Goal: Task Accomplishment & Management: Use online tool/utility

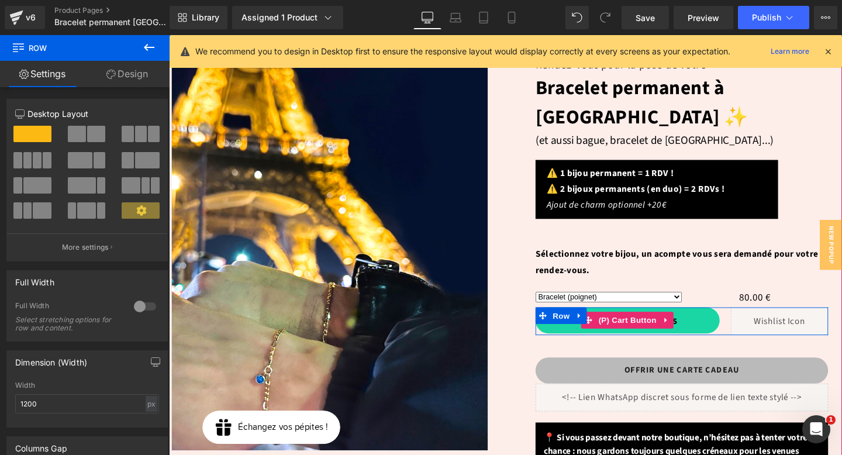
scroll to position [115, 0]
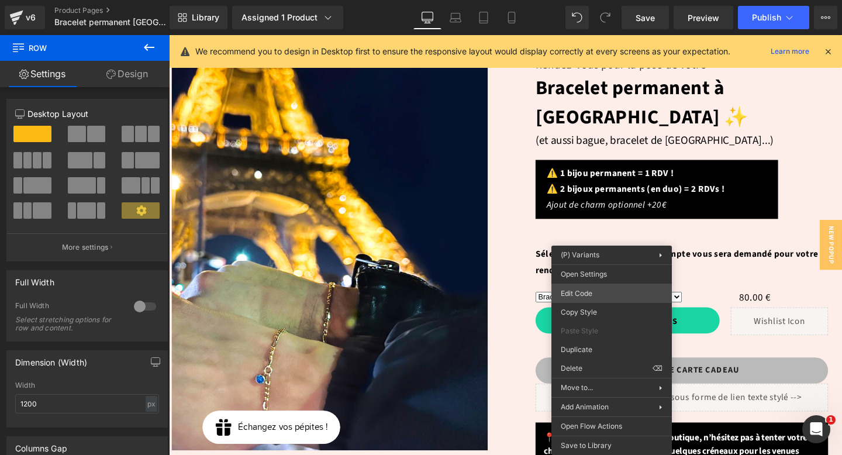
click at [596, 0] on div "(P) Variants You are previewing how the will restyle your page. You can not edi…" at bounding box center [421, 0] width 842 height 0
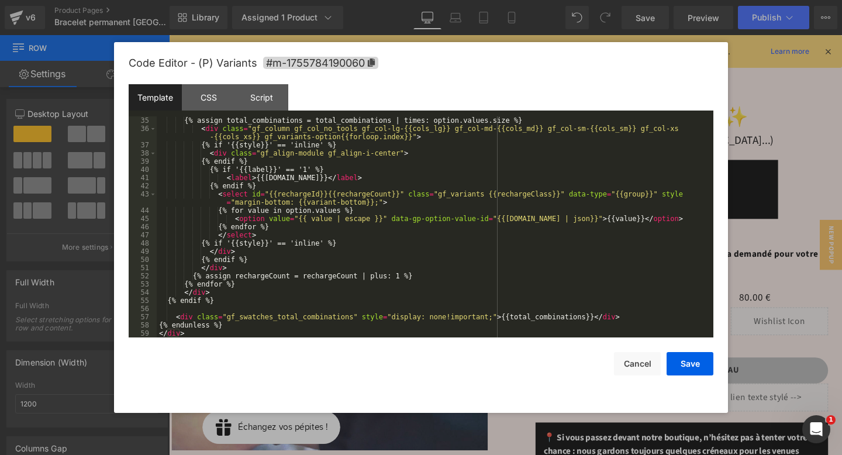
scroll to position [327, 0]
click at [202, 95] on div "CSS" at bounding box center [208, 97] width 53 height 26
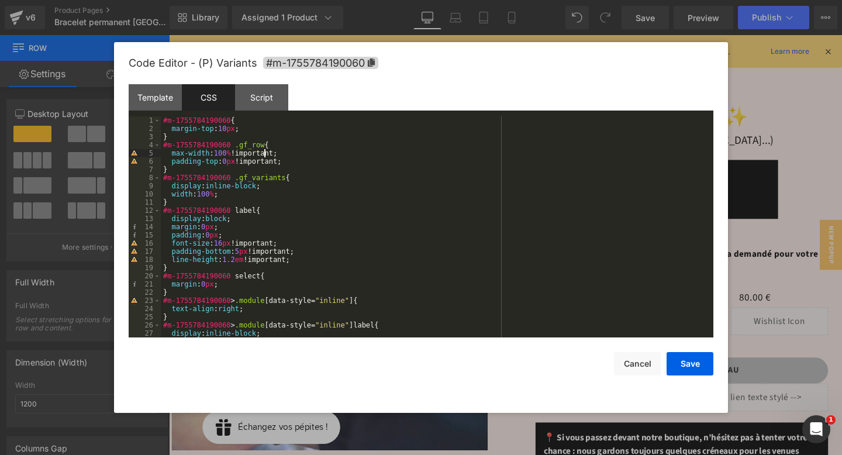
click at [264, 155] on div "#m-1755784190060 { margin-top : 10 px ; } #m-1755784190060 .gf_row { max-width …" at bounding box center [435, 234] width 548 height 237
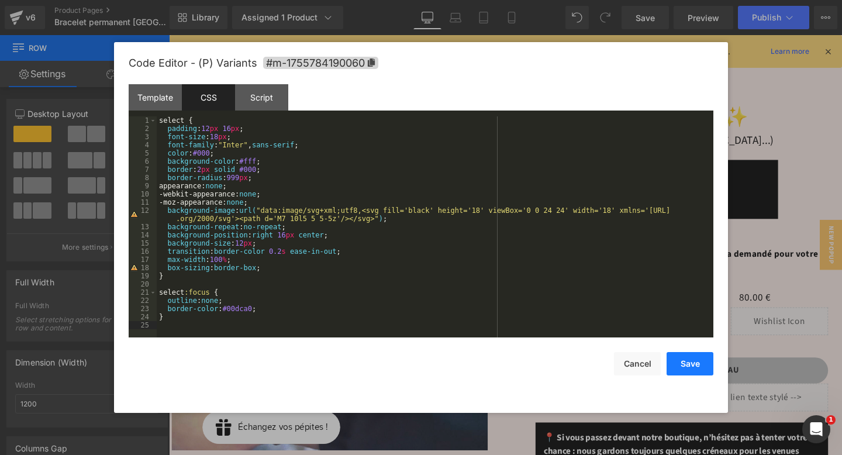
click at [682, 367] on button "Save" at bounding box center [689, 363] width 47 height 23
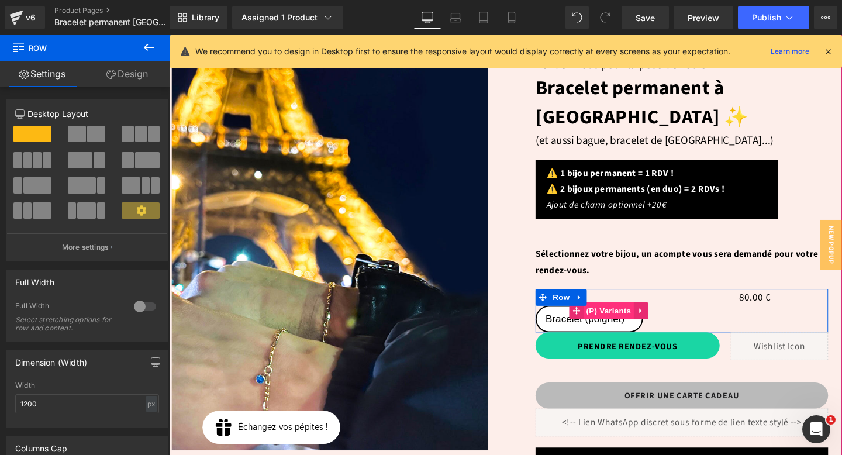
scroll to position [112, 0]
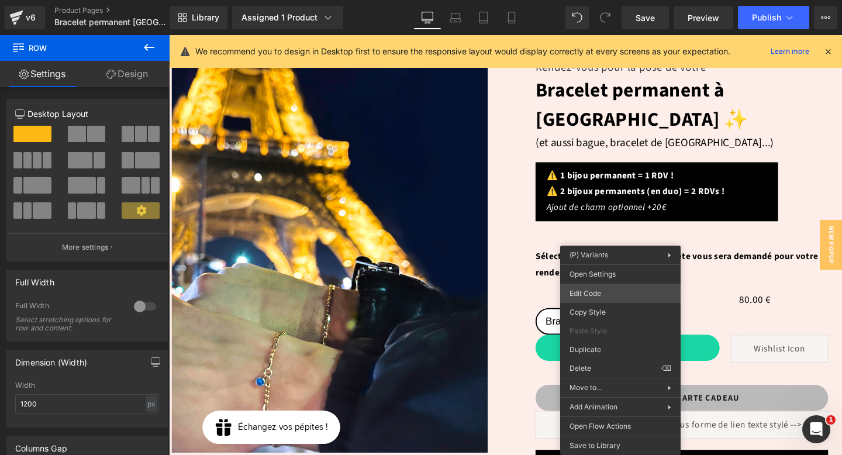
click at [602, 0] on div "(P) Variants You are previewing how the will restyle your page. You can not edi…" at bounding box center [421, 0] width 842 height 0
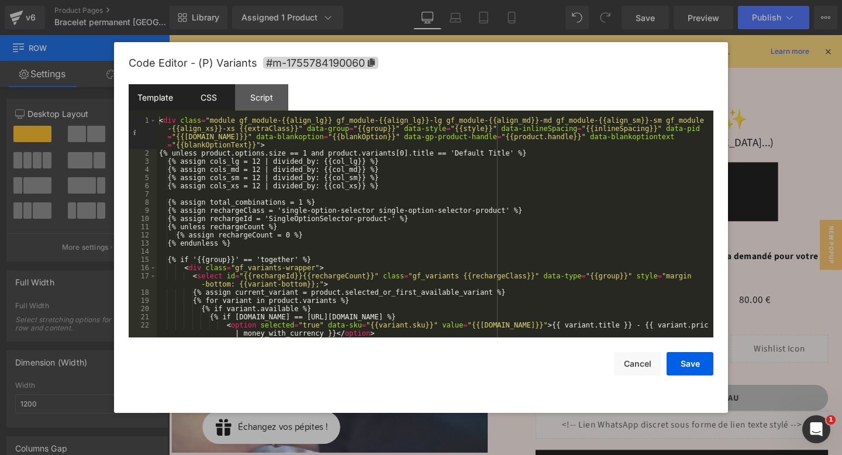
click at [215, 99] on div "CSS" at bounding box center [208, 97] width 53 height 26
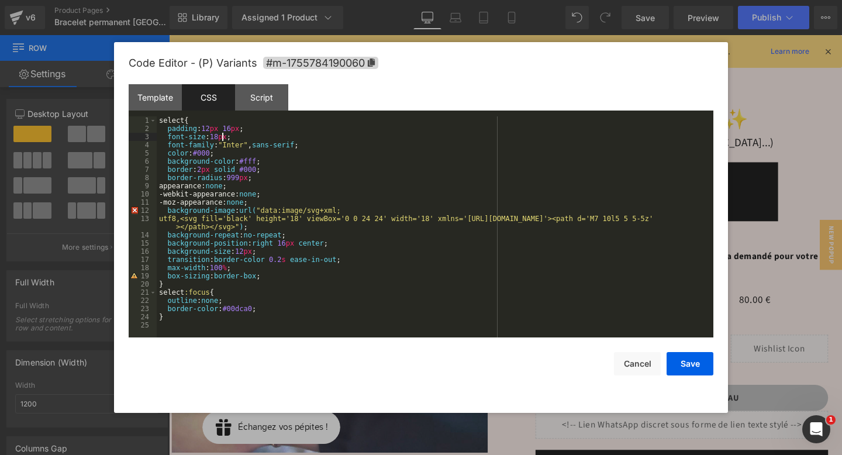
click at [222, 137] on div "select { padding : 12 px 16 px ; font-size : 18 px ; font-family : " Inter " , …" at bounding box center [435, 234] width 556 height 237
click at [689, 365] on button "Save" at bounding box center [689, 363] width 47 height 23
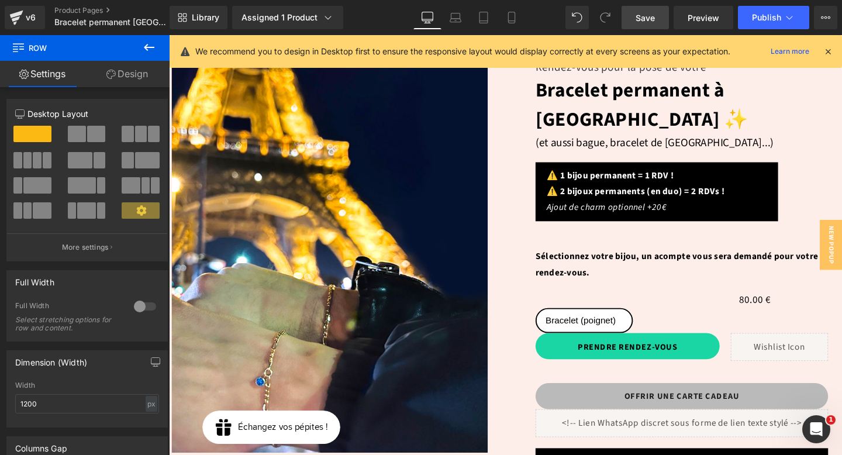
click at [637, 19] on span "Save" at bounding box center [644, 18] width 19 height 12
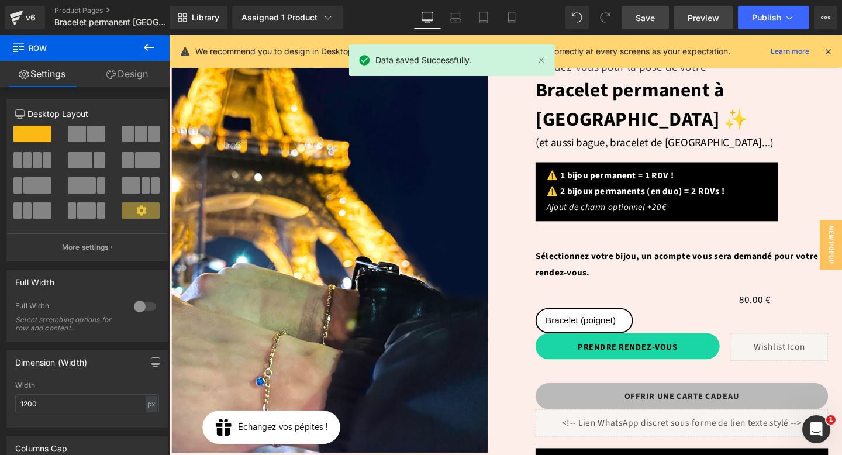
click at [685, 18] on link "Preview" at bounding box center [703, 17] width 60 height 23
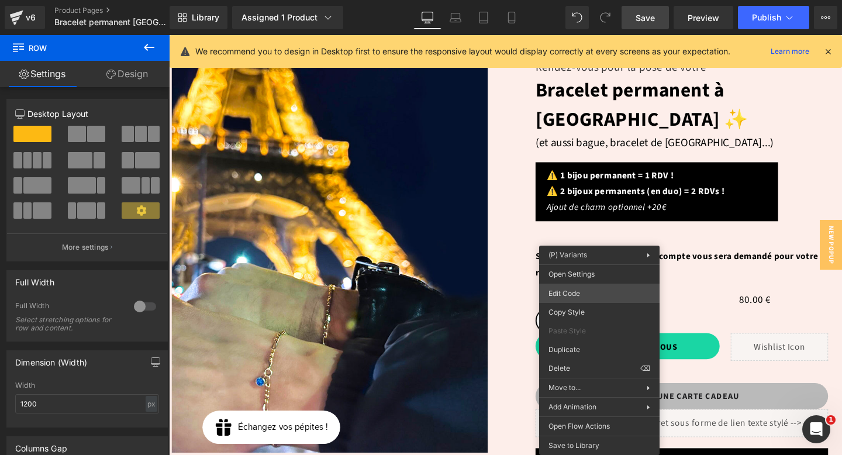
click at [590, 0] on div "(P) Variants You are previewing how the will restyle your page. You can not edi…" at bounding box center [421, 0] width 842 height 0
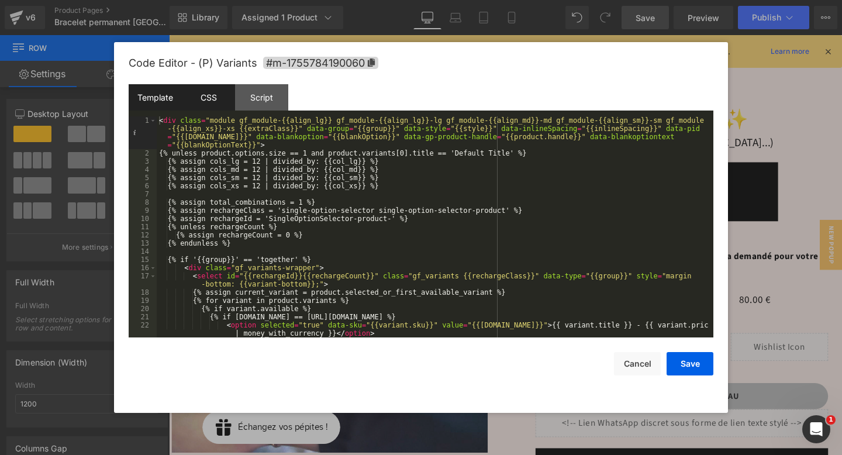
click at [210, 99] on div "CSS" at bounding box center [208, 97] width 53 height 26
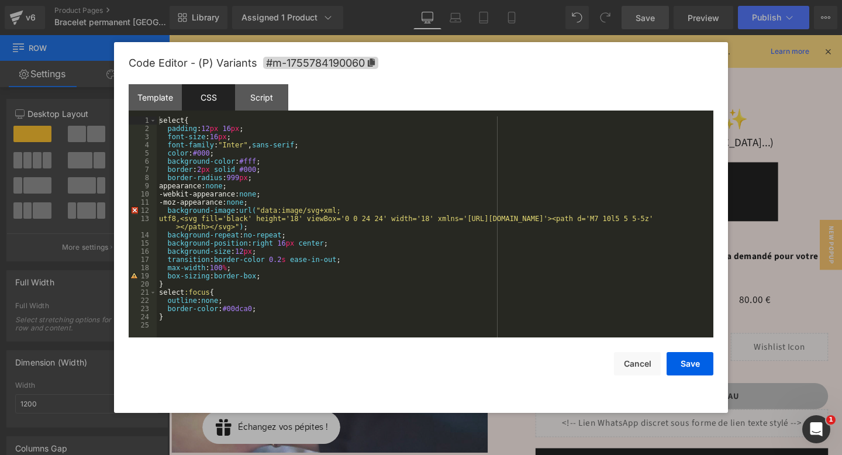
click at [304, 174] on div "select { padding : 12 px 16 px ; font-size : 16 px ; font-family : " Inter " , …" at bounding box center [435, 234] width 556 height 237
click at [229, 127] on div "select { padding : 12 px 16 px ; font-size : 16 px ; font-family : " Inter " , …" at bounding box center [435, 234] width 556 height 237
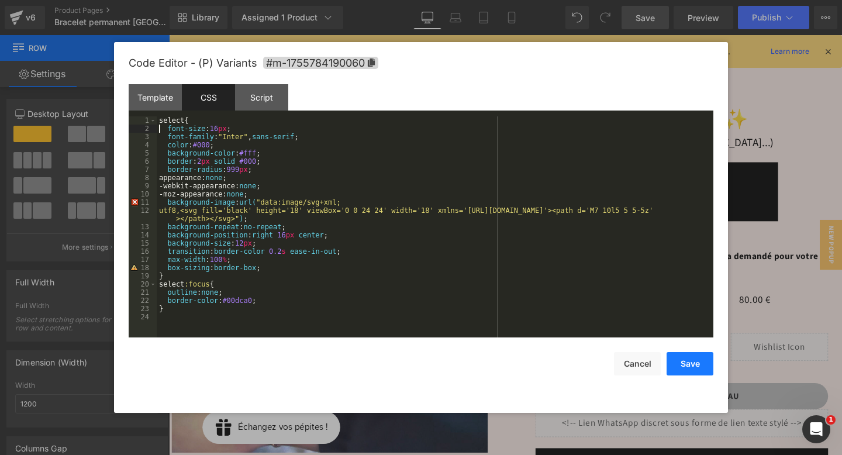
click at [697, 361] on button "Save" at bounding box center [689, 363] width 47 height 23
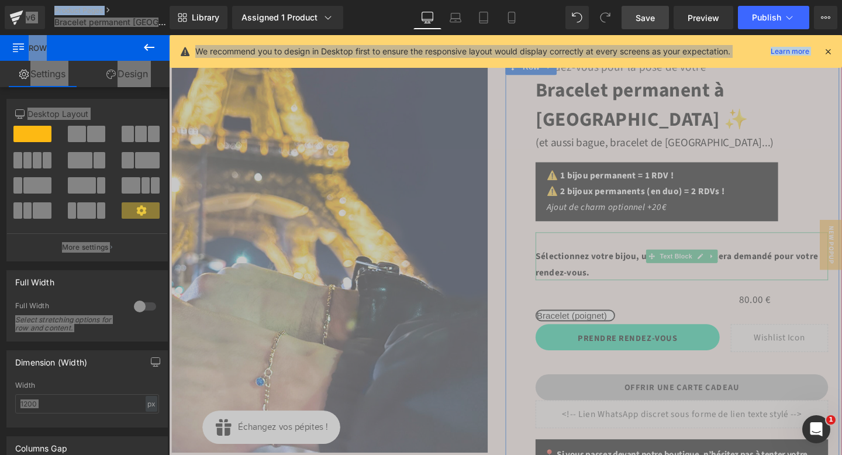
click at [698, 257] on p "Sélectionnez votre bijou, un acompte vous sera demandé pour votre rendez-vous." at bounding box center [707, 268] width 307 height 50
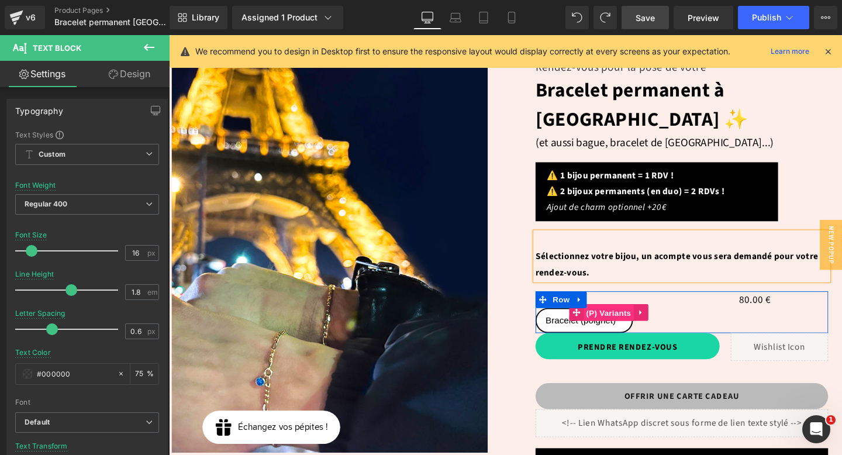
click at [617, 319] on span "(P) Variants" at bounding box center [630, 328] width 53 height 18
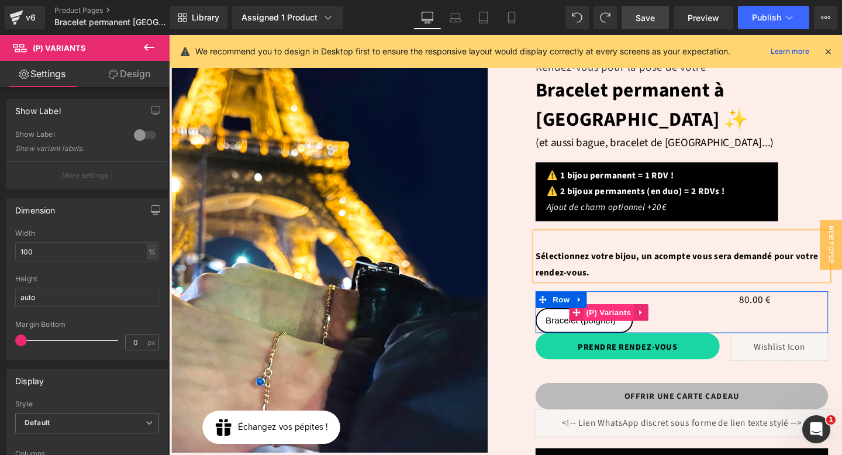
click at [619, 318] on span "(P) Variants" at bounding box center [630, 327] width 53 height 18
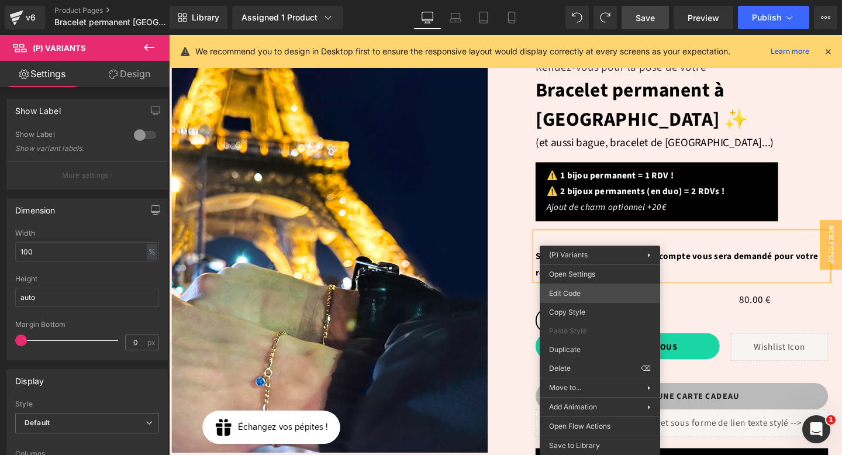
click at [588, 0] on div "(P) Variants You are previewing how the will restyle your page. You can not edi…" at bounding box center [421, 0] width 842 height 0
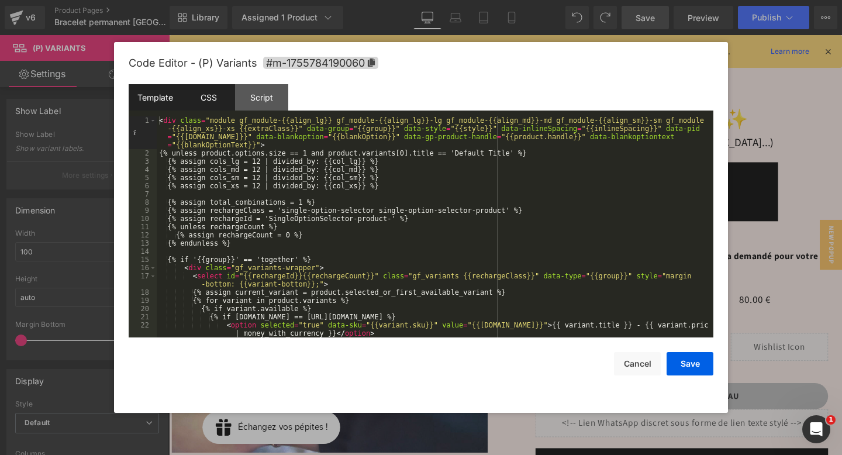
click at [213, 97] on div "CSS" at bounding box center [208, 97] width 53 height 26
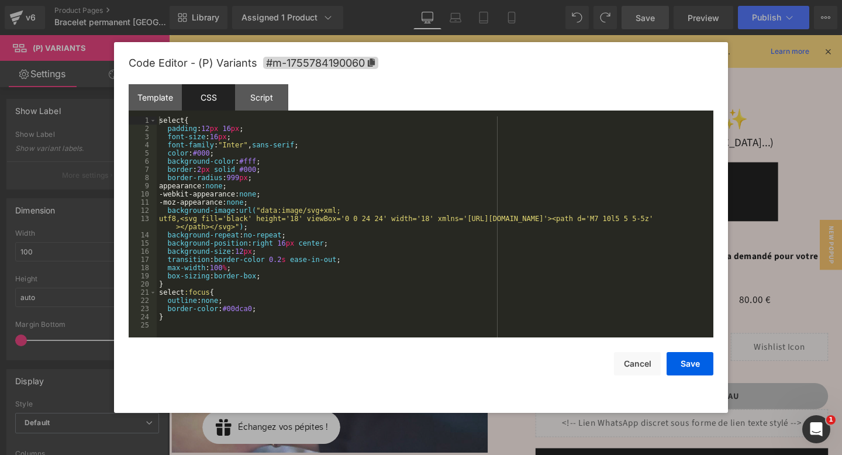
click at [292, 162] on div "select { padding : 12 px 16 px ; font-size : 16 px ; font-family : " Inter " , …" at bounding box center [435, 234] width 556 height 237
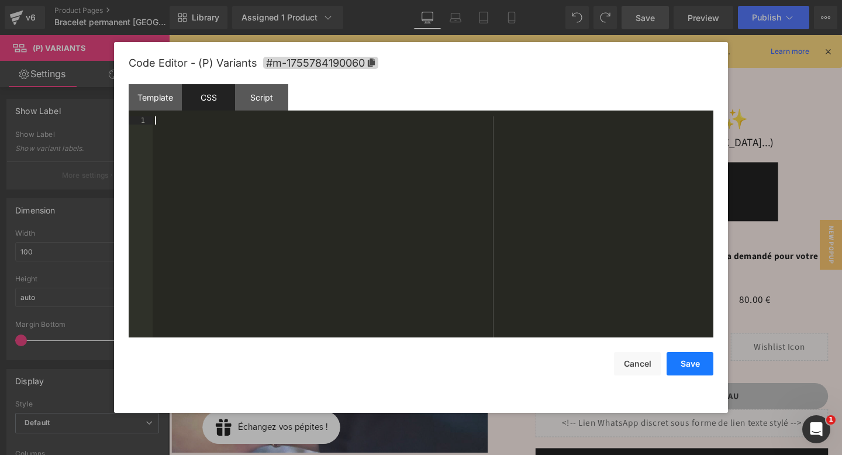
click at [690, 369] on button "Save" at bounding box center [689, 363] width 47 height 23
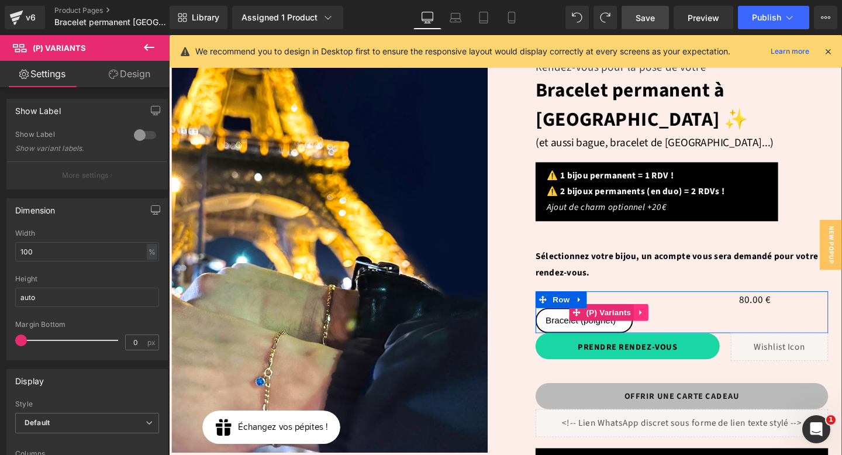
click at [665, 322] on icon at bounding box center [665, 326] width 8 height 9
click at [671, 323] on icon at bounding box center [673, 327] width 8 height 8
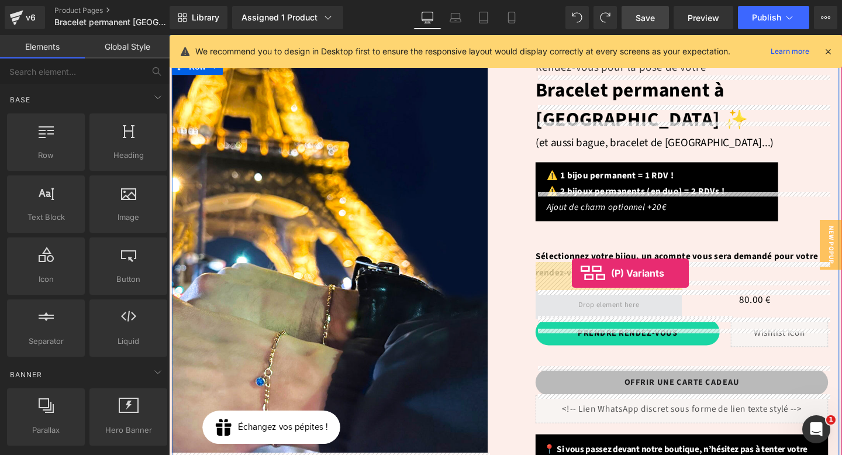
drag, startPoint x: 224, startPoint y: 316, endPoint x: 591, endPoint y: 283, distance: 367.9
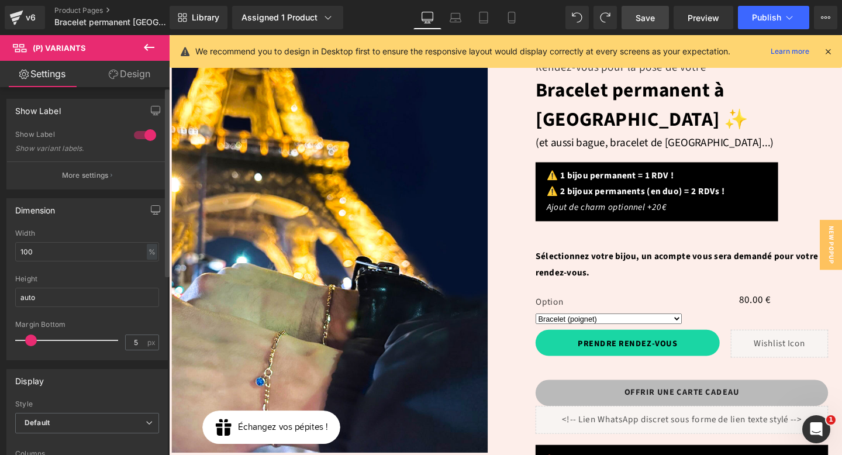
type input "0"
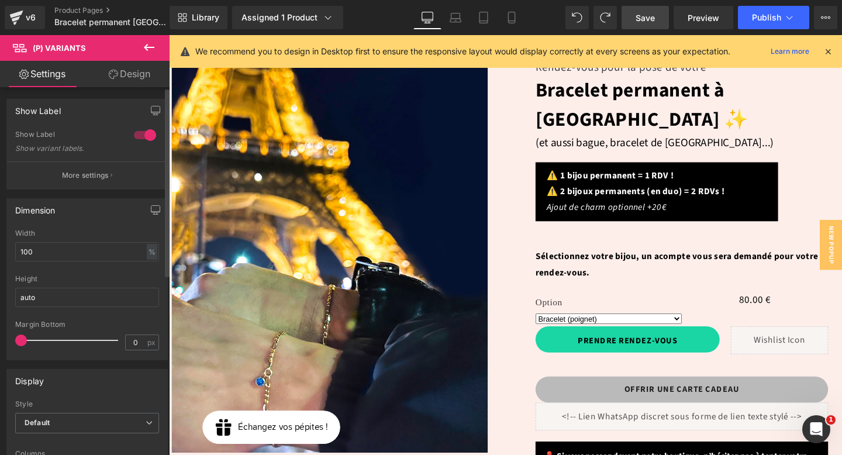
drag, startPoint x: 29, startPoint y: 338, endPoint x: 0, endPoint y: 337, distance: 28.7
click at [0, 337] on div "Dimension 100% Width 100 % % px auto Height auto 0px Margin Bottom 0 px" at bounding box center [87, 274] width 175 height 171
click at [140, 135] on div at bounding box center [145, 135] width 28 height 19
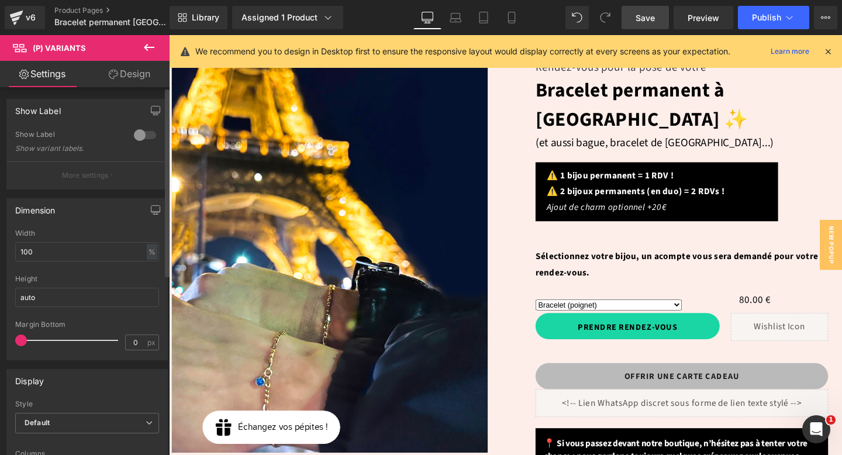
click at [132, 140] on div at bounding box center [145, 135] width 28 height 19
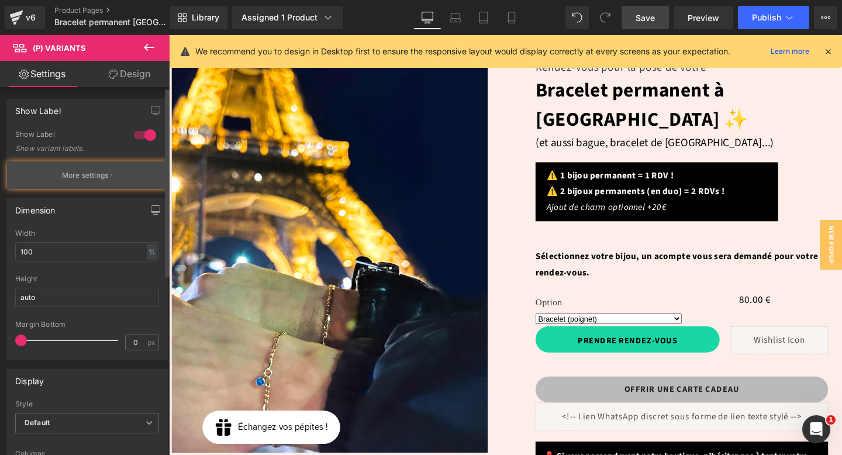
click at [103, 168] on button "More settings" at bounding box center [87, 174] width 160 height 27
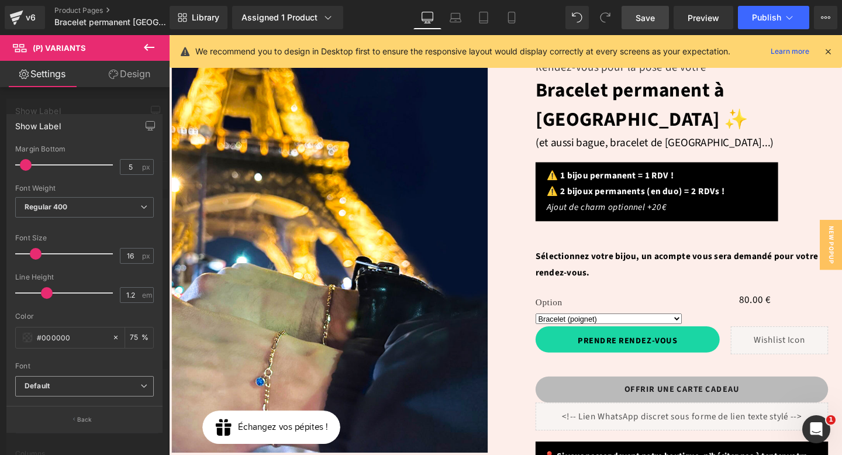
click at [109, 389] on b "Default" at bounding box center [83, 386] width 116 height 10
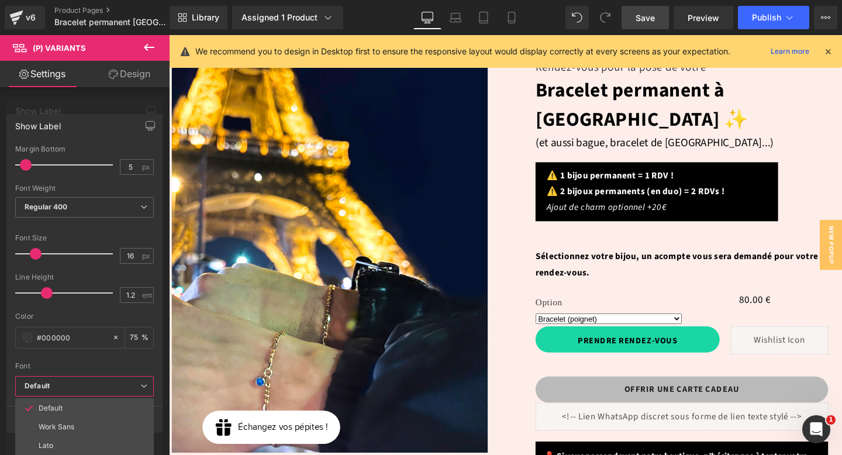
click at [109, 389] on b "Default" at bounding box center [83, 386] width 116 height 10
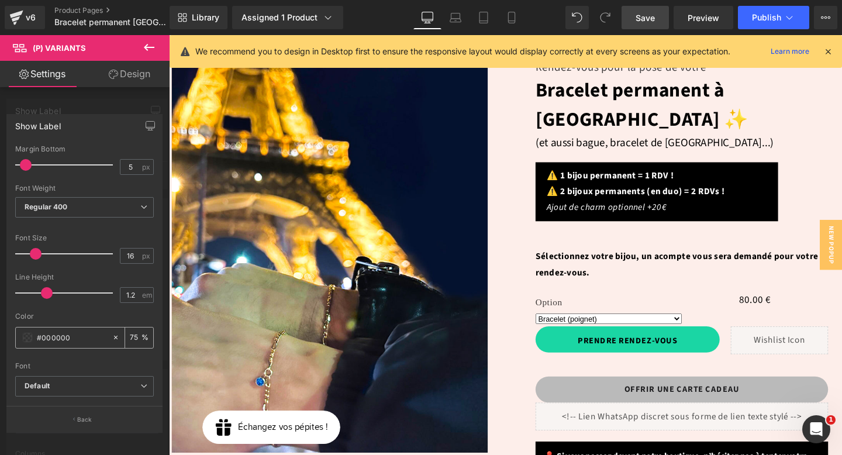
click at [24, 338] on span at bounding box center [27, 337] width 9 height 9
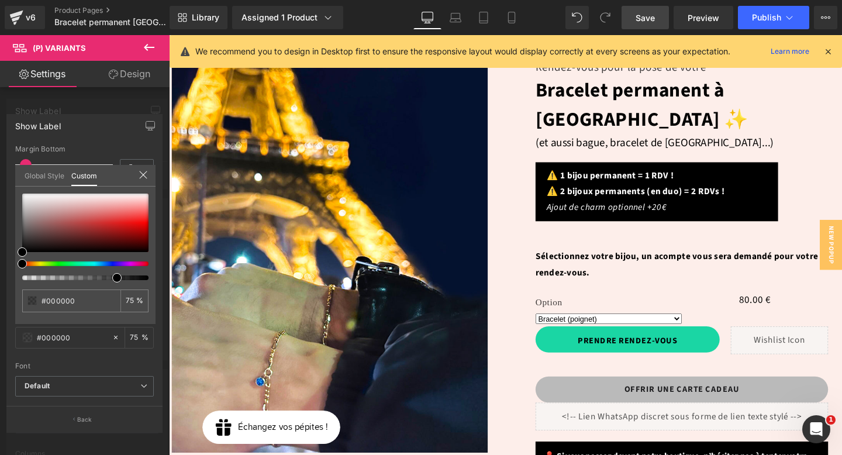
type input "79"
type input "90"
drag, startPoint x: 299, startPoint y: 312, endPoint x: 178, endPoint y: 294, distance: 122.8
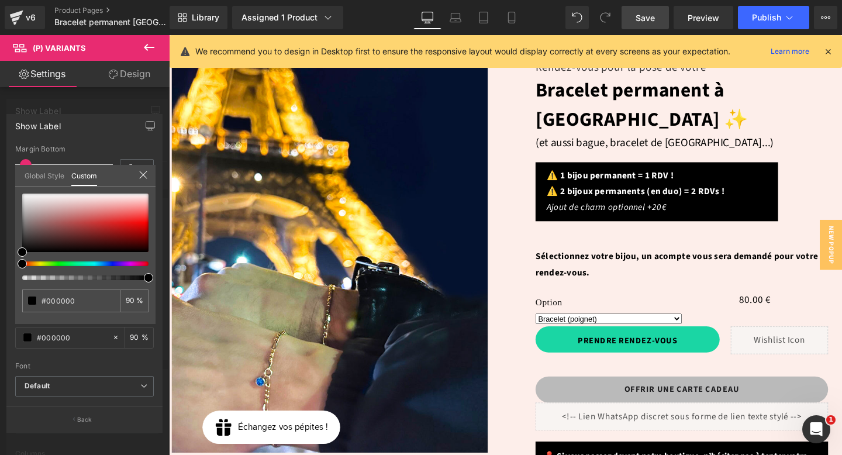
type input "100"
drag, startPoint x: 146, startPoint y: 275, endPoint x: 165, endPoint y: 279, distance: 20.3
click at [165, 279] on div "Show Label 5px Margin Bottom 5 px Thin 100 Semi Thin 200 Light 300 Regular 400 …" at bounding box center [85, 268] width 170 height 327
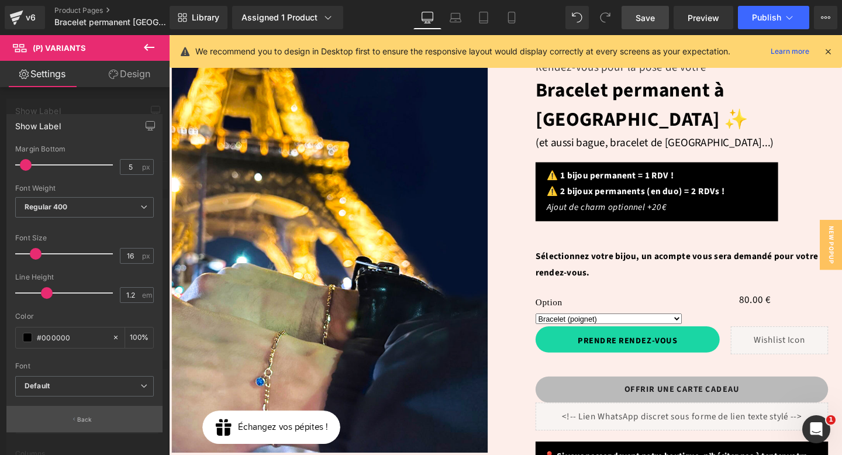
click at [71, 426] on button "Back" at bounding box center [84, 419] width 156 height 26
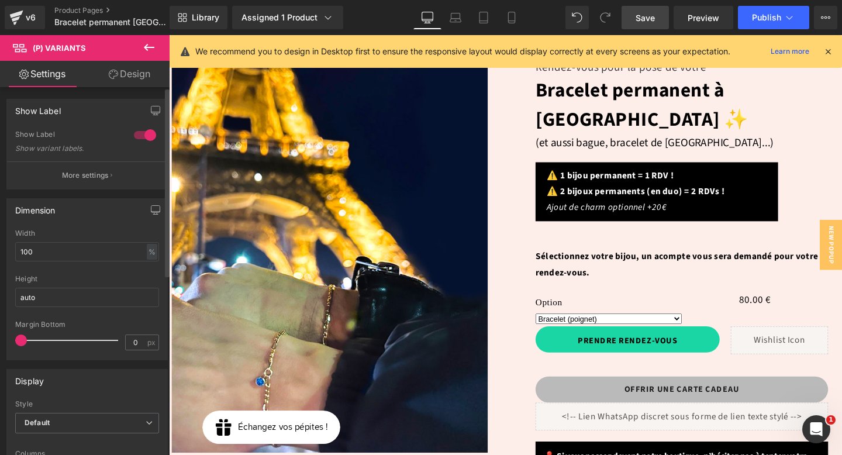
click at [134, 131] on div at bounding box center [145, 135] width 28 height 19
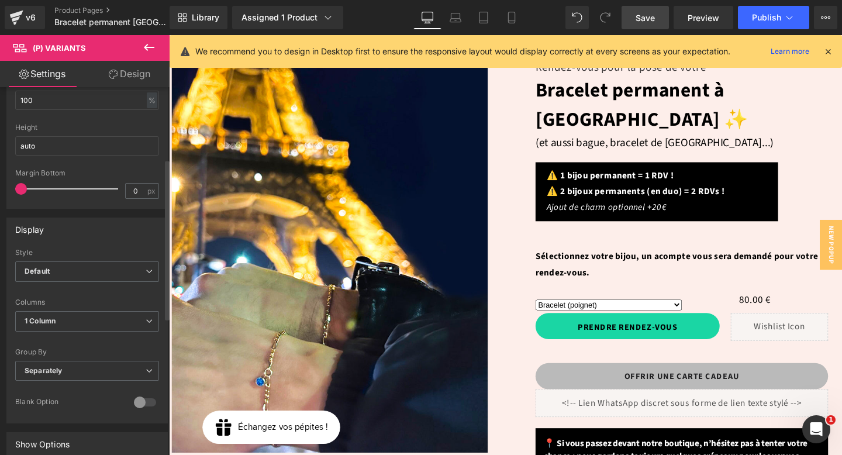
scroll to position [165, 0]
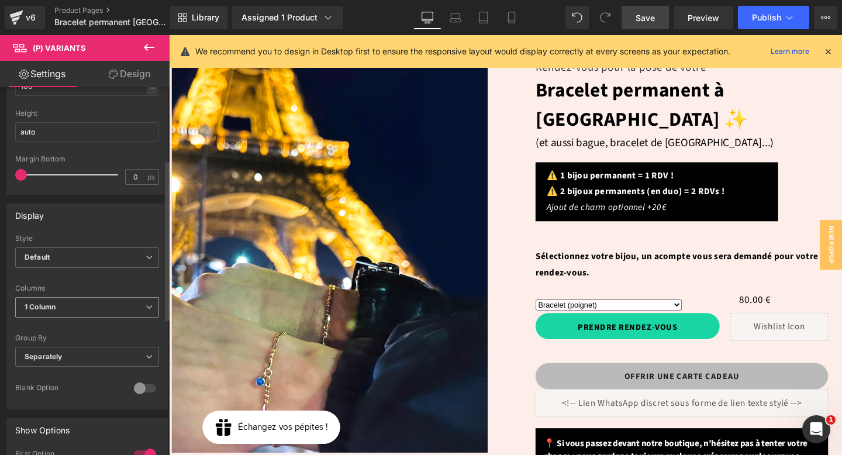
click at [89, 306] on span "1 Column" at bounding box center [87, 307] width 144 height 20
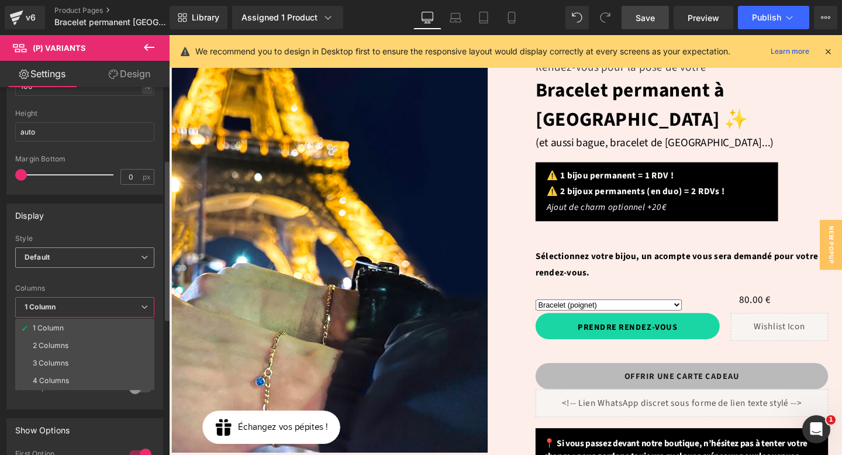
click at [88, 253] on span "Default" at bounding box center [84, 257] width 139 height 20
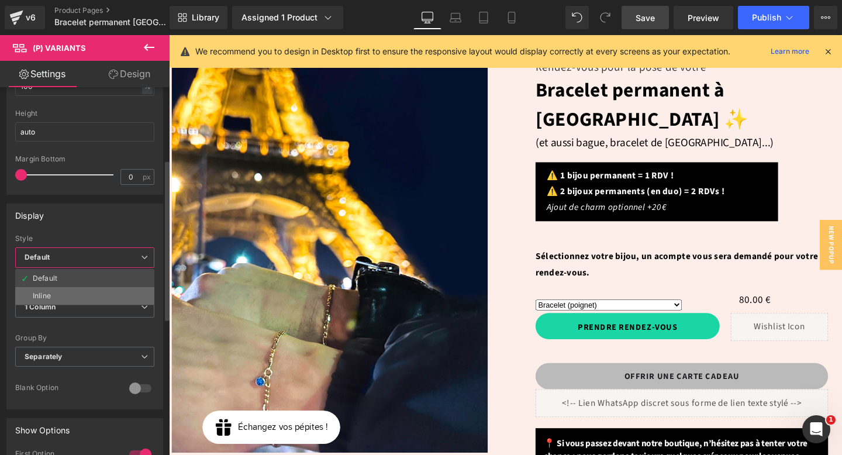
click at [77, 289] on li "Inline" at bounding box center [84, 296] width 139 height 18
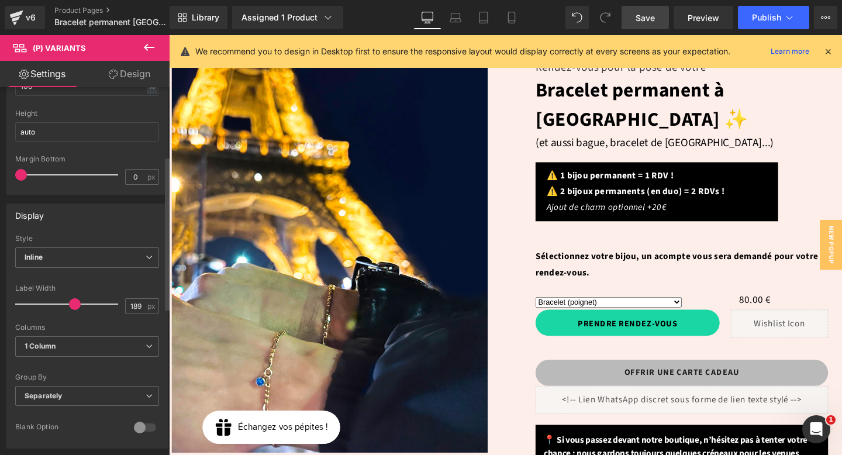
drag, startPoint x: 36, startPoint y: 302, endPoint x: 69, endPoint y: 304, distance: 32.8
click at [69, 304] on span at bounding box center [75, 304] width 12 height 12
click at [74, 305] on span at bounding box center [75, 304] width 12 height 12
click at [53, 302] on div at bounding box center [69, 303] width 97 height 23
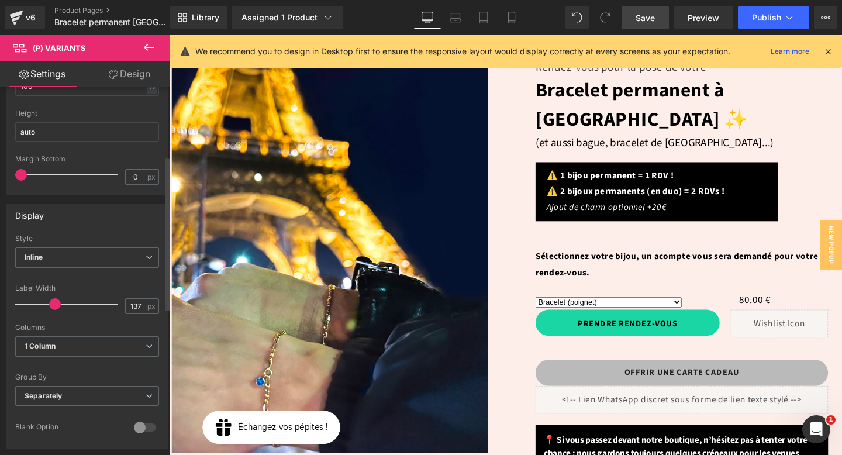
click at [53, 302] on span at bounding box center [55, 304] width 12 height 12
click at [44, 302] on div at bounding box center [69, 303] width 97 height 23
click at [42, 302] on span at bounding box center [45, 304] width 12 height 12
click at [34, 303] on div at bounding box center [69, 303] width 97 height 23
click at [44, 303] on span at bounding box center [40, 304] width 12 height 12
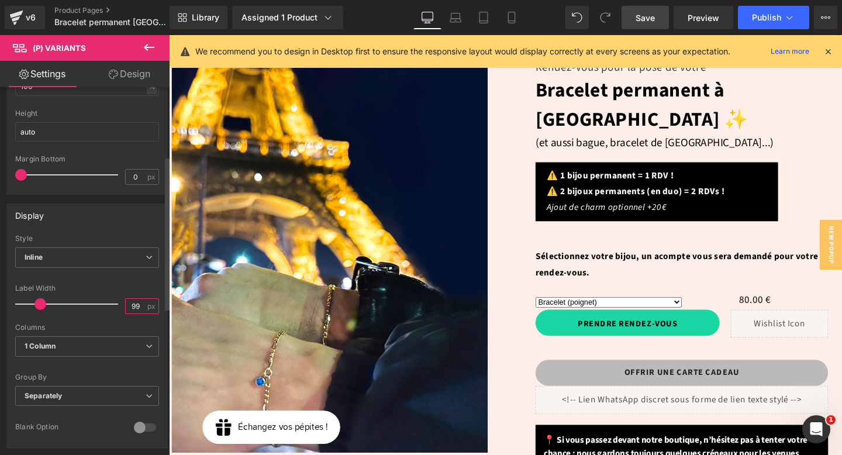
click at [135, 305] on input "99" at bounding box center [136, 306] width 20 height 15
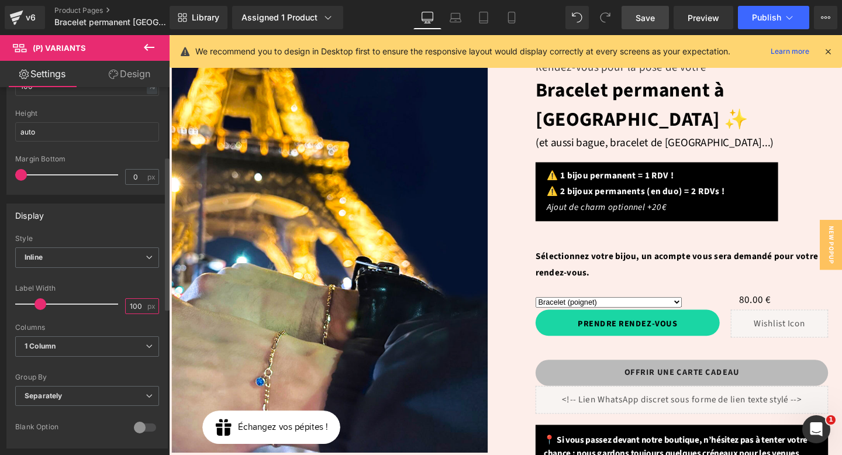
type input "100"
click at [137, 327] on div "Columns" at bounding box center [87, 327] width 144 height 8
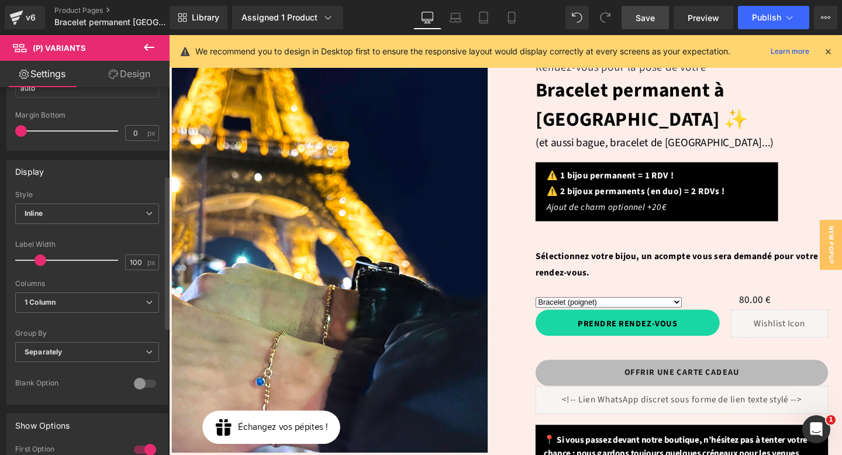
scroll to position [211, 0]
click at [120, 353] on span "Separately" at bounding box center [87, 350] width 144 height 20
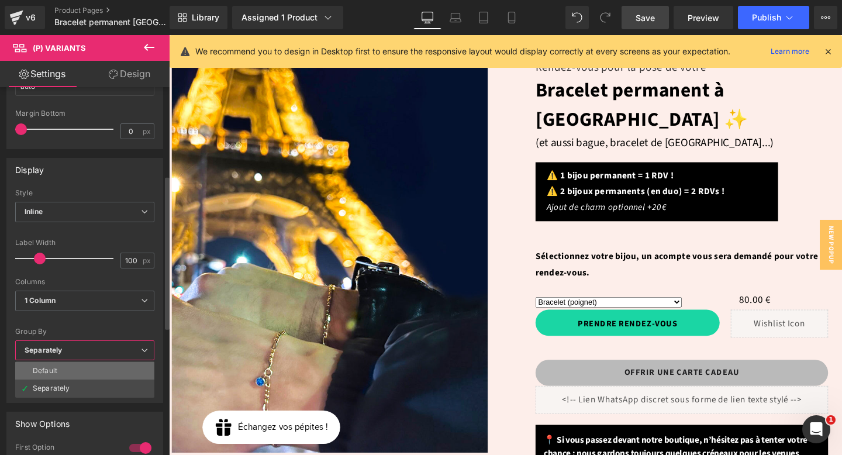
click at [114, 368] on li "Default" at bounding box center [84, 371] width 139 height 18
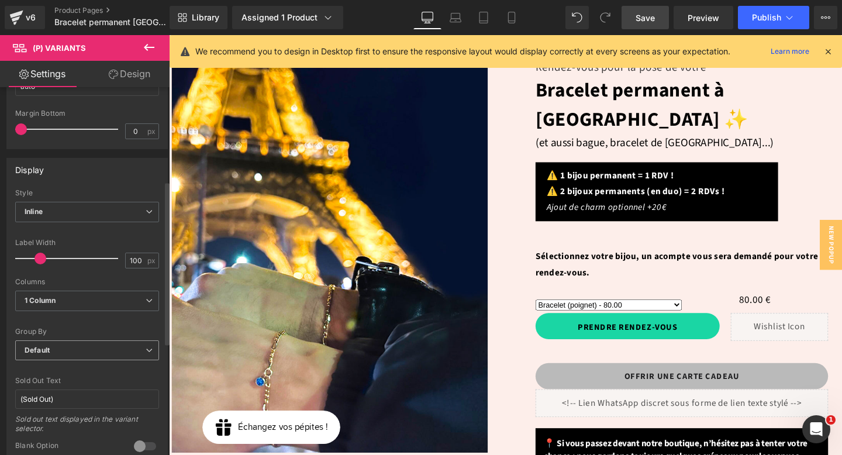
click at [110, 355] on span "Default" at bounding box center [87, 350] width 144 height 20
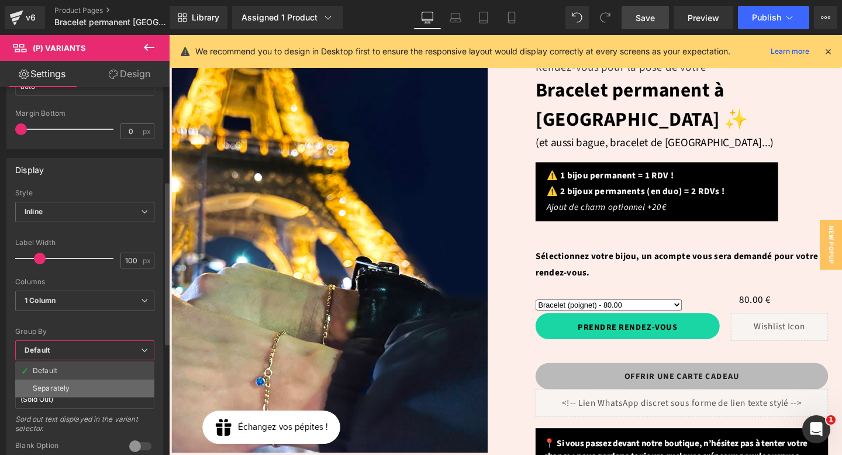
click at [105, 381] on li "Separately" at bounding box center [84, 388] width 139 height 18
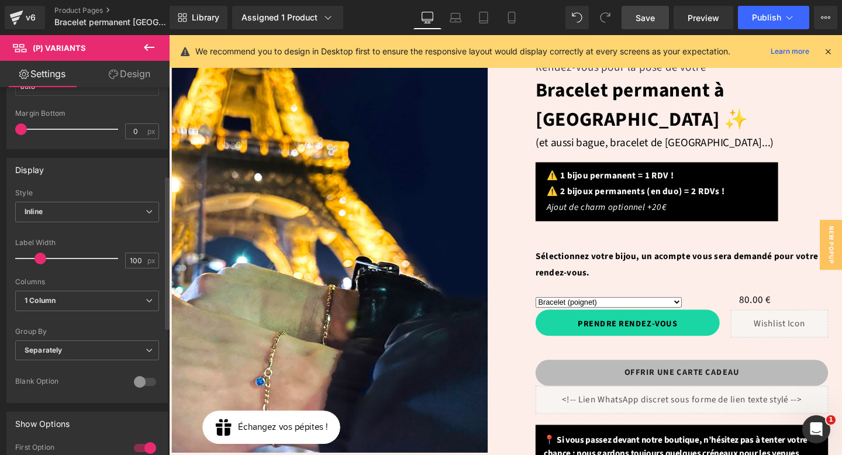
click at [133, 383] on div at bounding box center [145, 381] width 28 height 19
click at [141, 383] on div at bounding box center [145, 381] width 28 height 19
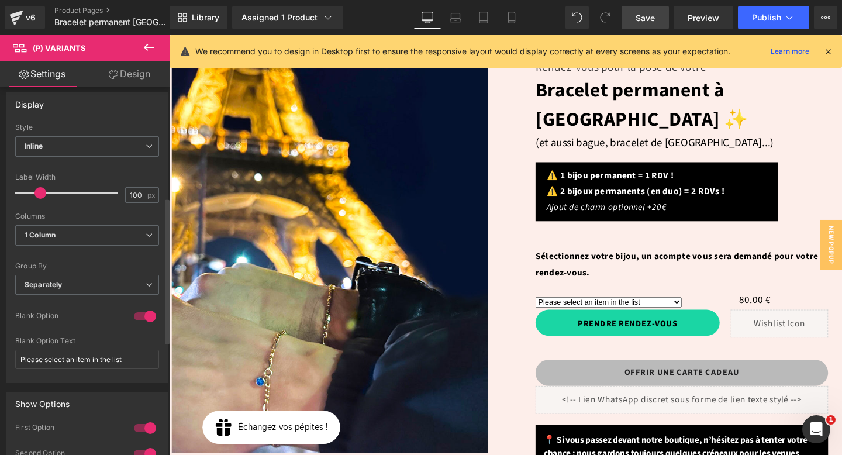
scroll to position [278, 0]
click at [139, 315] on div at bounding box center [145, 315] width 28 height 19
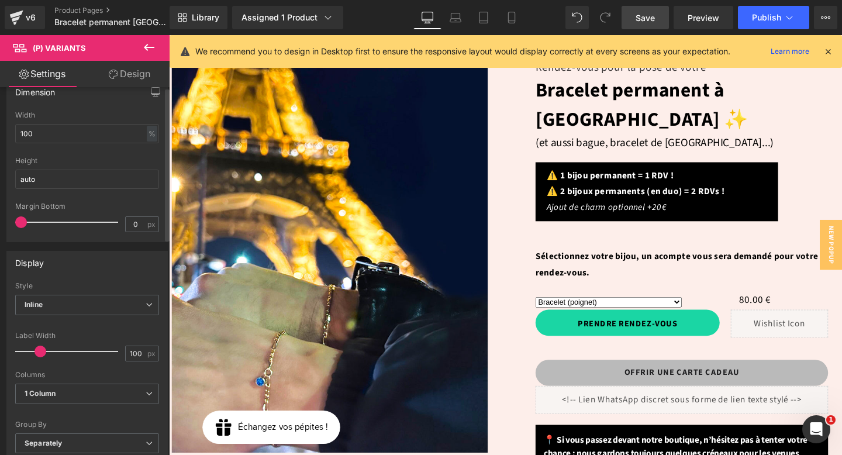
scroll to position [0, 0]
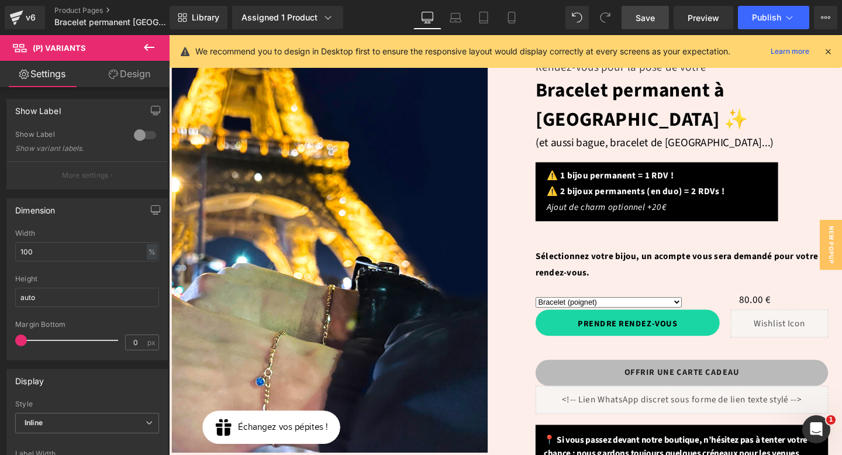
click at [129, 77] on link "Design" at bounding box center [129, 74] width 85 height 26
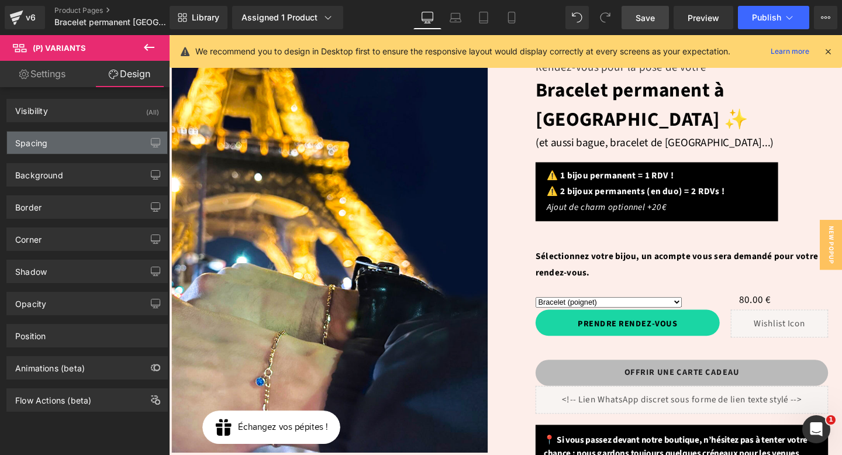
type input "10"
type input "0"
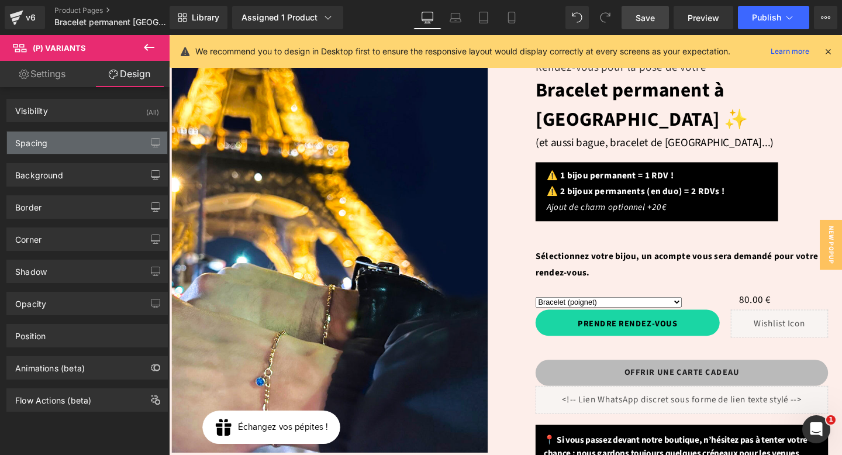
type input "0"
click at [63, 144] on div "Spacing" at bounding box center [87, 143] width 160 height 22
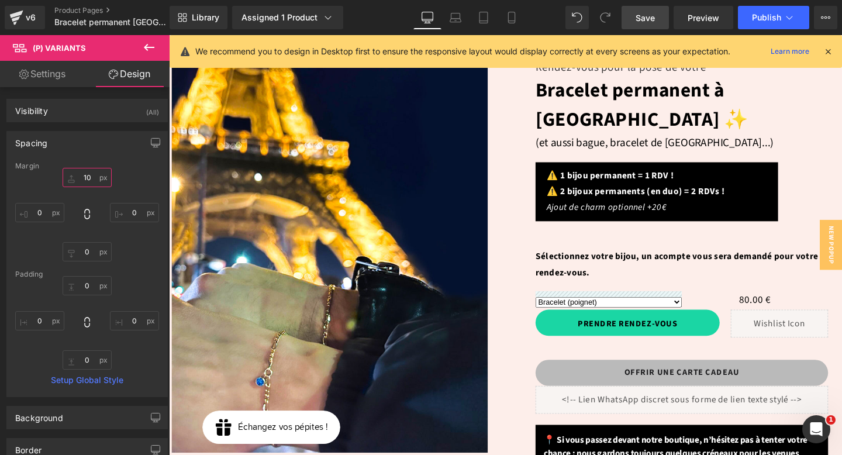
click at [82, 175] on input "10" at bounding box center [87, 177] width 49 height 19
click at [86, 177] on input "10" at bounding box center [87, 177] width 49 height 19
type input "0"
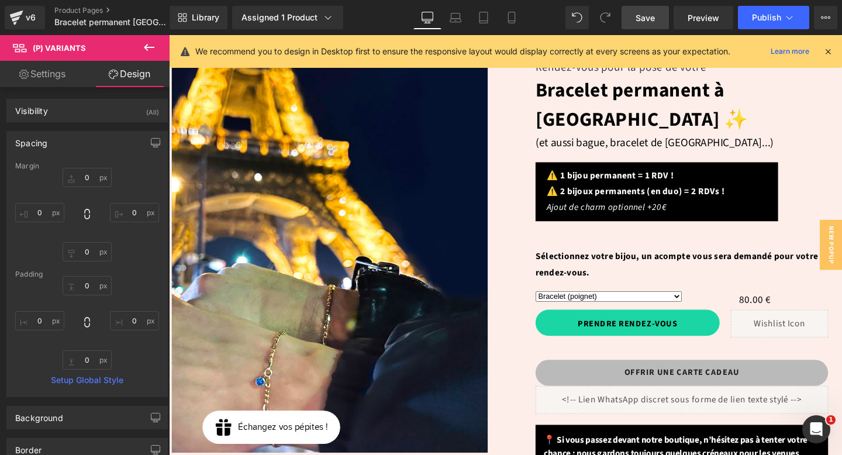
click at [144, 184] on div "0 0 0px 0 0px 0 0px 0" at bounding box center [87, 215] width 144 height 94
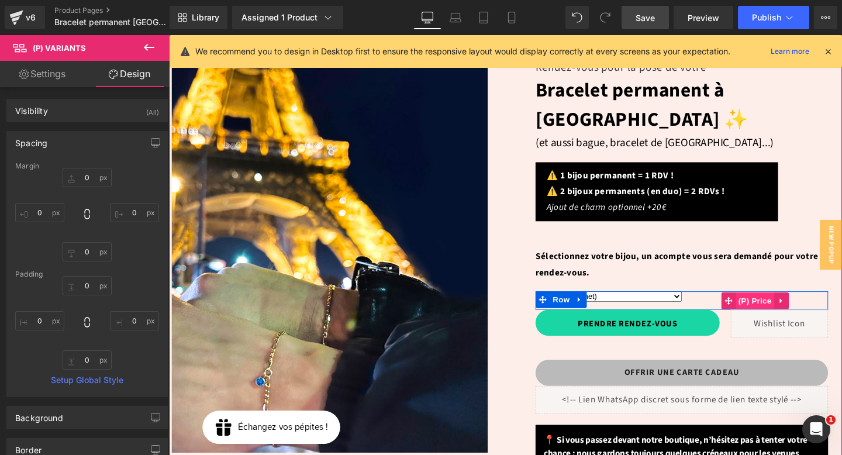
click at [781, 306] on span "(P) Price" at bounding box center [785, 315] width 41 height 18
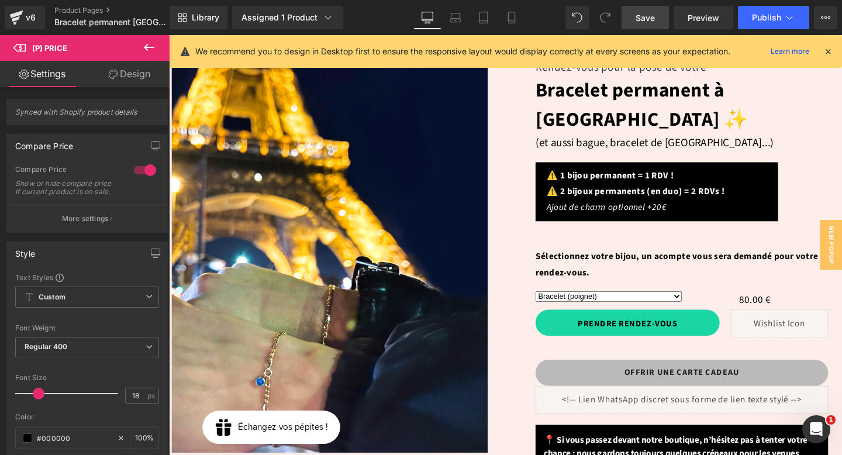
click at [134, 78] on link "Design" at bounding box center [129, 74] width 85 height 26
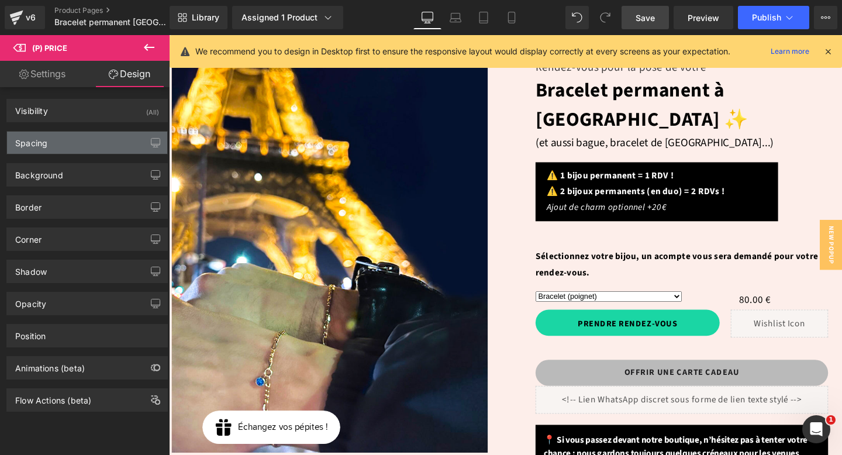
click at [57, 144] on div "Spacing" at bounding box center [87, 143] width 160 height 22
type input "0"
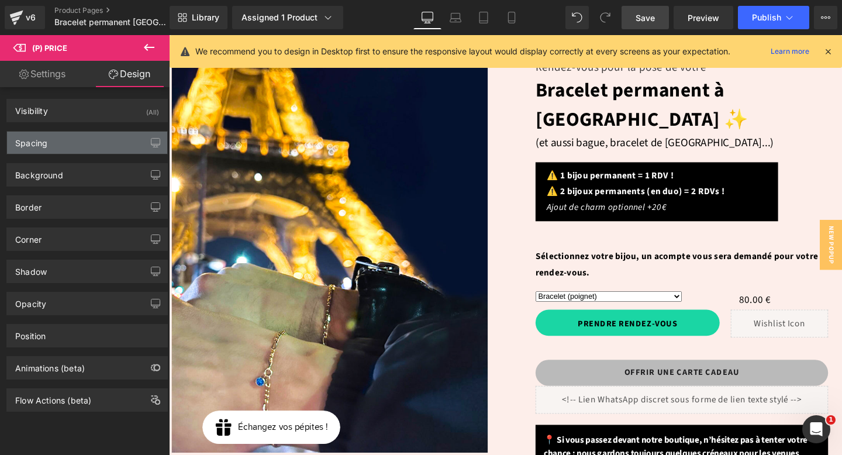
type input "0"
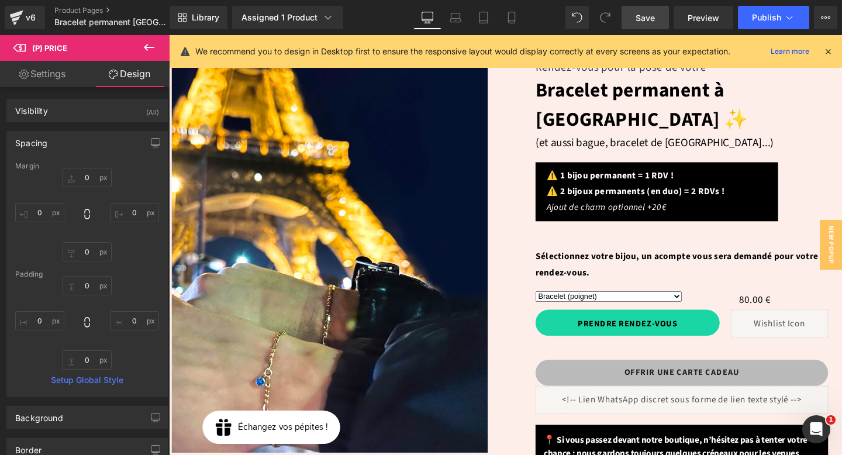
click at [52, 77] on link "Settings" at bounding box center [42, 74] width 85 height 26
type input "100"
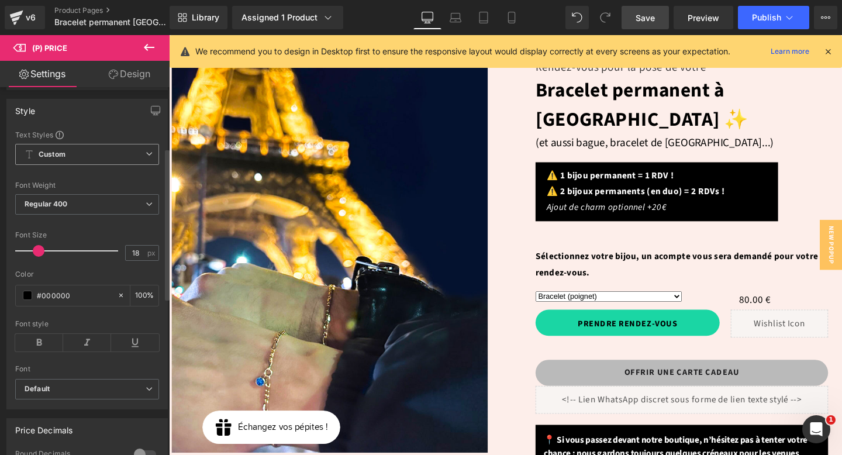
scroll to position [369, 0]
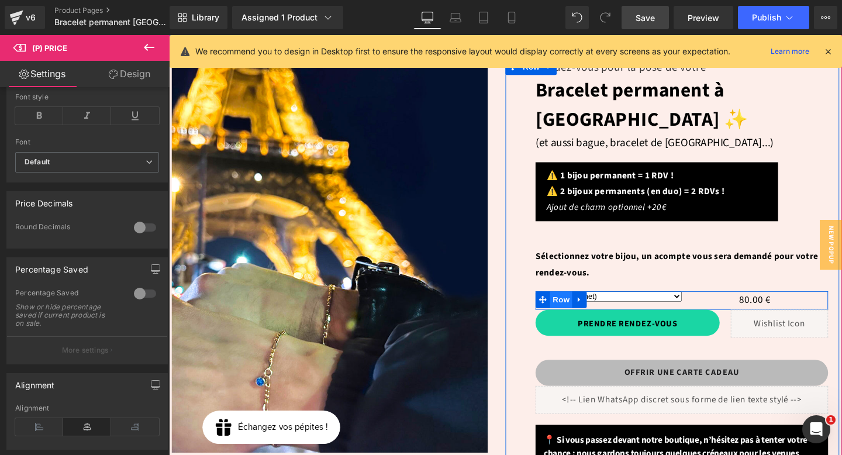
click at [580, 305] on span "Row" at bounding box center [580, 314] width 23 height 18
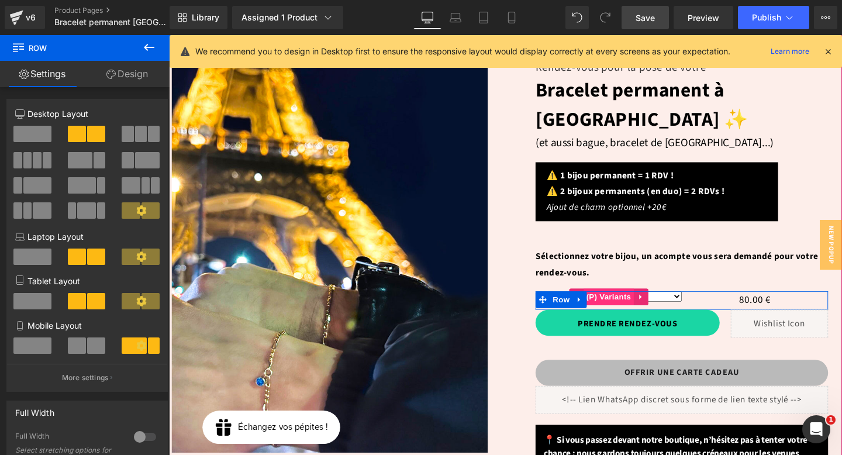
click at [641, 302] on span "(P) Variants" at bounding box center [630, 311] width 53 height 18
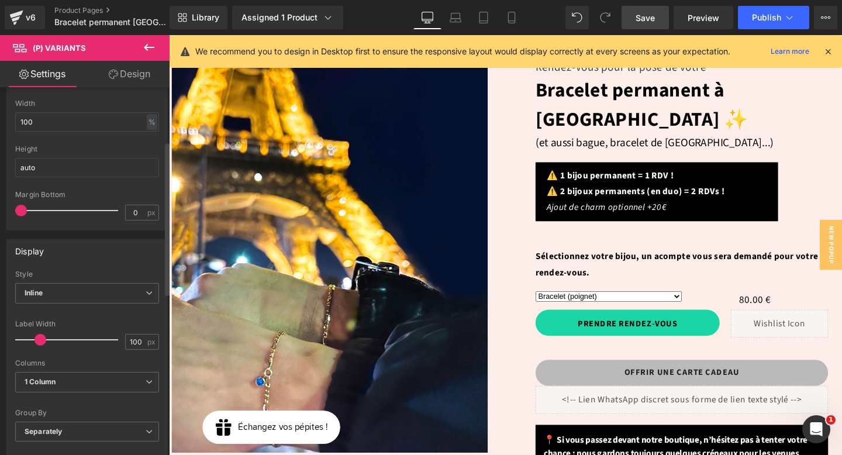
scroll to position [0, 0]
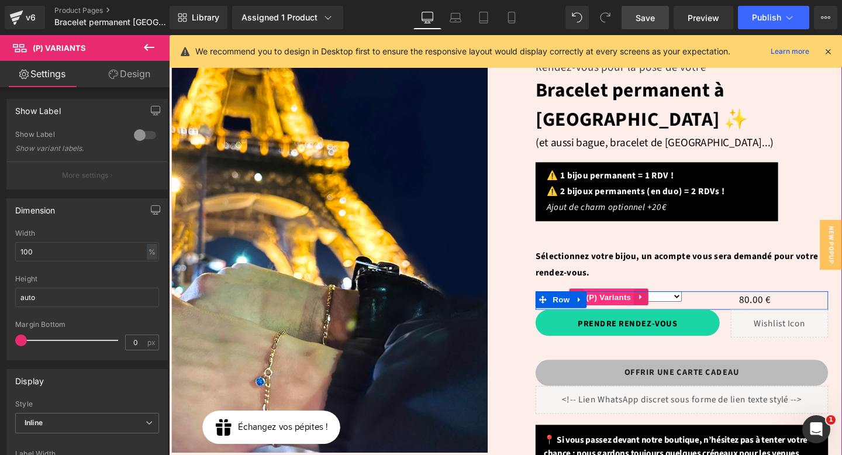
click at [628, 302] on span "(P) Variants" at bounding box center [630, 311] width 53 height 18
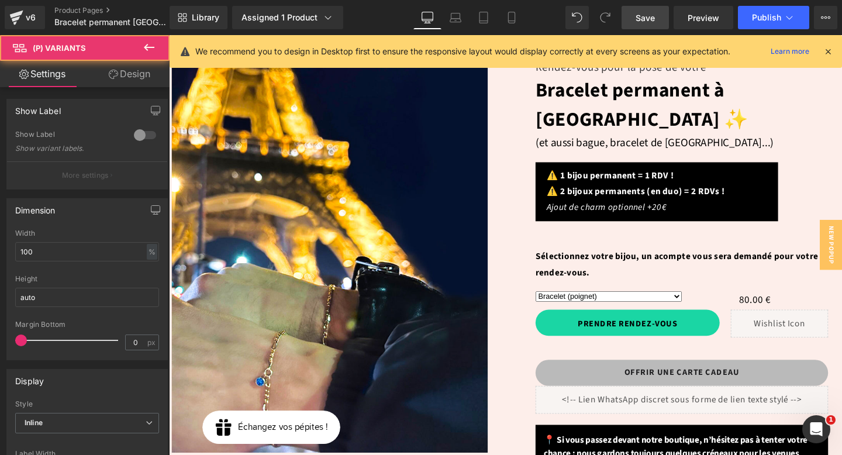
click at [128, 72] on link "Design" at bounding box center [129, 74] width 85 height 26
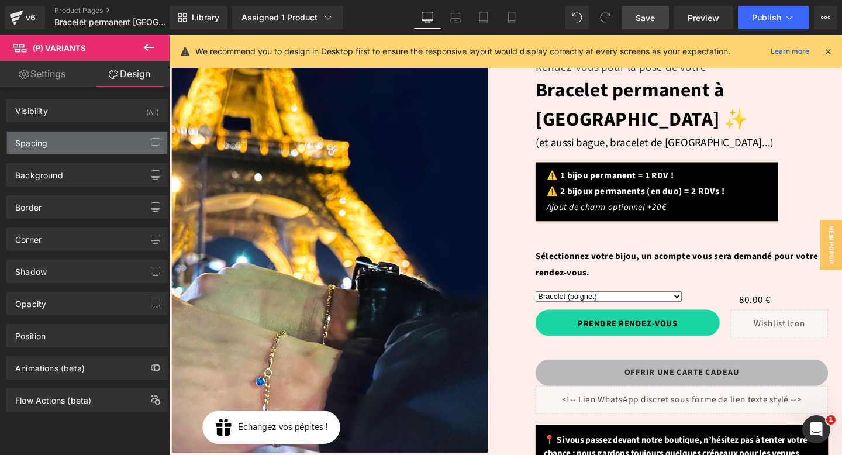
click at [67, 146] on div "Spacing" at bounding box center [87, 143] width 160 height 22
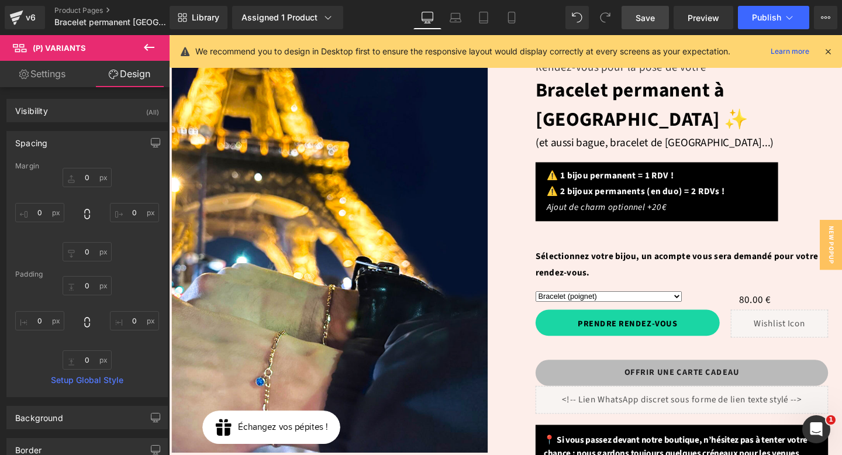
type input "0"
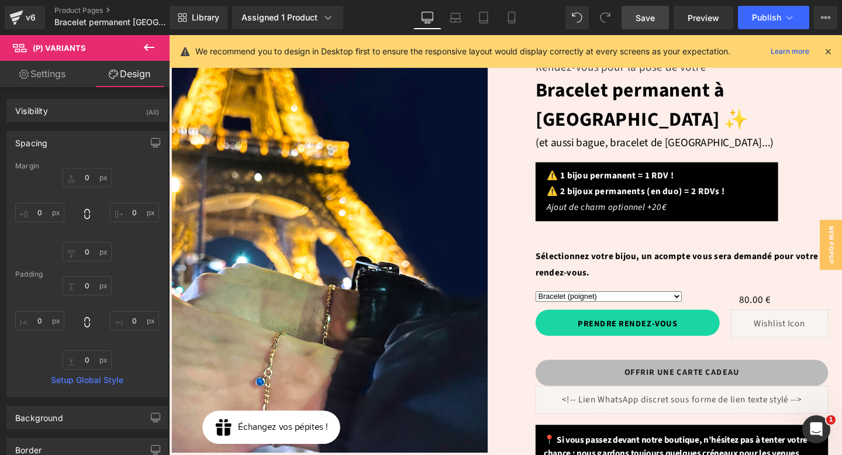
type input "0"
click at [79, 177] on input "0" at bounding box center [87, 177] width 49 height 19
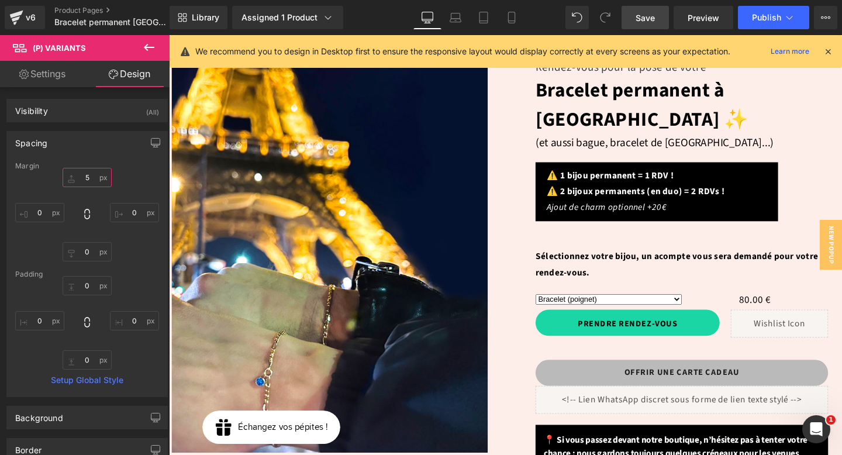
type input "5"
click at [653, 16] on span "Save" at bounding box center [644, 18] width 19 height 12
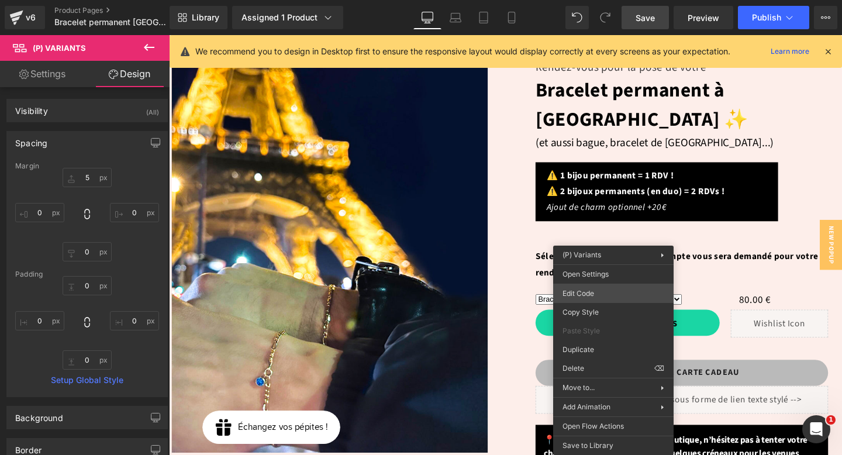
click at [604, 0] on div "(P) Variants You are previewing how the will restyle your page. You can not edi…" at bounding box center [421, 0] width 842 height 0
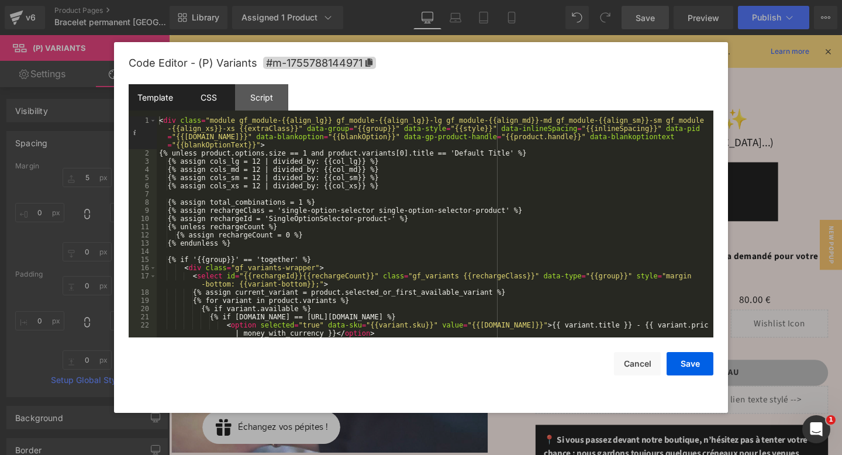
click at [205, 99] on div "CSS" at bounding box center [208, 97] width 53 height 26
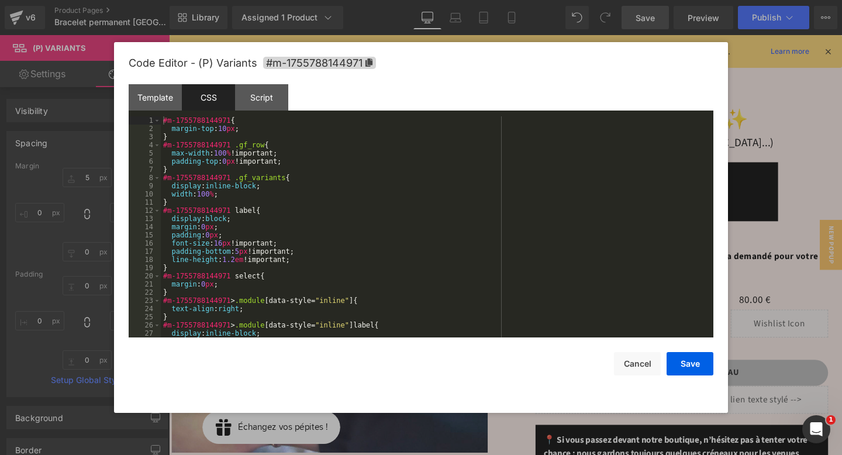
click at [229, 147] on div "#m-1755788144971 { margin-top : 10 px ; } #m-1755788144971 .gf_row { max-width …" at bounding box center [435, 234] width 548 height 237
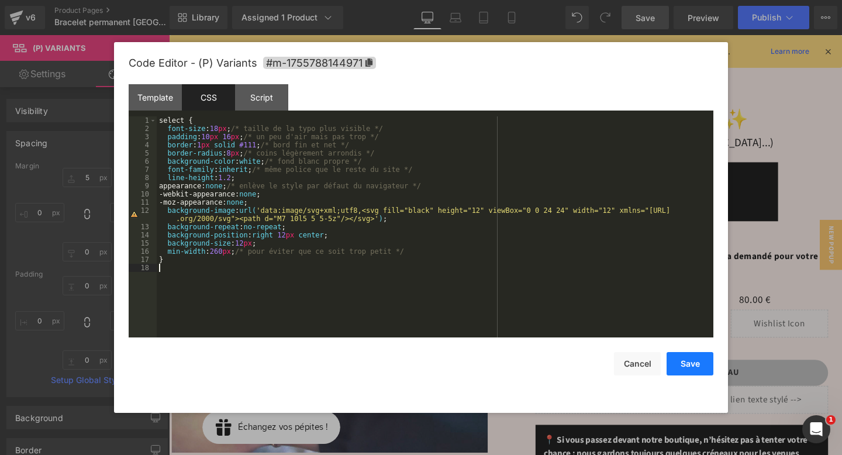
click at [680, 365] on button "Save" at bounding box center [689, 363] width 47 height 23
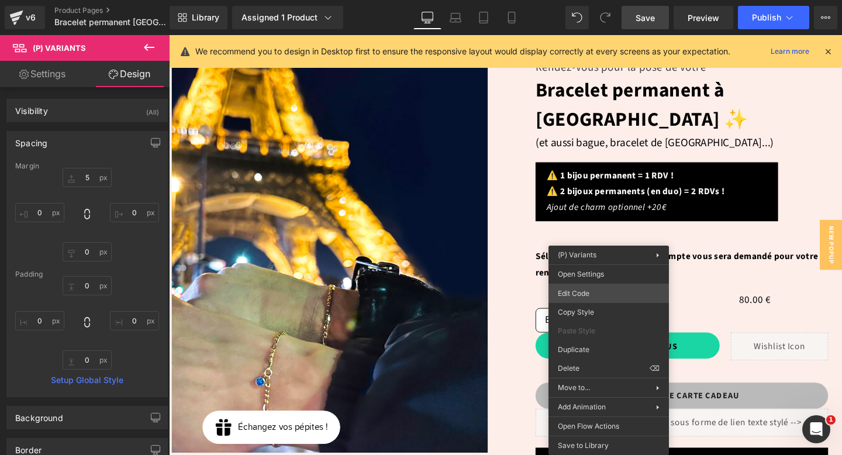
click at [601, 0] on div "(P) Variants You are previewing how the will restyle your page. You can not edi…" at bounding box center [421, 0] width 842 height 0
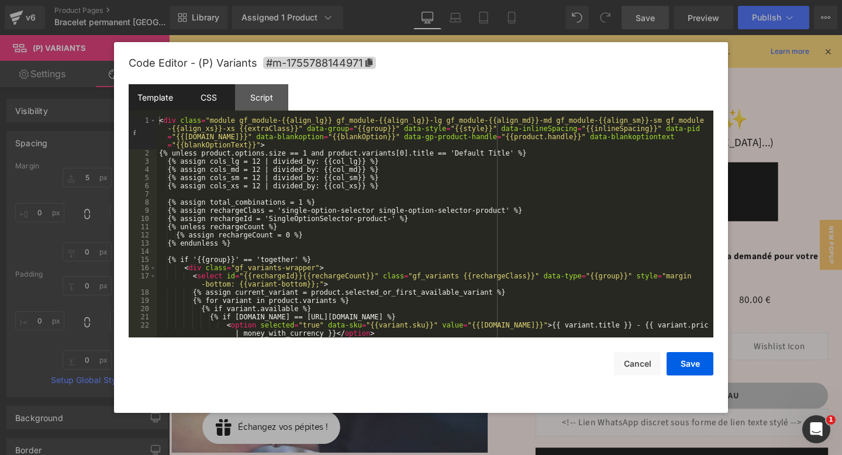
click at [209, 99] on div "CSS" at bounding box center [208, 97] width 53 height 26
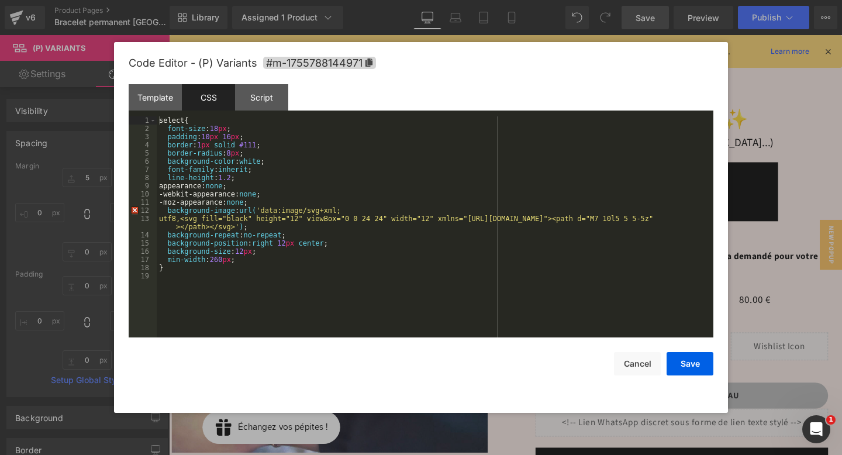
click at [311, 243] on div "select { font-size : 18 px ; padding : 10 px 16 px ; border : 1 px solid #111 ;…" at bounding box center [435, 234] width 556 height 237
click at [683, 364] on button "Save" at bounding box center [689, 363] width 47 height 23
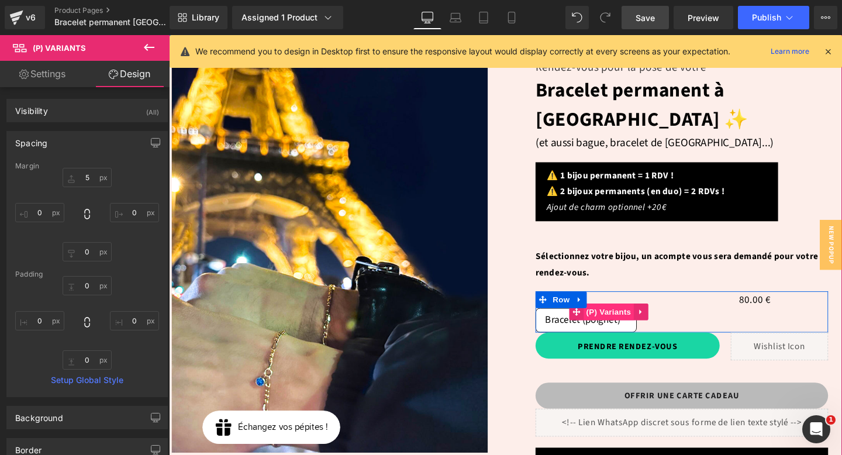
click at [634, 317] on span "(P) Variants" at bounding box center [630, 326] width 53 height 18
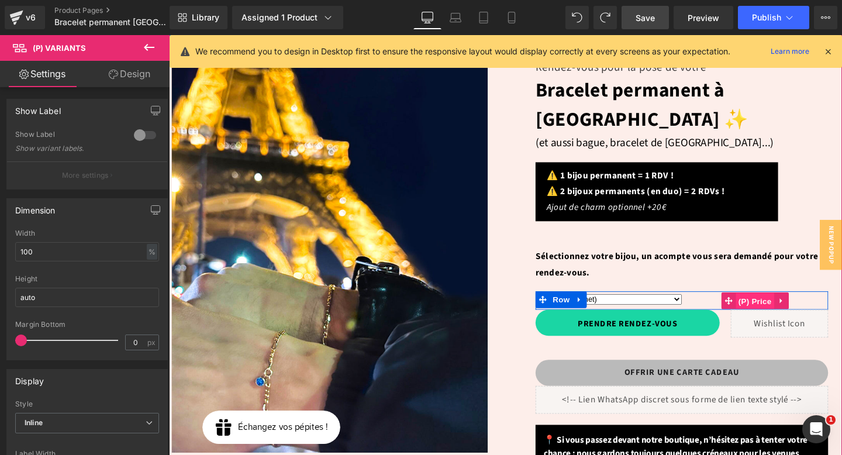
click at [788, 306] on span "(P) Price" at bounding box center [785, 315] width 41 height 18
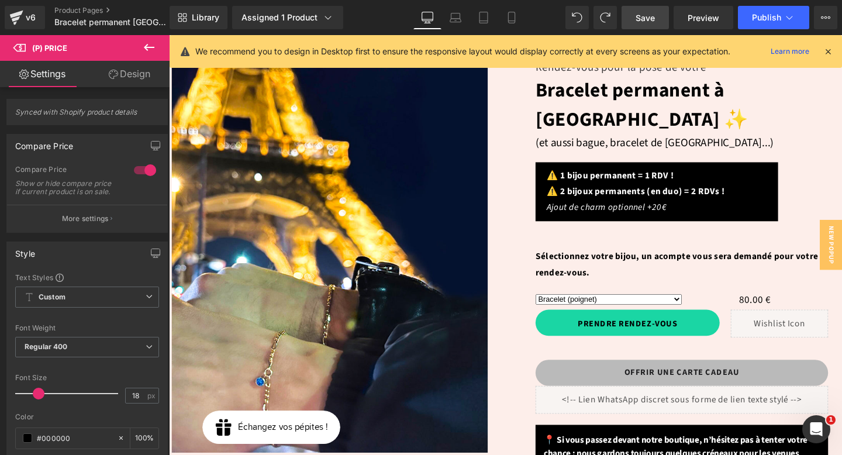
click at [149, 74] on link "Design" at bounding box center [129, 74] width 85 height 26
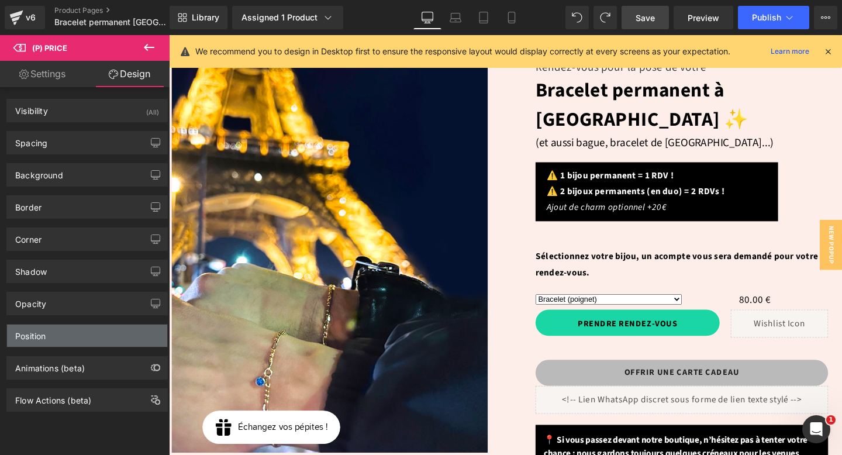
click at [46, 332] on div "Position" at bounding box center [30, 332] width 30 height 16
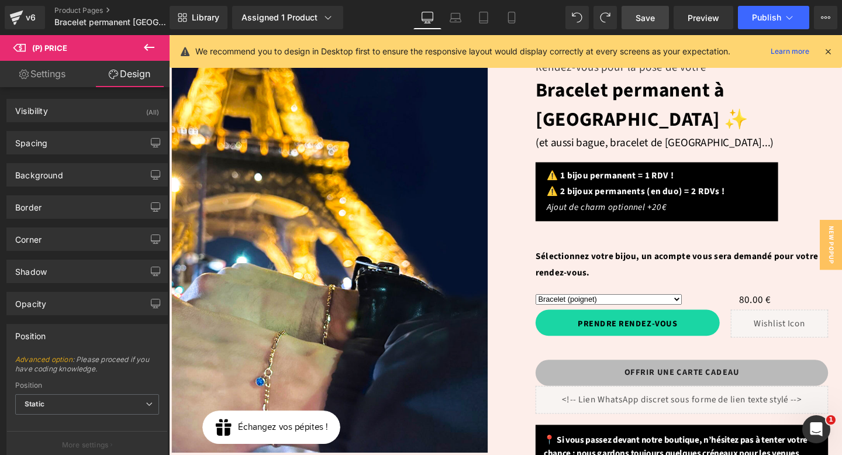
scroll to position [81, 0]
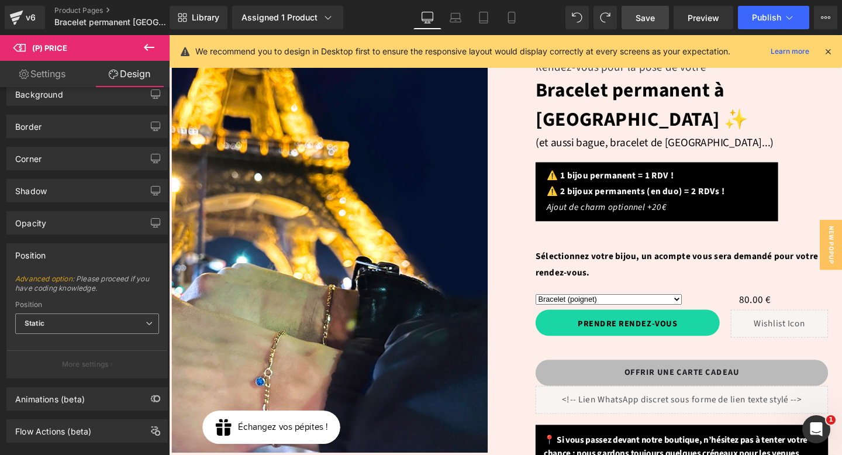
click at [49, 327] on span "Static" at bounding box center [87, 323] width 144 height 20
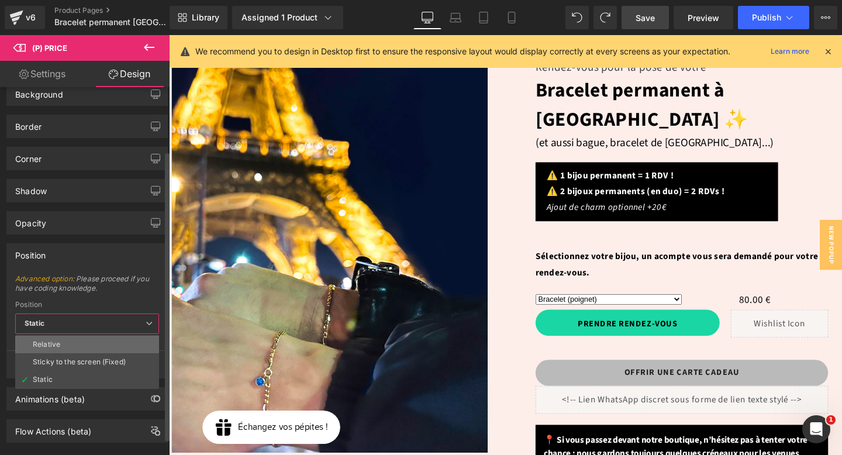
click at [56, 347] on div "Relative" at bounding box center [46, 344] width 27 height 8
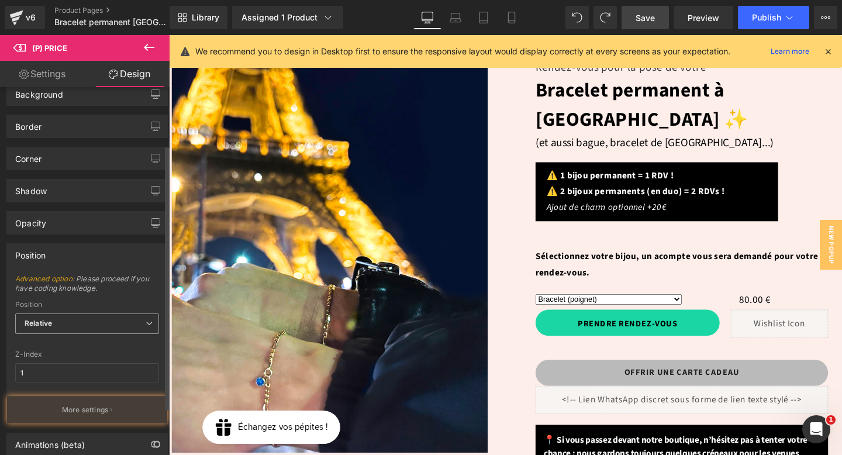
click at [68, 332] on span "Relative" at bounding box center [87, 323] width 144 height 20
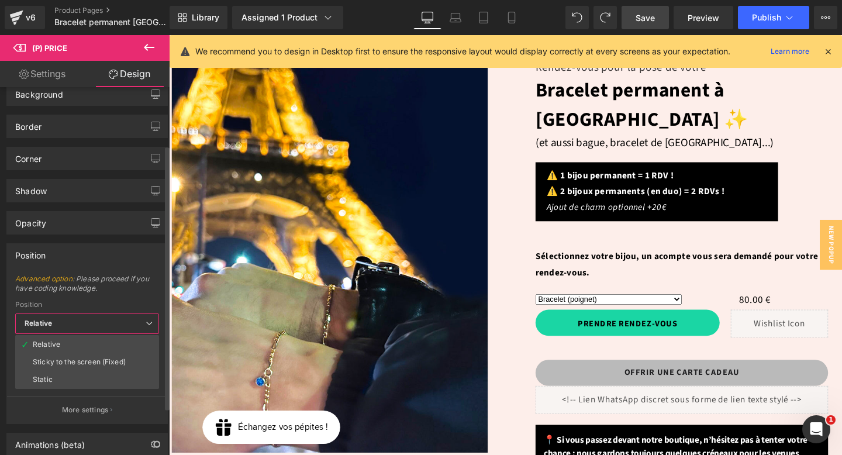
click at [69, 327] on span "Relative" at bounding box center [87, 323] width 144 height 20
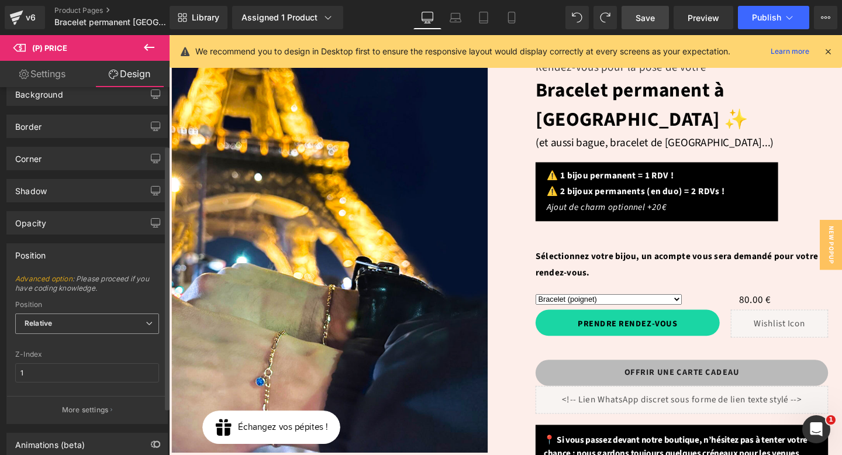
click at [68, 357] on div "Z-Index" at bounding box center [87, 354] width 144 height 8
click at [70, 331] on span "Relative" at bounding box center [87, 323] width 144 height 20
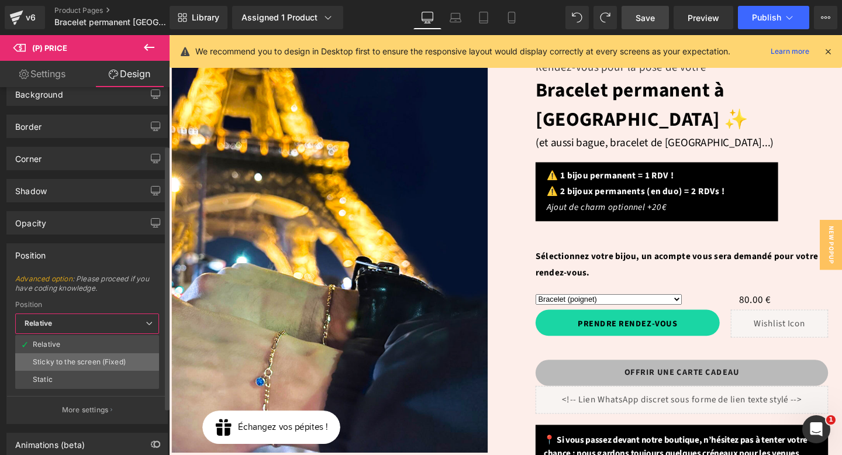
click at [68, 363] on div "Sticky to the screen (Fixed)" at bounding box center [79, 362] width 93 height 8
type input "99"
type input "0"
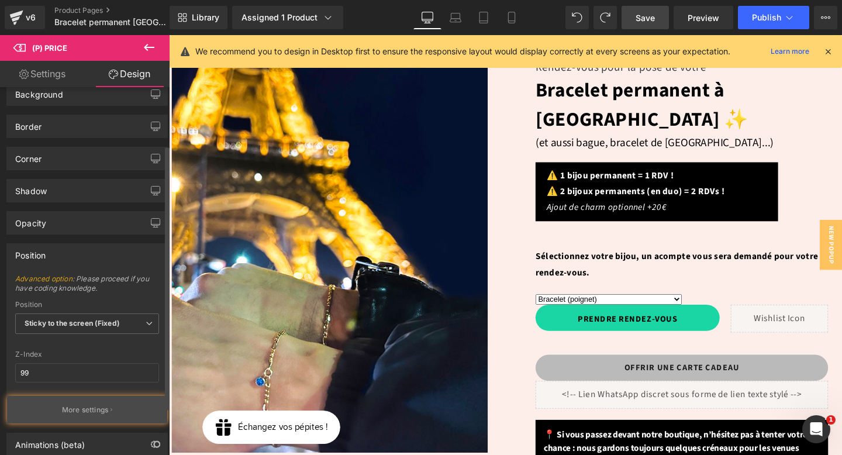
click at [85, 409] on p "More settings" at bounding box center [85, 409] width 47 height 11
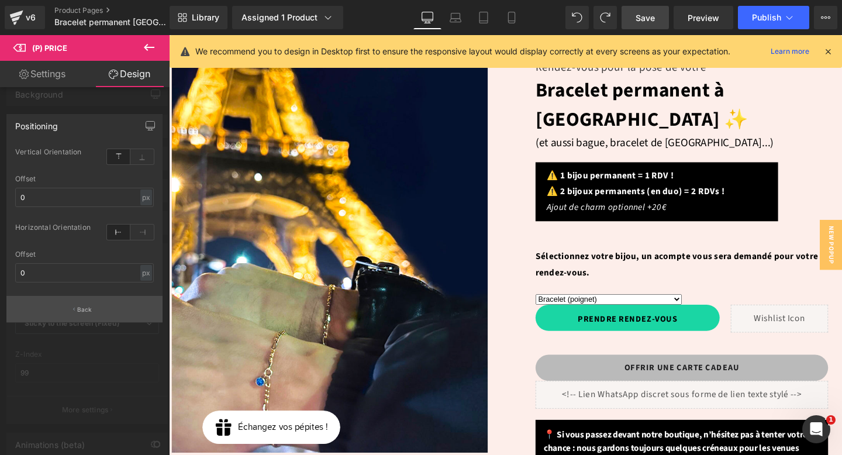
click at [81, 308] on p "Back" at bounding box center [84, 309] width 15 height 9
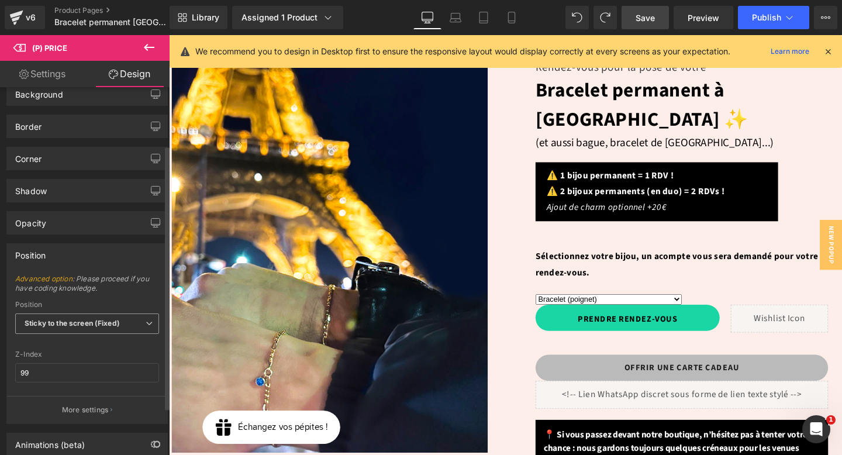
click at [78, 327] on b "Sticky to the screen (Fixed)" at bounding box center [72, 323] width 95 height 9
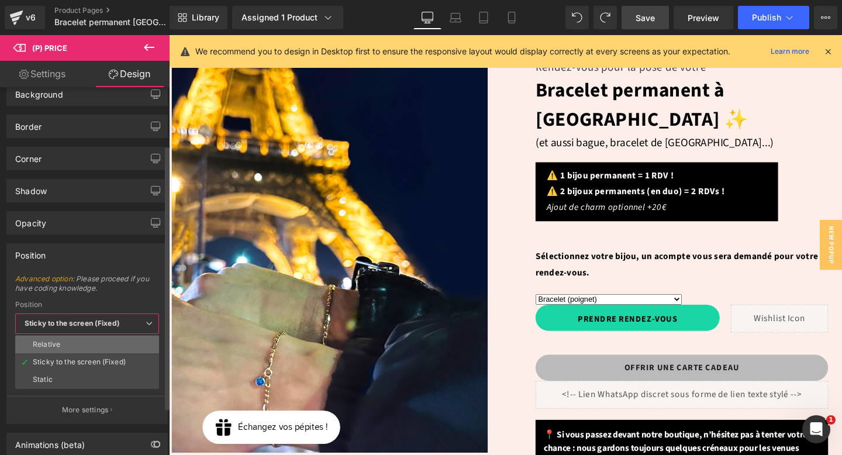
click at [75, 352] on li "Relative" at bounding box center [87, 344] width 144 height 18
type input "1"
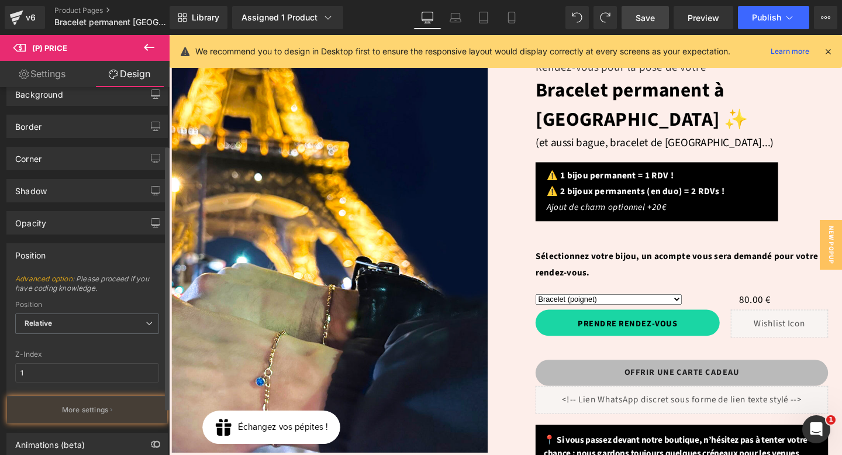
click at [67, 407] on p "More settings" at bounding box center [85, 409] width 47 height 11
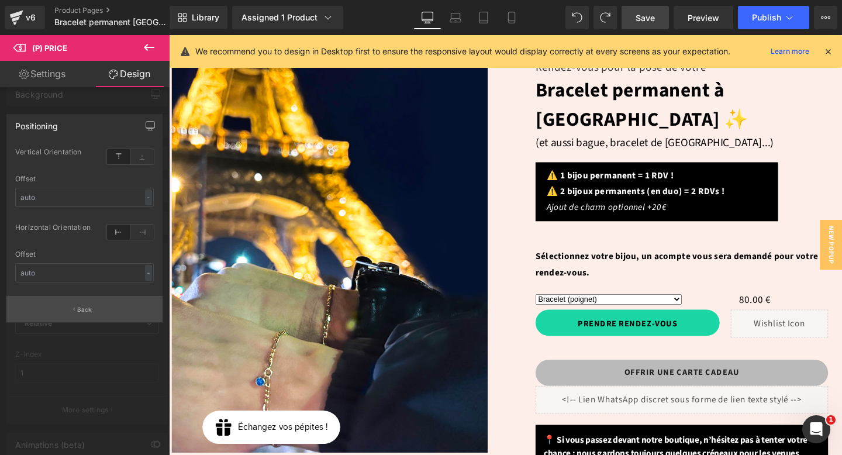
click at [80, 310] on p "Back" at bounding box center [84, 309] width 15 height 9
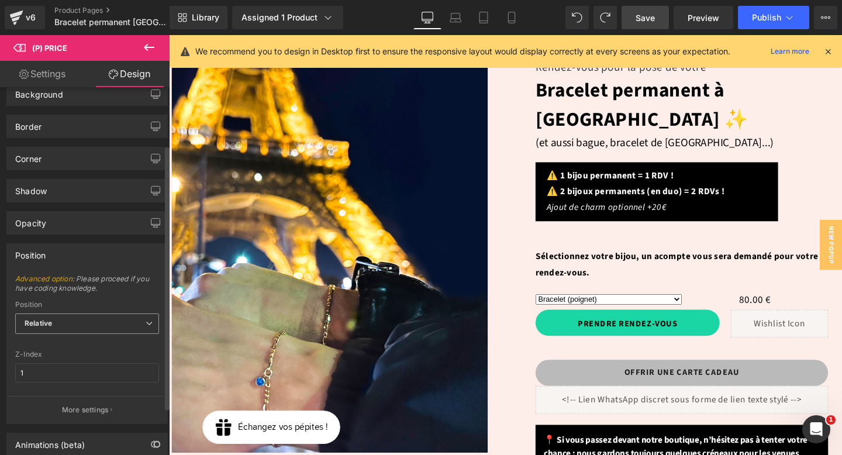
click at [99, 325] on span "Relative" at bounding box center [87, 323] width 144 height 20
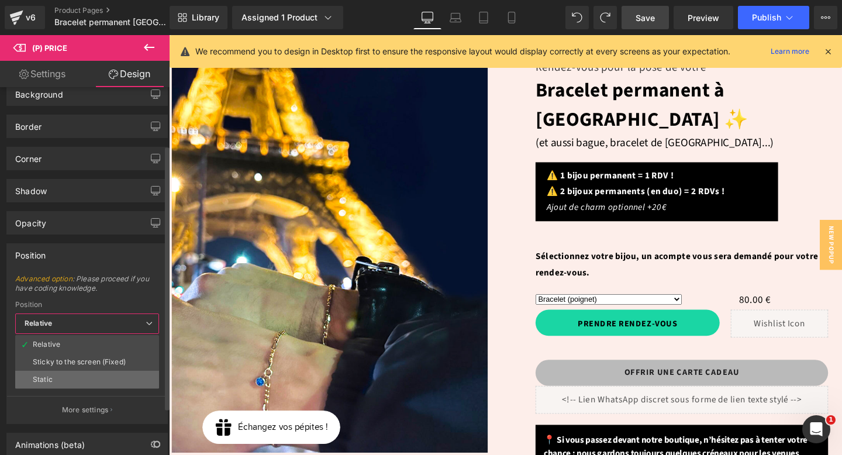
click at [80, 376] on li "Static" at bounding box center [87, 380] width 144 height 18
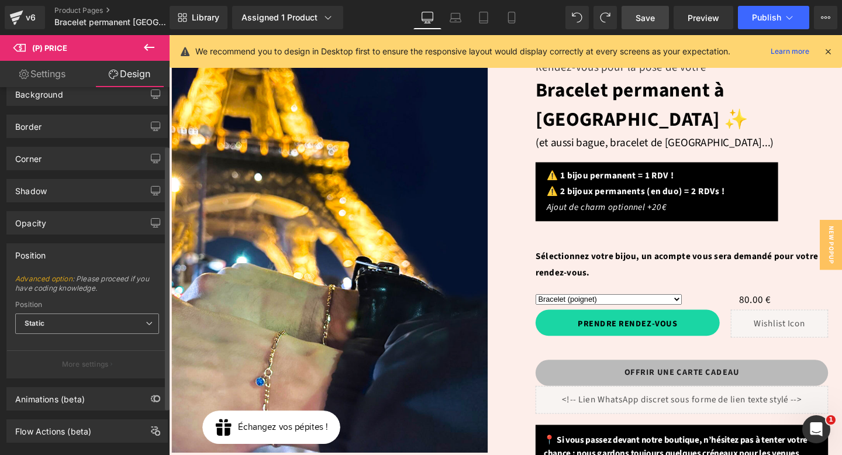
click at [89, 321] on span "Static" at bounding box center [87, 323] width 144 height 20
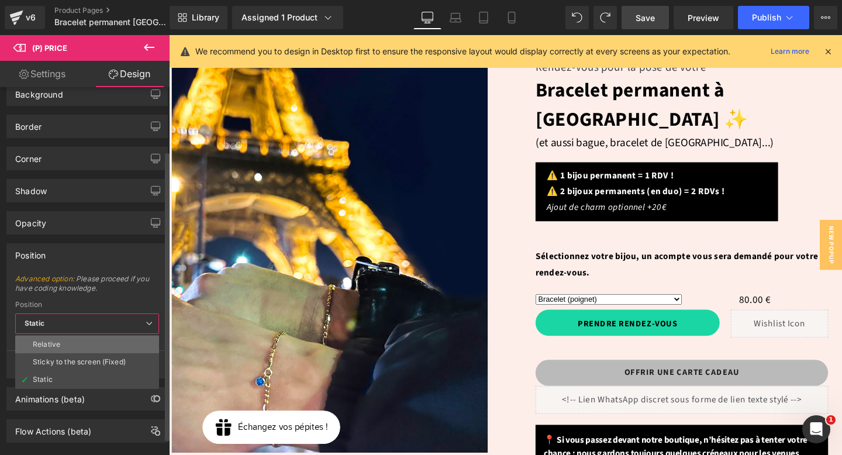
click at [83, 347] on li "Relative" at bounding box center [87, 344] width 144 height 18
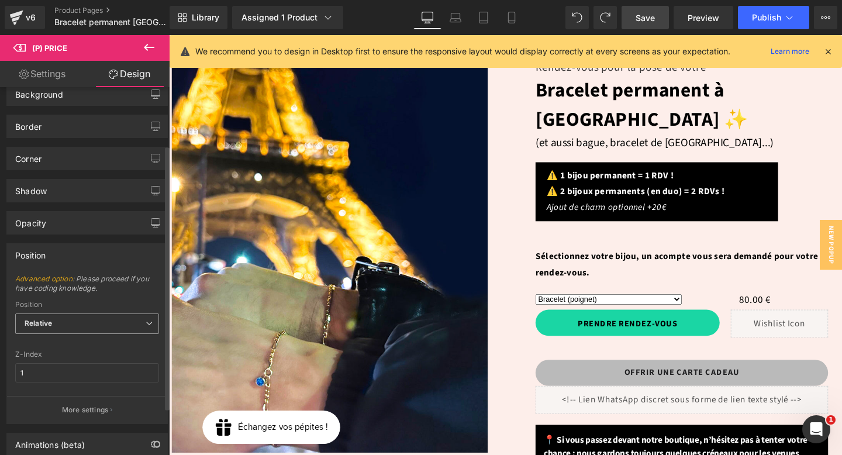
click at [110, 314] on span "Relative" at bounding box center [87, 323] width 144 height 20
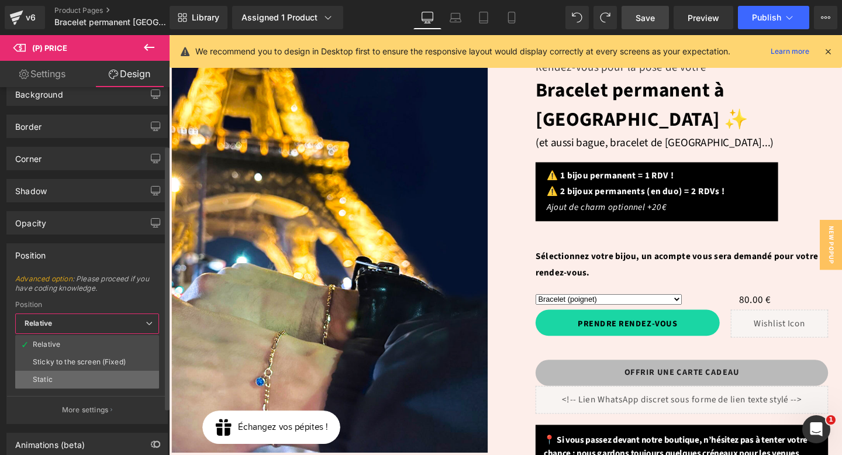
click at [105, 381] on li "Static" at bounding box center [87, 380] width 144 height 18
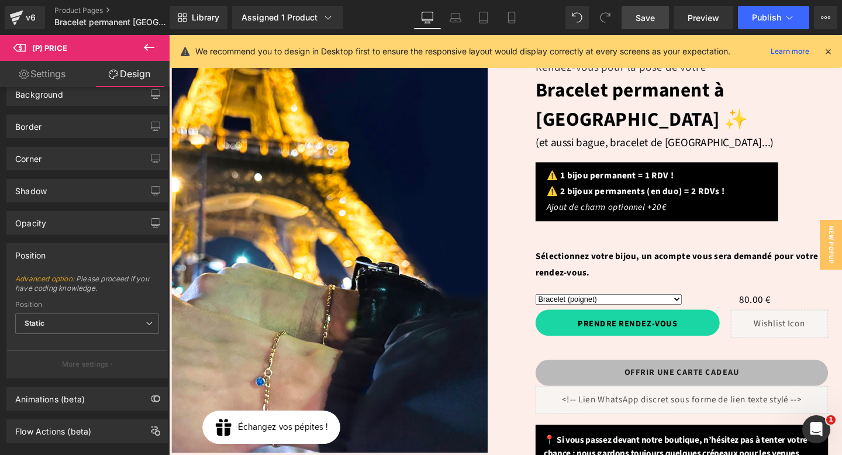
click at [646, 27] on link "Save" at bounding box center [644, 17] width 47 height 23
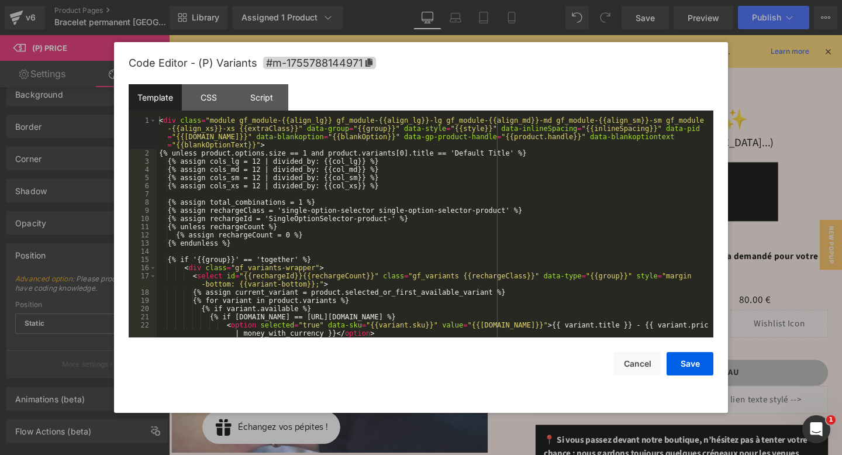
click at [604, 0] on div "(P) Price You are previewing how the will restyle your page. You can not edit E…" at bounding box center [421, 0] width 842 height 0
click at [209, 95] on div "CSS" at bounding box center [208, 97] width 53 height 26
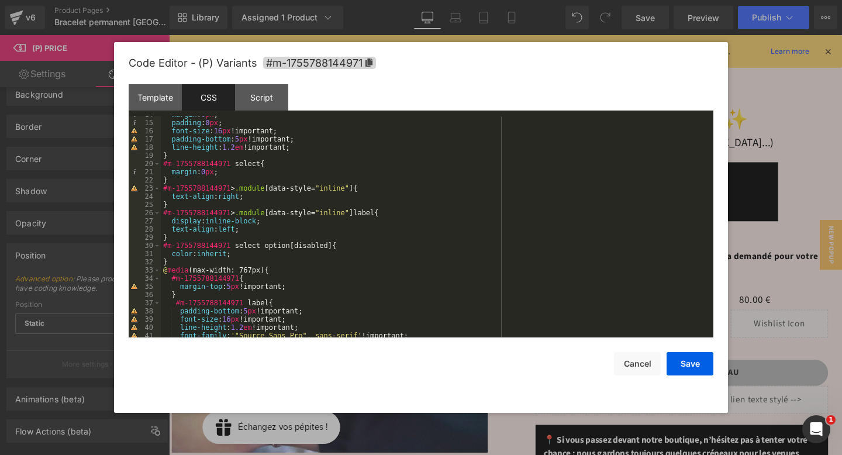
scroll to position [622, 0]
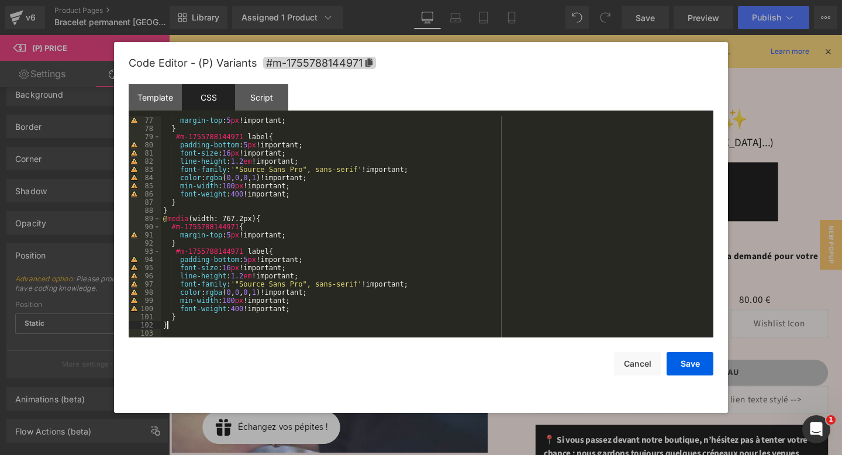
click at [242, 324] on div "margin-top : 5 px !important; } #m-1755788144971 label { padding-bottom : 5 px …" at bounding box center [435, 234] width 548 height 237
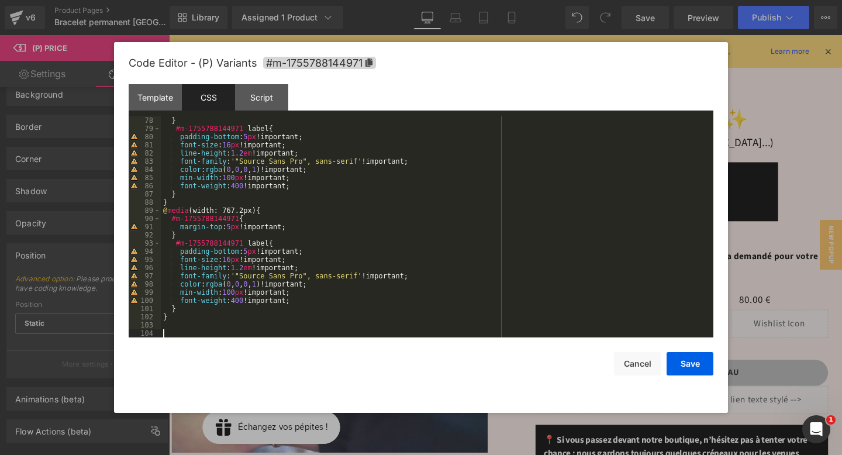
scroll to position [786, 0]
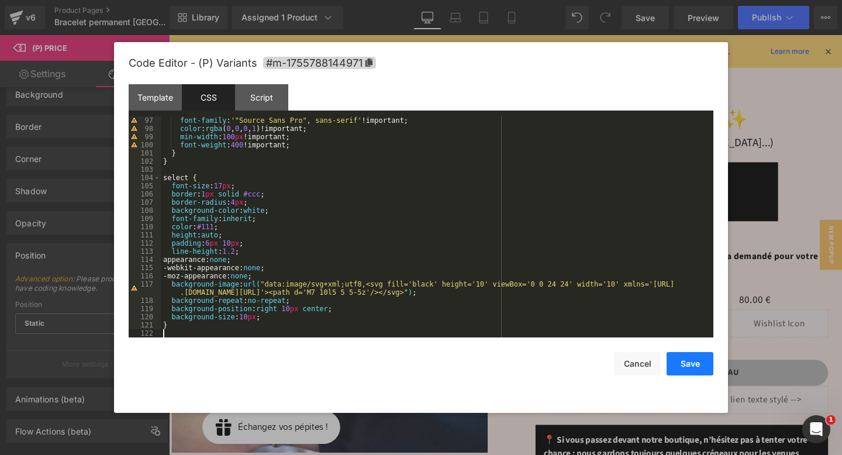
click at [691, 366] on button "Save" at bounding box center [689, 363] width 47 height 23
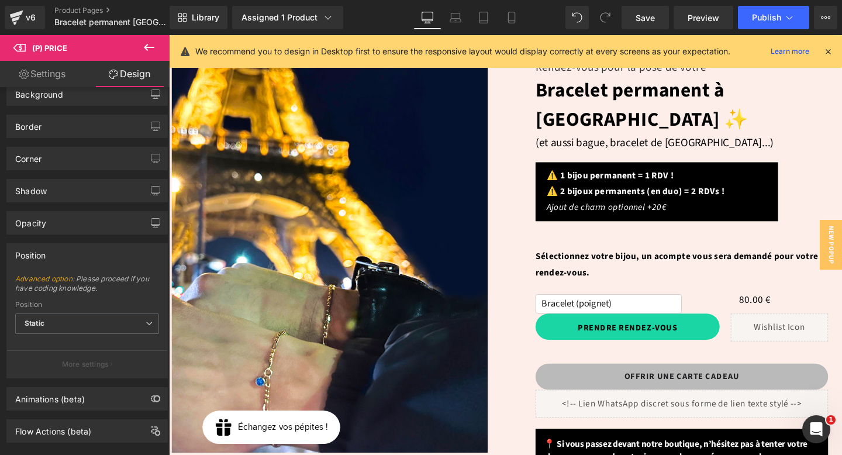
click at [142, 52] on icon at bounding box center [149, 47] width 14 height 14
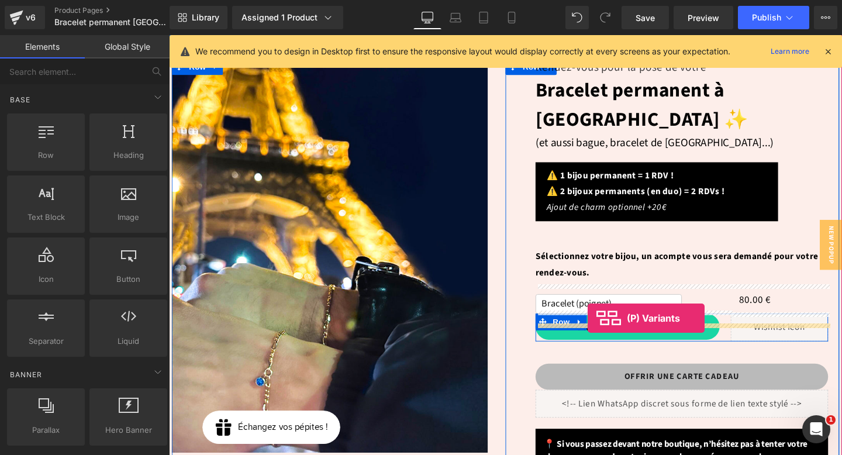
drag, startPoint x: 233, startPoint y: 320, endPoint x: 609, endPoint y: 333, distance: 376.0
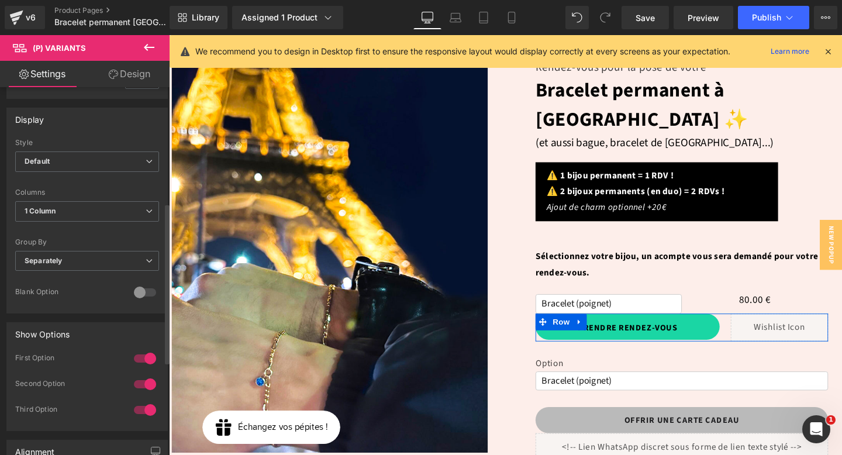
scroll to position [265, 0]
click at [83, 201] on span "1 Column" at bounding box center [87, 208] width 144 height 20
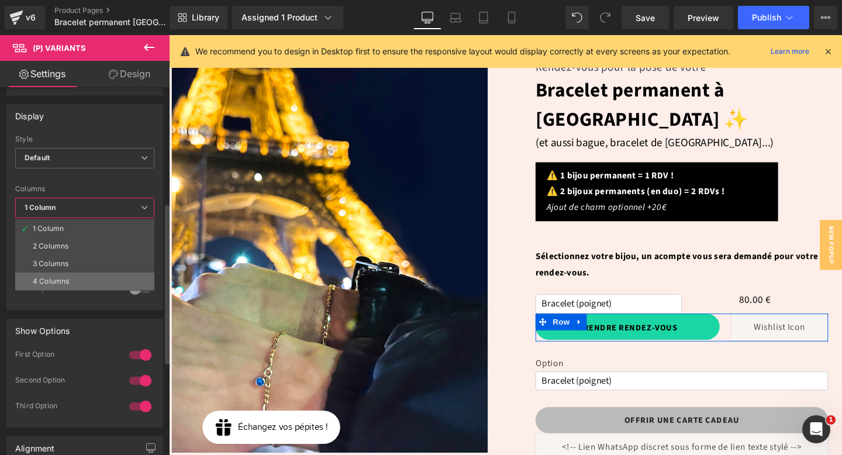
click at [76, 274] on li "4 Columns" at bounding box center [84, 281] width 139 height 18
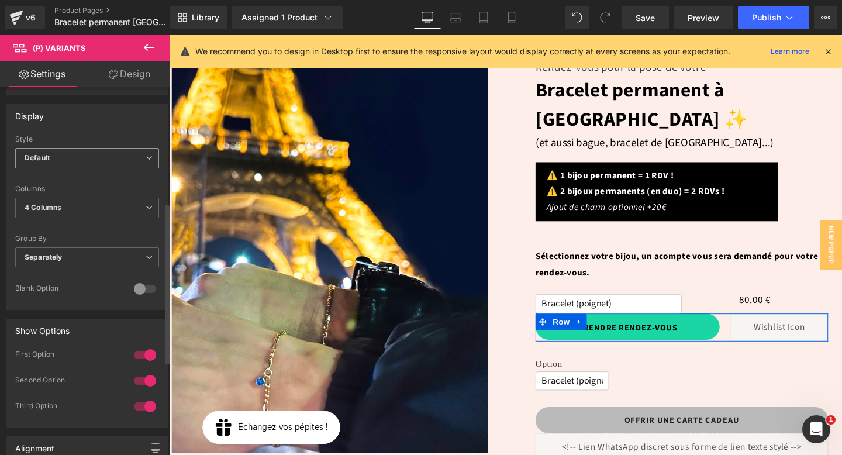
click at [84, 157] on span "Default" at bounding box center [87, 158] width 144 height 20
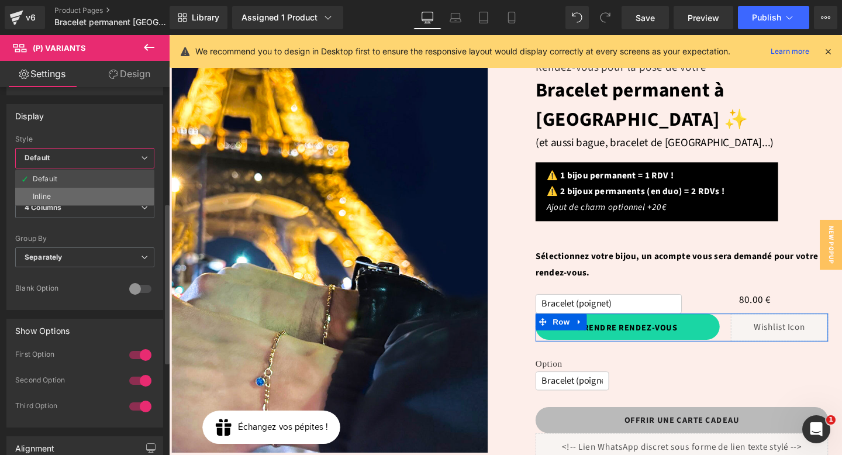
click at [70, 194] on li "Inline" at bounding box center [84, 197] width 139 height 18
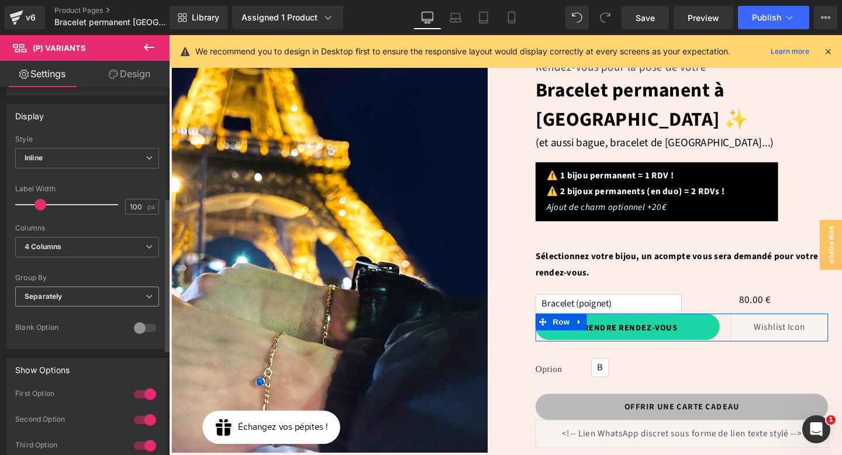
click at [70, 296] on span "Separately" at bounding box center [87, 296] width 144 height 20
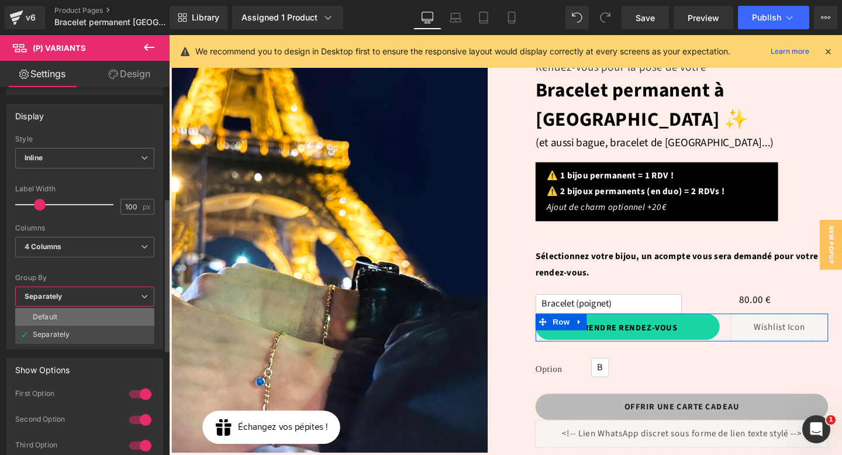
click at [70, 317] on li "Default" at bounding box center [84, 317] width 139 height 18
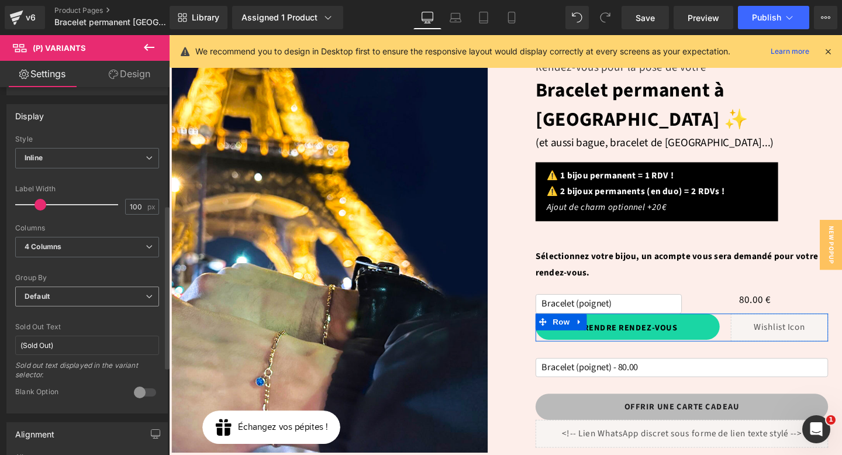
click at [70, 300] on span "Default" at bounding box center [87, 296] width 144 height 20
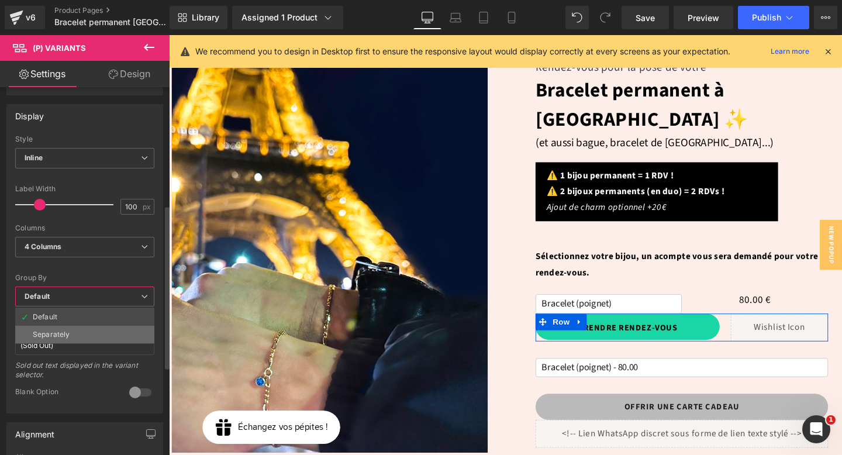
click at [70, 333] on li "Separately" at bounding box center [84, 335] width 139 height 18
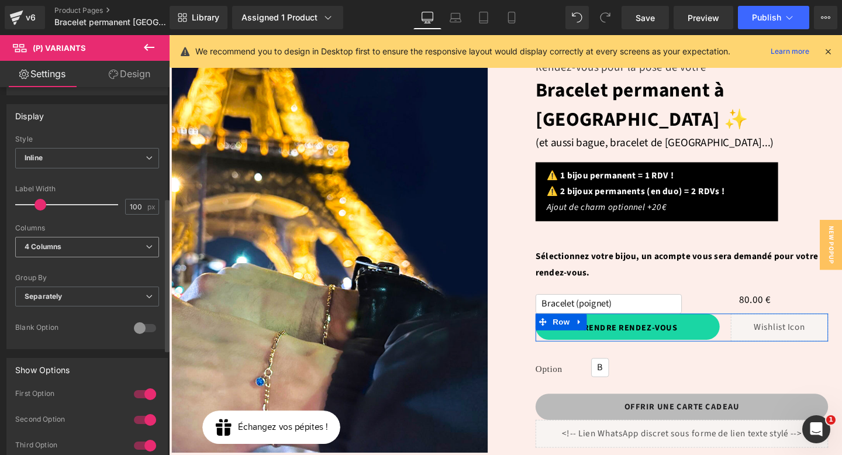
scroll to position [260, 0]
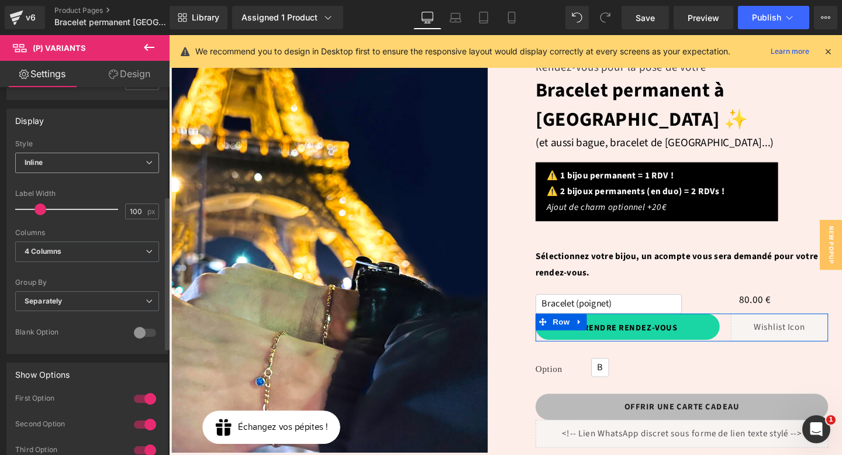
click at [95, 162] on span "Inline" at bounding box center [87, 163] width 144 height 20
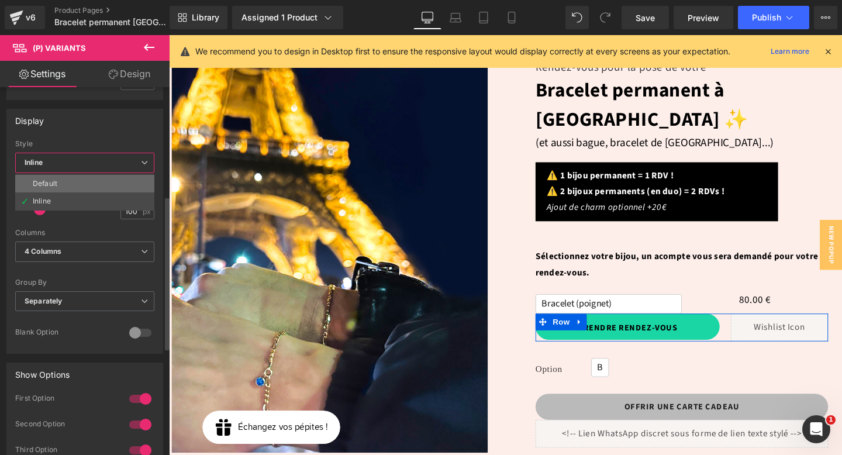
click at [87, 185] on li "Default" at bounding box center [84, 184] width 139 height 18
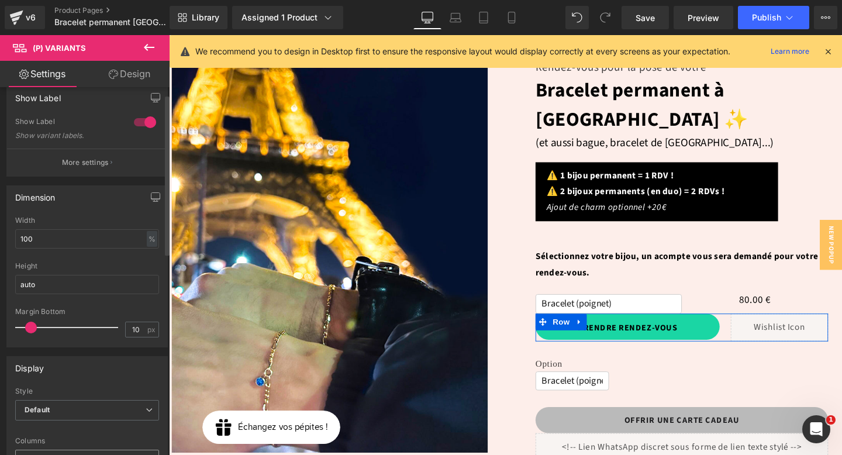
scroll to position [18, 0]
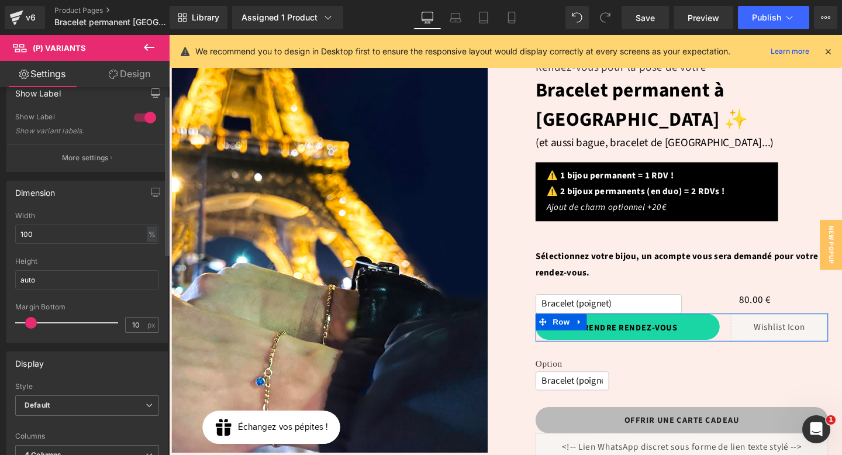
click at [140, 116] on div at bounding box center [145, 117] width 28 height 19
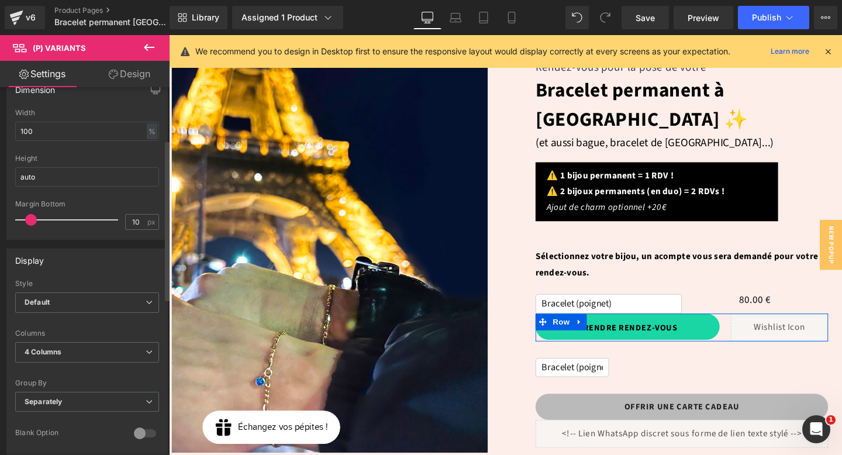
scroll to position [185, 0]
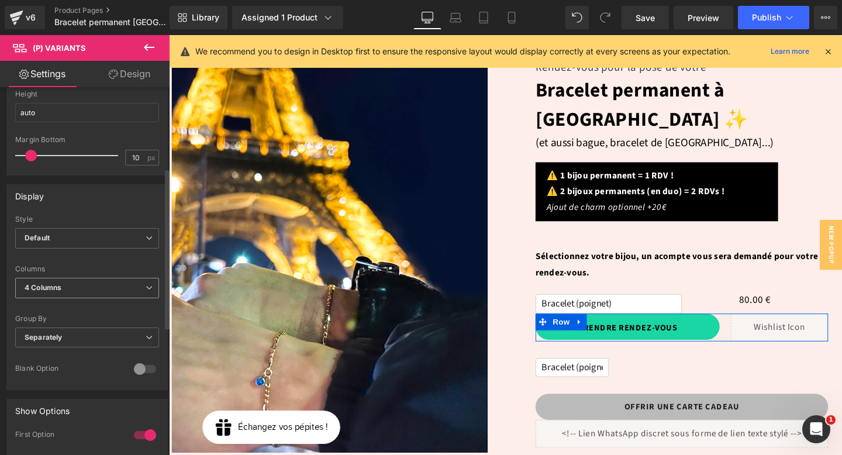
click at [58, 292] on span "4 Columns" at bounding box center [87, 288] width 144 height 20
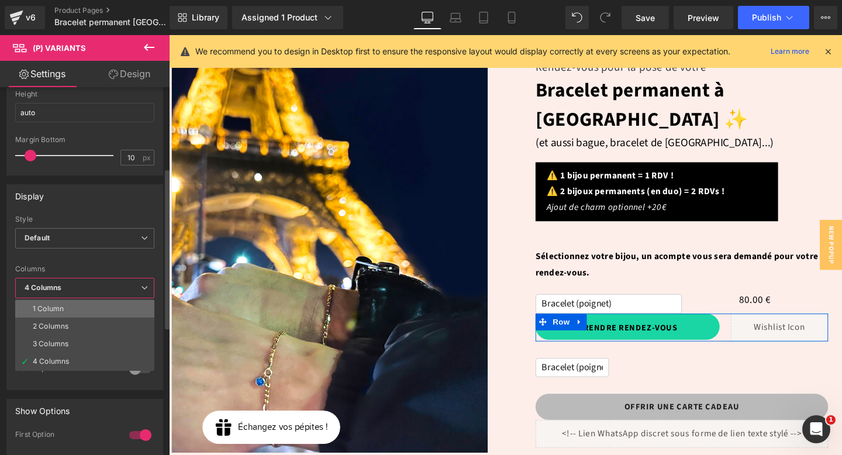
click at [57, 311] on div "1 Column" at bounding box center [48, 309] width 31 height 8
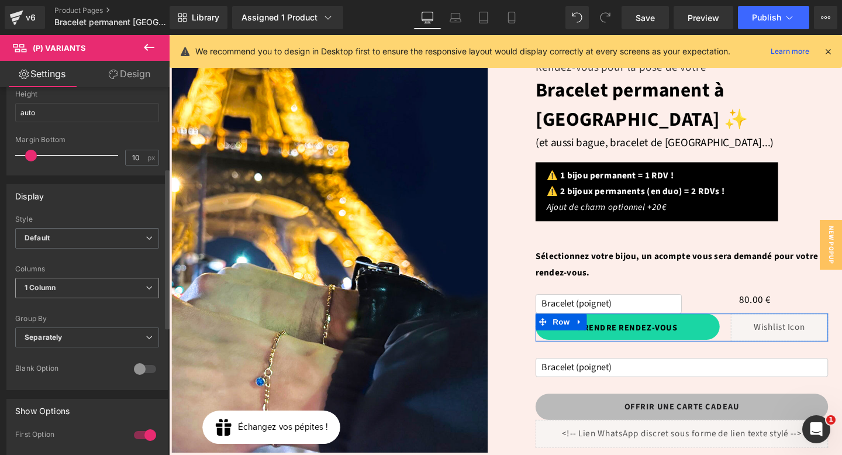
click at [61, 298] on div "1 Column 1 Column 2 Columns 3 Columns 4 Columns" at bounding box center [87, 291] width 144 height 26
click at [61, 292] on span "1 Column" at bounding box center [87, 288] width 144 height 20
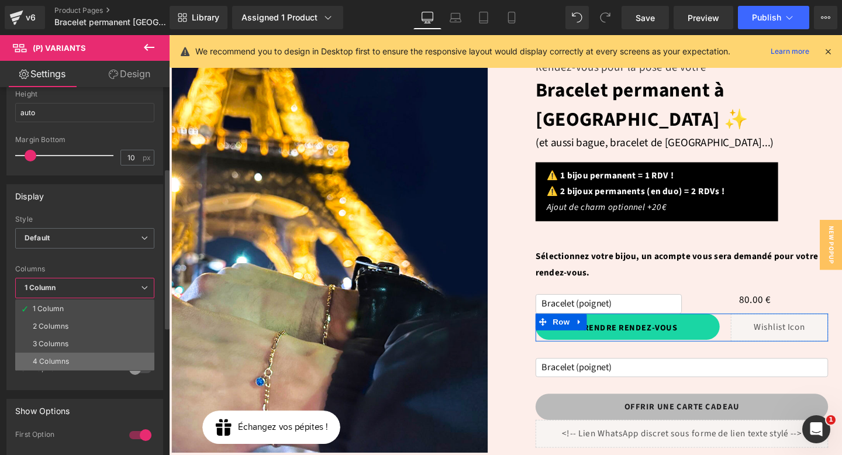
click at [62, 354] on li "4 Columns" at bounding box center [84, 361] width 139 height 18
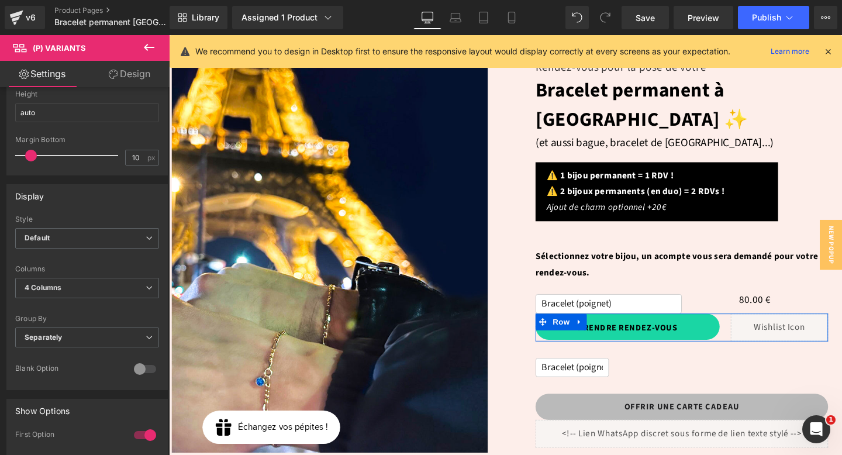
click at [148, 43] on icon at bounding box center [149, 47] width 14 height 14
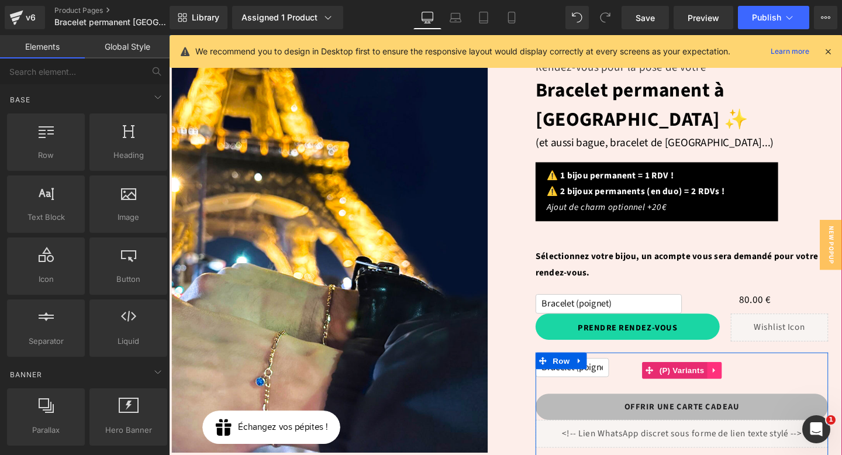
click at [741, 383] on icon at bounding box center [742, 387] width 8 height 9
click at [745, 383] on icon at bounding box center [749, 387] width 8 height 8
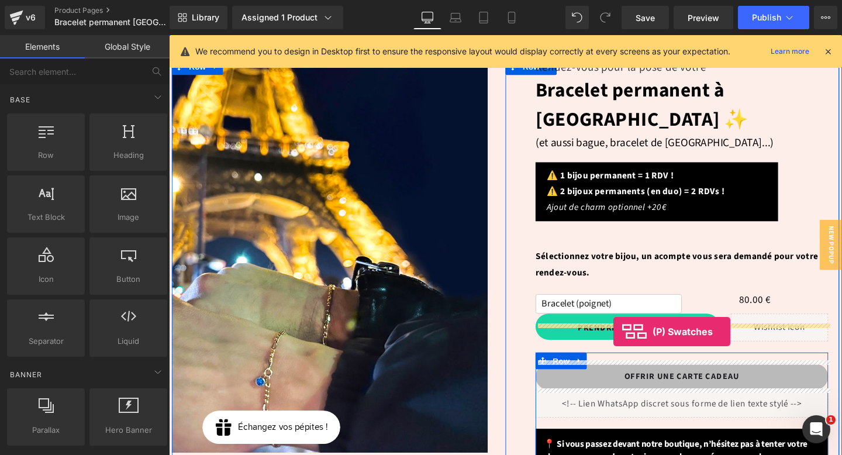
drag, startPoint x: 292, startPoint y: 320, endPoint x: 635, endPoint y: 345, distance: 344.6
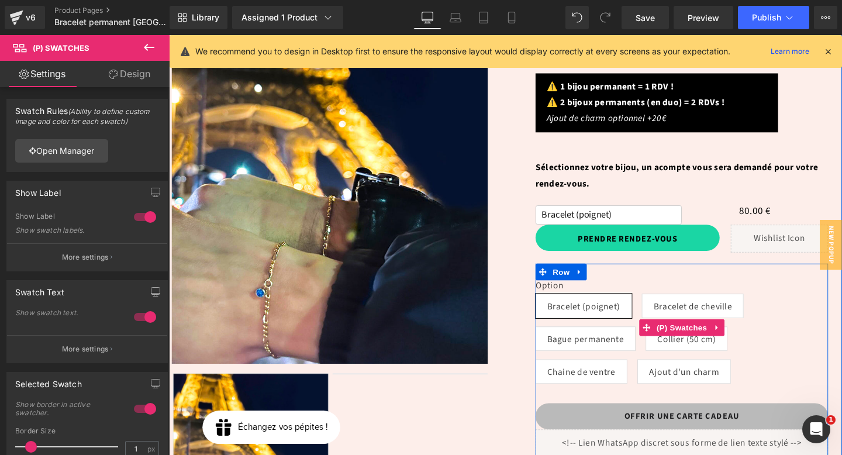
scroll to position [207, 0]
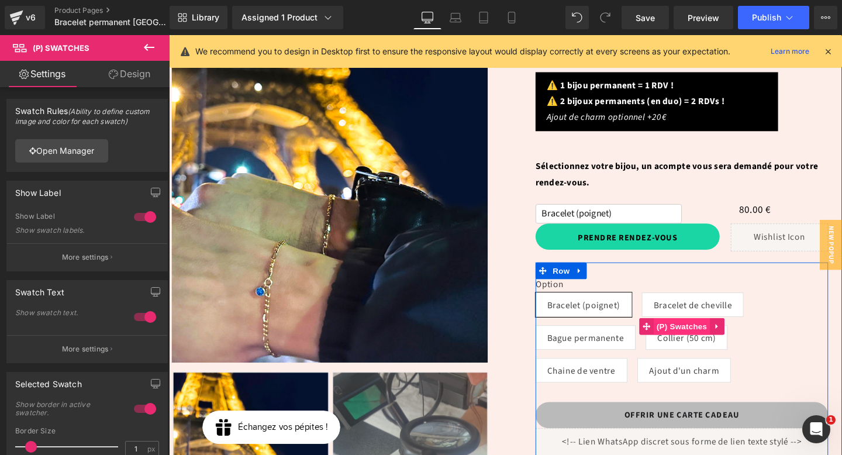
click at [708, 333] on span "(P) Swatches" at bounding box center [708, 342] width 59 height 18
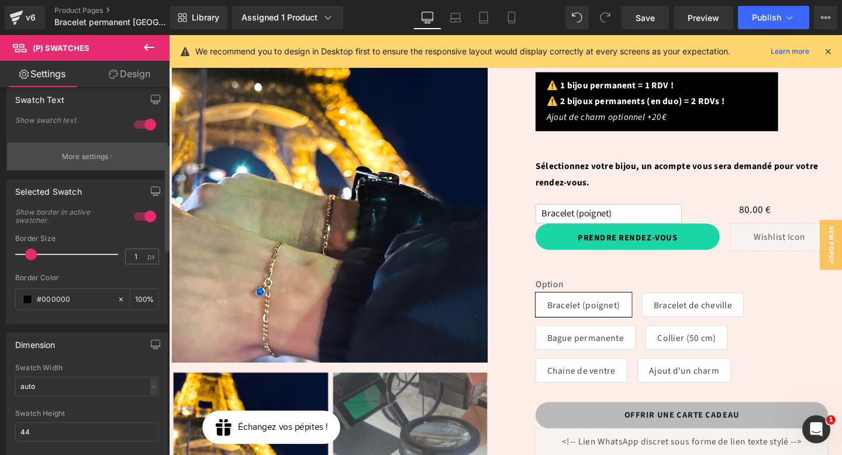
scroll to position [192, 0]
click at [143, 124] on div at bounding box center [145, 125] width 28 height 19
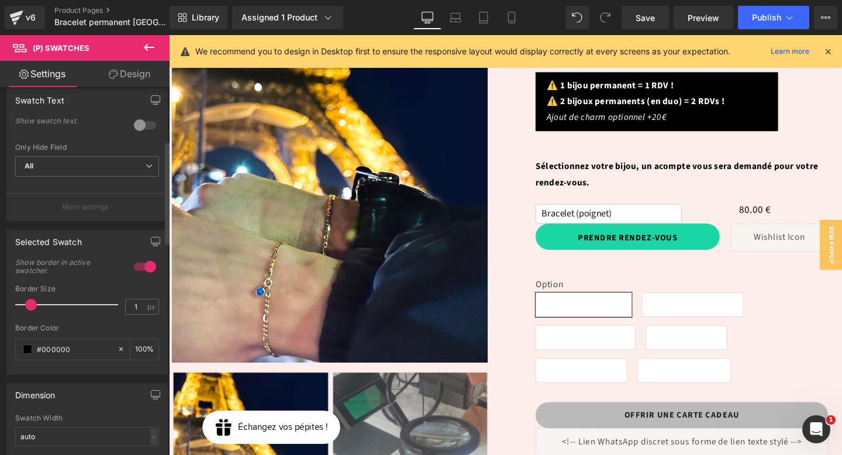
click at [143, 124] on div at bounding box center [145, 125] width 28 height 19
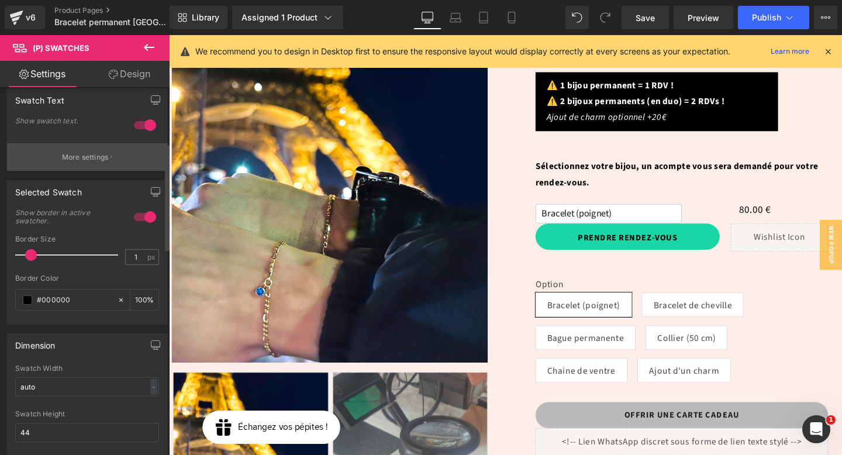
click at [84, 160] on p "More settings" at bounding box center [85, 157] width 47 height 11
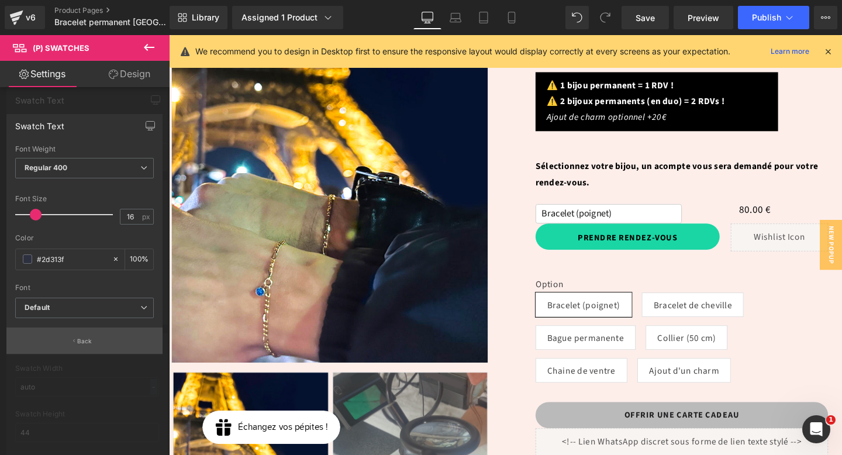
click at [89, 337] on p "Back" at bounding box center [84, 341] width 15 height 9
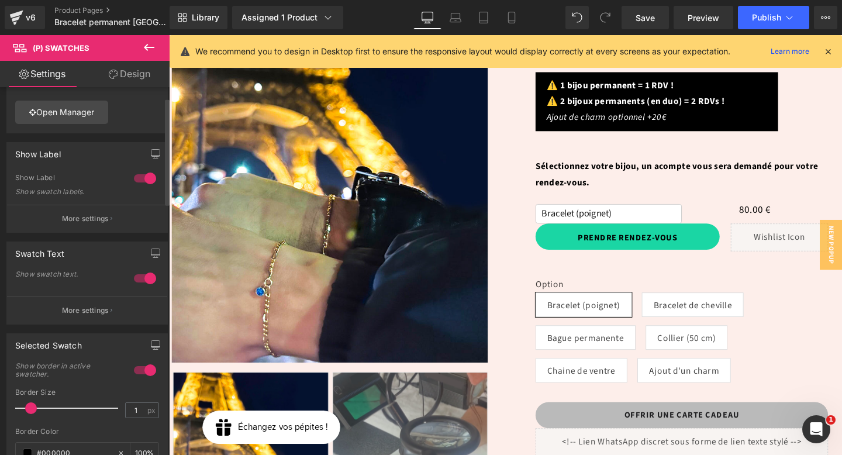
scroll to position [30, 0]
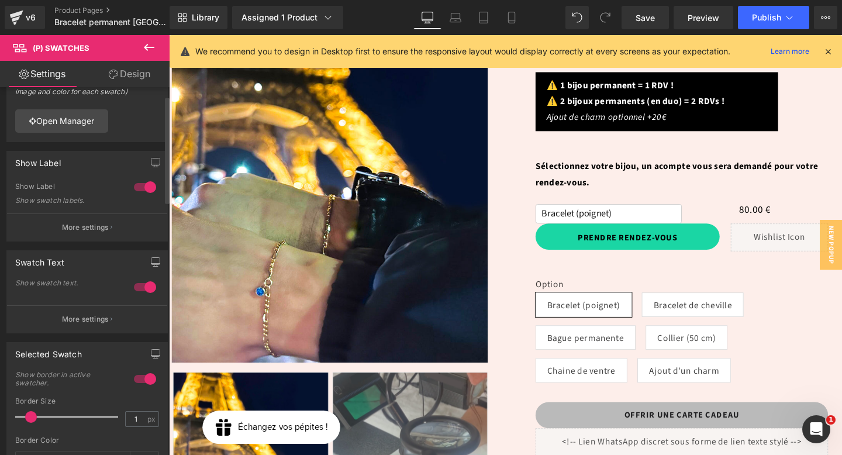
click at [144, 183] on div at bounding box center [145, 187] width 28 height 19
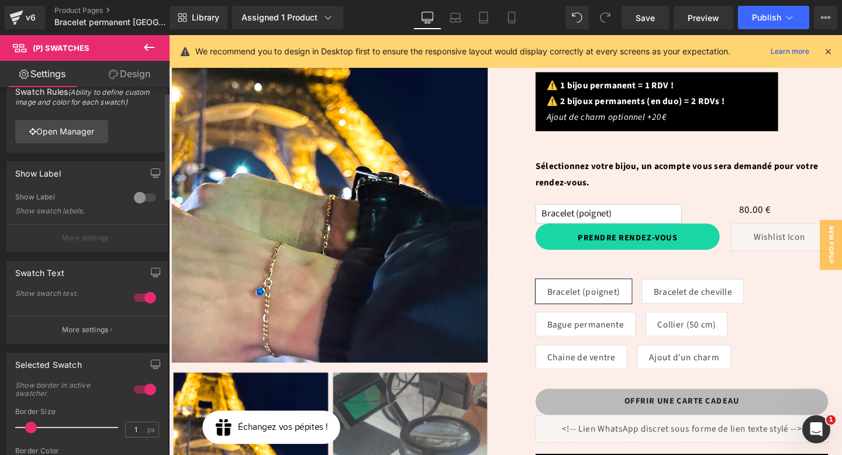
scroll to position [20, 0]
click at [74, 333] on p "More settings" at bounding box center [85, 329] width 47 height 11
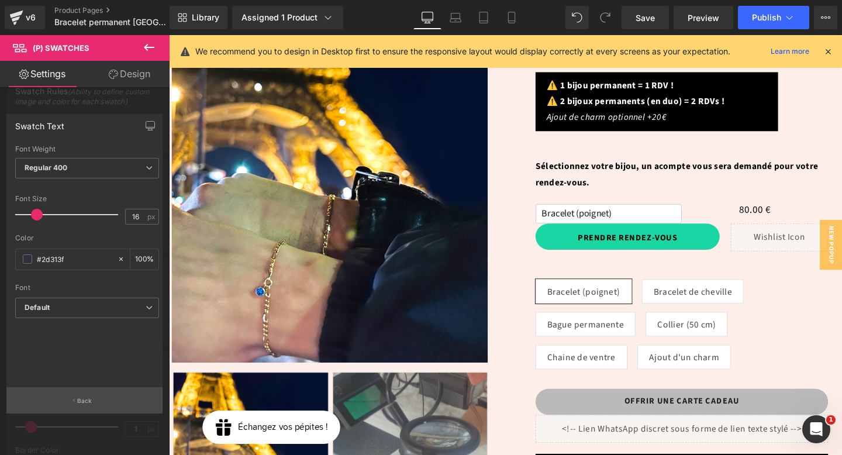
click at [73, 407] on button "Back" at bounding box center [84, 400] width 156 height 26
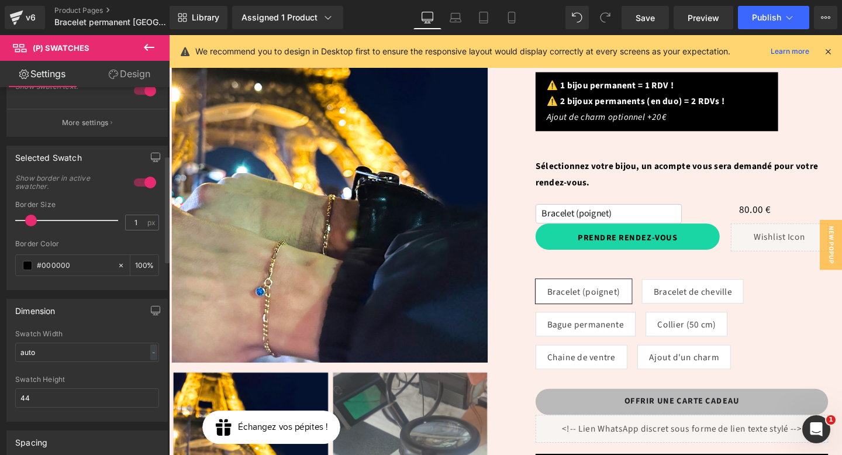
scroll to position [223, 0]
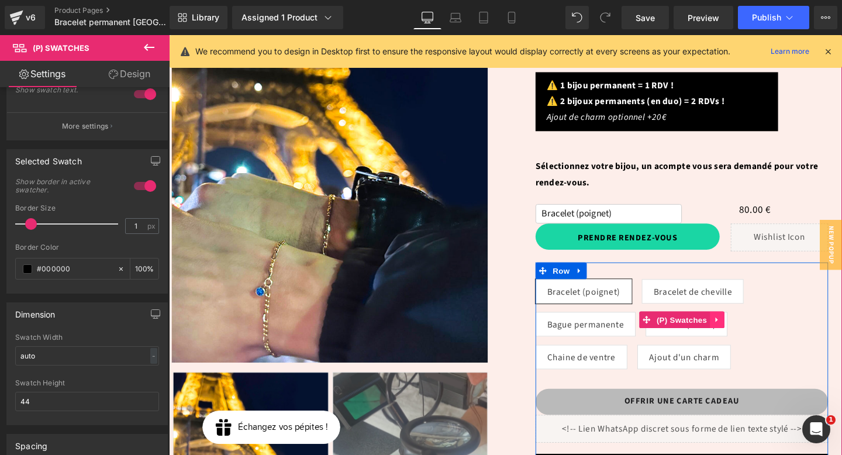
click at [746, 330] on icon at bounding box center [745, 334] width 8 height 9
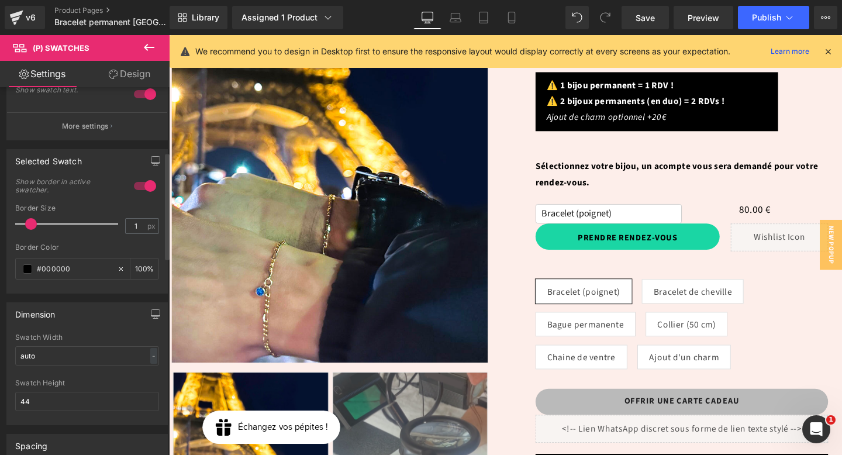
click at [105, 147] on div "Selected Swatch 1 Show border in active swatcher. 1px Border Size 1 px #000000 …" at bounding box center [87, 216] width 175 height 153
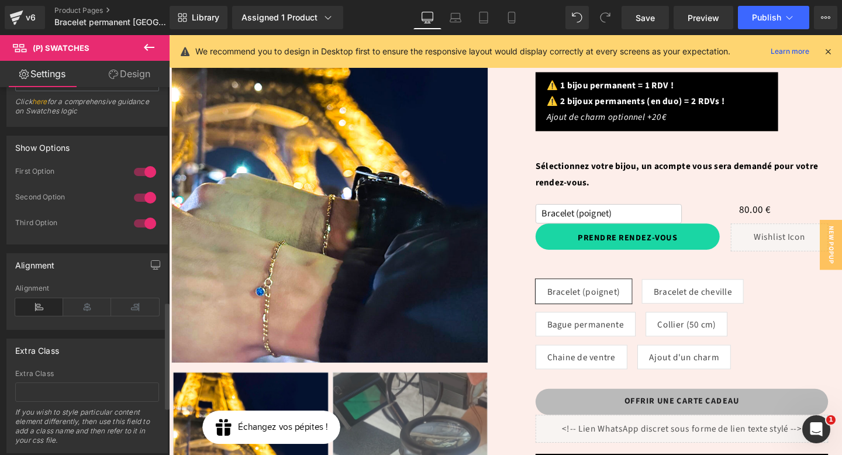
scroll to position [904, 0]
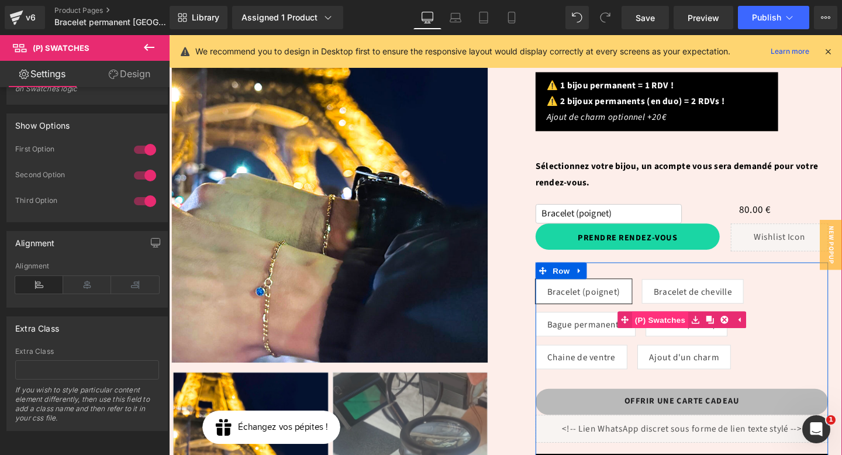
click at [687, 326] on span "(P) Swatches" at bounding box center [685, 335] width 59 height 18
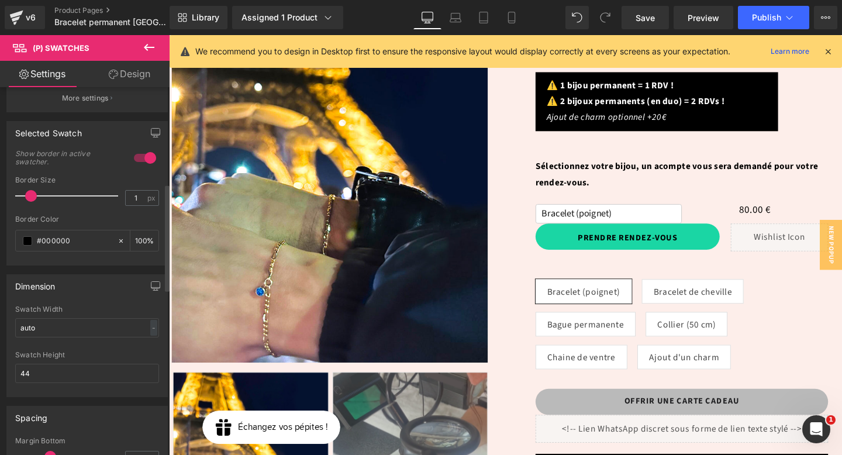
scroll to position [331, 0]
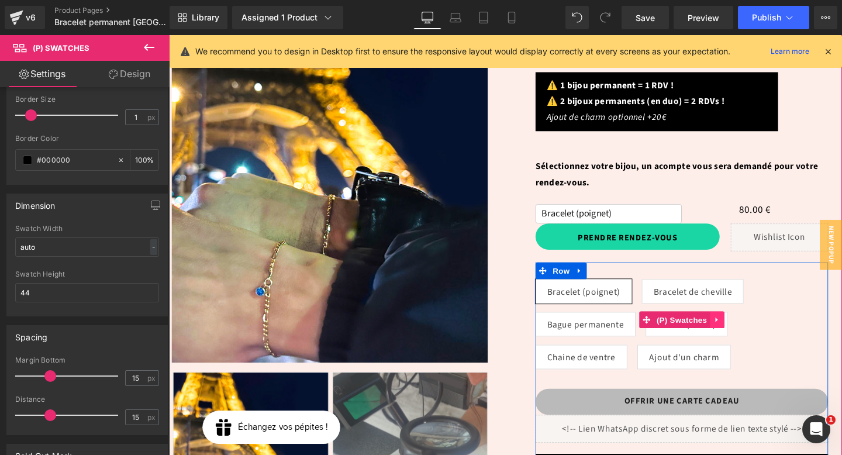
click at [748, 330] on icon at bounding box center [745, 334] width 8 height 9
click at [748, 330] on icon at bounding box center [752, 334] width 8 height 8
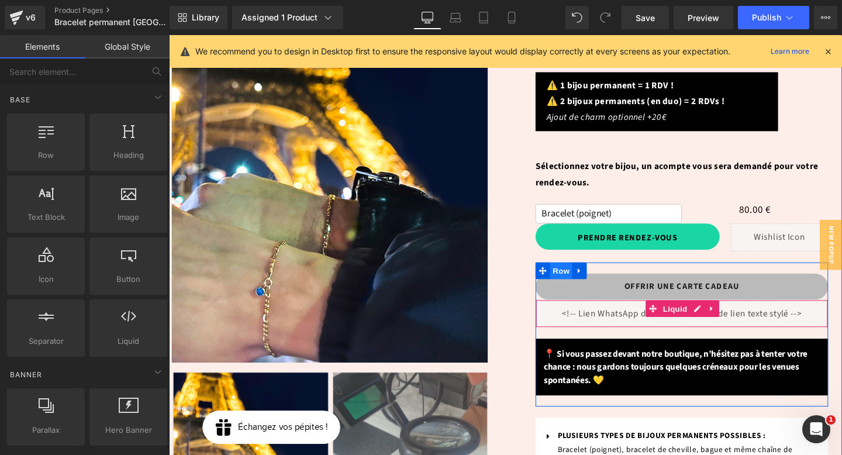
click at [579, 274] on span "Row" at bounding box center [580, 283] width 23 height 18
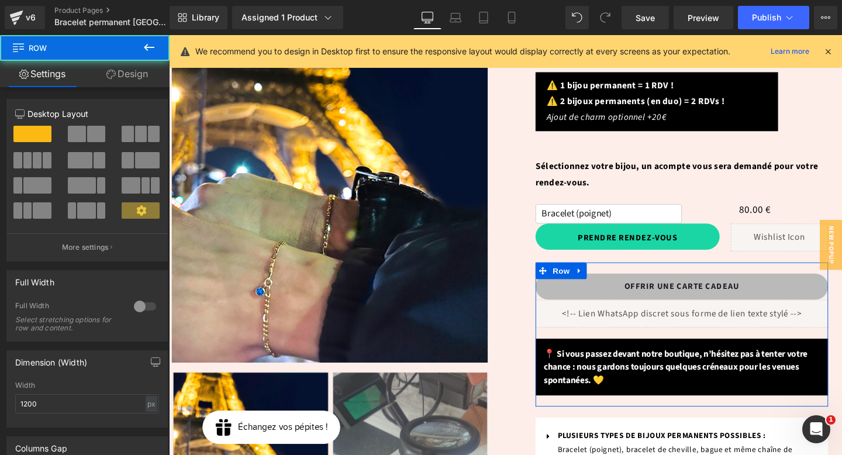
click at [149, 64] on link "Design" at bounding box center [127, 74] width 85 height 26
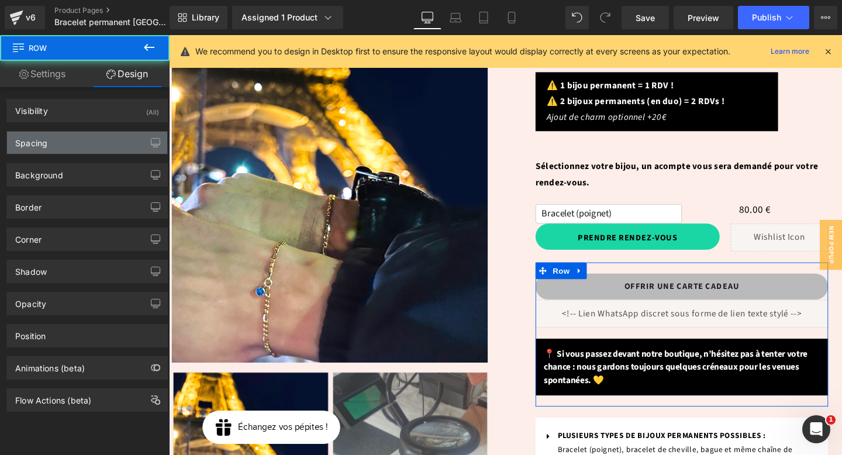
type input "20"
type input "0"
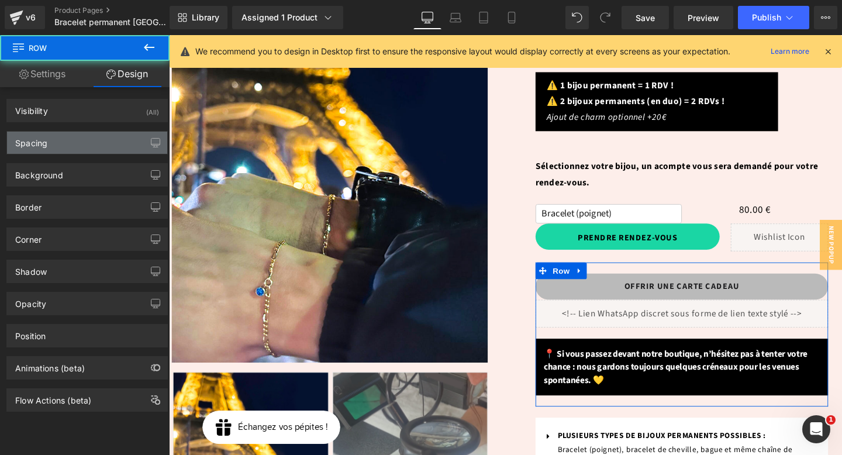
type input "0"
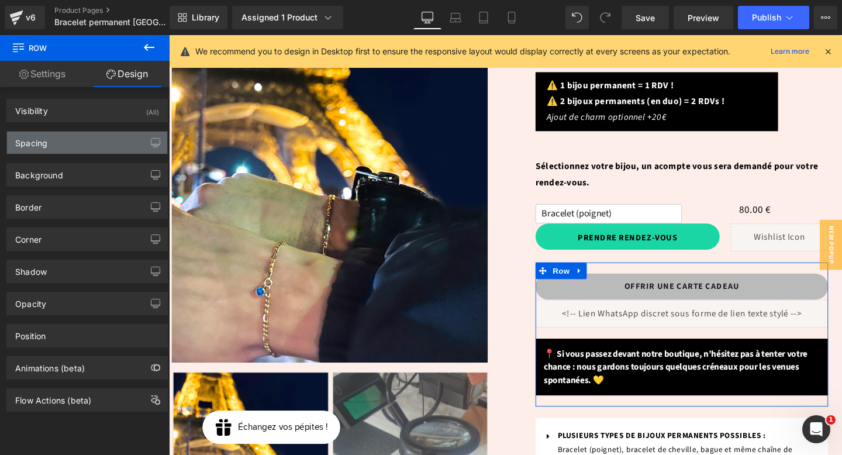
click at [71, 142] on div "Spacing" at bounding box center [87, 143] width 160 height 22
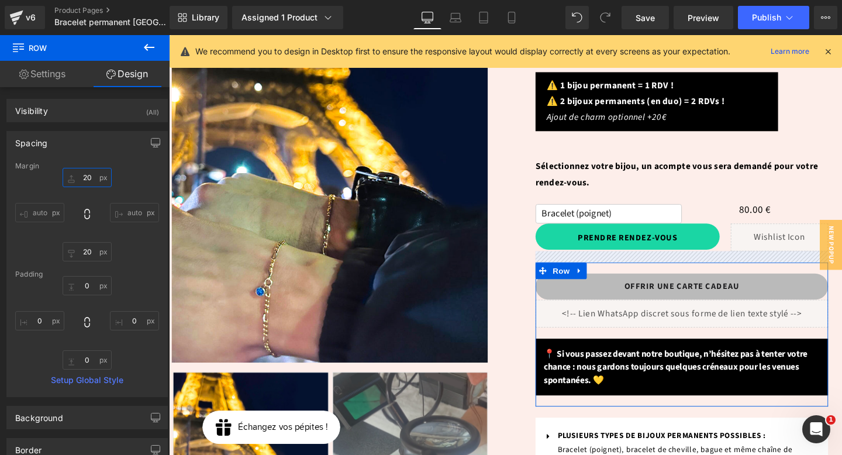
click at [88, 174] on input "20" at bounding box center [87, 177] width 49 height 19
click at [134, 175] on div "20px 20 auto auto 20px 20 auto auto" at bounding box center [87, 215] width 144 height 94
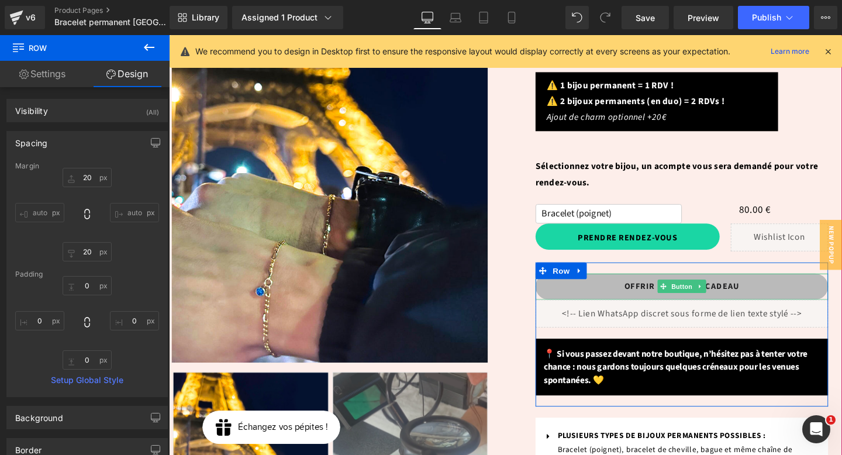
click at [615, 286] on link "OFFRIR UNE CARTE CADEAU" at bounding box center [707, 299] width 307 height 27
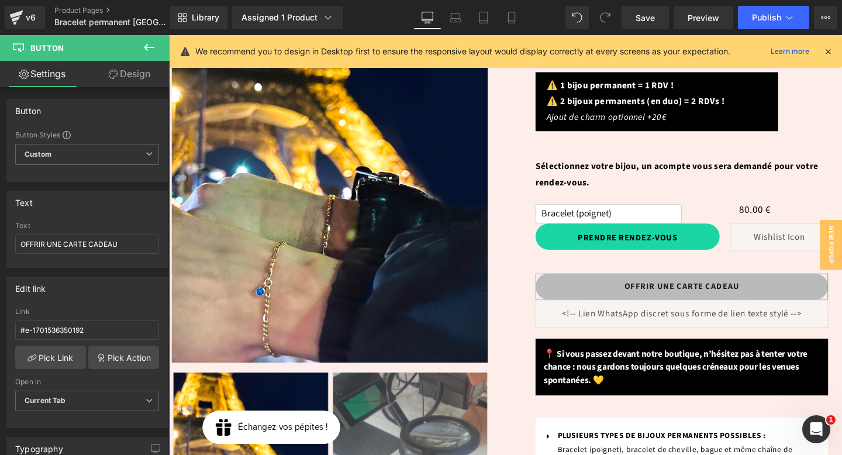
click at [122, 80] on link "Design" at bounding box center [129, 74] width 85 height 26
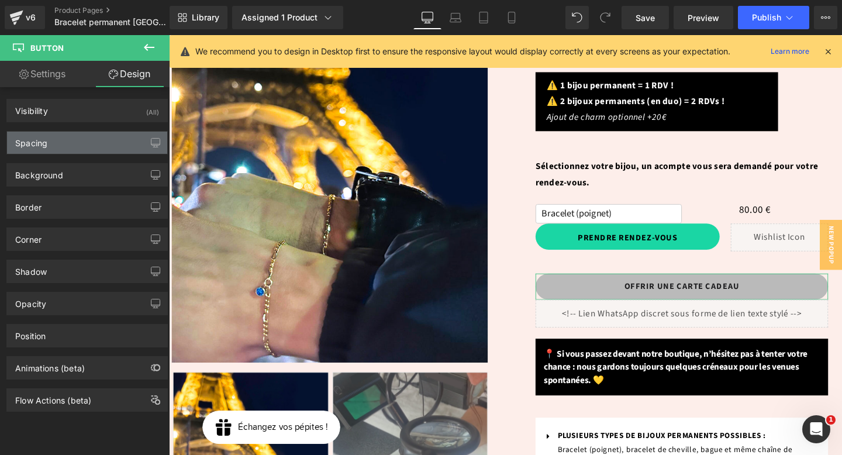
click at [59, 148] on div "Spacing" at bounding box center [87, 143] width 160 height 22
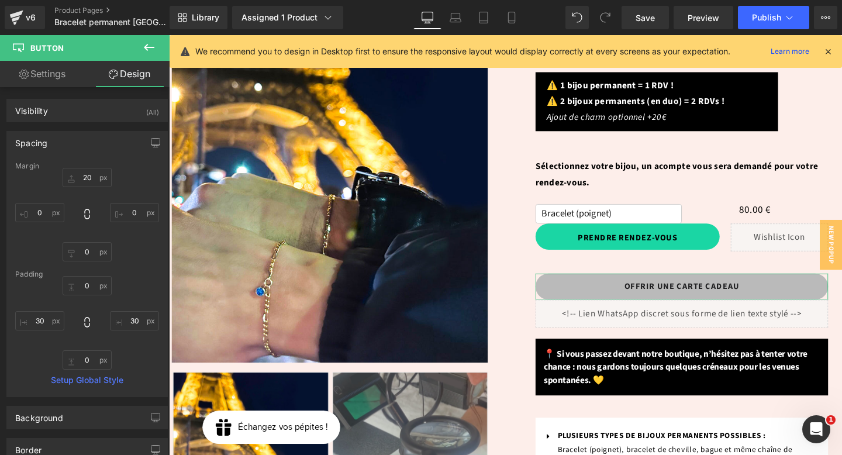
type input "20"
type input "0"
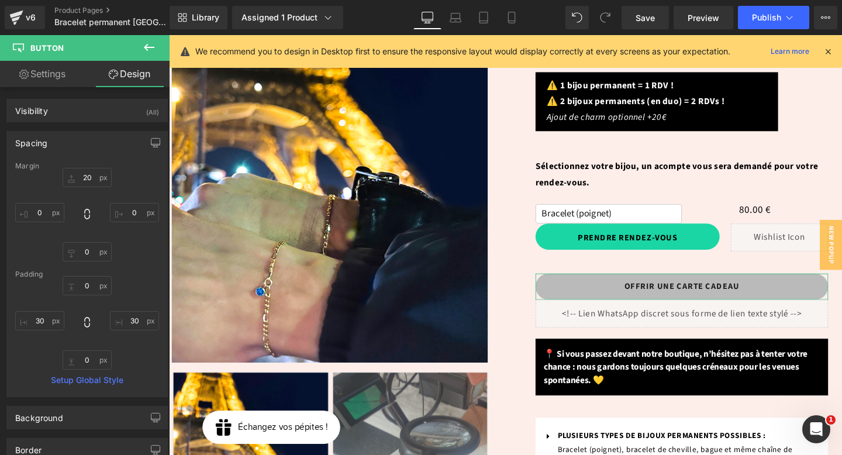
type input "30"
type input "0"
type input "30"
click at [88, 177] on input "20" at bounding box center [87, 177] width 49 height 19
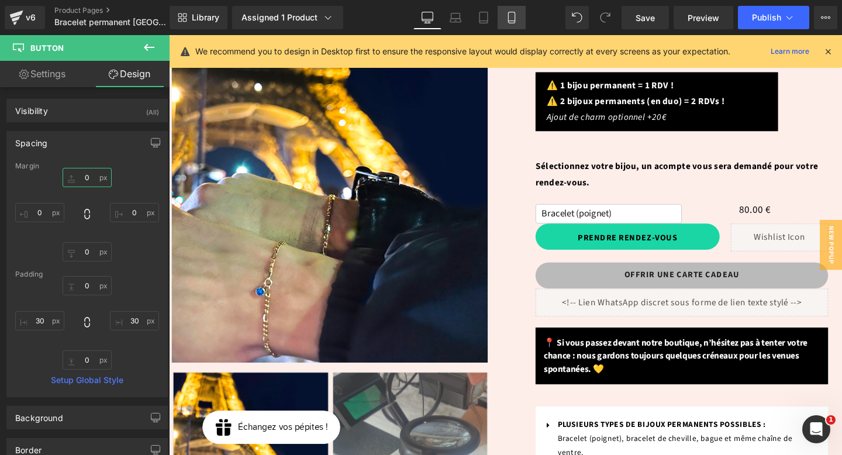
type input "0"
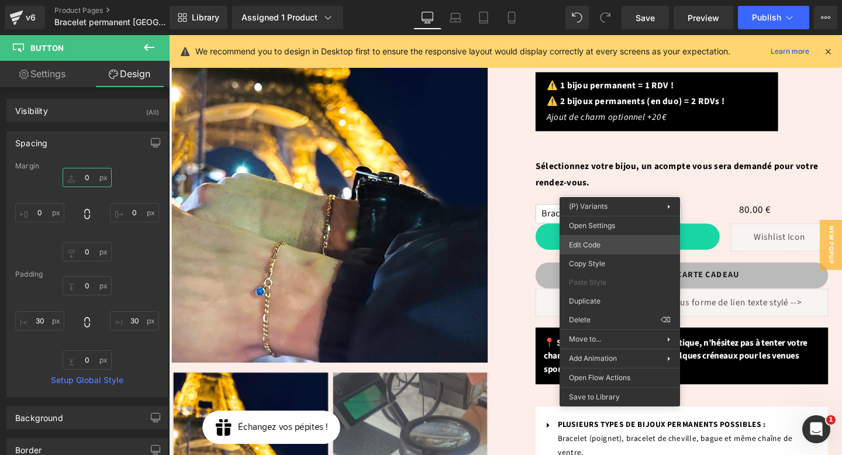
click at [604, 0] on div "Row You are previewing how the will restyle your page. You can not edit Element…" at bounding box center [421, 0] width 842 height 0
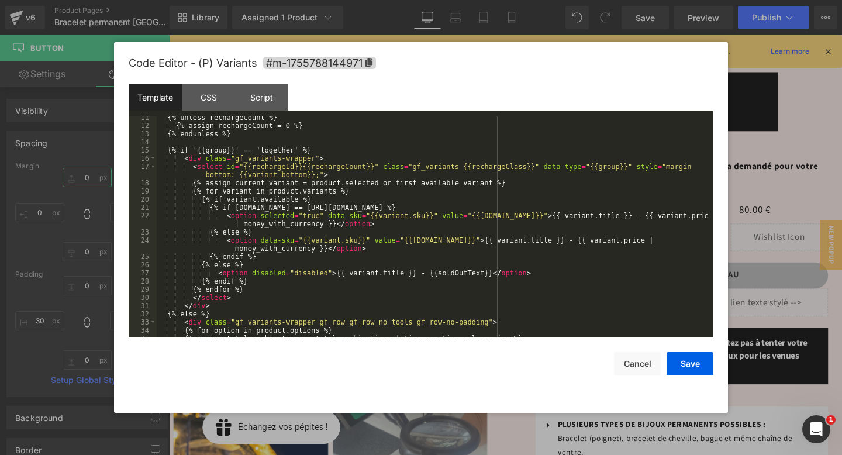
scroll to position [327, 0]
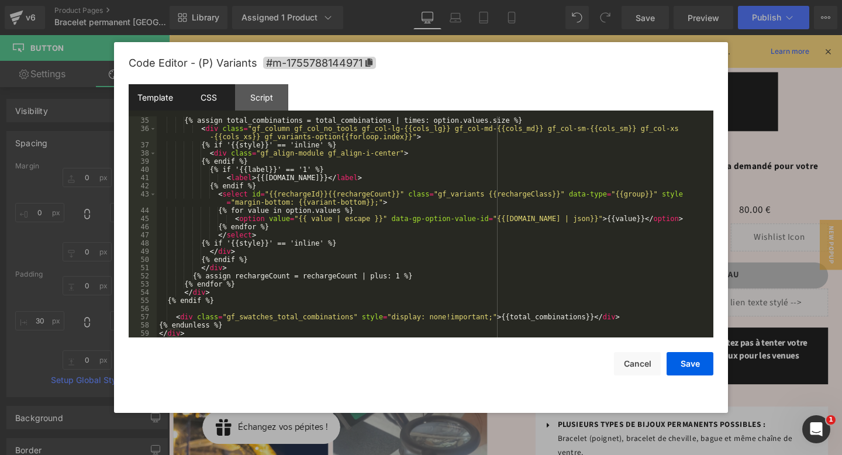
click at [202, 103] on div "CSS" at bounding box center [208, 97] width 53 height 26
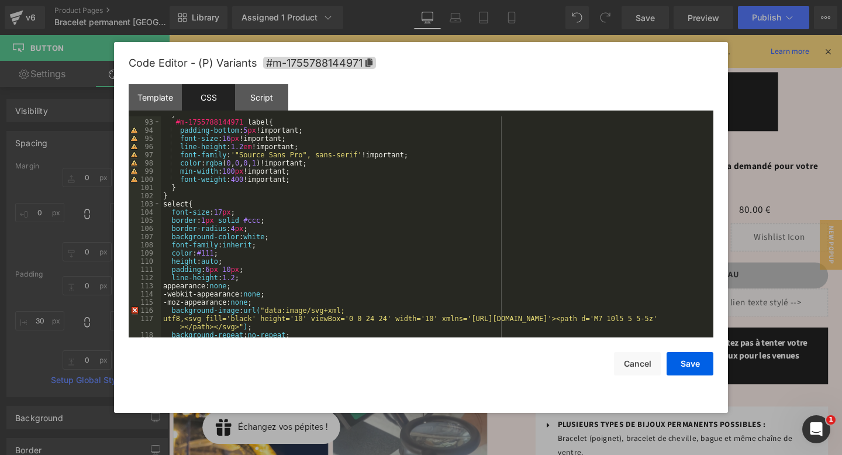
scroll to position [751, 0]
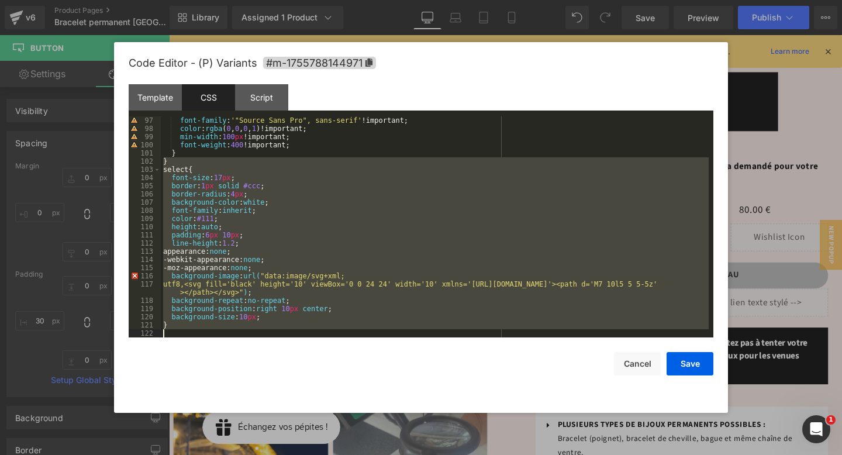
drag, startPoint x: 161, startPoint y: 198, endPoint x: 330, endPoint y: 364, distance: 236.4
click at [330, 364] on div "Code Editor - (P) Variants #m-1755788144971 Template CSS Script Data 35 36 37 3…" at bounding box center [421, 227] width 584 height 371
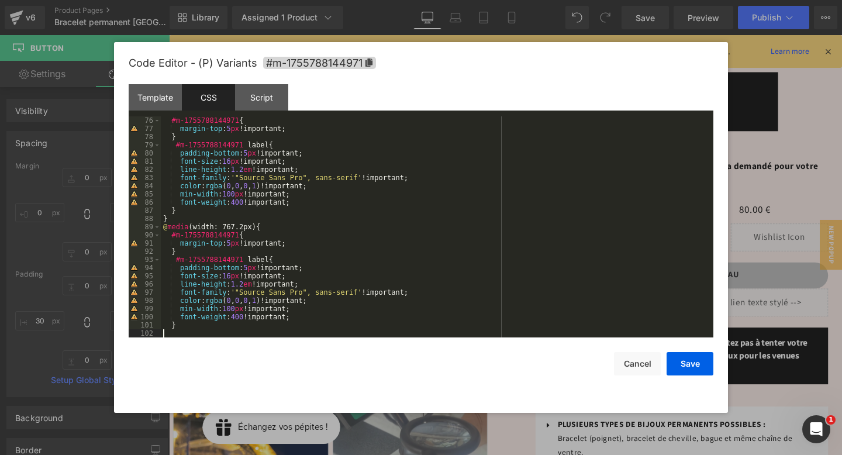
scroll to position [736, 0]
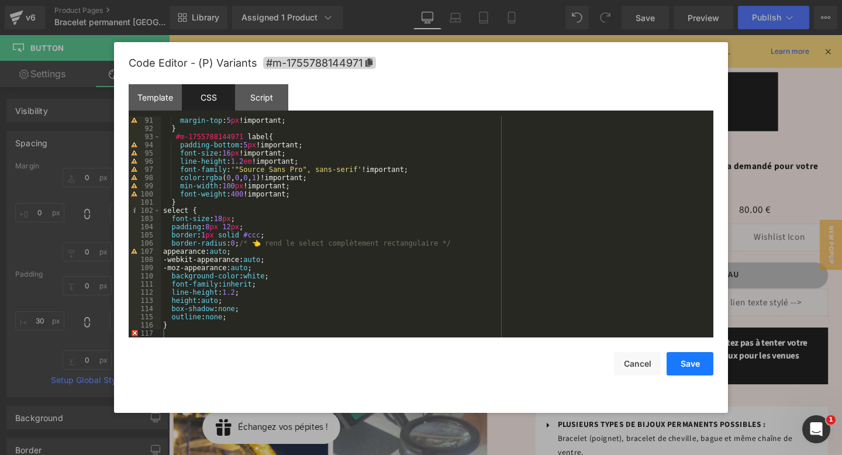
click at [698, 365] on button "Save" at bounding box center [689, 363] width 47 height 23
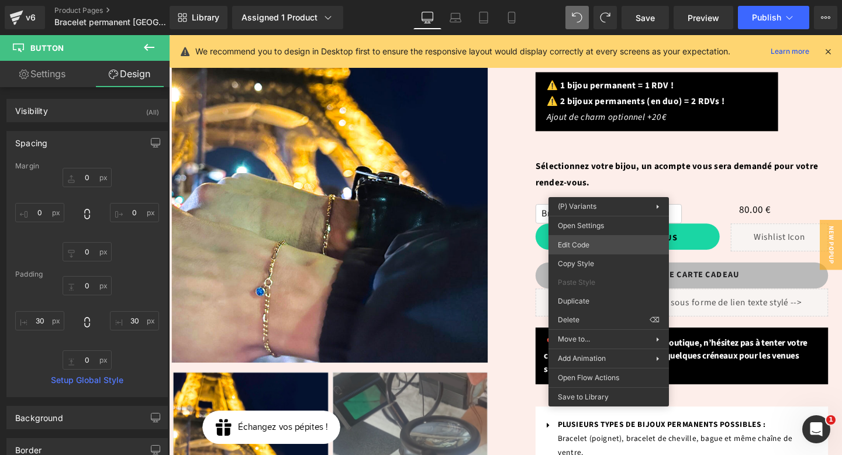
click at [590, 0] on div "Row You are previewing how the will restyle your page. You can not edit Element…" at bounding box center [421, 0] width 842 height 0
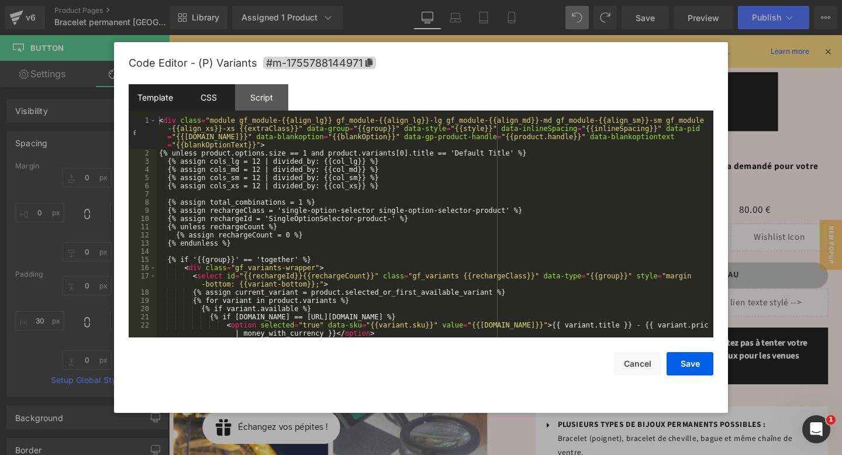
click at [208, 105] on div "CSS" at bounding box center [208, 97] width 53 height 26
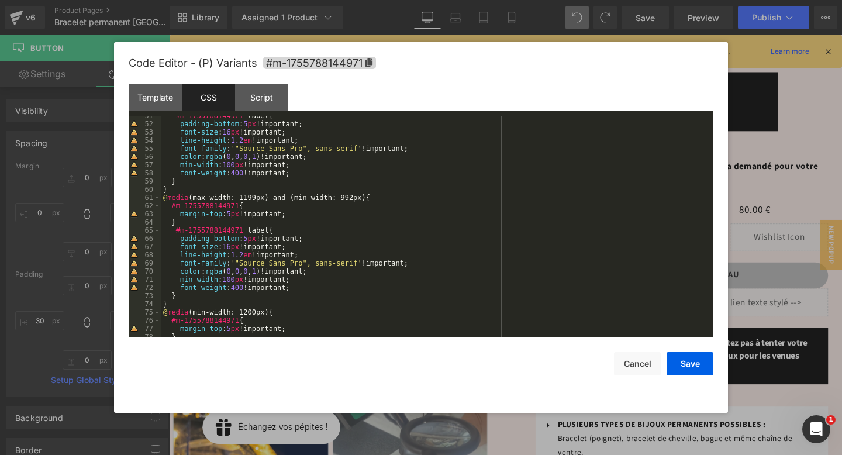
scroll to position [786, 0]
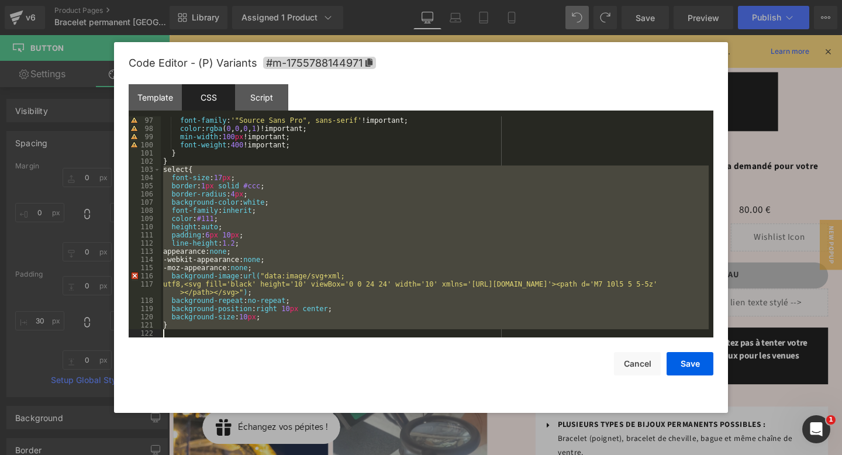
drag, startPoint x: 163, startPoint y: 171, endPoint x: 245, endPoint y: 352, distance: 199.6
click at [245, 352] on div "Code Editor - (P) Variants #m-1755788144971 Template CSS Script Data 1 2 3 4 5 …" at bounding box center [421, 227] width 584 height 371
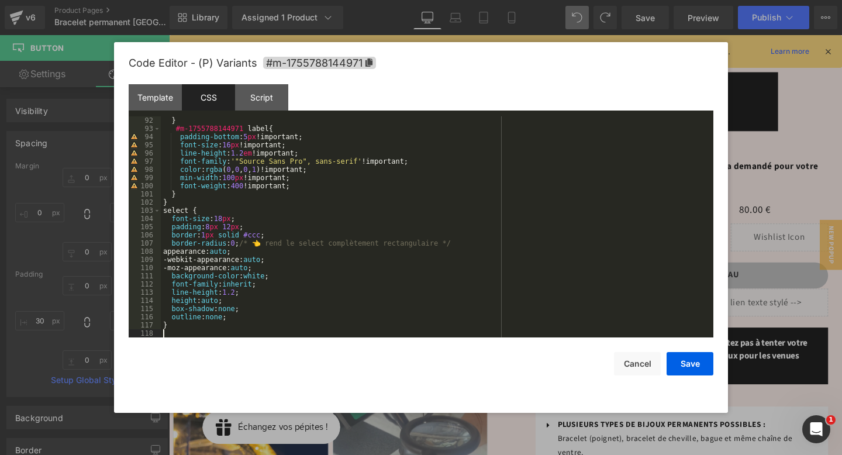
scroll to position [745, 0]
click at [698, 368] on button "Save" at bounding box center [689, 363] width 47 height 23
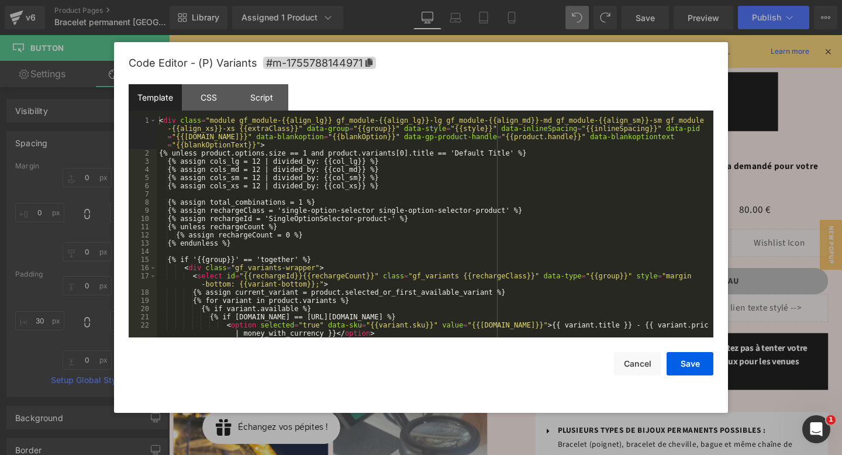
click at [664, 0] on div "Row You are previewing how the will restyle your page. You can not edit Element…" at bounding box center [421, 0] width 842 height 0
click at [202, 90] on div "CSS" at bounding box center [208, 97] width 53 height 26
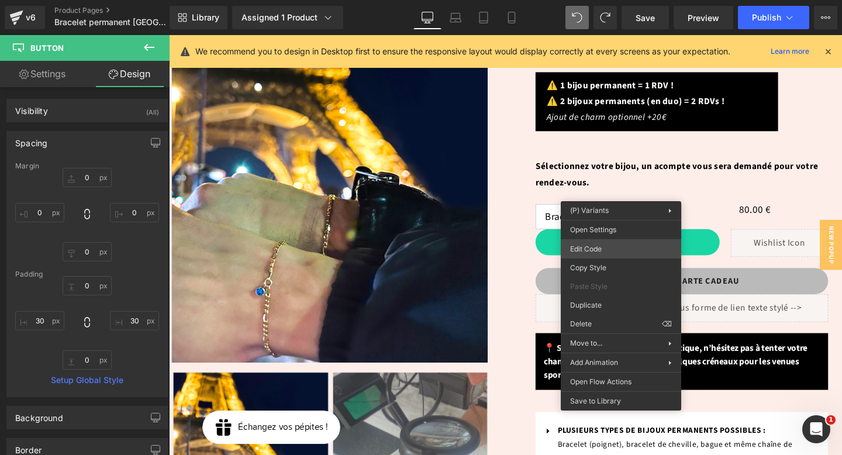
click at [608, 0] on div "Row You are previewing how the will restyle your page. You can not edit Element…" at bounding box center [421, 0] width 842 height 0
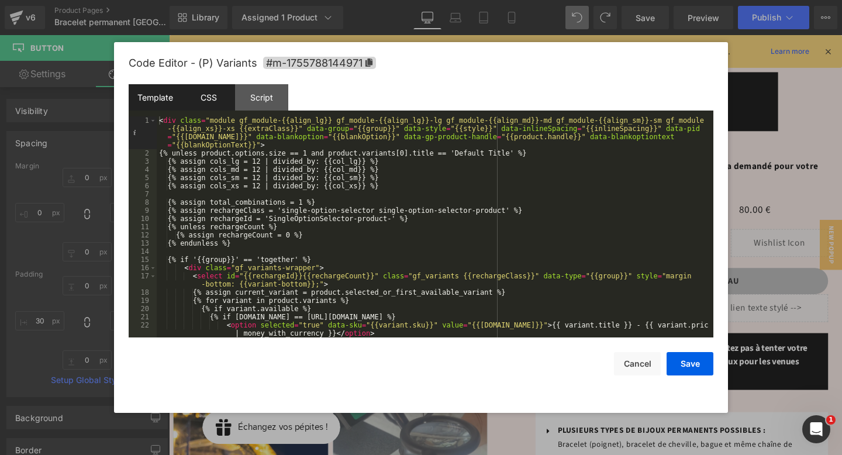
click at [222, 98] on div "CSS" at bounding box center [208, 97] width 53 height 26
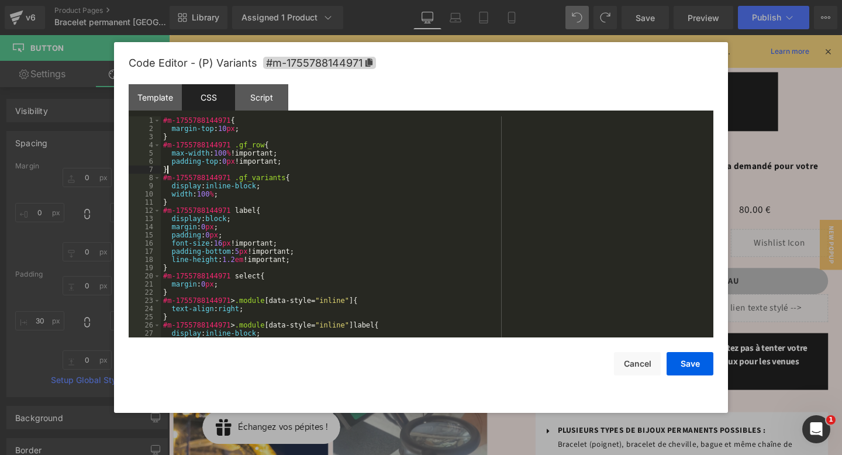
click at [306, 173] on div "#m-1755788144971 { margin-top : 10 px ; } #m-1755788144971 .gf_row { max-width …" at bounding box center [435, 234] width 548 height 237
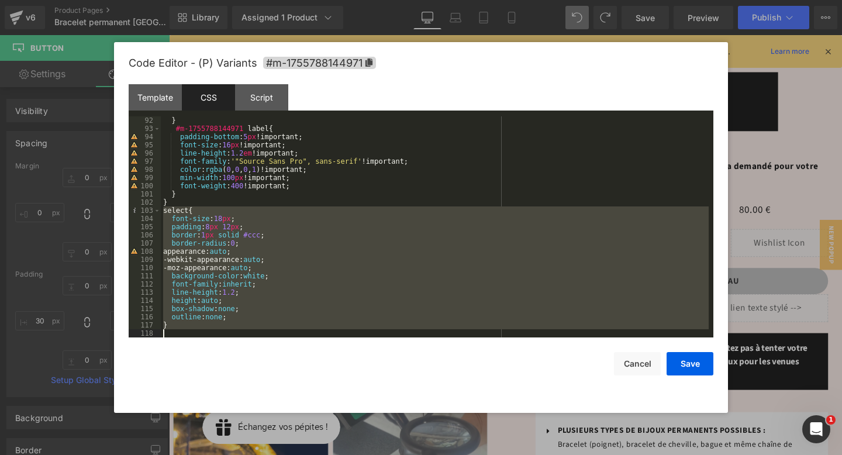
drag, startPoint x: 162, startPoint y: 284, endPoint x: 260, endPoint y: 382, distance: 138.0
click at [260, 382] on div "Code Editor - (P) Variants #m-1755788144971 Template CSS Script Data 1 2 3 4 5 …" at bounding box center [421, 227] width 584 height 371
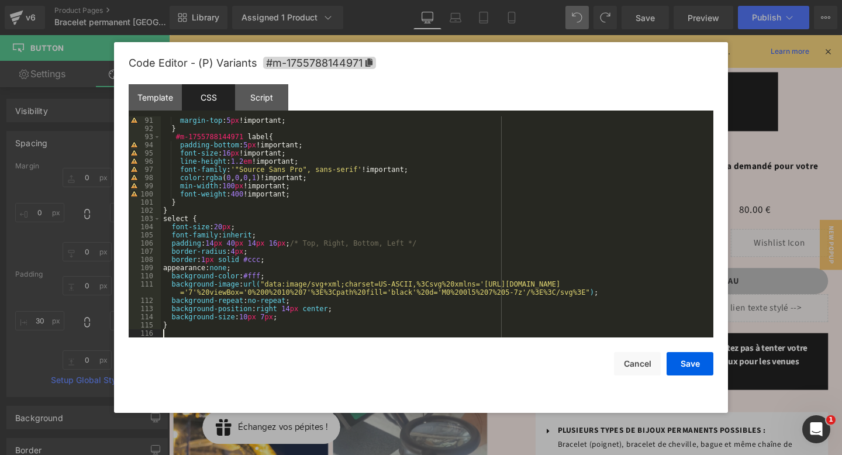
scroll to position [736, 0]
click at [684, 366] on button "Save" at bounding box center [689, 363] width 47 height 23
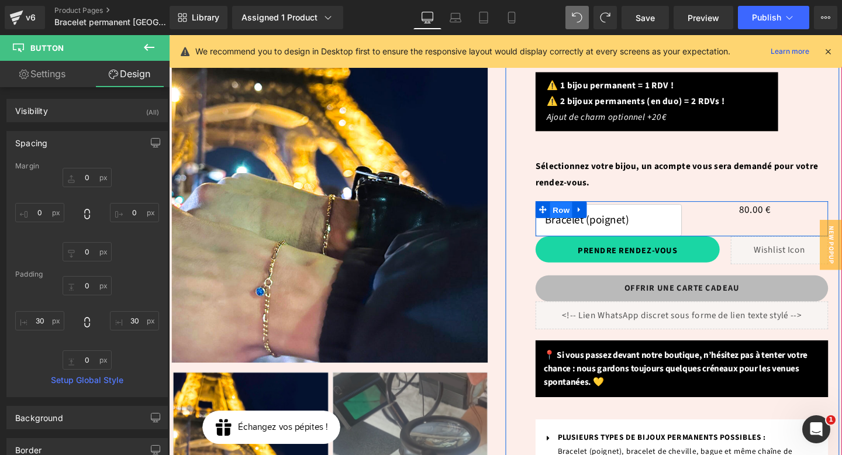
click at [583, 210] on span "Row" at bounding box center [580, 219] width 23 height 18
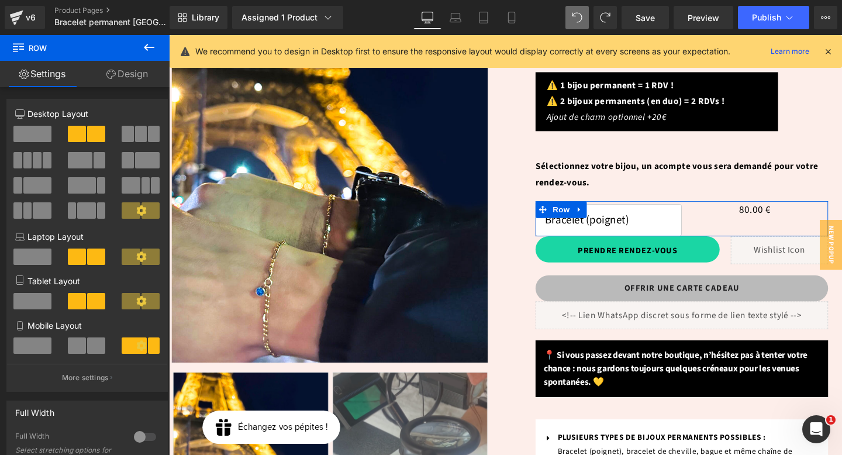
click at [144, 211] on span at bounding box center [150, 210] width 18 height 16
click at [101, 380] on p "More settings" at bounding box center [85, 377] width 47 height 11
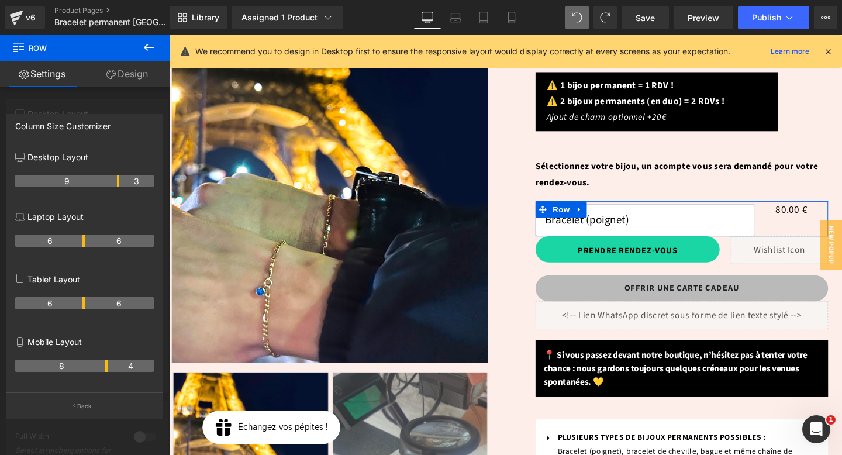
drag, startPoint x: 82, startPoint y: 180, endPoint x: 115, endPoint y: 194, distance: 35.1
drag, startPoint x: 119, startPoint y: 182, endPoint x: 89, endPoint y: 182, distance: 29.8
drag, startPoint x: 108, startPoint y: 182, endPoint x: 92, endPoint y: 182, distance: 16.4
drag, startPoint x: 104, startPoint y: 183, endPoint x: 89, endPoint y: 180, distance: 15.5
drag, startPoint x: 117, startPoint y: 178, endPoint x: 103, endPoint y: 178, distance: 14.0
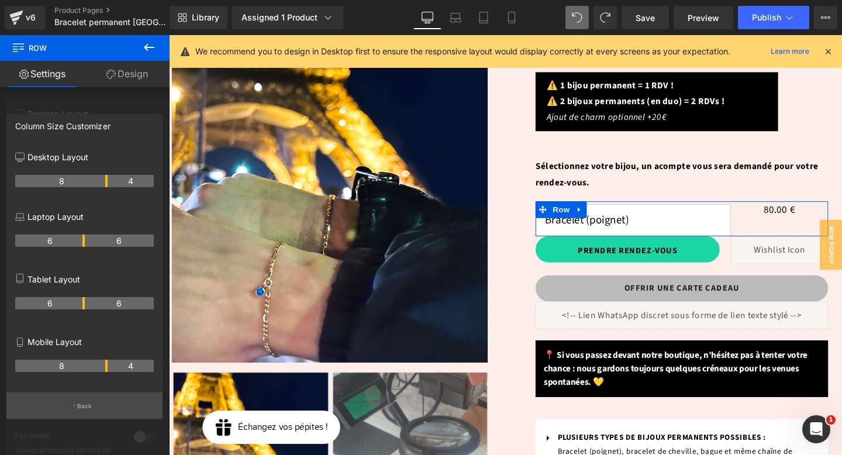
click at [111, 407] on button "Back" at bounding box center [84, 405] width 156 height 26
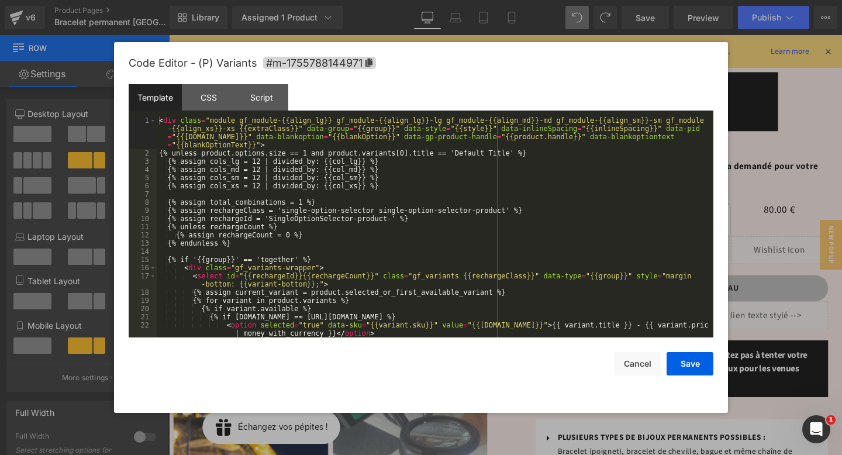
click at [616, 0] on div "Row You are previewing how the will restyle your page. You can not edit Element…" at bounding box center [421, 0] width 842 height 0
click at [199, 93] on div "CSS" at bounding box center [208, 97] width 53 height 26
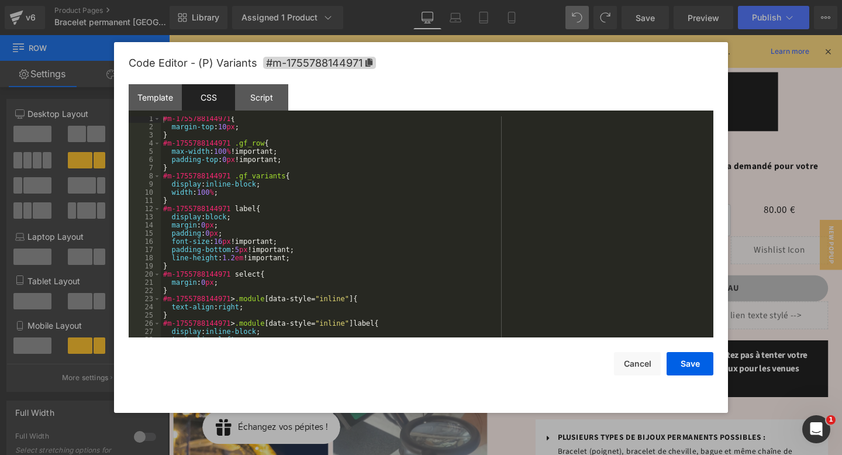
scroll to position [745, 0]
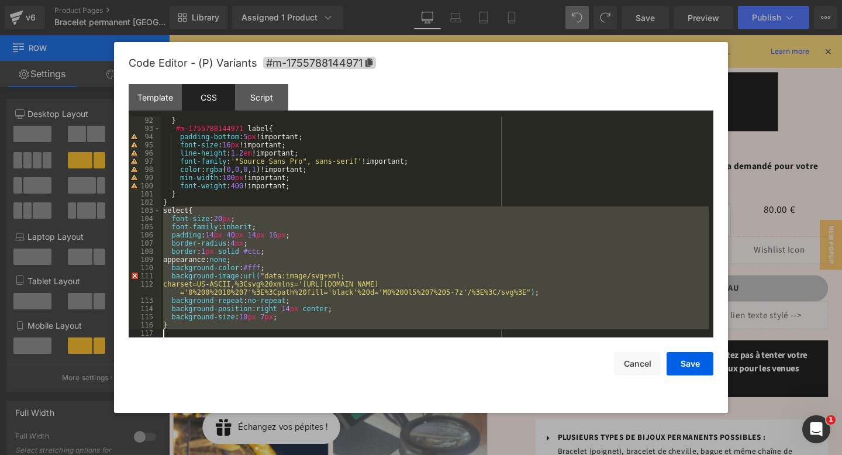
drag, startPoint x: 163, startPoint y: 211, endPoint x: 242, endPoint y: 357, distance: 165.6
click at [242, 357] on div "Code Editor - (P) Variants #m-1755788144971 Template CSS Script Data 1 2 3 4 5 …" at bounding box center [421, 227] width 584 height 371
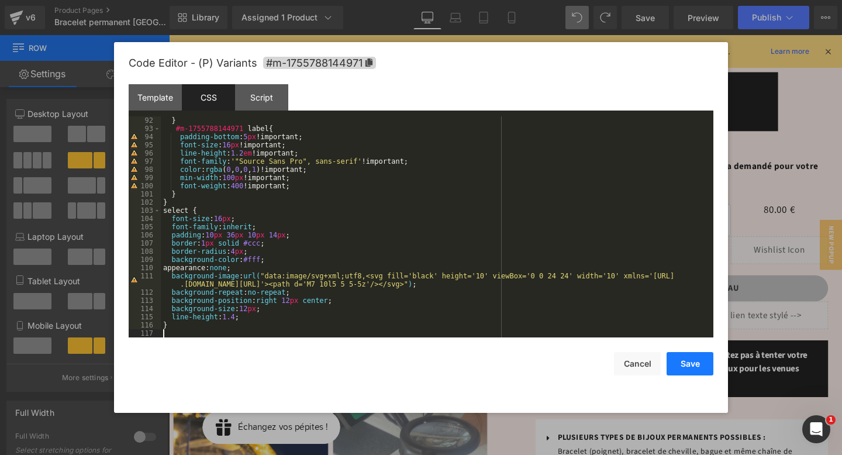
click at [684, 359] on button "Save" at bounding box center [689, 363] width 47 height 23
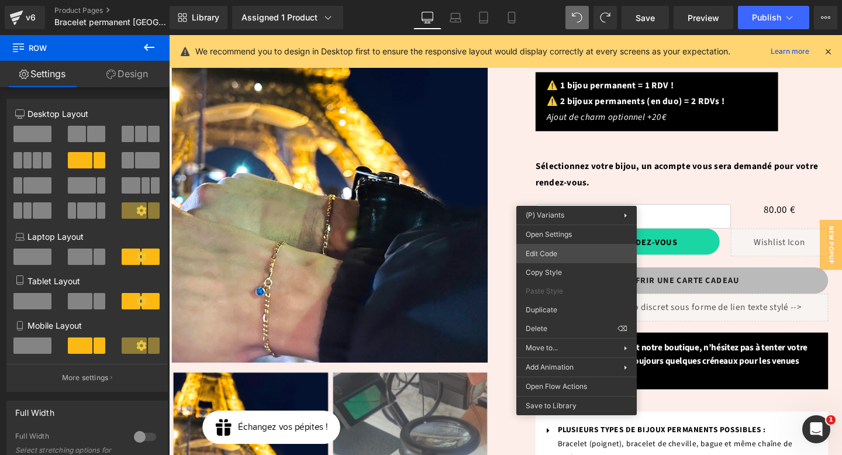
click at [552, 0] on div "Row You are previewing how the will restyle your page. You can not edit Element…" at bounding box center [421, 0] width 842 height 0
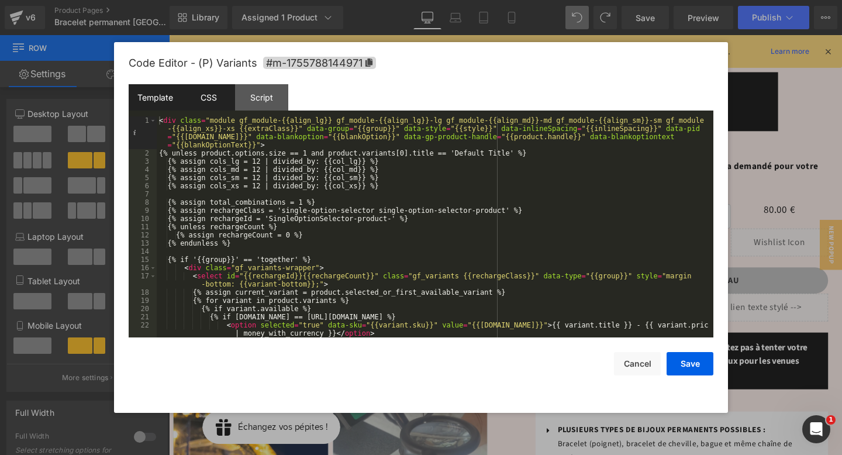
click at [196, 99] on div "CSS" at bounding box center [208, 97] width 53 height 26
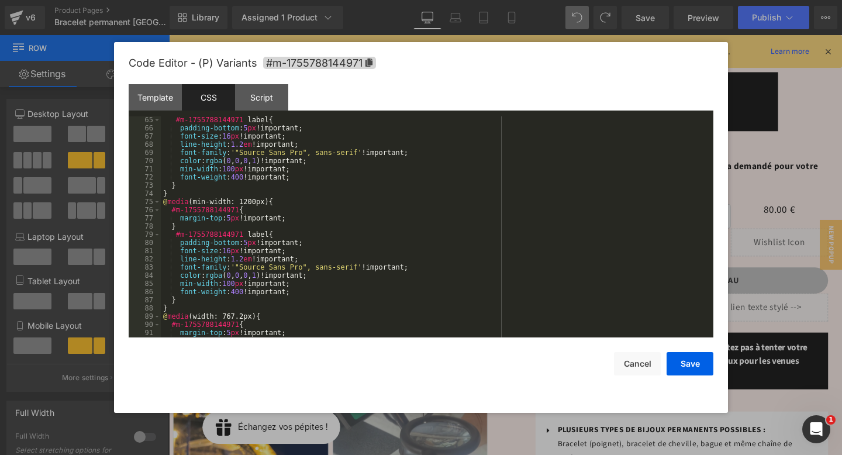
scroll to position [753, 0]
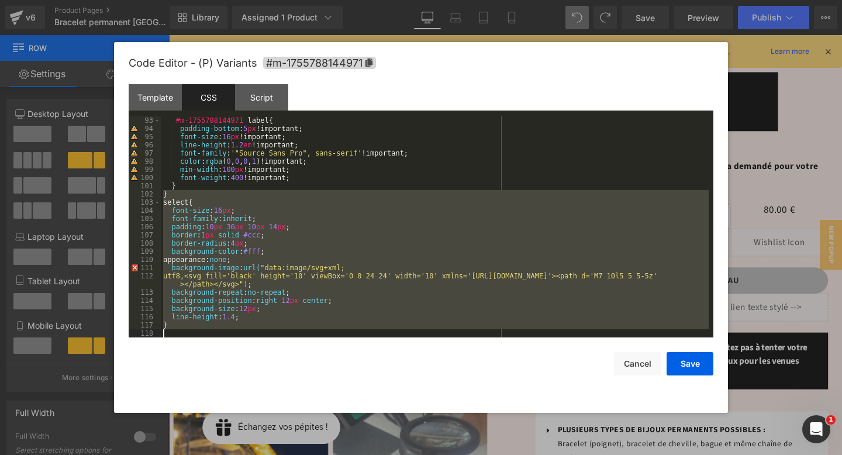
drag, startPoint x: 161, startPoint y: 194, endPoint x: 222, endPoint y: 346, distance: 163.5
click at [222, 346] on div "Code Editor - (P) Variants #m-1755788144971 Template CSS Script Data 1 2 3 4 5 …" at bounding box center [421, 227] width 584 height 371
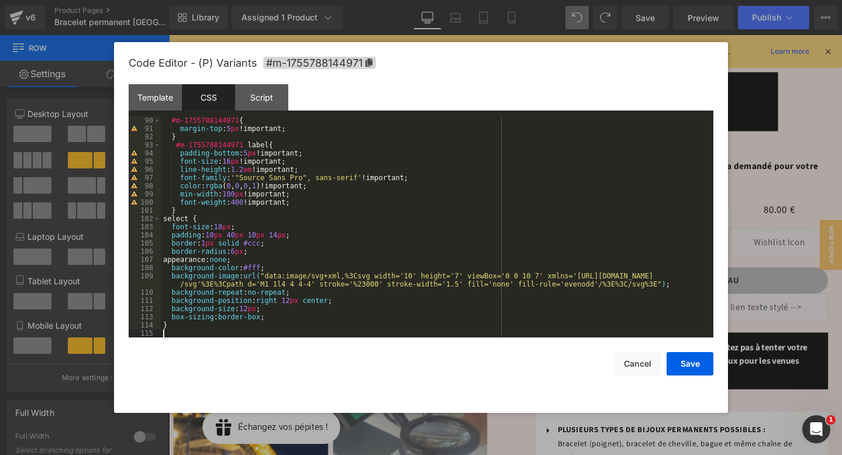
scroll to position [728, 0]
click at [693, 365] on button "Save" at bounding box center [689, 363] width 47 height 23
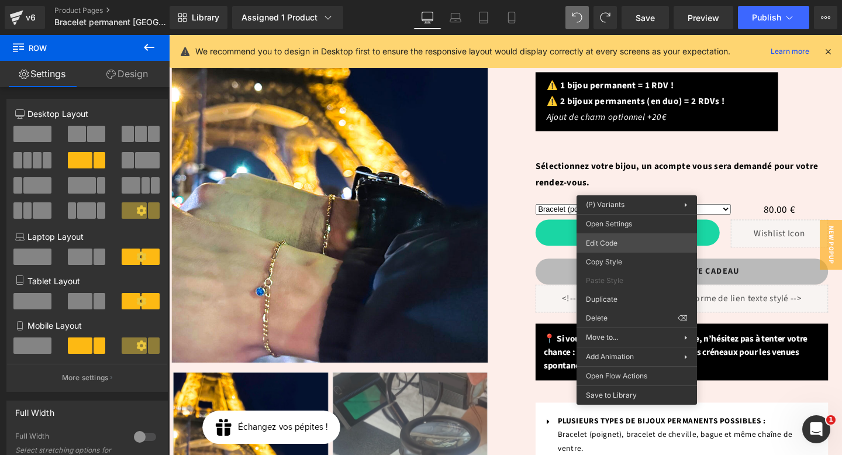
click at [606, 0] on div "Row You are previewing how the will restyle your page. You can not edit Element…" at bounding box center [421, 0] width 842 height 0
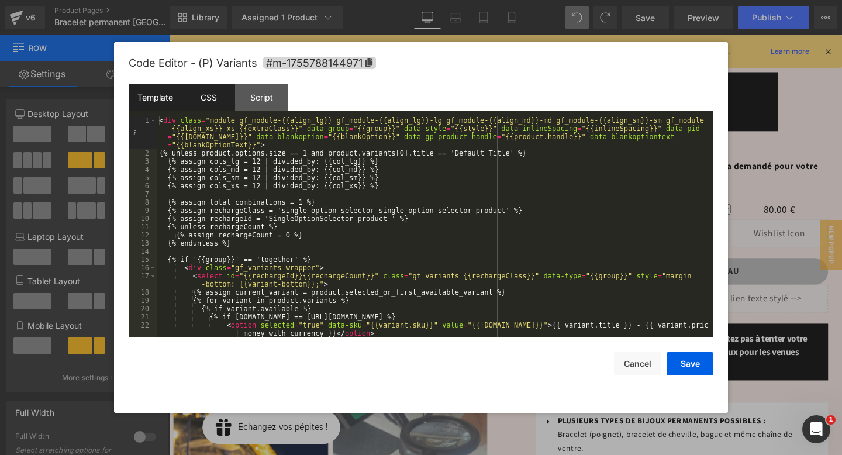
click at [214, 99] on div "CSS" at bounding box center [208, 97] width 53 height 26
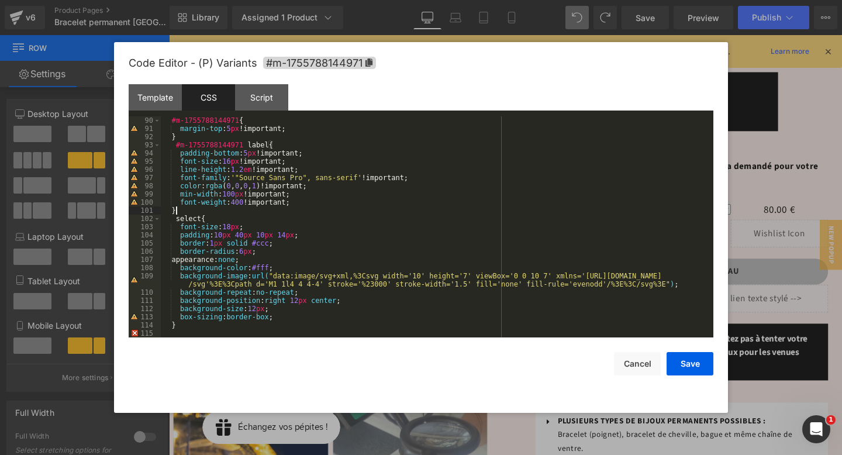
click at [179, 212] on div "#m-1755788144971 { margin-top : 5 px !important; } #m-1755788144971 label { pad…" at bounding box center [435, 234] width 548 height 237
click at [191, 224] on div "#m-1755788144971 { margin-top : 5 px !important; } #m-1755788144971 label { pad…" at bounding box center [435, 234] width 548 height 237
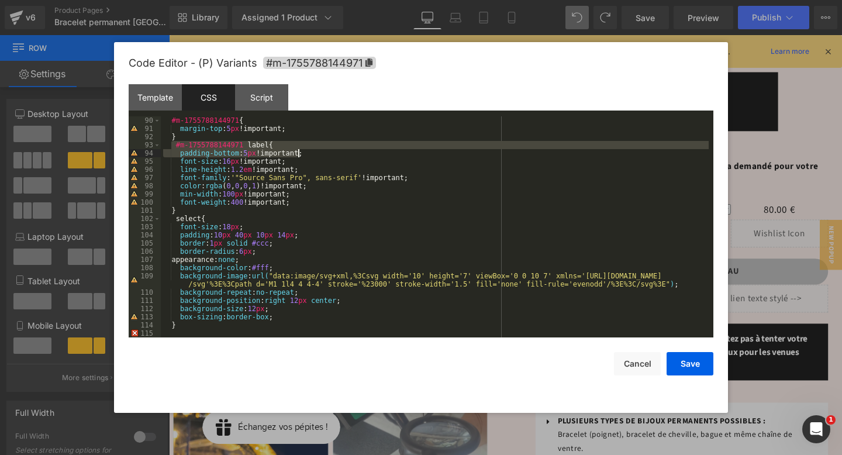
drag, startPoint x: 172, startPoint y: 144, endPoint x: 295, endPoint y: 148, distance: 123.4
click at [295, 148] on div "#m-1755788144971 { margin-top : 5 px !important; } #m-1755788144971 label { pad…" at bounding box center [435, 234] width 548 height 237
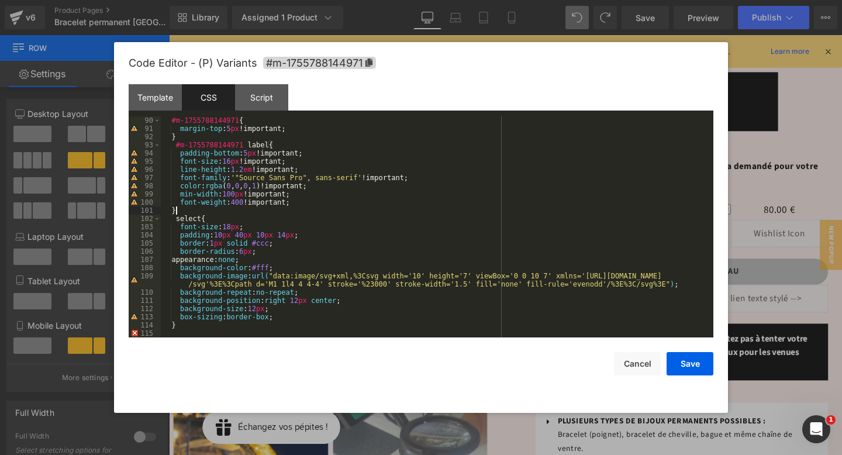
click at [189, 211] on div "#m-1755788144971 { margin-top : 5 px !important; } #m-1755788144971 label { pad…" at bounding box center [435, 234] width 548 height 237
click at [190, 211] on div "#m-1755788144971 { margin-top : 5 px !important; } #m-1755788144971 label { pad…" at bounding box center [435, 234] width 548 height 237
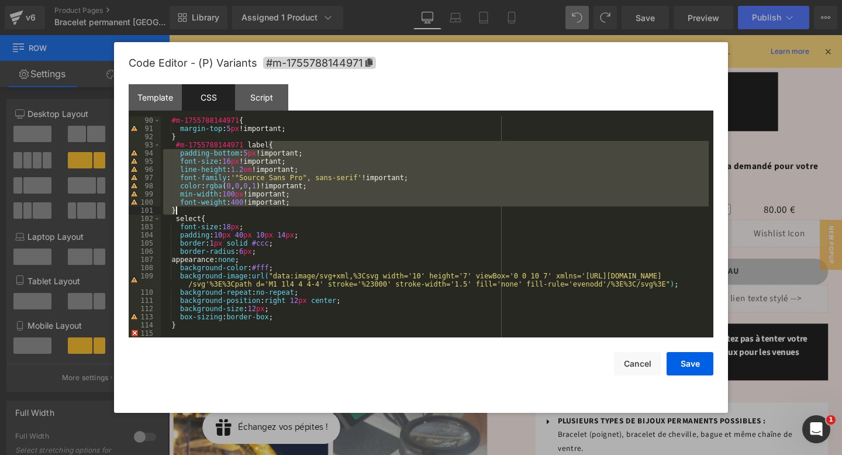
click at [180, 212] on div "#m-1755788144971 { margin-top : 5 px !important; } #m-1755788144971 label { pad…" at bounding box center [435, 234] width 548 height 237
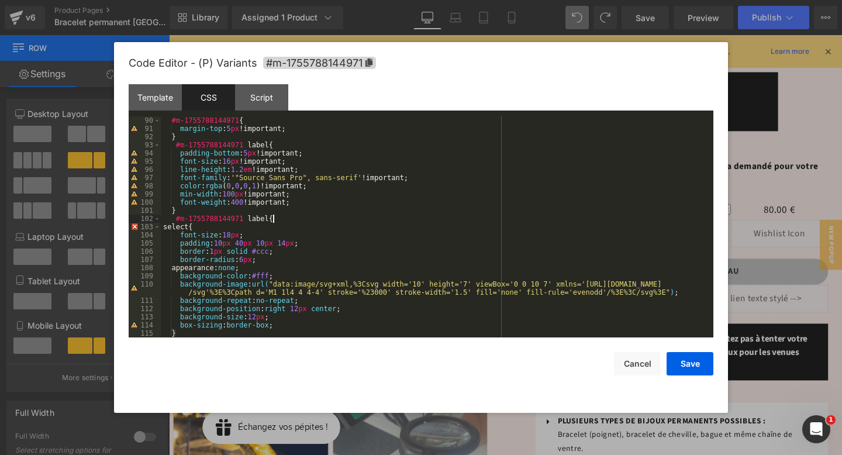
click at [196, 226] on div "#m-1755788144971 { margin-top : 5 px !important; } #m-1755788144971 label { pad…" at bounding box center [435, 234] width 548 height 237
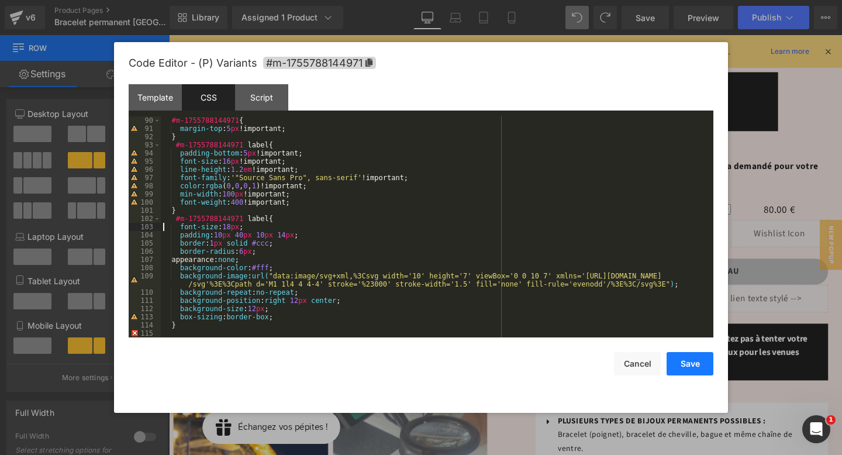
click at [694, 368] on button "Save" at bounding box center [689, 363] width 47 height 23
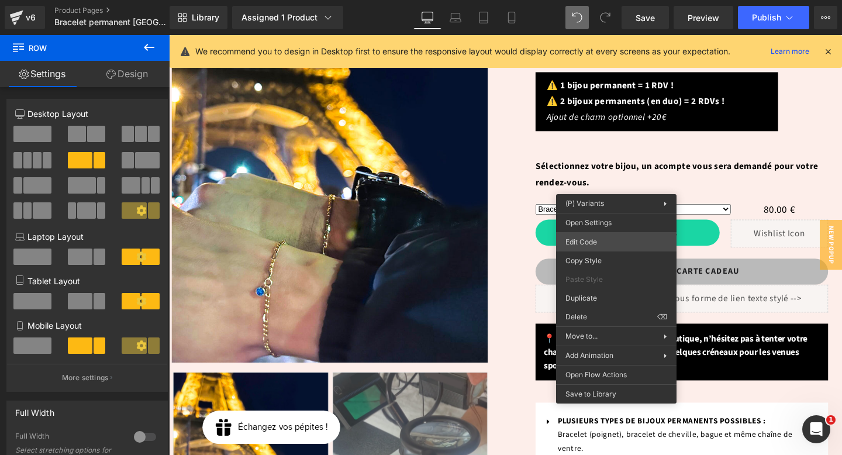
click at [596, 0] on div "Row You are previewing how the will restyle your page. You can not edit Element…" at bounding box center [421, 0] width 842 height 0
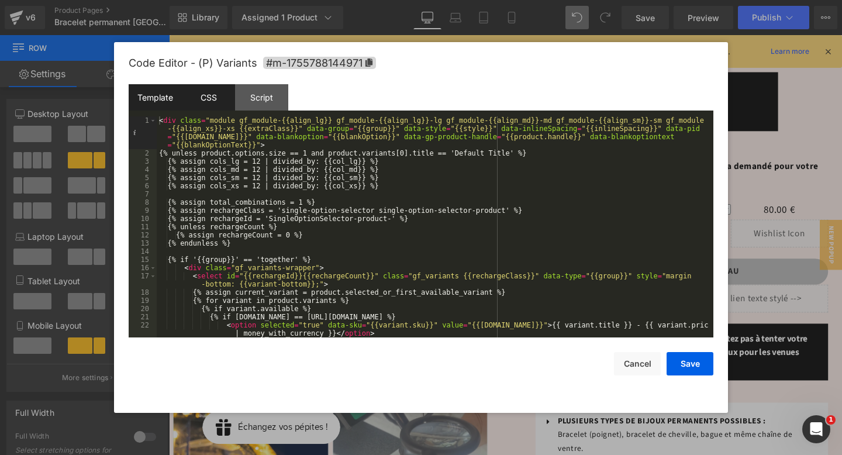
click at [212, 101] on div "CSS" at bounding box center [208, 97] width 53 height 26
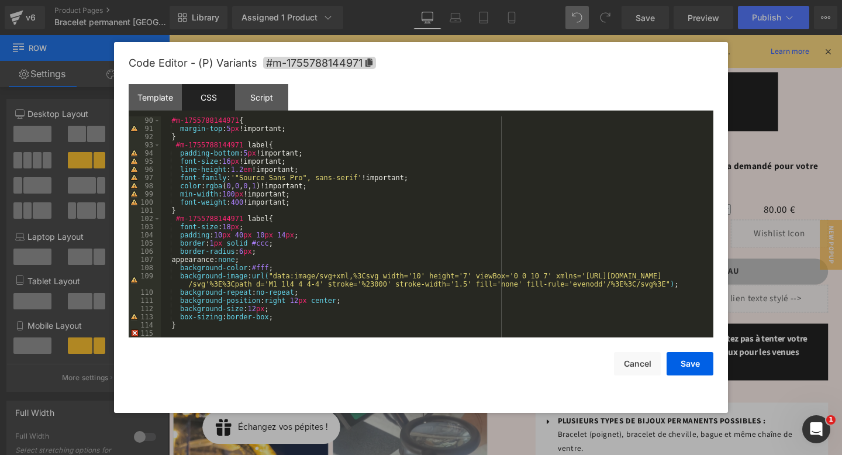
click at [193, 328] on div "#m-1755788144971 { margin-top : 5 px !important; } #m-1755788144971 label { pad…" at bounding box center [435, 234] width 548 height 237
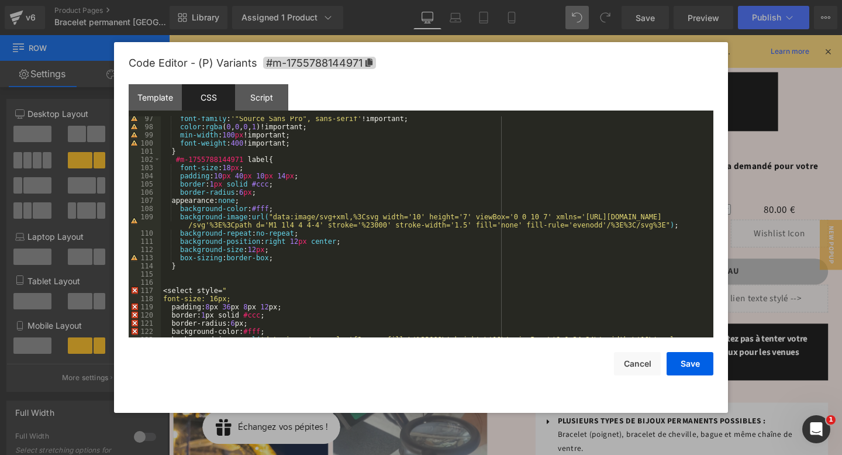
scroll to position [788, 0]
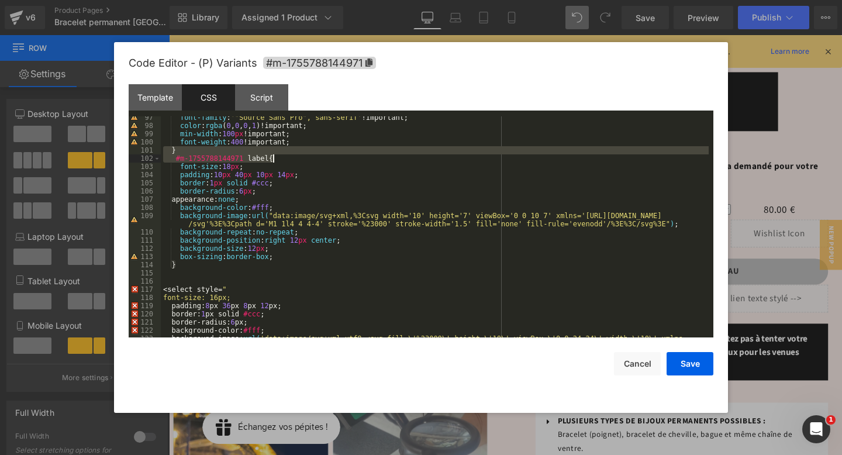
drag, startPoint x: 168, startPoint y: 150, endPoint x: 288, endPoint y: 162, distance: 119.9
click at [288, 162] on div "font-family : ' "Source Sans Pro", sans-serif ' !important; color : rgba ( 0 , …" at bounding box center [435, 235] width 548 height 245
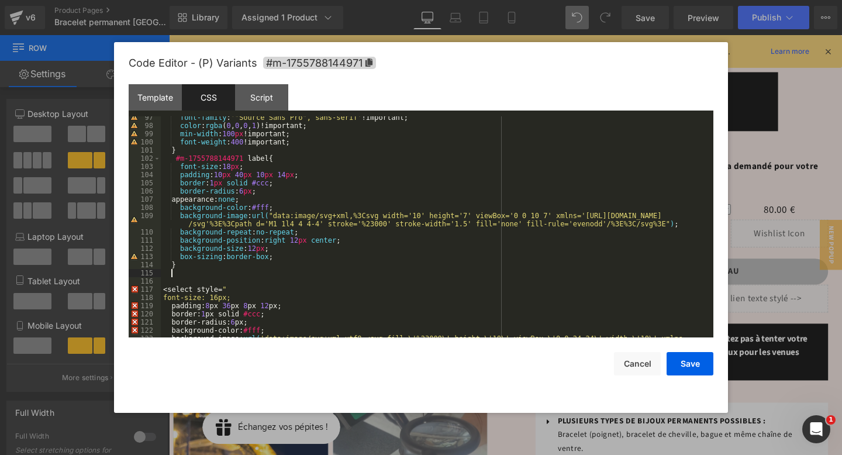
click at [218, 275] on div "font-family : ' "Source Sans Pro", sans-serif ' !important; color : rgba ( 0 , …" at bounding box center [435, 235] width 548 height 245
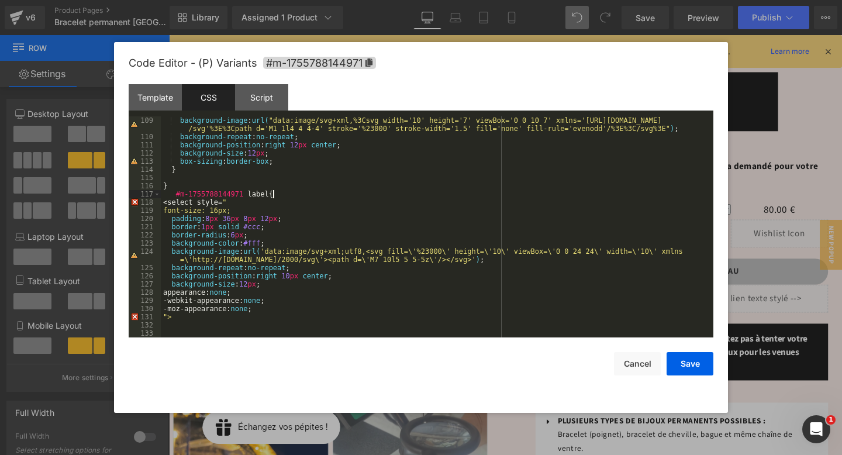
scroll to position [884, 0]
drag, startPoint x: 177, startPoint y: 173, endPoint x: 165, endPoint y: 173, distance: 11.1
click at [165, 173] on div "background-image : url( "data:image/svg+xml,%3Csvg width='10' height='7' viewBo…" at bounding box center [435, 238] width 548 height 245
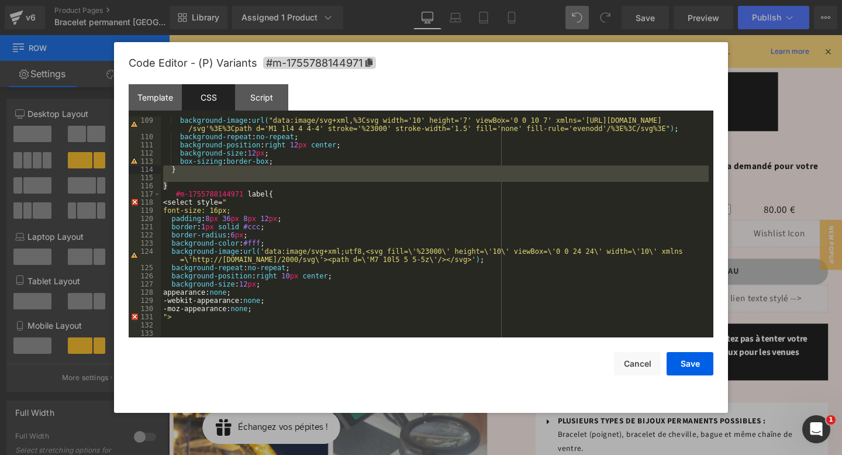
drag, startPoint x: 169, startPoint y: 186, endPoint x: 167, endPoint y: 171, distance: 15.4
click at [167, 171] on div "background-image : url( "data:image/svg+xml,%3Csvg width='10' height='7' viewBo…" at bounding box center [435, 238] width 548 height 245
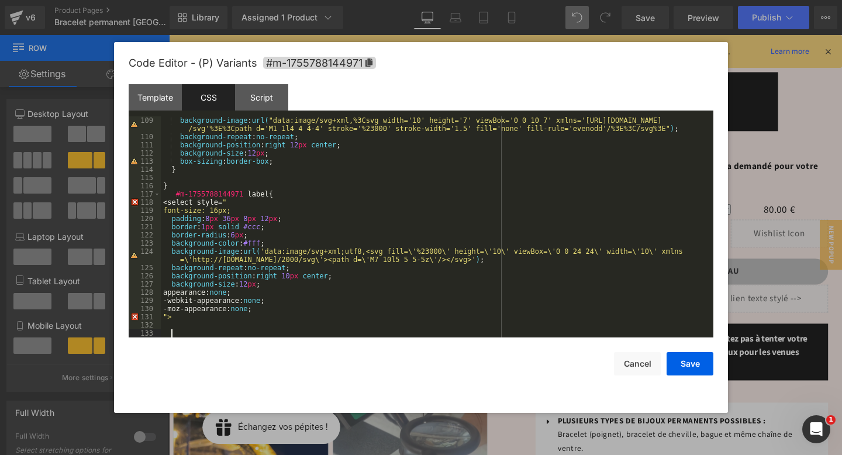
click at [194, 332] on div "background-image : url( "data:image/svg+xml,%3Csvg width='10' height='7' viewBo…" at bounding box center [435, 238] width 548 height 245
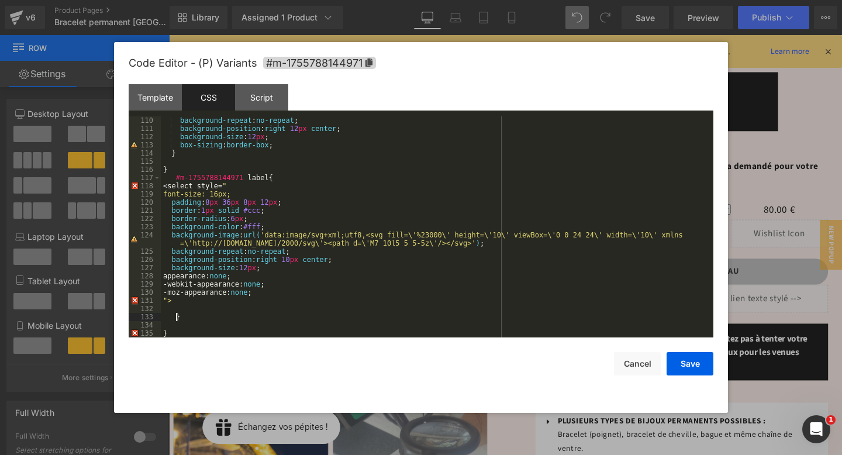
click at [175, 317] on div "background-repeat : no-repeat ; background-position : right 12 px center ; back…" at bounding box center [435, 234] width 548 height 237
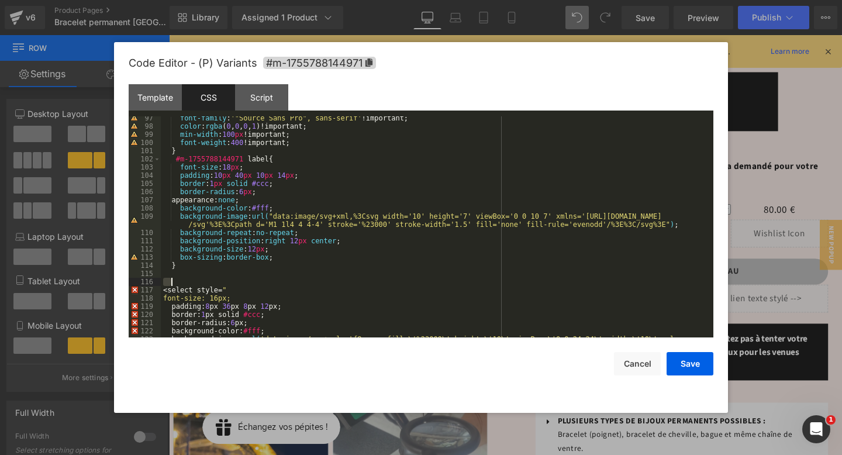
scroll to position [788, 0]
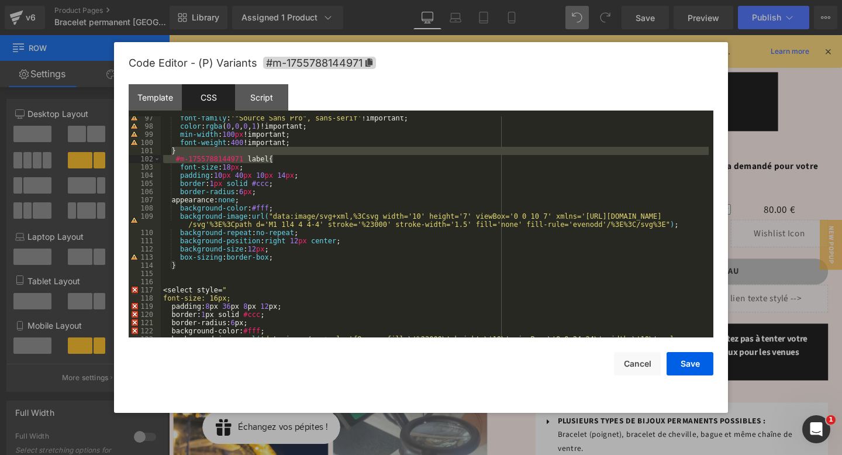
drag, startPoint x: 170, startPoint y: 150, endPoint x: 289, endPoint y: 162, distance: 119.8
click at [289, 162] on div "font-family : ' "Source Sans Pro", sans-serif ' !important; color : rgba ( 0 , …" at bounding box center [435, 236] width 548 height 245
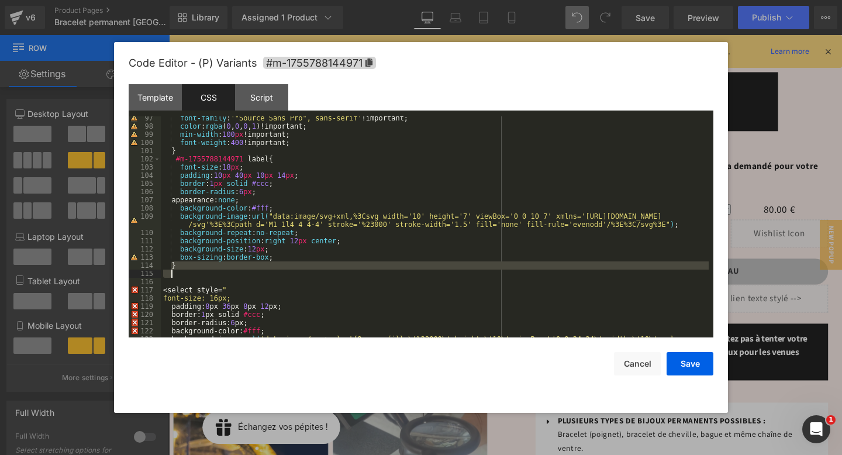
drag, startPoint x: 171, startPoint y: 266, endPoint x: 187, endPoint y: 272, distance: 17.0
click at [188, 272] on div "font-family : ' "Source Sans Pro", sans-serif ' !important; color : rgba ( 0 , …" at bounding box center [435, 236] width 548 height 245
click at [188, 283] on div "font-family : ' "Source Sans Pro", sans-serif ' !important; color : rgba ( 0 , …" at bounding box center [435, 236] width 548 height 245
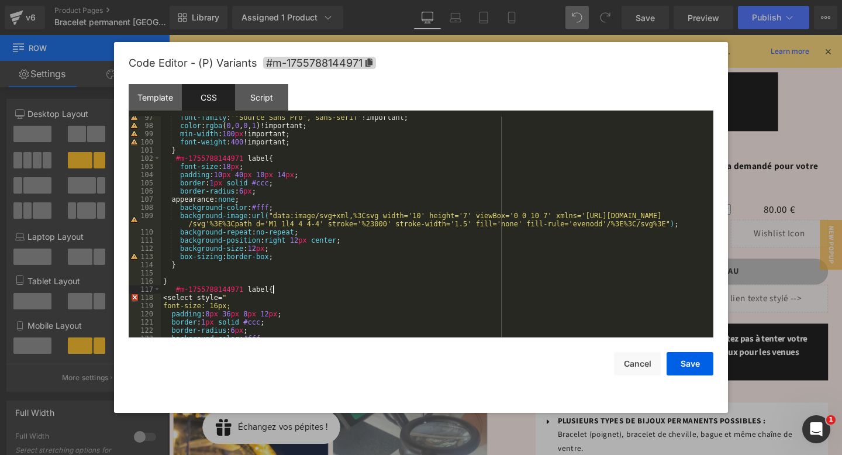
scroll to position [884, 0]
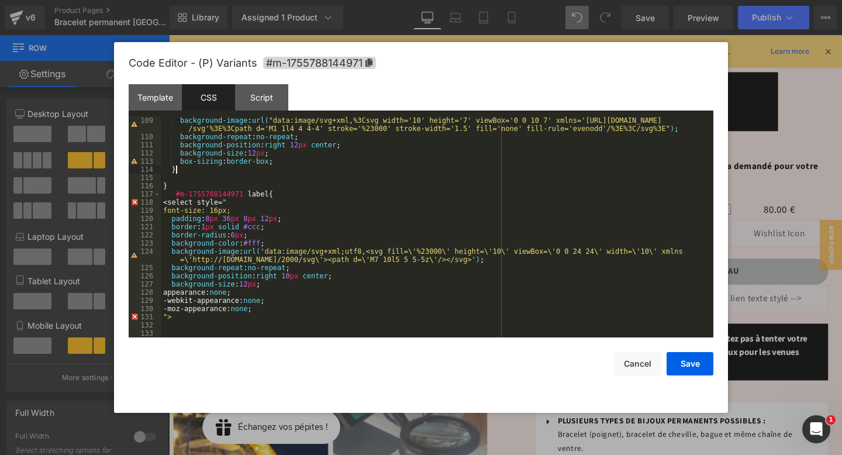
click at [178, 168] on div "background-image : url( "data:image/svg+xml,%3Csvg width='10' height='7' viewBo…" at bounding box center [435, 238] width 548 height 245
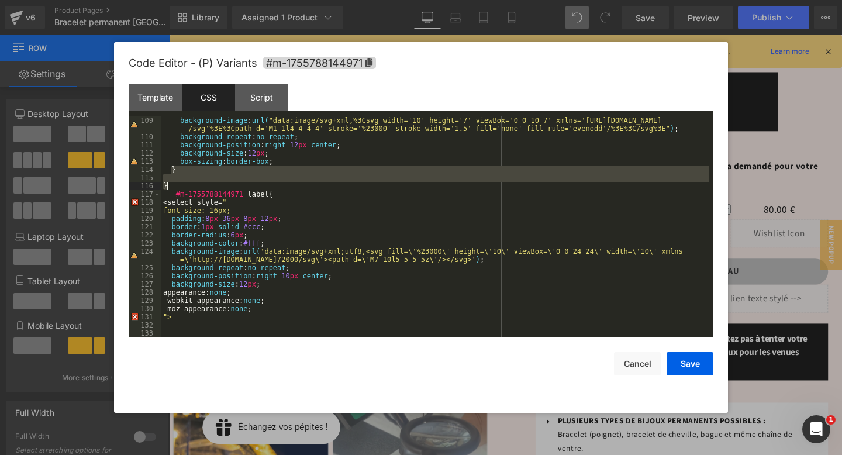
drag, startPoint x: 171, startPoint y: 169, endPoint x: 175, endPoint y: 182, distance: 14.1
click at [175, 182] on div "background-image : url( "data:image/svg+xml,%3Csvg width='10' height='7' viewBo…" at bounding box center [435, 238] width 548 height 245
click at [188, 327] on div "background-image : url( "data:image/svg+xml,%3Csvg width='10' height='7' viewBo…" at bounding box center [435, 238] width 548 height 245
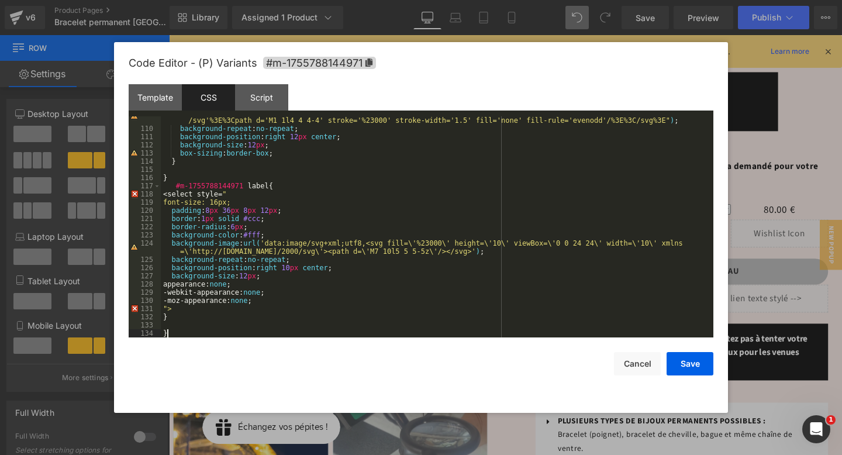
scroll to position [892, 0]
click at [186, 322] on div "background-image : url( "data:image/svg+xml,%3Csvg width='10' height='7' viewBo…" at bounding box center [435, 230] width 548 height 245
click at [699, 358] on button "Save" at bounding box center [689, 363] width 47 height 23
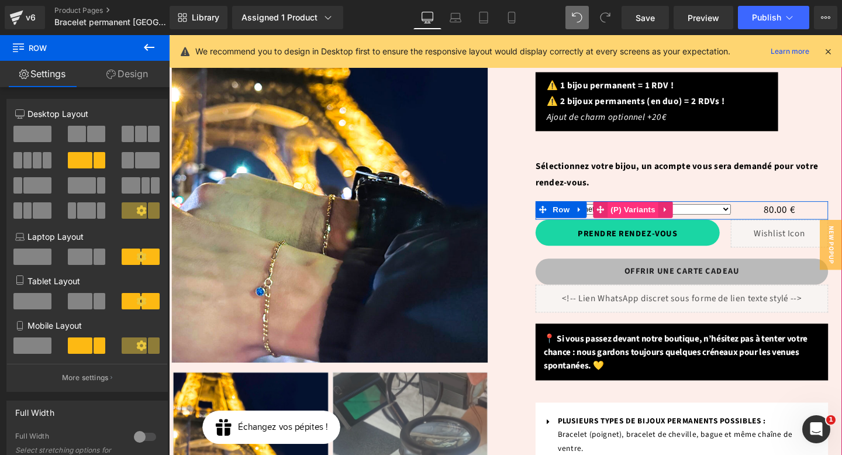
click at [658, 210] on span "(P) Variants" at bounding box center [656, 219] width 53 height 18
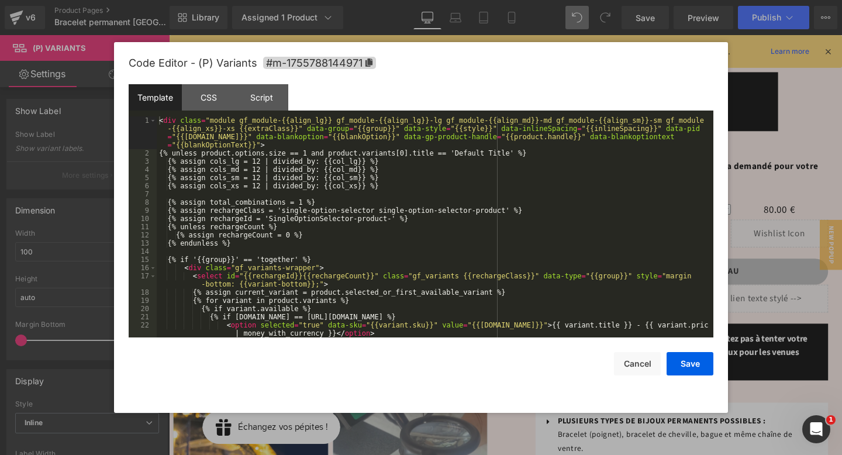
click at [620, 0] on div "(P) Variants You are previewing how the will restyle your page. You can not edi…" at bounding box center [421, 0] width 842 height 0
click at [202, 95] on div "CSS" at bounding box center [208, 97] width 53 height 26
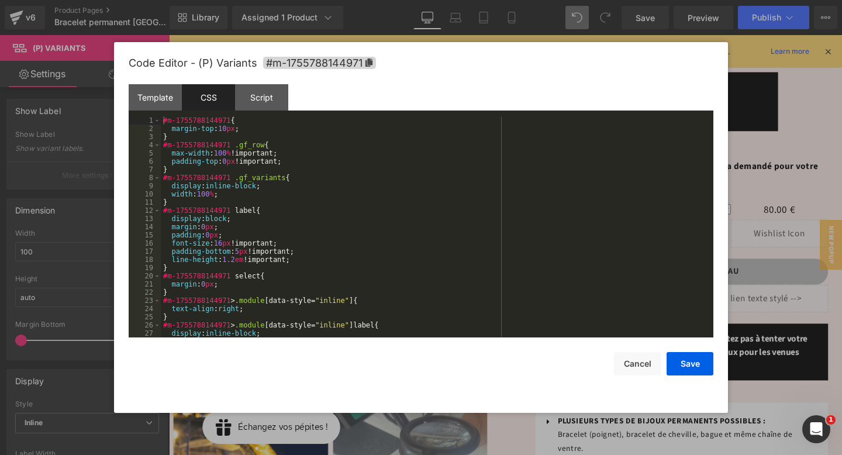
click at [256, 193] on div "#m-1755788144971 { margin-top : 10 px ; } #m-1755788144971 .gf_row { max-width …" at bounding box center [435, 234] width 548 height 237
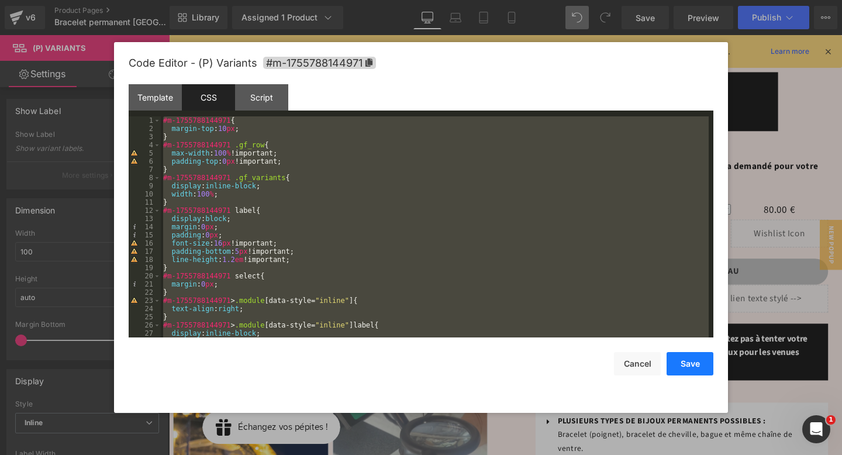
click at [697, 366] on button "Save" at bounding box center [689, 363] width 47 height 23
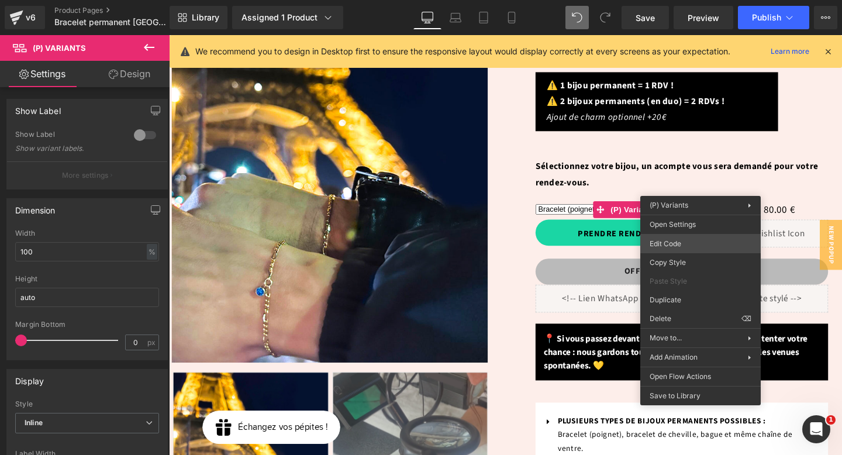
click at [677, 0] on div "(P) Variants You are previewing how the will restyle your page. You can not edi…" at bounding box center [421, 0] width 842 height 0
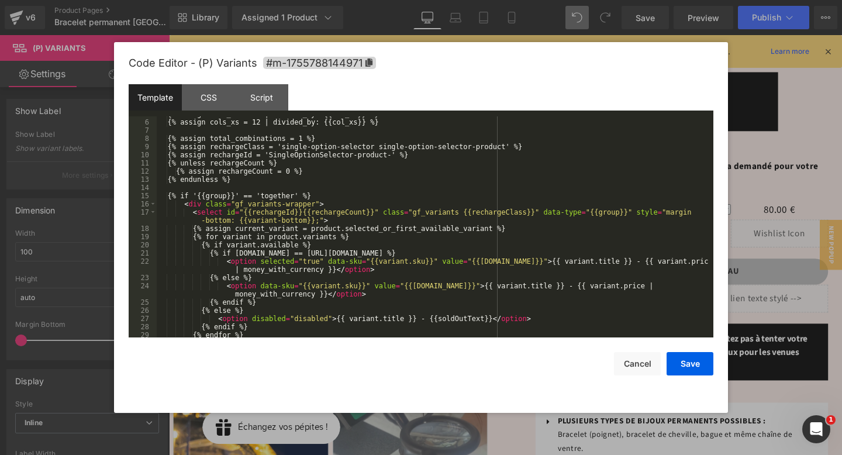
scroll to position [64, 0]
click at [214, 99] on div "CSS" at bounding box center [208, 97] width 53 height 26
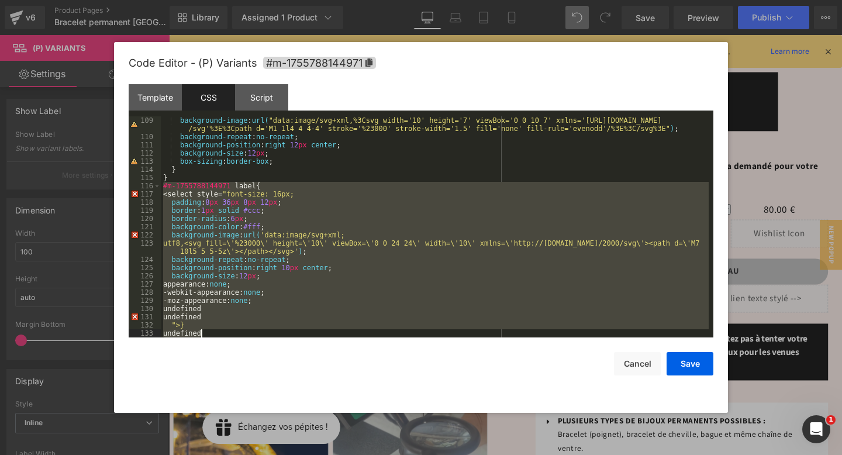
scroll to position [990, 0]
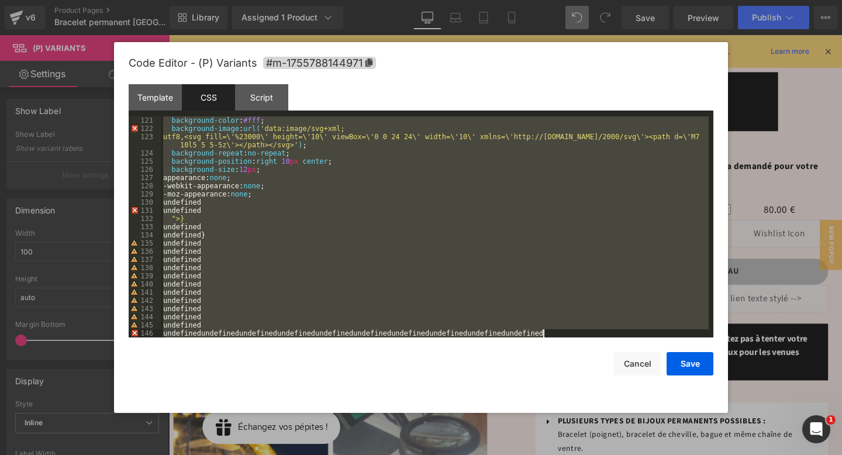
drag, startPoint x: 161, startPoint y: 206, endPoint x: 341, endPoint y: 453, distance: 305.5
click at [341, 453] on body "(P) Variants You are previewing how the will restyle your page. You can not edi…" at bounding box center [421, 227] width 842 height 455
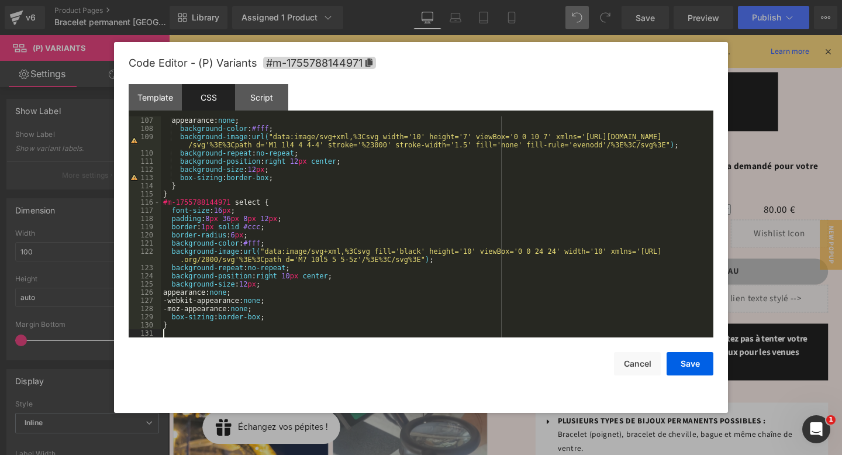
scroll to position [867, 0]
click at [686, 362] on button "Save" at bounding box center [689, 363] width 47 height 23
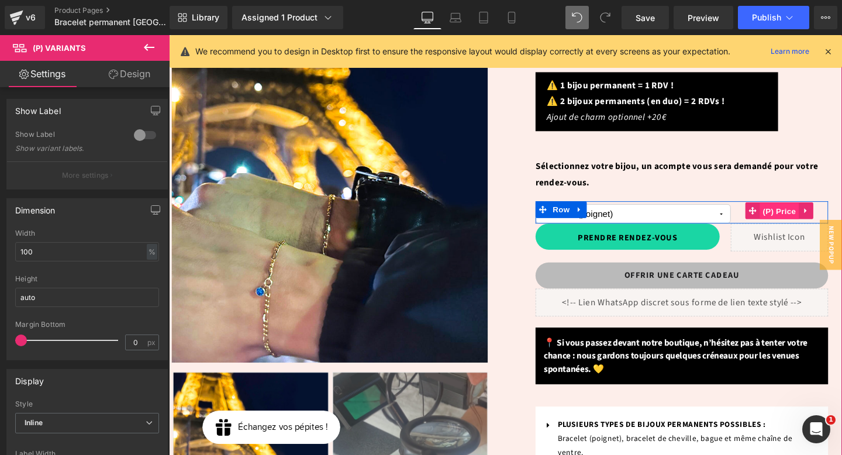
click at [800, 212] on span "(P) Price" at bounding box center [810, 221] width 41 height 18
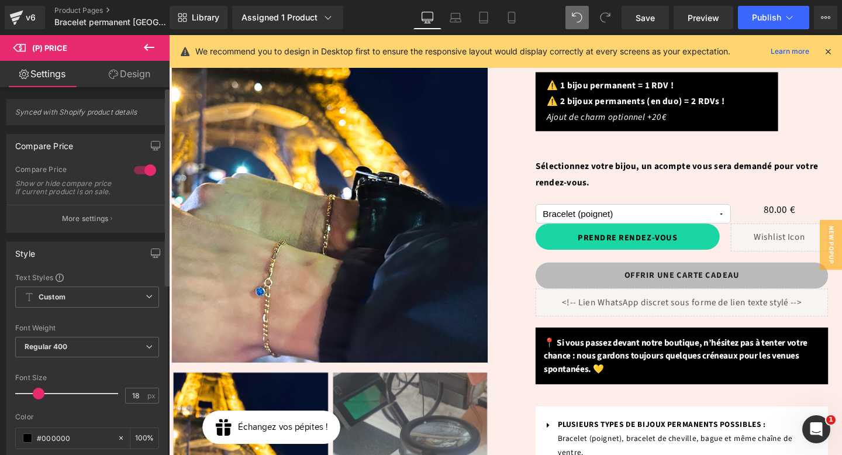
click at [123, 75] on link "Design" at bounding box center [129, 74] width 85 height 26
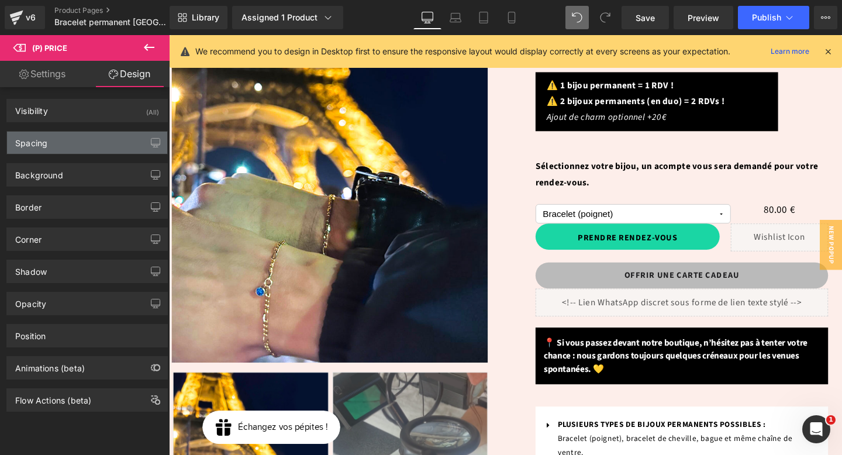
type input "0"
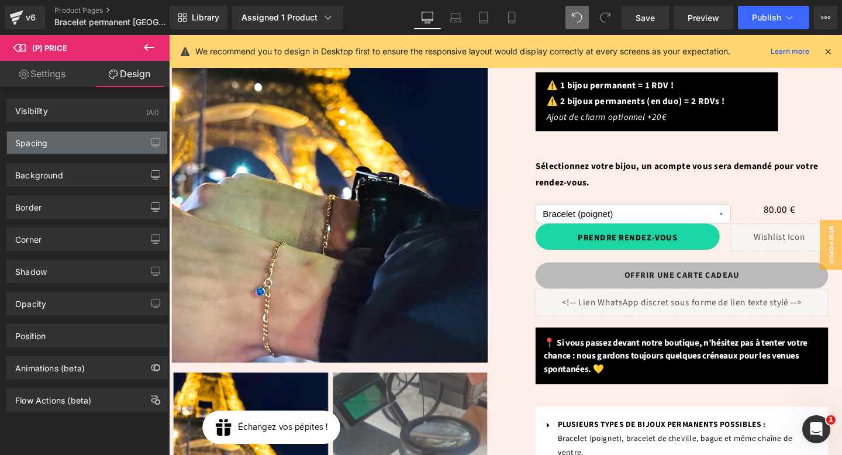
type input "0"
click at [85, 141] on div "Spacing" at bounding box center [87, 143] width 160 height 22
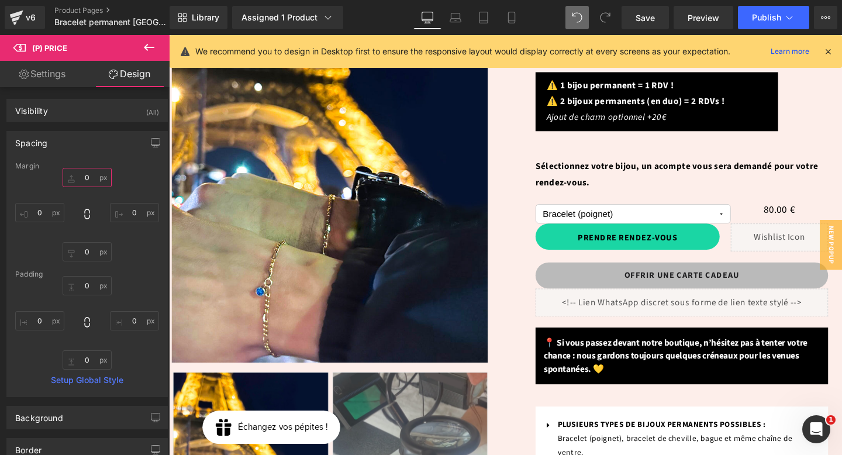
click at [87, 177] on input "0" at bounding box center [87, 177] width 49 height 19
type input "5"
click at [139, 187] on div "5 5 0px 0 0px 0 0px 0" at bounding box center [87, 215] width 144 height 94
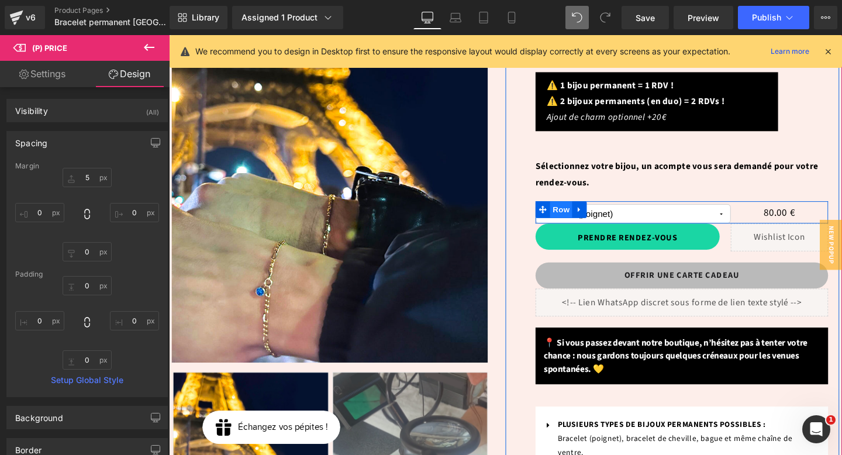
click at [579, 210] on span "Row" at bounding box center [580, 219] width 23 height 18
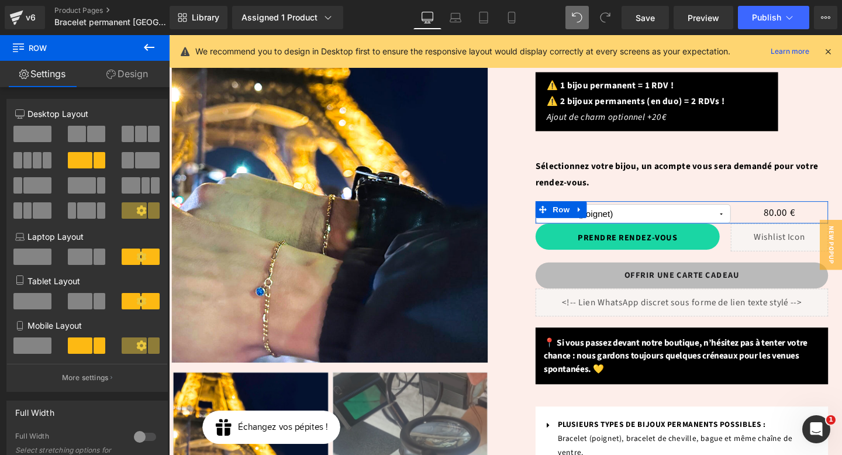
click at [140, 75] on link "Design" at bounding box center [127, 74] width 85 height 26
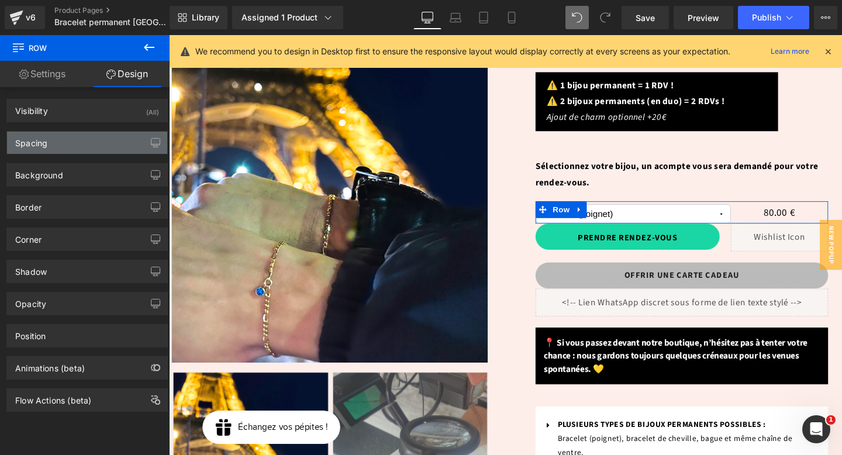
click at [85, 146] on div "Spacing" at bounding box center [87, 143] width 160 height 22
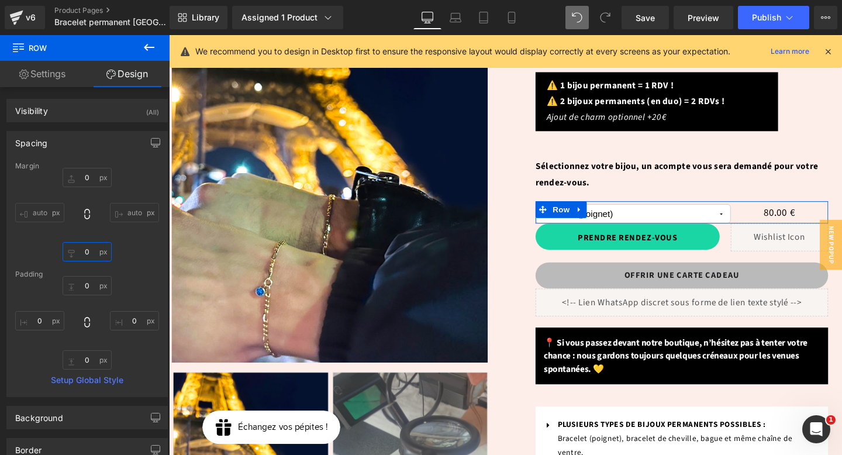
click at [88, 249] on input "0" at bounding box center [87, 251] width 49 height 19
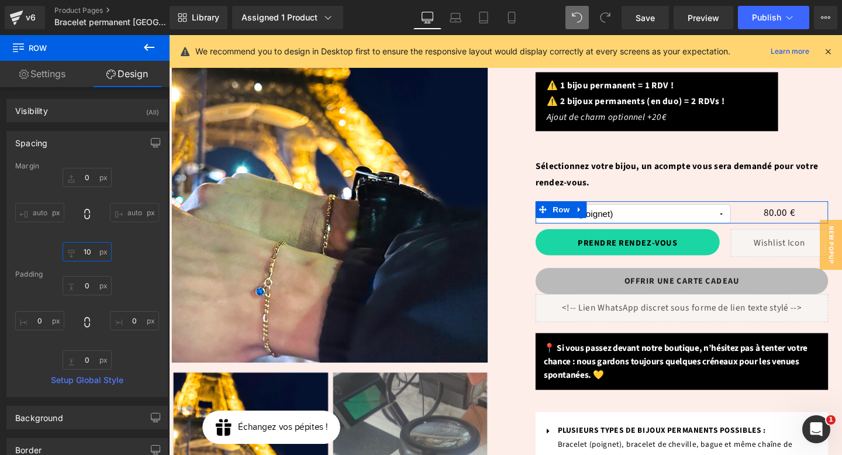
type input "1"
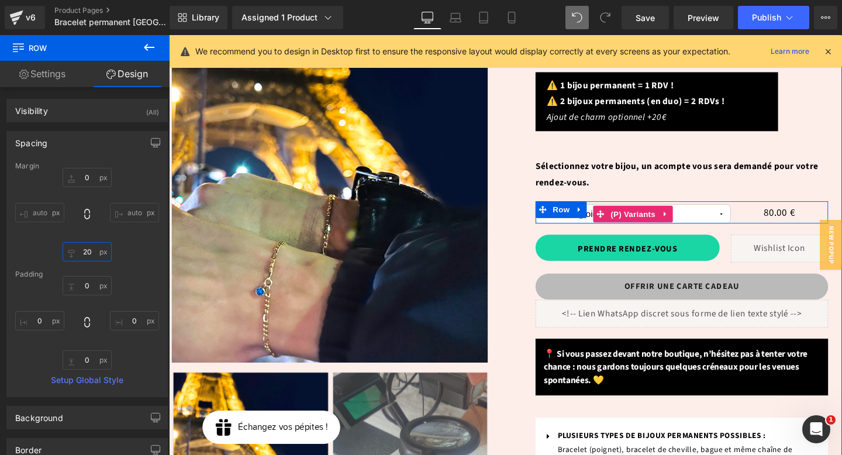
type input "20"
click at [700, 213] on select "Bracelet (poignet) Bracelet de cheville Bague permanente Collier (50 cm) Chaine…" at bounding box center [656, 223] width 205 height 20
click at [652, 215] on span "(P) Variants" at bounding box center [656, 224] width 53 height 18
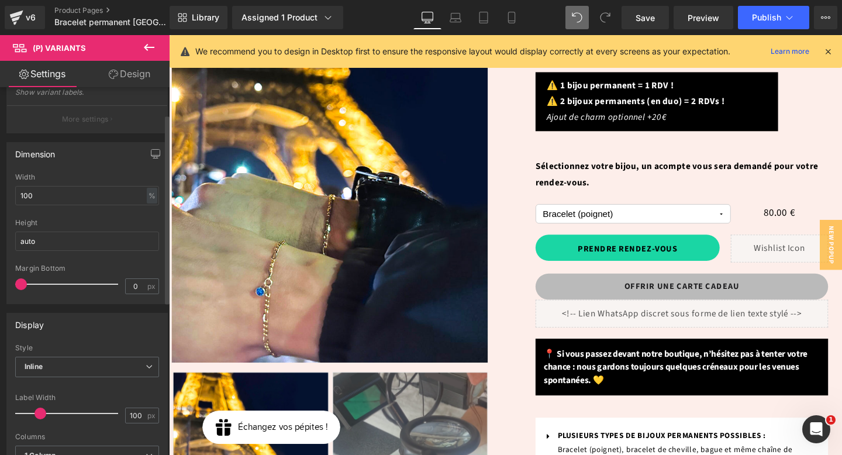
scroll to position [60, 0]
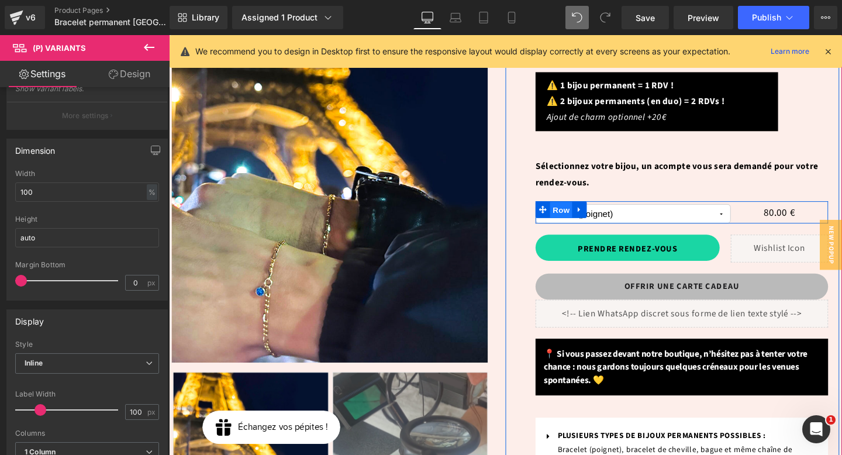
click at [579, 210] on span "Row" at bounding box center [580, 219] width 23 height 18
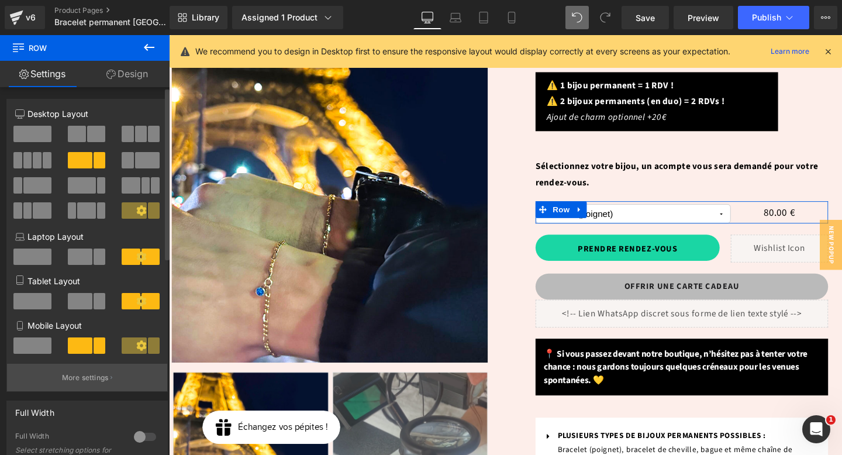
click at [91, 377] on p "More settings" at bounding box center [85, 377] width 47 height 11
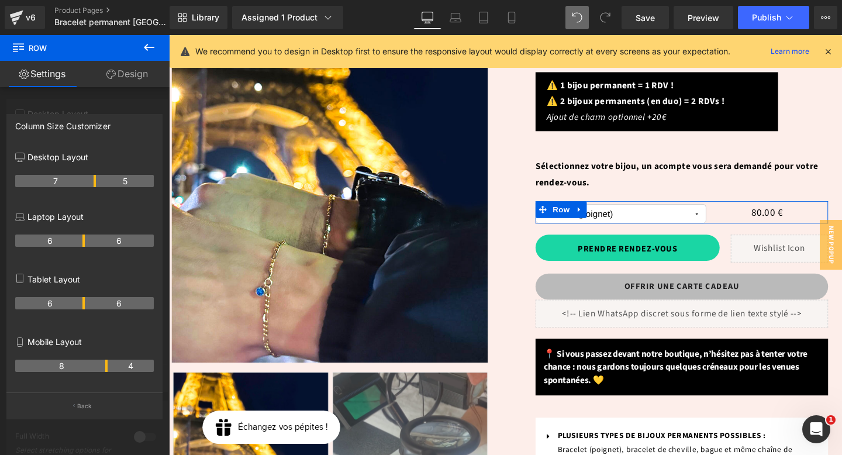
drag, startPoint x: 107, startPoint y: 183, endPoint x: 100, endPoint y: 185, distance: 7.2
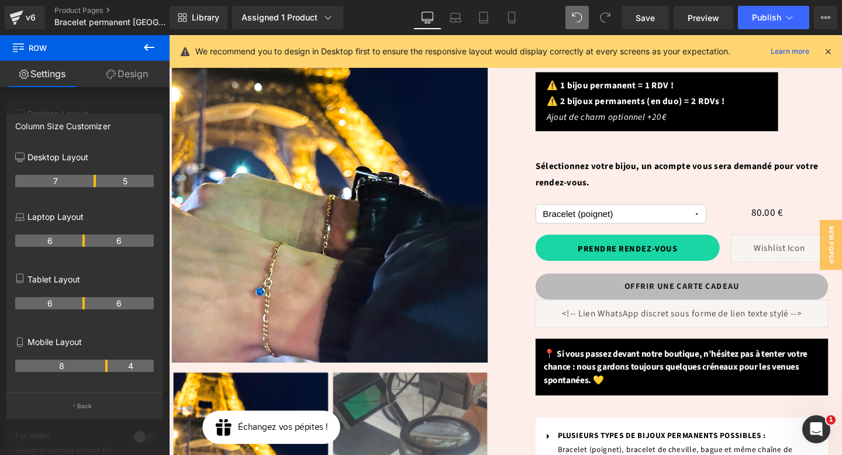
drag, startPoint x: 688, startPoint y: 191, endPoint x: 673, endPoint y: 159, distance: 34.8
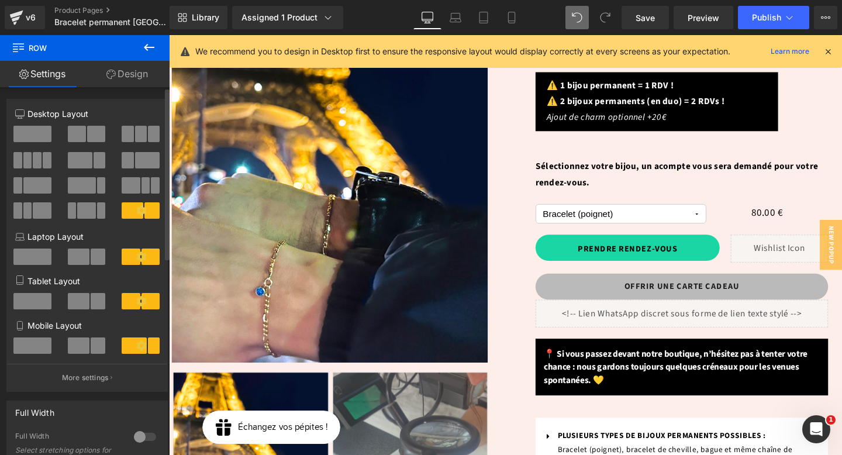
click at [752, 173] on div "Rendez-vous pour la pose de votre Text Block Bracelet permanent à [GEOGRAPHIC_D…" at bounding box center [707, 349] width 331 height 768
click at [752, 245] on div "PRENDRE RENDEZ-VOUS (P) Cart Button Liquid Row" at bounding box center [707, 259] width 307 height 29
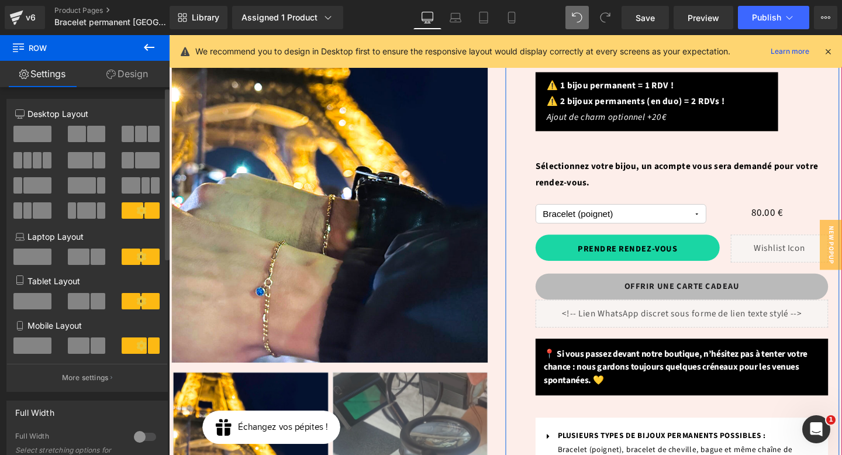
click at [571, 211] on div "Rendez-vous pour la pose de votre Text Block Bracelet permanent à [GEOGRAPHIC_D…" at bounding box center [707, 349] width 331 height 768
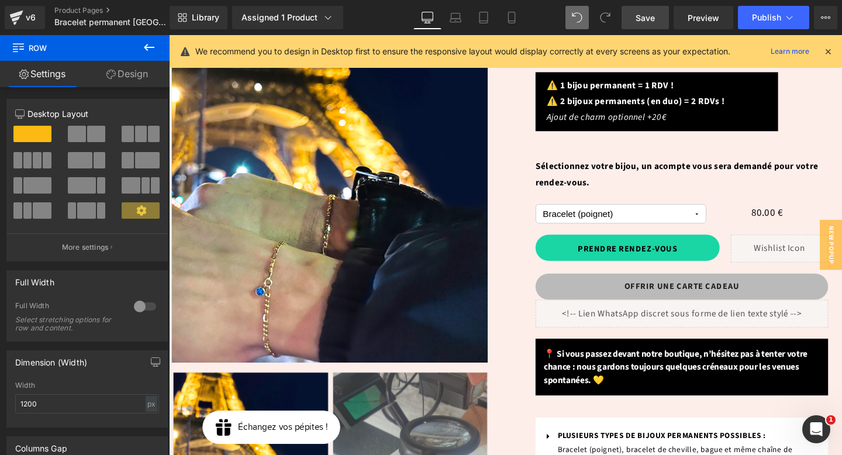
click at [646, 17] on span "Save" at bounding box center [644, 18] width 19 height 12
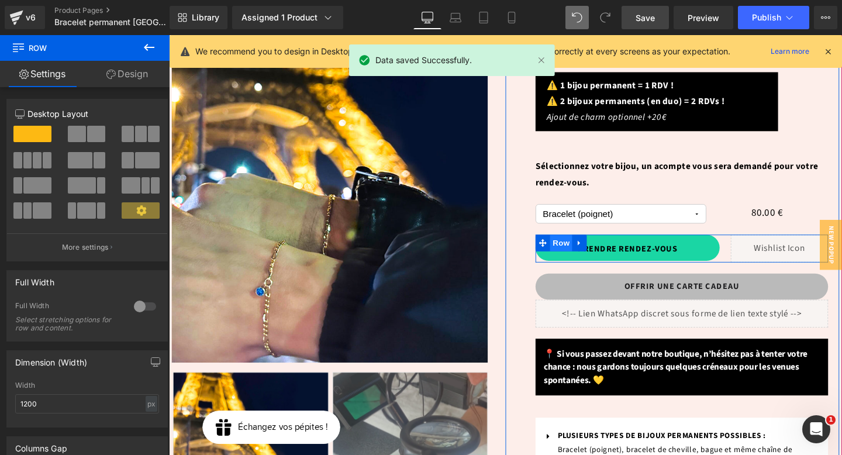
click at [579, 245] on span "Row" at bounding box center [580, 254] width 23 height 18
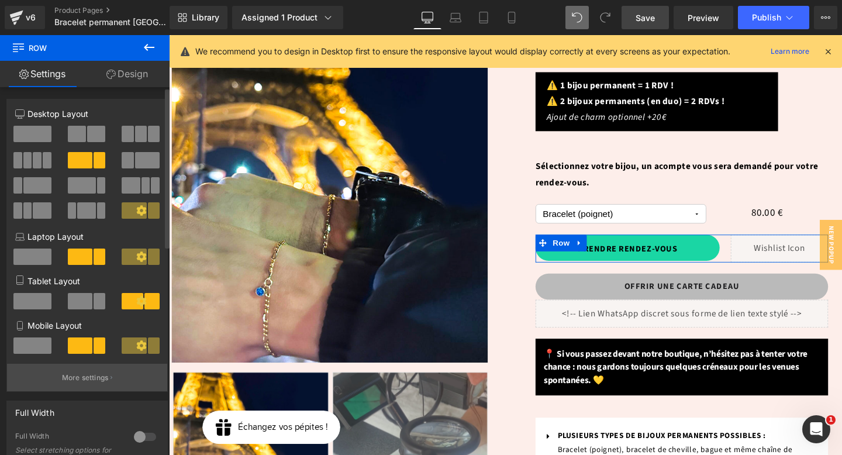
click at [88, 379] on p "More settings" at bounding box center [85, 377] width 47 height 11
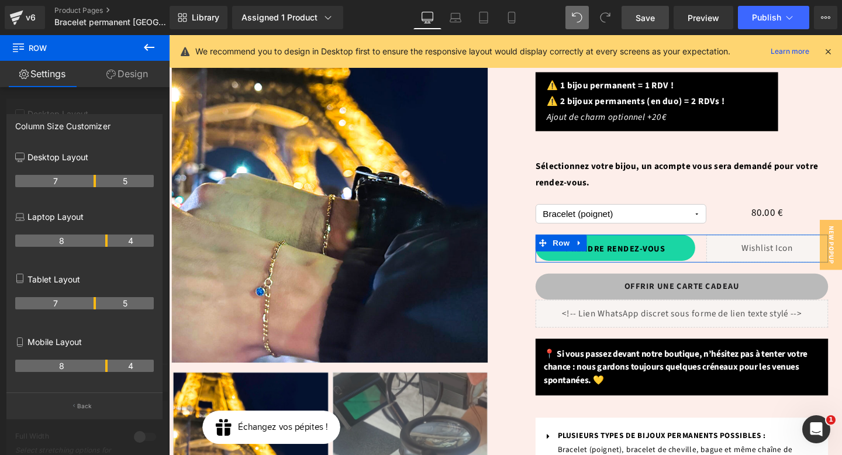
drag, startPoint x: 104, startPoint y: 181, endPoint x: 96, endPoint y: 182, distance: 8.4
click at [646, 23] on span "Save" at bounding box center [644, 18] width 19 height 12
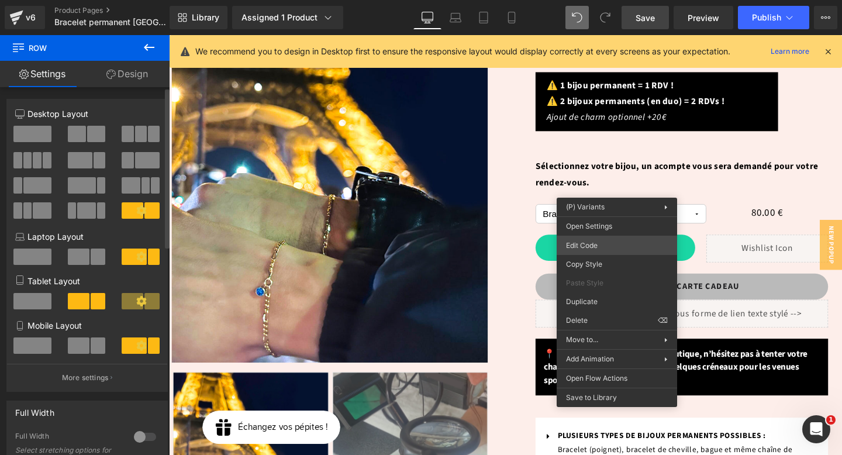
click at [610, 0] on div "Row You are previewing how the will restyle your page. You can not edit Element…" at bounding box center [421, 0] width 842 height 0
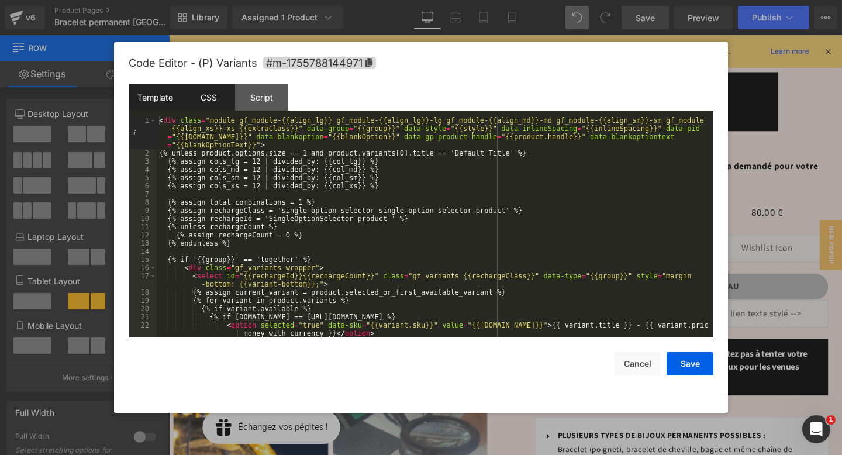
click at [209, 101] on div "CSS" at bounding box center [208, 97] width 53 height 26
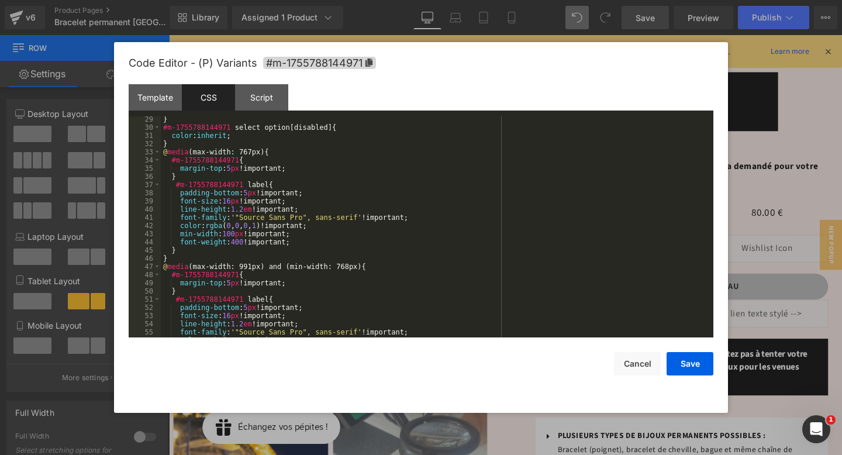
scroll to position [867, 0]
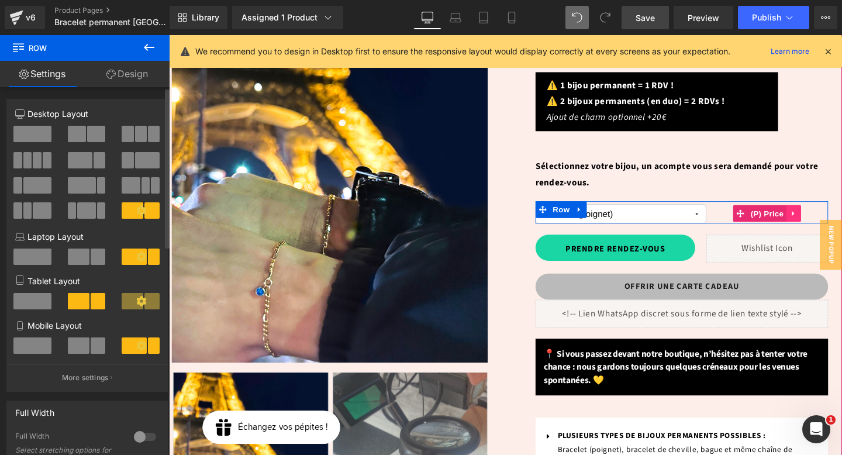
click at [826, 218] on icon at bounding box center [825, 222] width 8 height 9
click at [638, 215] on span "(P) Variants" at bounding box center [643, 224] width 53 height 18
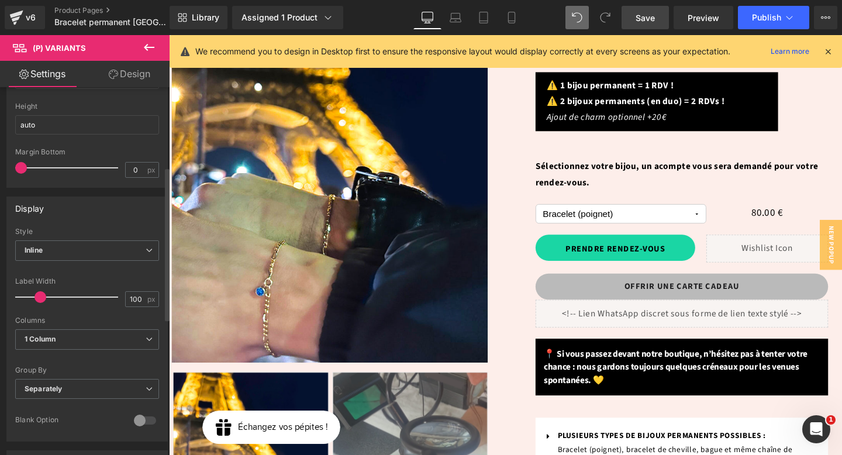
scroll to position [191, 0]
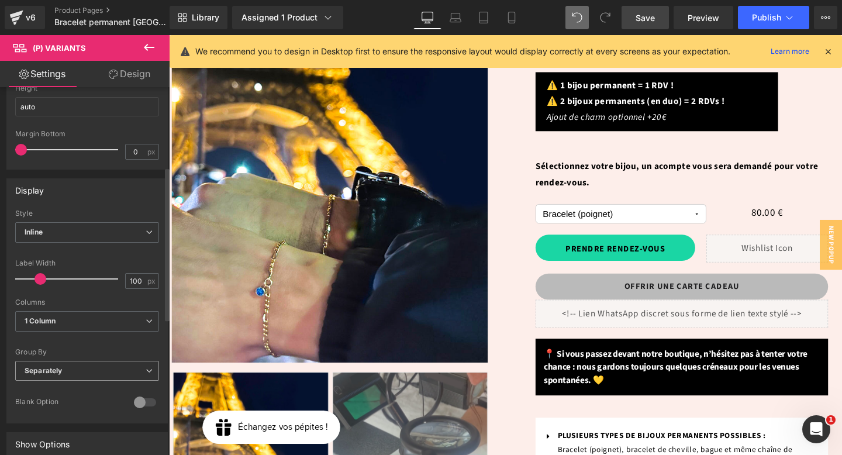
click at [69, 382] on div "Separately Default Separately" at bounding box center [87, 374] width 144 height 26
click at [69, 378] on span "Separately" at bounding box center [87, 371] width 144 height 20
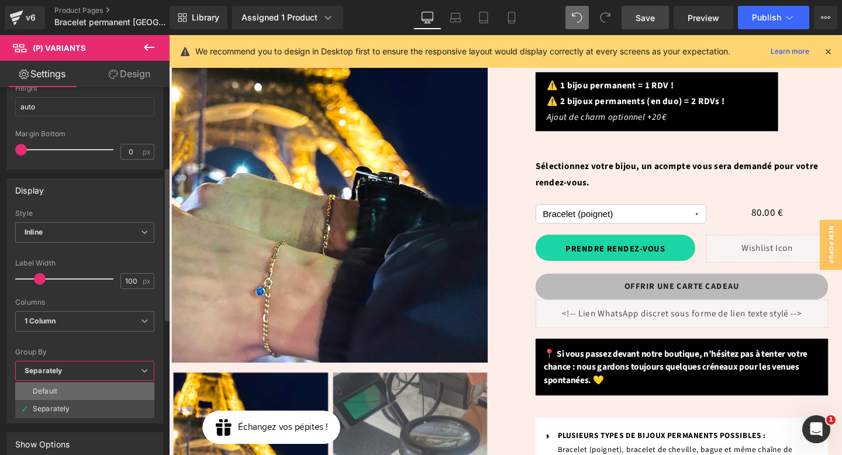
click at [72, 393] on li "Default" at bounding box center [84, 391] width 139 height 18
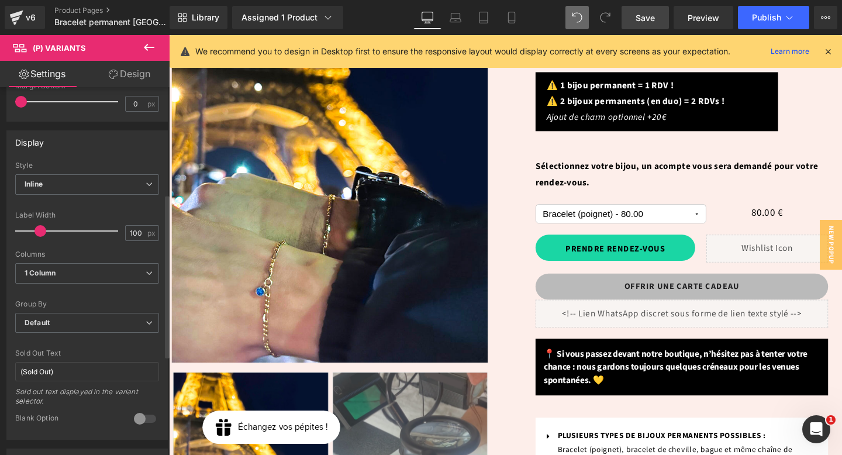
scroll to position [240, 0]
click at [72, 322] on span "Default" at bounding box center [87, 321] width 144 height 20
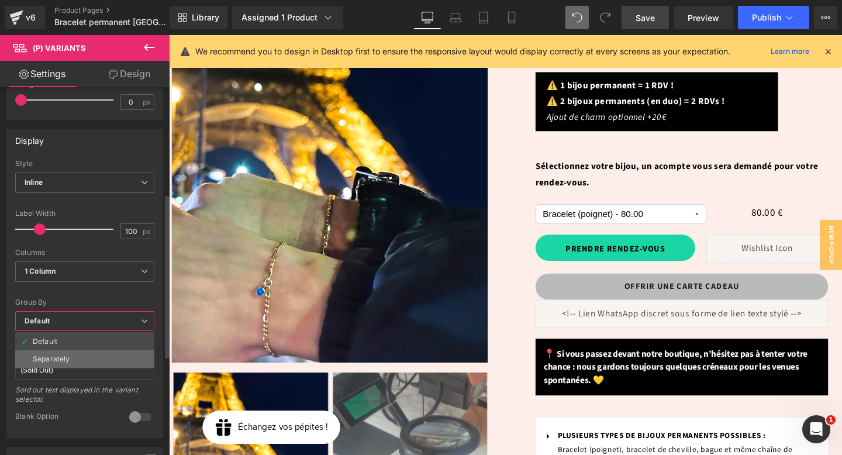
click at [72, 356] on li "Separately" at bounding box center [84, 359] width 139 height 18
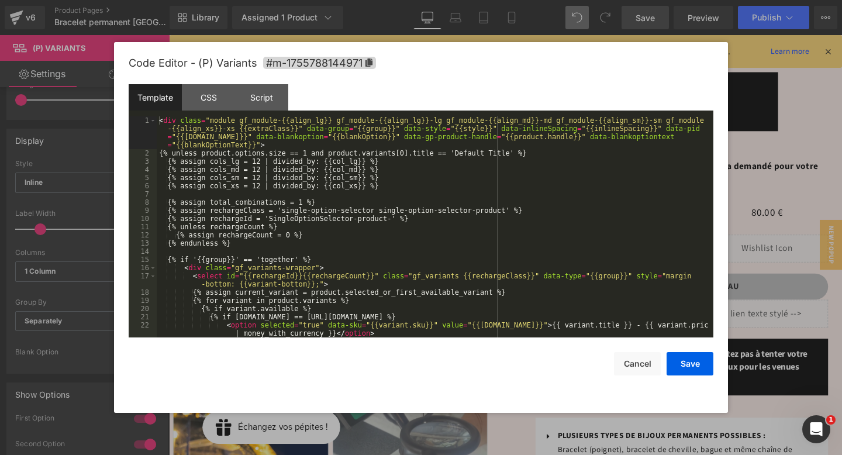
click at [607, 0] on div "(P) Variants You are previewing how the will restyle your page. You can not edi…" at bounding box center [421, 0] width 842 height 0
click at [213, 105] on div "CSS" at bounding box center [208, 97] width 53 height 26
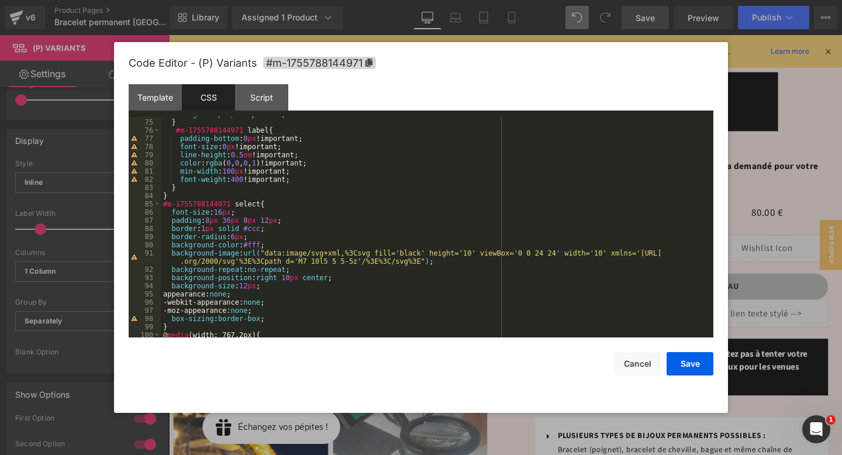
scroll to position [600, 0]
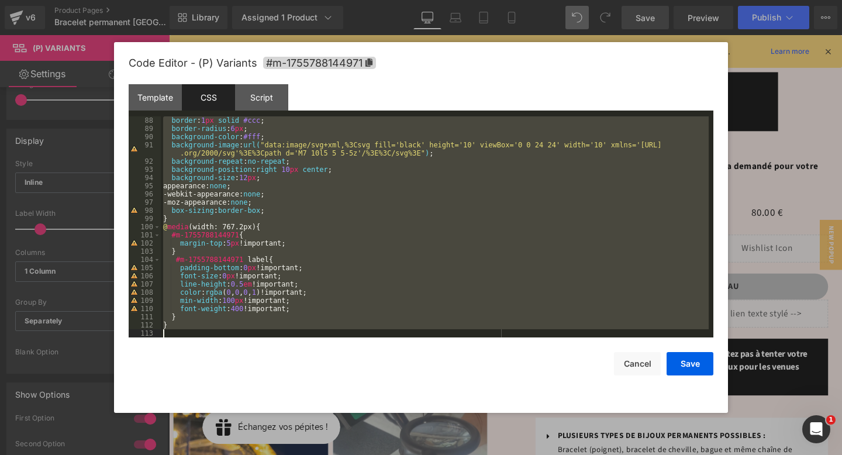
drag, startPoint x: 164, startPoint y: 200, endPoint x: 331, endPoint y: 398, distance: 259.2
click at [331, 398] on div "Code Editor - (P) Variants #m-1755788144971 Template CSS Script Data 1 2 3 4 5 …" at bounding box center [421, 227] width 584 height 371
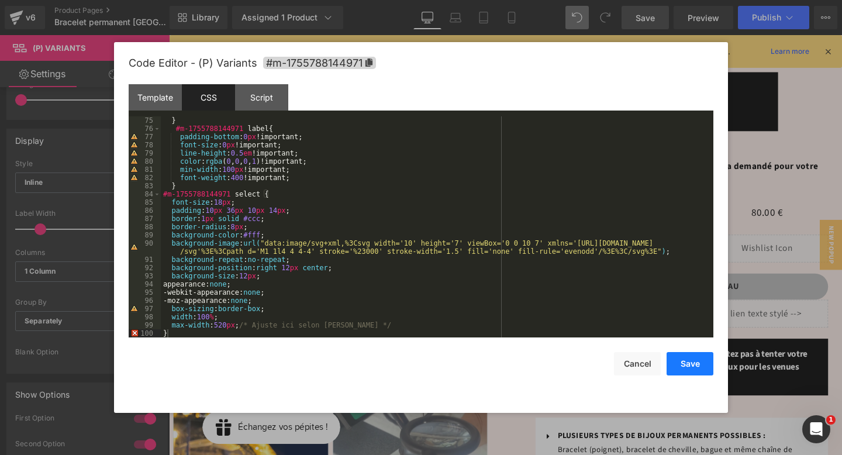
click at [684, 363] on button "Save" at bounding box center [689, 363] width 47 height 23
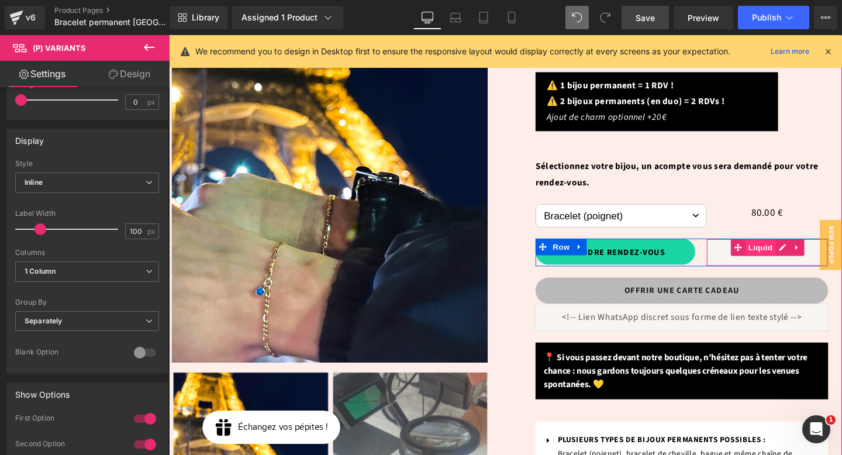
click at [782, 250] on span "Liquid" at bounding box center [791, 259] width 32 height 18
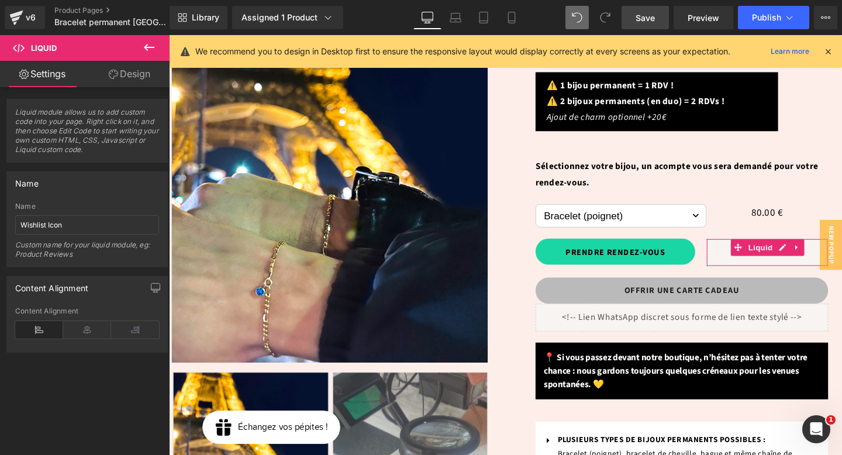
click at [128, 78] on link "Design" at bounding box center [129, 74] width 85 height 26
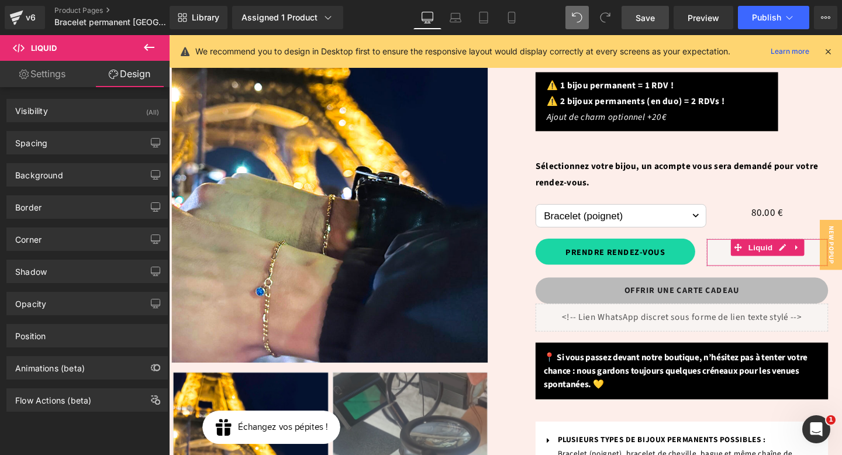
type input "0"
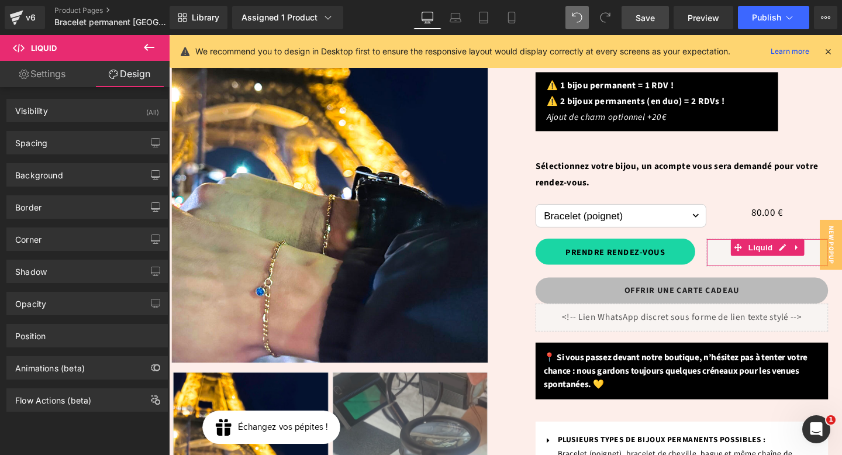
type input "0"
click at [46, 148] on div "Spacing" at bounding box center [87, 143] width 160 height 22
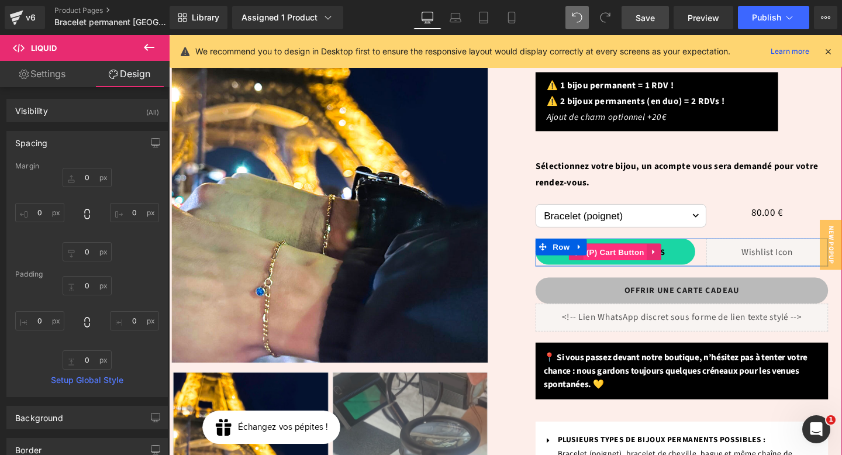
click at [622, 255] on span "(P) Cart Button" at bounding box center [637, 264] width 67 height 18
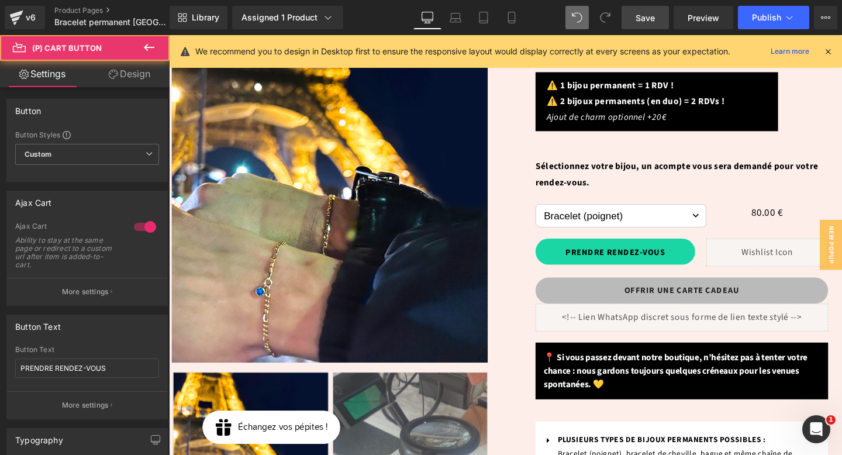
click at [123, 76] on link "Design" at bounding box center [129, 74] width 85 height 26
click at [0, 0] on div "Spacing" at bounding box center [0, 0] width 0 height 0
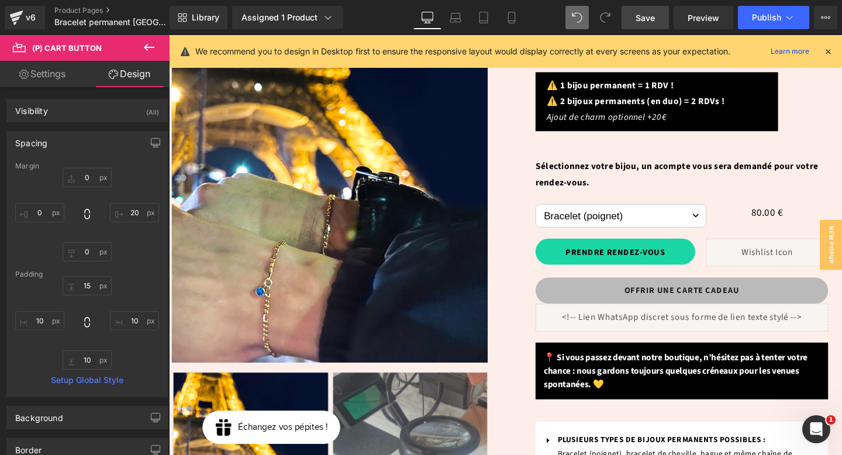
type input "0"
type input "20"
type input "0"
type input "15"
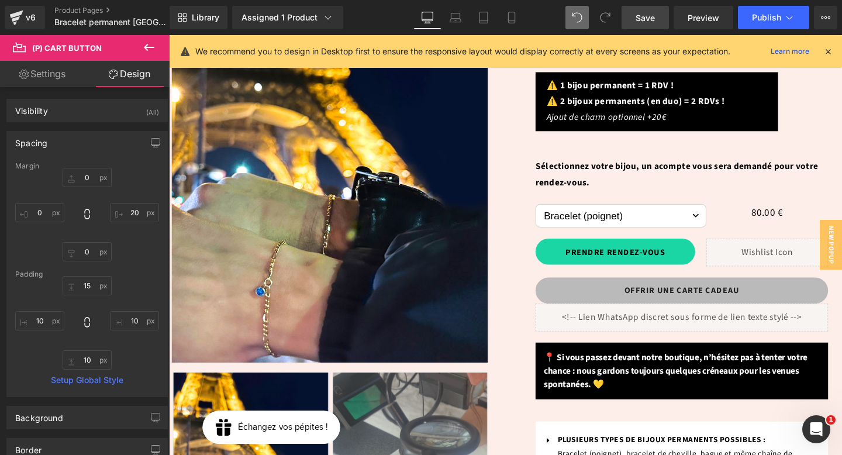
type input "10"
click at [134, 215] on input "20" at bounding box center [134, 212] width 49 height 19
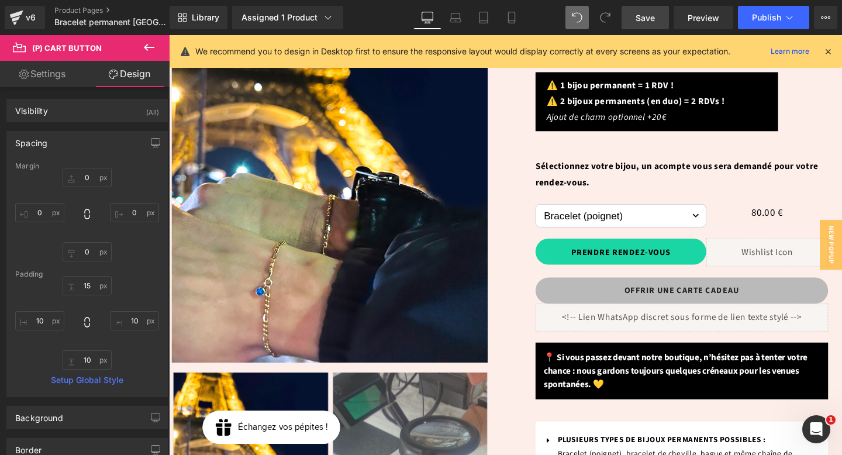
click at [648, 22] on span "Save" at bounding box center [644, 18] width 19 height 12
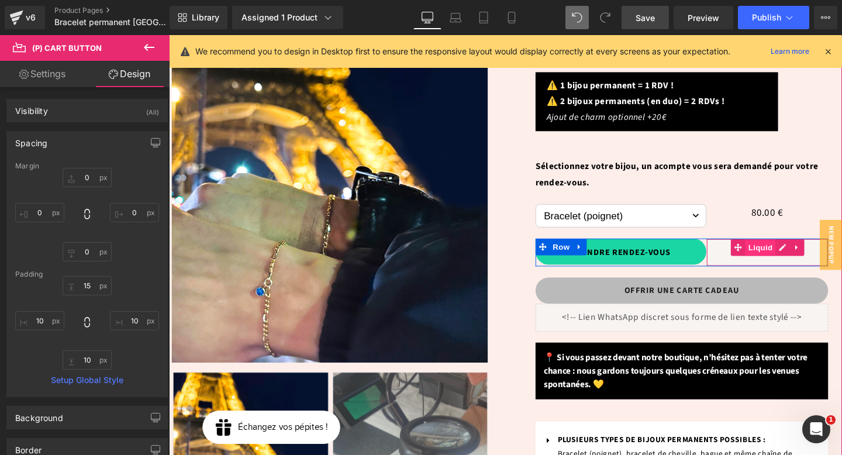
click at [785, 250] on span "Liquid" at bounding box center [791, 259] width 32 height 18
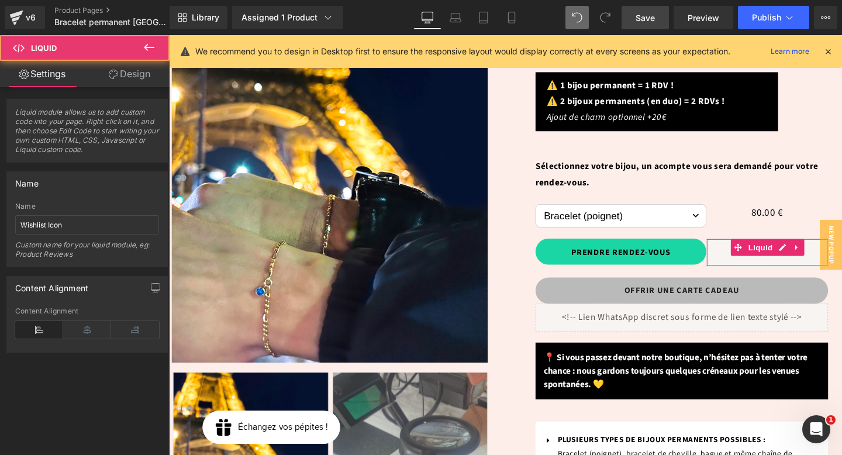
click at [133, 67] on link "Design" at bounding box center [129, 74] width 85 height 26
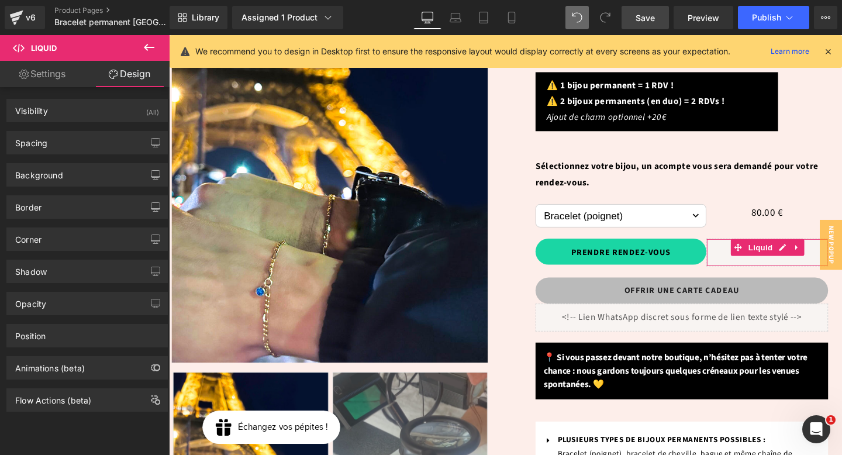
type input "0"
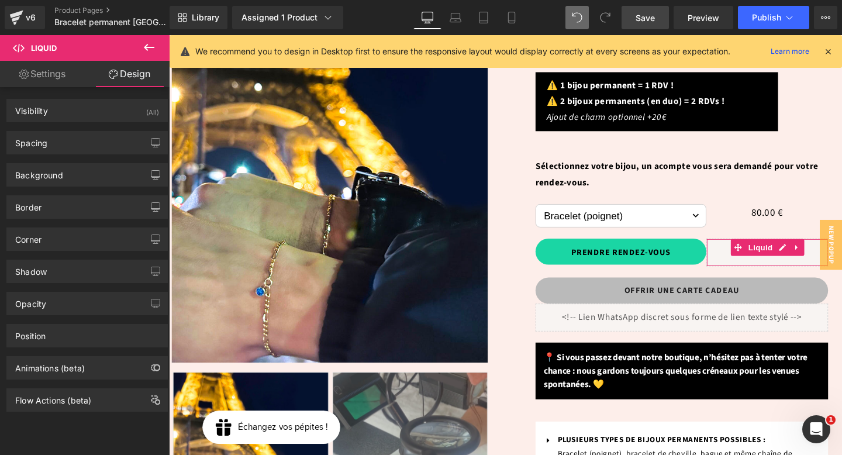
type input "0"
click at [87, 141] on div "Spacing" at bounding box center [87, 143] width 160 height 22
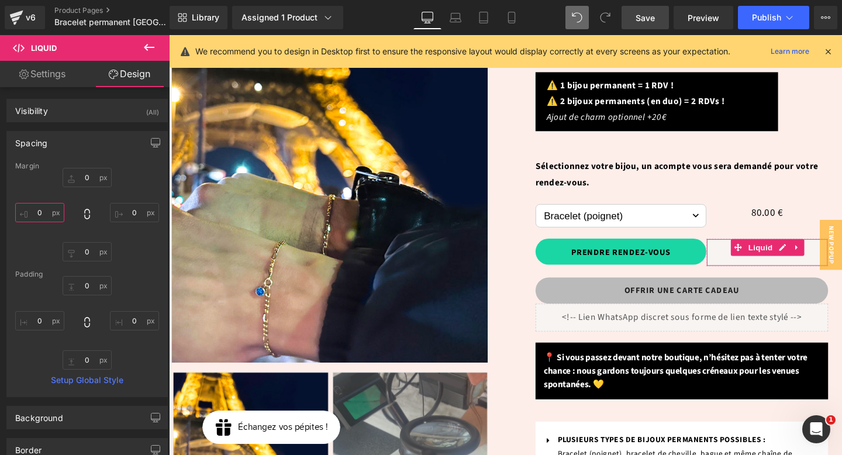
click at [37, 217] on input "0" at bounding box center [39, 212] width 49 height 19
type input "10"
click at [649, 16] on span "Save" at bounding box center [644, 18] width 19 height 12
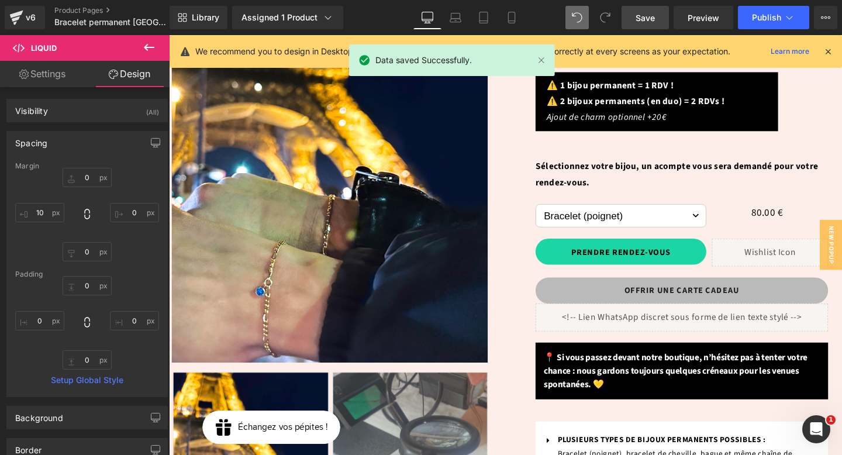
click at [660, 20] on link "Save" at bounding box center [644, 17] width 47 height 23
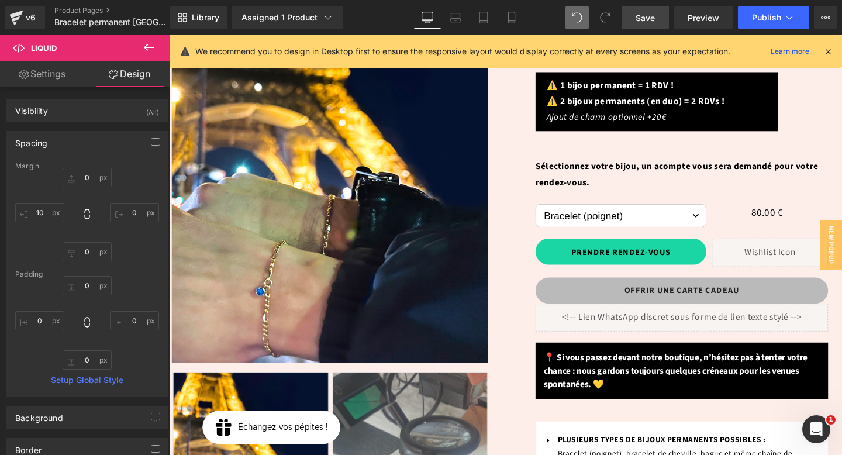
click at [649, 19] on span "Save" at bounding box center [644, 18] width 19 height 12
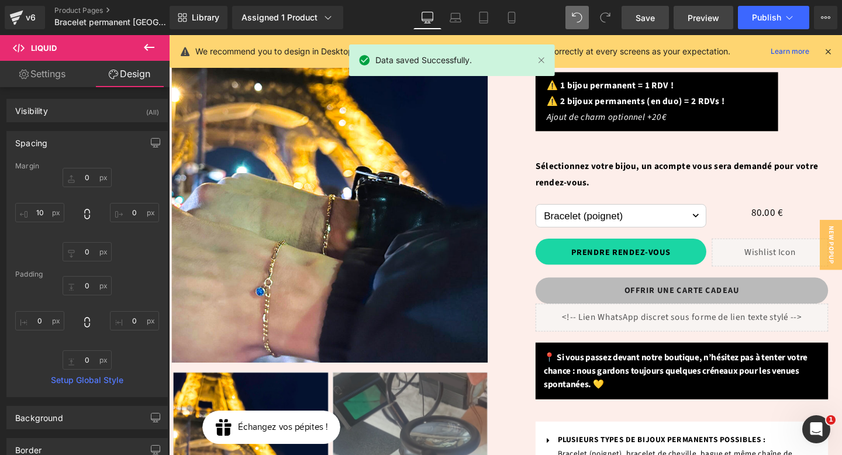
click at [696, 12] on span "Preview" at bounding box center [703, 18] width 32 height 12
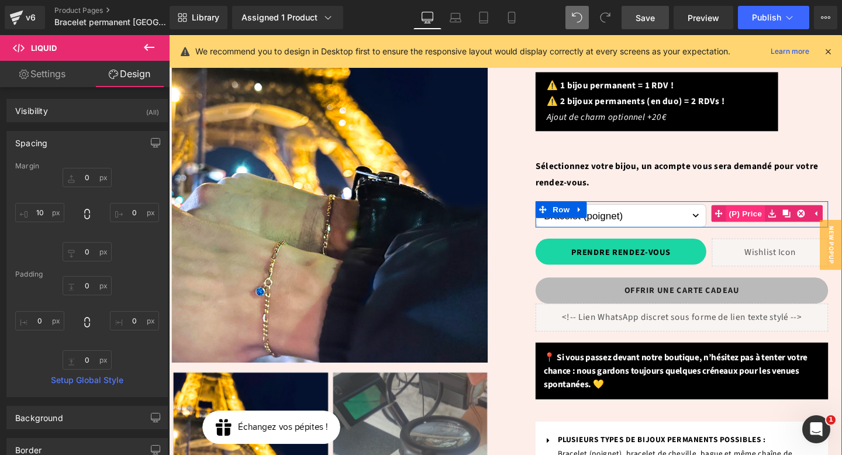
click at [788, 214] on span "(P) Price" at bounding box center [775, 223] width 41 height 18
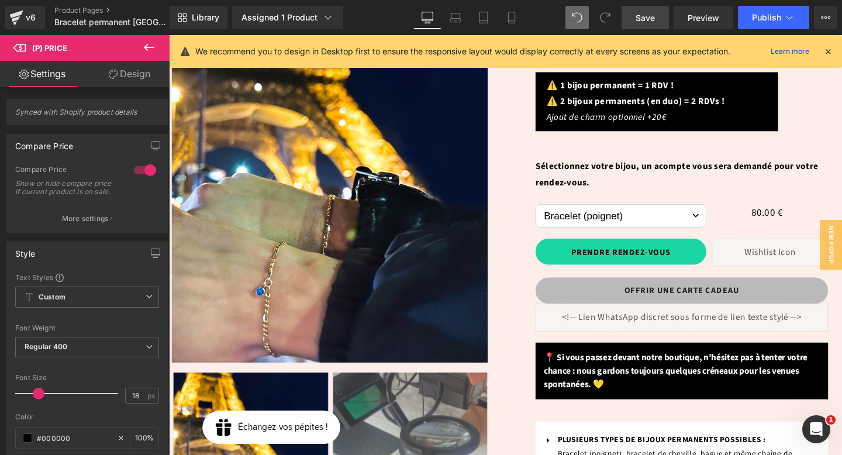
click at [137, 77] on link "Design" at bounding box center [129, 74] width 85 height 26
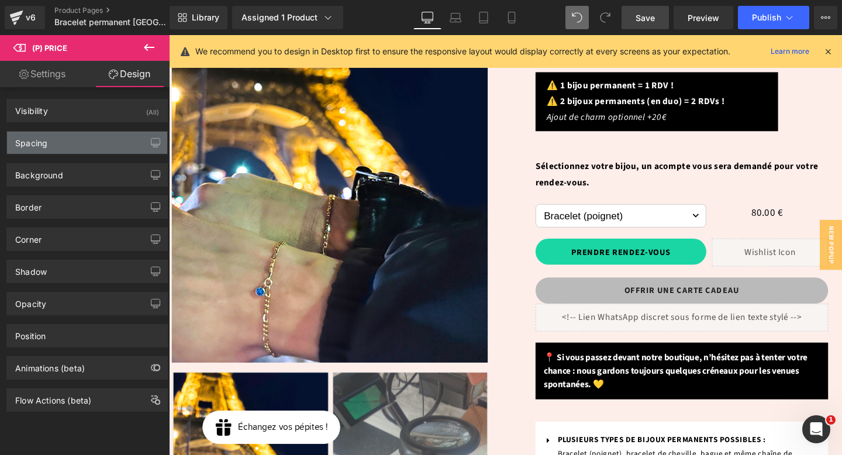
click at [40, 143] on div "Spacing" at bounding box center [31, 140] width 32 height 16
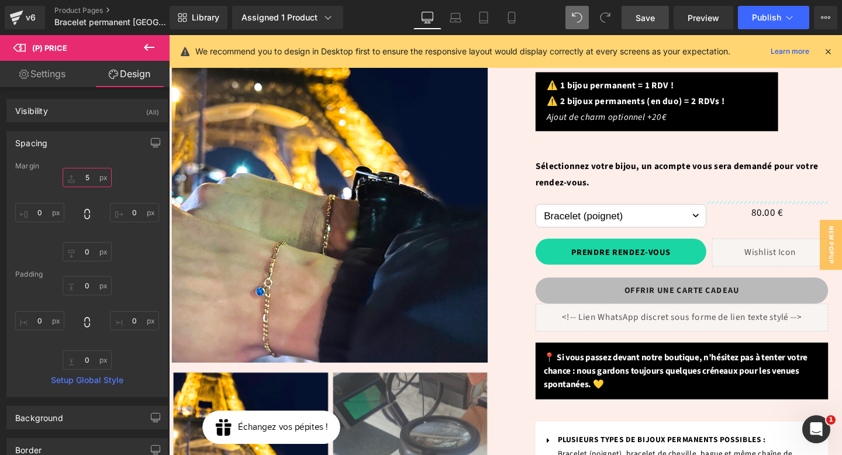
click at [83, 178] on input "5" at bounding box center [87, 177] width 49 height 19
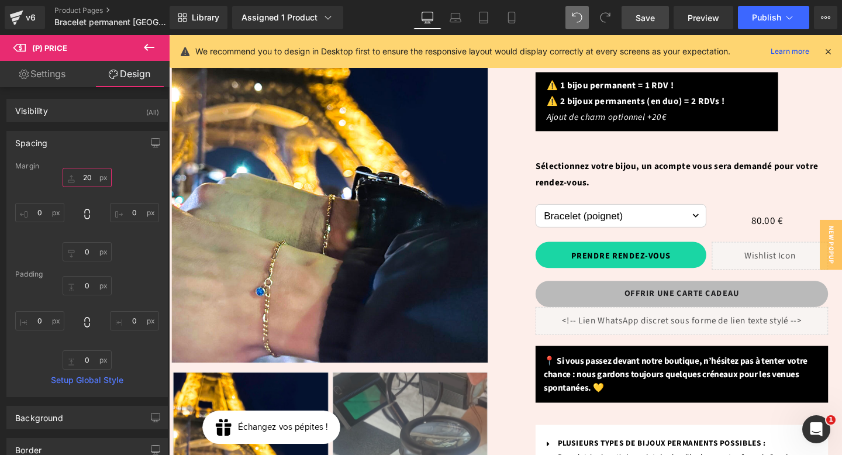
type input "2"
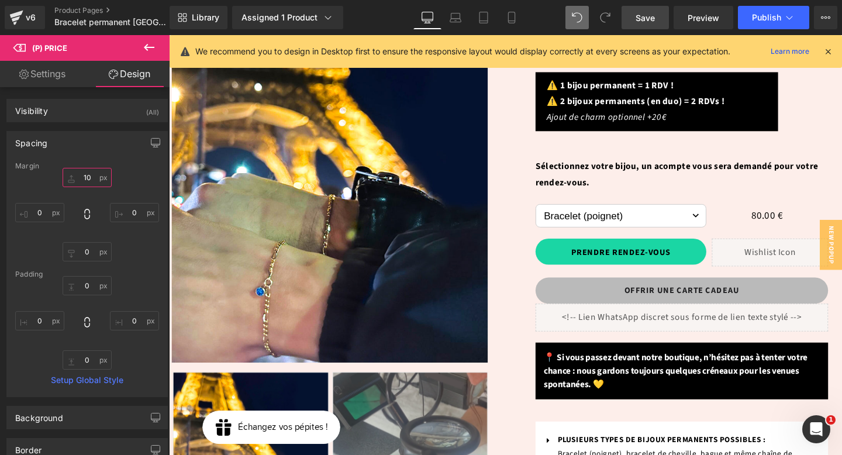
type input "10"
click at [631, 20] on link "Save" at bounding box center [644, 17] width 47 height 23
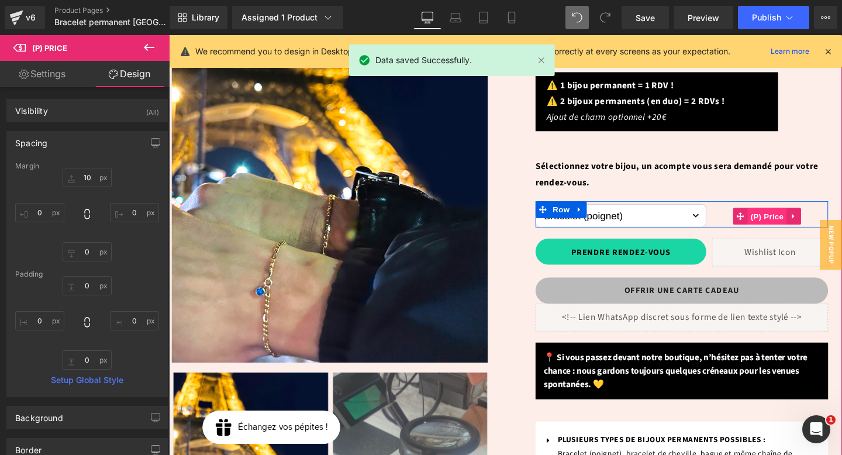
click at [794, 217] on span "(P) Price" at bounding box center [797, 226] width 41 height 18
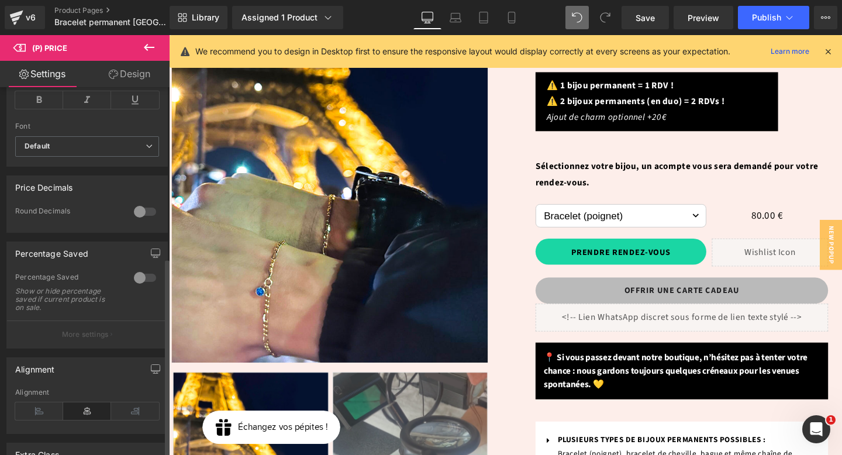
scroll to position [528, 0]
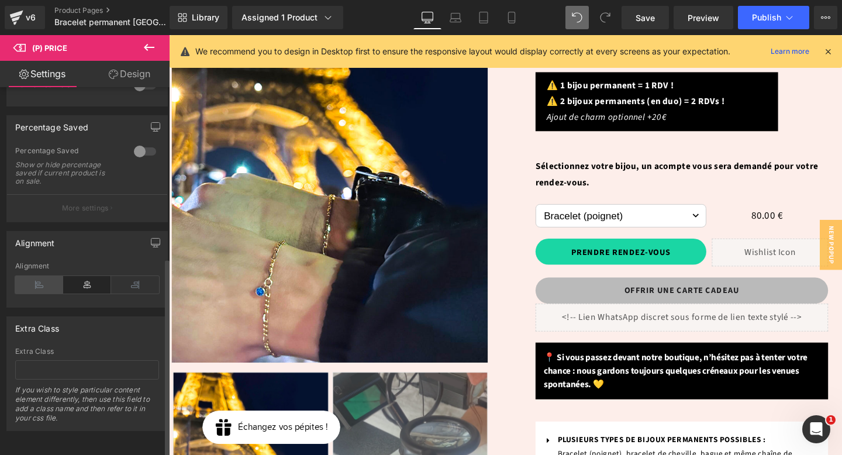
click at [39, 276] on icon at bounding box center [39, 285] width 48 height 18
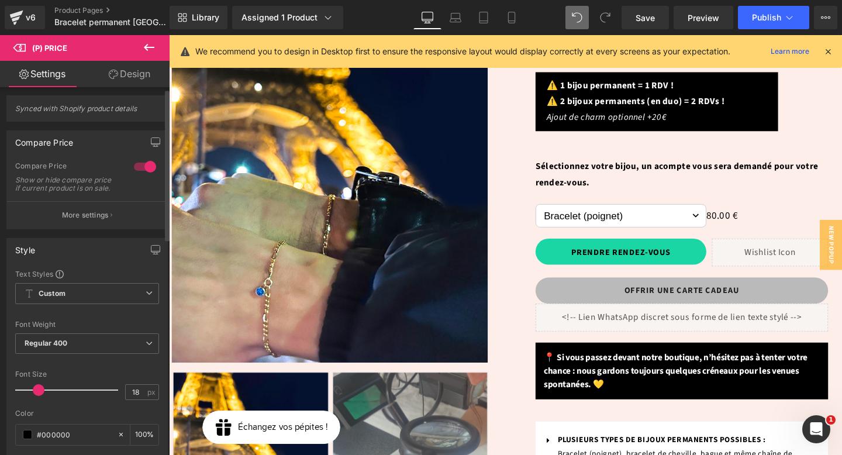
scroll to position [0, 0]
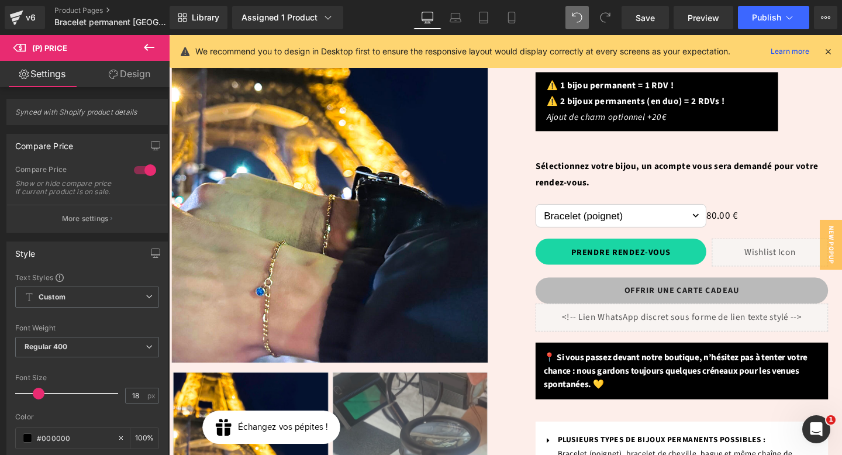
click at [142, 70] on link "Design" at bounding box center [129, 74] width 85 height 26
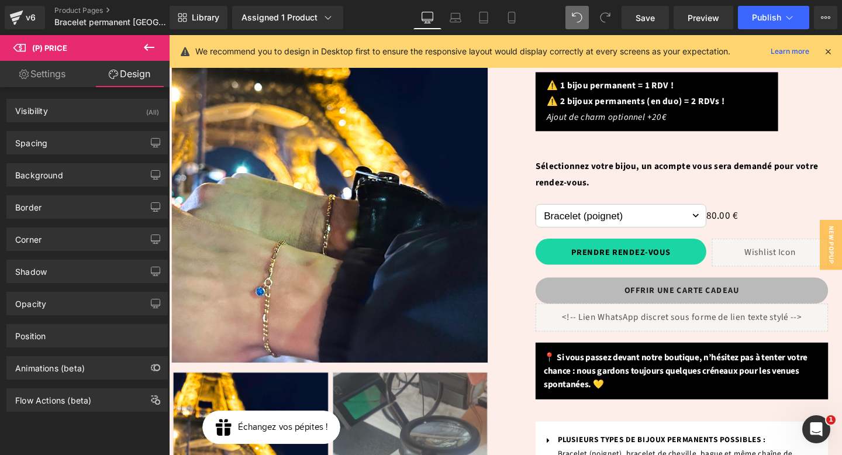
type input "10"
type input "0"
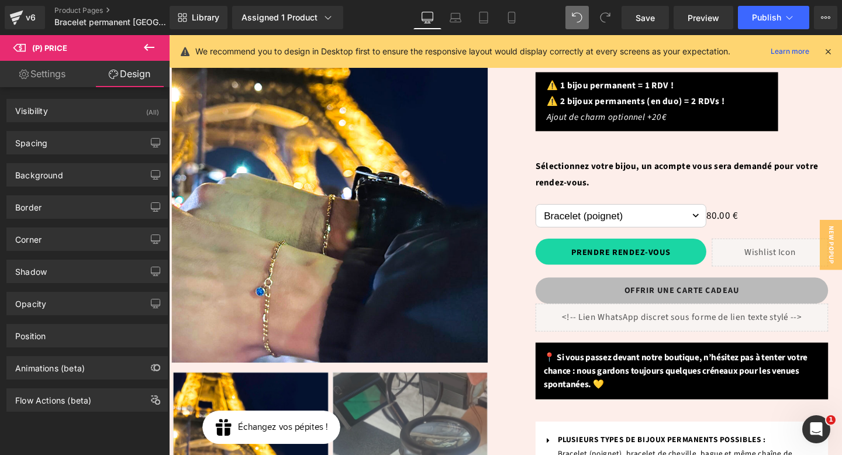
type input "0"
click at [108, 133] on div "Spacing" at bounding box center [87, 143] width 160 height 22
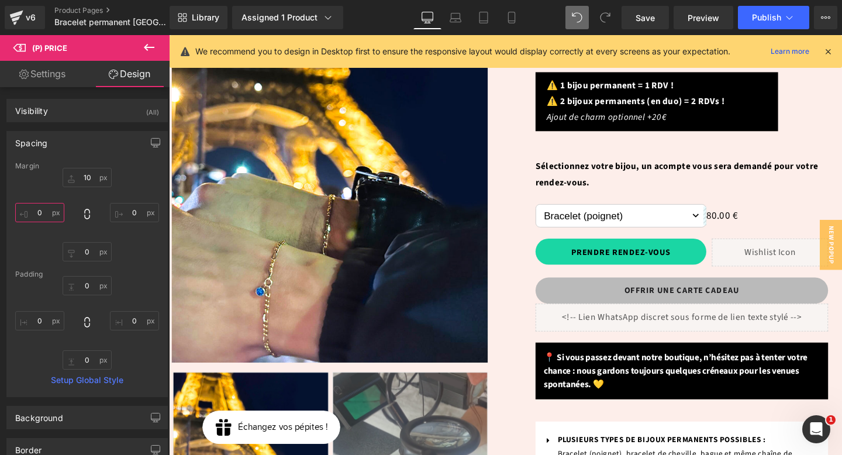
click at [48, 209] on input "0" at bounding box center [39, 212] width 49 height 19
click at [644, 23] on span "Save" at bounding box center [644, 18] width 19 height 12
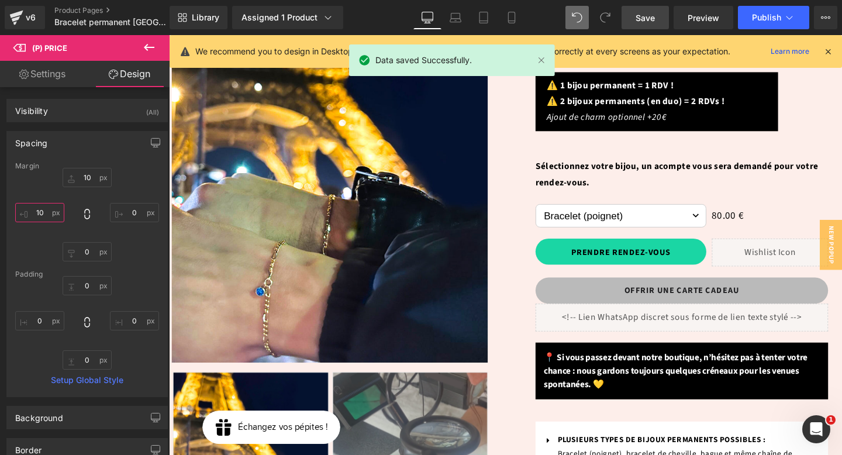
click at [39, 210] on input "10" at bounding box center [39, 212] width 49 height 19
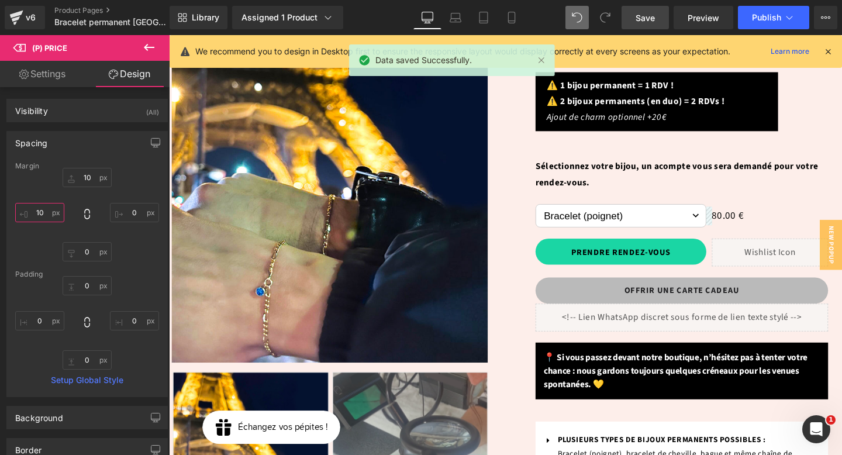
click at [41, 212] on input "10" at bounding box center [39, 212] width 49 height 19
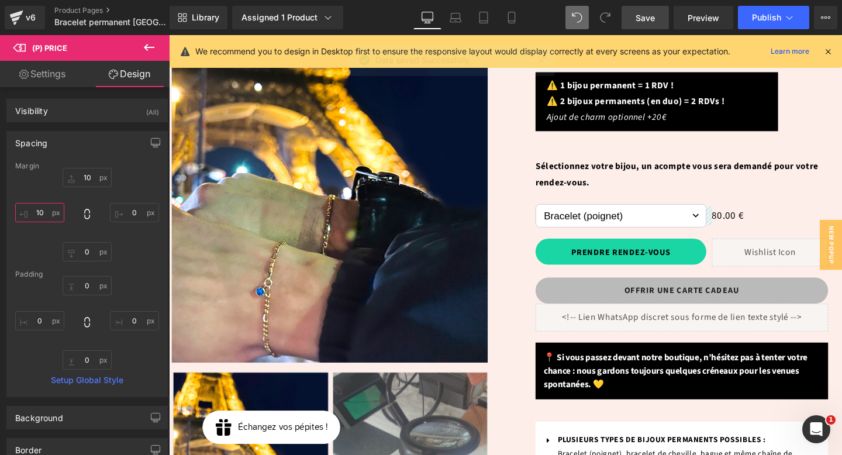
click at [41, 212] on input "10" at bounding box center [39, 212] width 49 height 19
type input "20"
click at [658, 14] on link "Save" at bounding box center [644, 17] width 47 height 23
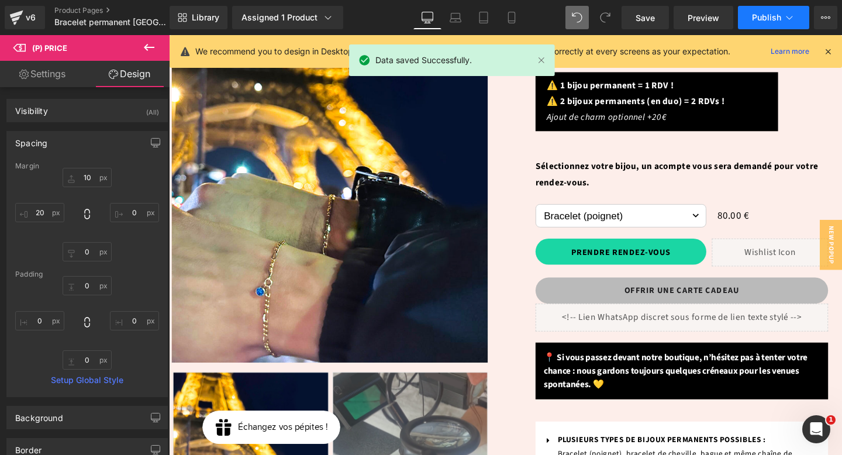
click at [764, 27] on button "Publish" at bounding box center [773, 17] width 71 height 23
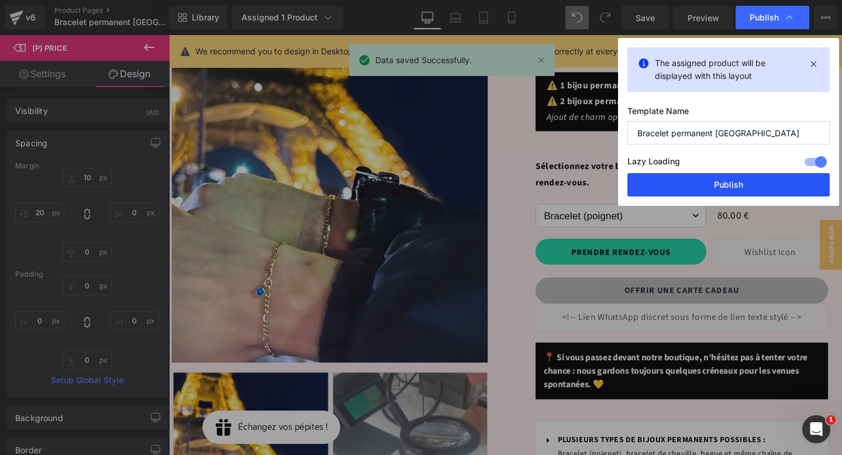
click at [720, 181] on button "Publish" at bounding box center [728, 184] width 202 height 23
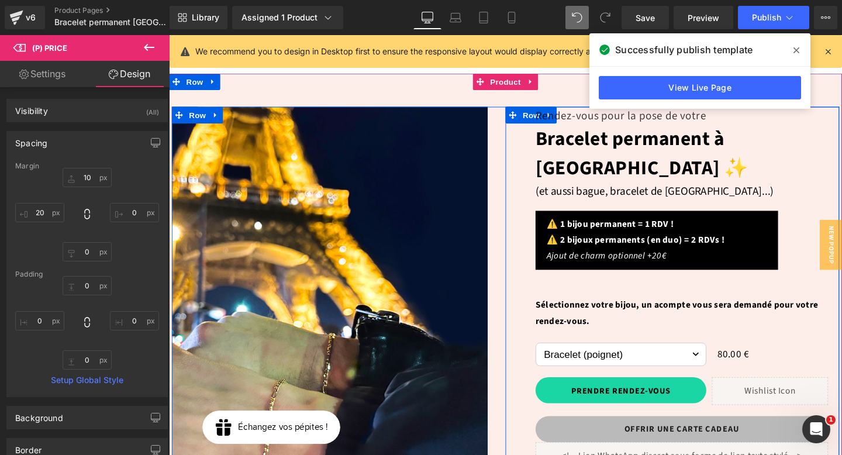
scroll to position [67, 0]
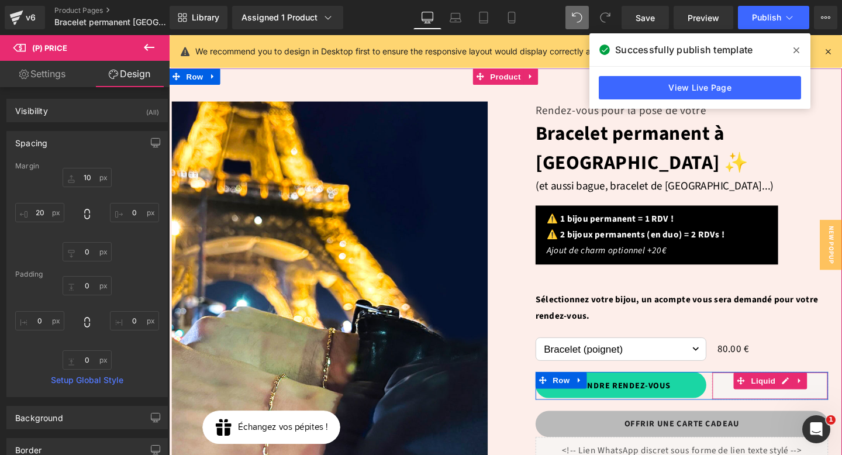
click at [760, 389] on div "Liquid" at bounding box center [800, 403] width 122 height 29
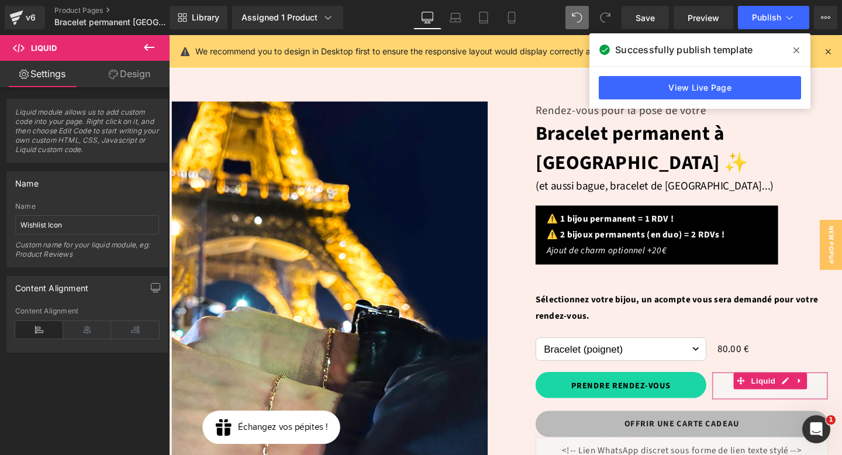
click at [108, 84] on link "Design" at bounding box center [129, 74] width 85 height 26
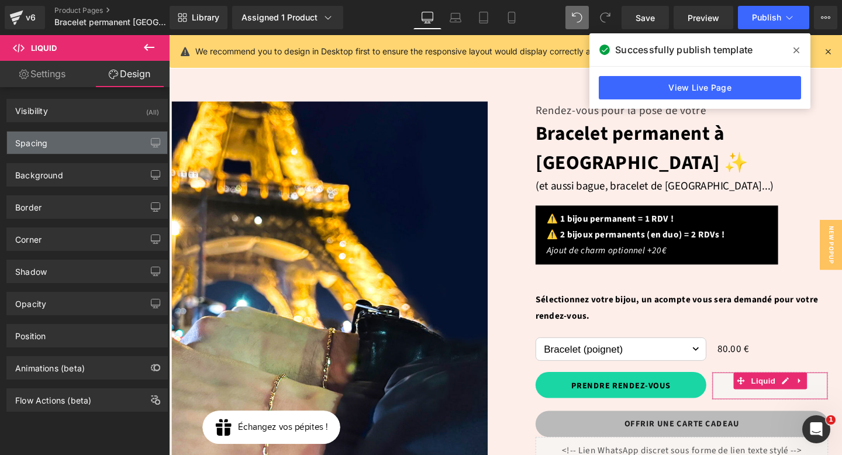
type input "0"
type input "10"
type input "0"
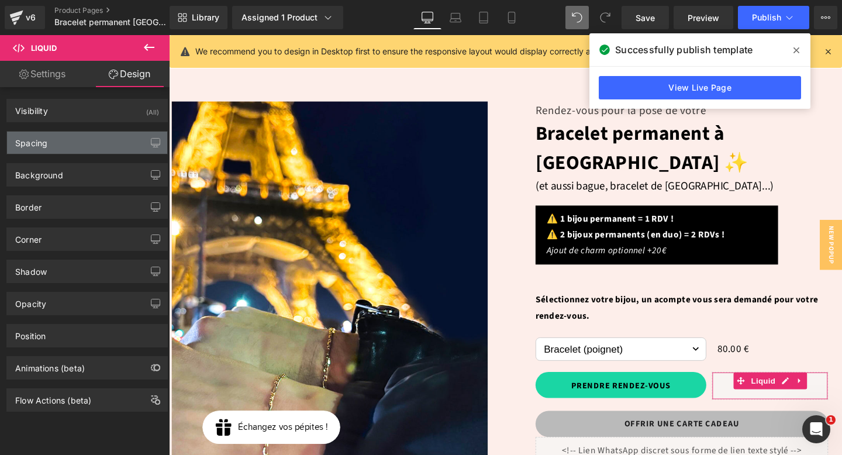
type input "0"
click at [65, 136] on div "Spacing" at bounding box center [87, 143] width 160 height 22
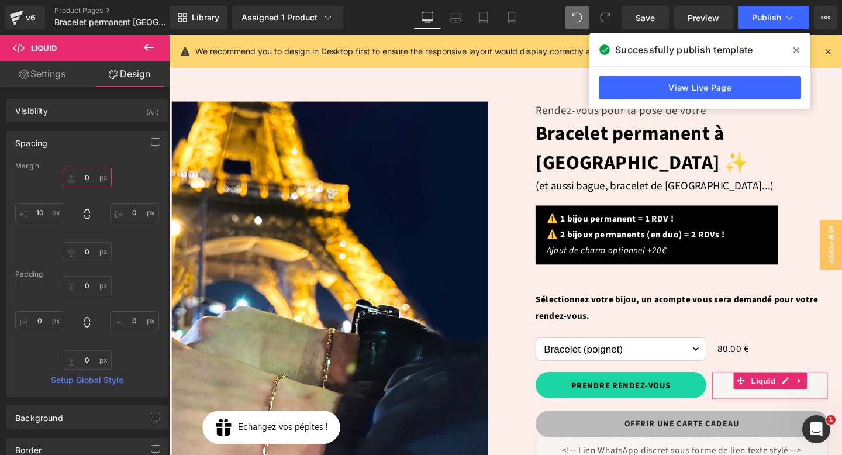
click at [86, 178] on input "0" at bounding box center [87, 177] width 49 height 19
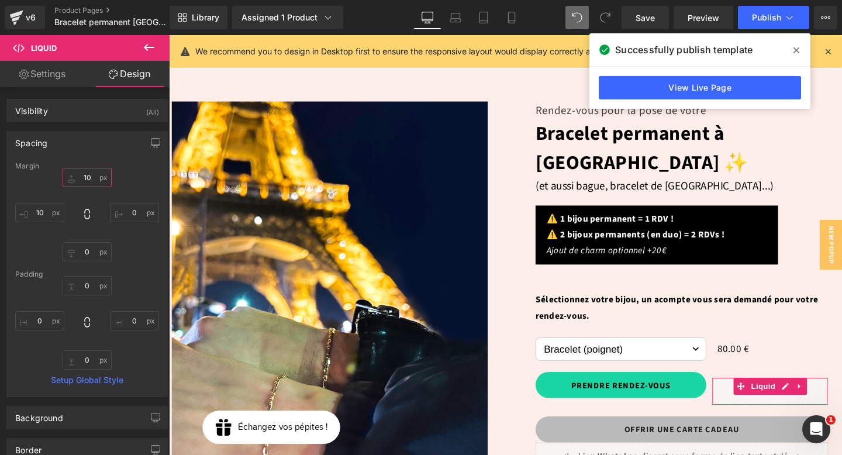
type input "1"
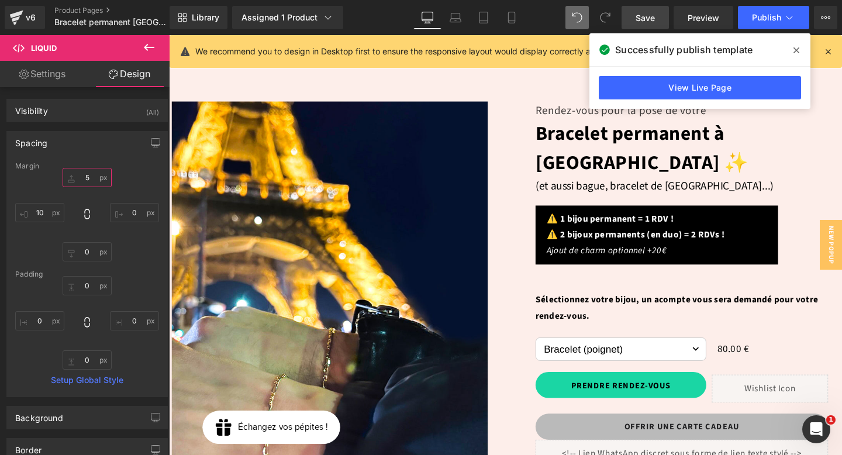
type input "5"
click at [637, 16] on span "Save" at bounding box center [644, 18] width 19 height 12
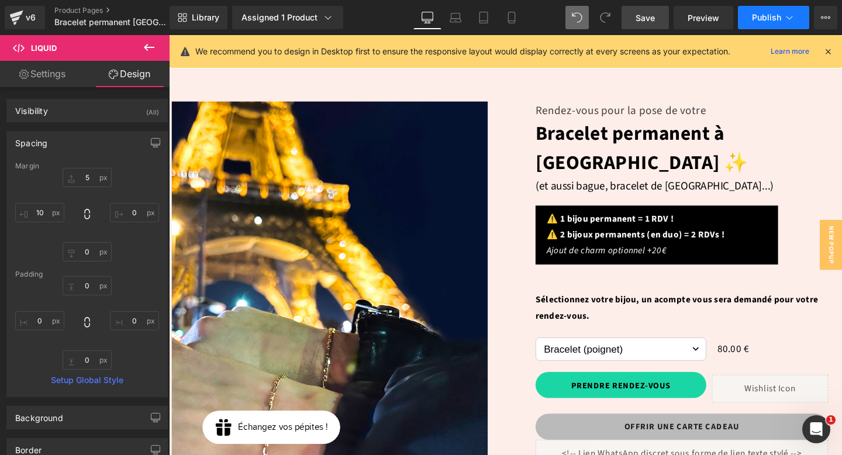
click at [780, 22] on span "Publish" at bounding box center [766, 17] width 29 height 9
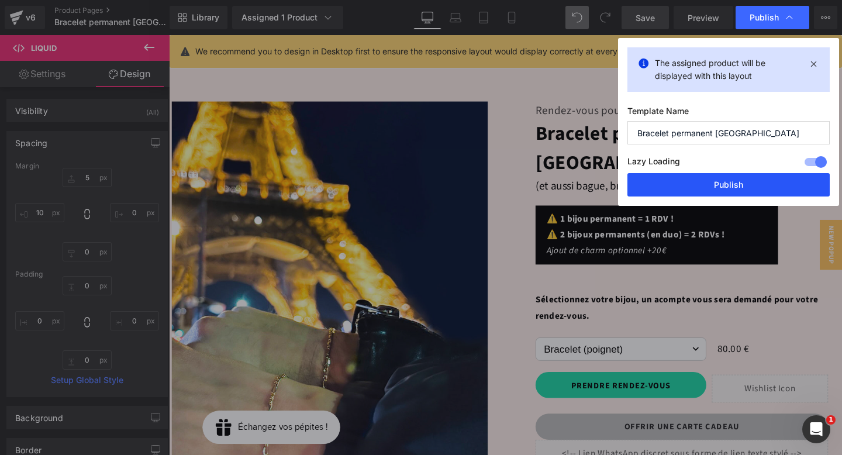
click at [731, 189] on button "Publish" at bounding box center [728, 184] width 202 height 23
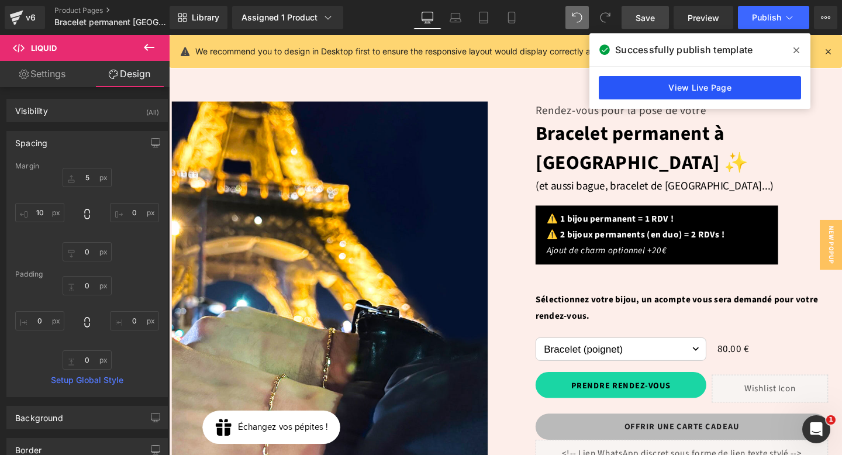
click at [708, 87] on link "View Live Page" at bounding box center [700, 87] width 202 height 23
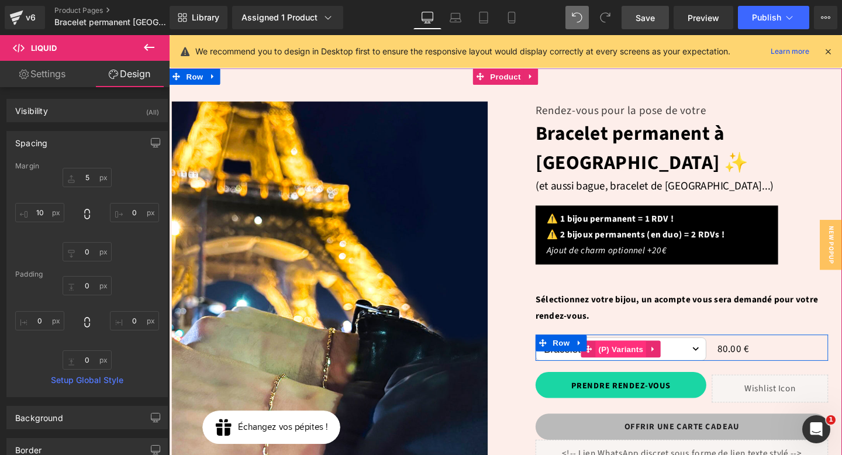
click at [634, 356] on span "(P) Variants" at bounding box center [643, 365] width 53 height 18
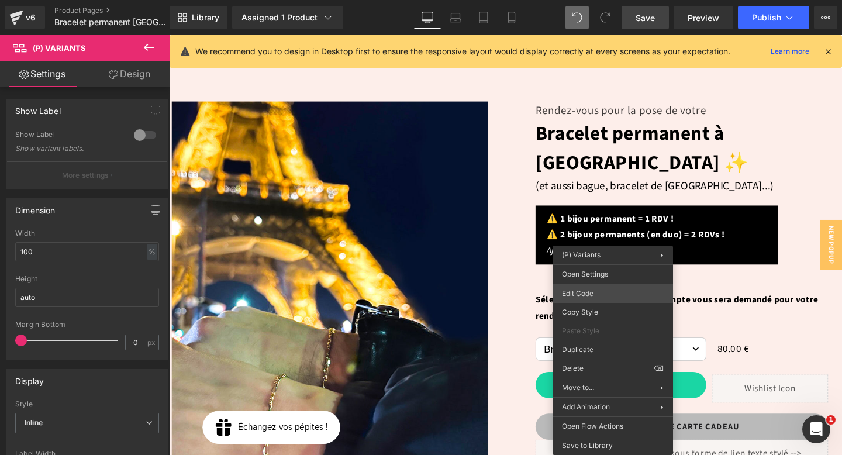
click at [592, 0] on div "(P) Variants You are previewing how the will restyle your page. You can not edi…" at bounding box center [421, 0] width 842 height 0
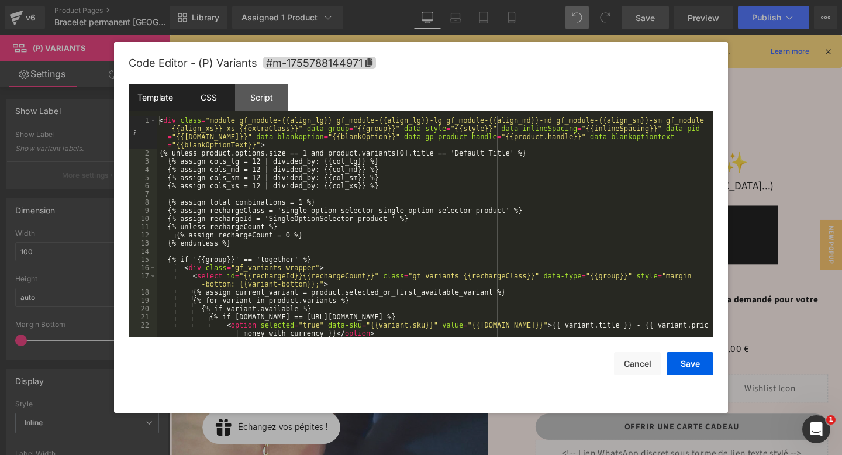
click at [217, 98] on div "CSS" at bounding box center [208, 97] width 53 height 26
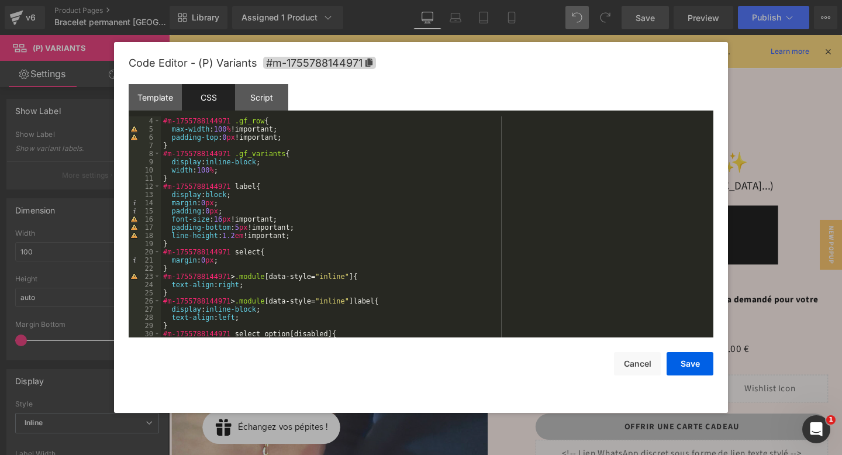
scroll to position [614, 0]
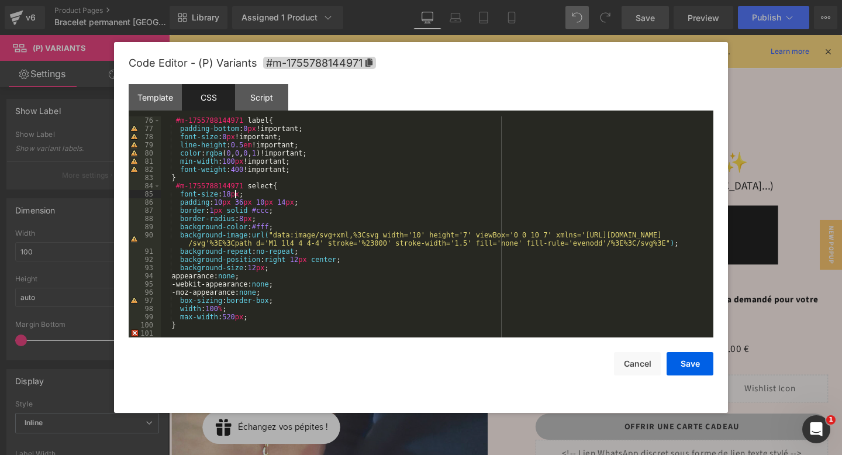
click at [233, 193] on div "#m-1755788144971 label { padding-bottom : 0 px !important; font-size : 0 px !im…" at bounding box center [435, 234] width 548 height 237
click at [704, 369] on button "Save" at bounding box center [689, 363] width 47 height 23
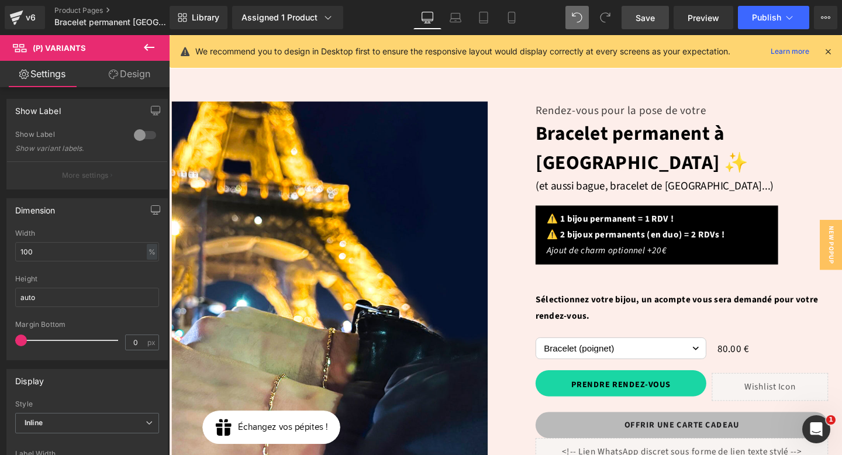
click at [659, 20] on link "Save" at bounding box center [644, 17] width 47 height 23
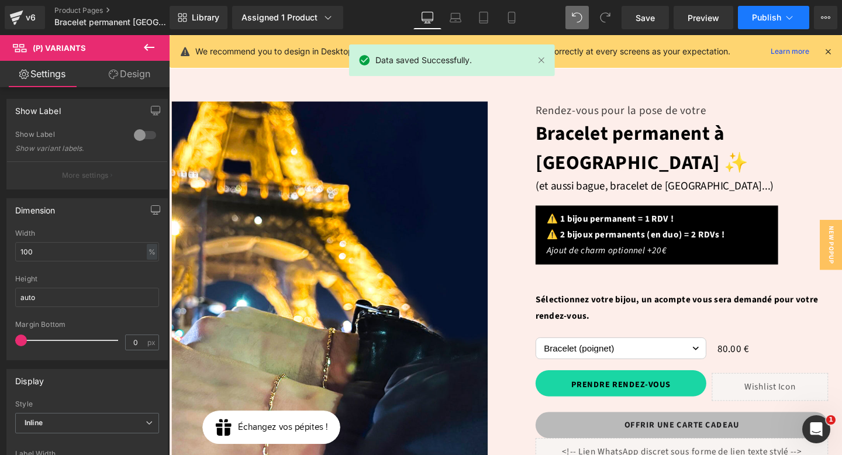
click at [767, 21] on span "Publish" at bounding box center [766, 17] width 29 height 9
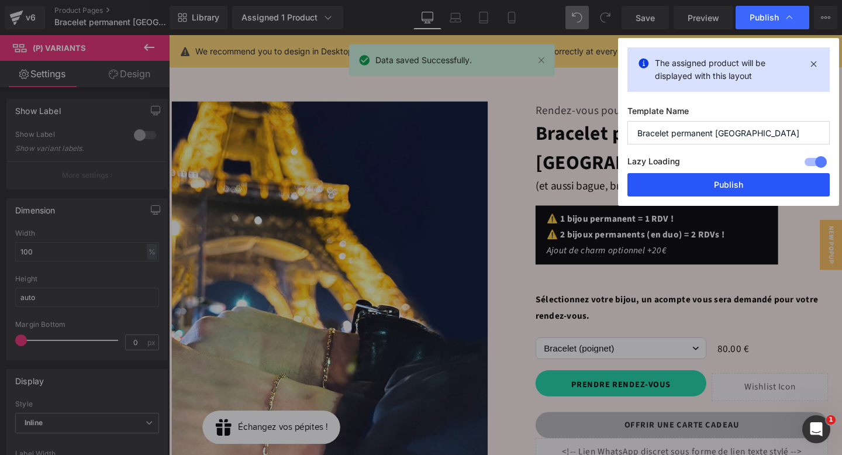
click at [727, 191] on button "Publish" at bounding box center [728, 184] width 202 height 23
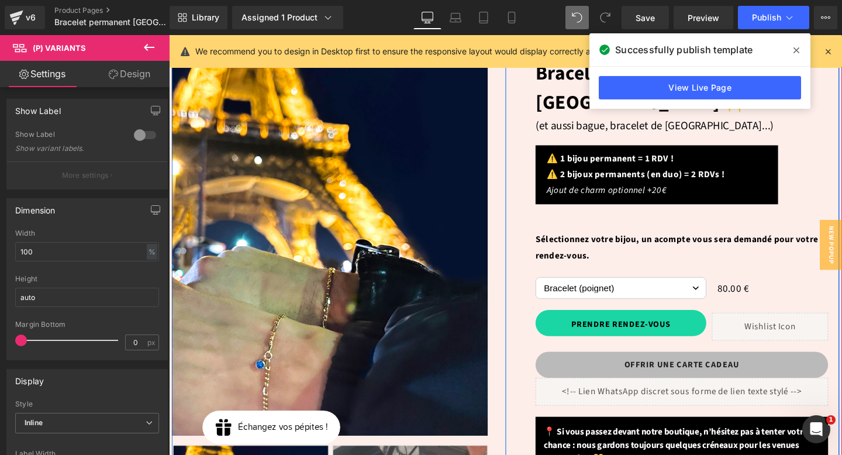
scroll to position [134, 0]
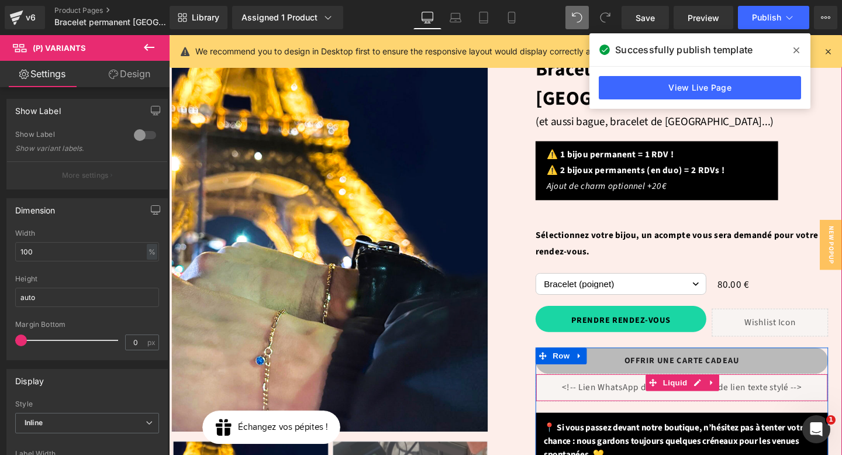
click at [627, 391] on div "Liquid" at bounding box center [707, 405] width 307 height 29
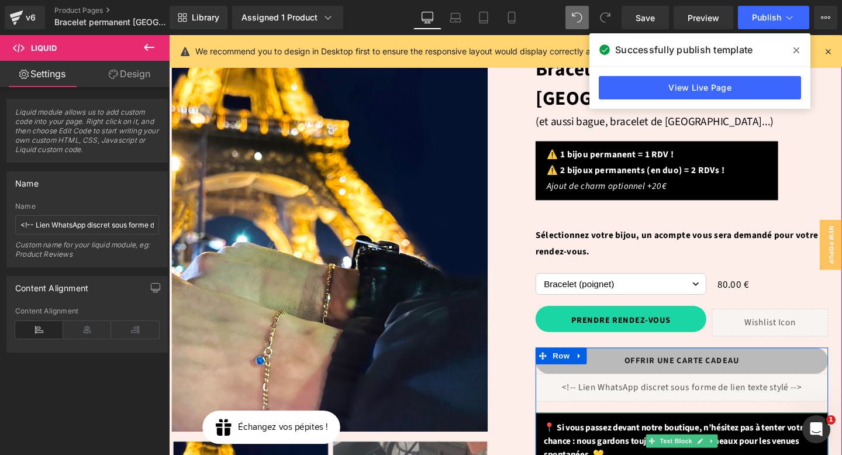
click at [606, 441] on strong "📍 Si vous passez devant notre boutique, n’hésitez pas à tenter votre chance : n…" at bounding box center [701, 461] width 277 height 41
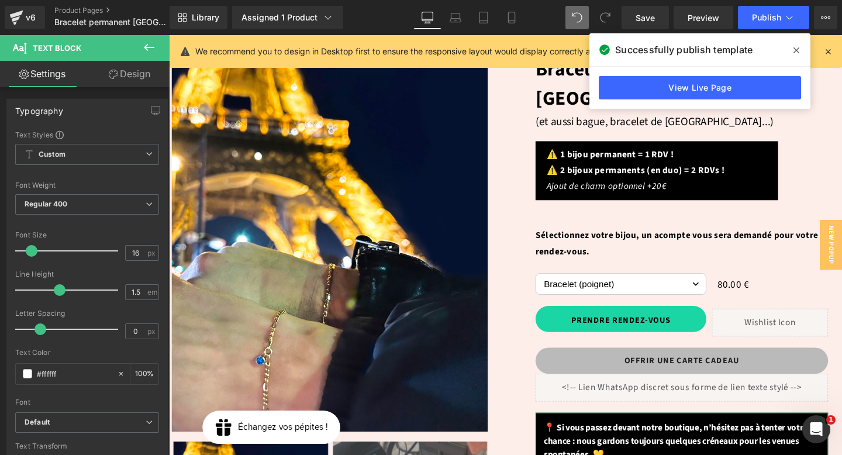
click at [126, 75] on link "Design" at bounding box center [129, 74] width 85 height 26
click at [0, 0] on div "Spacing" at bounding box center [0, 0] width 0 height 0
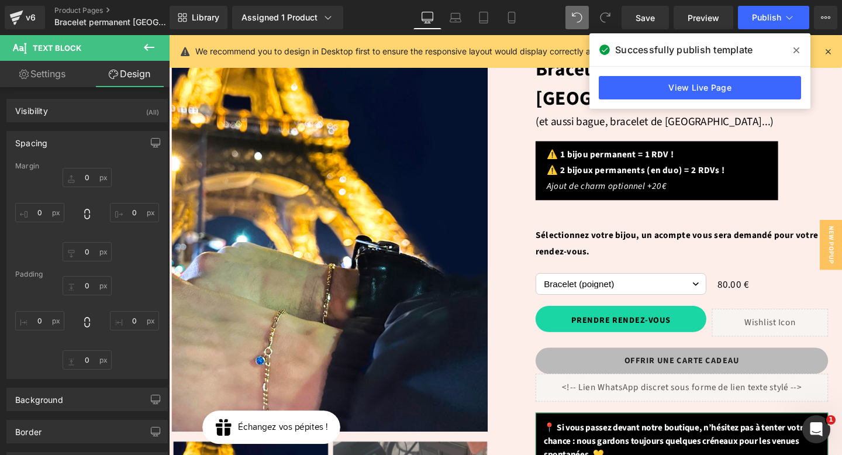
type input "20"
type input "0"
type input "20"
type input "0"
type input "15"
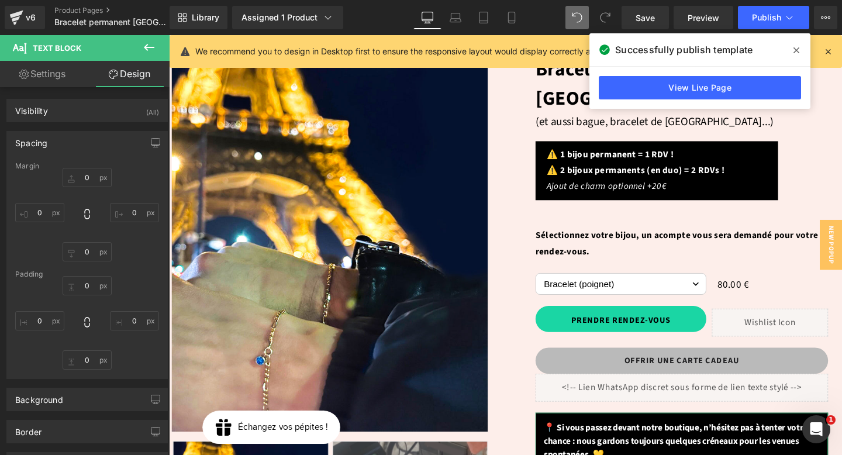
type input "15"
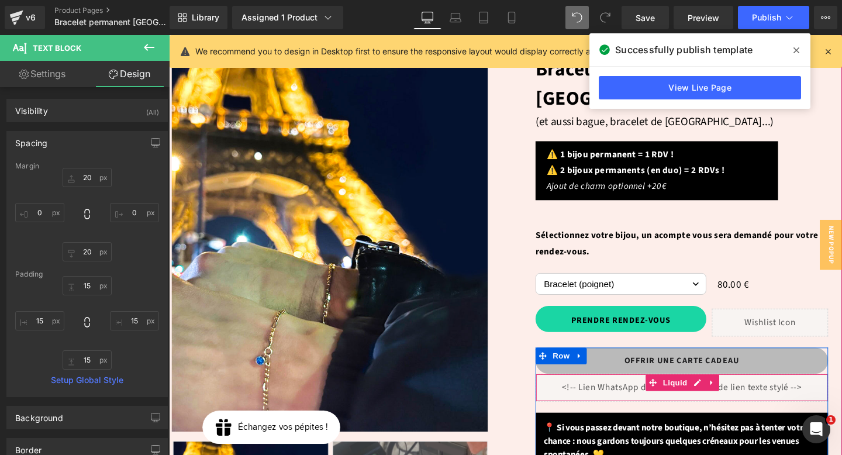
click at [634, 391] on div "Liquid" at bounding box center [707, 405] width 307 height 29
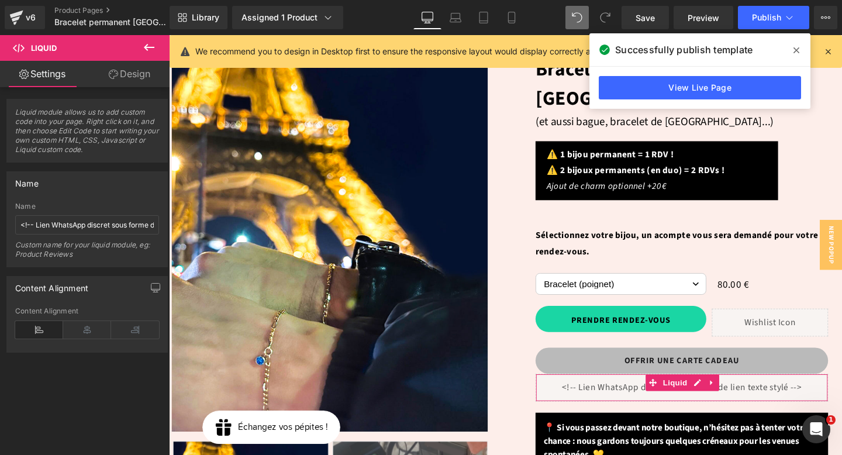
click at [134, 65] on link "Design" at bounding box center [129, 74] width 85 height 26
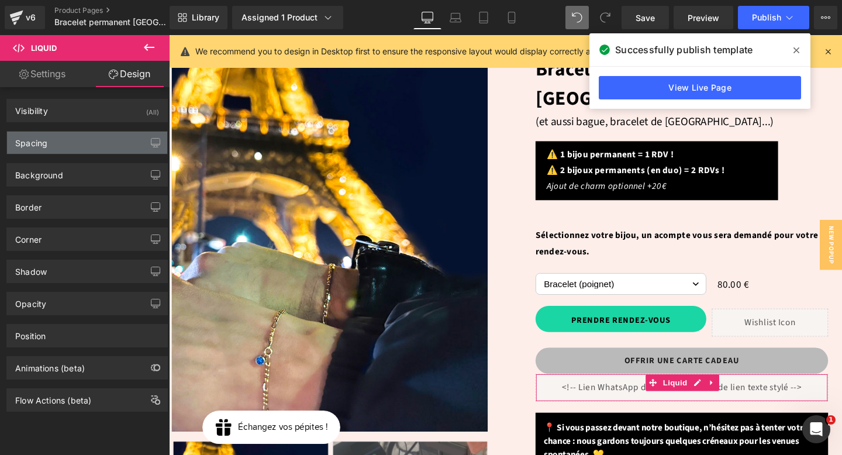
type input "0"
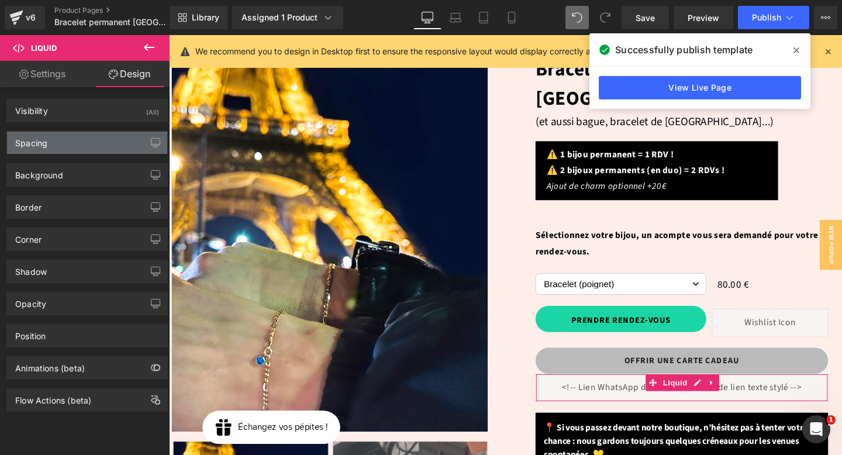
type input "0"
click at [79, 141] on div "Spacing" at bounding box center [87, 143] width 160 height 22
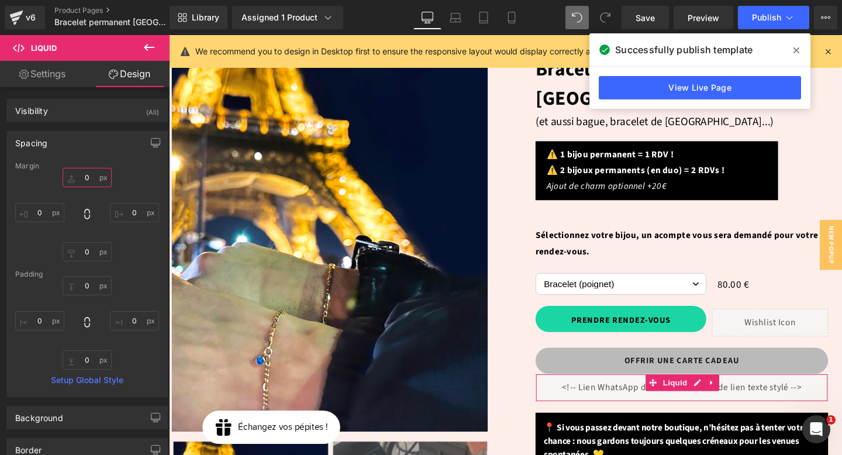
click at [81, 175] on input "0" at bounding box center [87, 177] width 49 height 19
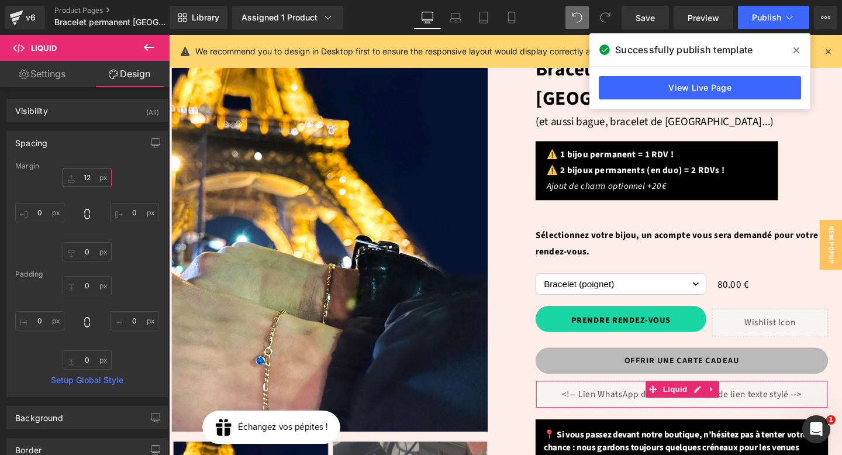
type input "1"
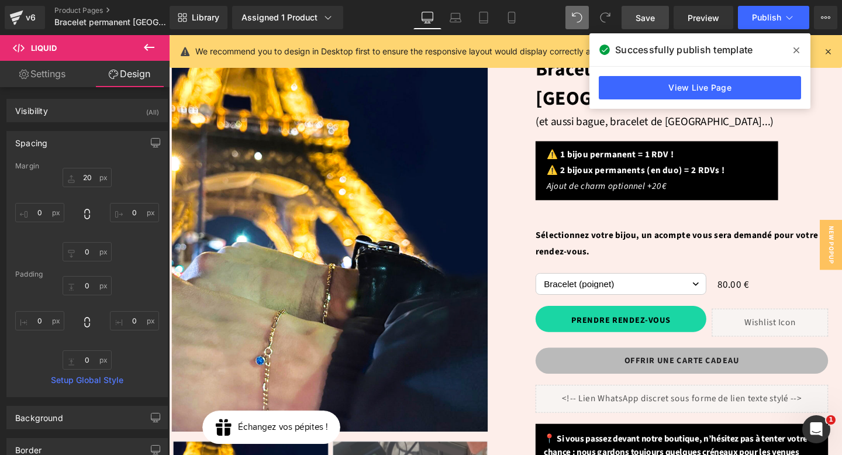
click at [641, 16] on span "Save" at bounding box center [644, 18] width 19 height 12
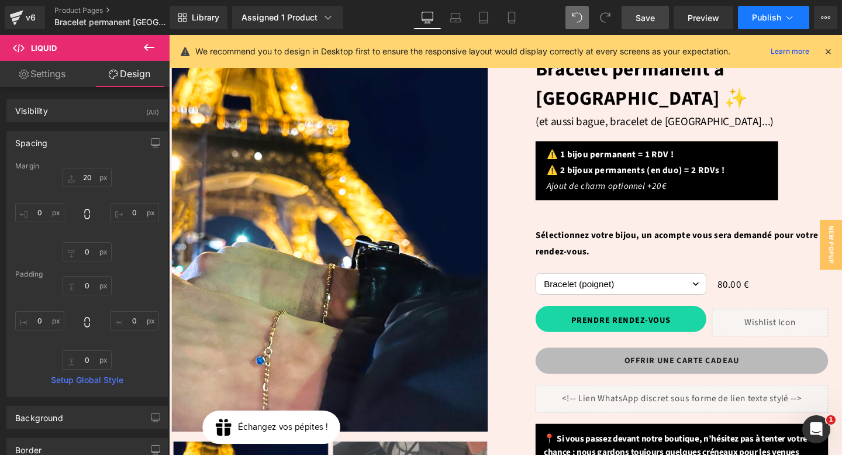
click at [743, 16] on button "Publish" at bounding box center [773, 17] width 71 height 23
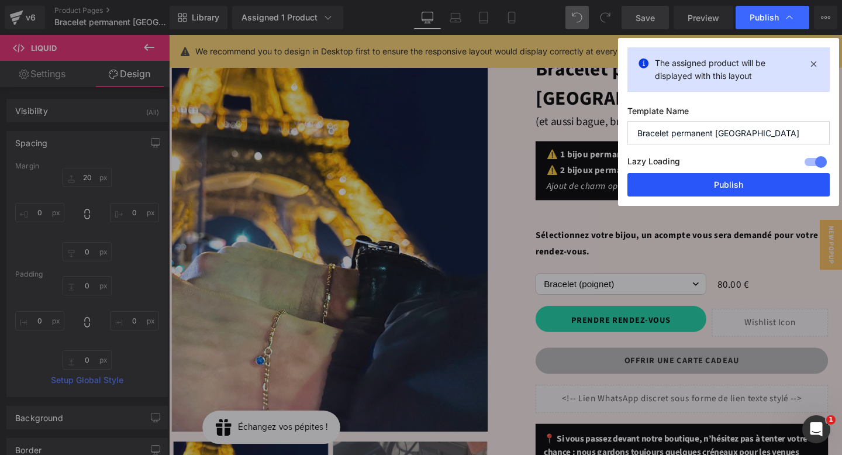
click at [743, 176] on button "Publish" at bounding box center [728, 184] width 202 height 23
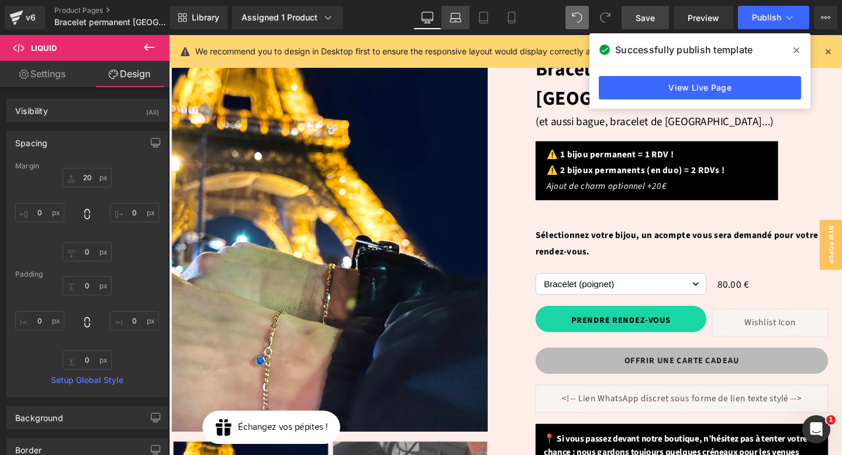
click at [452, 22] on icon at bounding box center [455, 21] width 11 height 4
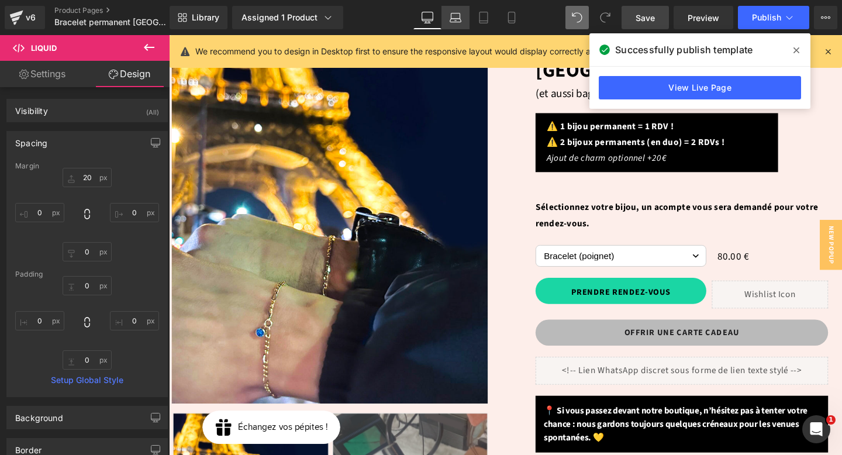
type input "0"
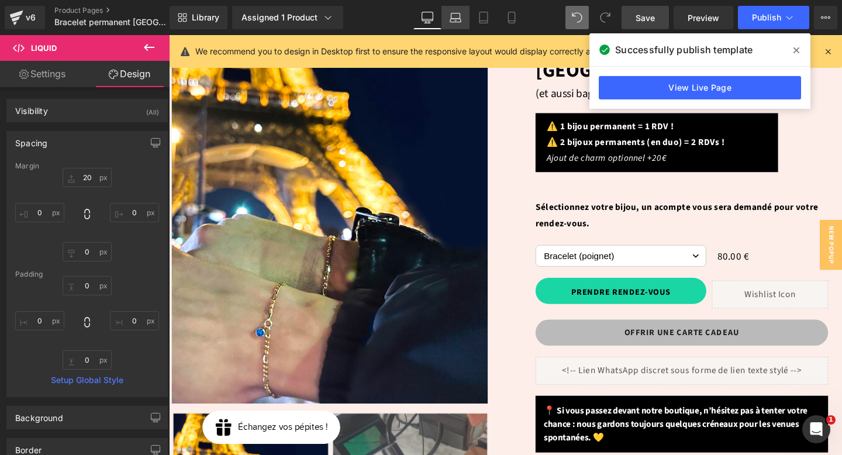
type input "0"
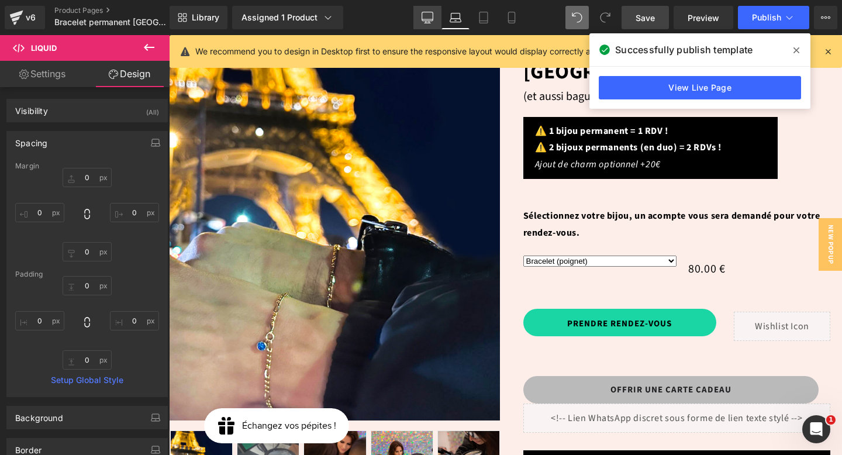
click at [430, 15] on icon at bounding box center [427, 18] width 12 height 12
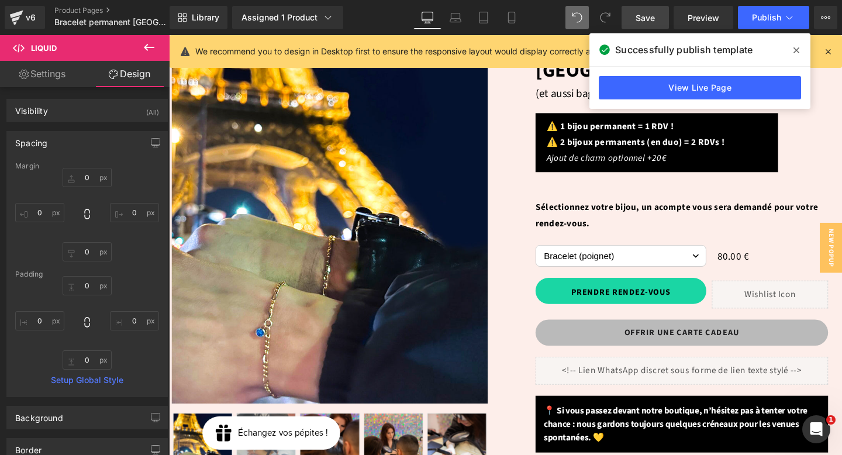
type input "20"
type input "0"
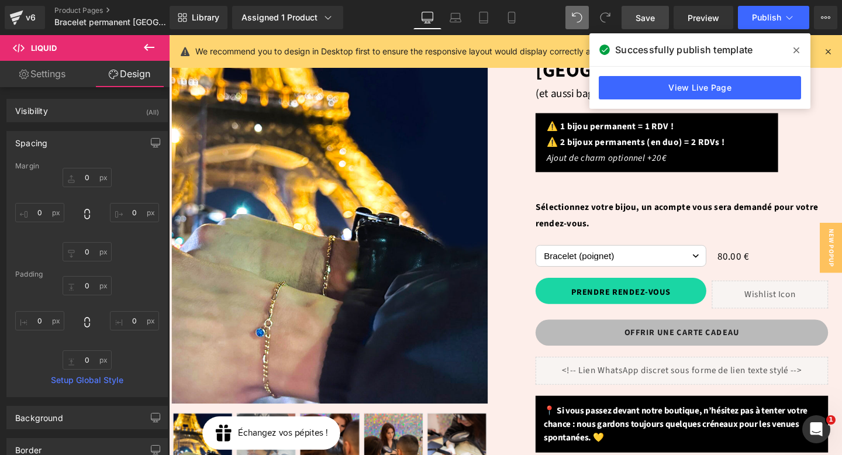
type input "0"
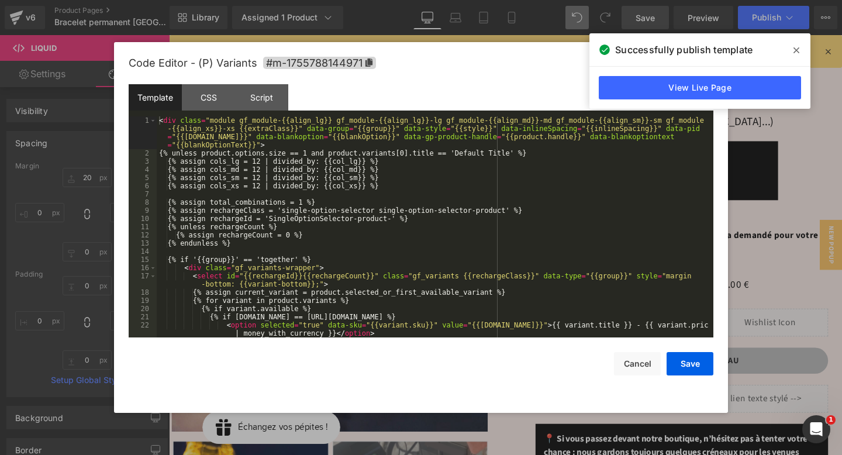
click at [681, 0] on div "(P) Variants You are previewing how the will restyle your page. You can not edi…" at bounding box center [421, 0] width 842 height 0
click at [196, 102] on div "CSS" at bounding box center [208, 97] width 53 height 26
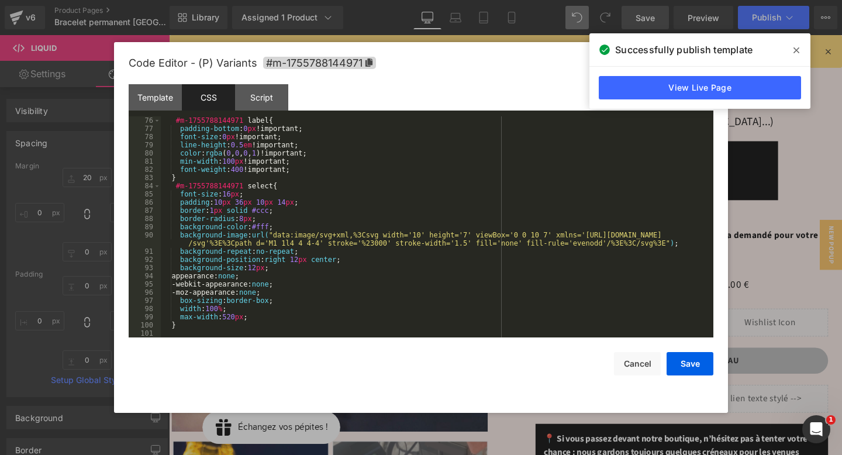
scroll to position [614, 0]
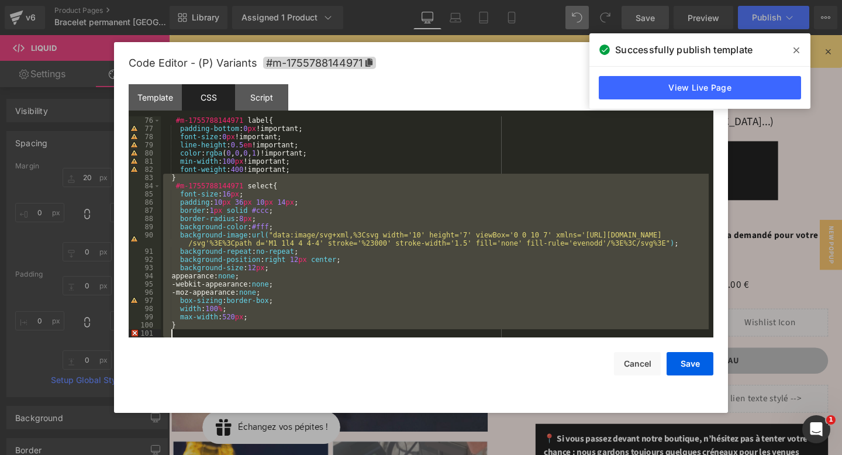
drag, startPoint x: 168, startPoint y: 177, endPoint x: 257, endPoint y: 385, distance: 226.3
click at [257, 385] on div "Code Editor - (P) Variants #m-1755788144971 Template CSS Script Data 1 2 3 4 5 …" at bounding box center [421, 227] width 584 height 371
click at [700, 368] on button "Save" at bounding box center [689, 363] width 47 height 23
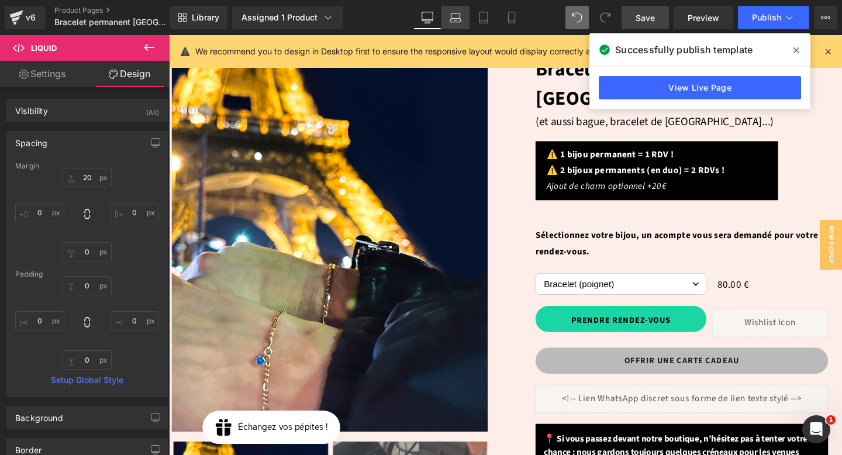
click at [452, 17] on icon at bounding box center [455, 18] width 12 height 12
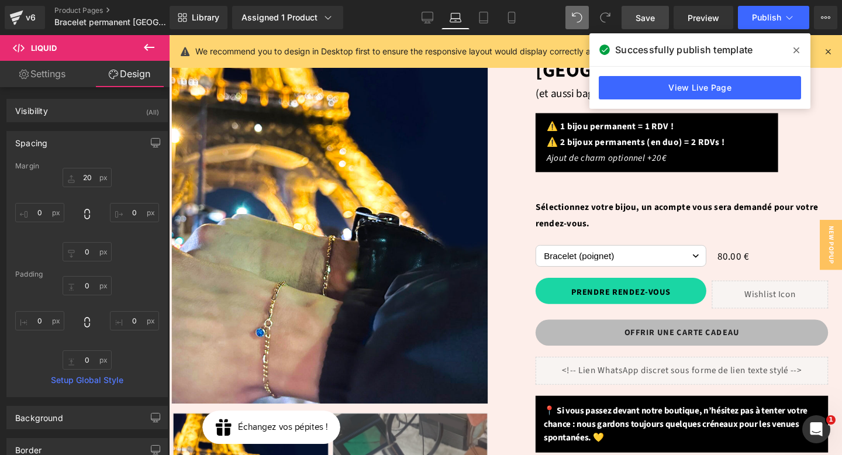
type input "0"
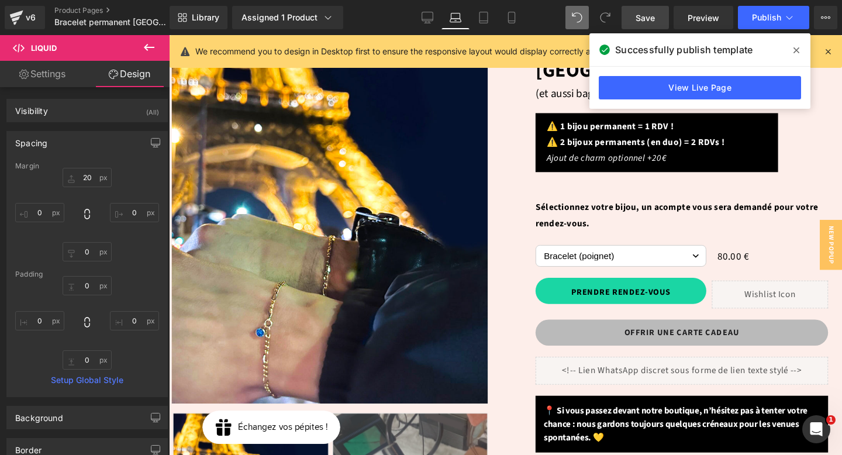
type input "0"
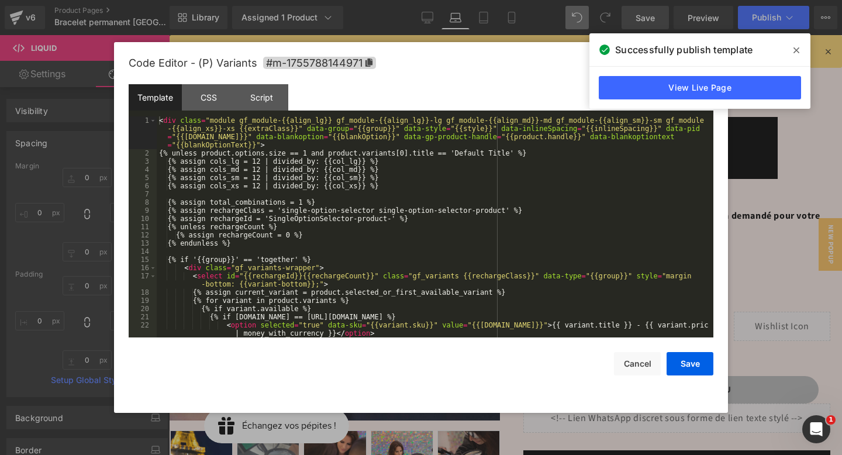
click at [595, 0] on div "(P) Variants You are previewing how the will restyle your page. You can not edi…" at bounding box center [421, 0] width 842 height 0
click at [219, 95] on div "CSS" at bounding box center [208, 97] width 53 height 26
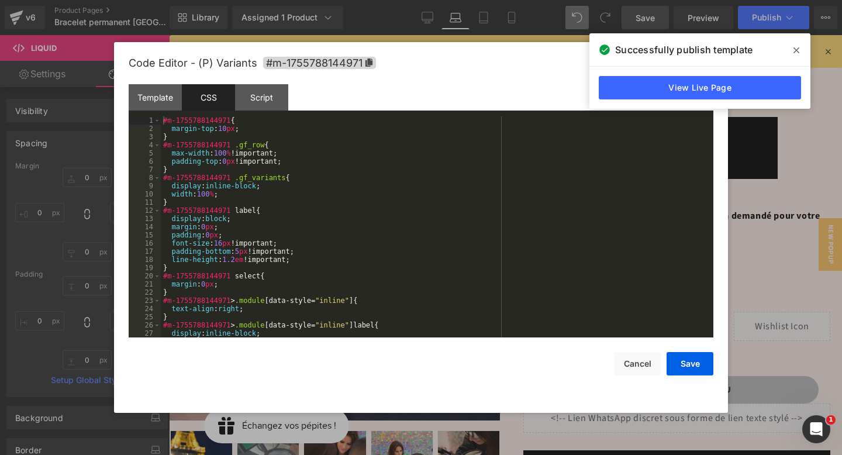
scroll to position [614, 0]
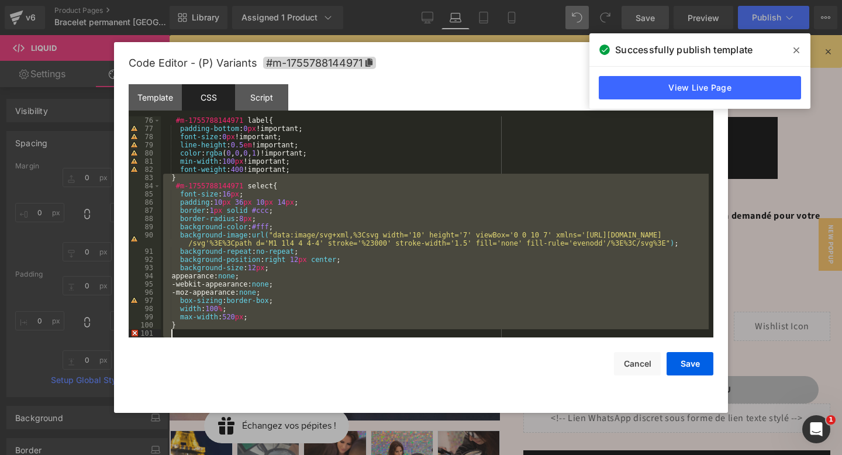
drag, startPoint x: 165, startPoint y: 181, endPoint x: 215, endPoint y: 335, distance: 161.7
click at [215, 335] on div "#m-1755788144971 label { padding-bottom : 0 px !important; font-size : 0 px !im…" at bounding box center [435, 234] width 548 height 237
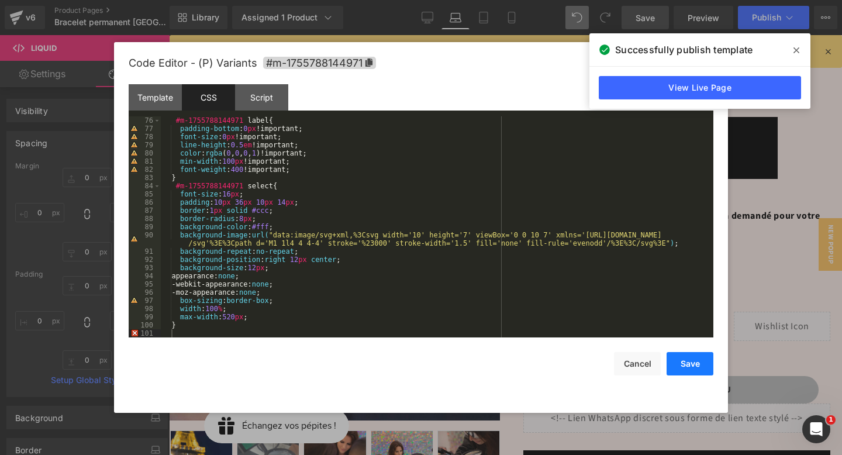
click at [689, 361] on button "Save" at bounding box center [689, 363] width 47 height 23
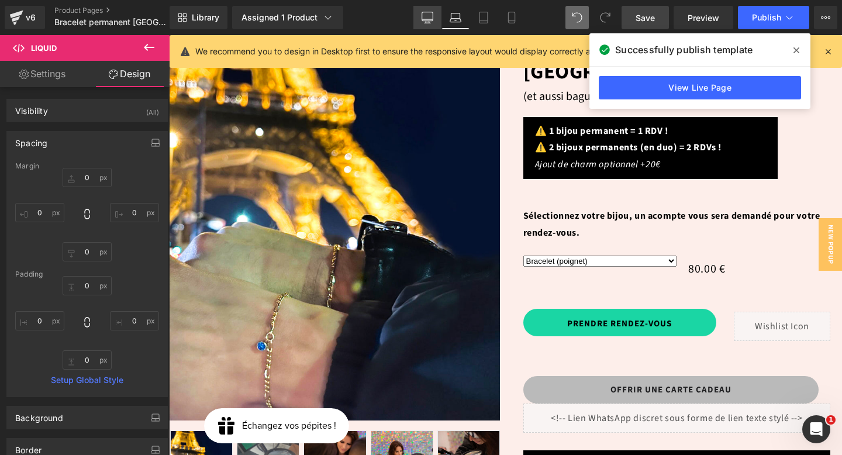
click at [422, 22] on icon at bounding box center [427, 18] width 12 height 12
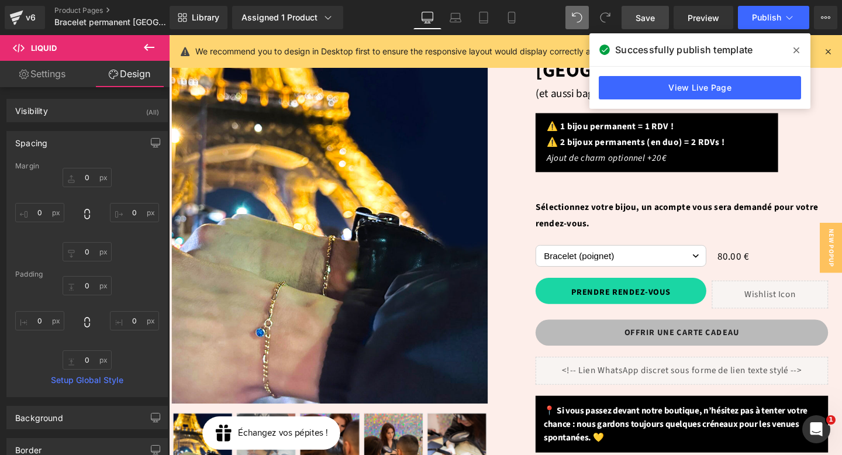
type input "20"
type input "0"
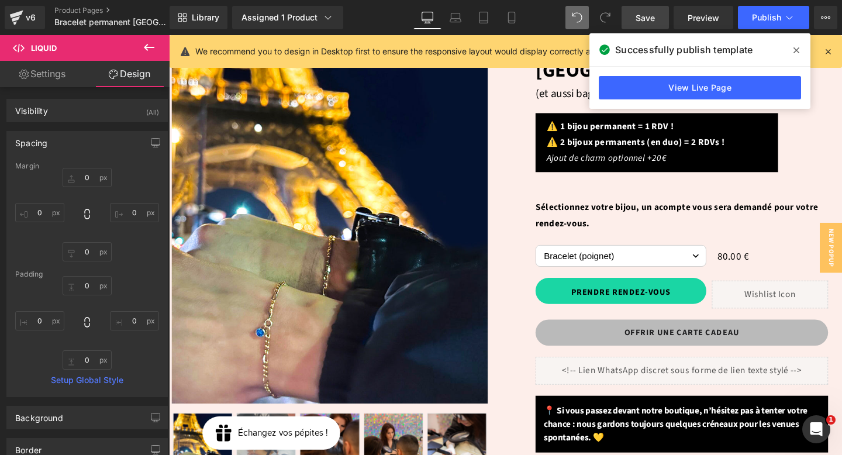
type input "0"
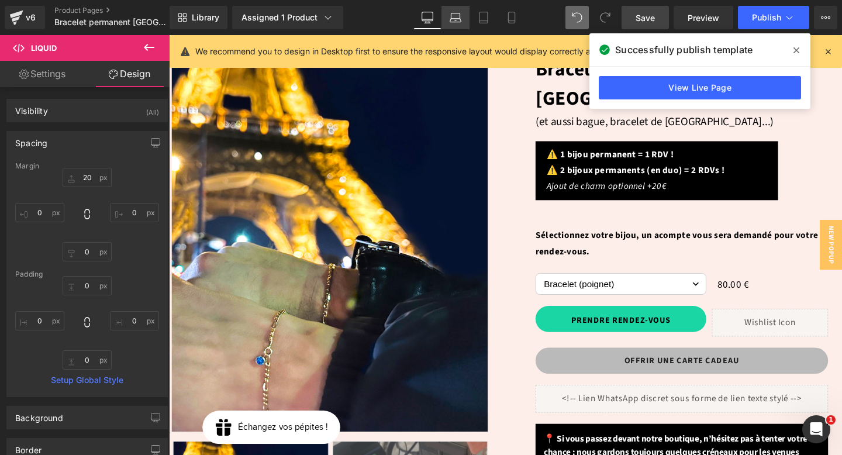
click at [460, 22] on icon at bounding box center [455, 21] width 11 height 4
type input "0"
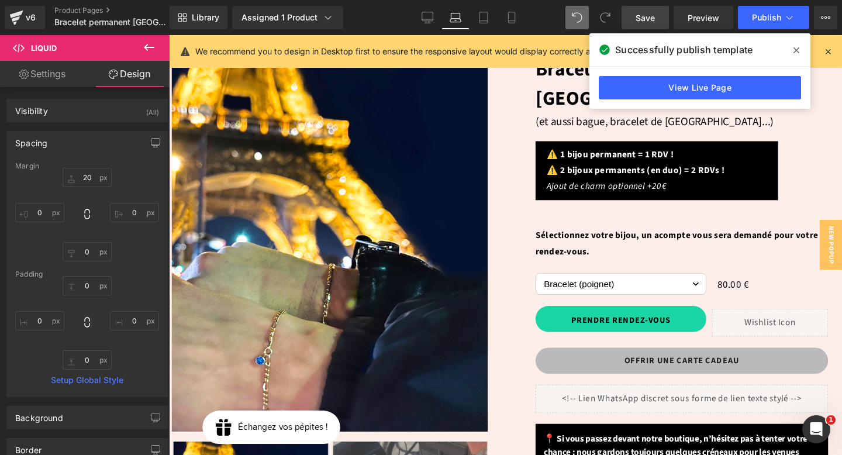
type input "0"
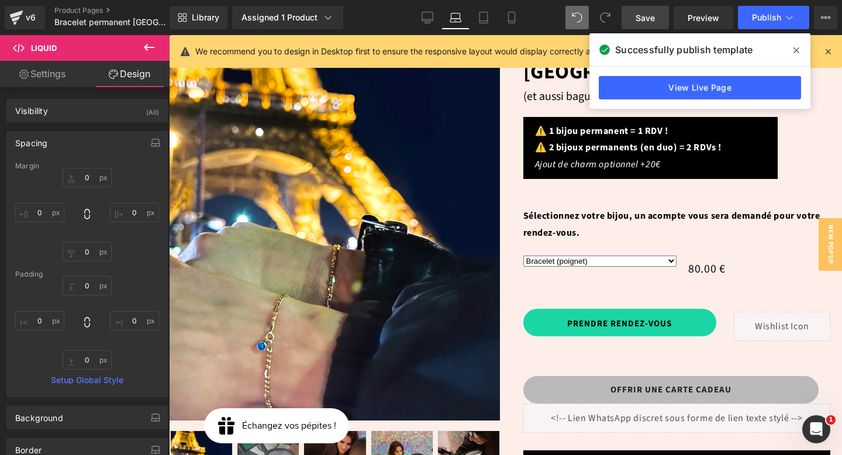
click at [799, 47] on span at bounding box center [796, 50] width 19 height 19
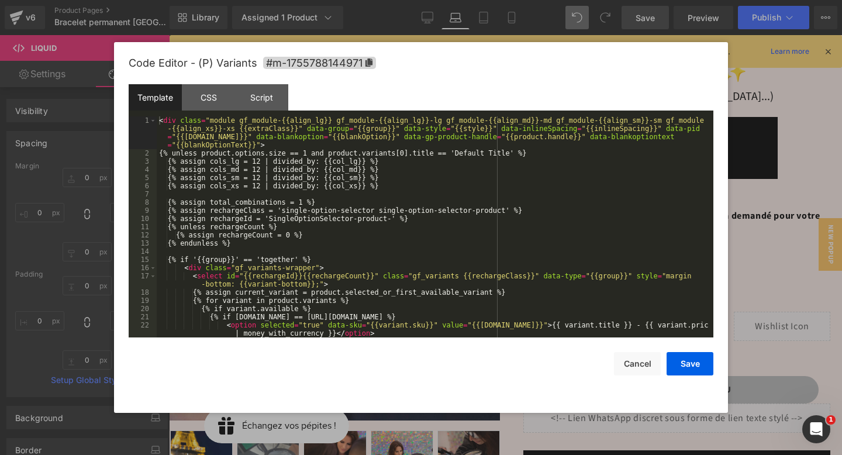
click at [599, 0] on div "(P) Variants You are previewing how the will restyle your page. You can not edi…" at bounding box center [421, 0] width 842 height 0
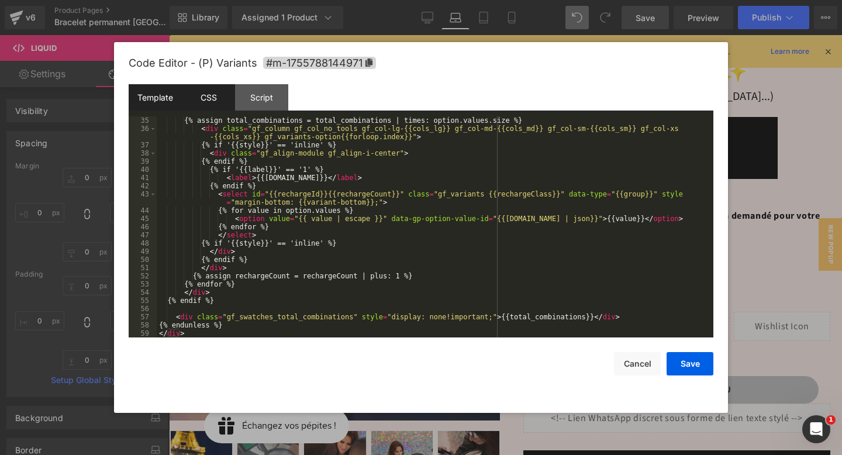
click at [204, 101] on div "CSS" at bounding box center [208, 97] width 53 height 26
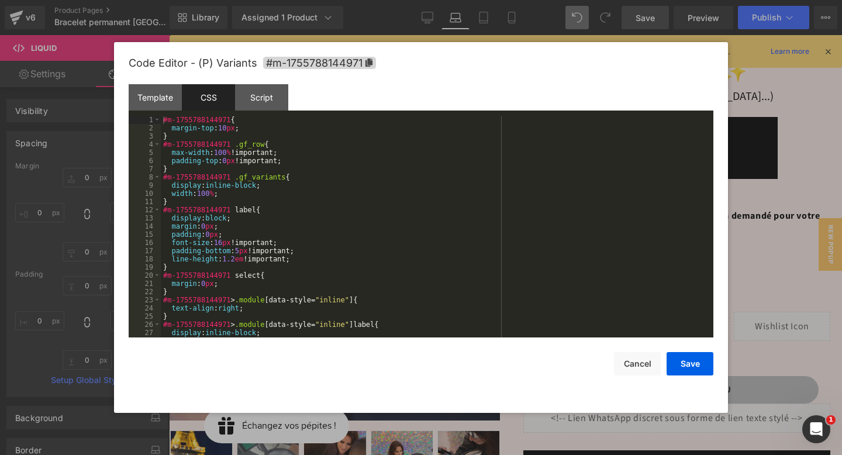
scroll to position [614, 0]
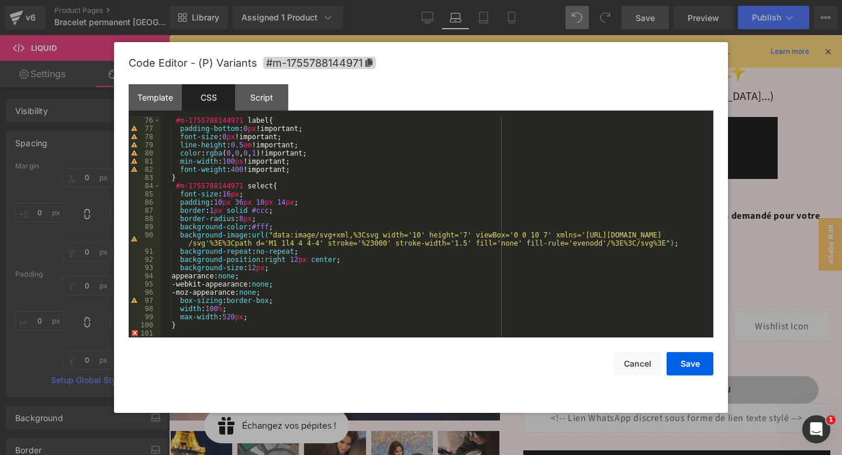
click at [247, 331] on div "#m-1755788144971 label { padding-bottom : 0 px !important; font-size : 0 px !im…" at bounding box center [435, 234] width 548 height 237
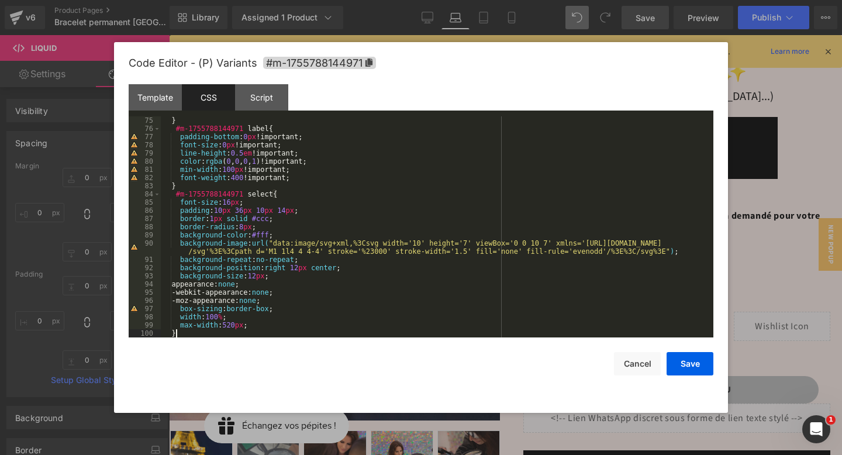
scroll to position [606, 0]
click at [684, 368] on button "Save" at bounding box center [689, 363] width 47 height 23
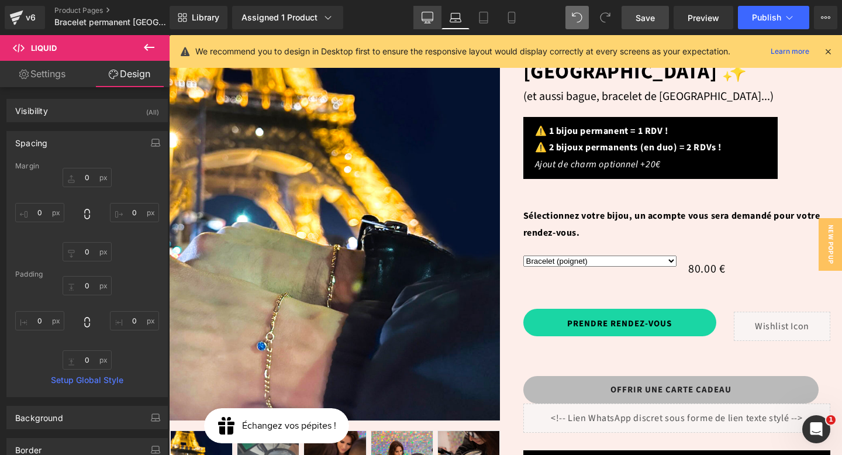
click at [430, 22] on icon at bounding box center [427, 18] width 12 height 12
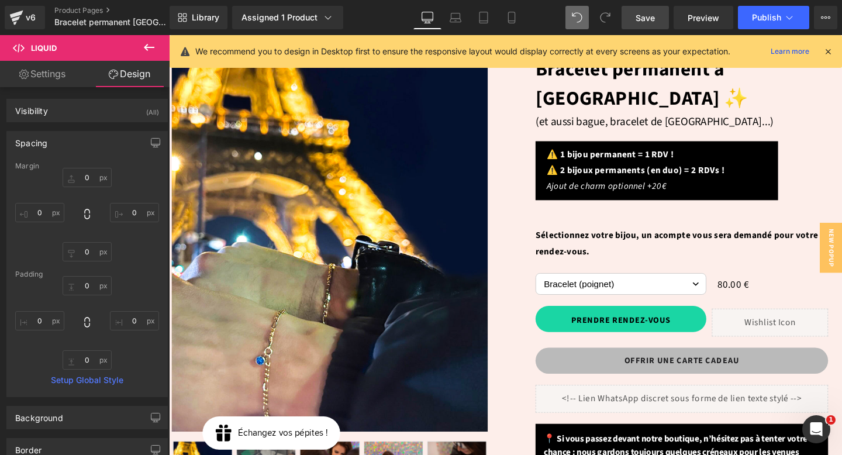
type input "20"
type input "0"
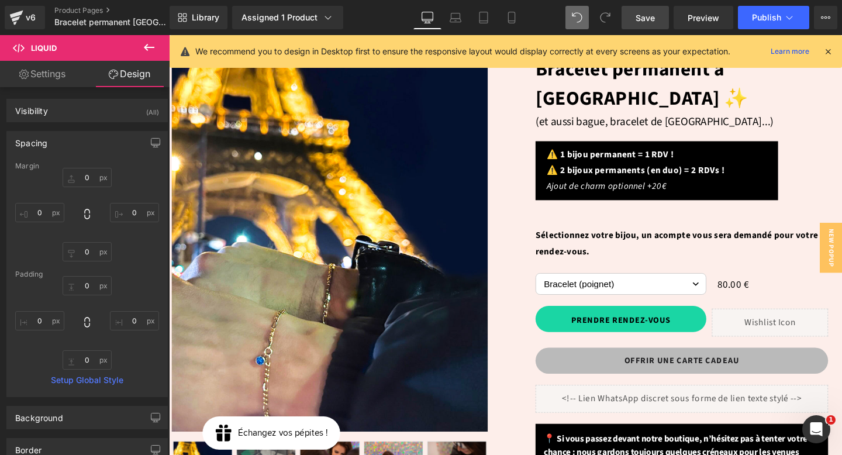
type input "0"
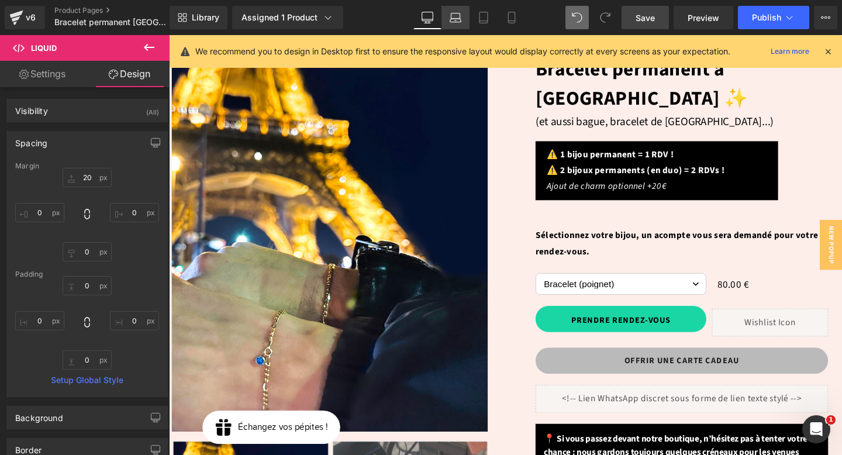
click at [447, 21] on link "Laptop" at bounding box center [455, 17] width 28 height 23
type input "0"
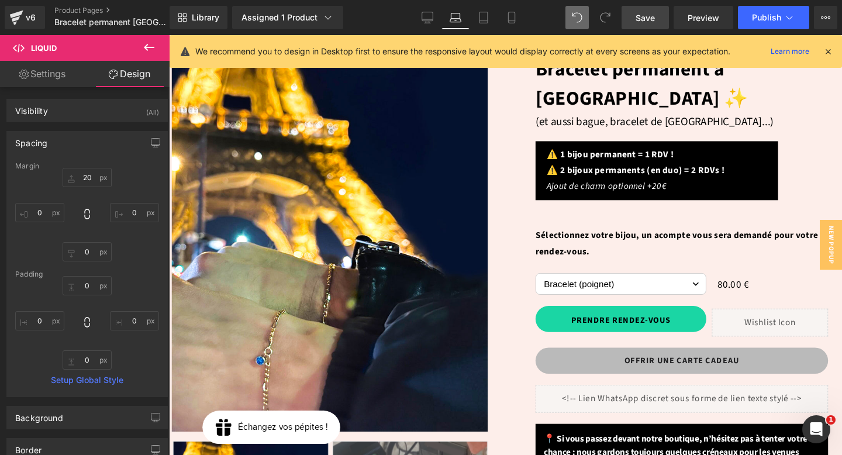
type input "0"
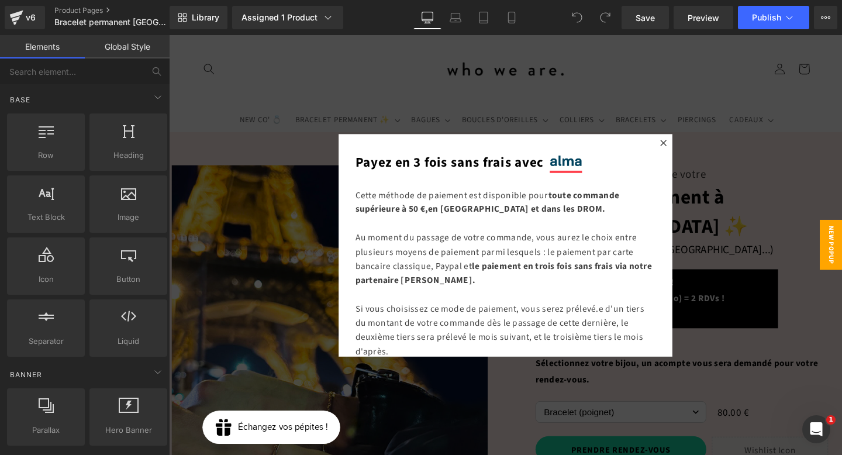
click at [480, 75] on div at bounding box center [522, 255] width 707 height 441
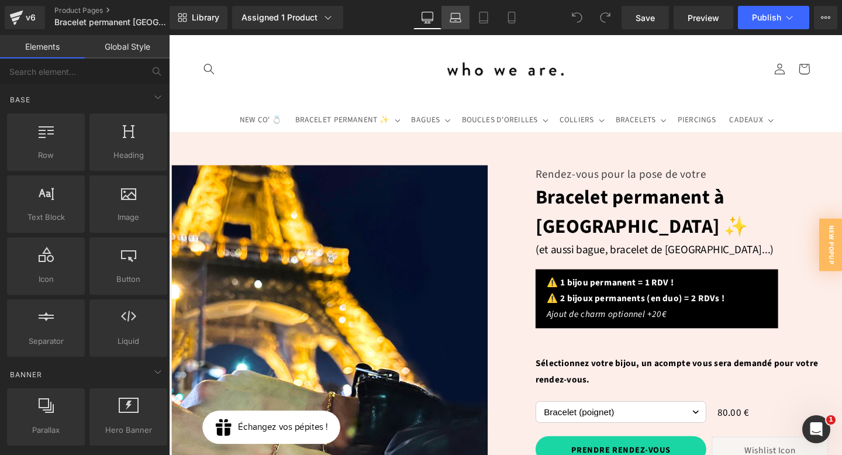
click at [452, 20] on icon at bounding box center [455, 18] width 12 height 12
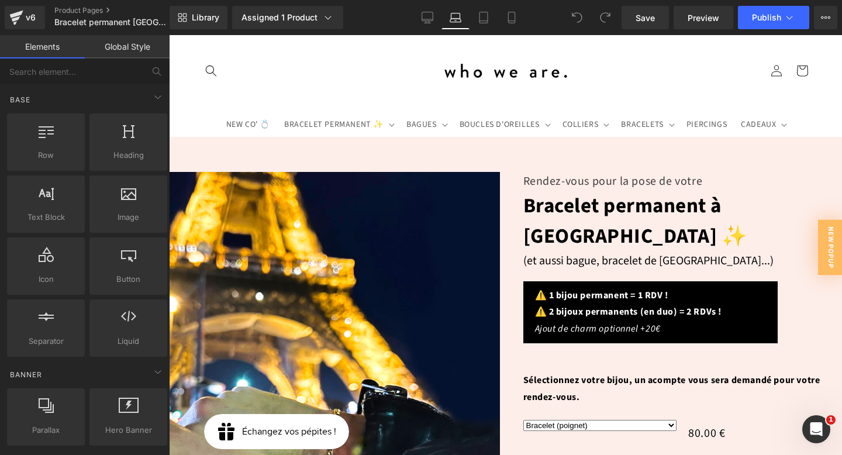
scroll to position [101, 0]
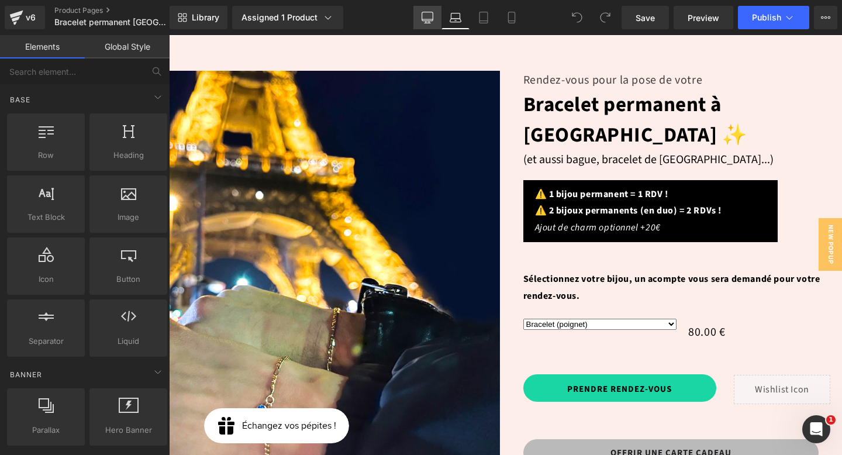
click at [433, 18] on icon at bounding box center [427, 18] width 12 height 12
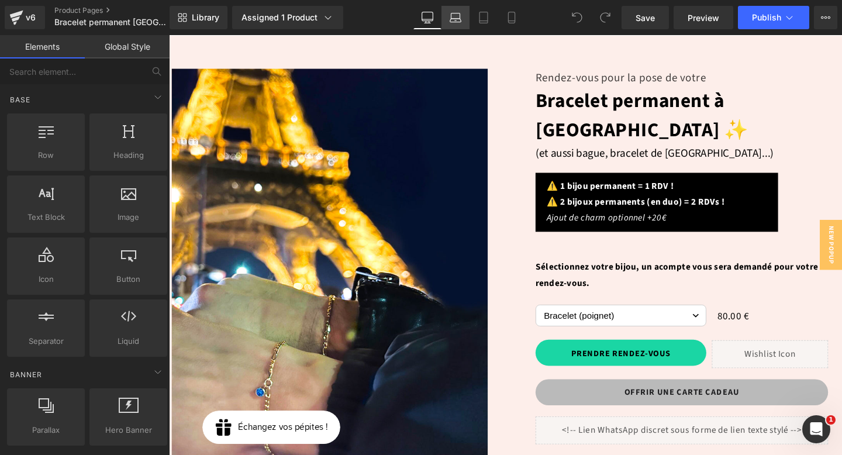
click at [455, 22] on icon at bounding box center [455, 18] width 12 height 12
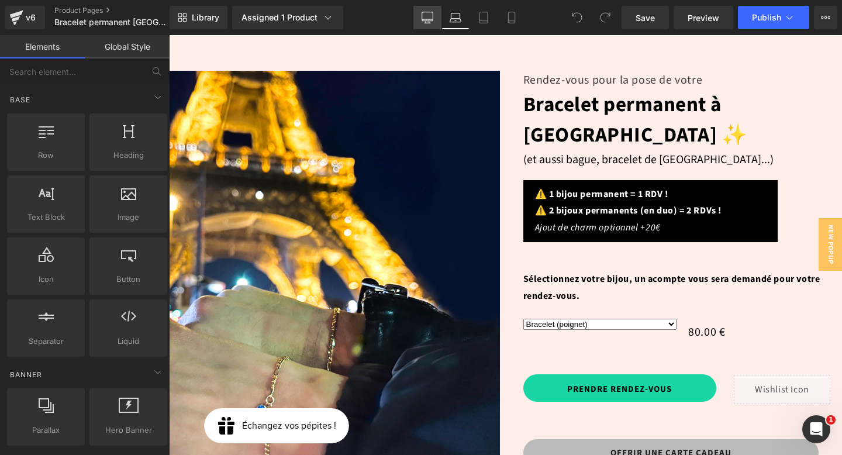
click at [430, 21] on icon at bounding box center [427, 18] width 12 height 12
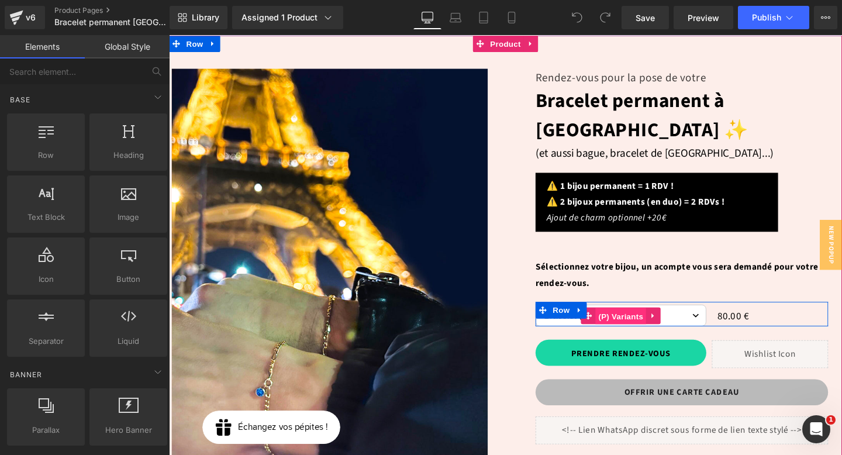
click at [644, 322] on span "(P) Variants" at bounding box center [643, 331] width 53 height 18
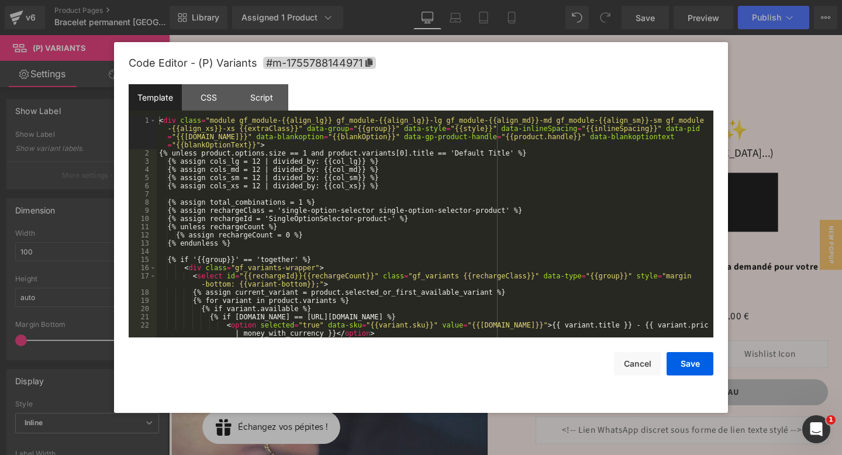
click at [608, 0] on div "(P) Variants You are previewing how the will restyle your page. You can not edi…" at bounding box center [421, 0] width 842 height 0
click at [207, 99] on div "CSS" at bounding box center [208, 97] width 53 height 26
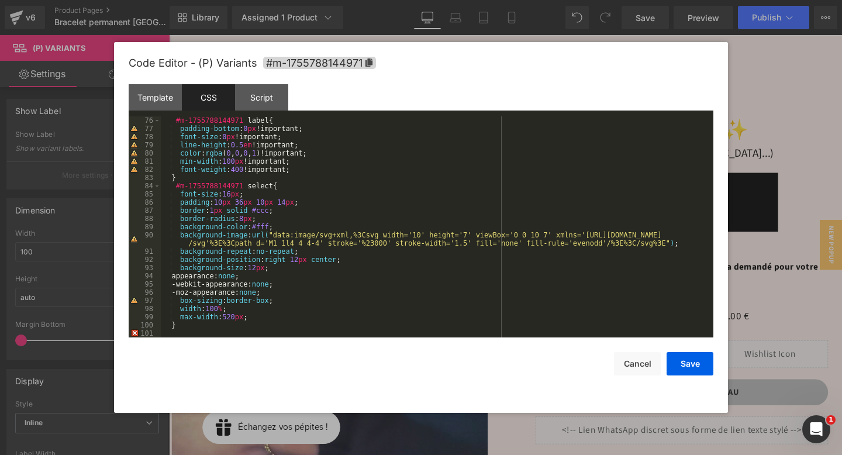
scroll to position [614, 0]
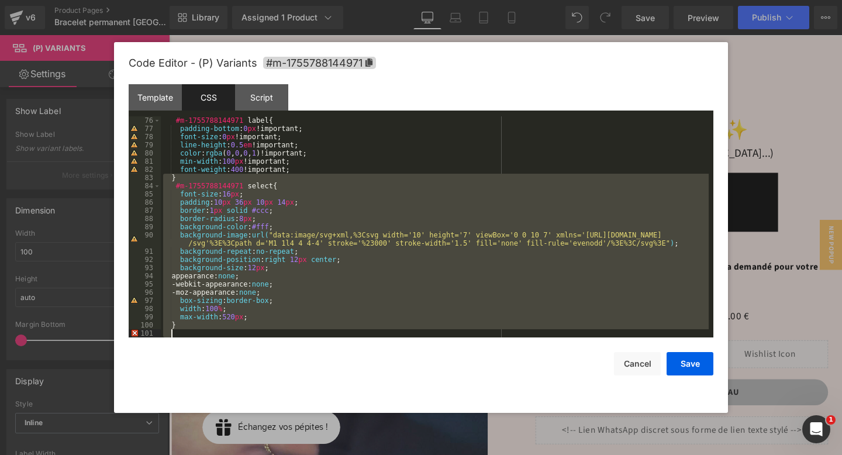
drag, startPoint x: 169, startPoint y: 178, endPoint x: 245, endPoint y: 343, distance: 181.5
click at [245, 343] on div "Code Editor - (P) Variants #m-1755788144971 Template CSS Script Data 1 2 3 4 5 …" at bounding box center [421, 227] width 584 height 371
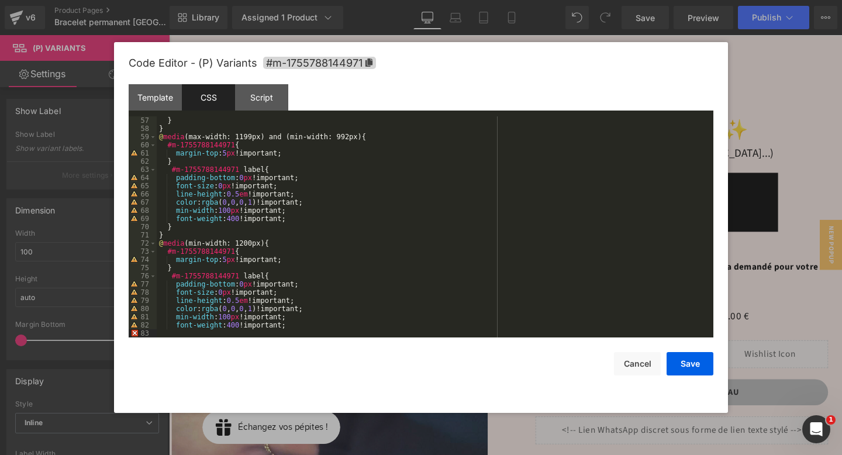
paste textarea
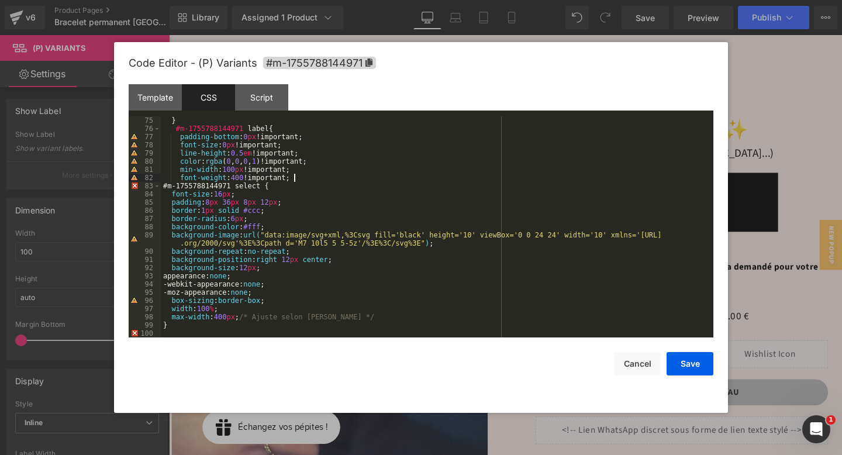
click at [302, 177] on div "} #m-1755788144971 label { padding-bottom : 0 px !important; font-size : 0 px !…" at bounding box center [435, 234] width 548 height 237
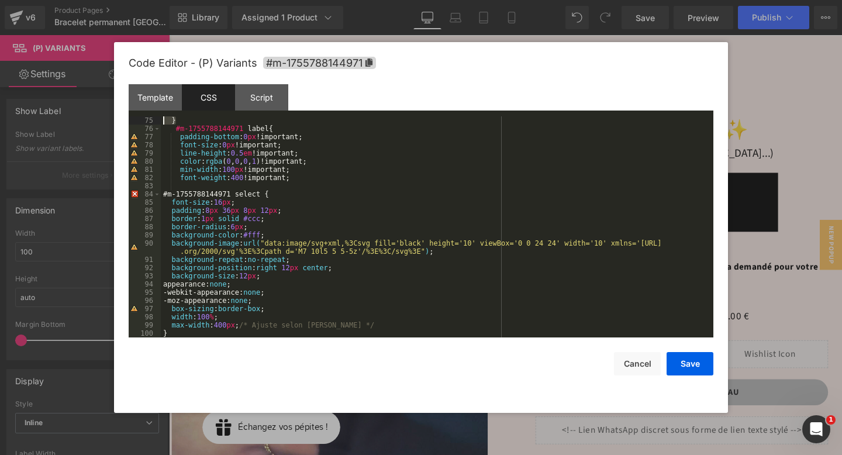
drag, startPoint x: 188, startPoint y: 119, endPoint x: 164, endPoint y: 119, distance: 24.0
click at [164, 119] on div "} #m-1755788144971 label { padding-bottom : 0 px !important; font-size : 0 px !…" at bounding box center [435, 234] width 548 height 237
click at [171, 183] on div "} #m-1755788144971 label { padding-bottom : 0 px !important; font-size : 0 px !…" at bounding box center [435, 234] width 548 height 237
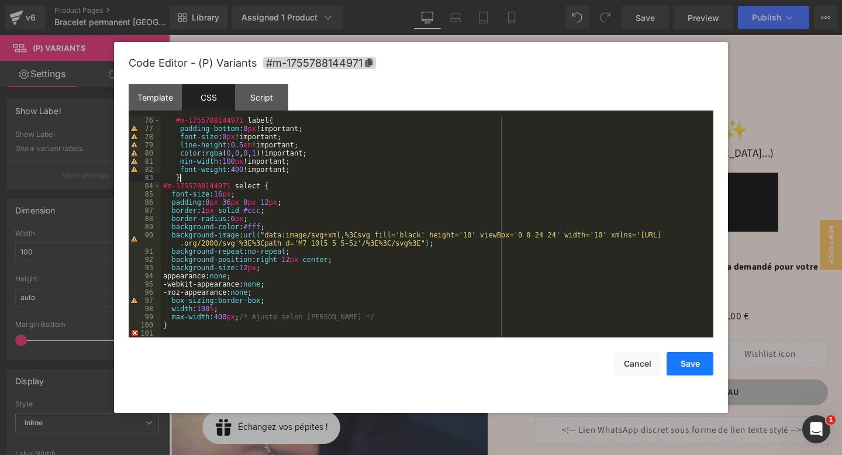
click at [697, 366] on button "Save" at bounding box center [689, 363] width 47 height 23
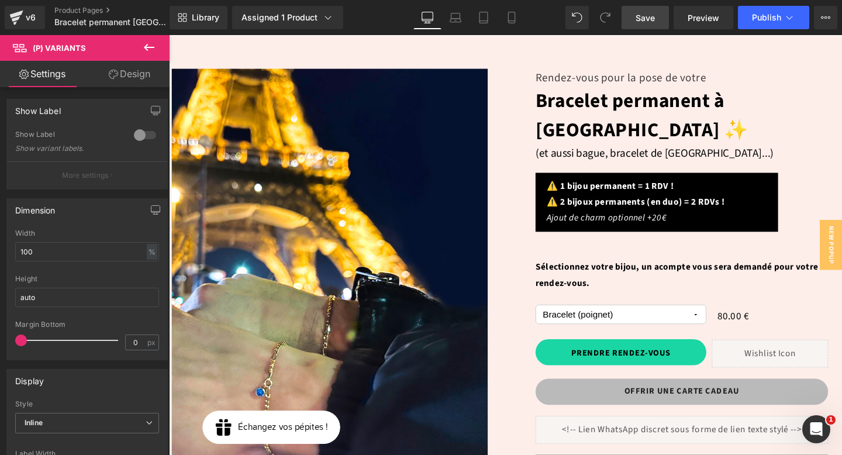
click at [641, 27] on link "Save" at bounding box center [644, 17] width 47 height 23
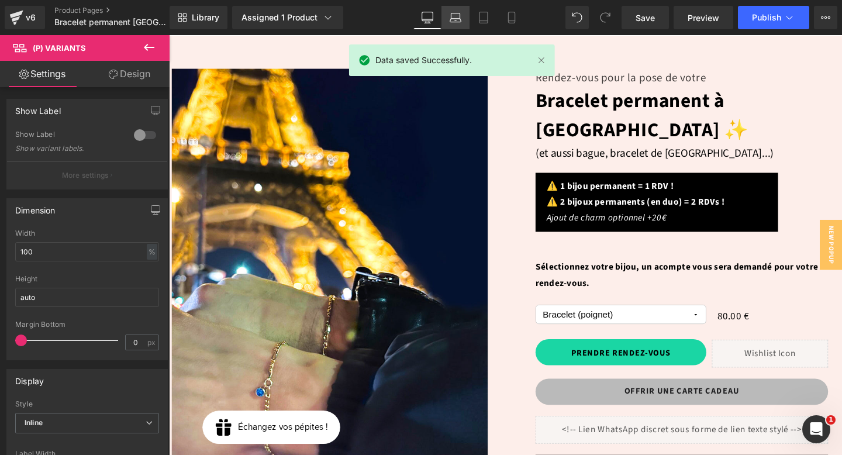
click at [447, 24] on link "Laptop" at bounding box center [455, 17] width 28 height 23
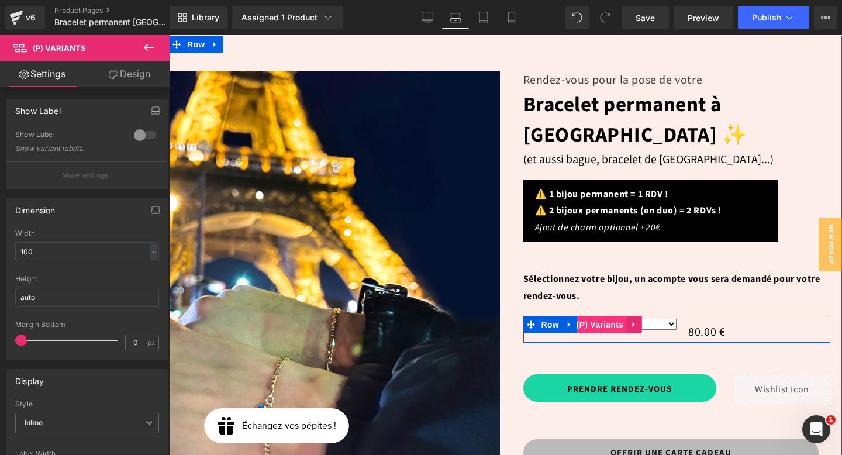
click at [620, 316] on span "(P) Variants" at bounding box center [599, 325] width 53 height 18
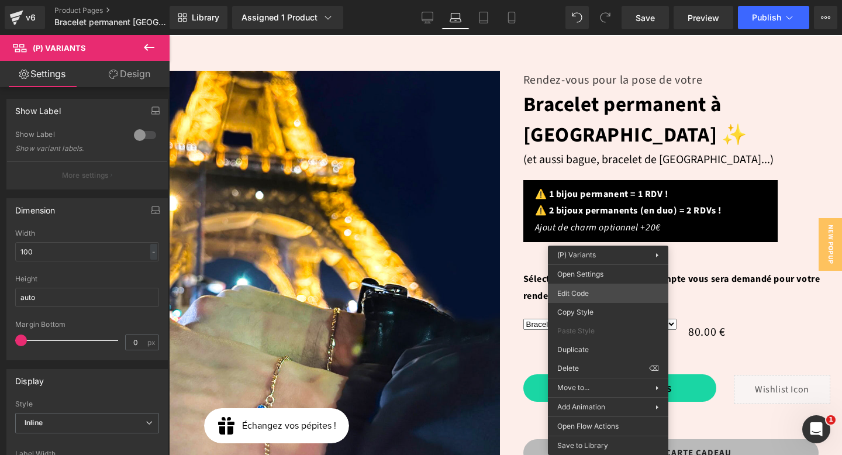
click at [599, 0] on div "(P) Variants You are previewing how the will restyle your page. You can not edi…" at bounding box center [421, 0] width 842 height 0
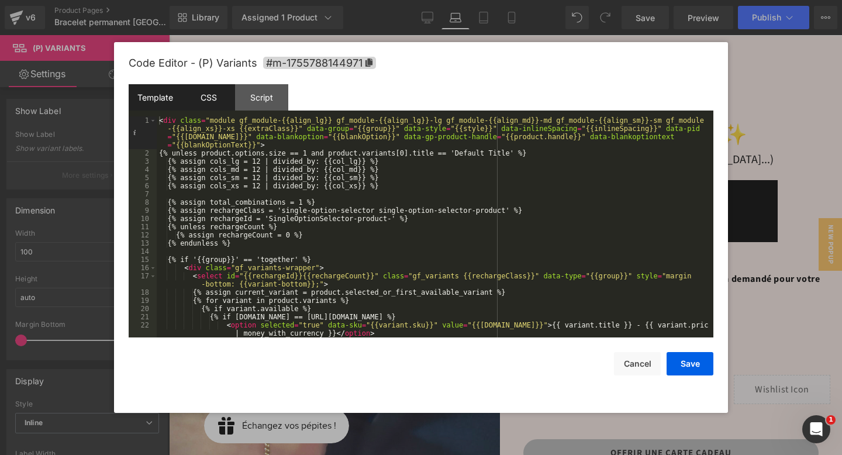
click at [204, 96] on div "CSS" at bounding box center [208, 97] width 53 height 26
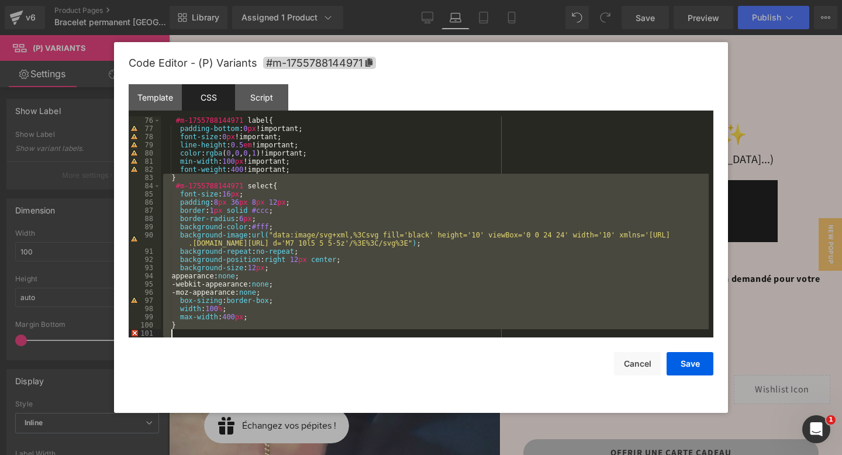
drag, startPoint x: 169, startPoint y: 179, endPoint x: 227, endPoint y: 341, distance: 171.6
click at [227, 341] on div "Code Editor - (P) Variants #m-1755788144971 Template CSS Script Data 1 2 3 4 5 …" at bounding box center [421, 227] width 584 height 371
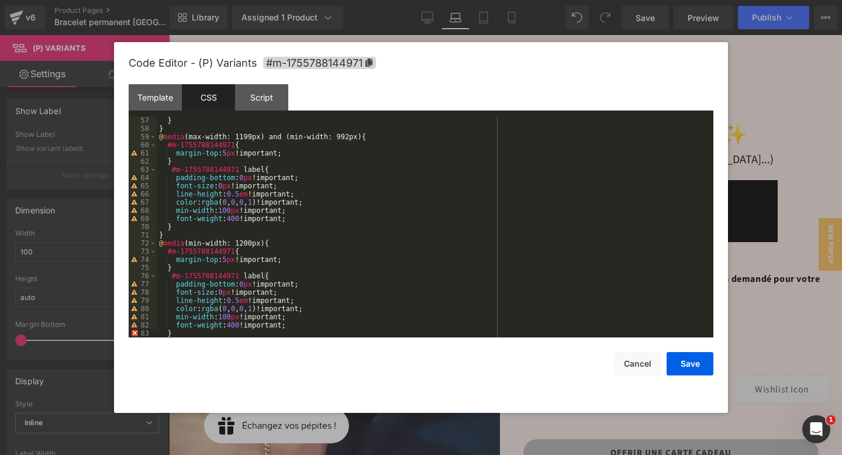
scroll to position [466, 0]
paste textarea
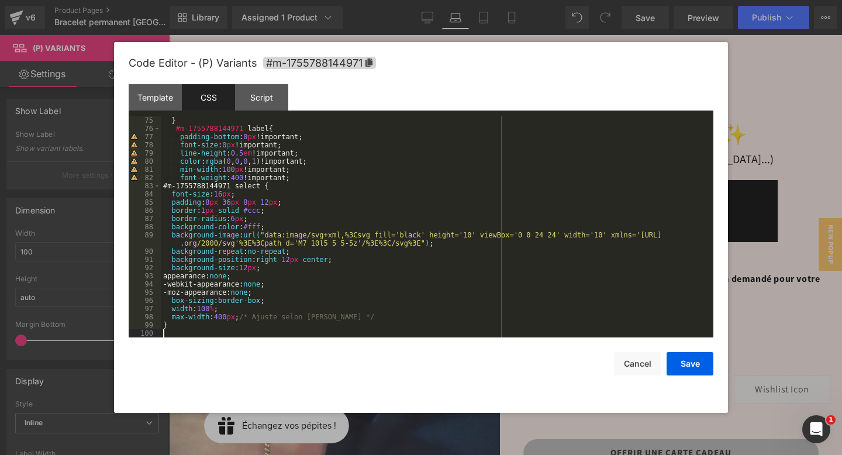
scroll to position [606, 0]
click at [170, 187] on div "} #m-1755788144971 label { padding-bottom : 0 px !important; font-size : 0 px !…" at bounding box center [435, 234] width 548 height 237
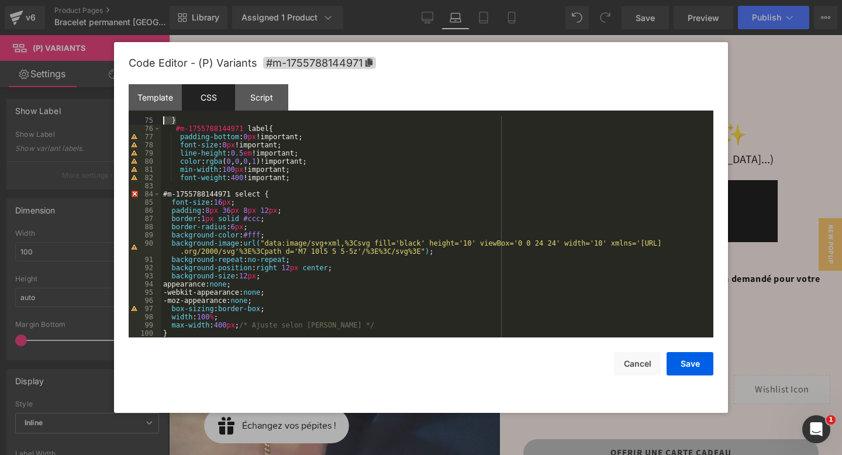
drag, startPoint x: 189, startPoint y: 120, endPoint x: 163, endPoint y: 120, distance: 25.7
click at [163, 120] on div "} #m-1755788144971 label { padding-bottom : 0 px !important; font-size : 0 px !…" at bounding box center [435, 234] width 548 height 237
click at [170, 185] on div "} #m-1755788144971 label { padding-bottom : 0 px !important; font-size : 0 px !…" at bounding box center [435, 234] width 548 height 237
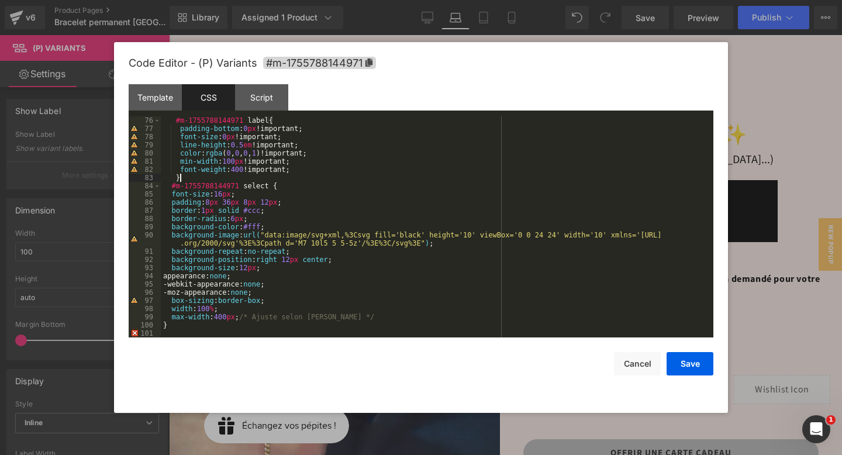
scroll to position [610, 0]
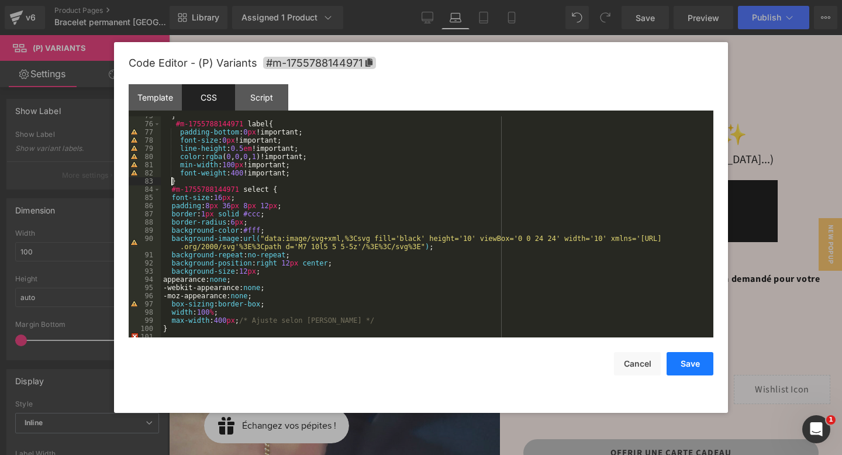
click at [687, 360] on button "Save" at bounding box center [689, 363] width 47 height 23
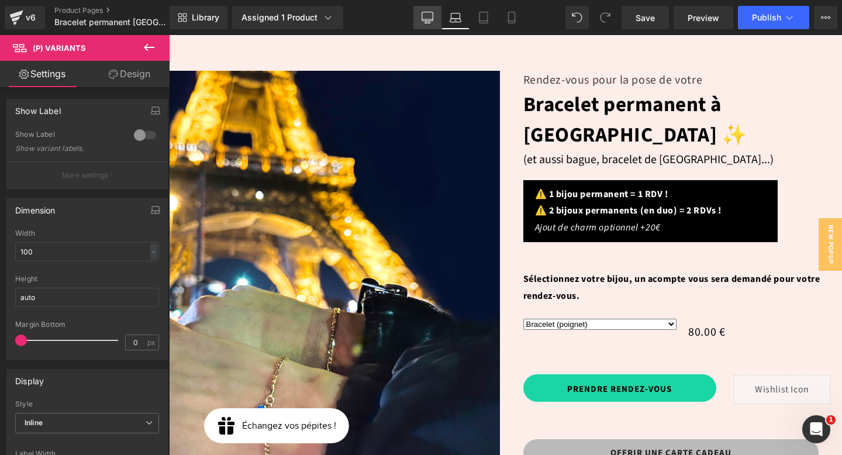
click at [430, 18] on icon at bounding box center [427, 18] width 12 height 12
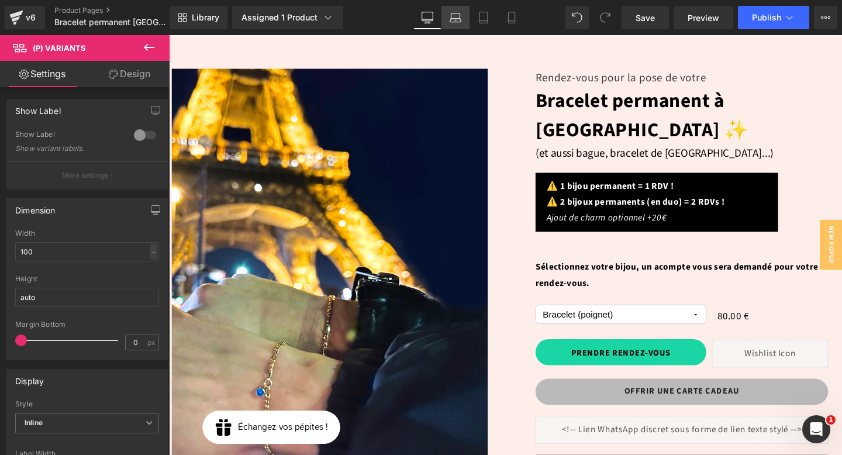
click at [461, 20] on icon at bounding box center [455, 18] width 12 height 12
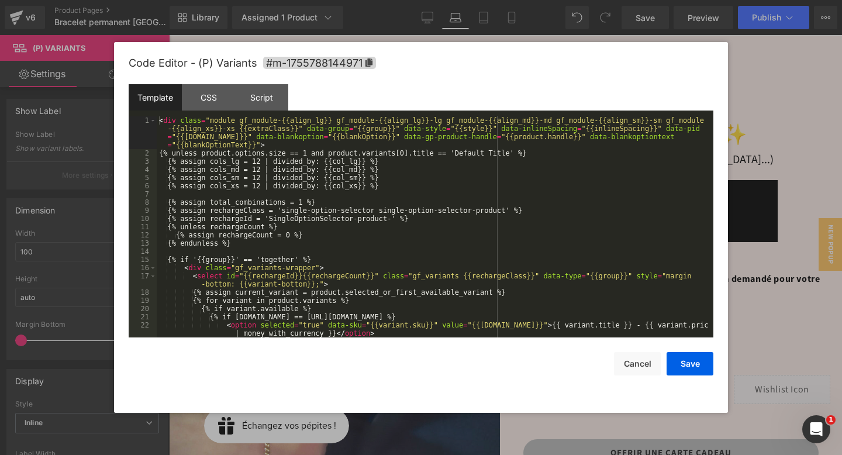
click at [587, 0] on div "(P) Variants You are previewing how the will restyle your page. You can not edi…" at bounding box center [421, 0] width 842 height 0
click at [212, 99] on div "CSS" at bounding box center [208, 97] width 53 height 26
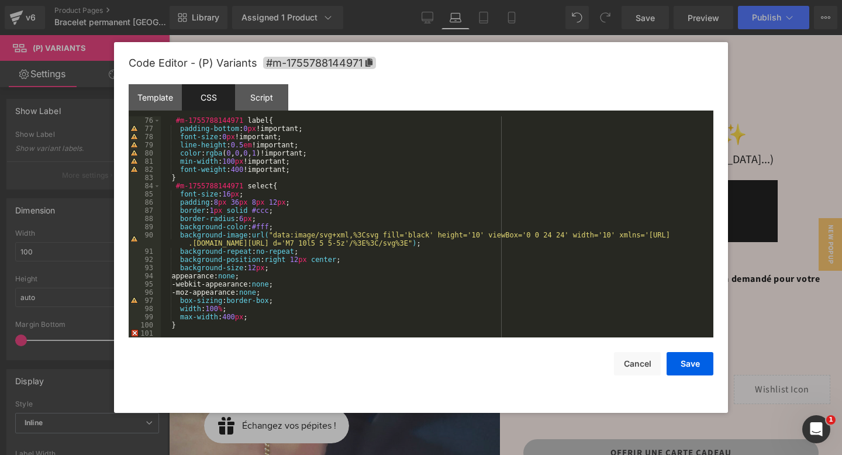
scroll to position [614, 0]
click at [169, 177] on div "#m-1755788144971 label { padding-bottom : 0 px !important; font-size : 0 px !im…" at bounding box center [435, 234] width 548 height 237
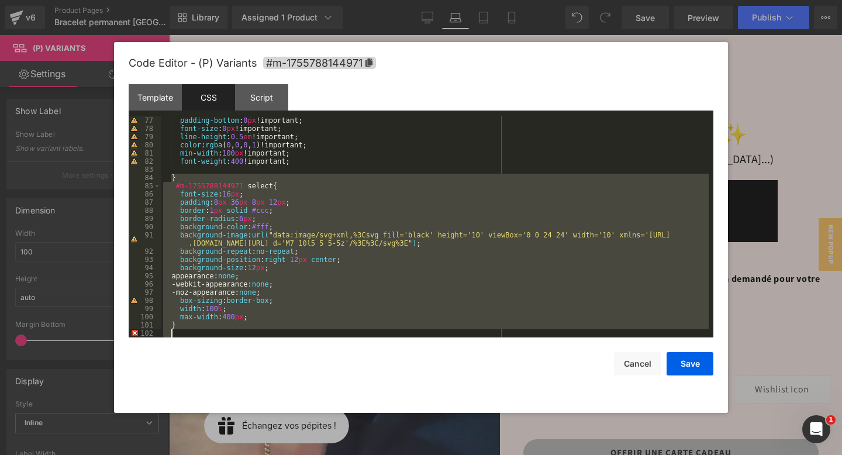
drag, startPoint x: 170, startPoint y: 185, endPoint x: 276, endPoint y: 366, distance: 210.9
click at [276, 366] on div "Code Editor - (P) Variants #m-1755788144971 Template CSS Script Data 1 2 3 4 5 …" at bounding box center [421, 227] width 584 height 371
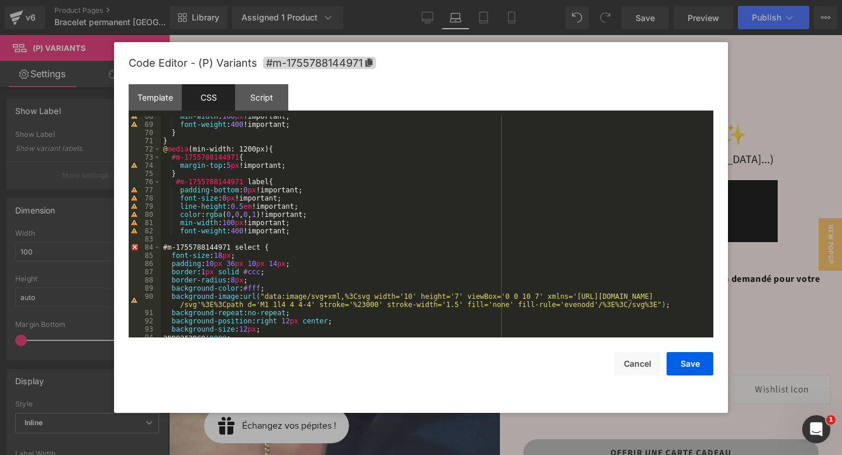
scroll to position [539, 0]
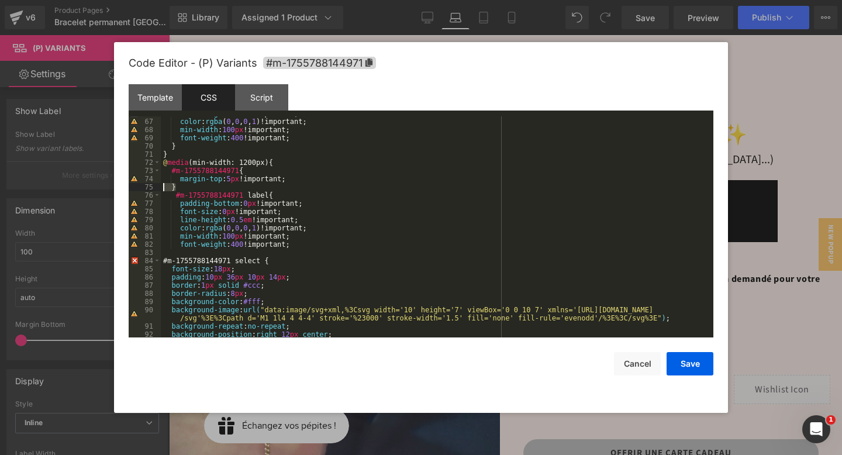
drag, startPoint x: 179, startPoint y: 186, endPoint x: 168, endPoint y: 186, distance: 10.5
click at [168, 186] on div "line-height : 0.5 em !important; color : rgba ( 0 , 0 , 0 , 1 )!important; min-…" at bounding box center [435, 227] width 548 height 237
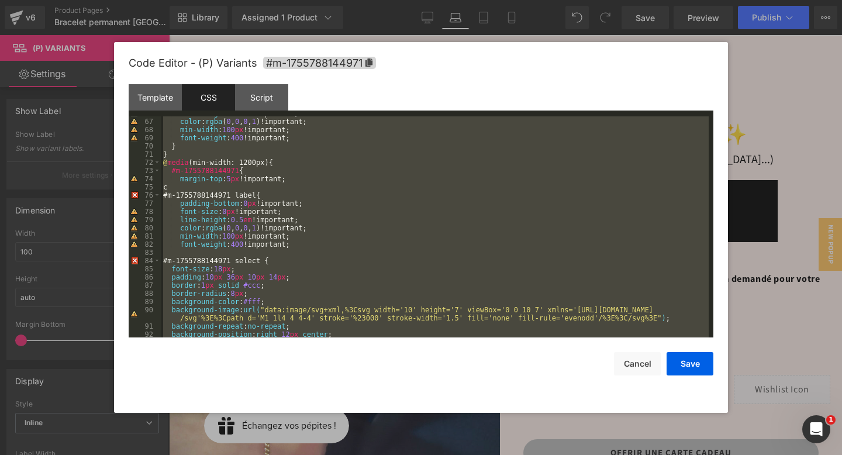
click at [179, 177] on div "line-height : 0.5 em !important; color : rgba ( 0 , 0 , 0 , 1 )!important; min-…" at bounding box center [435, 227] width 548 height 237
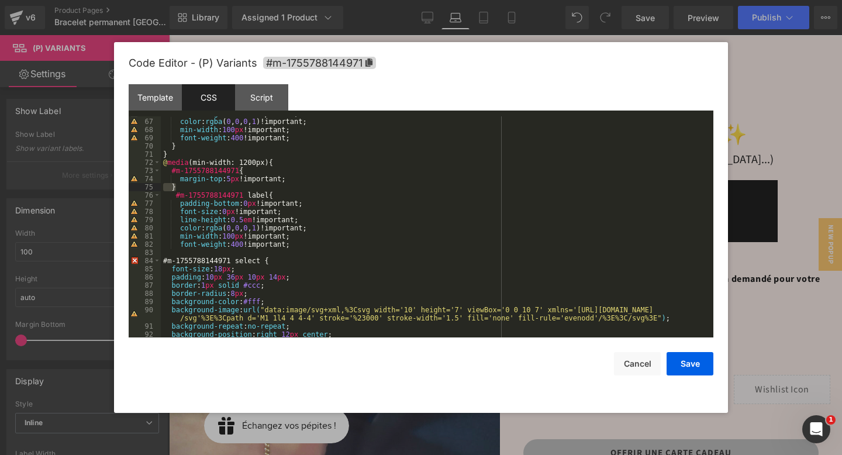
click at [177, 189] on div "line-height : 0.5 em !important; color : rgba ( 0 , 0 , 0 , 1 )!important; min-…" at bounding box center [435, 227] width 548 height 237
drag, startPoint x: 164, startPoint y: 188, endPoint x: 177, endPoint y: 188, distance: 12.9
click at [178, 188] on div "line-height : 0.5 em !important; color : rgba ( 0 , 0 , 0 , 1 )!important; min-…" at bounding box center [435, 227] width 548 height 237
click at [178, 252] on div "line-height : 0.5 em !important; color : rgba ( 0 , 0 , 0 , 1 )!important; min-…" at bounding box center [435, 227] width 548 height 237
click at [306, 244] on div "line-height : 0.5 em !important; color : rgba ( 0 , 0 , 0 , 1 )!important; min-…" at bounding box center [435, 227] width 548 height 237
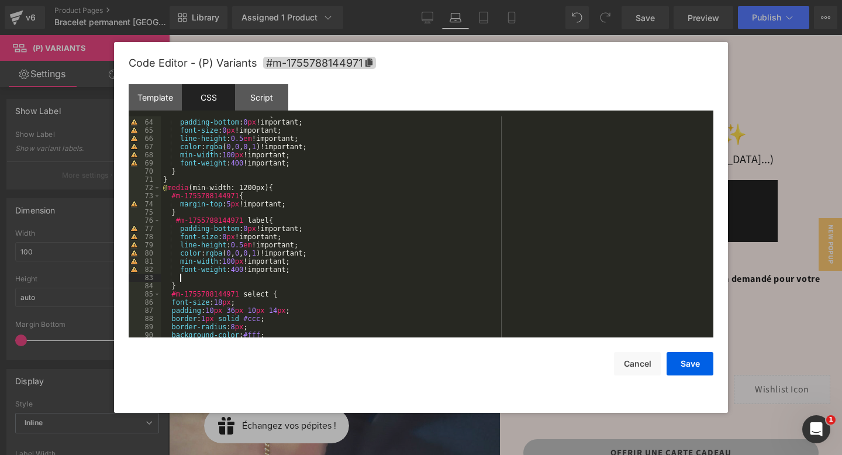
scroll to position [484, 0]
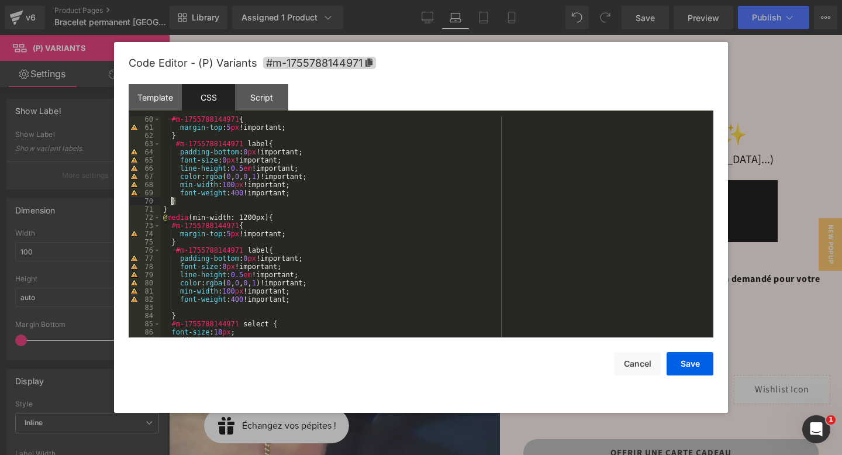
drag, startPoint x: 180, startPoint y: 199, endPoint x: 171, endPoint y: 199, distance: 8.8
click at [171, 199] on div "#m-1755788144971 { margin-top : 5 px !important; } #m-1755788144971 label { pad…" at bounding box center [435, 233] width 548 height 237
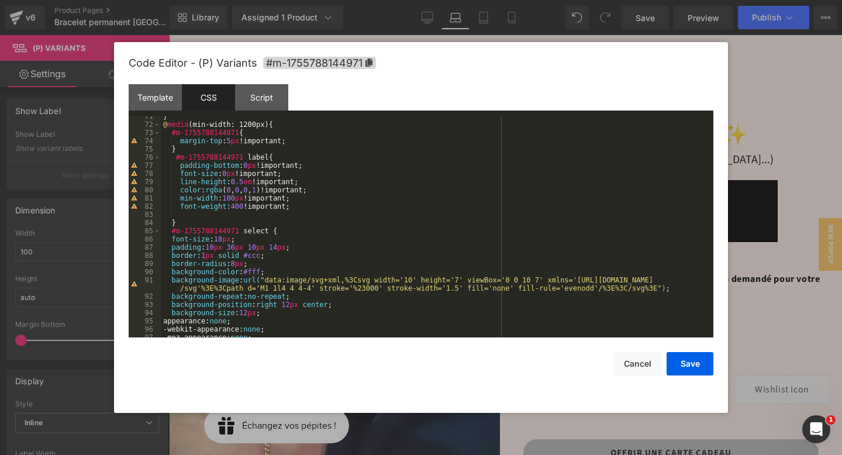
scroll to position [622, 0]
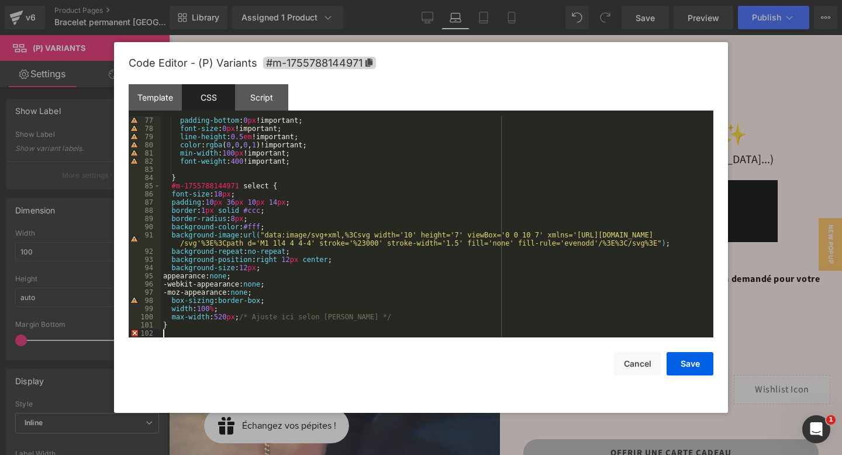
click at [165, 331] on div "padding-bottom : 0 px !important; font-size : 0 px !important; line-height : 0.…" at bounding box center [435, 234] width 548 height 237
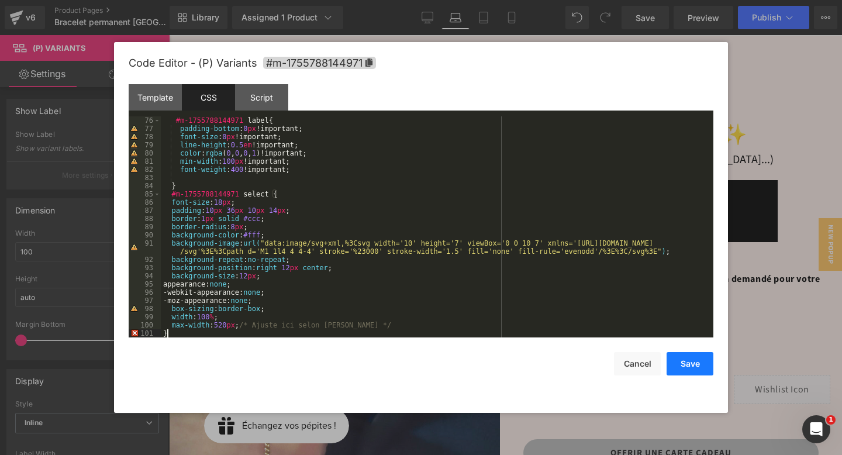
click at [690, 363] on button "Save" at bounding box center [689, 363] width 47 height 23
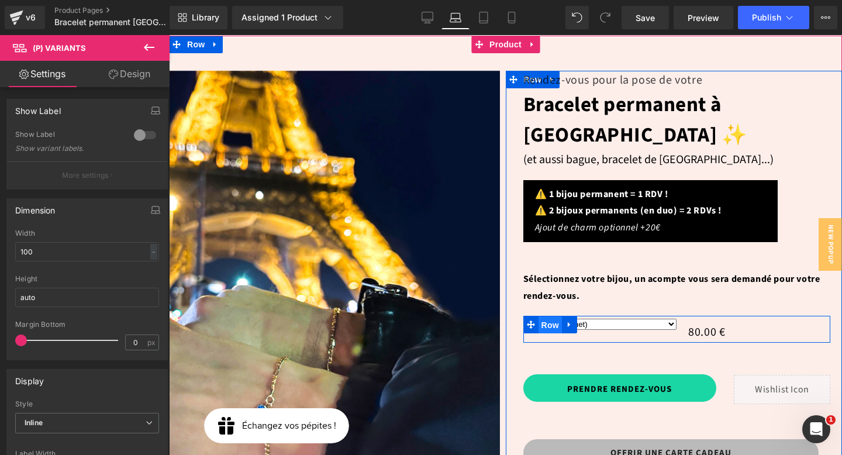
click at [545, 316] on span "Row" at bounding box center [549, 325] width 23 height 18
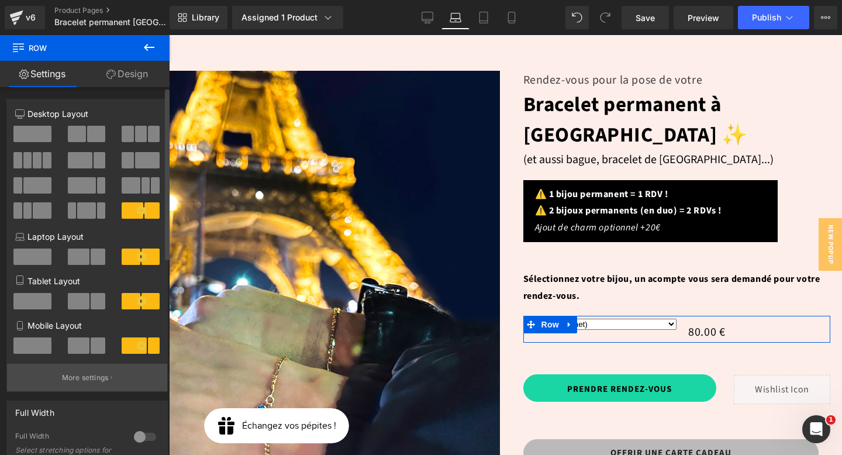
click at [95, 378] on p "More settings" at bounding box center [85, 377] width 47 height 11
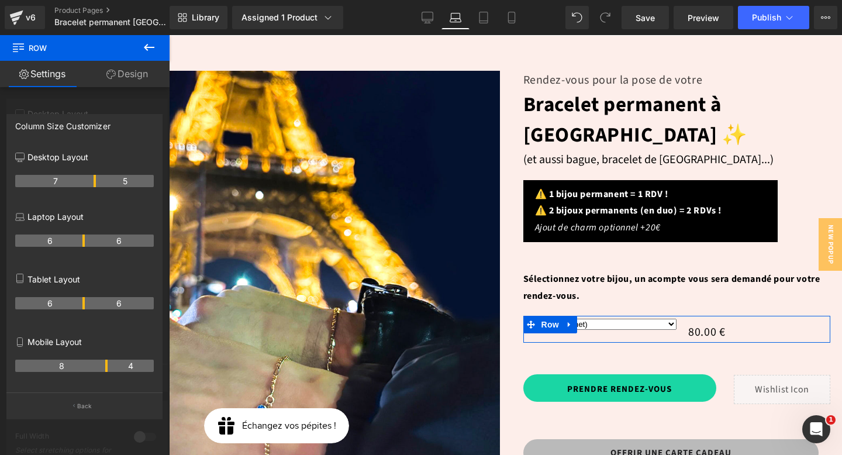
drag, startPoint x: 85, startPoint y: 241, endPoint x: 98, endPoint y: 241, distance: 13.4
click at [98, 241] on th "6" at bounding box center [120, 240] width 70 height 12
drag, startPoint x: 87, startPoint y: 239, endPoint x: 95, endPoint y: 241, distance: 8.9
click at [95, 241] on th "7" at bounding box center [55, 240] width 81 height 12
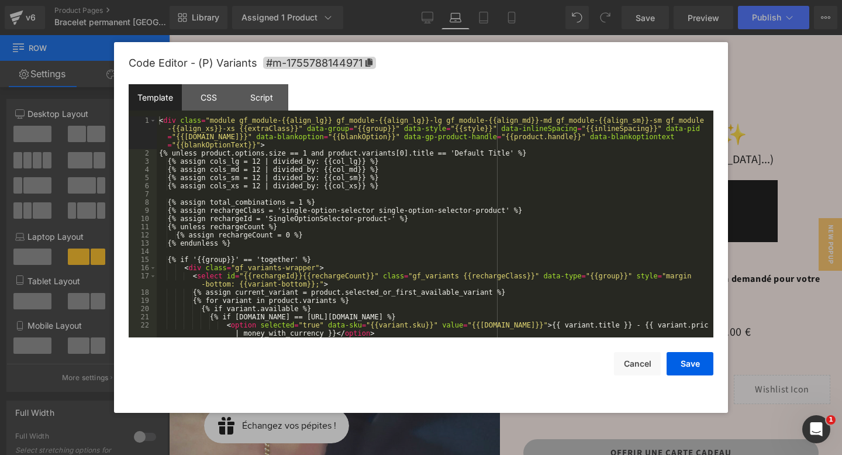
click at [589, 0] on div "Row You are previewing how the will restyle your page. You can not edit Element…" at bounding box center [421, 0] width 842 height 0
click at [632, 367] on button "Cancel" at bounding box center [637, 363] width 47 height 23
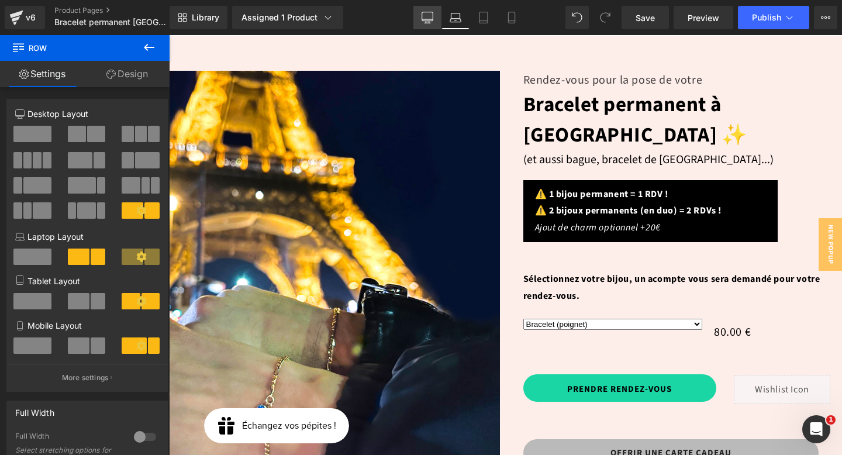
click at [424, 22] on icon at bounding box center [427, 18] width 12 height 12
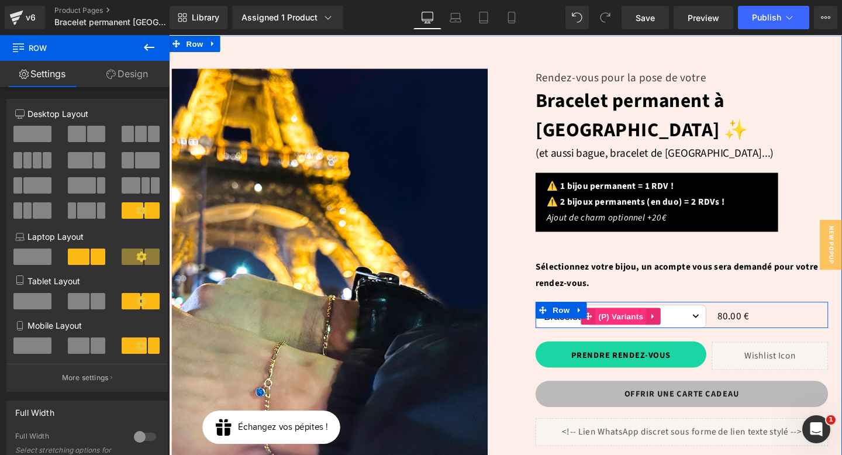
click at [633, 322] on span "(P) Variants" at bounding box center [643, 331] width 53 height 18
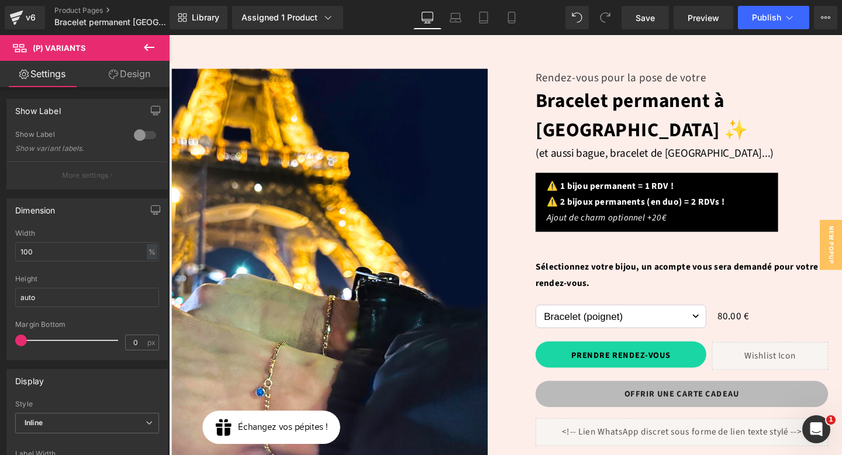
click at [129, 78] on link "Design" at bounding box center [129, 74] width 85 height 26
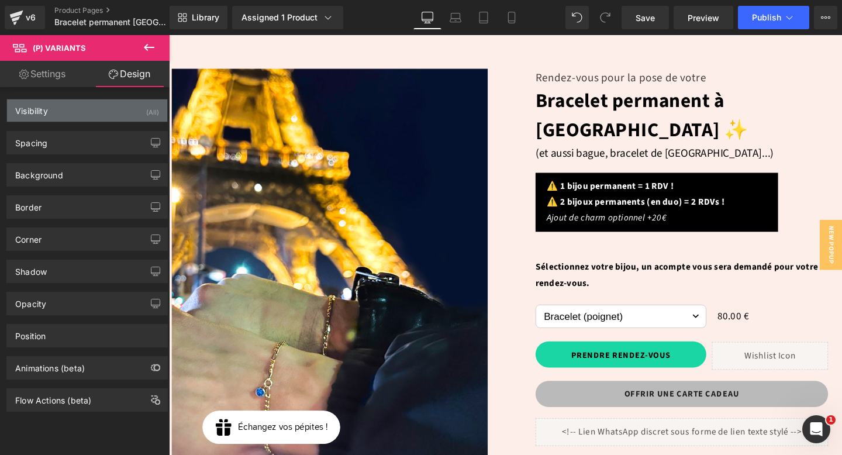
click at [74, 111] on div "Visibility (All)" at bounding box center [87, 110] width 160 height 22
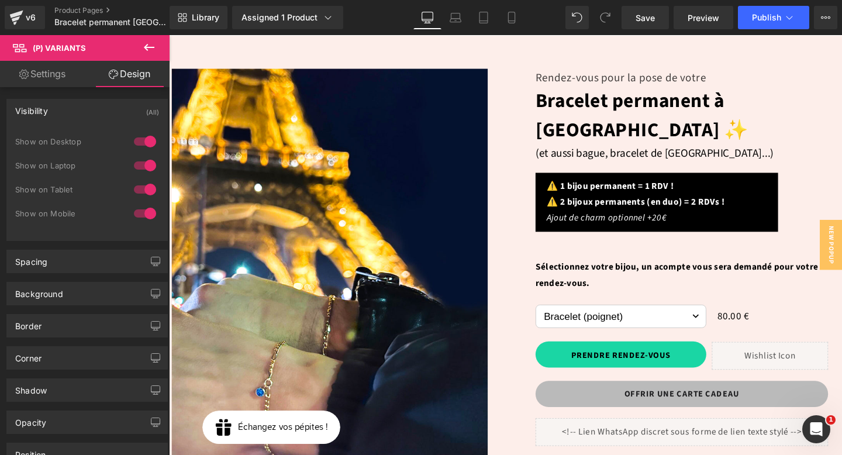
click at [137, 141] on div at bounding box center [145, 141] width 28 height 19
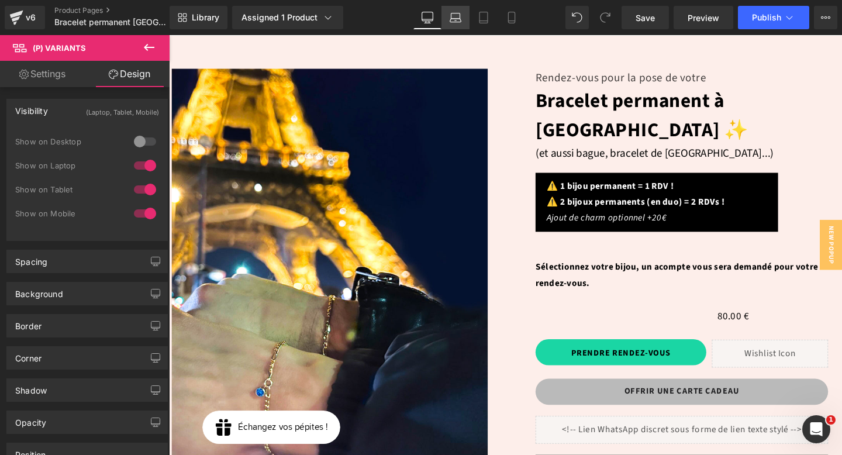
click at [455, 17] on icon at bounding box center [455, 18] width 12 height 12
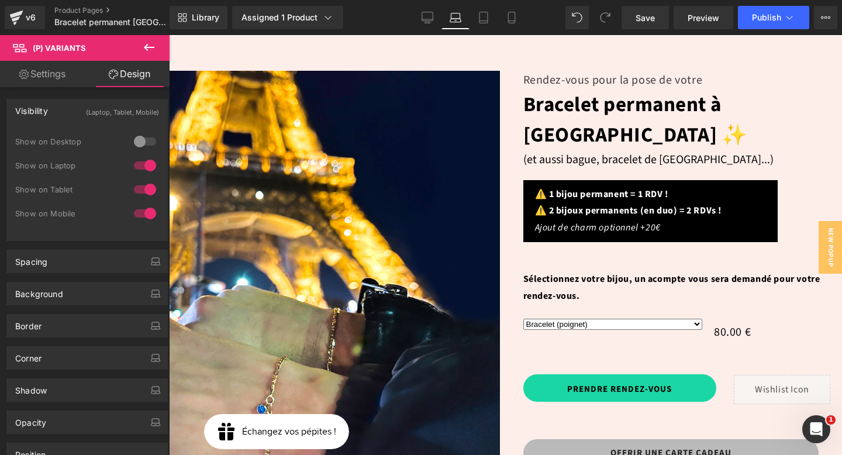
scroll to position [212, 0]
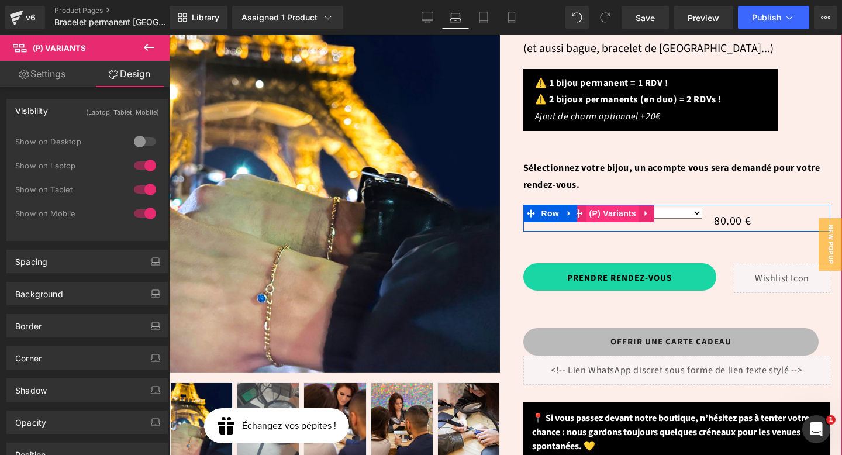
click at [610, 205] on span "(P) Variants" at bounding box center [612, 214] width 53 height 18
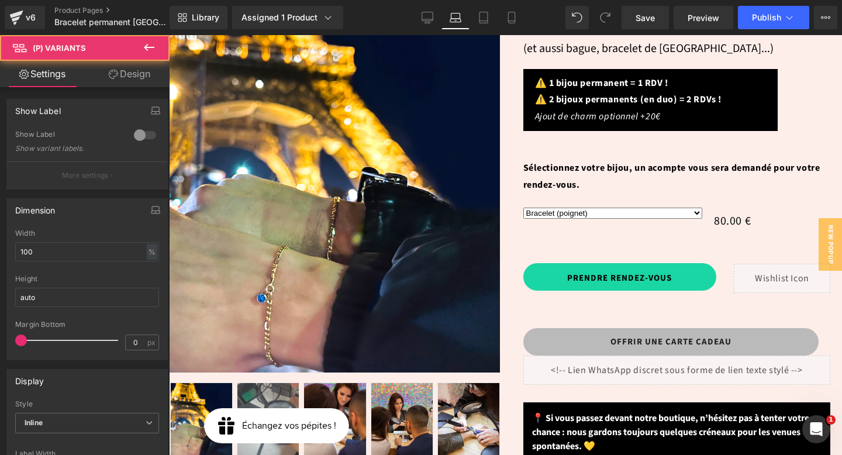
click at [136, 75] on link "Design" at bounding box center [129, 74] width 85 height 26
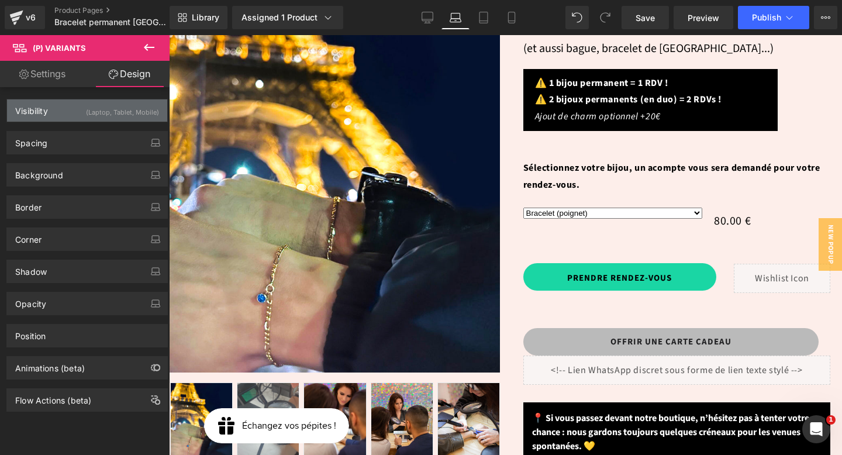
click at [79, 113] on div "Visibility (Laptop, Tablet, Mobile)" at bounding box center [87, 110] width 160 height 22
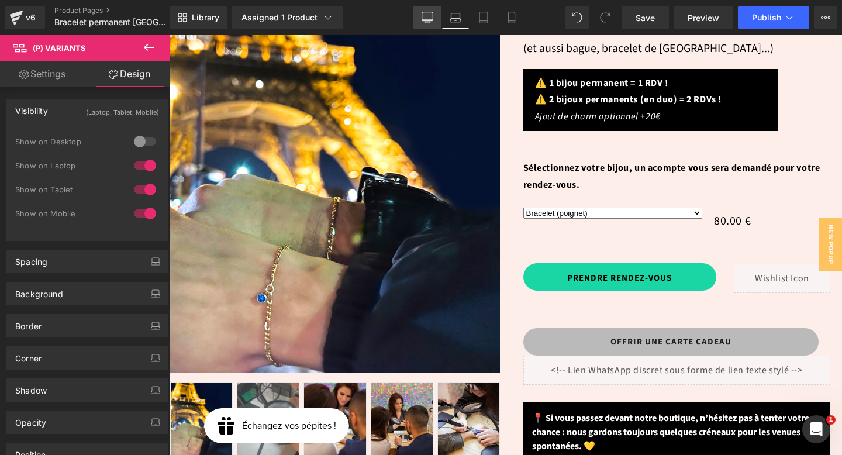
click at [423, 22] on icon at bounding box center [427, 18] width 12 height 12
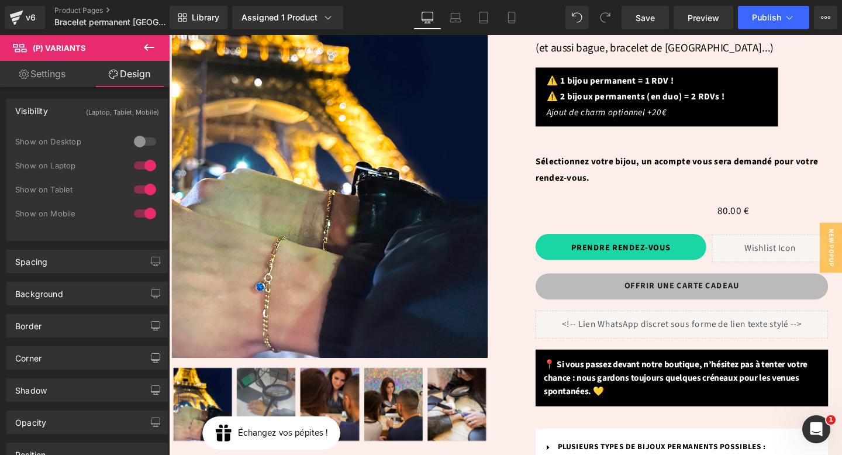
scroll to position [0, 0]
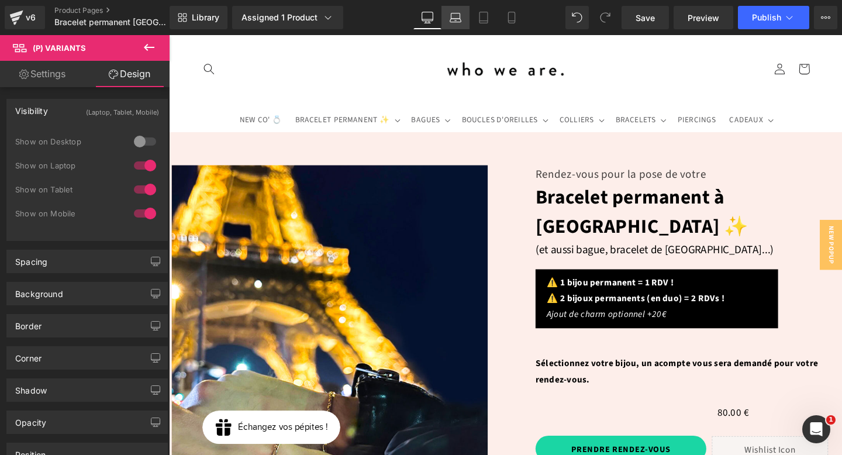
click at [451, 20] on icon at bounding box center [455, 21] width 11 height 4
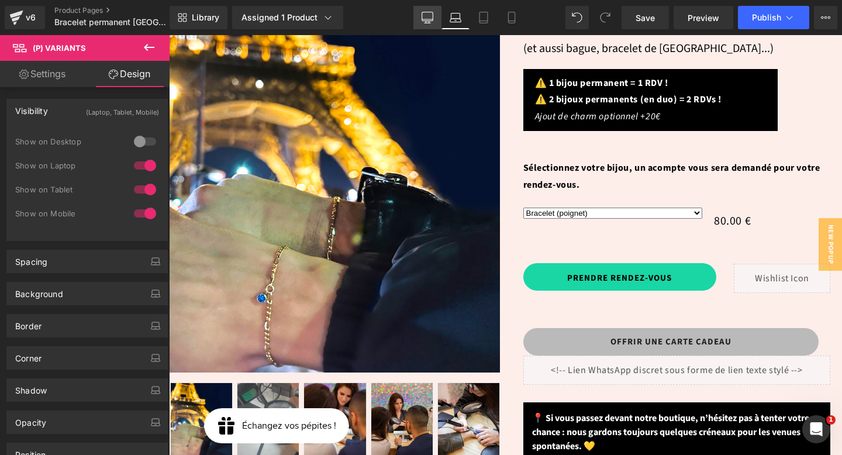
click at [427, 21] on icon at bounding box center [427, 18] width 12 height 12
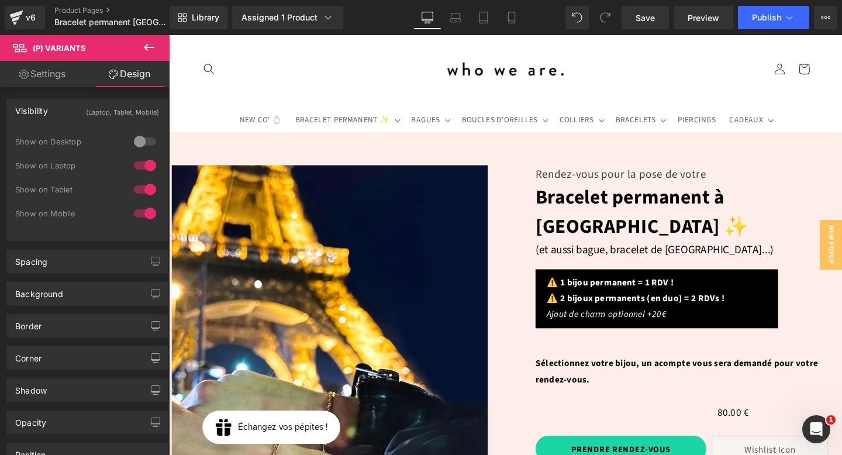
click at [137, 140] on div at bounding box center [145, 141] width 28 height 19
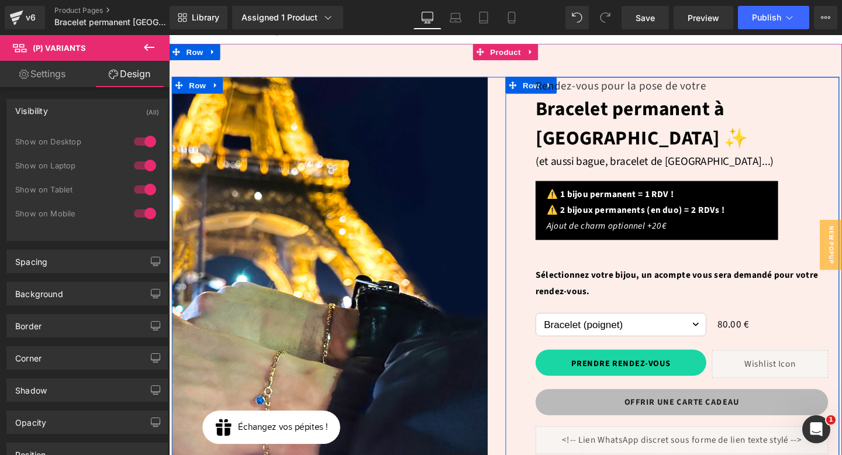
scroll to position [92, 0]
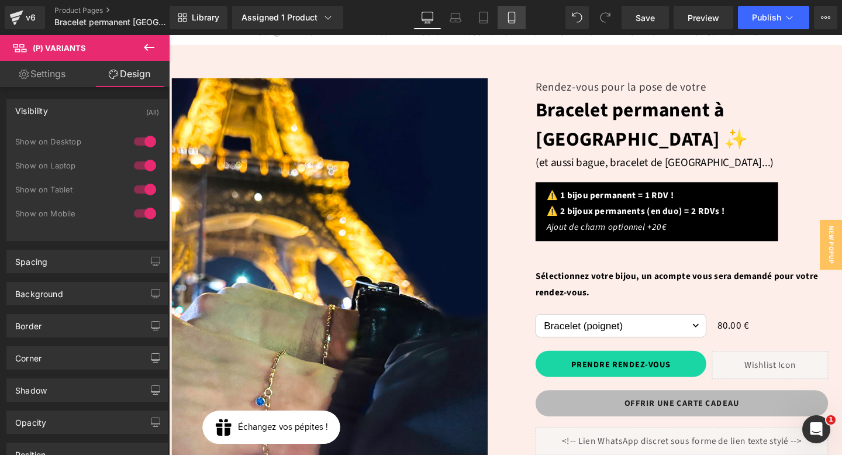
click at [509, 22] on icon at bounding box center [511, 17] width 6 height 11
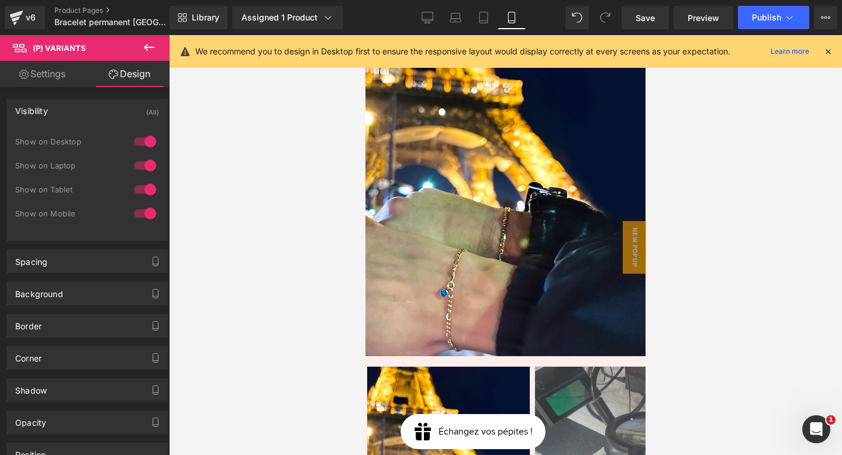
scroll to position [597, 0]
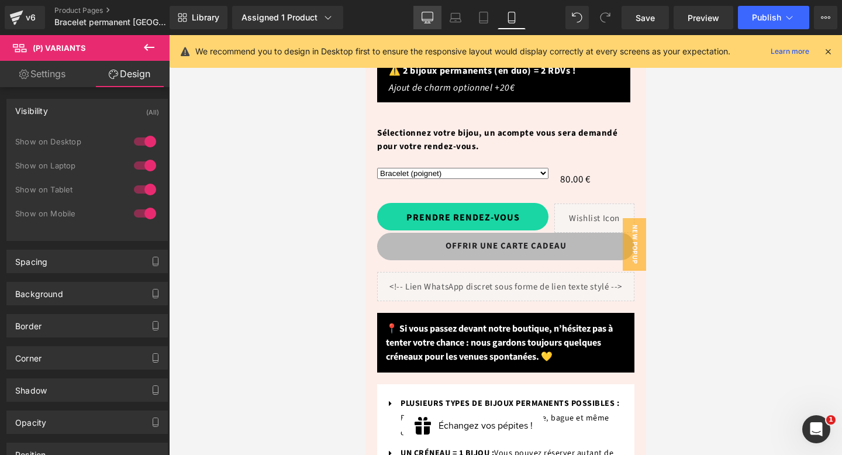
click at [435, 16] on link "Desktop" at bounding box center [427, 17] width 28 height 23
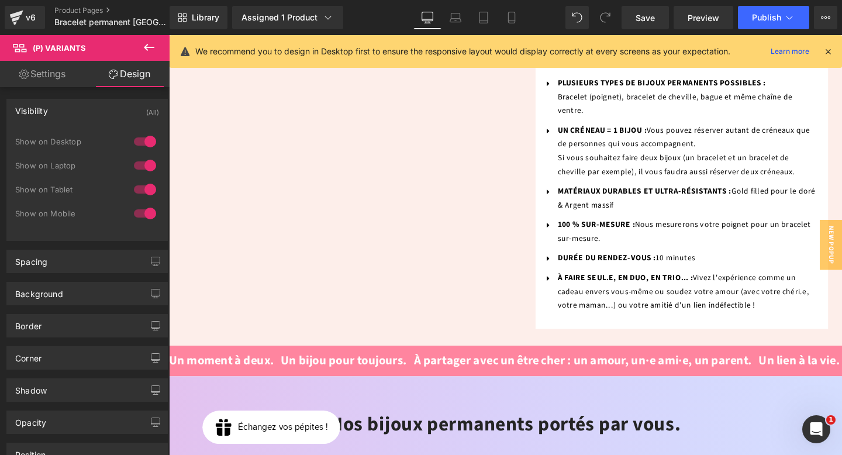
scroll to position [248, 0]
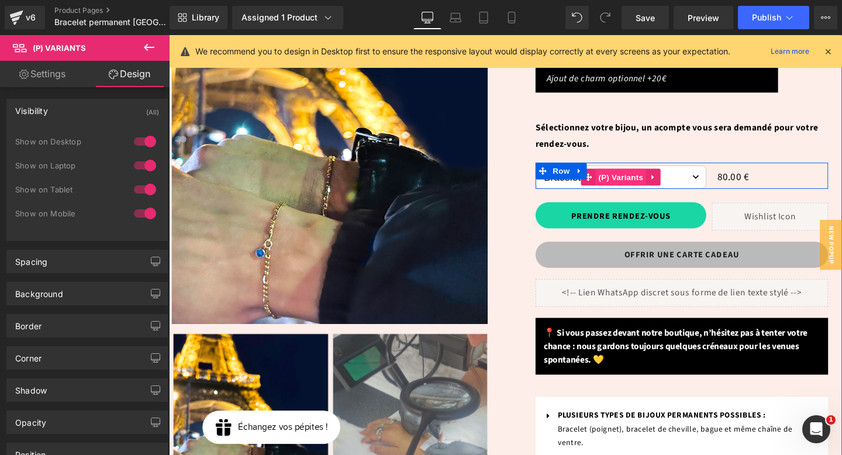
click at [650, 175] on span "(P) Variants" at bounding box center [643, 184] width 53 height 18
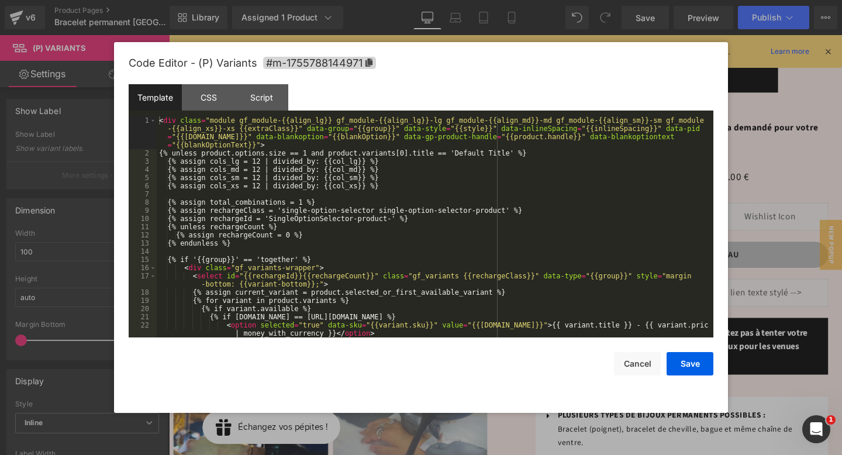
click at [600, 0] on div "(P) Variants You are previewing how the will restyle your page. You can not edi…" at bounding box center [421, 0] width 842 height 0
click at [206, 91] on div "CSS" at bounding box center [208, 97] width 53 height 26
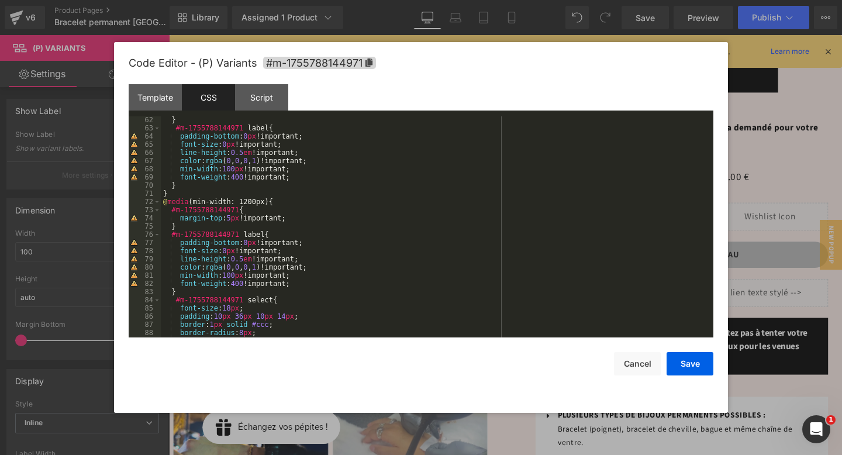
scroll to position [646, 0]
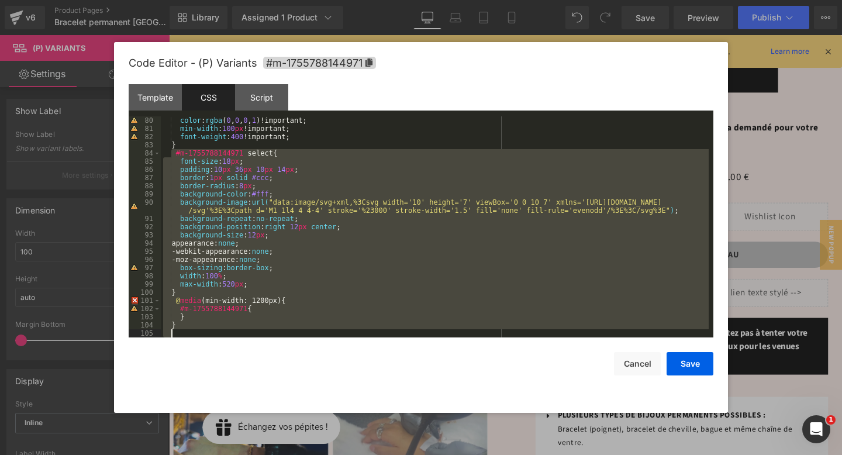
drag, startPoint x: 172, startPoint y: 153, endPoint x: 266, endPoint y: 369, distance: 236.4
click at [266, 369] on div "Code Editor - (P) Variants #m-1755788144971 Template CSS Script Data 1 2 3 4 5 …" at bounding box center [421, 227] width 584 height 371
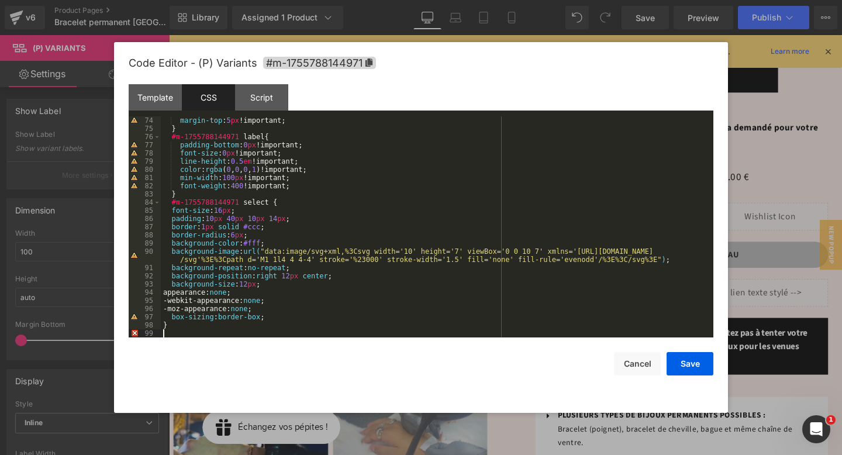
scroll to position [589, 0]
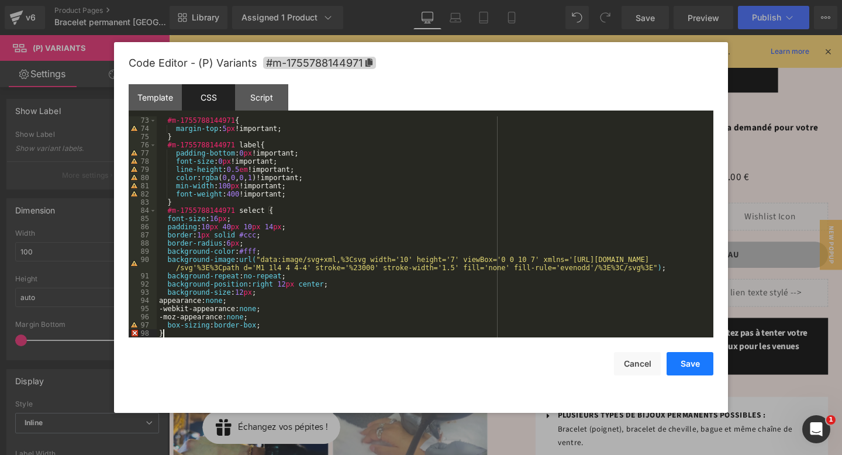
click at [708, 354] on button "Save" at bounding box center [689, 363] width 47 height 23
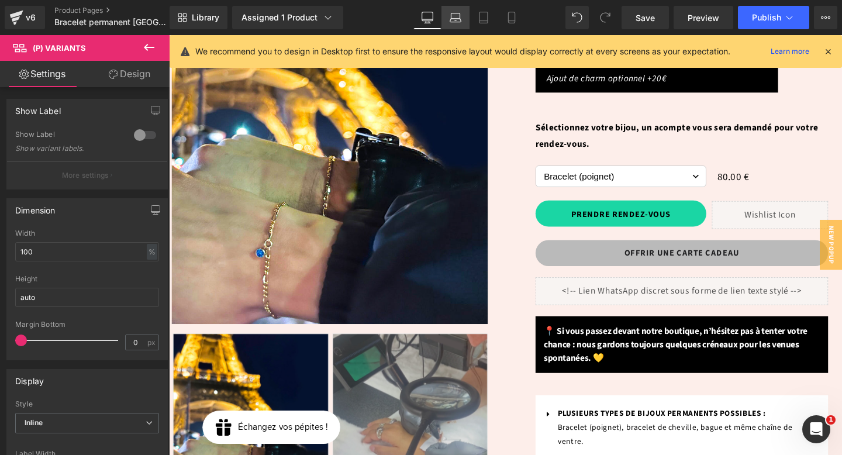
click at [456, 20] on icon at bounding box center [456, 20] width 2 height 0
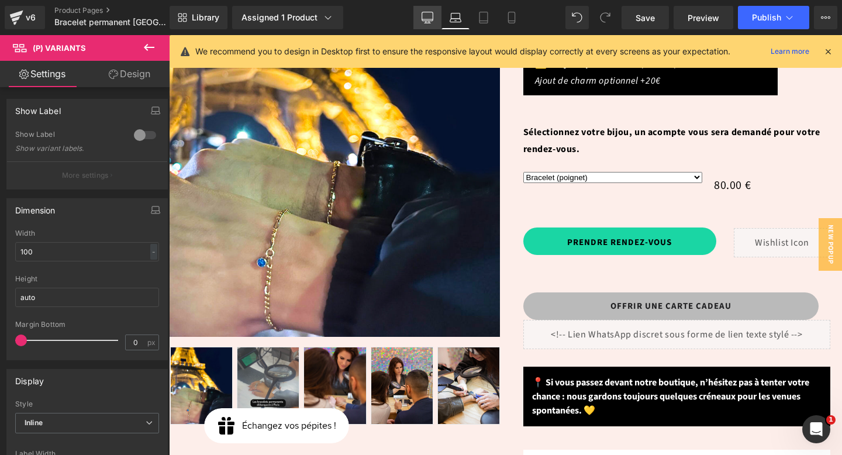
click at [428, 17] on icon at bounding box center [427, 18] width 12 height 12
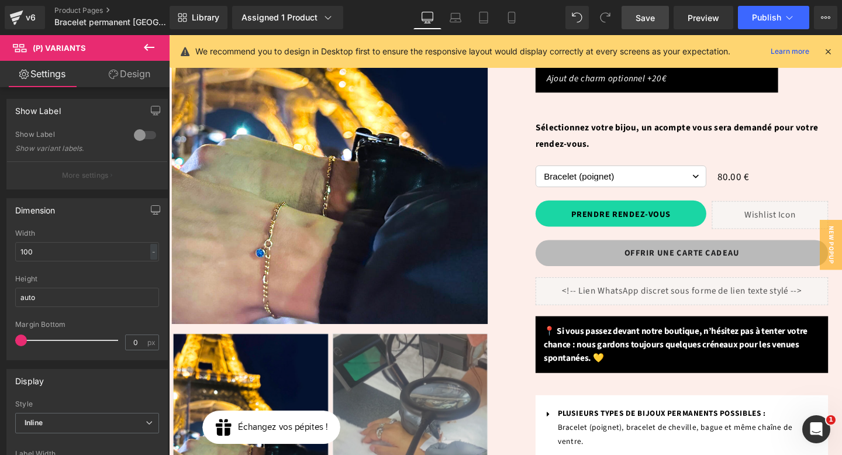
click at [640, 15] on span "Save" at bounding box center [644, 18] width 19 height 12
click at [656, 11] on link "Save" at bounding box center [644, 17] width 47 height 23
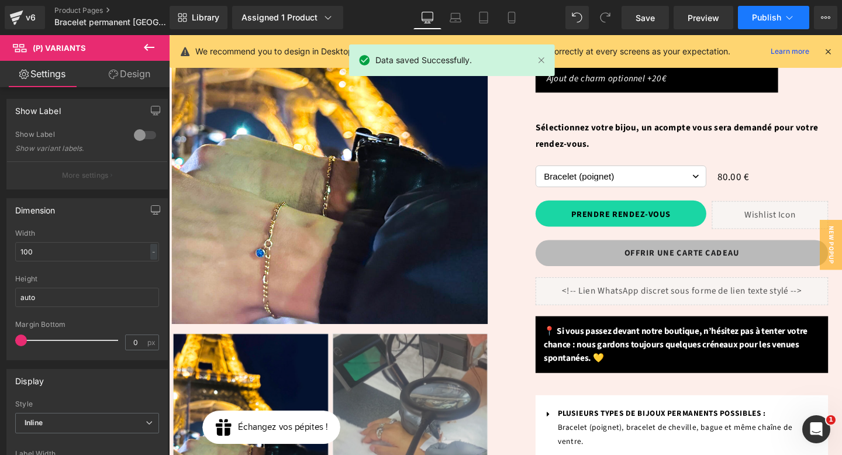
click at [757, 22] on span "Publish" at bounding box center [766, 17] width 29 height 9
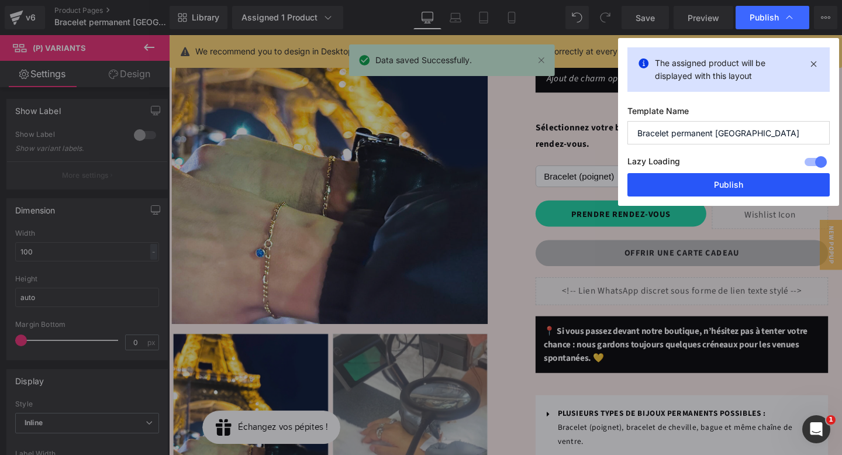
click at [725, 177] on button "Publish" at bounding box center [728, 184] width 202 height 23
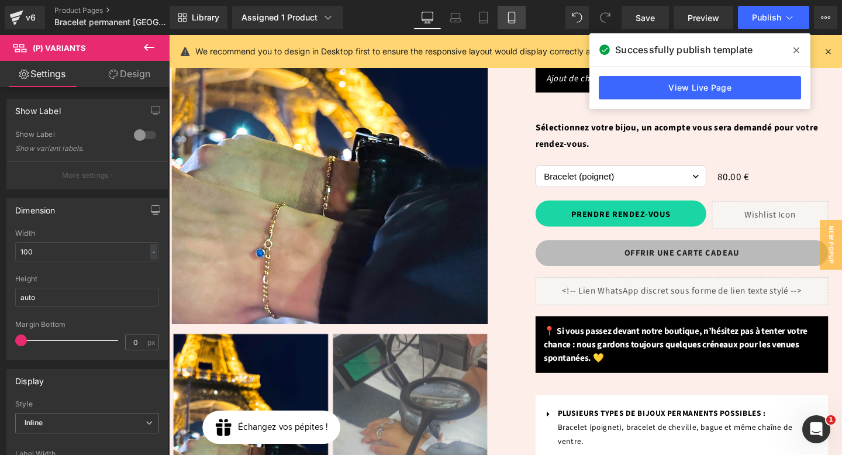
click at [516, 15] on icon at bounding box center [512, 18] width 12 height 12
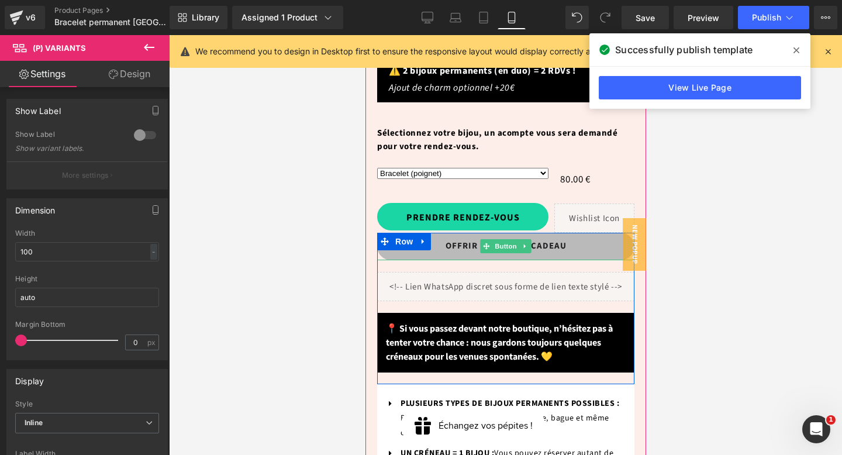
scroll to position [0, 0]
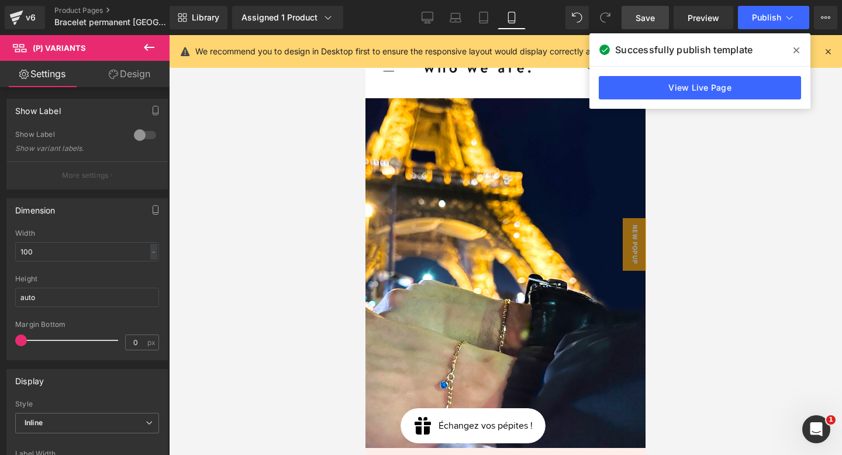
click at [654, 13] on span "Save" at bounding box center [644, 18] width 19 height 12
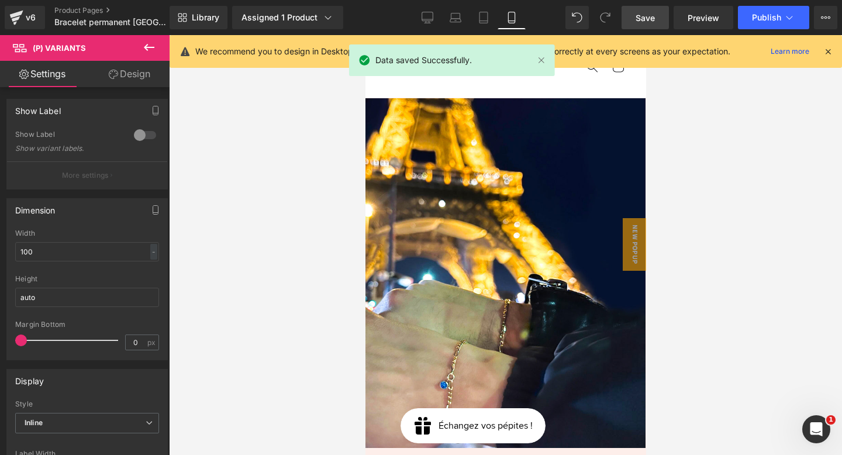
click at [423, 21] on icon at bounding box center [427, 18] width 12 height 12
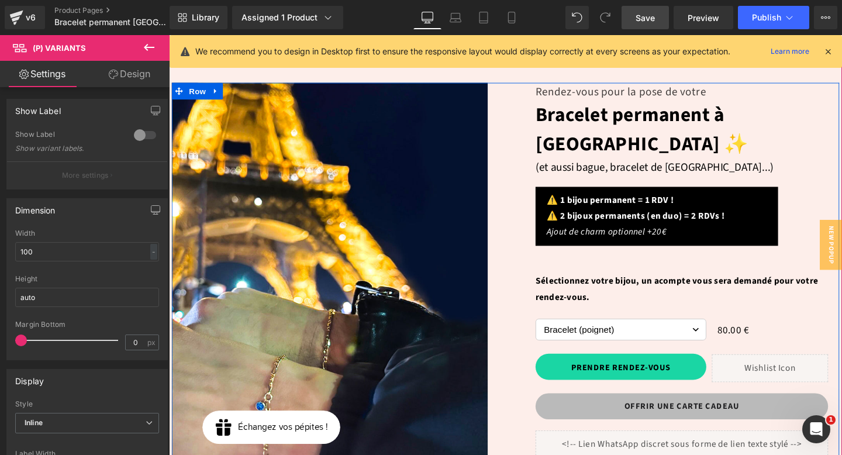
scroll to position [85, 0]
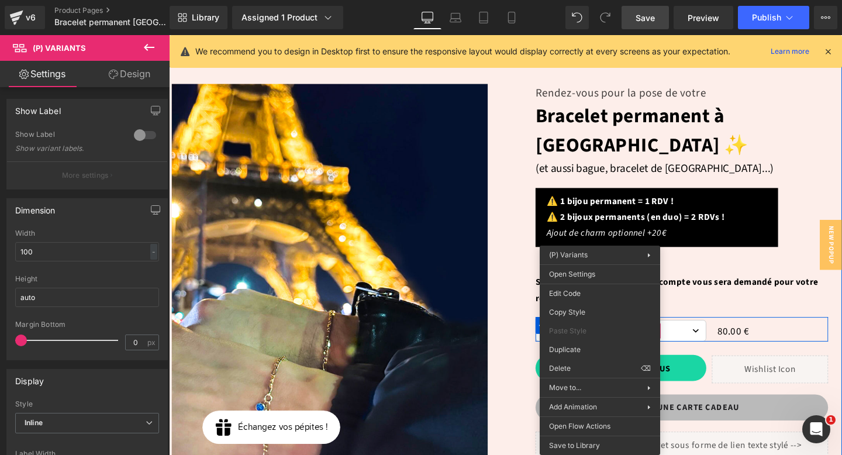
click at [704, 334] on select "Bracelet (poignet) Bracelet de cheville Bague permanente Collier (50 cm) Chaine…" at bounding box center [643, 345] width 179 height 23
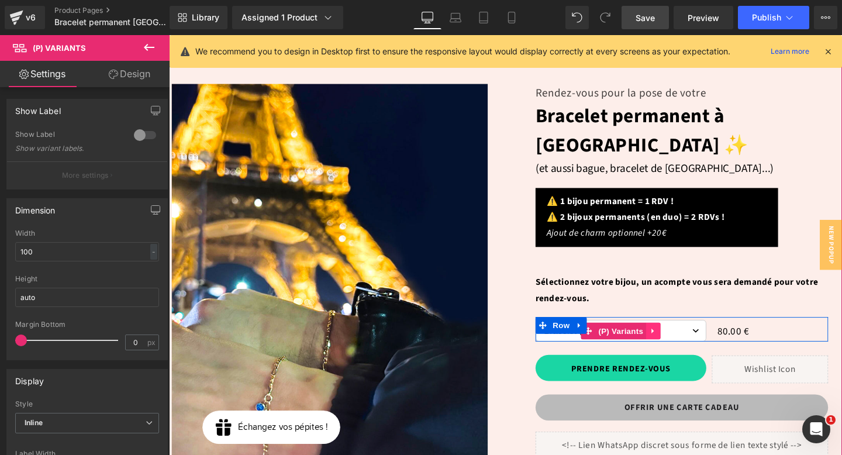
click at [679, 341] on icon at bounding box center [678, 345] width 8 height 9
click at [690, 337] on link at bounding box center [685, 346] width 15 height 18
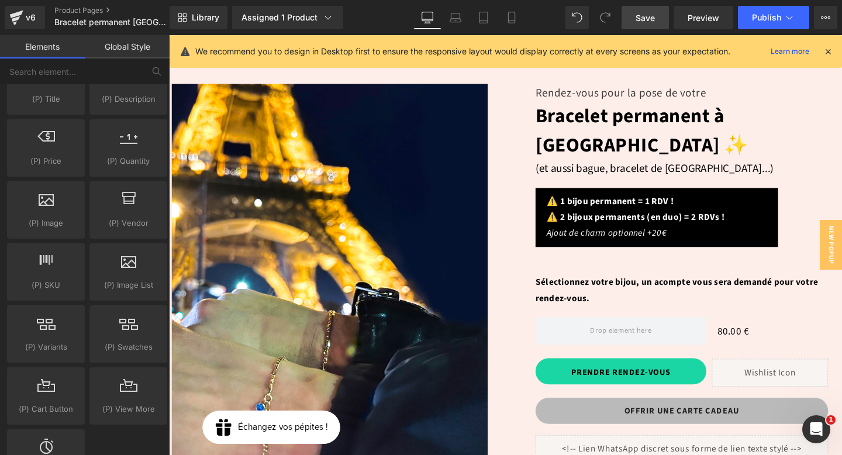
scroll to position [1082, 0]
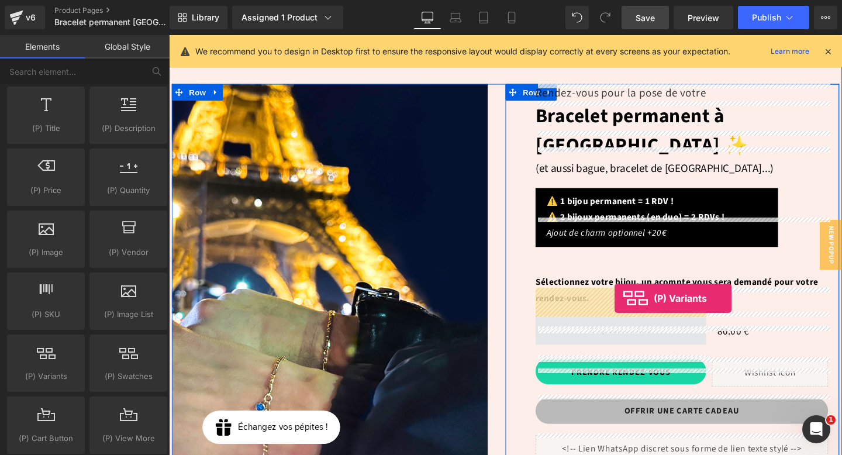
drag, startPoint x: 223, startPoint y: 402, endPoint x: 637, endPoint y: 312, distance: 423.5
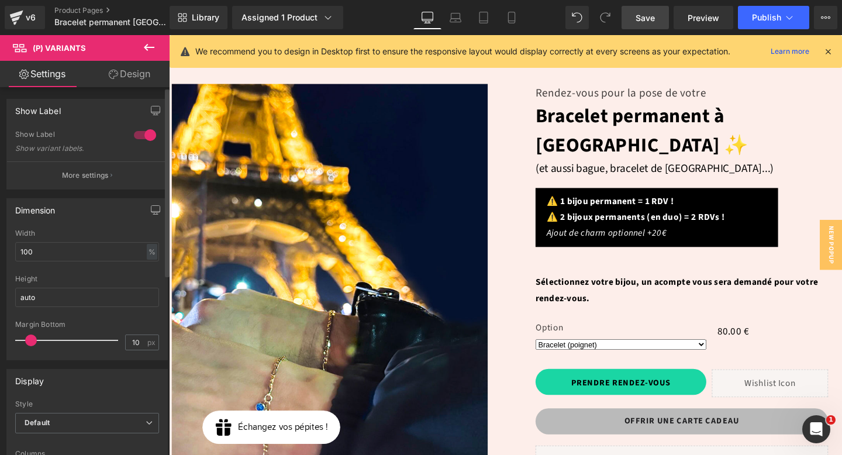
click at [141, 132] on div at bounding box center [145, 135] width 28 height 19
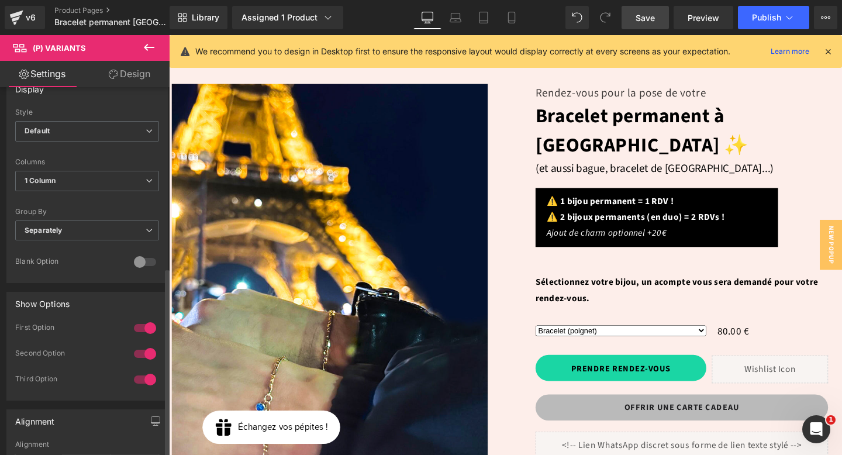
scroll to position [479, 0]
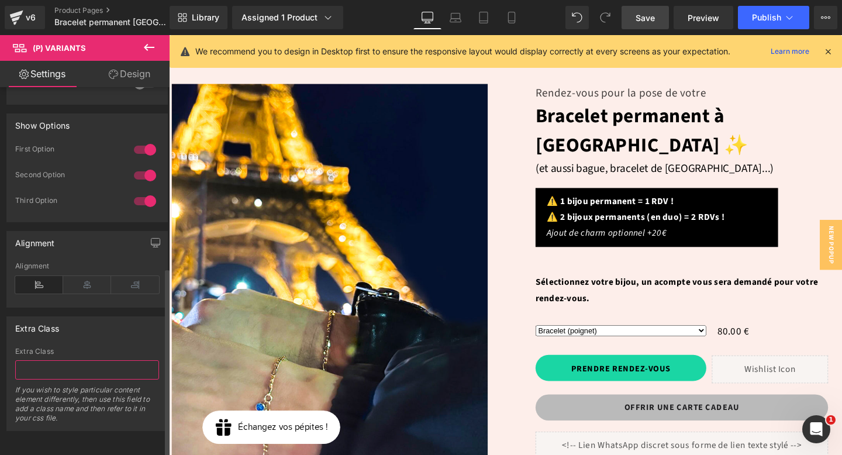
click at [77, 362] on input "text" at bounding box center [87, 369] width 144 height 19
click at [649, 15] on span "Save" at bounding box center [644, 18] width 19 height 12
click at [651, 22] on span "Save" at bounding box center [644, 18] width 19 height 12
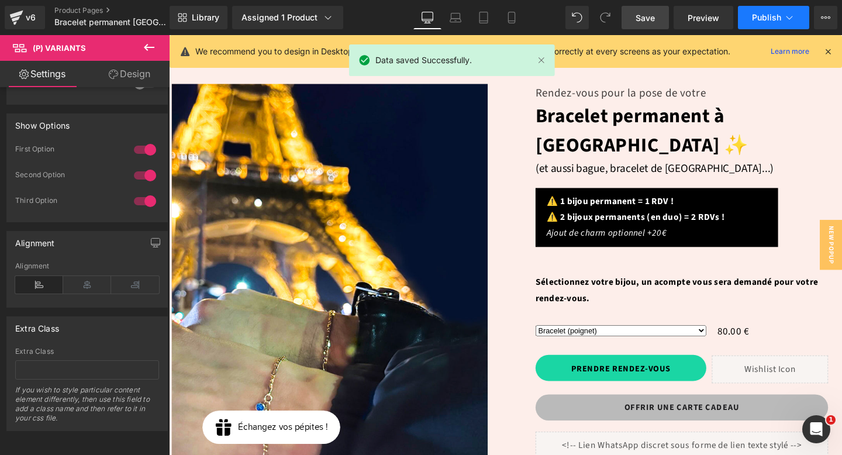
click at [766, 19] on span "Publish" at bounding box center [766, 17] width 29 height 9
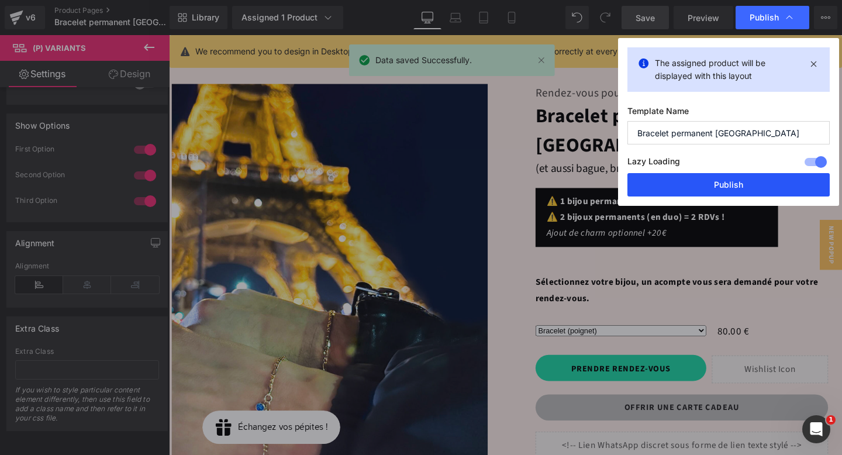
click at [739, 181] on button "Publish" at bounding box center [728, 184] width 202 height 23
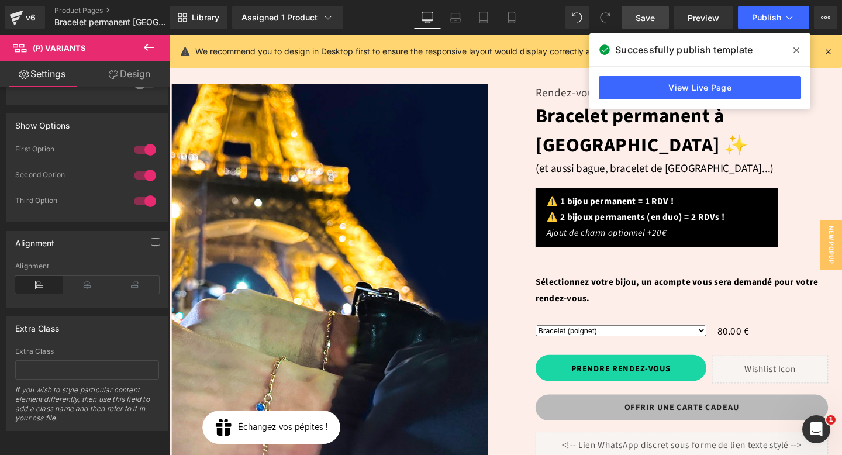
click at [797, 49] on icon at bounding box center [796, 50] width 6 height 9
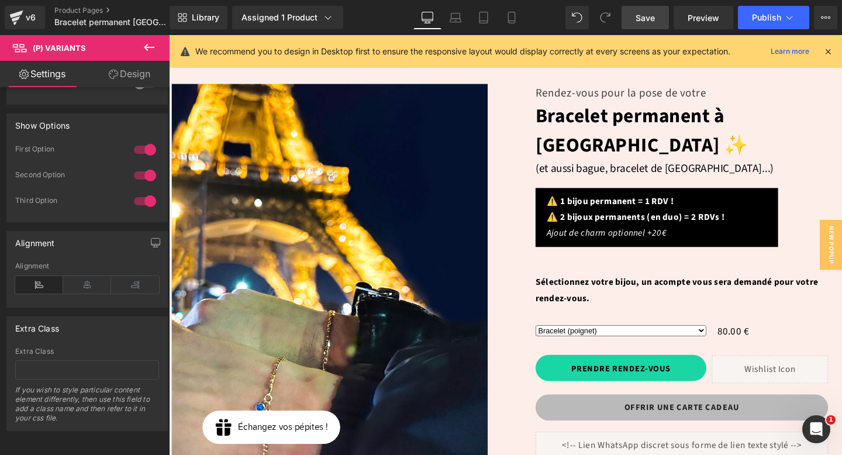
click at [639, 18] on span "Save" at bounding box center [644, 18] width 19 height 12
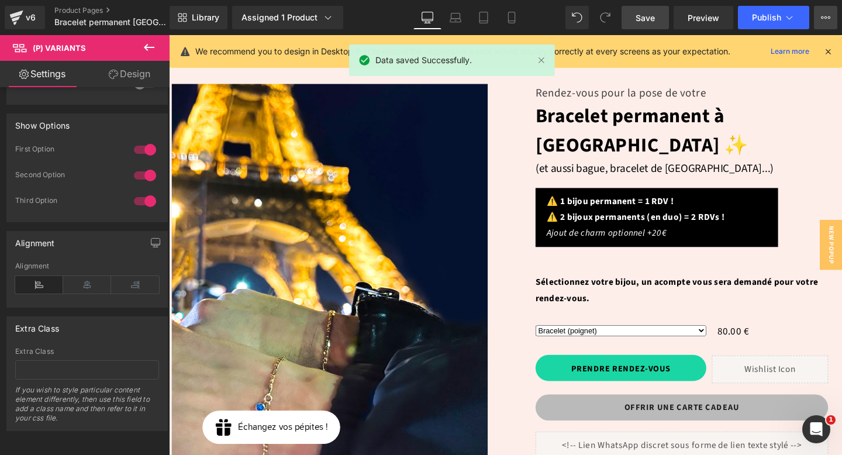
click at [825, 22] on icon at bounding box center [825, 17] width 9 height 9
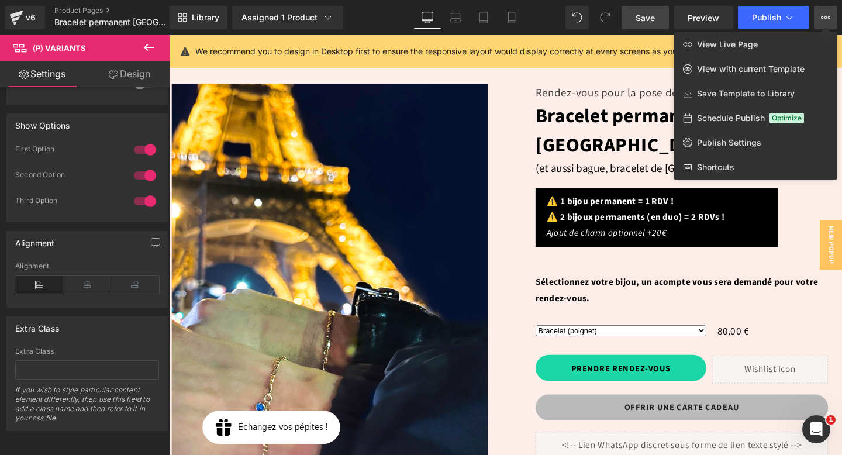
click at [826, 22] on icon at bounding box center [825, 17] width 9 height 9
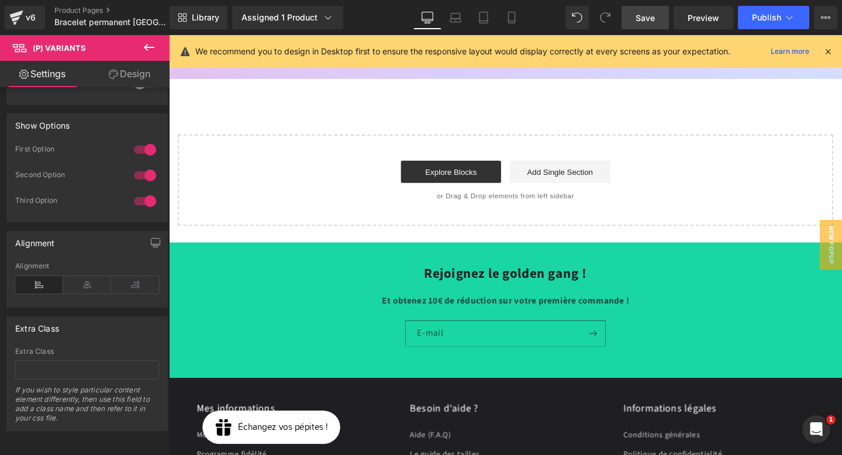
scroll to position [5368, 0]
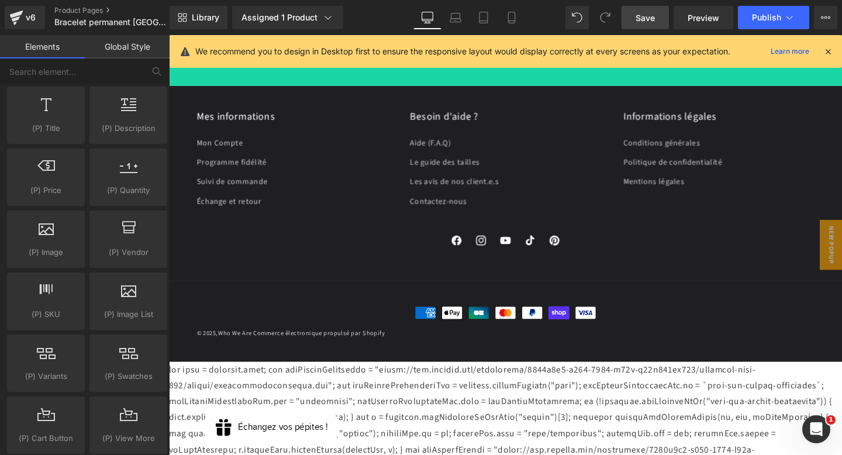
click at [356, 378] on div at bounding box center [522, 453] width 707 height 151
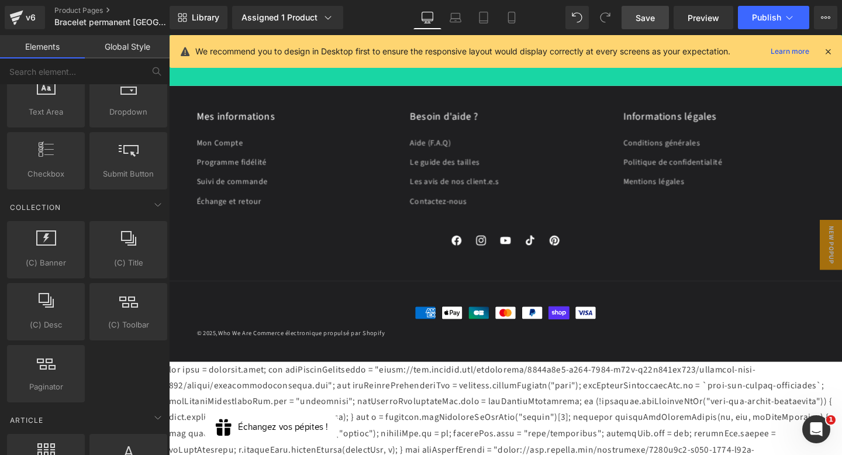
scroll to position [2086, 0]
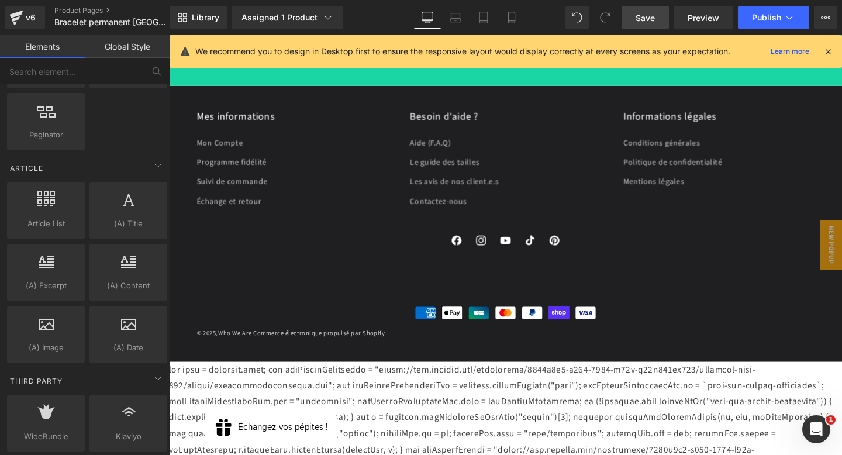
click at [122, 51] on link "Global Style" at bounding box center [127, 46] width 85 height 23
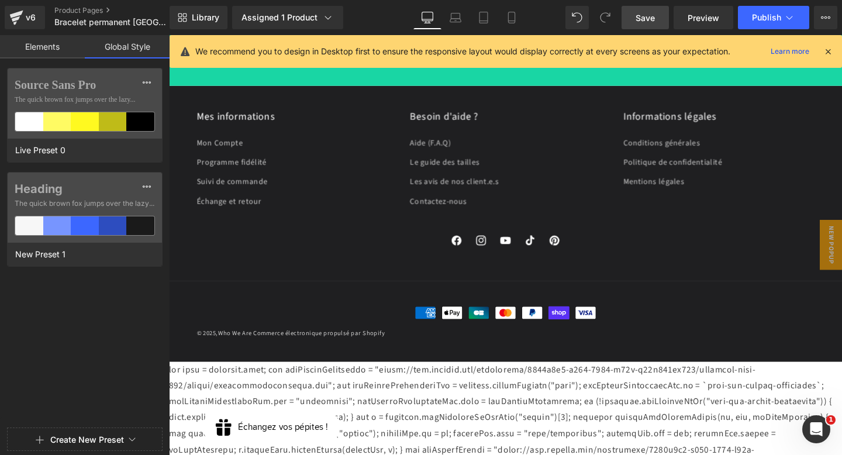
click at [635, 23] on link "Save" at bounding box center [644, 17] width 47 height 23
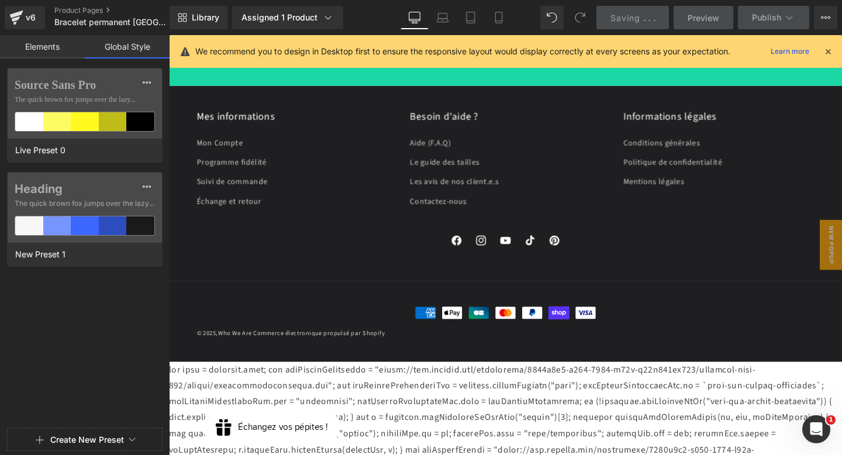
click at [50, 46] on link "Elements" at bounding box center [42, 46] width 85 height 23
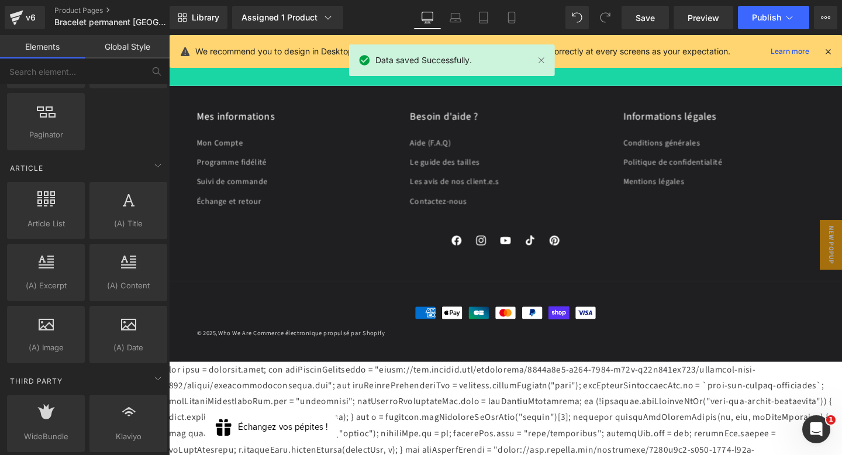
scroll to position [2270, 0]
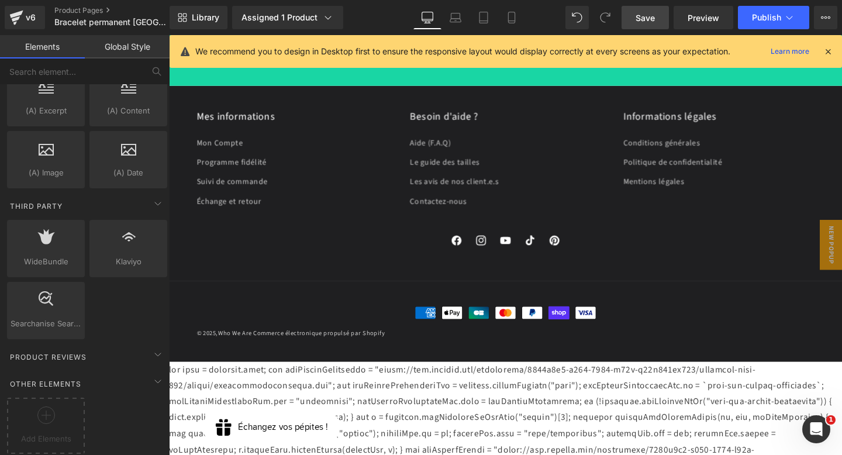
click at [650, 23] on span "Save" at bounding box center [644, 18] width 19 height 12
click at [827, 20] on icon at bounding box center [825, 17] width 9 height 9
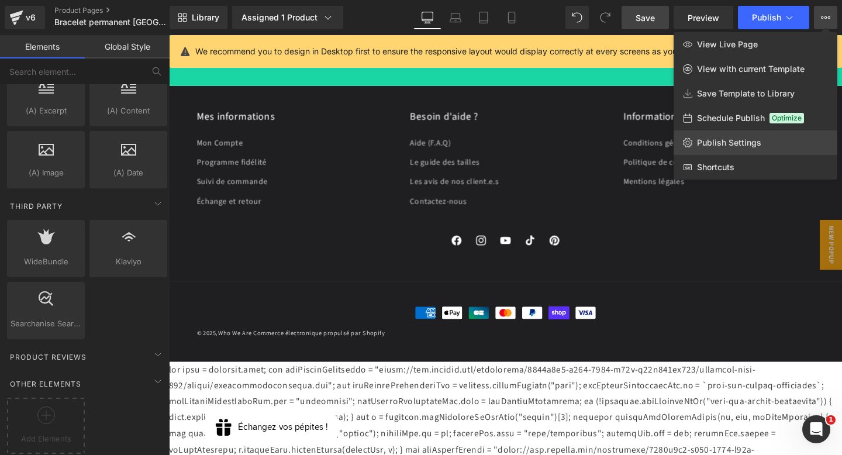
click at [757, 145] on span "Publish Settings" at bounding box center [729, 142] width 64 height 11
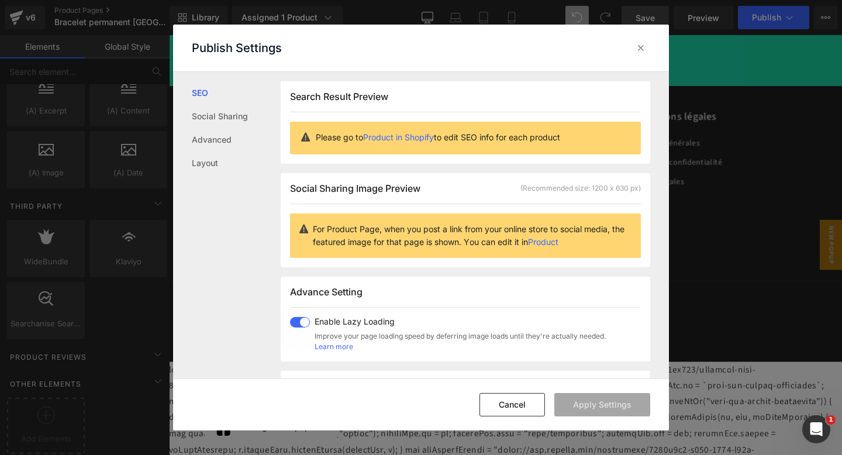
scroll to position [1, 0]
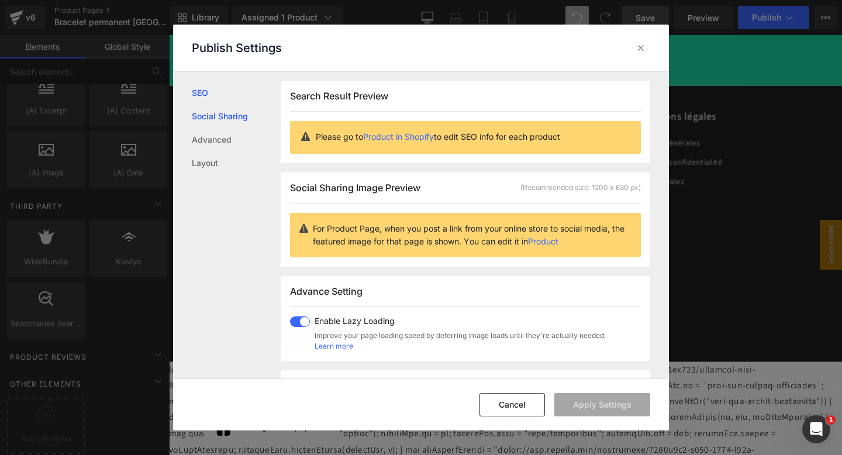
click at [224, 120] on link "Social Sharing" at bounding box center [236, 116] width 89 height 23
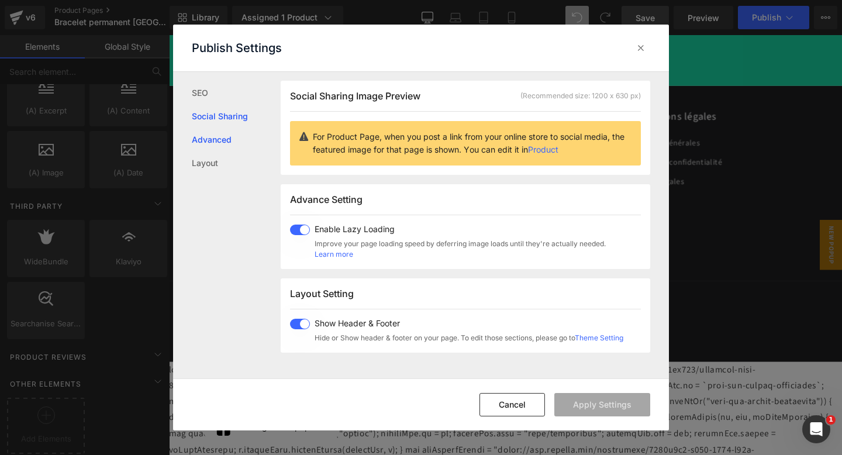
click at [220, 134] on link "Advanced" at bounding box center [236, 139] width 89 height 23
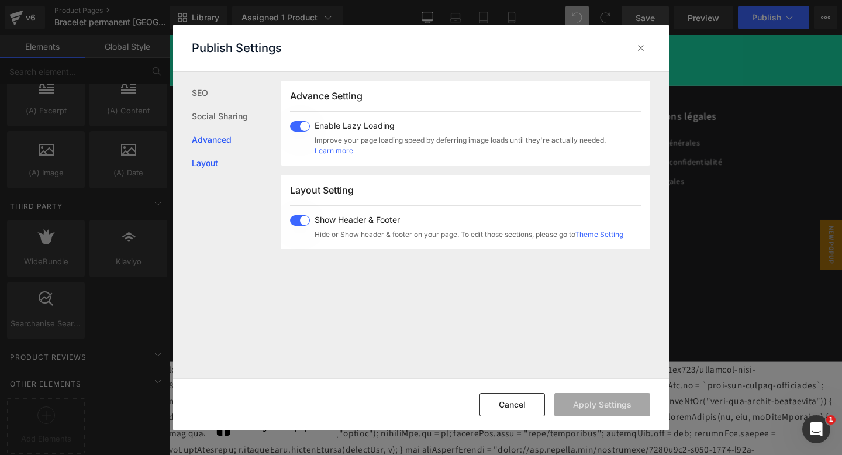
click at [210, 168] on link "Layout" at bounding box center [236, 162] width 89 height 23
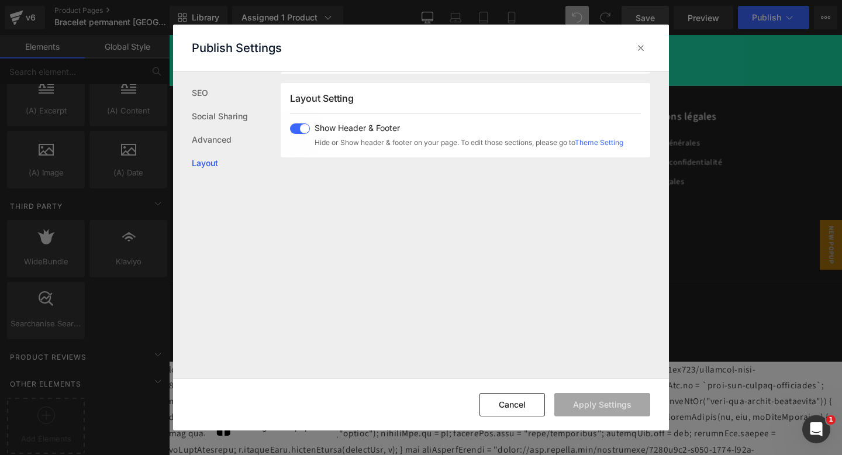
scroll to position [289, 0]
click at [638, 47] on icon at bounding box center [641, 48] width 12 height 12
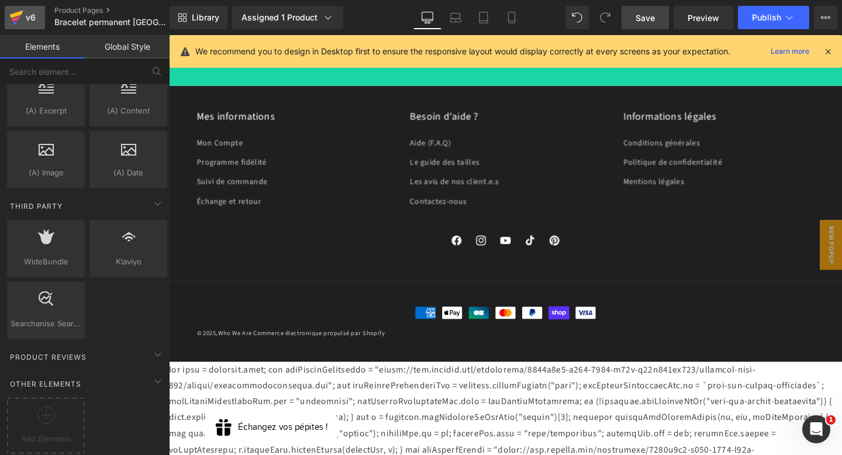
click at [26, 13] on div "v6" at bounding box center [30, 17] width 15 height 15
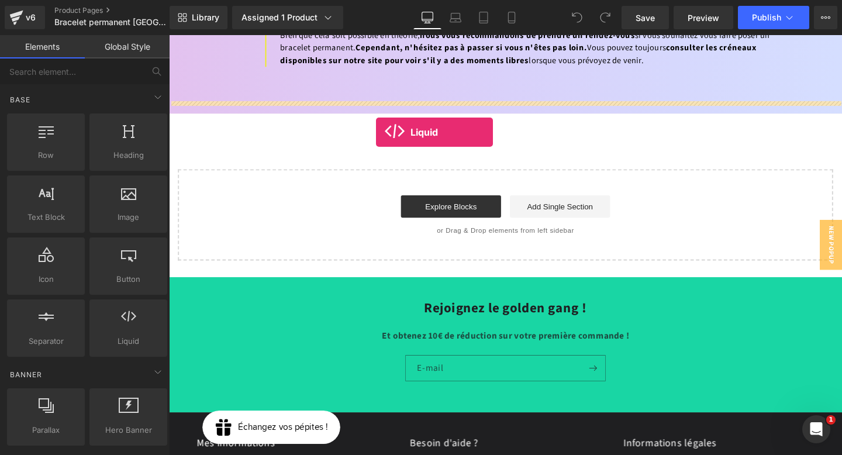
drag, startPoint x: 302, startPoint y: 362, endPoint x: 386, endPoint y: 137, distance: 240.3
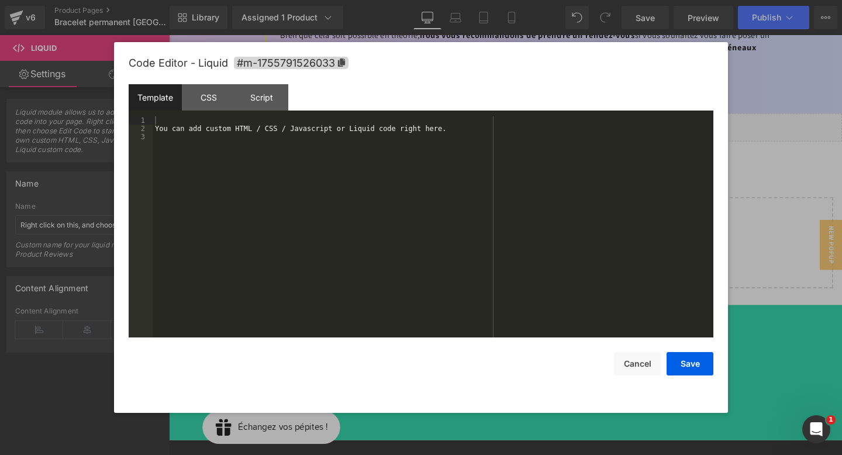
click at [329, 0] on div "Liquid You are previewing how the will restyle your page. You can not edit Elem…" at bounding box center [421, 0] width 842 height 0
click at [209, 96] on div "CSS" at bounding box center [208, 97] width 53 height 26
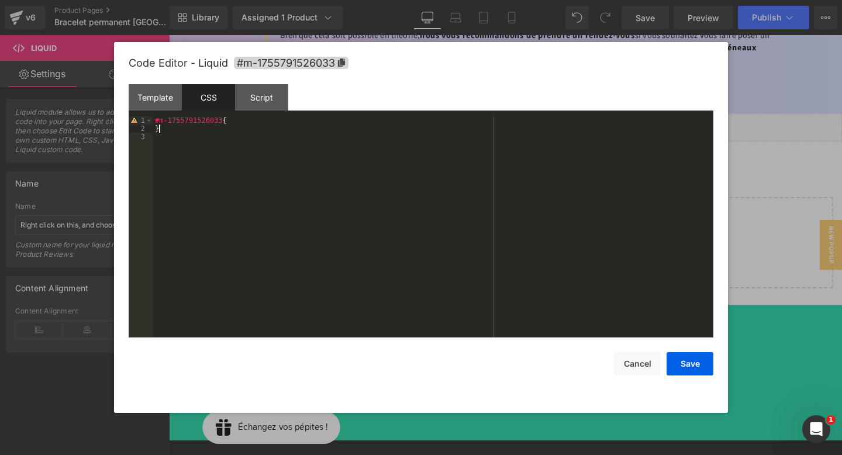
click at [208, 130] on div "#m-1755791526033 { }" at bounding box center [433, 234] width 561 height 237
click at [250, 120] on div "#m-1755791526033 { }" at bounding box center [433, 234] width 561 height 237
click at [191, 119] on div "#m-1755791526033 { }" at bounding box center [433, 234] width 561 height 237
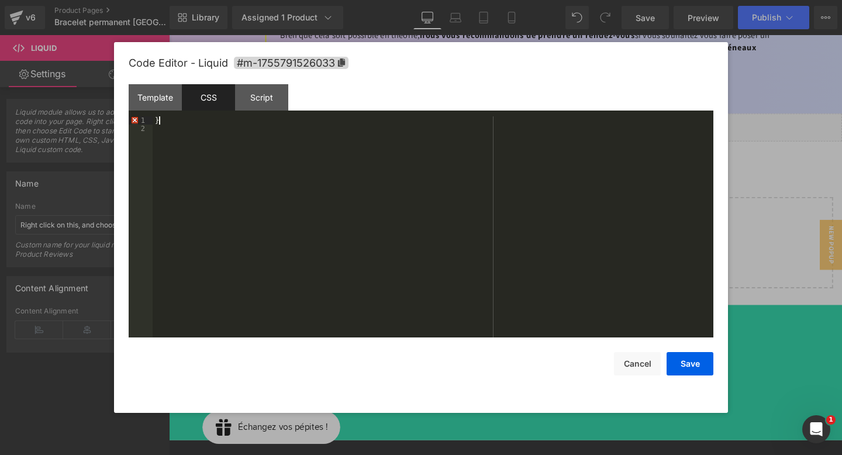
click at [187, 122] on div "}" at bounding box center [433, 234] width 561 height 237
click at [161, 108] on div "Template" at bounding box center [155, 97] width 53 height 26
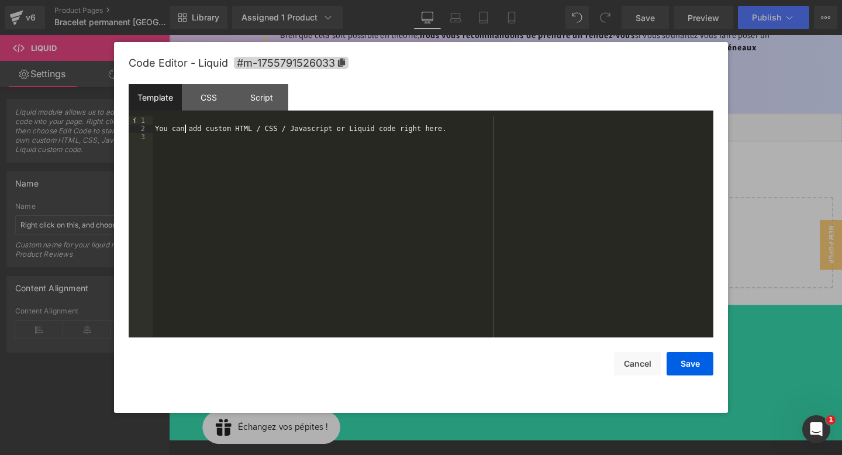
click at [185, 125] on div "You can add custom HTML / CSS / Javascript or Liquid code right here." at bounding box center [433, 234] width 561 height 237
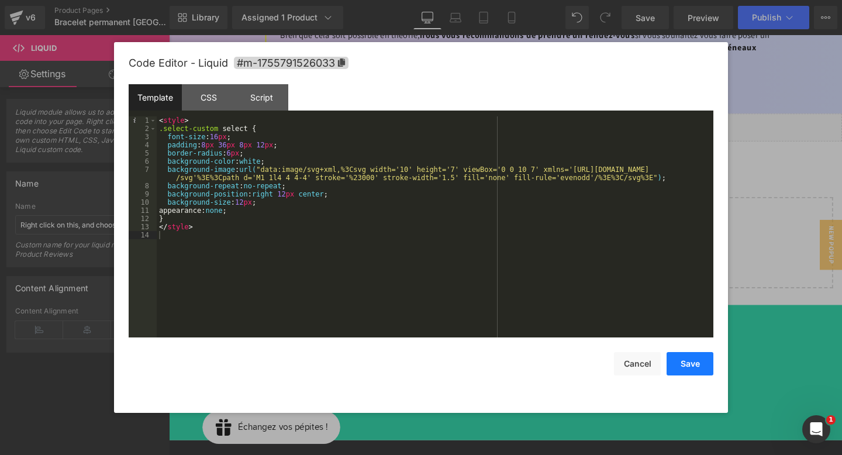
click at [690, 365] on button "Save" at bounding box center [689, 363] width 47 height 23
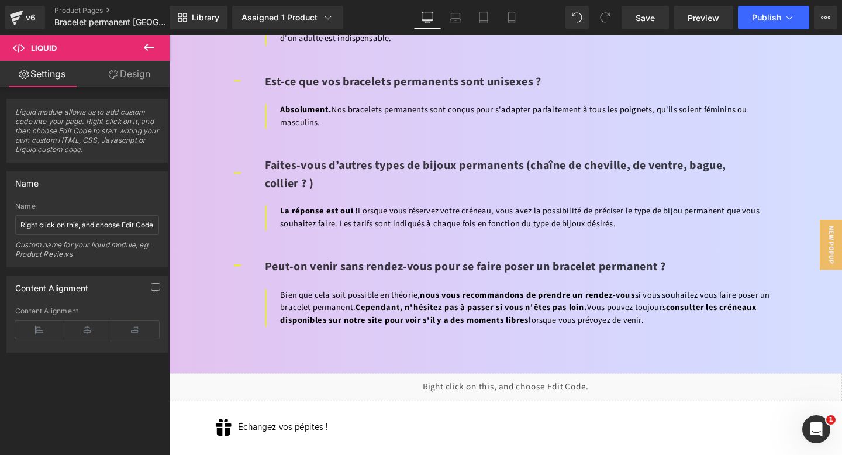
scroll to position [4674, 0]
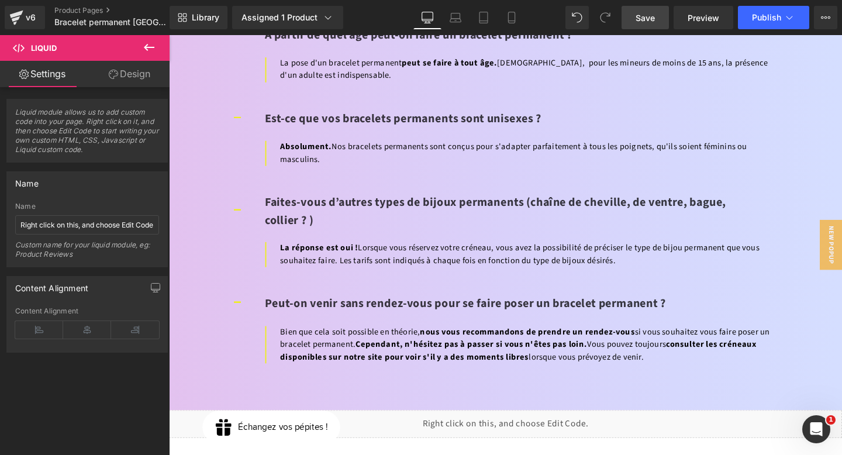
click at [644, 25] on link "Save" at bounding box center [644, 17] width 47 height 23
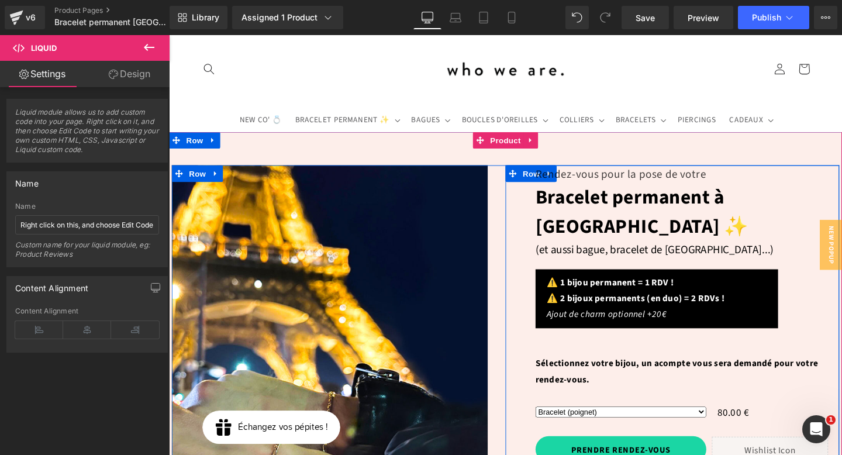
scroll to position [16, 0]
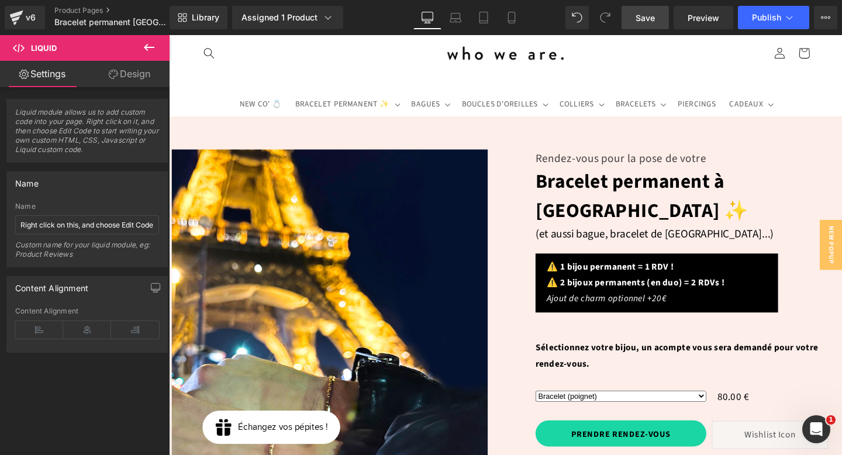
click at [641, 25] on link "Save" at bounding box center [644, 17] width 47 height 23
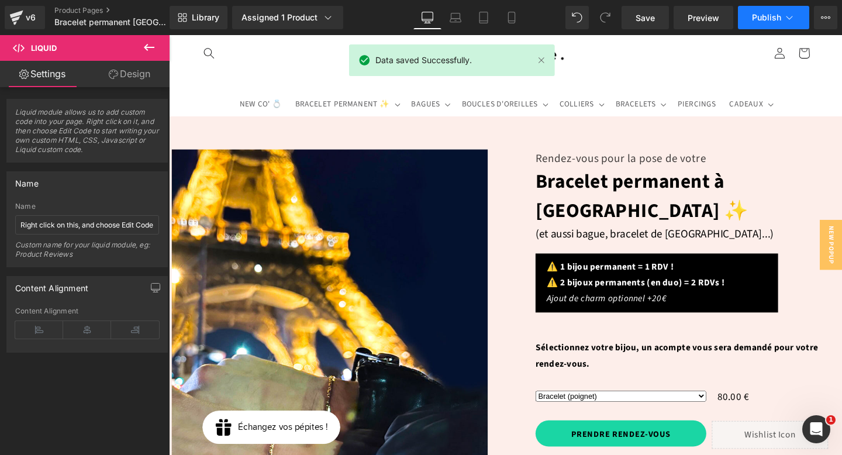
click at [793, 22] on icon at bounding box center [789, 18] width 12 height 12
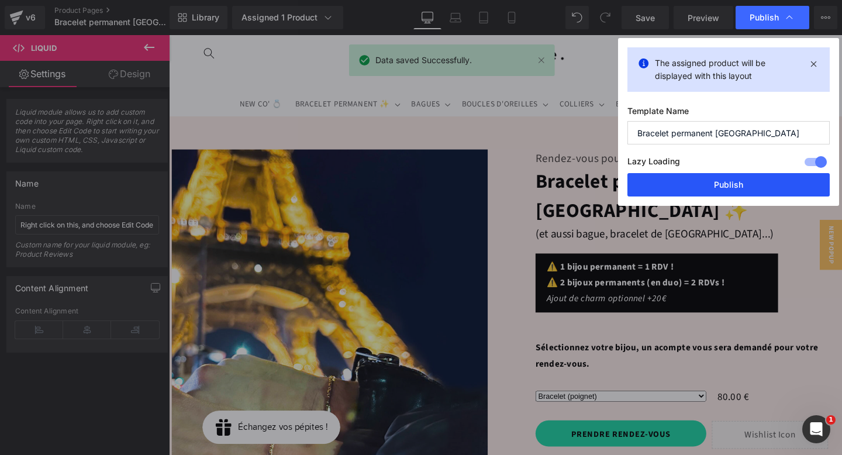
click at [743, 181] on button "Publish" at bounding box center [728, 184] width 202 height 23
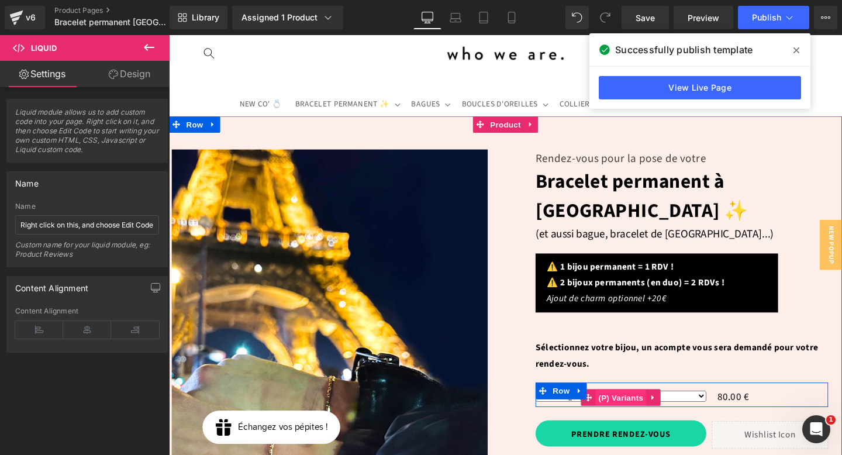
click at [627, 407] on span "(P) Variants" at bounding box center [643, 416] width 53 height 18
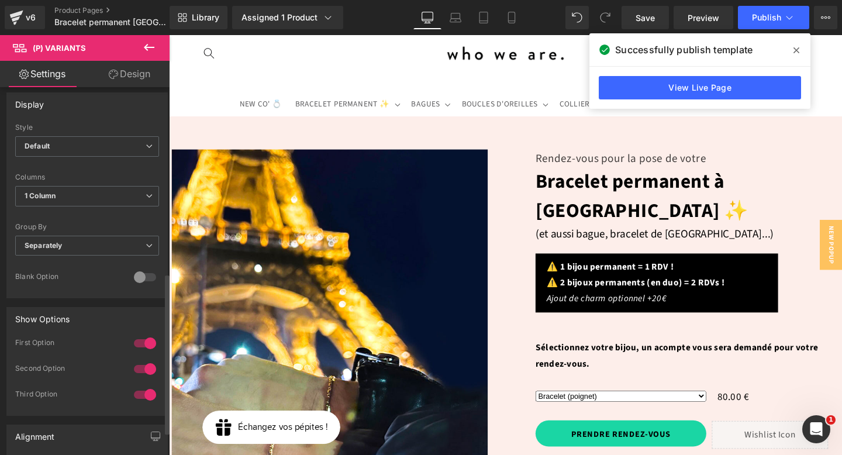
scroll to position [479, 0]
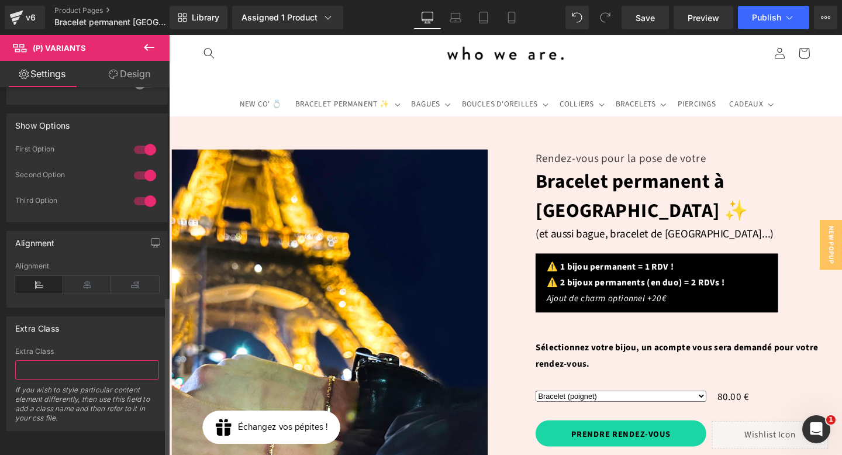
click at [89, 364] on input "text" at bounding box center [87, 369] width 144 height 19
paste input ".select-custom"
click at [131, 347] on div "Extra Class" at bounding box center [87, 351] width 144 height 8
click at [649, 16] on span "Save" at bounding box center [644, 18] width 19 height 12
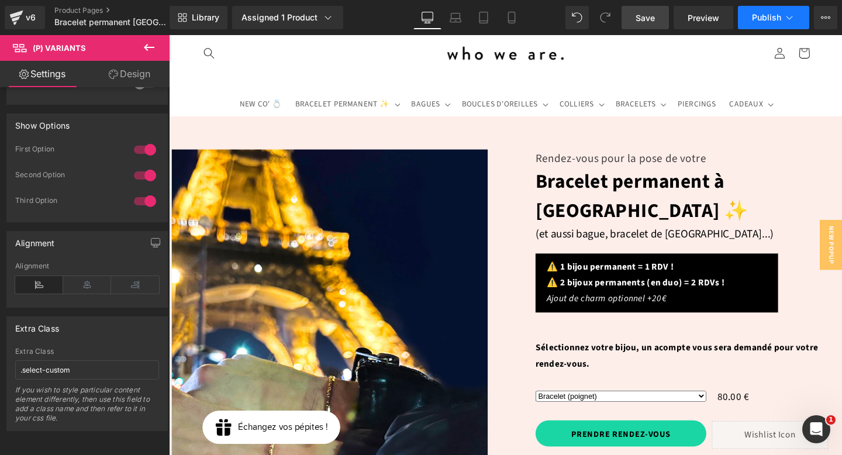
click at [790, 22] on icon at bounding box center [789, 18] width 12 height 12
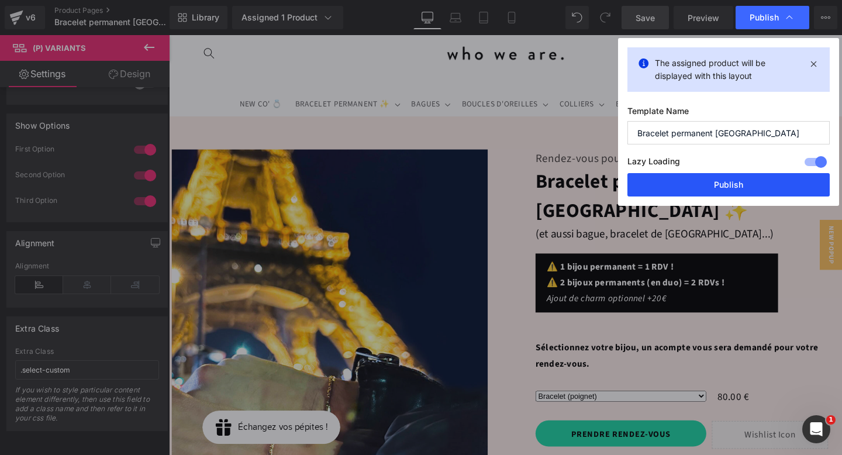
click at [748, 185] on button "Publish" at bounding box center [728, 184] width 202 height 23
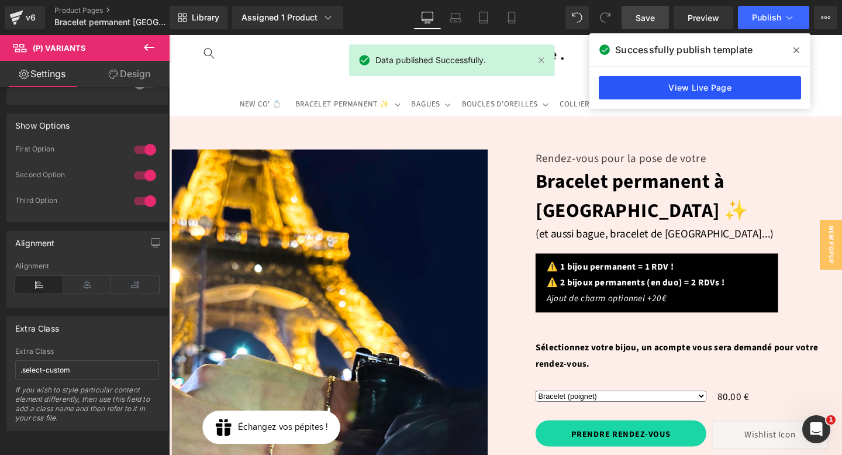
click at [693, 81] on link "View Live Page" at bounding box center [700, 87] width 202 height 23
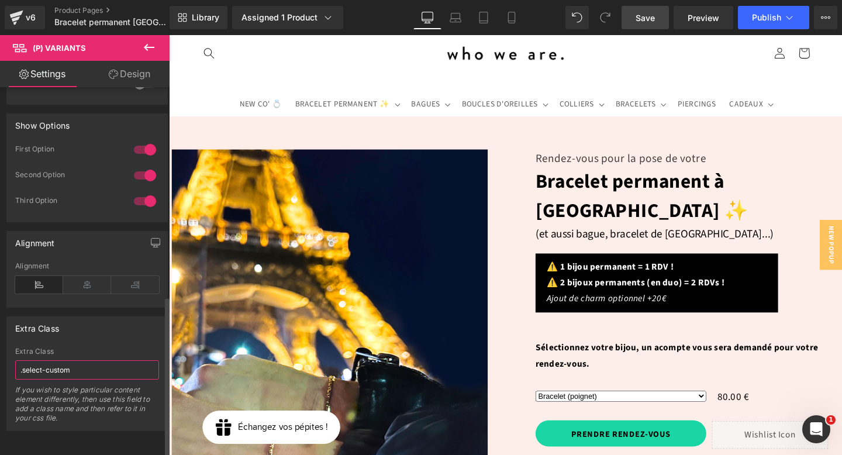
click at [20, 362] on input ".select-custom" at bounding box center [87, 369] width 144 height 19
click at [651, 15] on span "Save" at bounding box center [644, 18] width 19 height 12
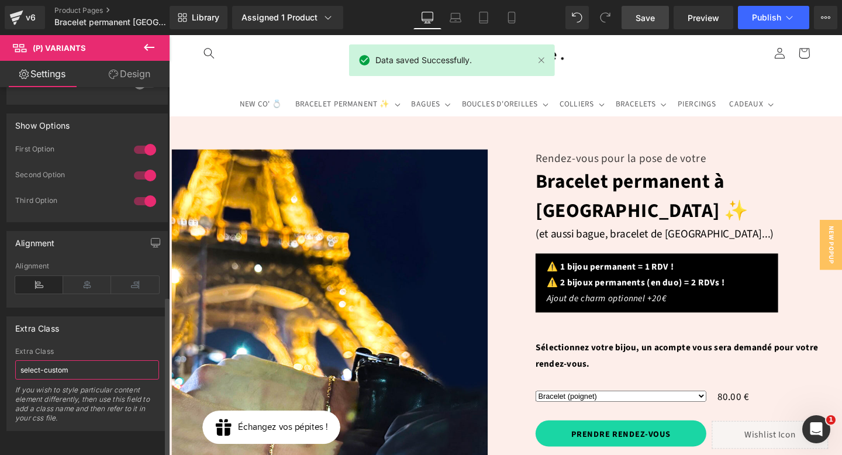
click at [23, 361] on input "select-custom" at bounding box center [87, 369] width 144 height 19
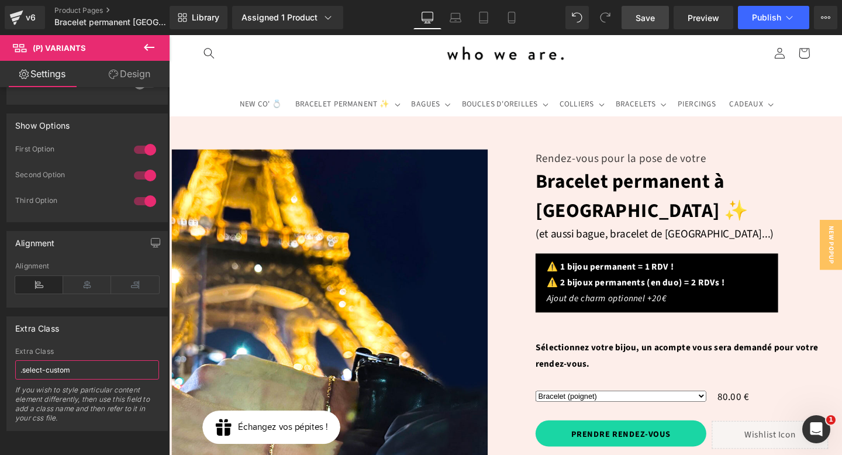
type input ".select-custom"
click at [655, 12] on span "Save" at bounding box center [644, 18] width 19 height 12
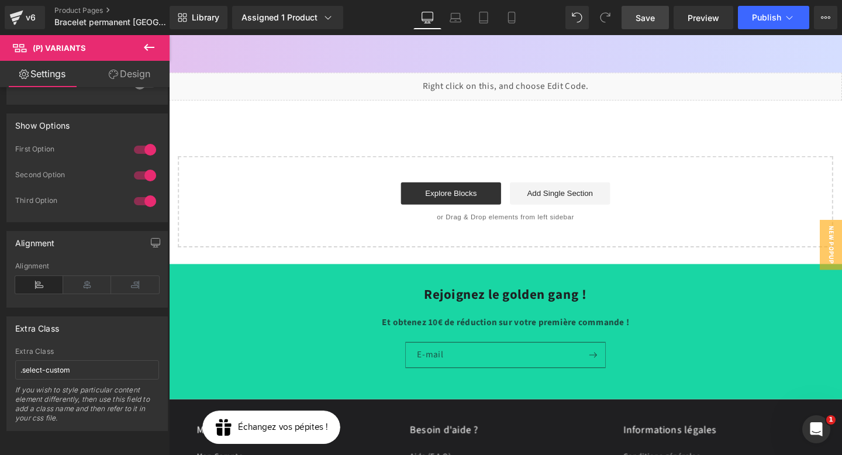
scroll to position [5022, 0]
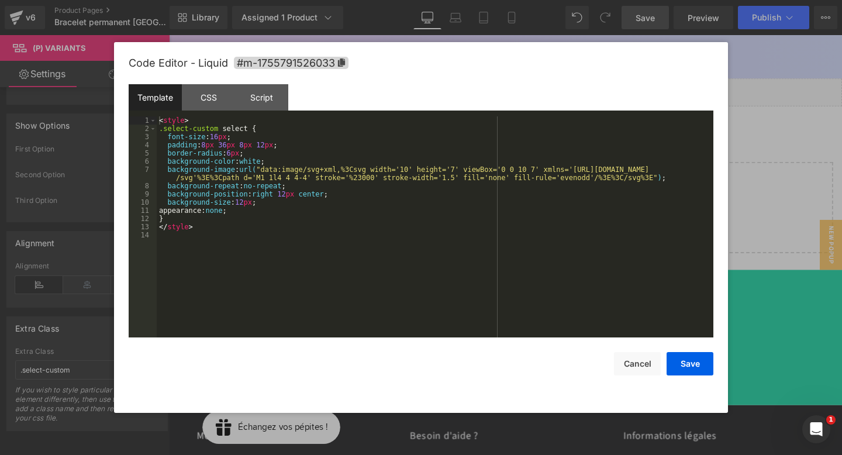
click at [481, 0] on div "(P) Variants You are previewing how the will restyle your page. You can not edi…" at bounding box center [421, 0] width 842 height 0
click at [268, 212] on div "< style > .select-custom select { font-size : 16 px ; padding : 8 px 36 px 8 px…" at bounding box center [435, 234] width 556 height 237
click at [680, 368] on button "Save" at bounding box center [689, 363] width 47 height 23
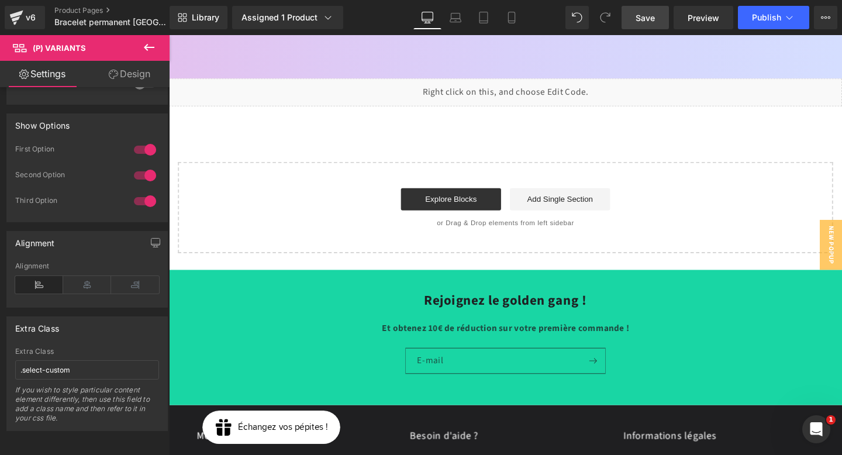
click at [635, 25] on link "Save" at bounding box center [644, 17] width 47 height 23
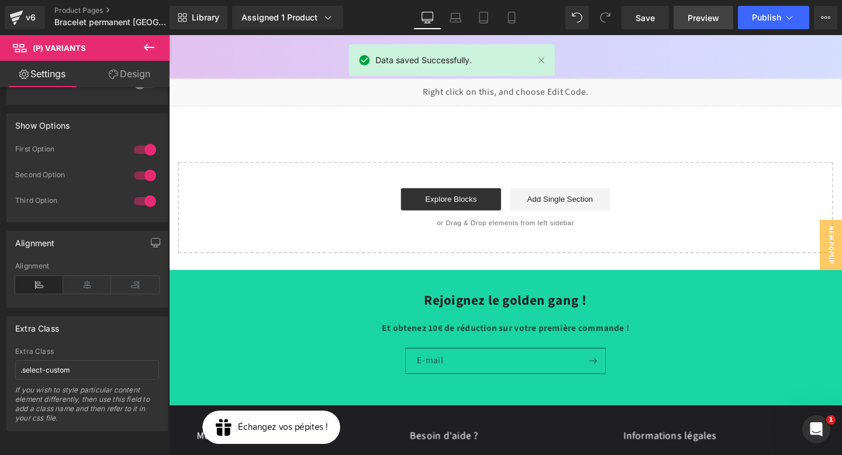
click at [695, 13] on span "Preview" at bounding box center [703, 18] width 32 height 12
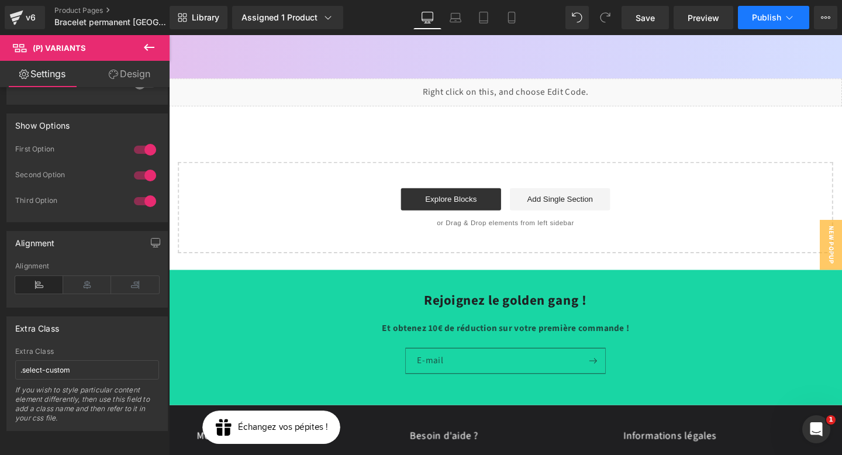
click at [759, 25] on button "Publish" at bounding box center [773, 17] width 71 height 23
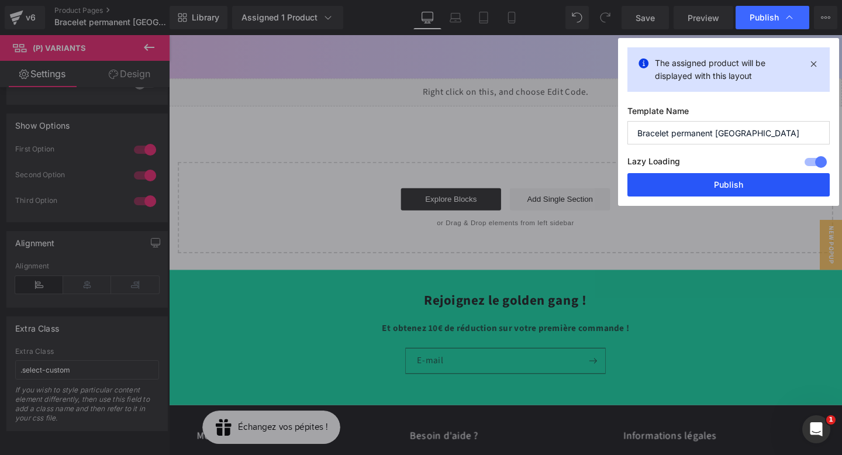
drag, startPoint x: 714, startPoint y: 178, endPoint x: 366, endPoint y: 68, distance: 365.3
click at [714, 178] on button "Publish" at bounding box center [728, 184] width 202 height 23
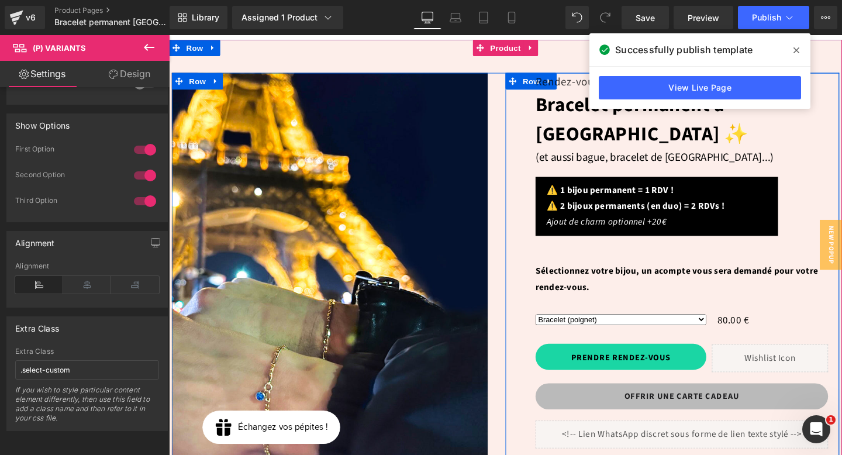
scroll to position [115, 0]
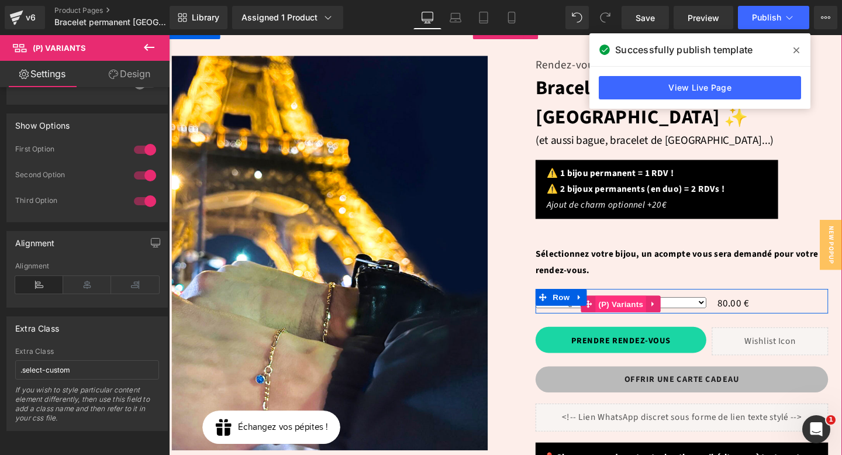
click at [645, 309] on span "(P) Variants" at bounding box center [643, 318] width 53 height 18
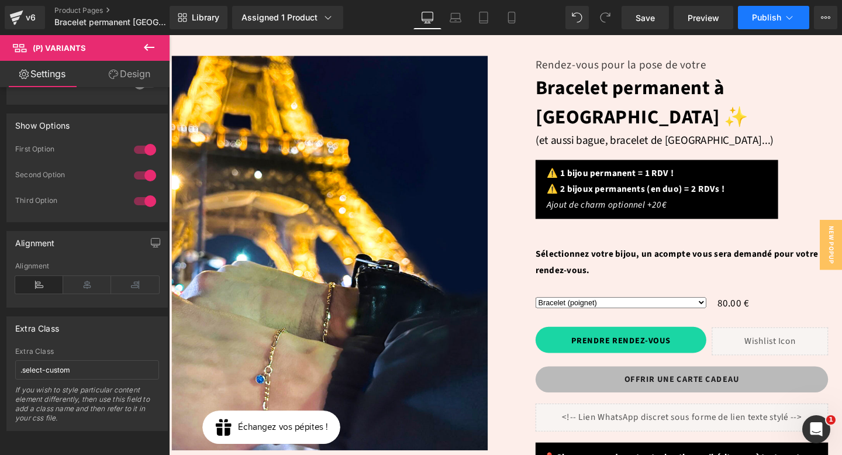
click at [789, 18] on icon at bounding box center [789, 18] width 12 height 12
click at [826, 19] on icon at bounding box center [825, 17] width 9 height 9
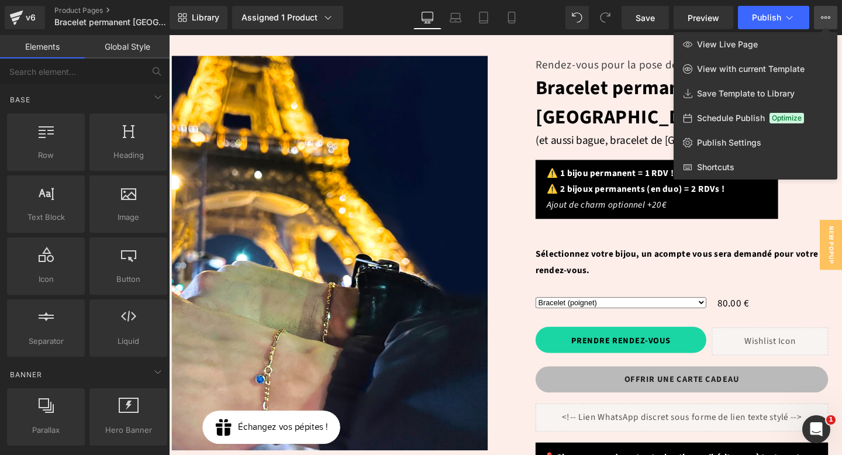
click at [517, 266] on div at bounding box center [505, 245] width 673 height 420
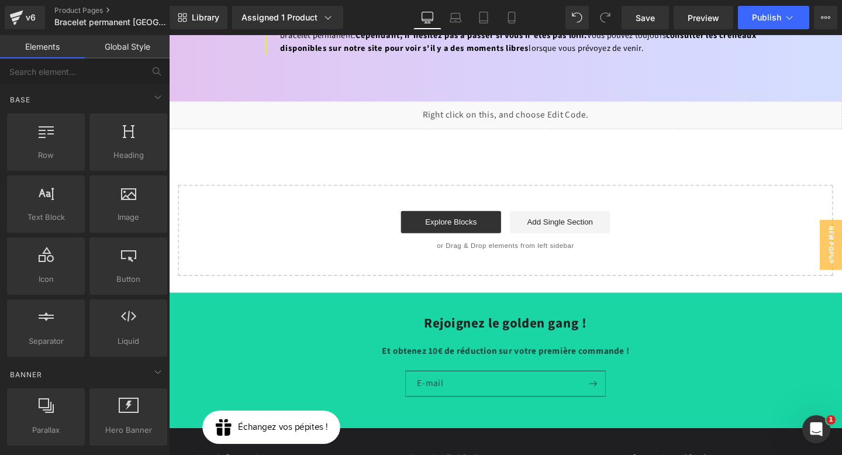
scroll to position [4860, 0]
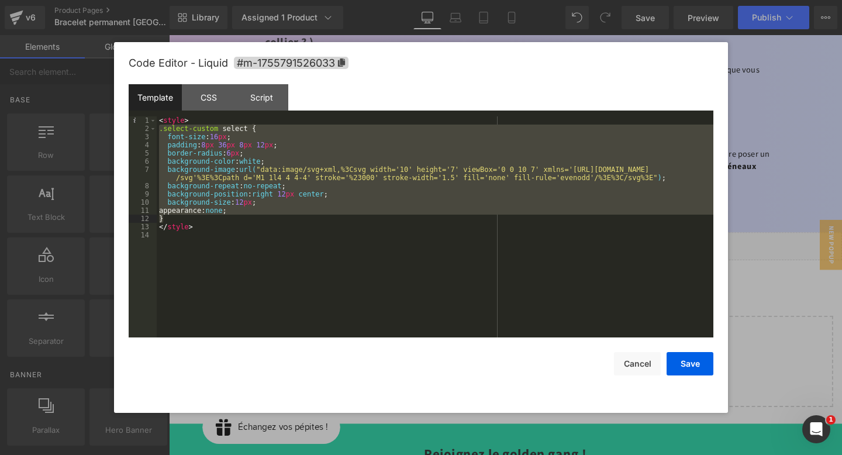
drag, startPoint x: 159, startPoint y: 131, endPoint x: 174, endPoint y: 220, distance: 90.6
click at [174, 220] on div "< style > .select-custom select { font-size : 16 px ; padding : 8 px 36 px 8 px…" at bounding box center [435, 234] width 556 height 237
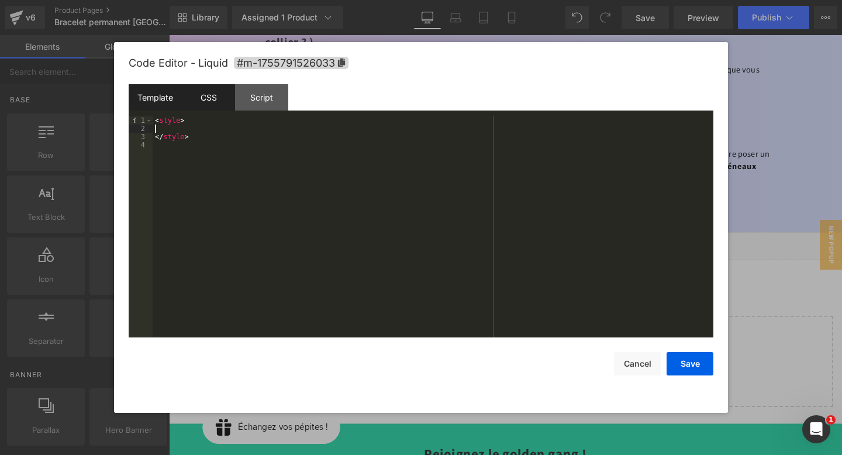
click at [209, 103] on div "CSS" at bounding box center [208, 97] width 53 height 26
click at [204, 132] on div at bounding box center [433, 234] width 561 height 237
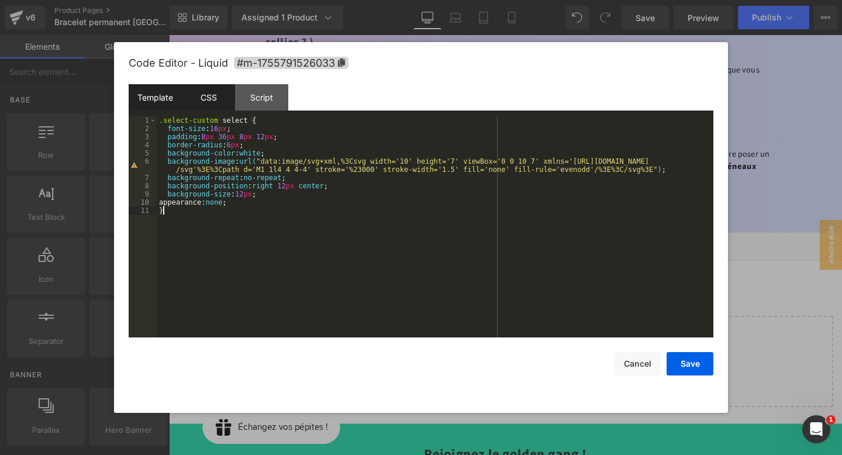
click at [155, 102] on div "Template" at bounding box center [155, 97] width 53 height 26
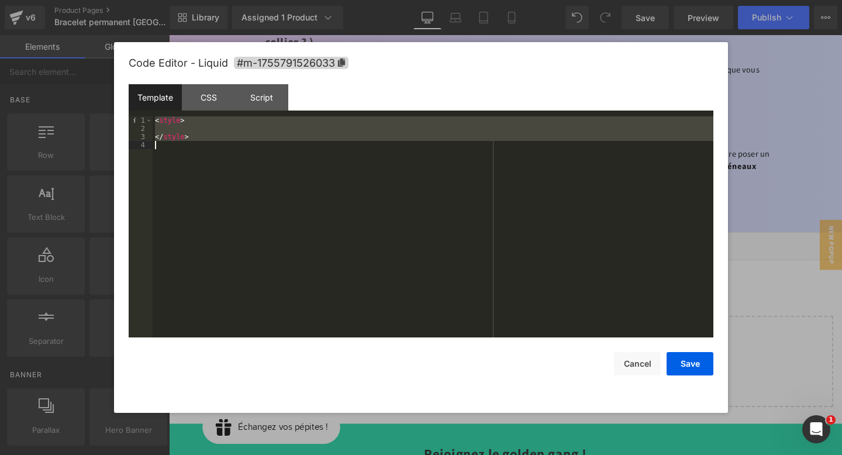
drag, startPoint x: 154, startPoint y: 120, endPoint x: 201, endPoint y: 148, distance: 54.8
click at [201, 148] on div "< style > </ style >" at bounding box center [433, 234] width 561 height 237
click at [188, 130] on div "< style > </ style >" at bounding box center [433, 234] width 561 height 237
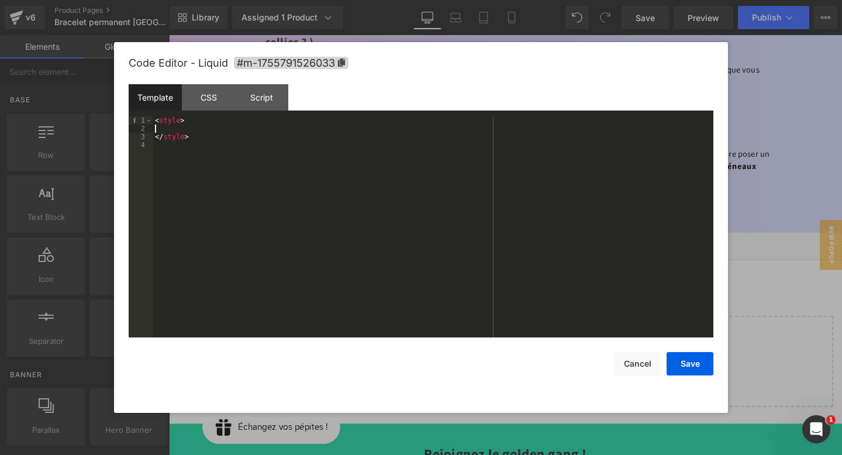
click at [188, 130] on div "< style > </ style >" at bounding box center [433, 234] width 561 height 237
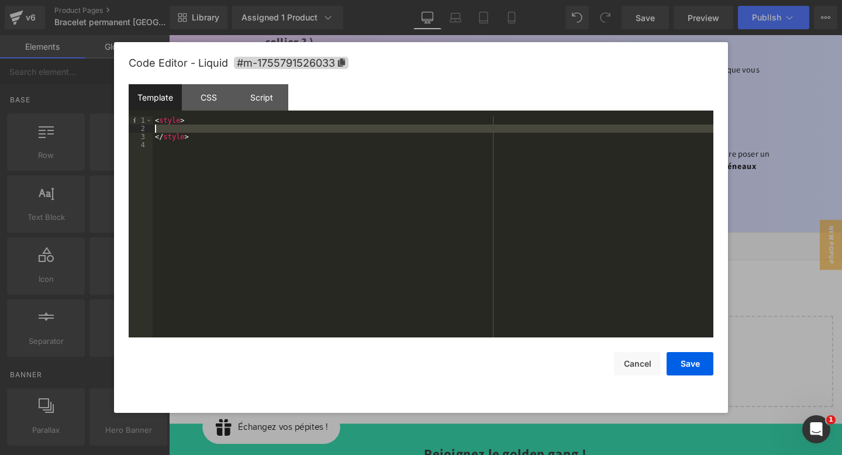
click at [188, 130] on div "< style > </ style >" at bounding box center [433, 234] width 561 height 237
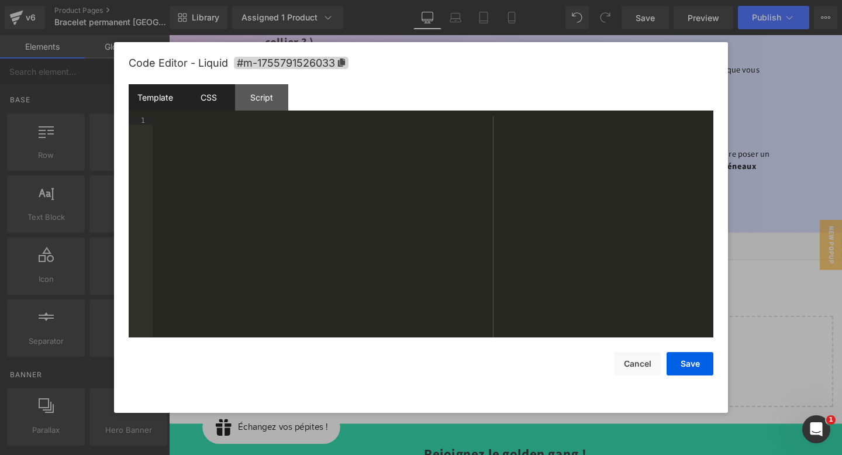
click at [207, 98] on div "CSS" at bounding box center [208, 97] width 53 height 26
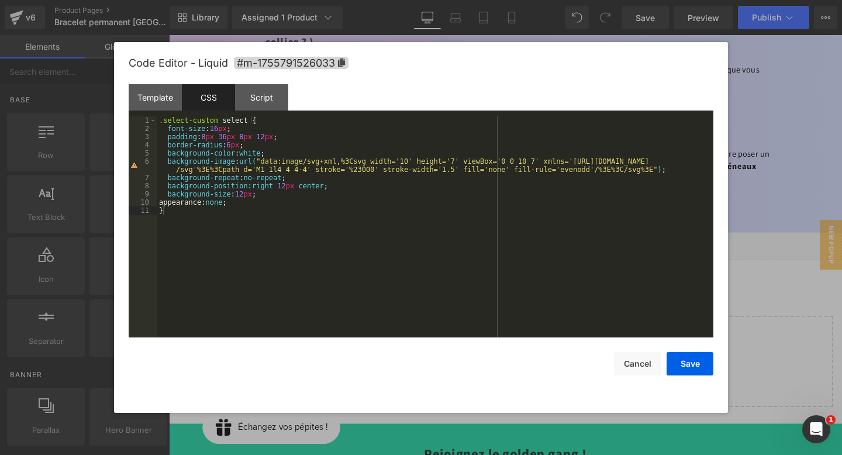
click at [228, 180] on div ".select-custom select { font-size : 16 px ; padding : 8 px 36 px 8 px 12 px ; b…" at bounding box center [435, 234] width 556 height 237
click at [683, 371] on button "Save" at bounding box center [689, 363] width 47 height 23
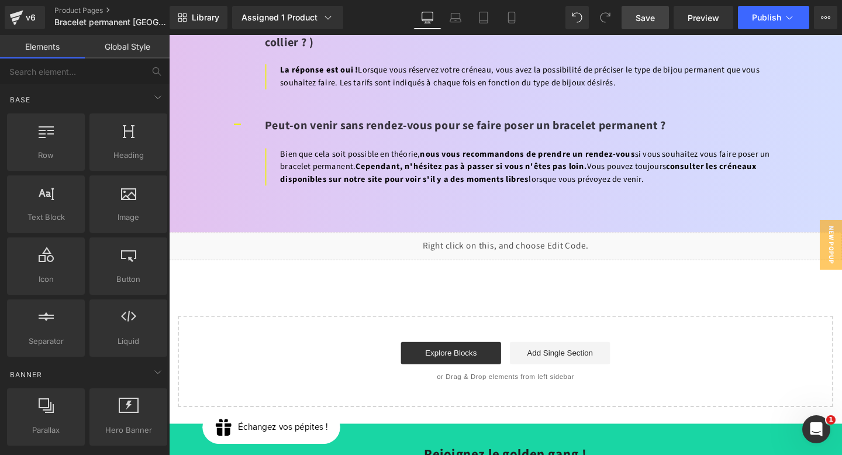
drag, startPoint x: 643, startPoint y: 8, endPoint x: 462, endPoint y: 109, distance: 207.8
click at [643, 8] on link "Save" at bounding box center [644, 17] width 47 height 23
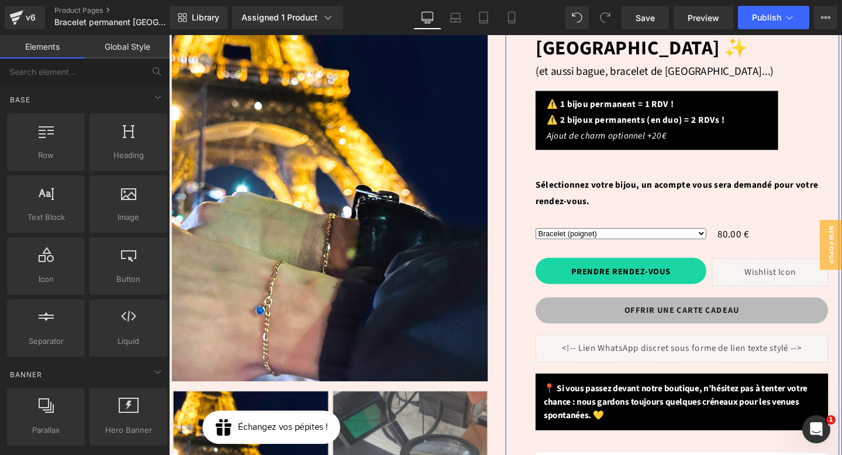
scroll to position [196, 0]
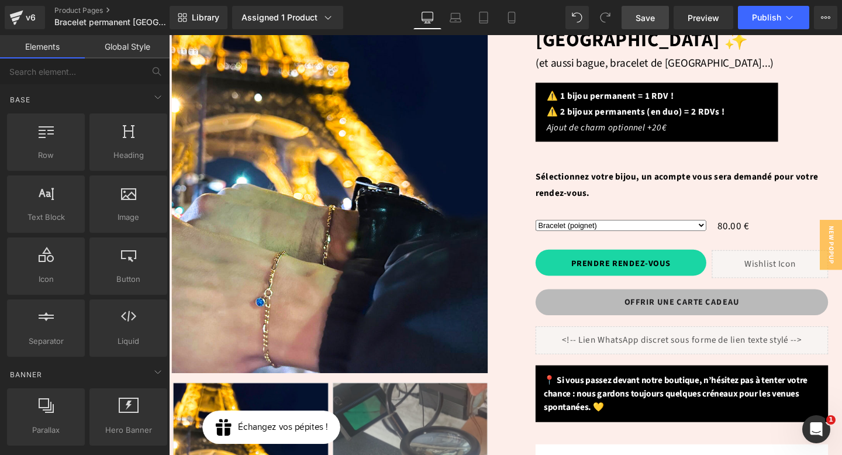
click at [641, 20] on span "Save" at bounding box center [644, 18] width 19 height 12
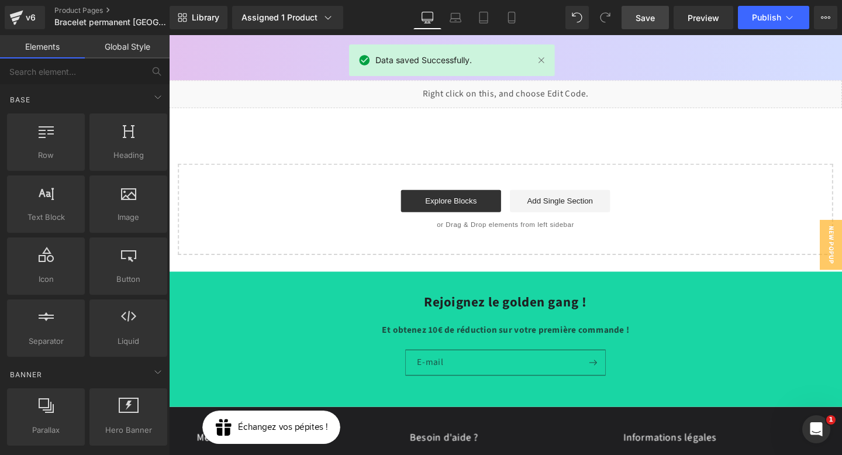
scroll to position [5018, 0]
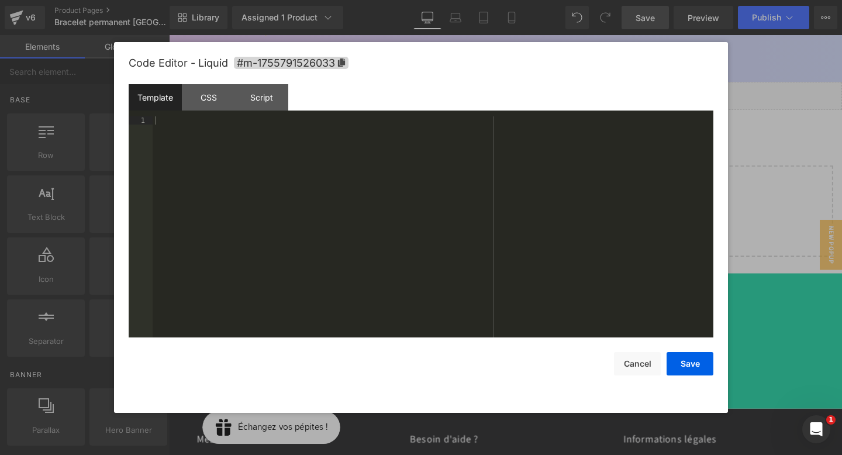
click at [555, 0] on div "(P) Variants You are previewing how the will restyle your page. You can not edi…" at bounding box center [421, 0] width 842 height 0
click at [222, 94] on div "CSS" at bounding box center [208, 97] width 53 height 26
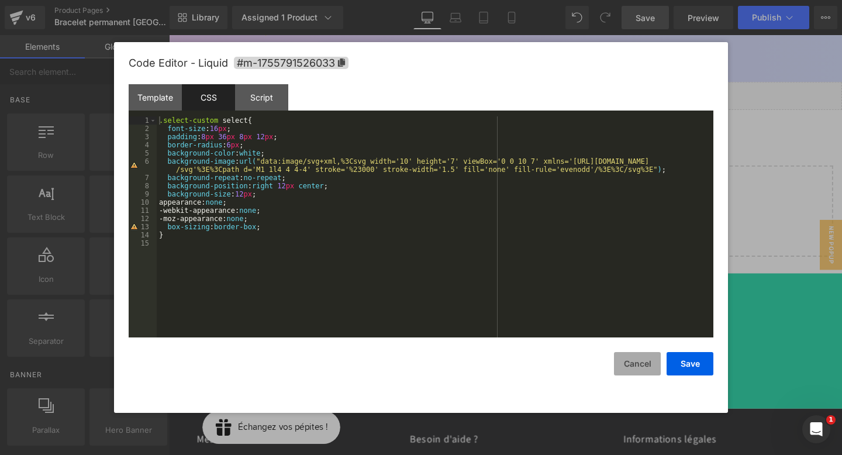
click at [645, 364] on button "Cancel" at bounding box center [637, 363] width 47 height 23
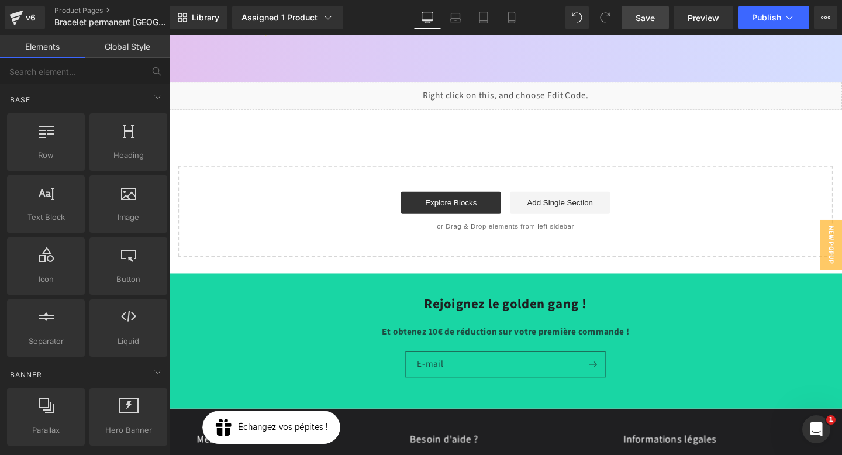
click at [552, 88] on link at bounding box center [548, 94] width 12 height 14
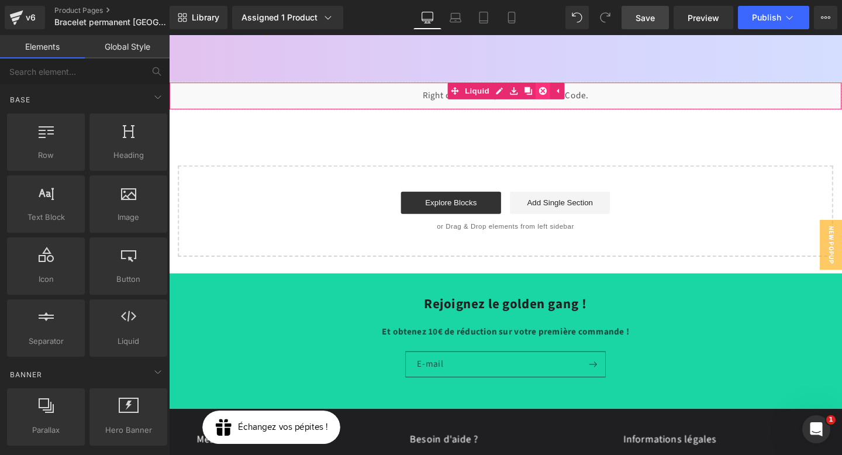
click at [559, 85] on link at bounding box center [561, 94] width 15 height 18
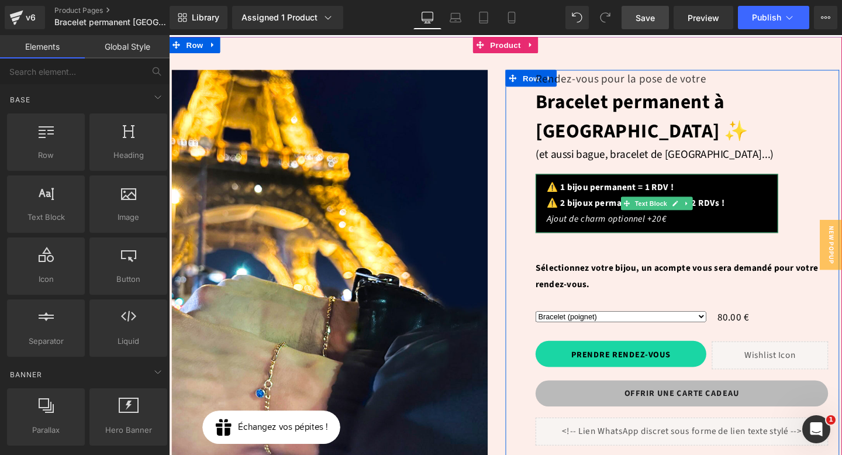
scroll to position [99, 0]
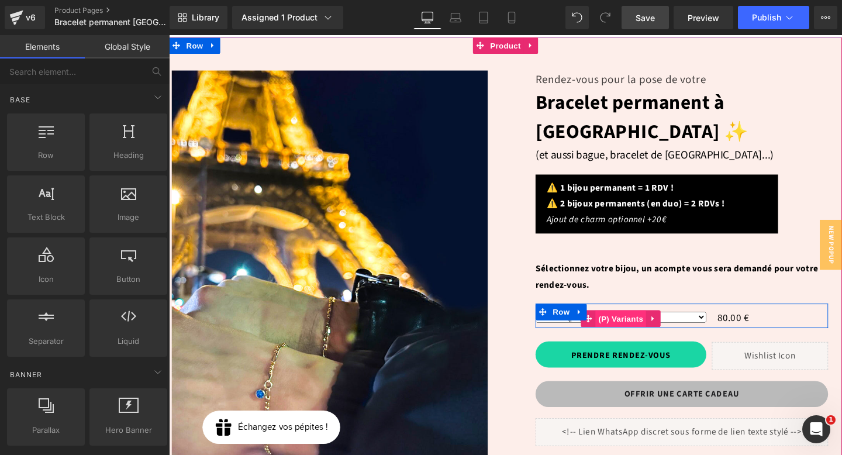
click at [633, 324] on span "(P) Variants" at bounding box center [643, 333] width 53 height 18
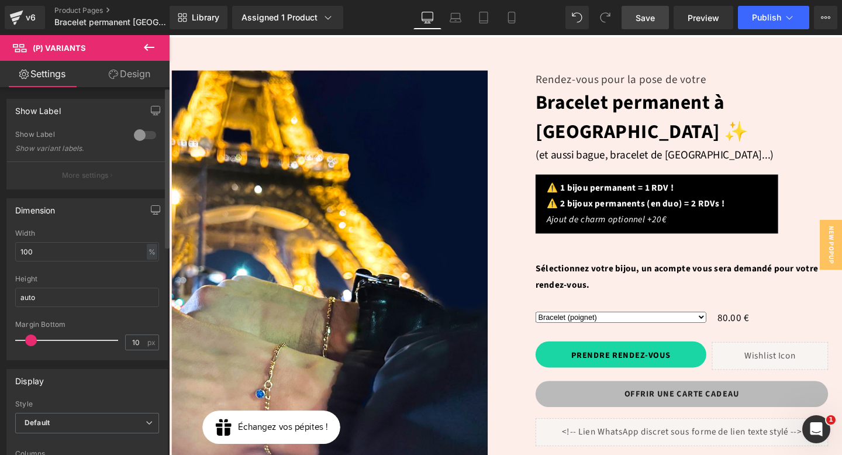
scroll to position [479, 0]
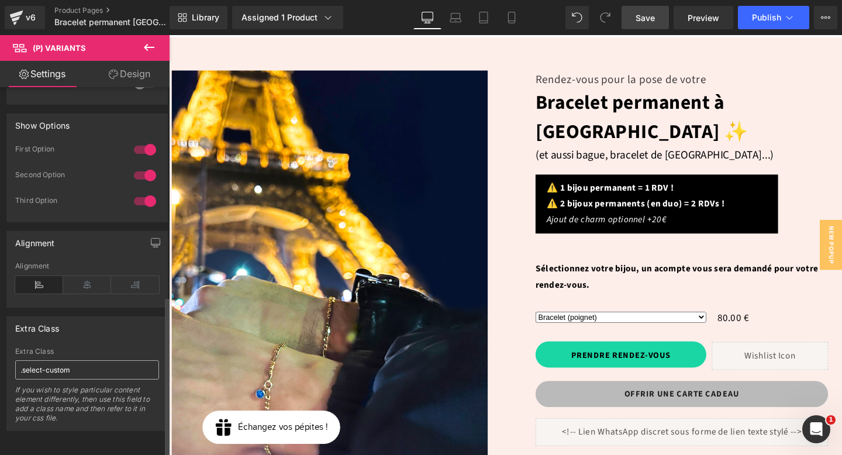
click at [70, 361] on input ".select-custom" at bounding box center [87, 369] width 144 height 19
click at [663, 11] on link "Save" at bounding box center [644, 17] width 47 height 23
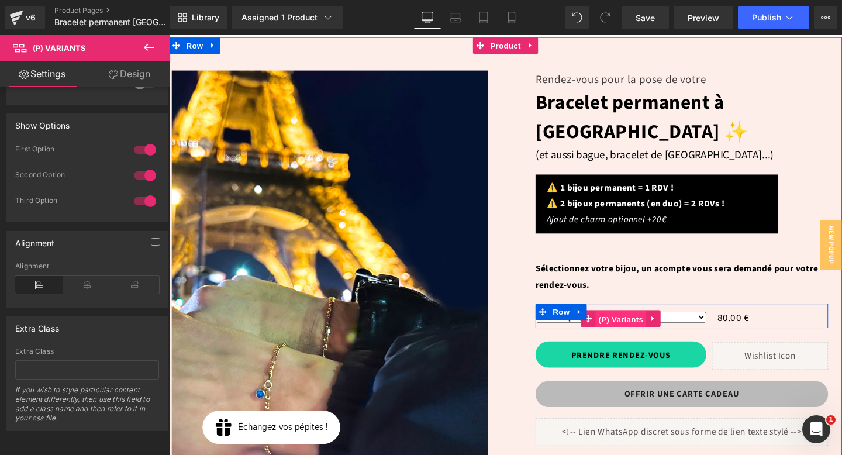
click at [648, 325] on span "(P) Variants" at bounding box center [643, 334] width 53 height 18
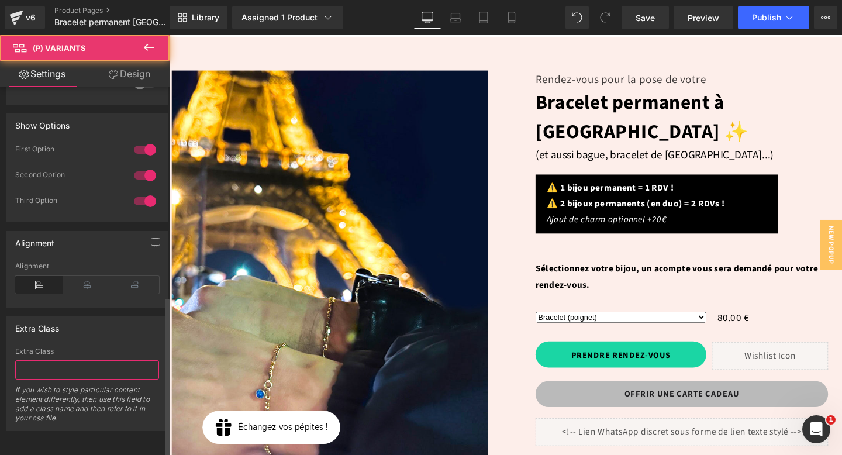
click at [88, 368] on input "text" at bounding box center [87, 369] width 144 height 19
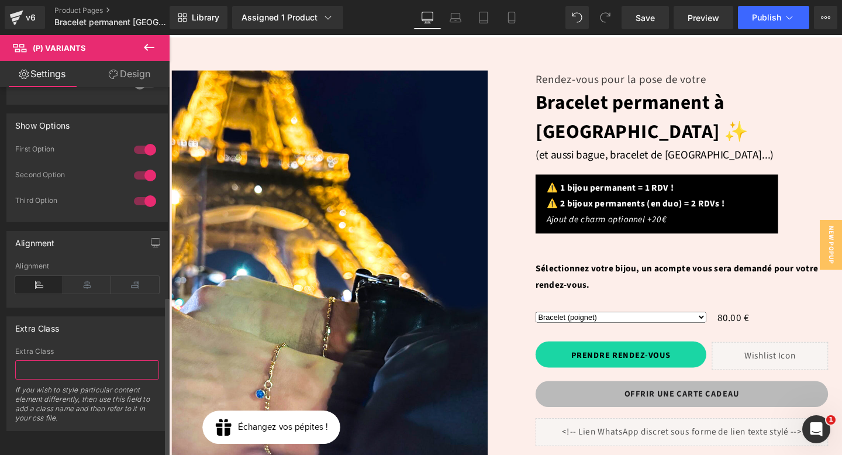
paste input ".select-custom"
type input ".select-custom"
click at [625, 21] on link "Save" at bounding box center [644, 17] width 47 height 23
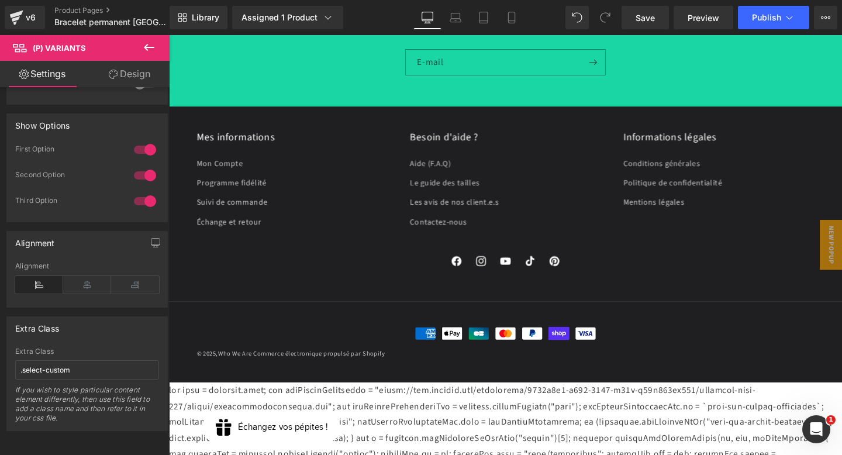
scroll to position [5368, 0]
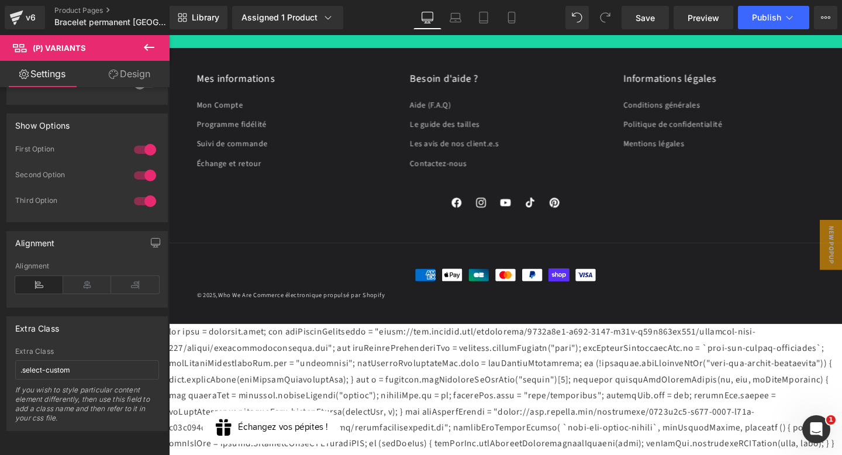
click at [144, 47] on icon at bounding box center [149, 47] width 14 height 14
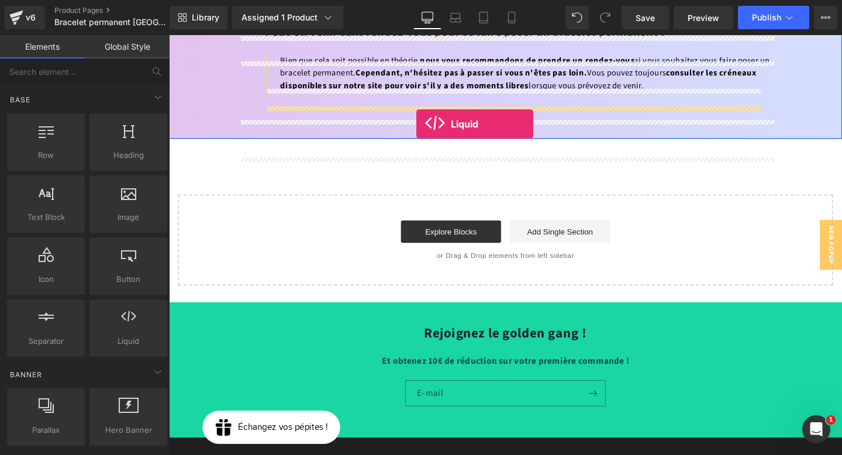
scroll to position [4877, 0]
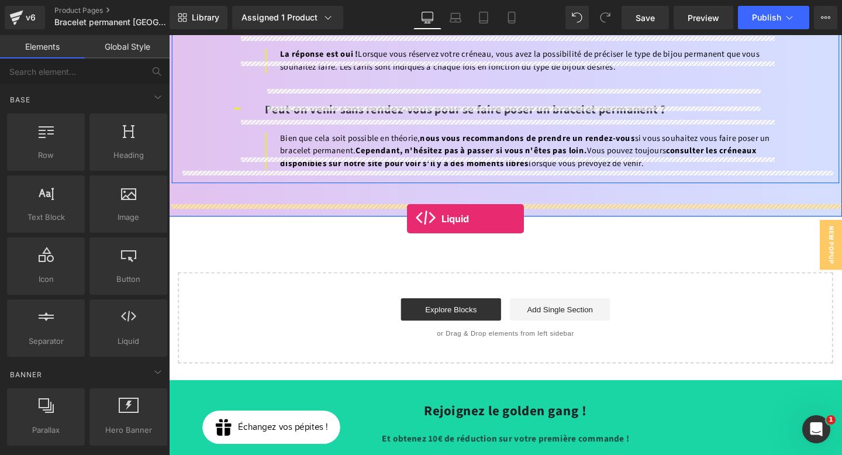
drag, startPoint x: 290, startPoint y: 361, endPoint x: 418, endPoint y: 226, distance: 185.6
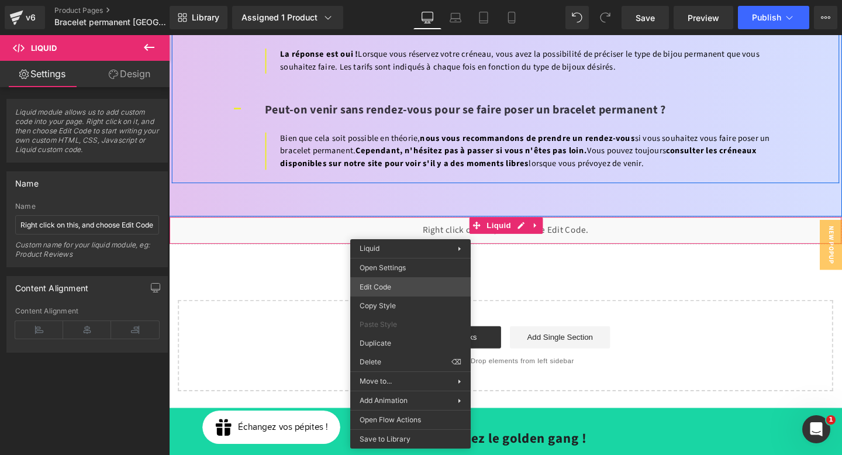
click at [402, 0] on div "Liquid You are previewing how the will restyle your page. You can not edit Elem…" at bounding box center [421, 0] width 842 height 0
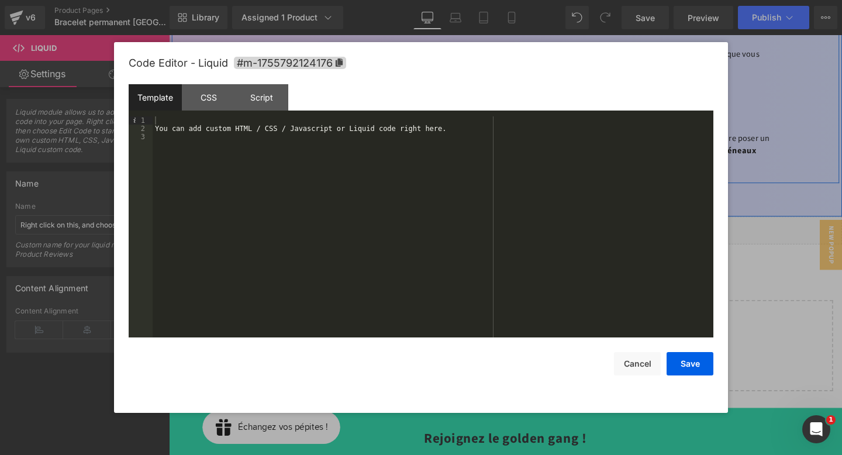
click at [290, 131] on div "You can add custom HTML / CSS / Javascript or Liquid code right here." at bounding box center [433, 234] width 561 height 237
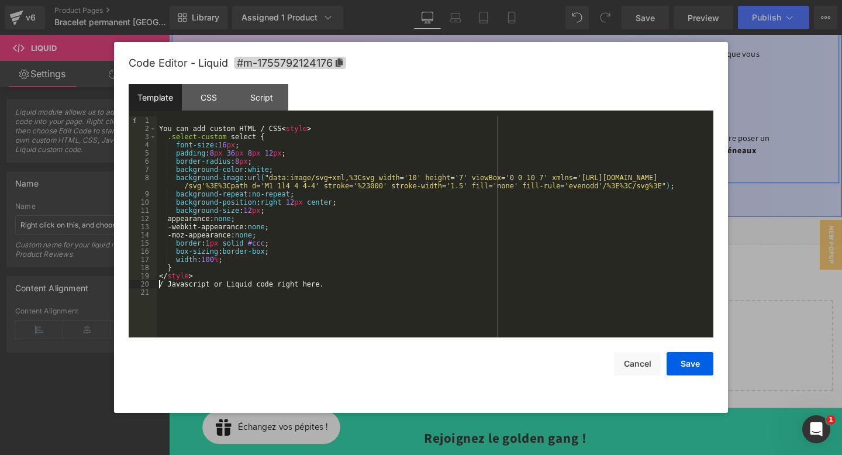
click at [222, 132] on div "You can add custom HTML / CSS < style > .select-custom select { font-size : 16 …" at bounding box center [435, 234] width 556 height 237
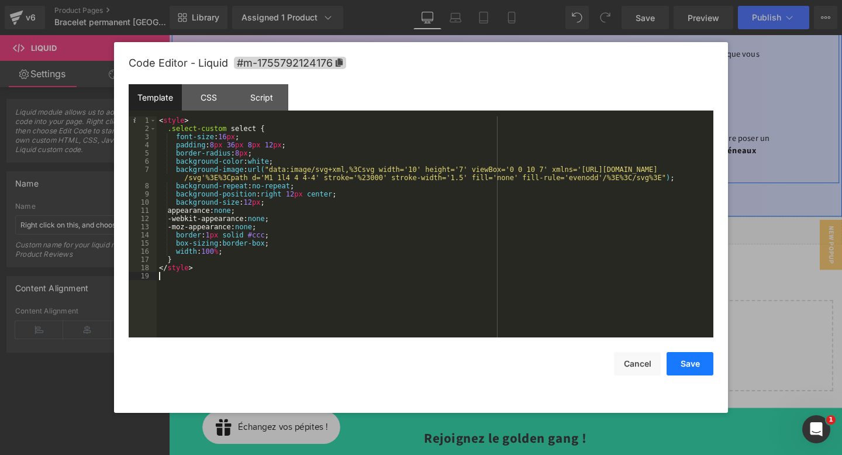
click at [692, 364] on button "Save" at bounding box center [689, 363] width 47 height 23
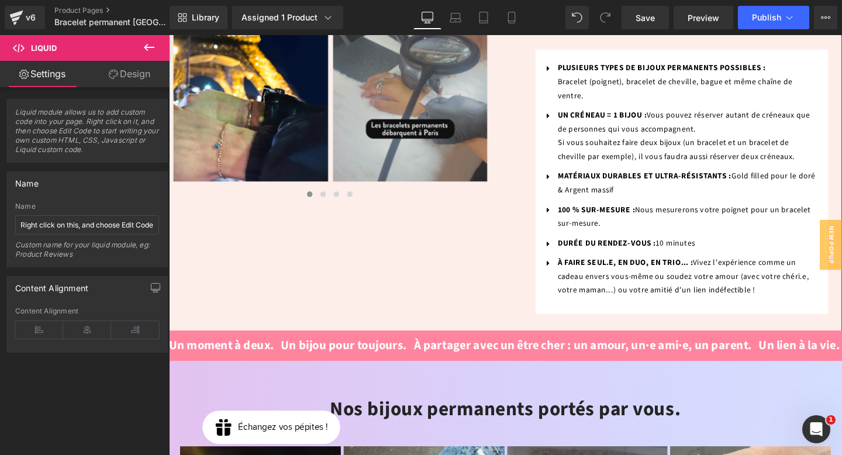
scroll to position [0, 0]
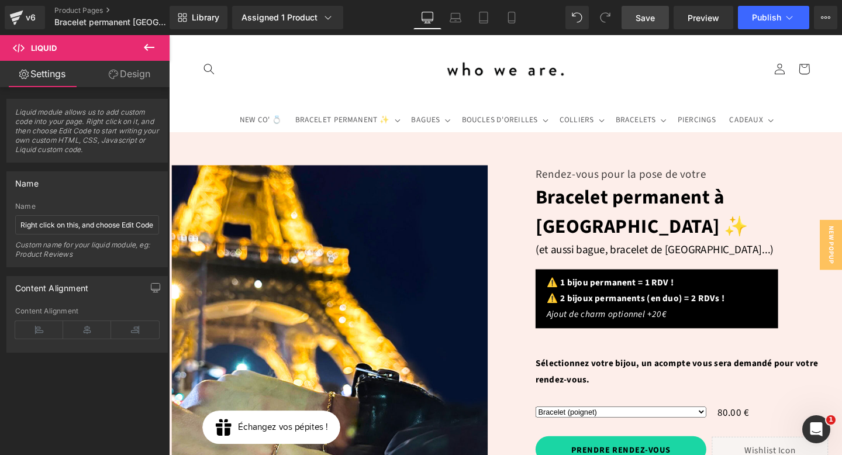
click at [651, 16] on span "Save" at bounding box center [644, 18] width 19 height 12
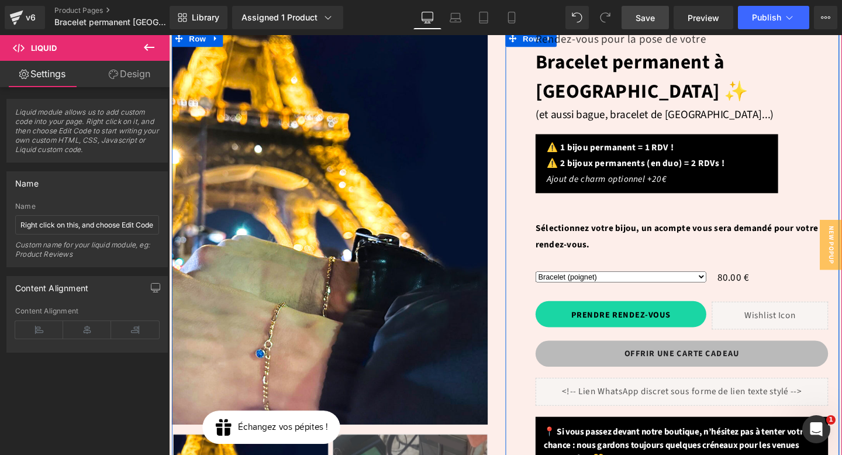
scroll to position [141, 0]
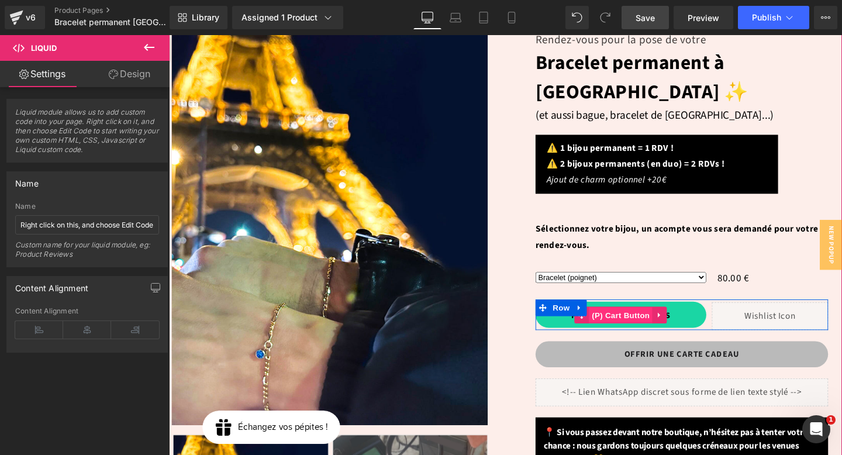
click at [635, 321] on span "(P) Cart Button" at bounding box center [643, 330] width 67 height 18
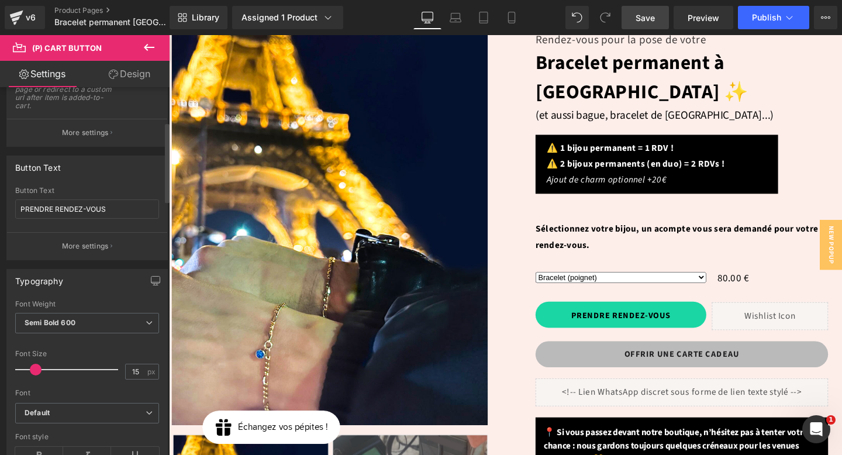
scroll to position [234, 0]
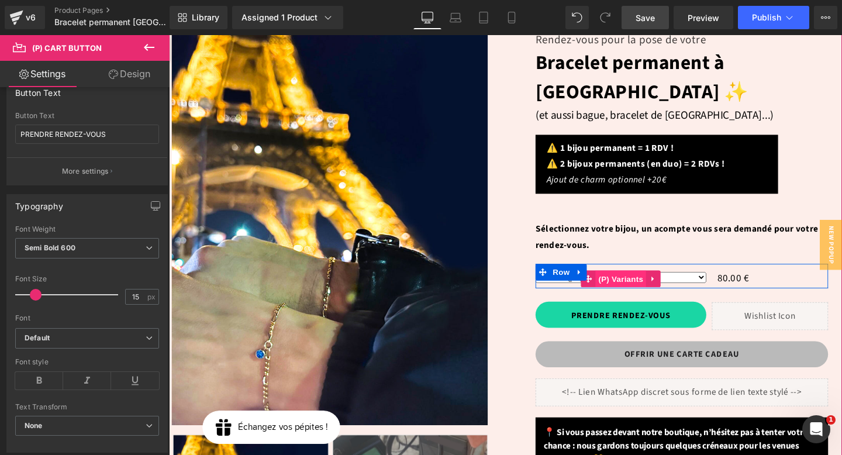
click at [641, 282] on span "(P) Variants" at bounding box center [643, 291] width 53 height 18
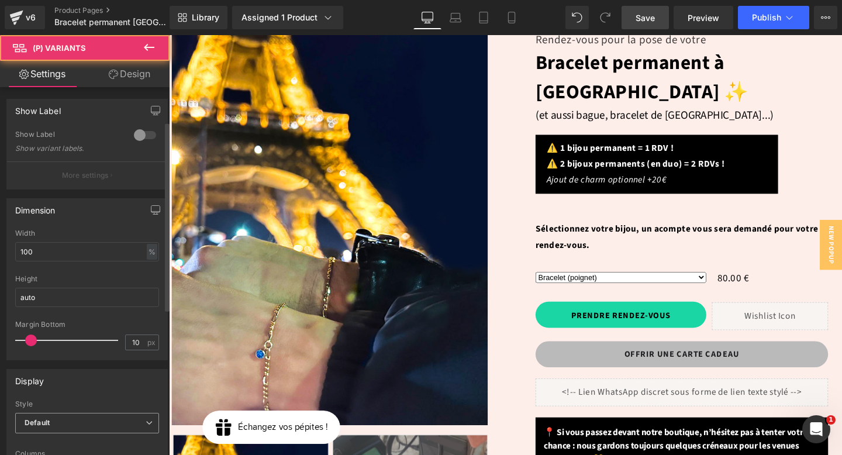
scroll to position [479, 0]
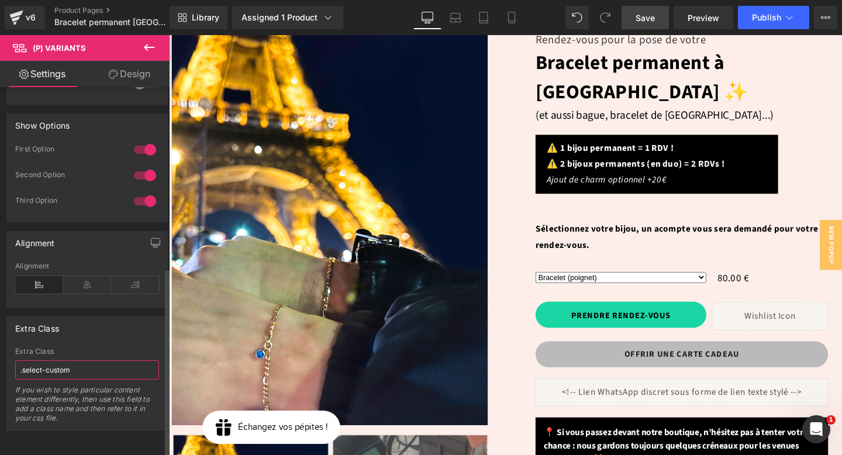
click at [67, 360] on input ".select-custom" at bounding box center [87, 369] width 144 height 19
click at [642, 20] on span "Save" at bounding box center [644, 18] width 19 height 12
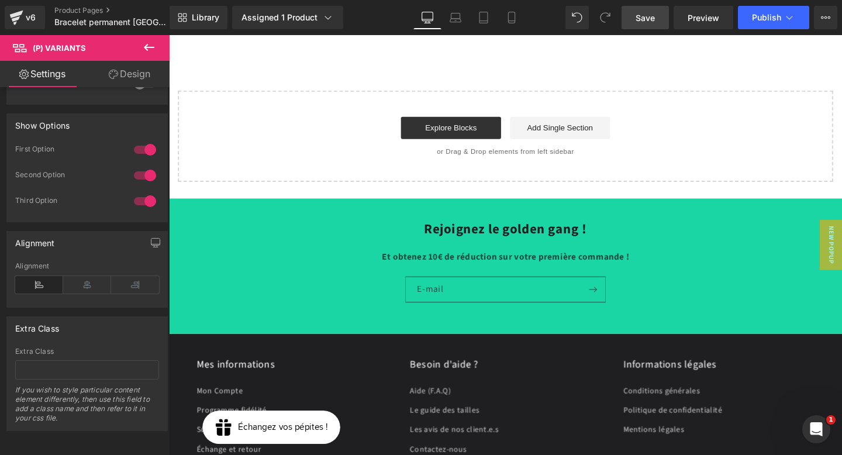
scroll to position [4945, 0]
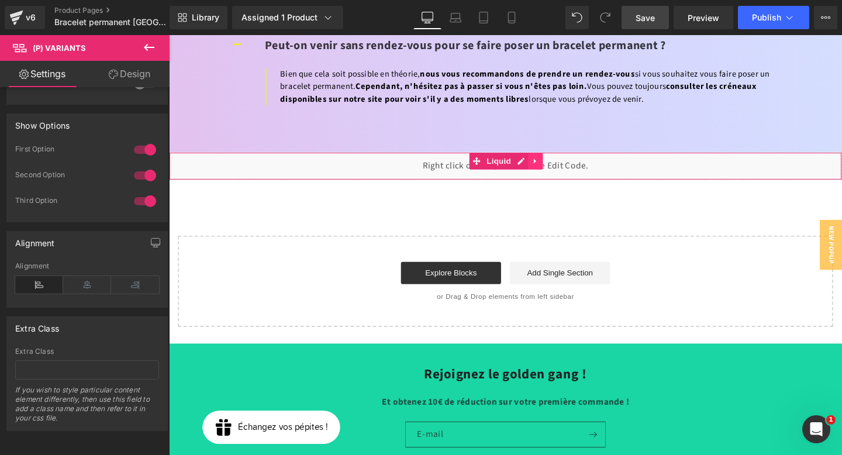
click at [550, 163] on icon at bounding box center [554, 167] width 8 height 9
click at [561, 163] on icon at bounding box center [562, 167] width 8 height 8
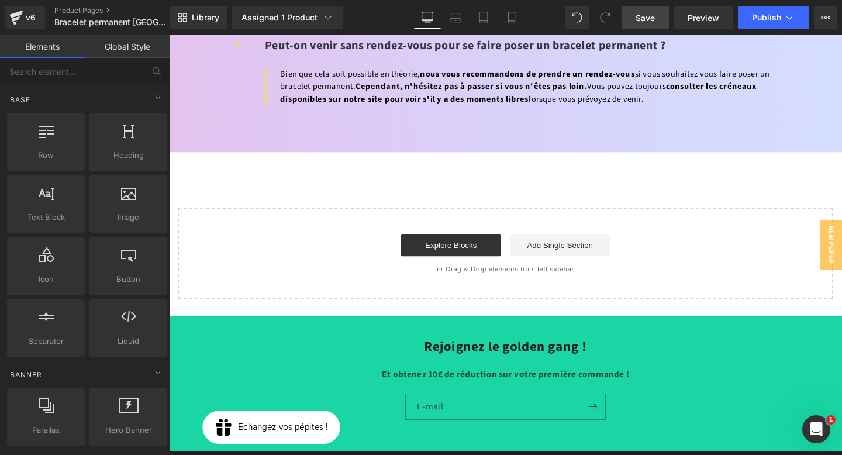
click at [651, 18] on span "Save" at bounding box center [644, 18] width 19 height 12
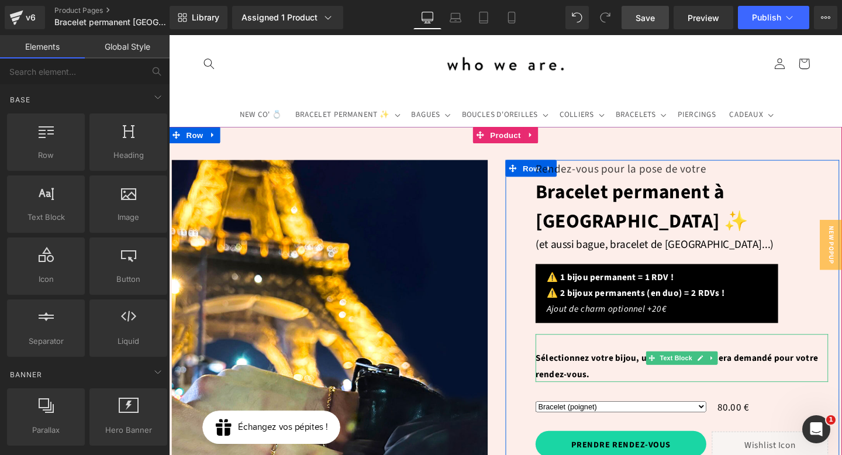
scroll to position [81, 0]
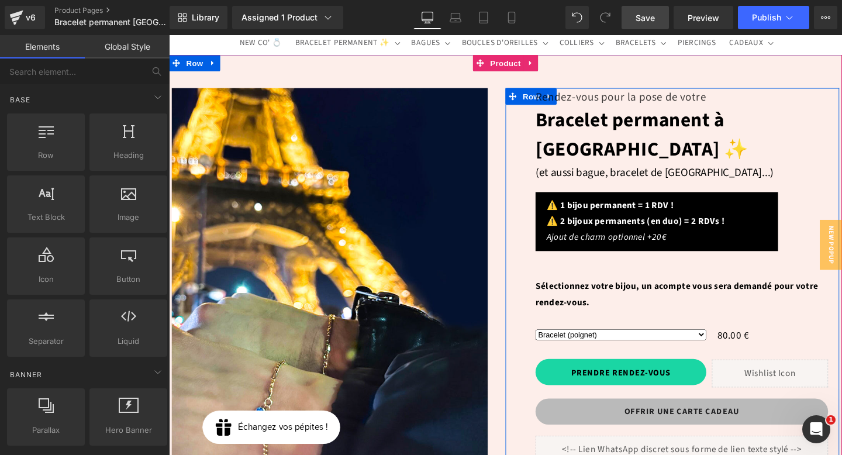
click at [641, 344] on select "Bracelet (poignet) Bracelet de cheville Bague permanente Collier (50 cm) Chaine…" at bounding box center [643, 349] width 179 height 11
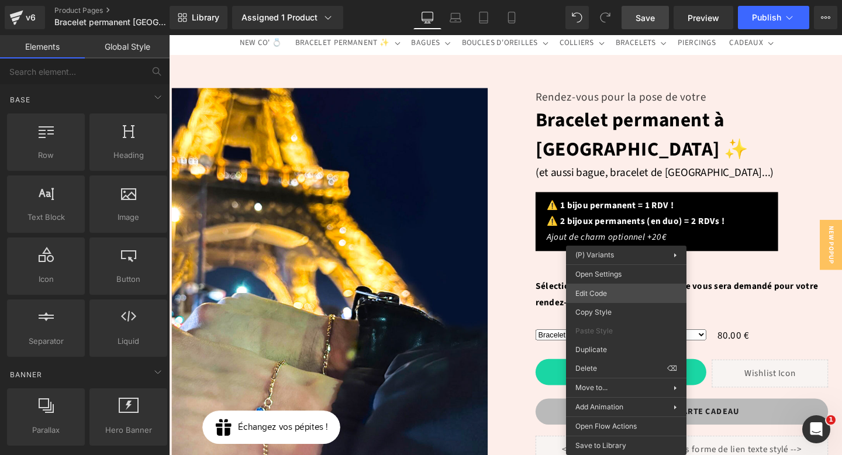
click at [609, 0] on div "(P) Variants You are previewing how the will restyle your page. You can not edi…" at bounding box center [421, 0] width 842 height 0
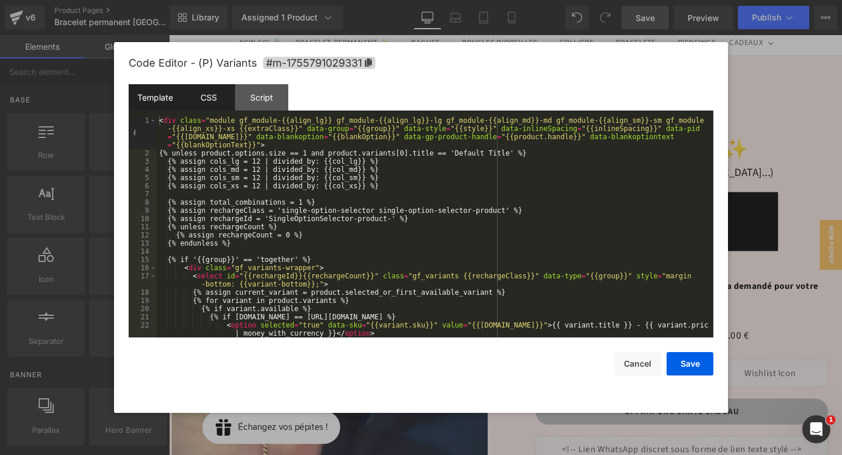
click at [212, 103] on div "CSS" at bounding box center [208, 97] width 53 height 26
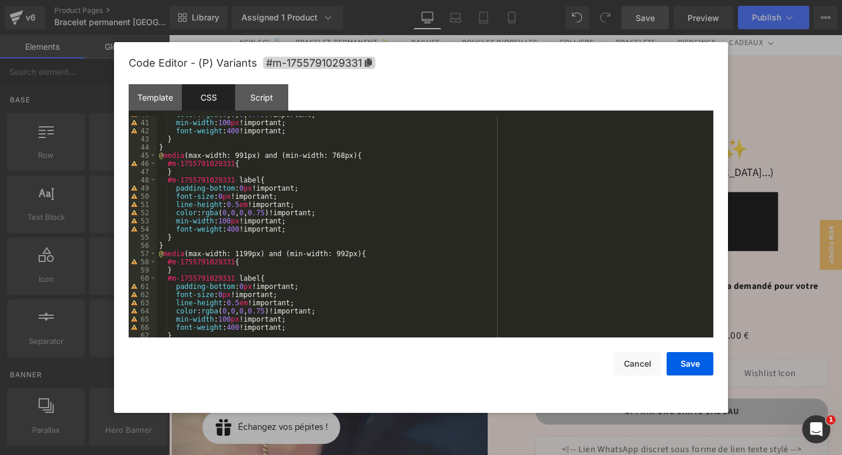
scroll to position [540, 0]
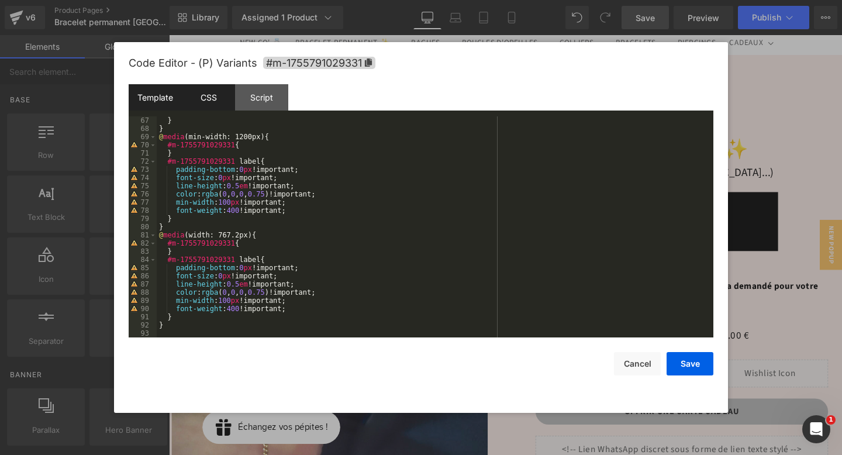
click at [146, 94] on div "Template" at bounding box center [155, 97] width 53 height 26
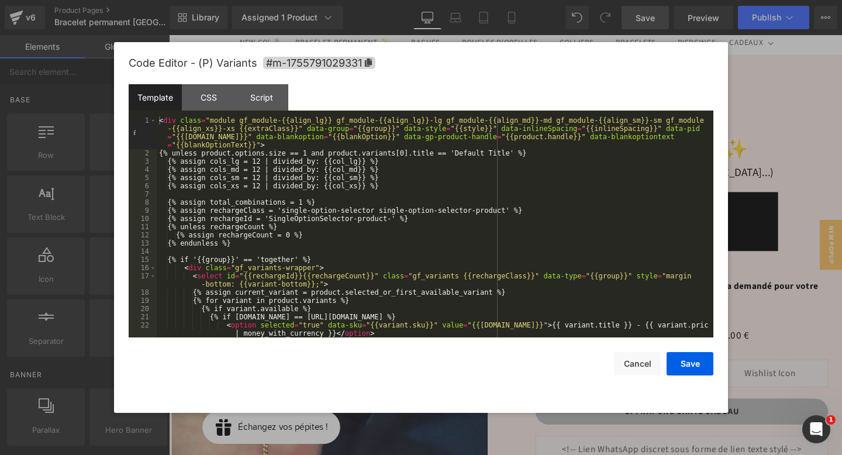
scroll to position [327, 0]
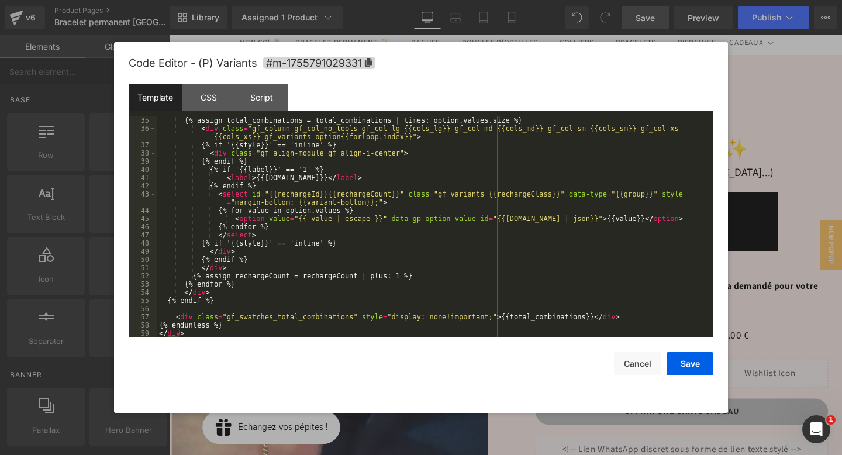
click at [219, 333] on div "{% assign total_combinations = total_combinations | times: option.values.size %…" at bounding box center [433, 234] width 552 height 237
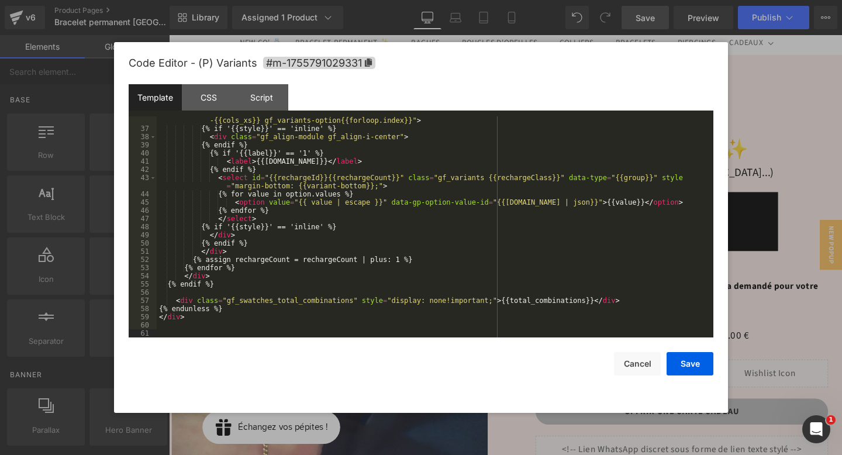
scroll to position [483, 0]
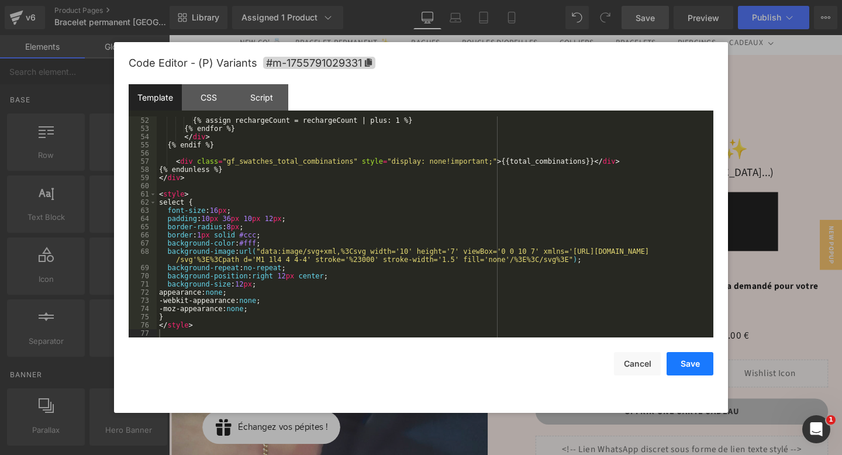
click at [684, 369] on button "Save" at bounding box center [689, 363] width 47 height 23
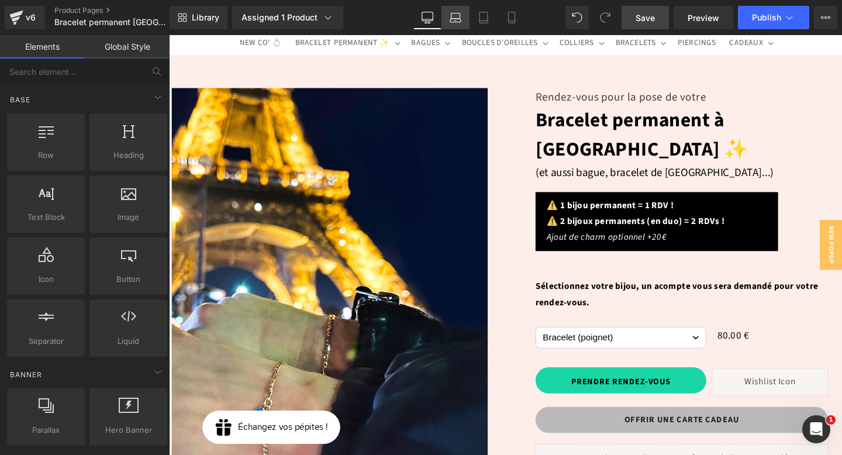
click at [453, 20] on icon at bounding box center [455, 18] width 12 height 12
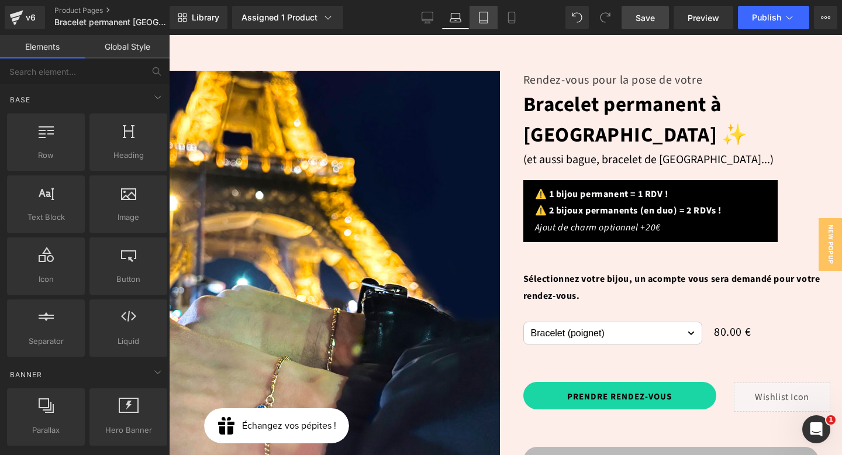
click at [485, 20] on icon at bounding box center [484, 18] width 12 height 12
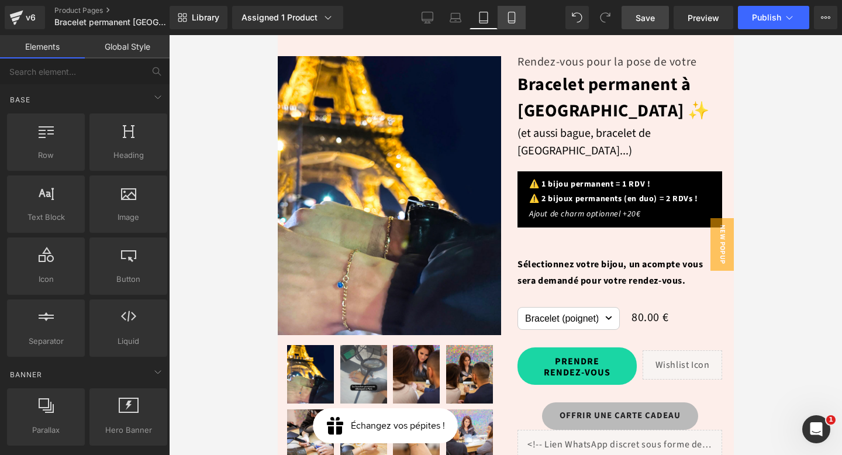
click at [509, 21] on icon at bounding box center [512, 18] width 12 height 12
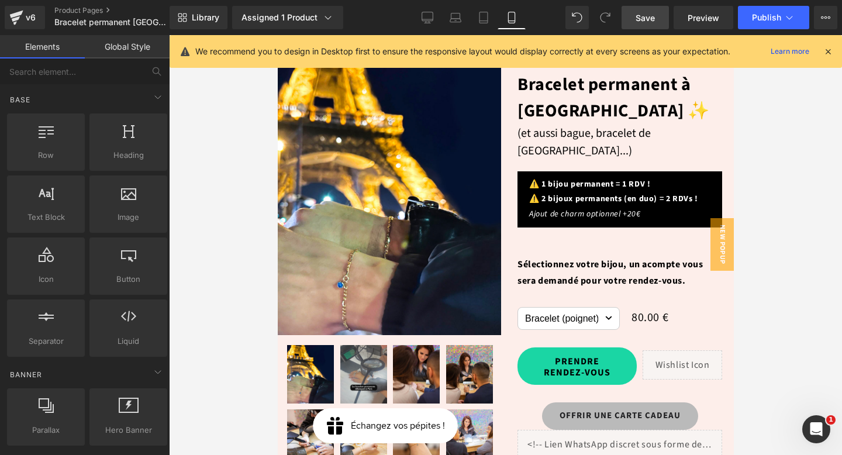
scroll to position [63, 0]
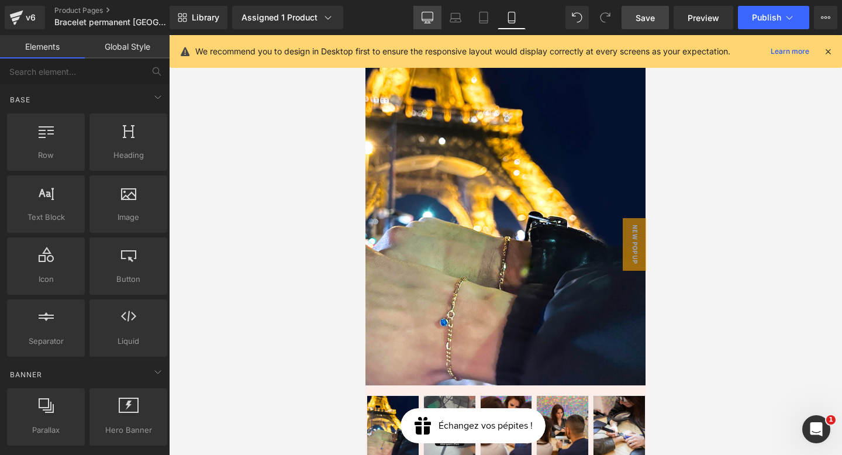
click at [431, 20] on icon at bounding box center [427, 16] width 11 height 9
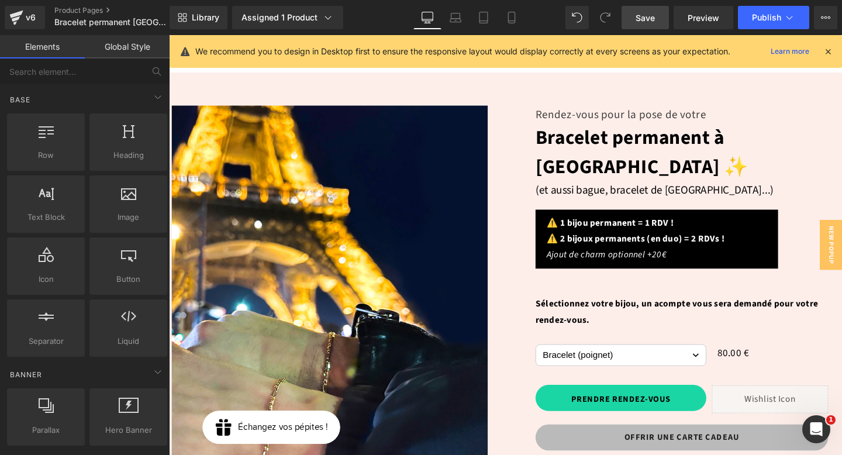
scroll to position [101, 0]
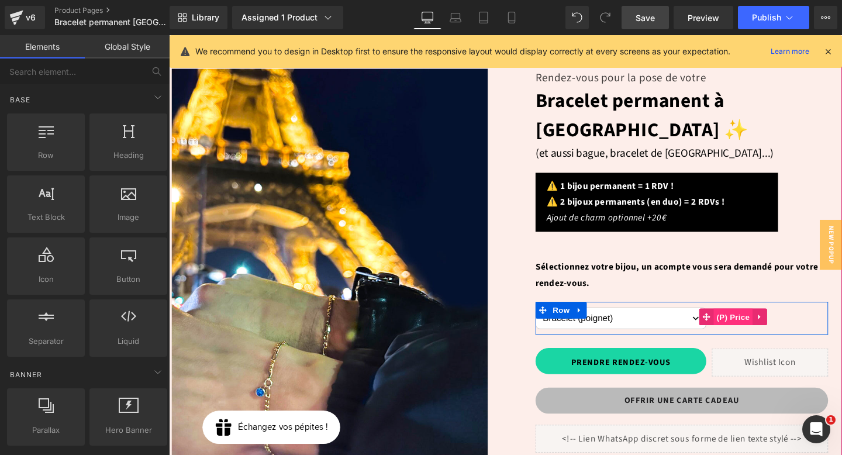
click at [769, 323] on span "(P) Price" at bounding box center [762, 332] width 41 height 18
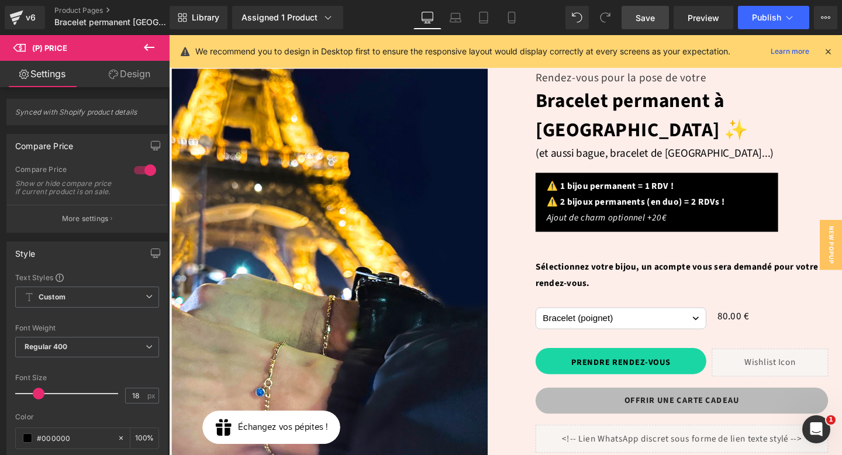
click at [126, 73] on link "Design" at bounding box center [129, 74] width 85 height 26
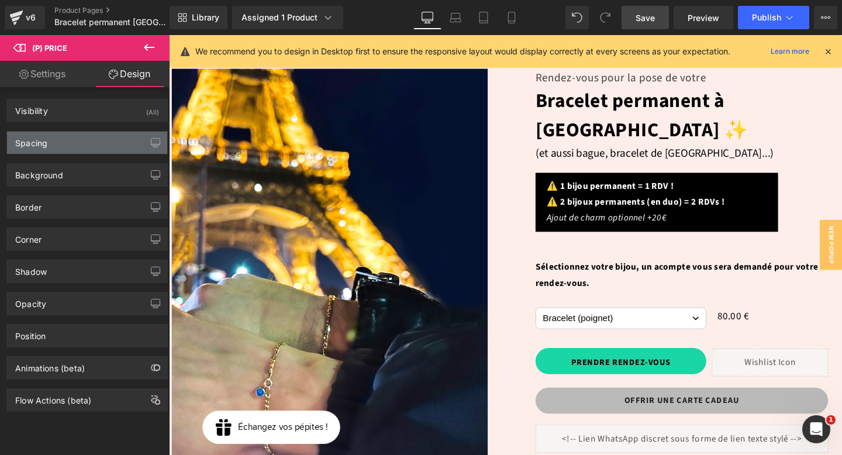
click at [92, 147] on div "Spacing" at bounding box center [87, 143] width 160 height 22
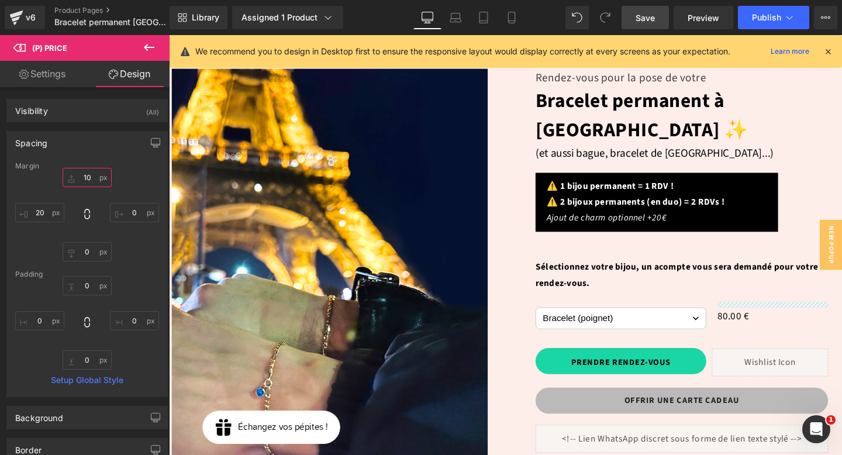
click at [87, 178] on input "text" at bounding box center [87, 177] width 49 height 19
type input "15"
drag, startPoint x: 655, startPoint y: 12, endPoint x: 532, endPoint y: 257, distance: 274.5
click at [655, 12] on span "Save" at bounding box center [644, 18] width 19 height 12
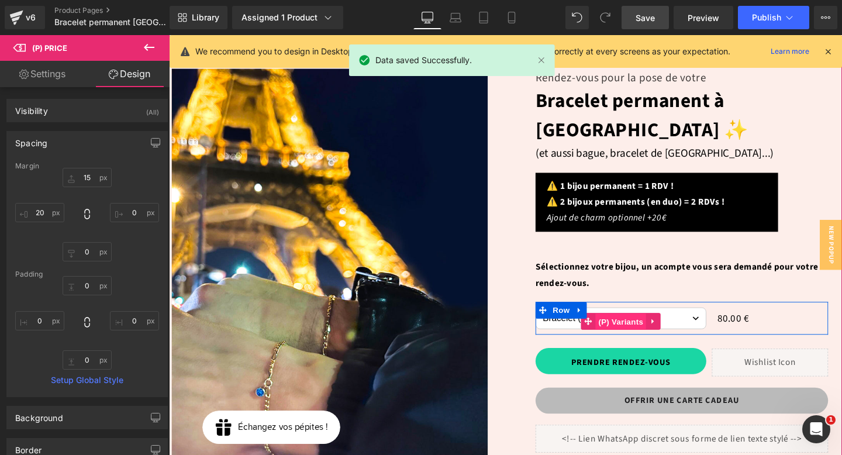
click at [642, 328] on span "(P) Variants" at bounding box center [643, 337] width 53 height 18
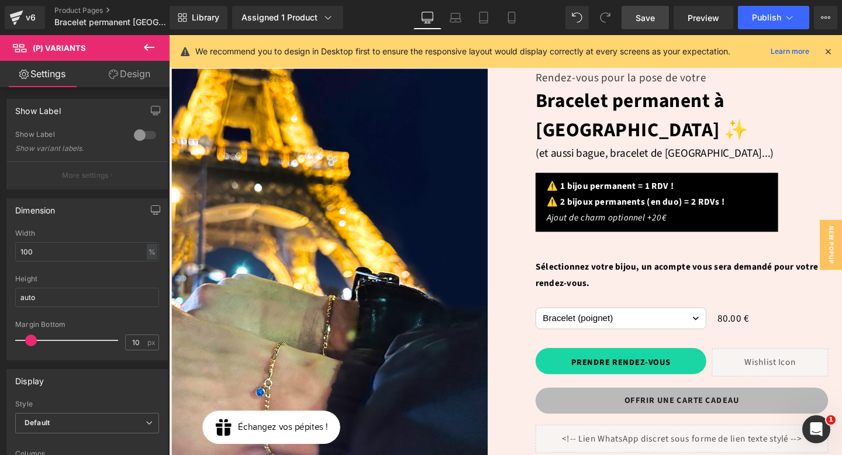
click at [120, 75] on link "Design" at bounding box center [129, 74] width 85 height 26
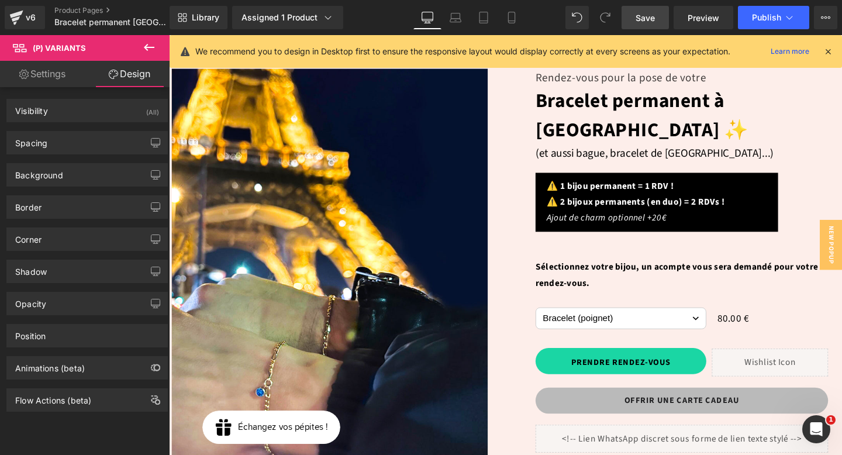
click at [68, 84] on link "Settings" at bounding box center [42, 74] width 85 height 26
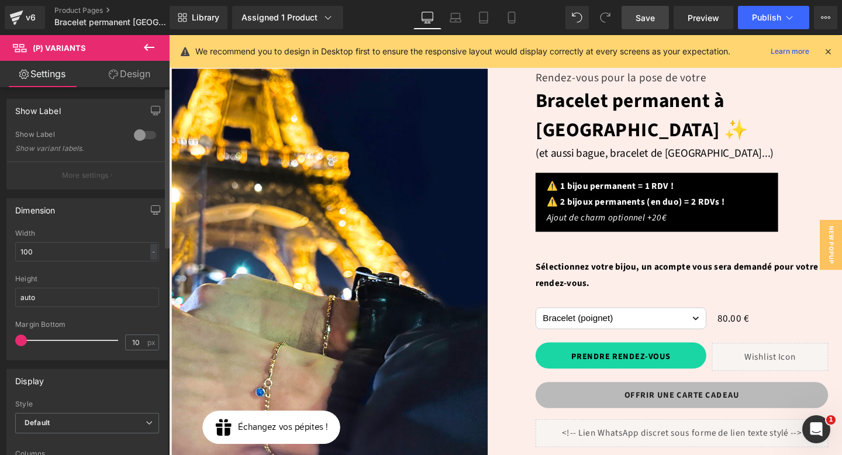
drag, startPoint x: 31, startPoint y: 339, endPoint x: 0, endPoint y: 338, distance: 31.0
click at [0, 338] on div "Dimension 100% Width 100 - % px auto Height auto 10px Margin Bottom 10 px" at bounding box center [87, 274] width 175 height 171
click at [646, 22] on span "Save" at bounding box center [644, 18] width 19 height 12
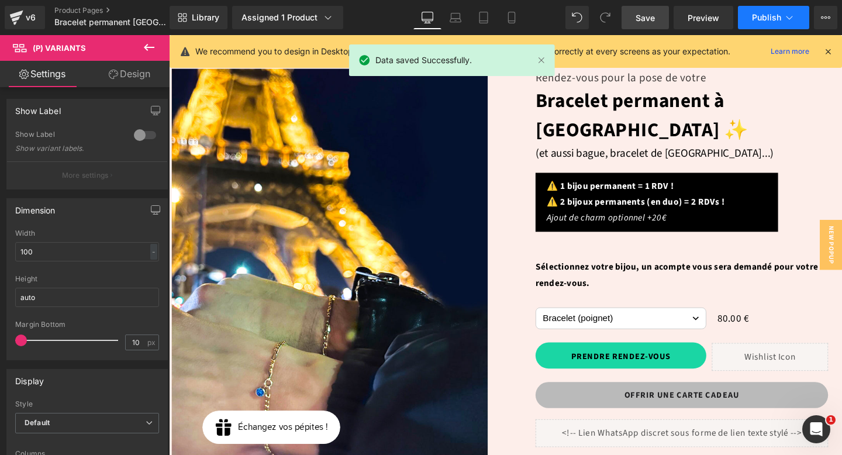
click at [788, 13] on icon at bounding box center [789, 18] width 12 height 12
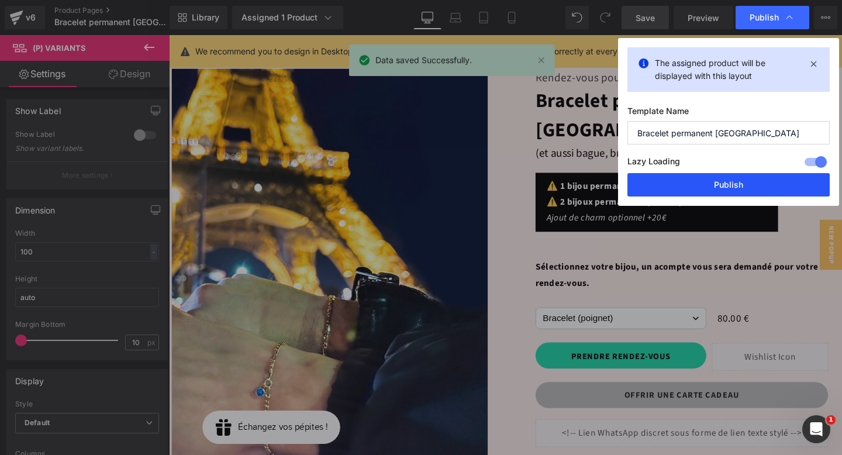
click at [732, 189] on button "Publish" at bounding box center [728, 184] width 202 height 23
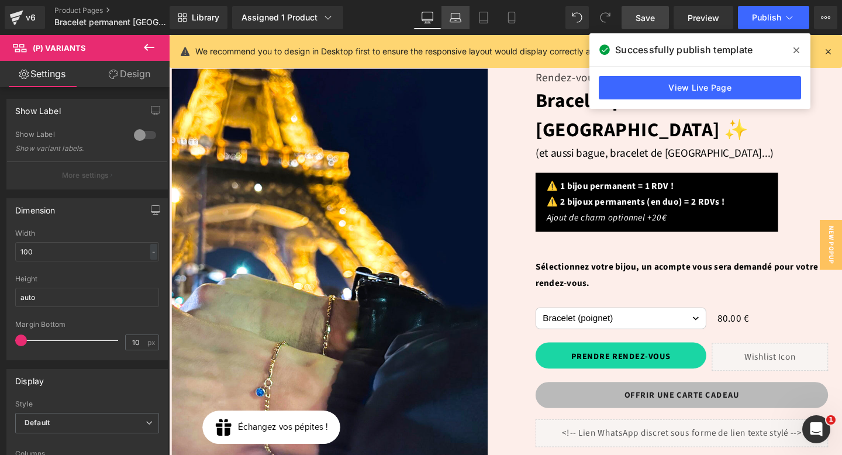
click at [451, 14] on icon at bounding box center [455, 15] width 9 height 5
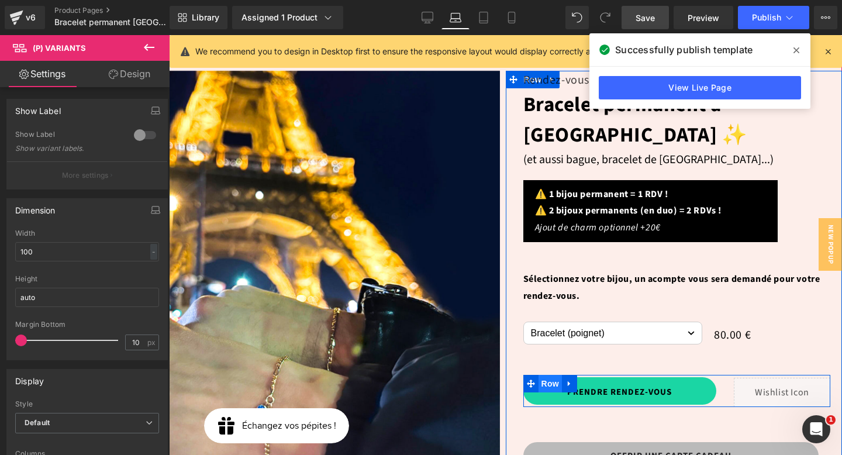
click at [553, 375] on span "Row" at bounding box center [549, 384] width 23 height 18
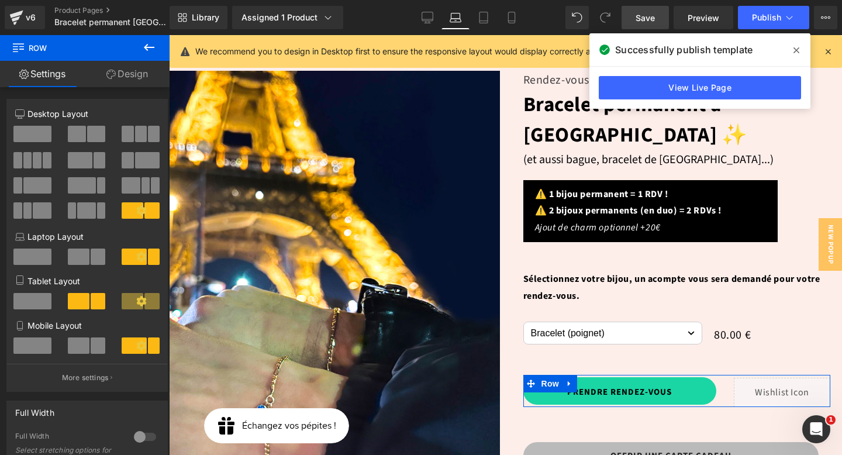
click at [136, 71] on link "Design" at bounding box center [127, 74] width 85 height 26
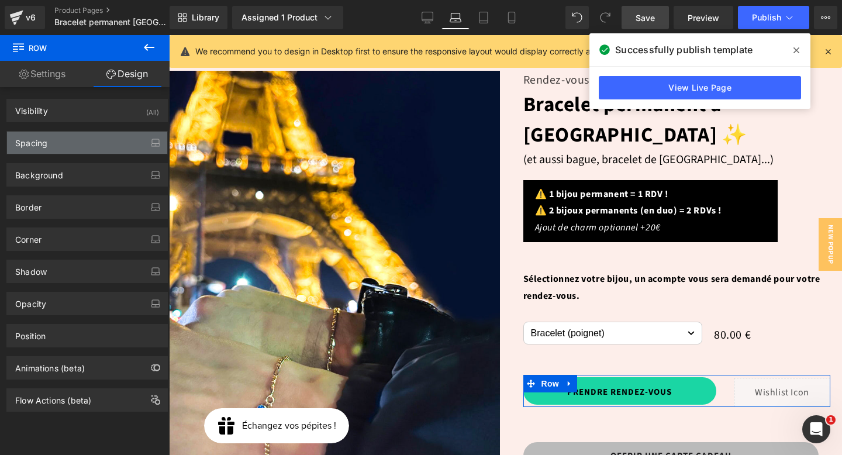
click at [84, 139] on div "Spacing" at bounding box center [87, 143] width 160 height 22
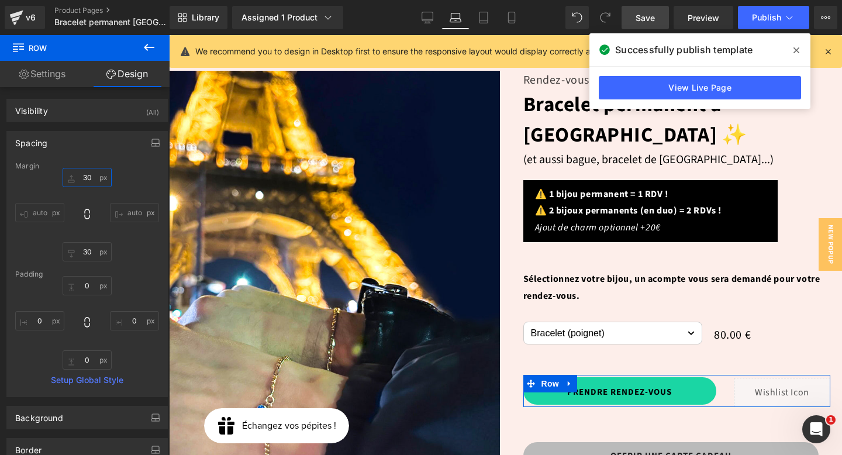
click at [85, 175] on input "text" at bounding box center [87, 177] width 49 height 19
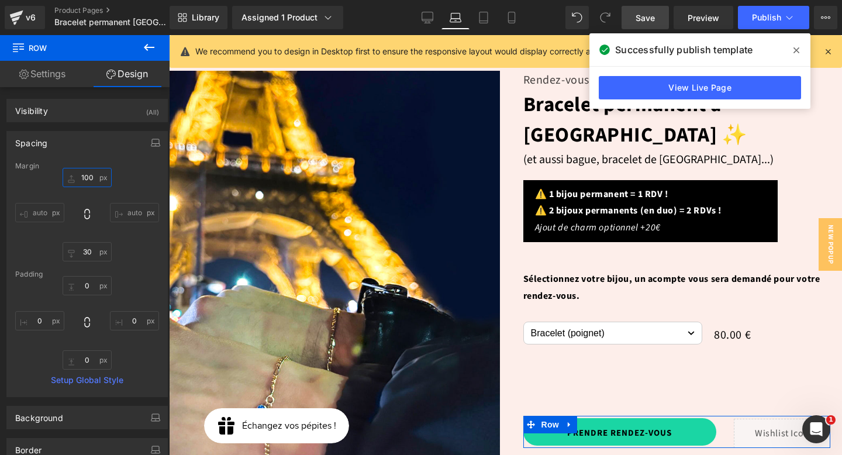
type input "10"
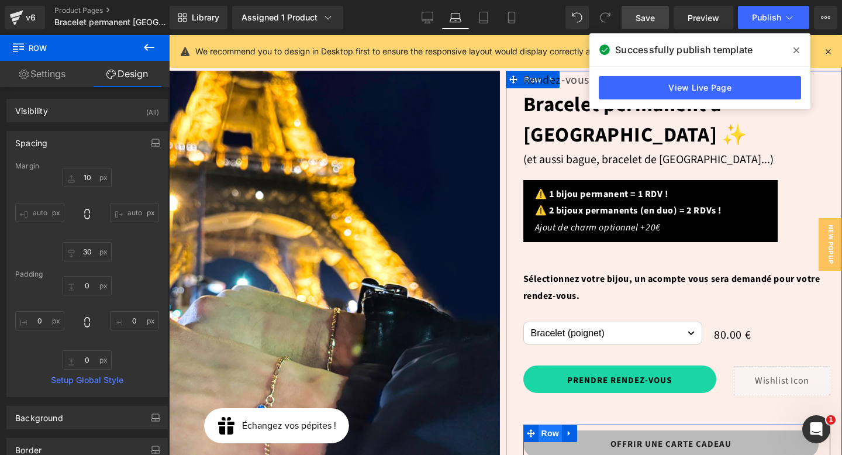
click at [548, 424] on span "Row" at bounding box center [549, 433] width 23 height 18
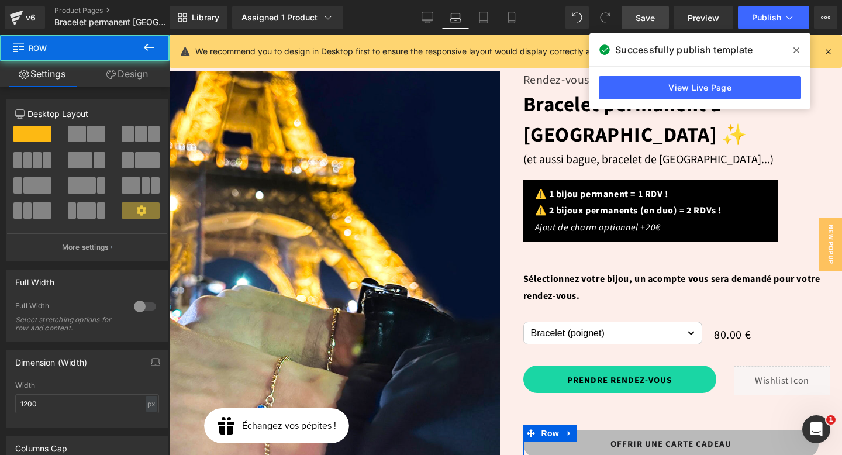
click at [132, 71] on link "Design" at bounding box center [127, 74] width 85 height 26
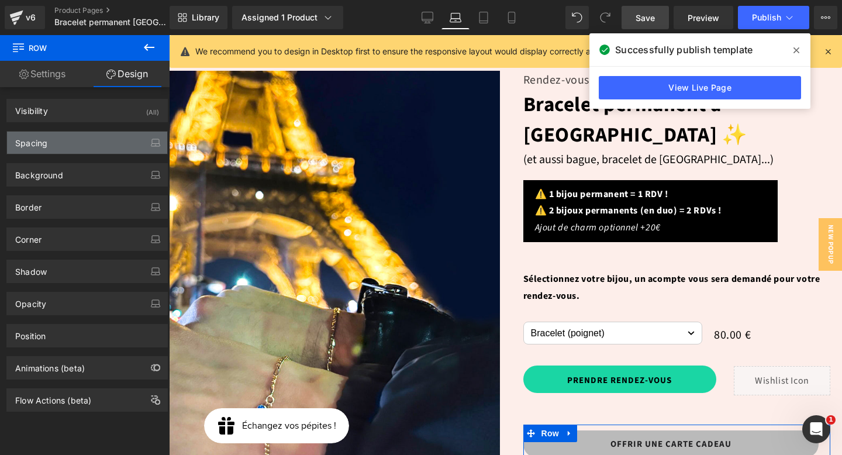
click at [83, 134] on div "Spacing" at bounding box center [87, 143] width 160 height 22
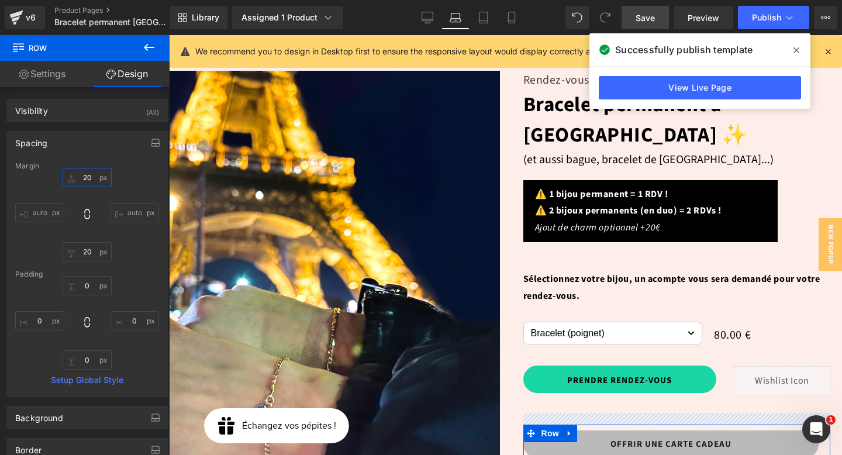
click at [87, 178] on input "20" at bounding box center [87, 177] width 49 height 19
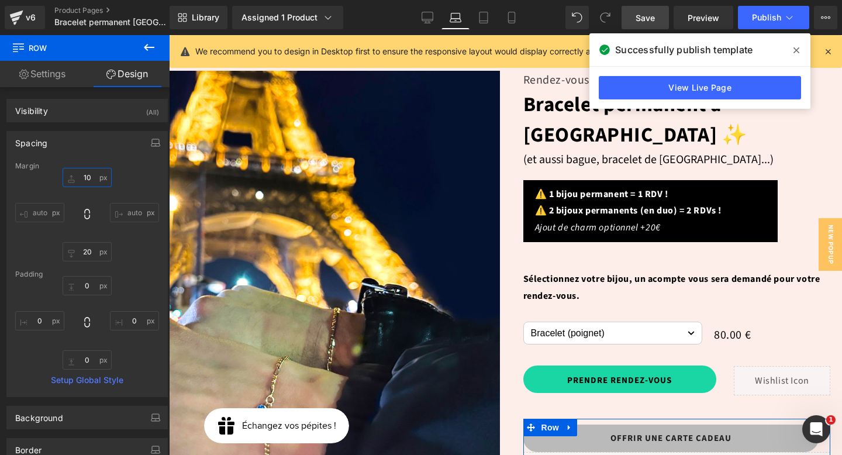
type input "1"
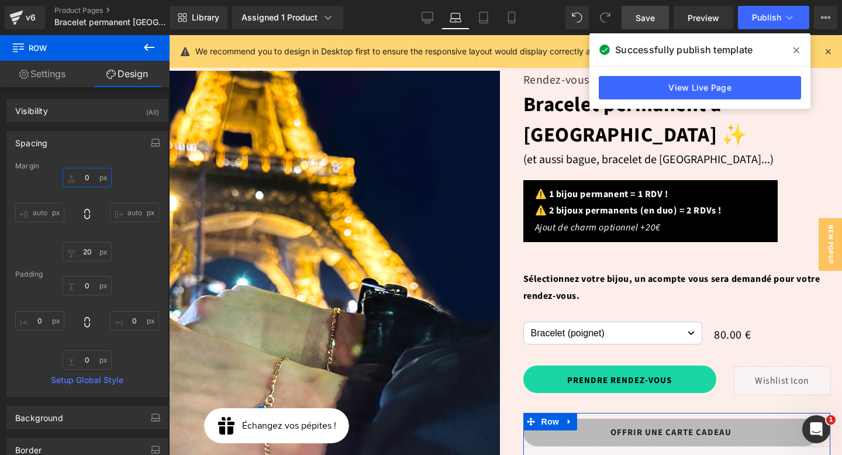
type input "5"
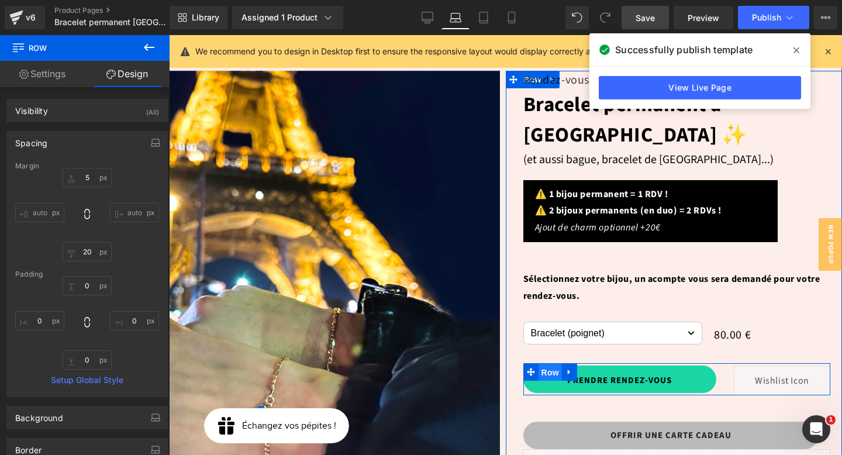
click at [542, 364] on span "Row" at bounding box center [549, 373] width 23 height 18
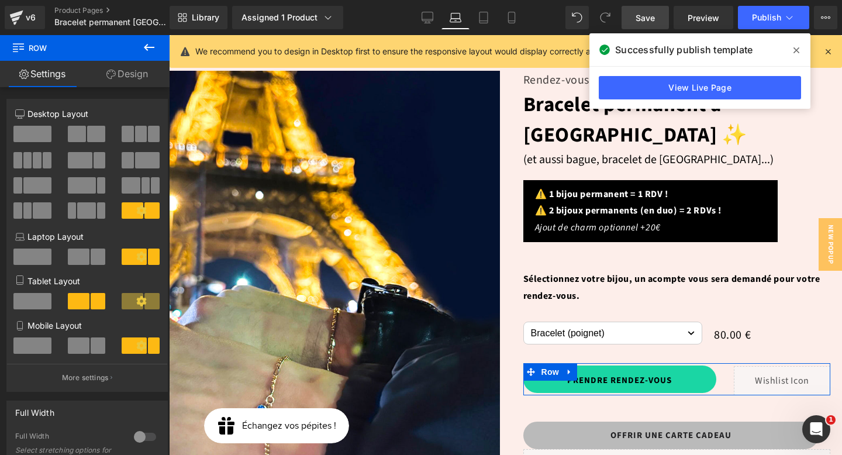
click at [129, 72] on link "Design" at bounding box center [127, 74] width 85 height 26
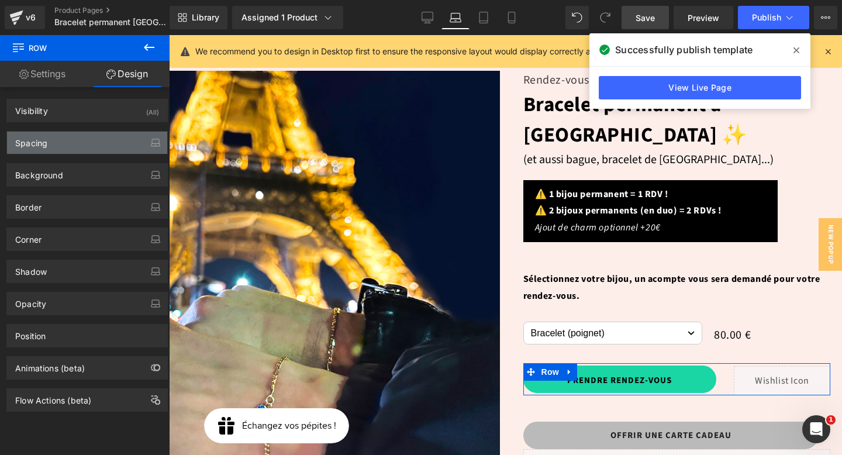
click at [70, 136] on div "Spacing" at bounding box center [87, 143] width 160 height 22
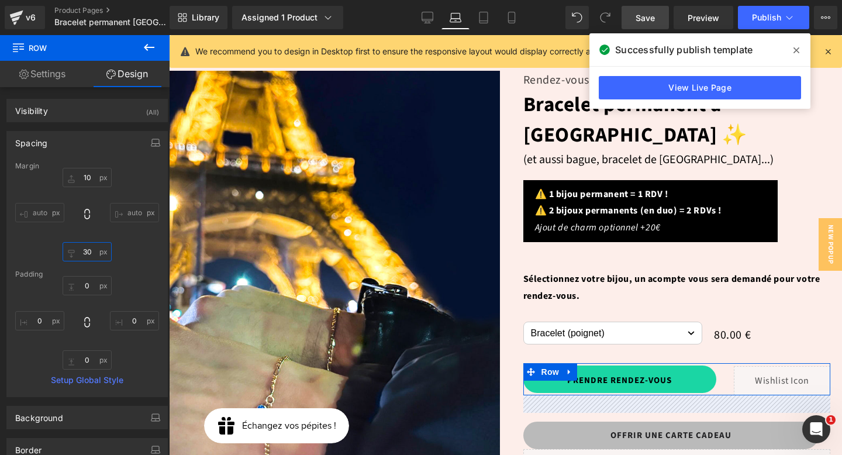
click at [87, 251] on input "text" at bounding box center [87, 251] width 49 height 19
type input "10"
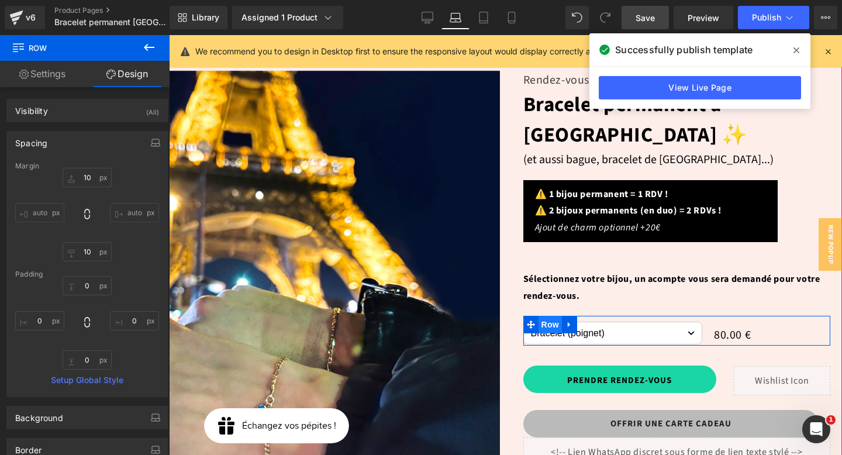
click at [553, 316] on span "Row" at bounding box center [549, 325] width 23 height 18
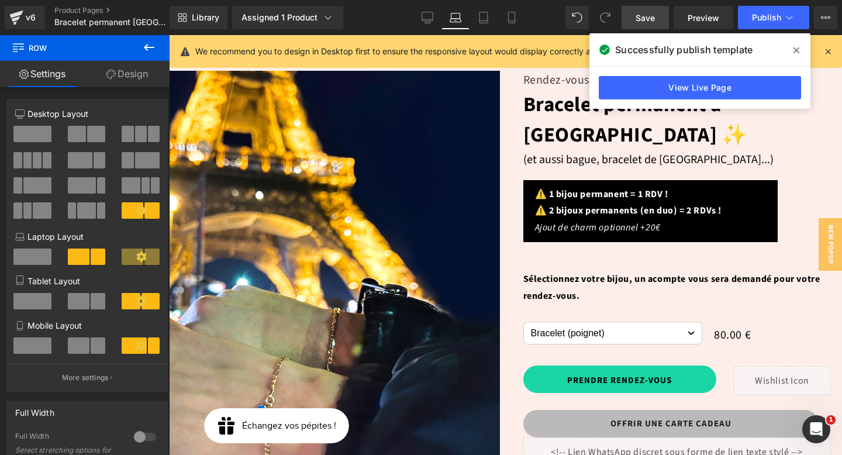
click at [119, 69] on link "Design" at bounding box center [127, 74] width 85 height 26
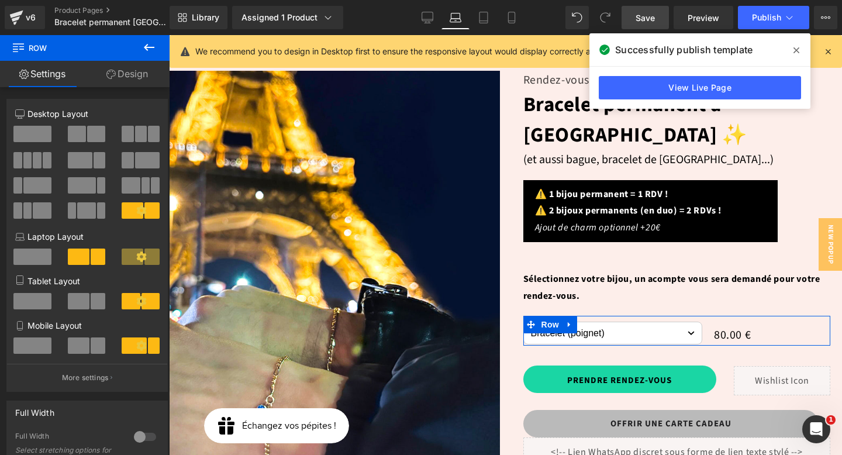
click at [0, 0] on div "Spacing" at bounding box center [0, 0] width 0 height 0
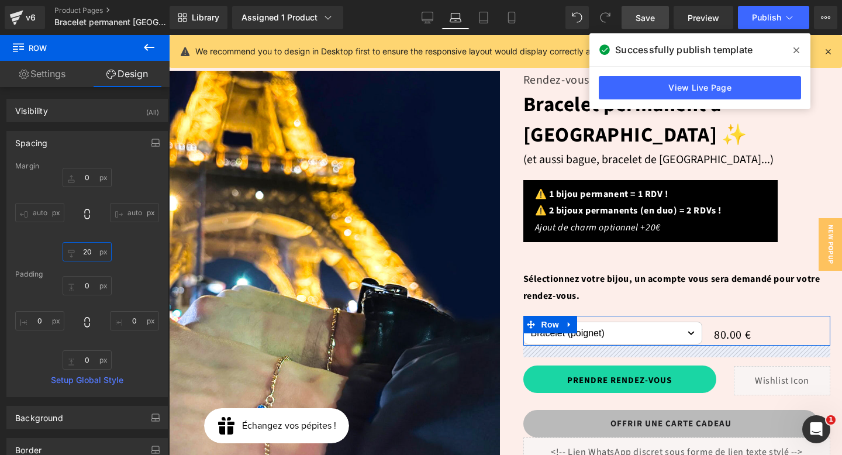
click at [87, 254] on input "20" at bounding box center [87, 251] width 49 height 19
type input "10"
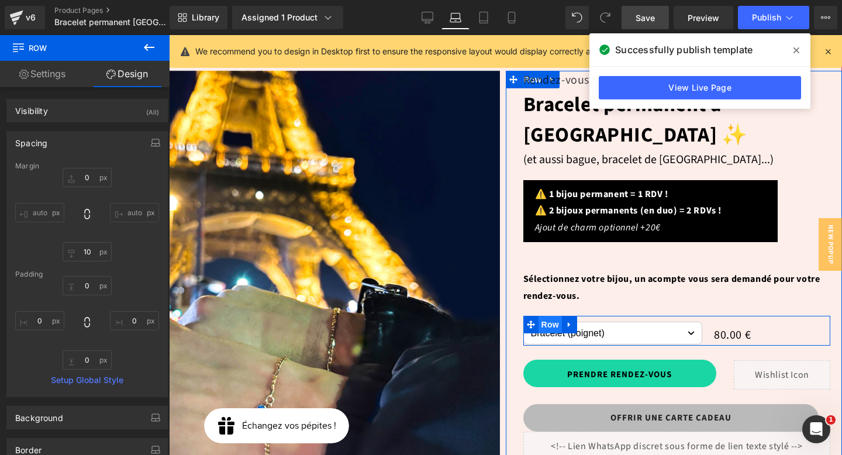
click at [544, 316] on span "Row" at bounding box center [549, 325] width 23 height 18
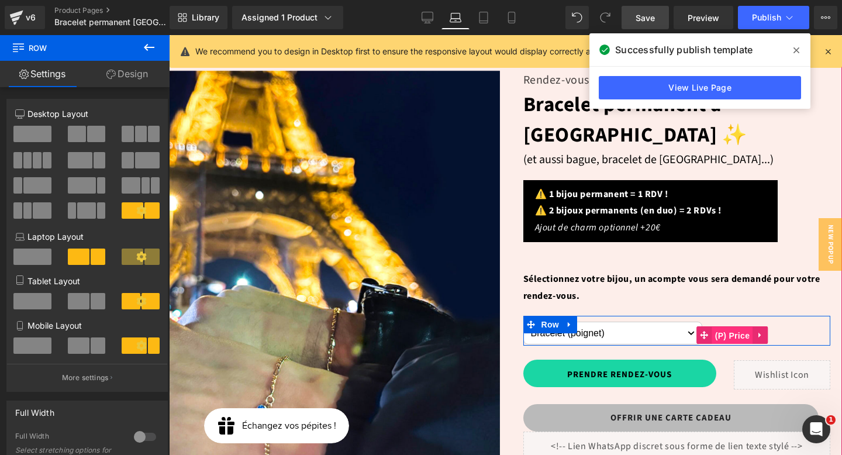
click at [734, 327] on span "(P) Price" at bounding box center [732, 336] width 41 height 18
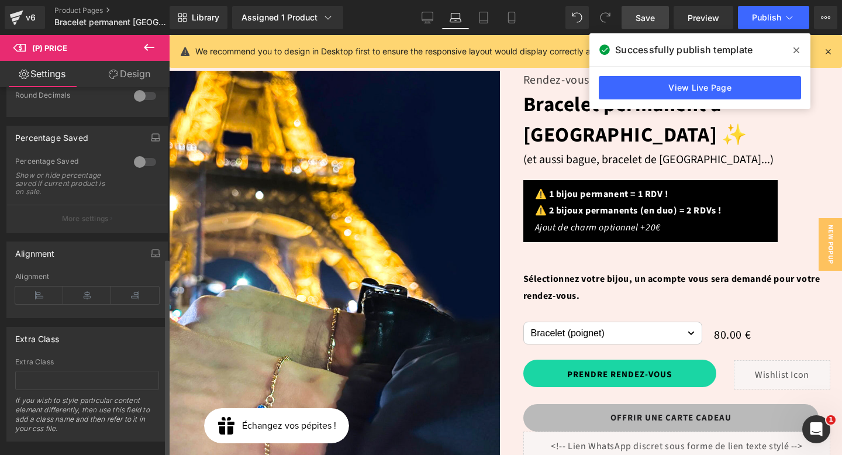
scroll to position [528, 0]
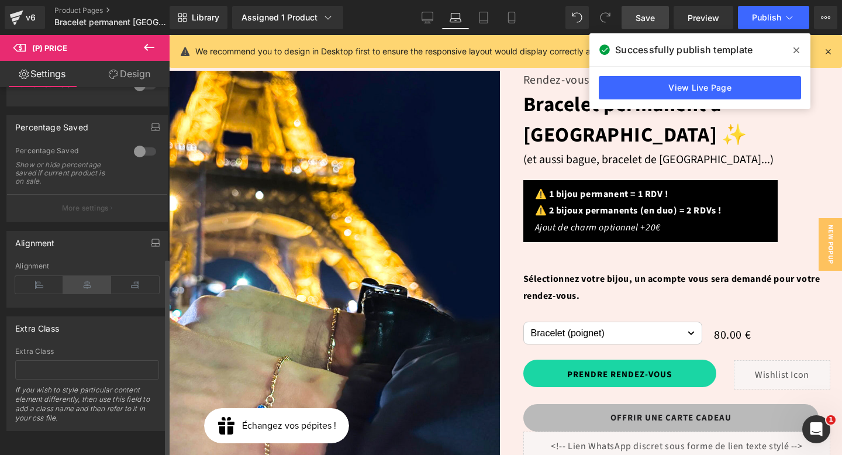
click at [92, 276] on icon at bounding box center [87, 285] width 48 height 18
click at [44, 276] on icon at bounding box center [39, 285] width 48 height 18
click at [74, 276] on icon at bounding box center [87, 285] width 48 height 18
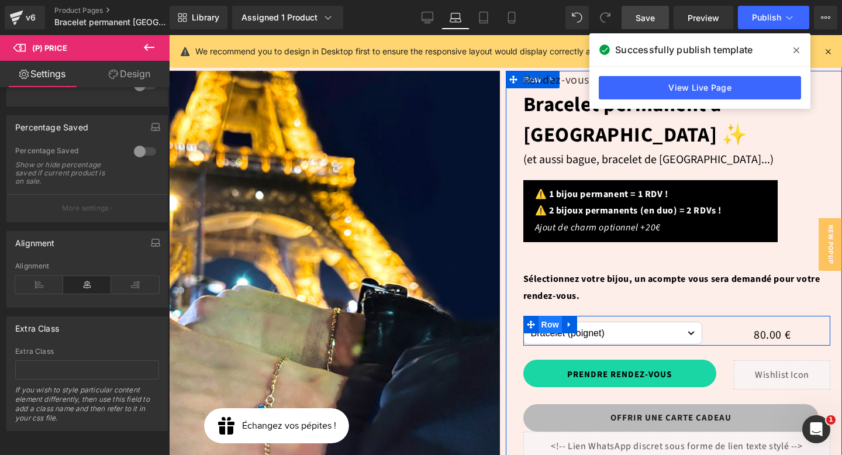
click at [546, 316] on span "Row" at bounding box center [549, 325] width 23 height 18
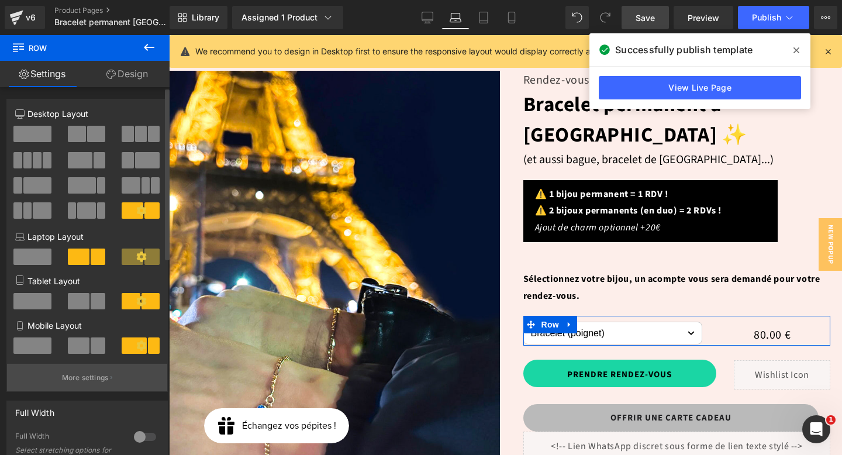
click at [82, 376] on p "More settings" at bounding box center [85, 377] width 47 height 11
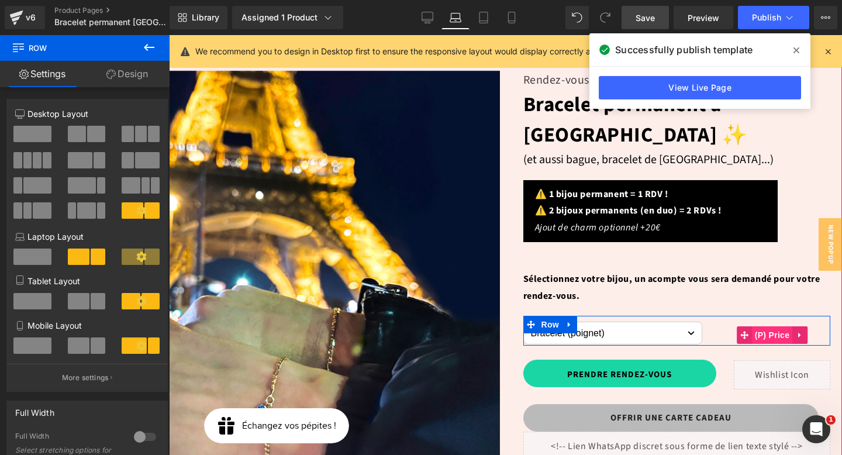
click at [773, 326] on span "(P) Price" at bounding box center [772, 335] width 41 height 18
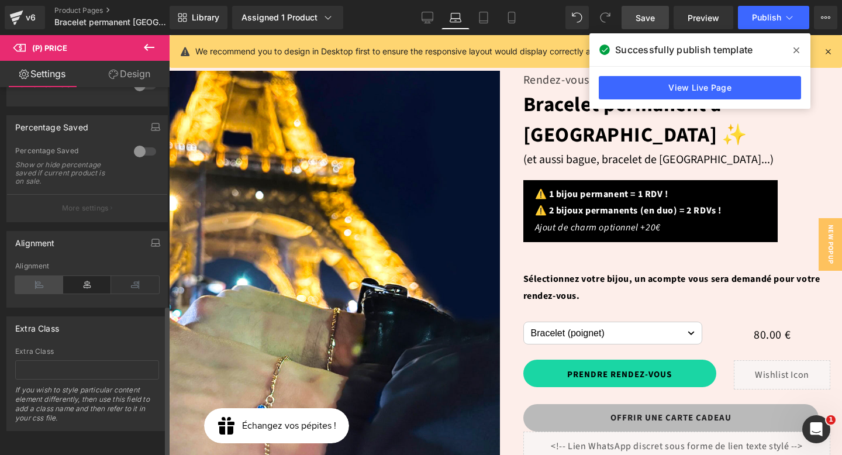
click at [38, 276] on icon at bounding box center [39, 285] width 48 height 18
click at [139, 70] on link "Design" at bounding box center [129, 74] width 85 height 26
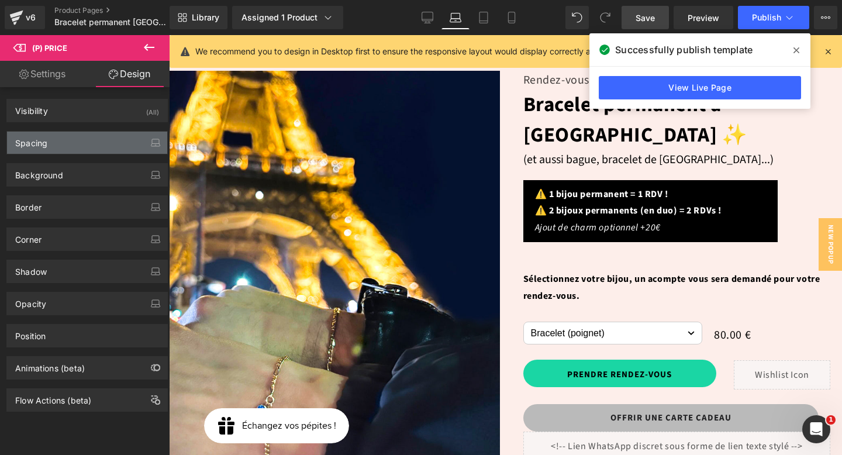
click at [73, 142] on div "Spacing" at bounding box center [87, 143] width 160 height 22
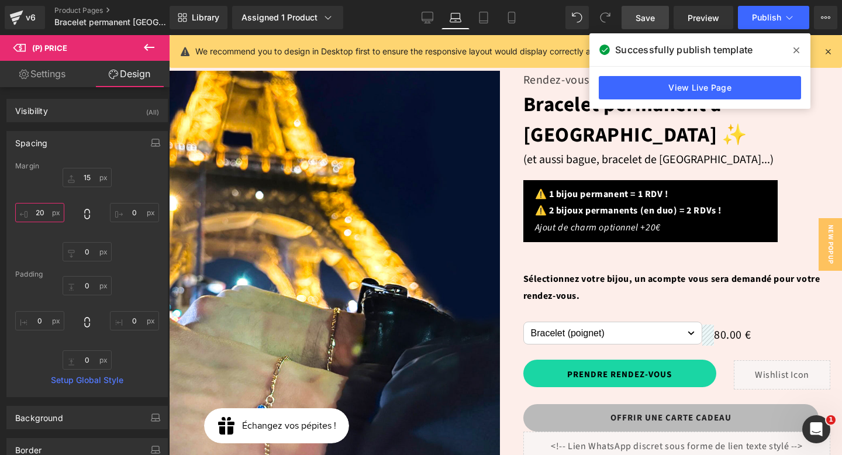
click at [43, 215] on input "text" at bounding box center [39, 212] width 49 height 19
type input "4"
type input "5"
type input "6"
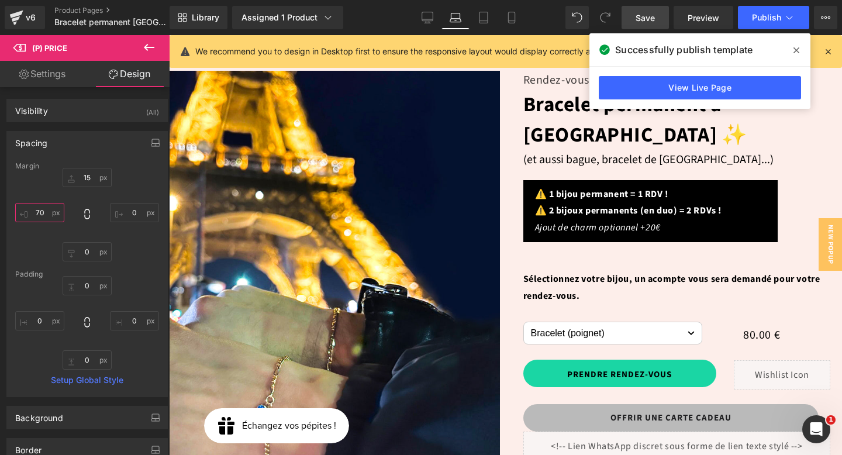
type input "7"
type input "65"
click at [655, 16] on span "Save" at bounding box center [644, 18] width 19 height 12
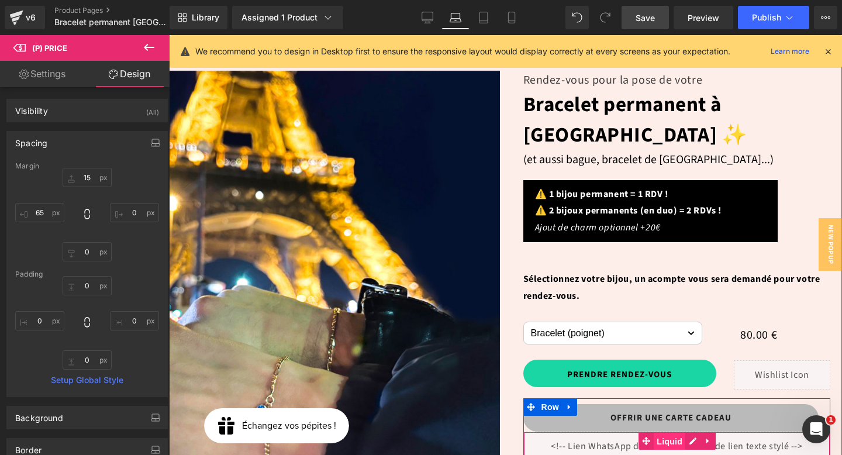
click at [672, 433] on span "Liquid" at bounding box center [669, 442] width 32 height 18
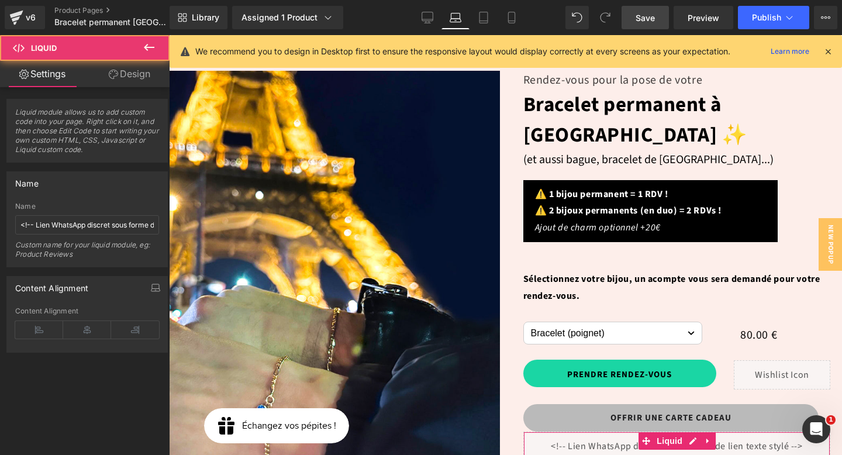
click at [124, 73] on link "Design" at bounding box center [129, 74] width 85 height 26
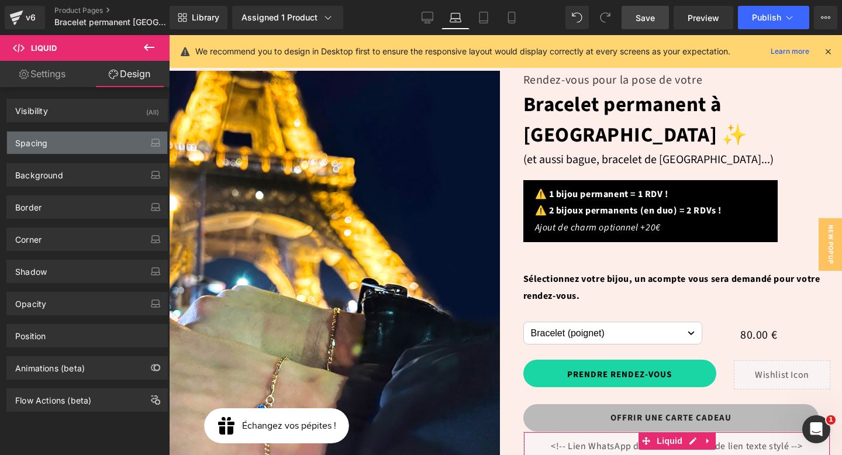
click at [52, 143] on div "Spacing" at bounding box center [87, 143] width 160 height 22
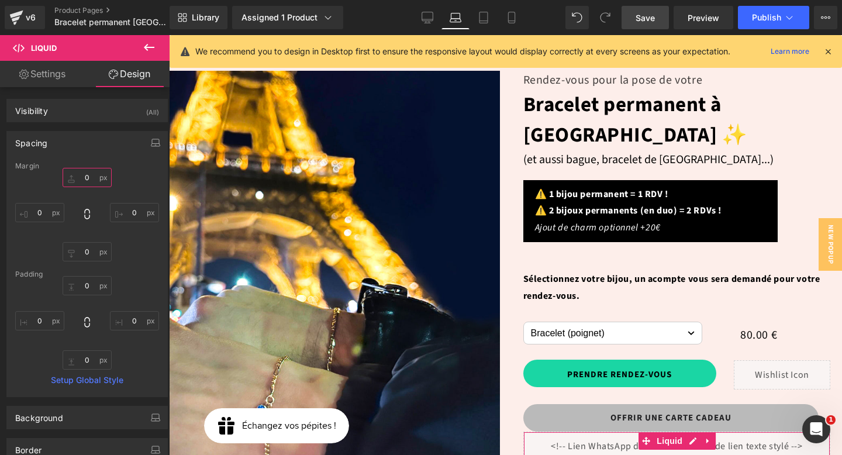
click at [91, 179] on input "0" at bounding box center [87, 177] width 49 height 19
type input "1"
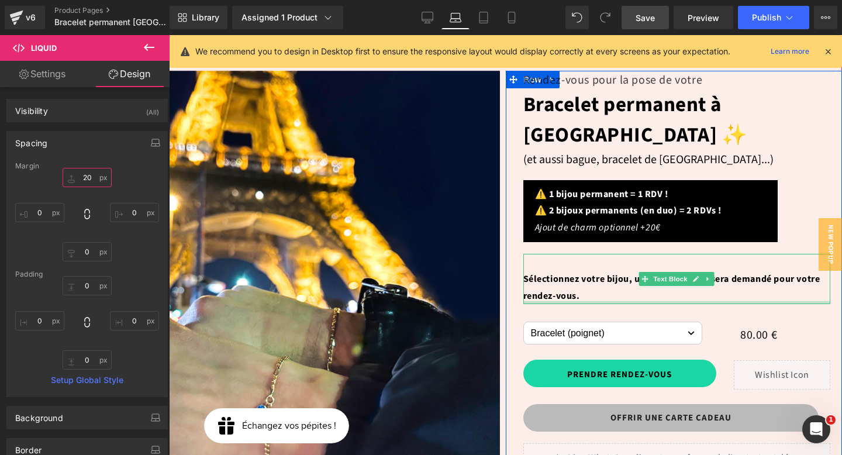
scroll to position [192, 0]
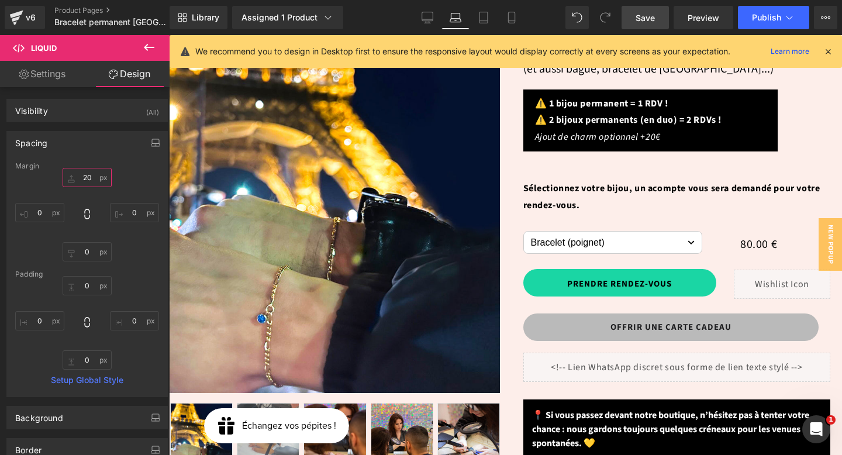
type input "20"
click at [642, 26] on link "Save" at bounding box center [644, 17] width 47 height 23
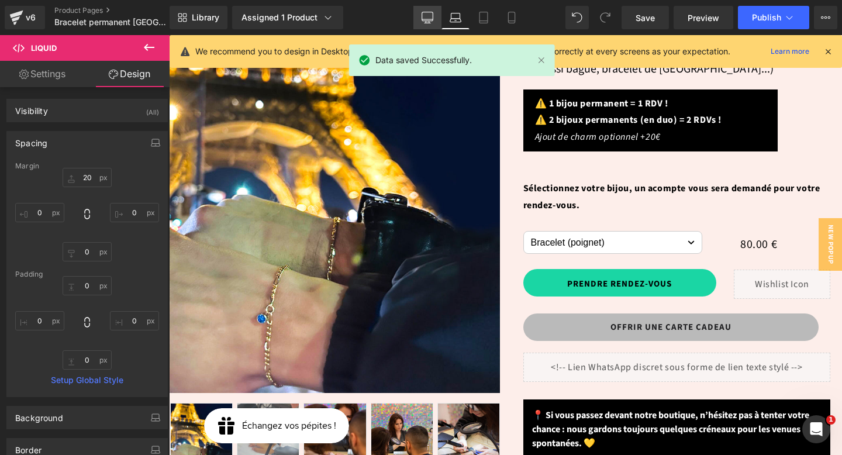
click at [426, 17] on icon at bounding box center [427, 18] width 12 height 12
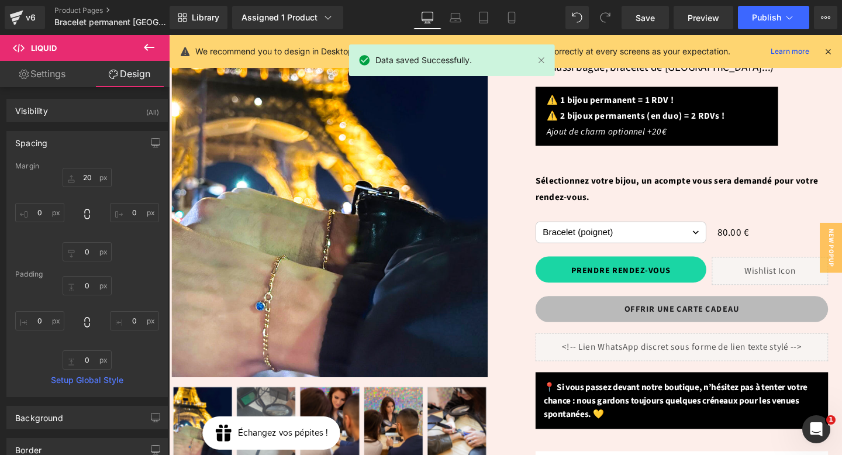
scroll to position [188, 0]
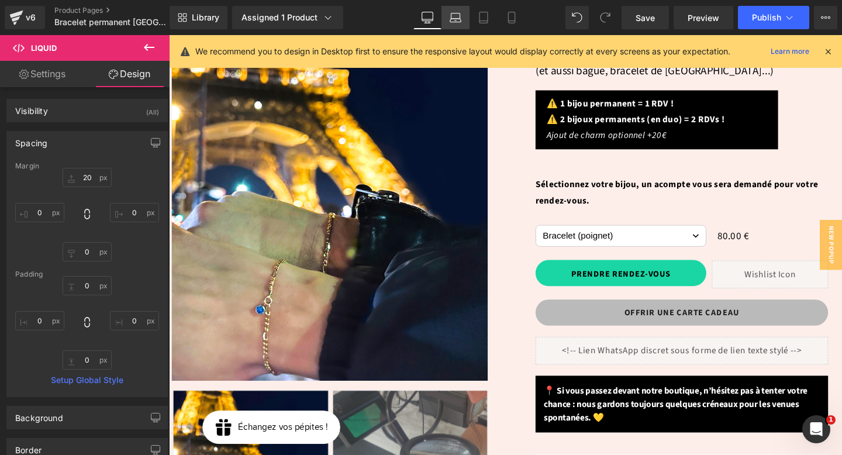
click at [452, 21] on icon at bounding box center [455, 18] width 12 height 12
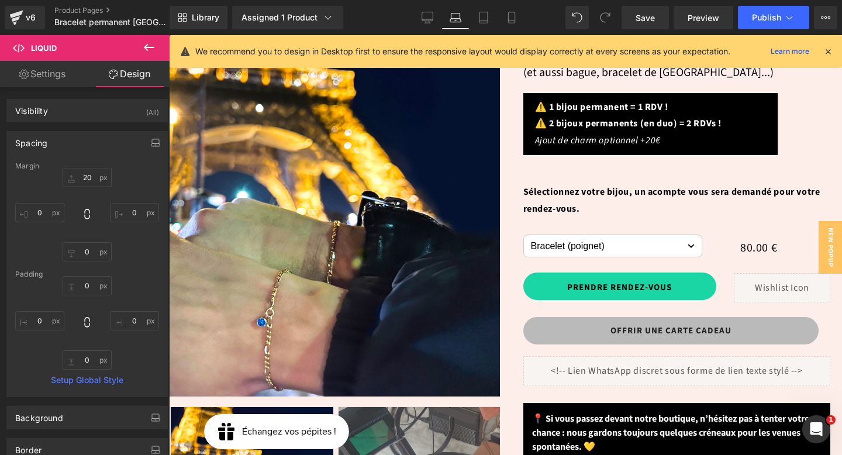
scroll to position [192, 0]
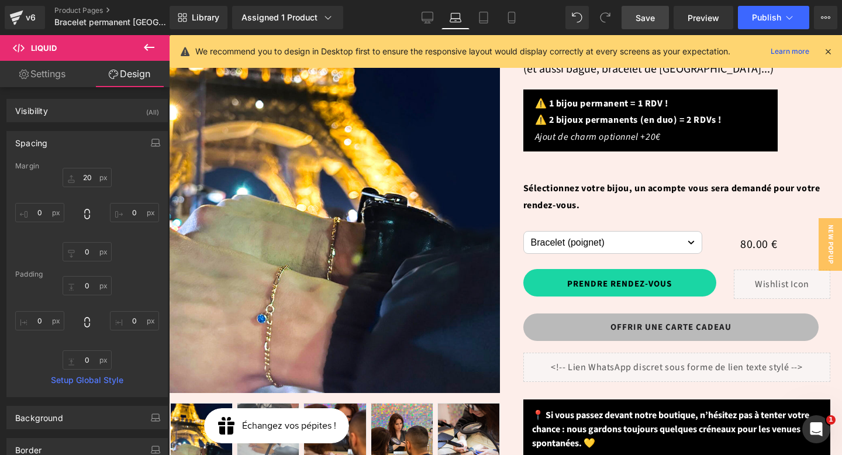
click at [635, 18] on link "Save" at bounding box center [644, 17] width 47 height 23
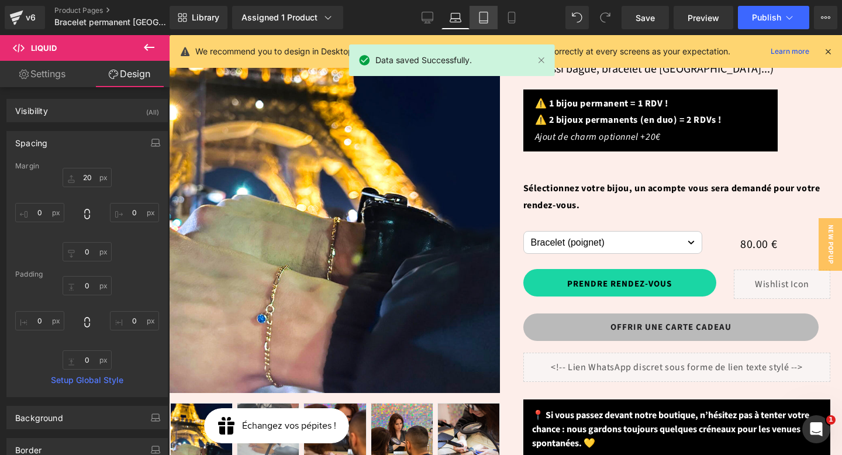
click at [482, 21] on icon at bounding box center [483, 21] width 8 height 0
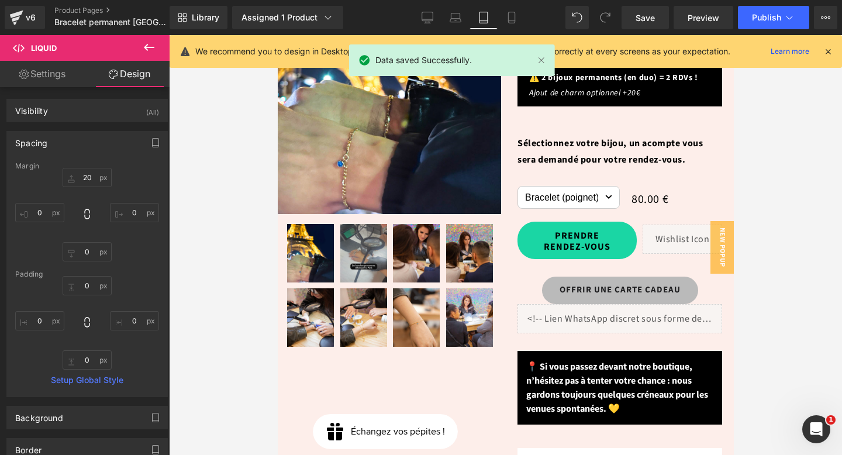
scroll to position [156, 0]
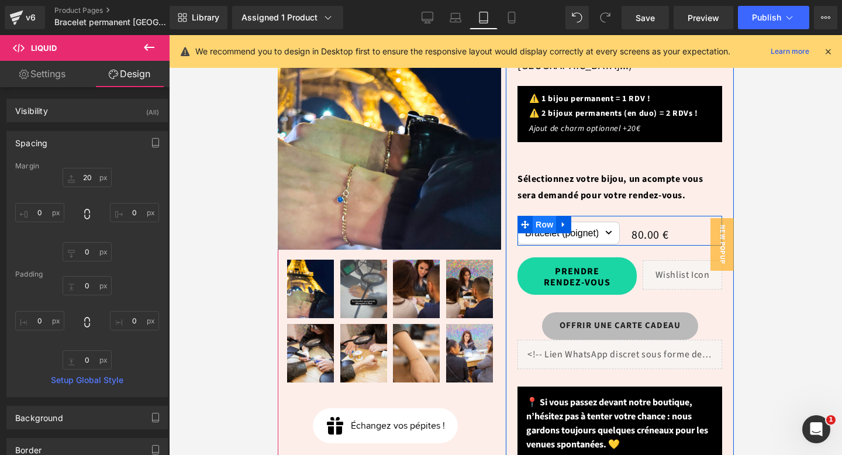
click at [535, 216] on span "Row" at bounding box center [543, 225] width 23 height 18
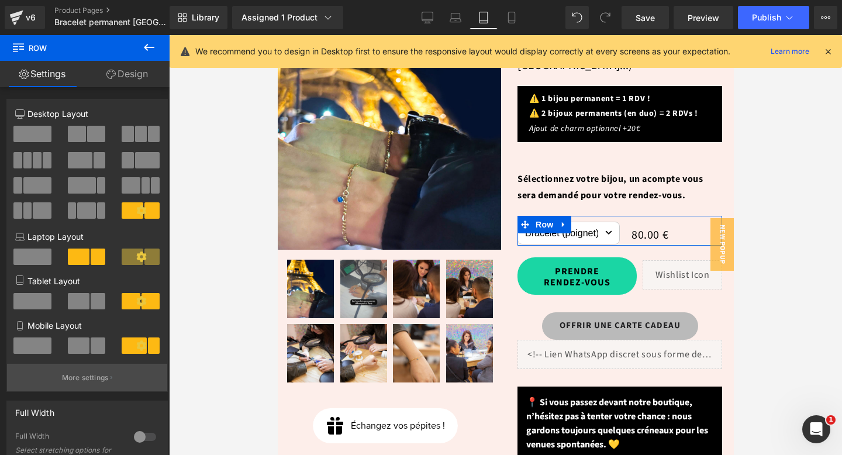
click at [91, 378] on p "More settings" at bounding box center [85, 377] width 47 height 11
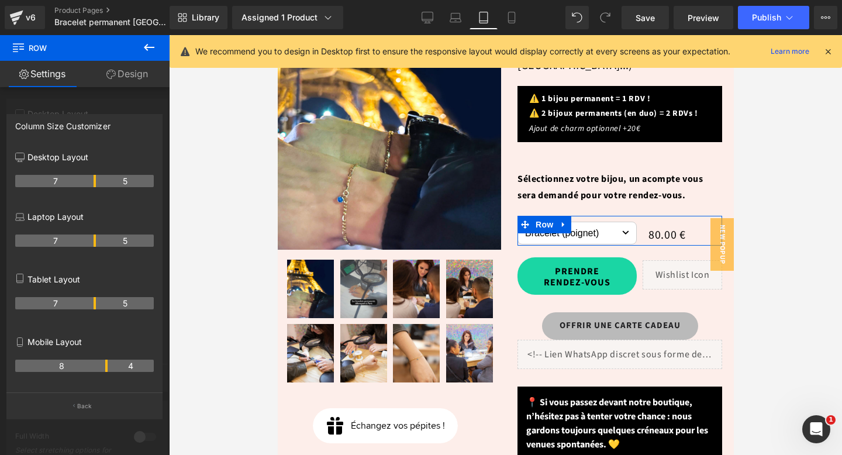
drag, startPoint x: 83, startPoint y: 304, endPoint x: 98, endPoint y: 304, distance: 14.6
click at [98, 304] on tr "7 5" at bounding box center [84, 303] width 139 height 12
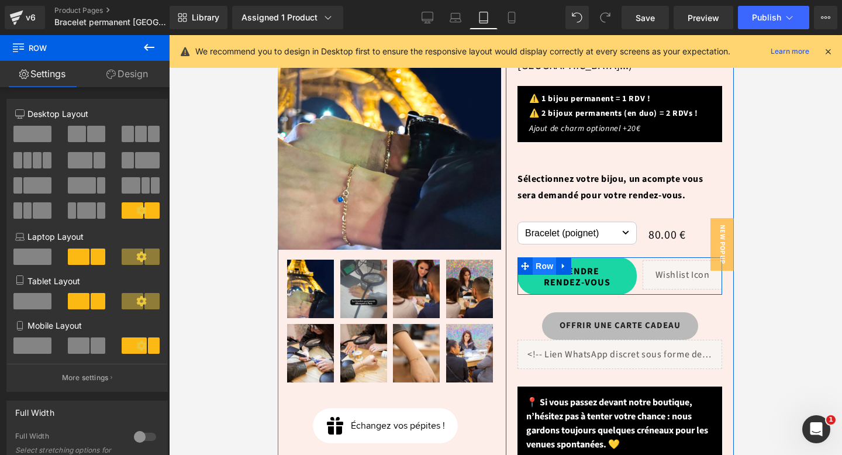
click at [544, 257] on span "Row" at bounding box center [543, 266] width 23 height 18
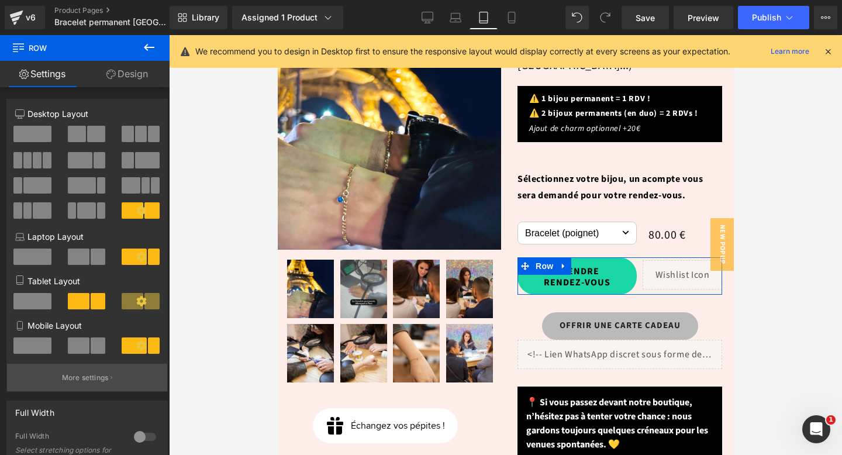
click at [106, 379] on p "More settings" at bounding box center [85, 377] width 47 height 11
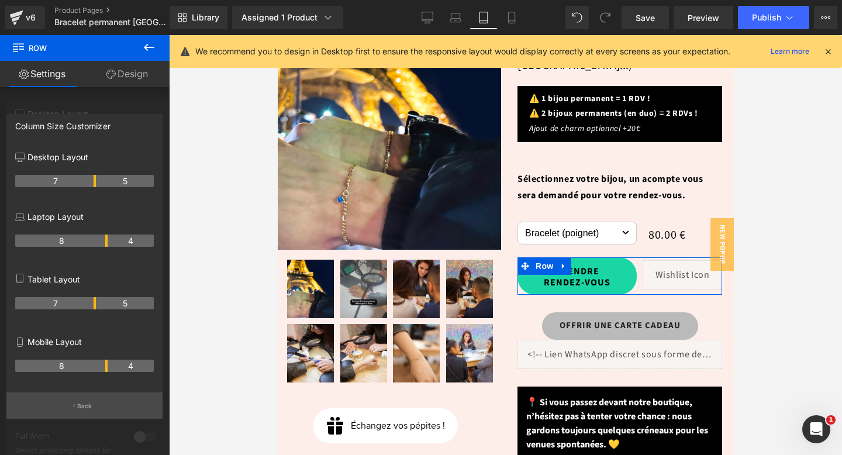
click at [100, 411] on button "Back" at bounding box center [84, 405] width 156 height 26
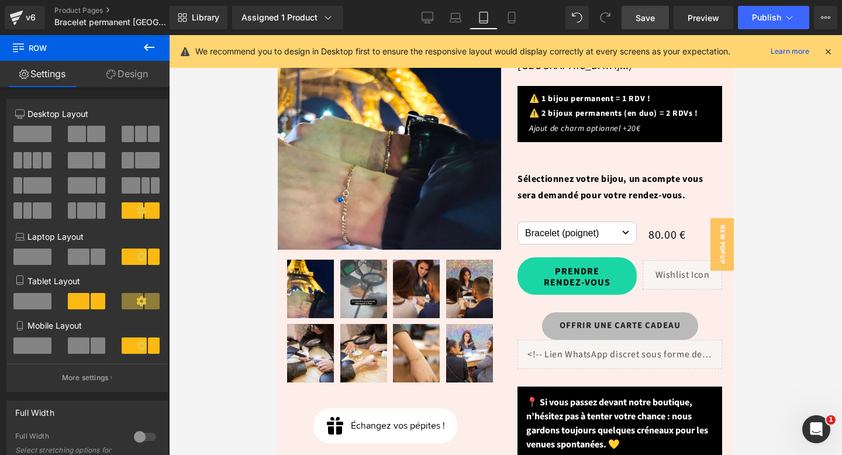
click at [651, 16] on span "Save" at bounding box center [644, 18] width 19 height 12
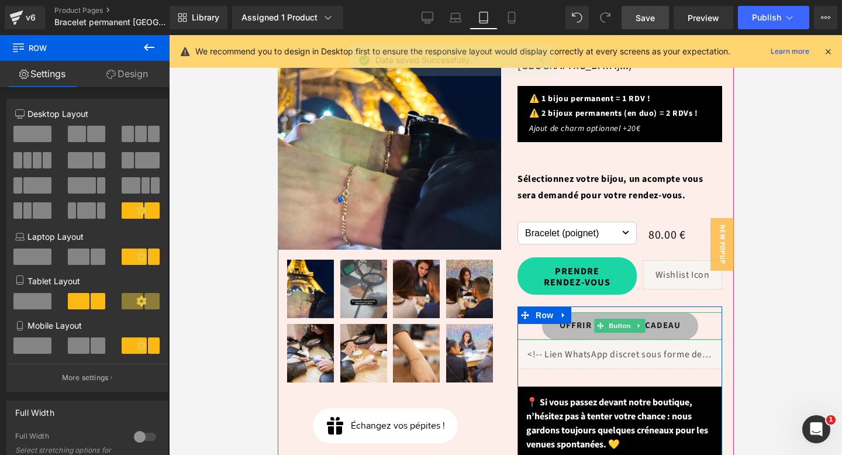
click at [580, 312] on link "OFFRIR UNE CARTE CADEAU" at bounding box center [619, 325] width 156 height 27
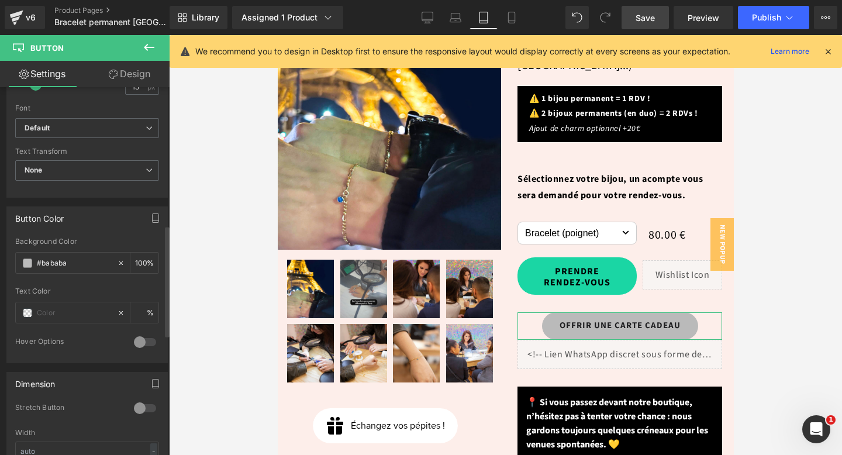
scroll to position [455, 0]
click at [135, 407] on div at bounding box center [145, 405] width 28 height 19
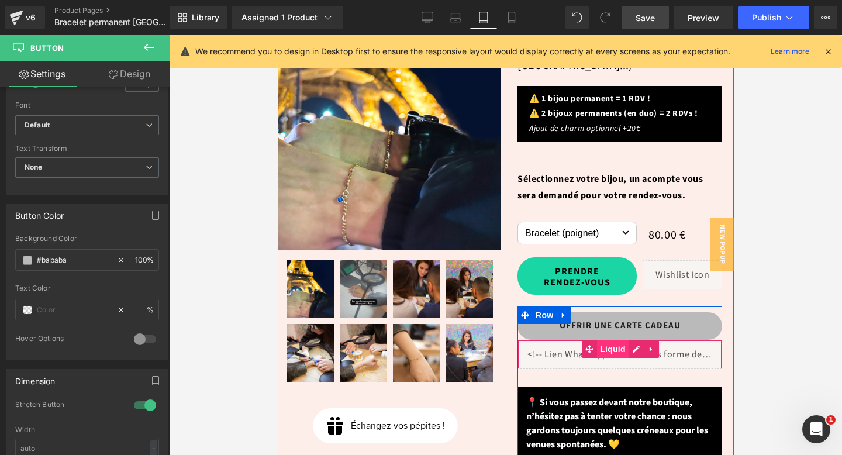
click at [610, 340] on span "Liquid" at bounding box center [612, 349] width 32 height 18
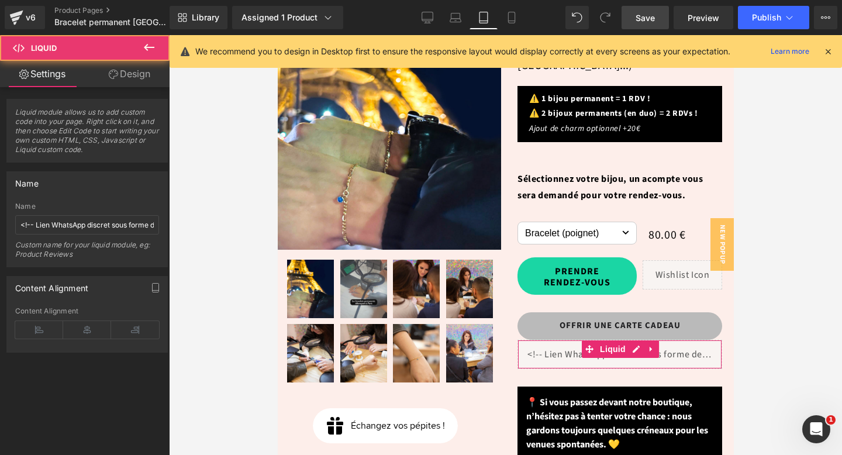
click at [126, 74] on link "Design" at bounding box center [129, 74] width 85 height 26
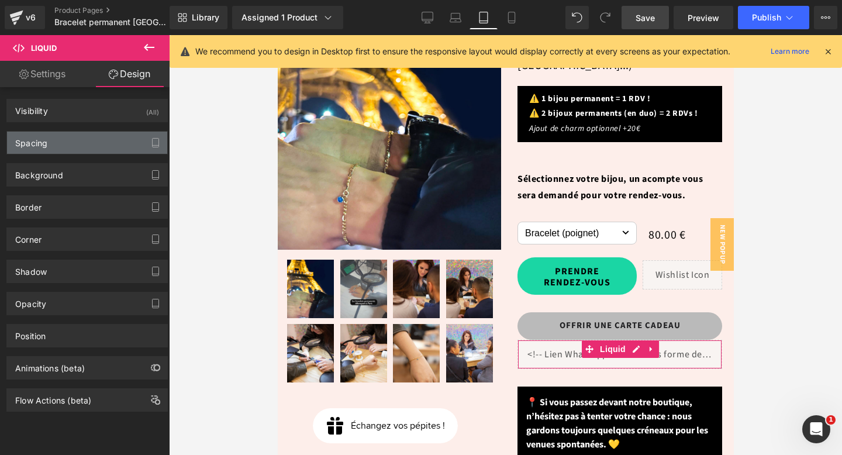
click at [63, 143] on div "Spacing" at bounding box center [87, 143] width 160 height 22
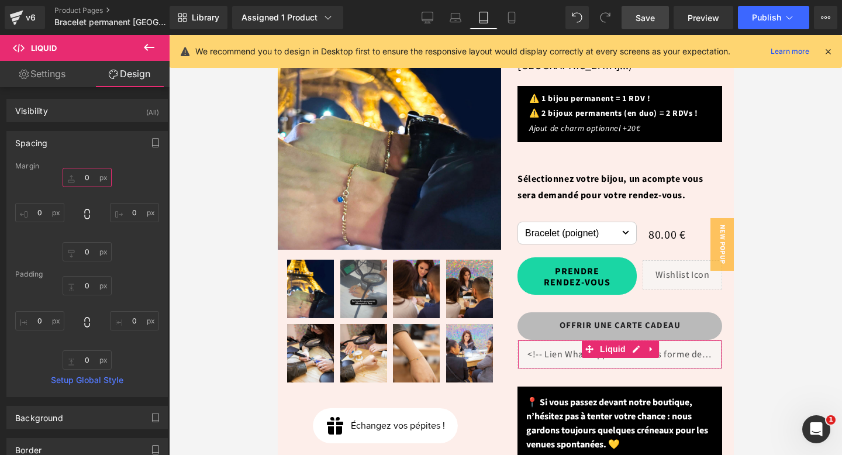
click at [85, 182] on input "0" at bounding box center [87, 177] width 49 height 19
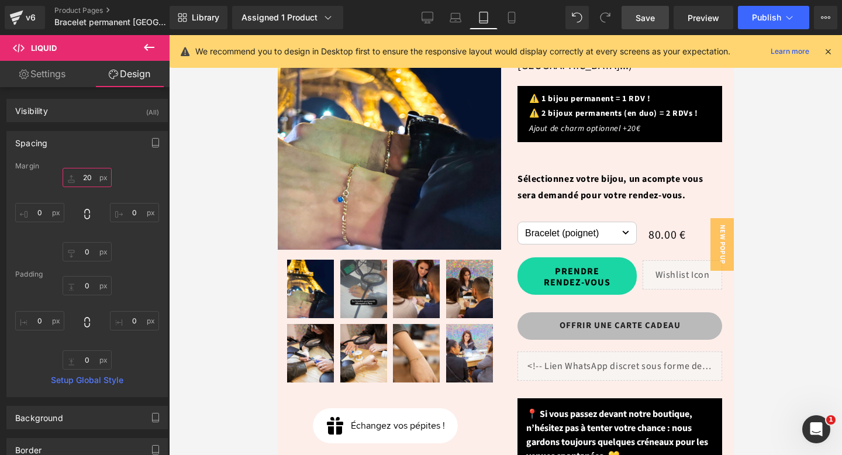
type input "20"
click at [634, 26] on link "Save" at bounding box center [644, 17] width 47 height 23
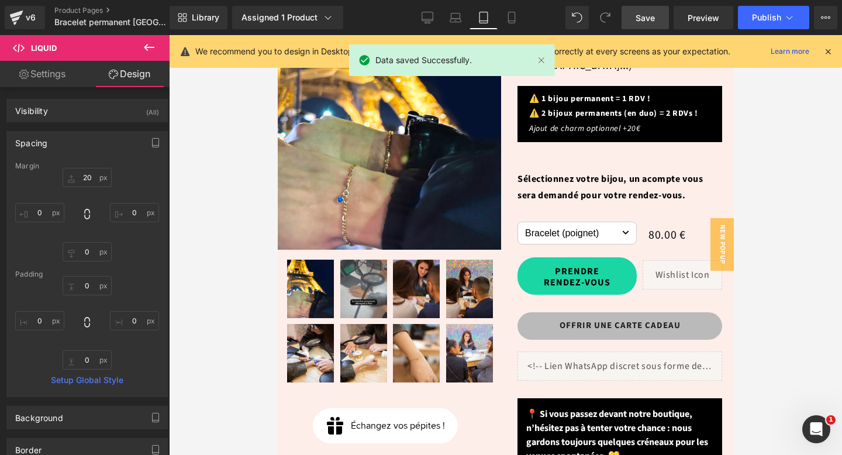
click at [632, 16] on link "Save" at bounding box center [644, 17] width 47 height 23
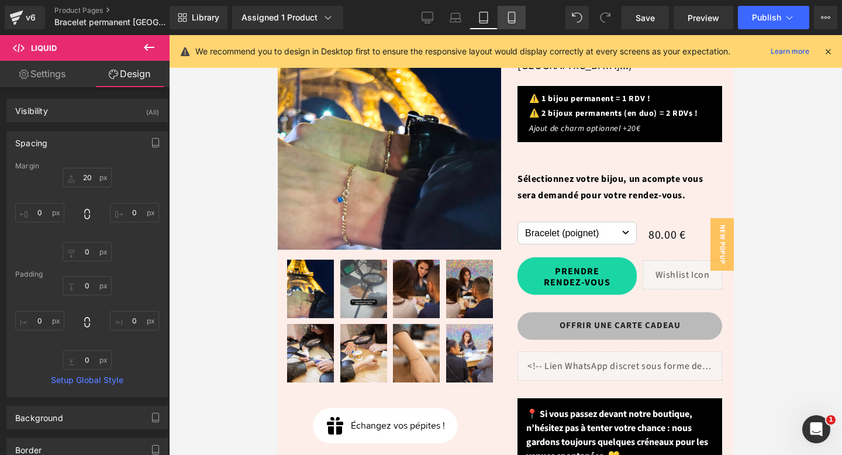
click at [506, 19] on link "Mobile" at bounding box center [511, 17] width 28 height 23
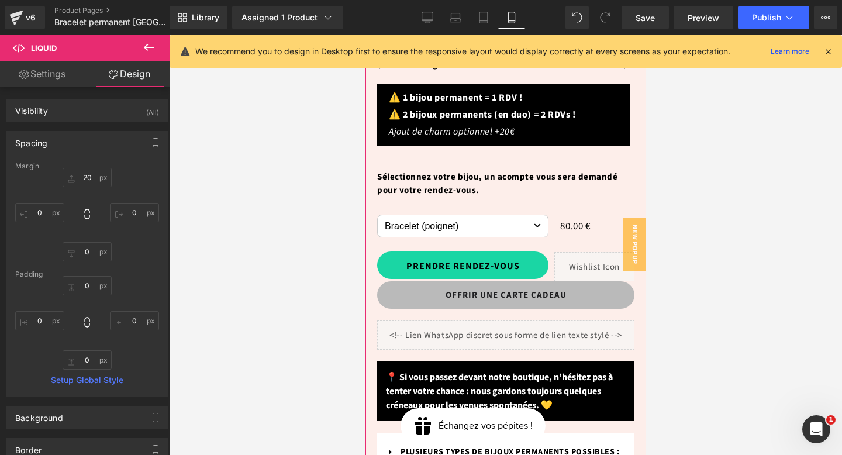
scroll to position [559, 0]
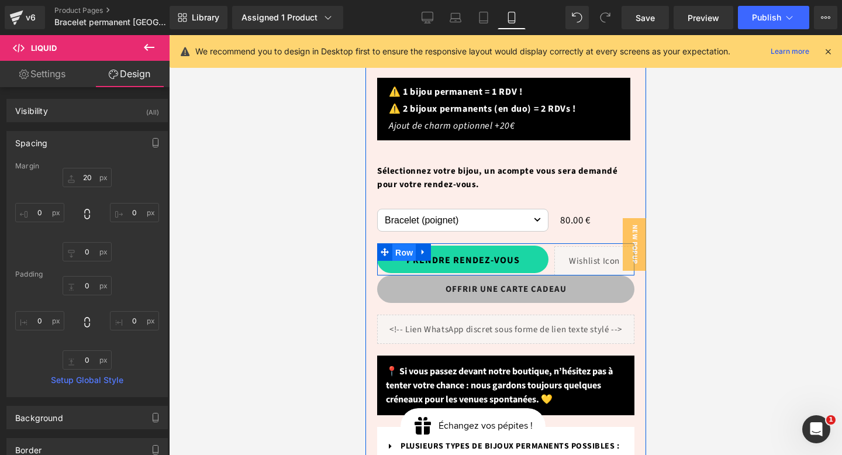
click at [403, 244] on span "Row" at bounding box center [403, 253] width 23 height 18
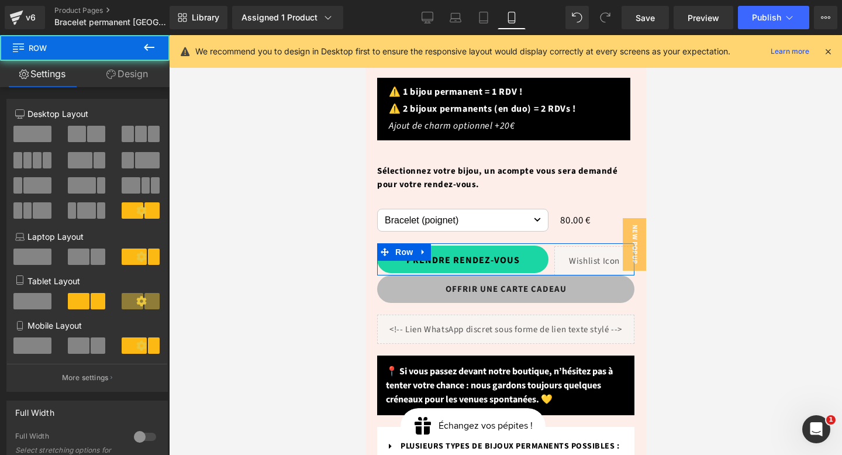
click at [130, 75] on link "Design" at bounding box center [127, 74] width 85 height 26
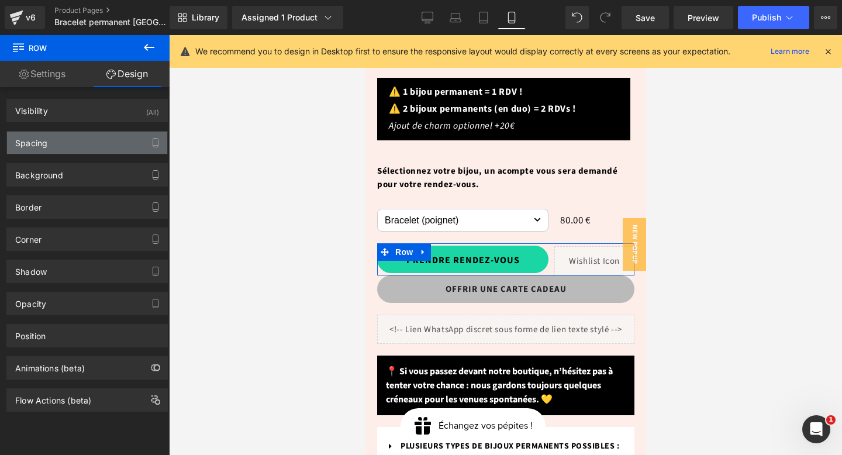
click at [87, 146] on div "Spacing" at bounding box center [87, 143] width 160 height 22
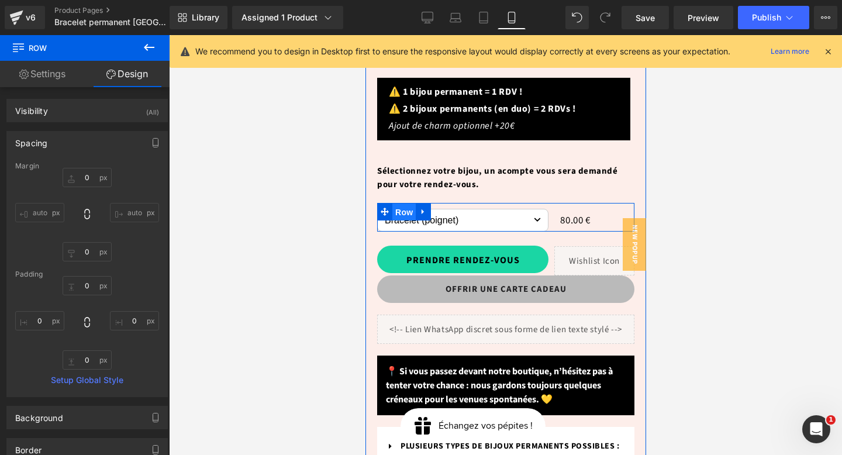
click at [398, 203] on span "Row" at bounding box center [403, 212] width 23 height 18
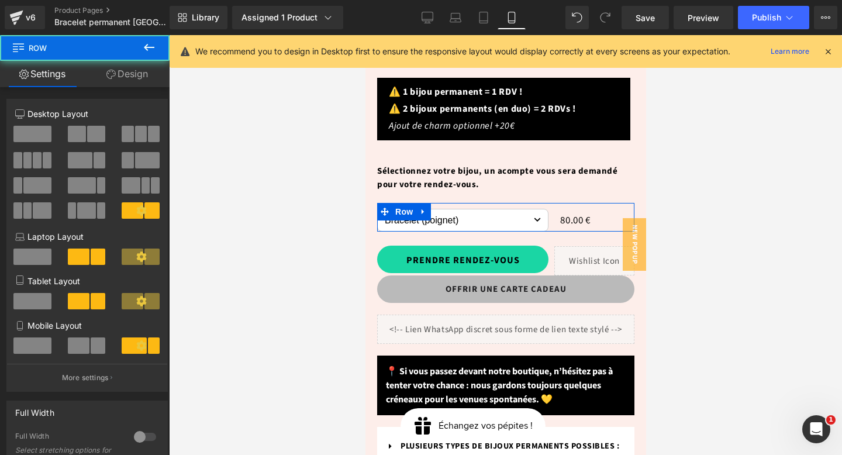
click at [133, 70] on link "Design" at bounding box center [127, 74] width 85 height 26
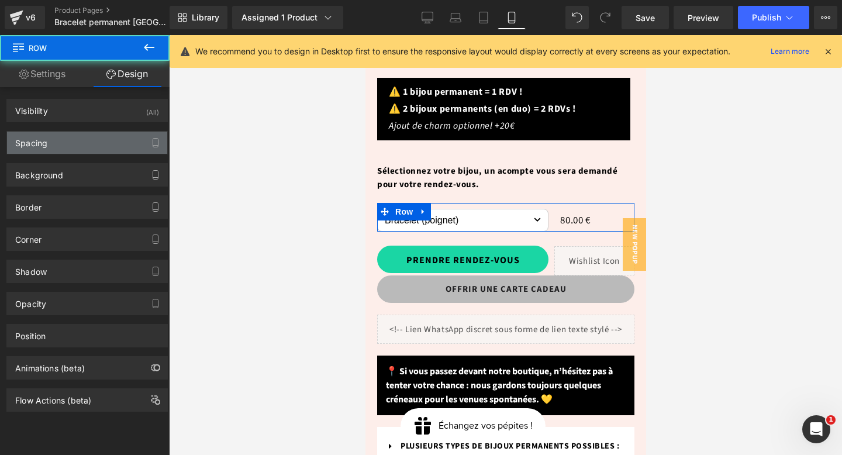
click at [68, 146] on div "Spacing" at bounding box center [87, 143] width 160 height 22
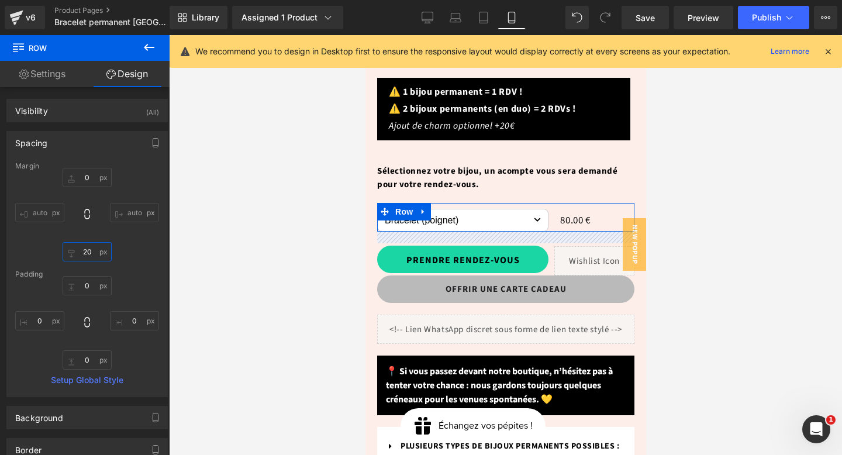
click at [89, 249] on input "20" at bounding box center [87, 251] width 49 height 19
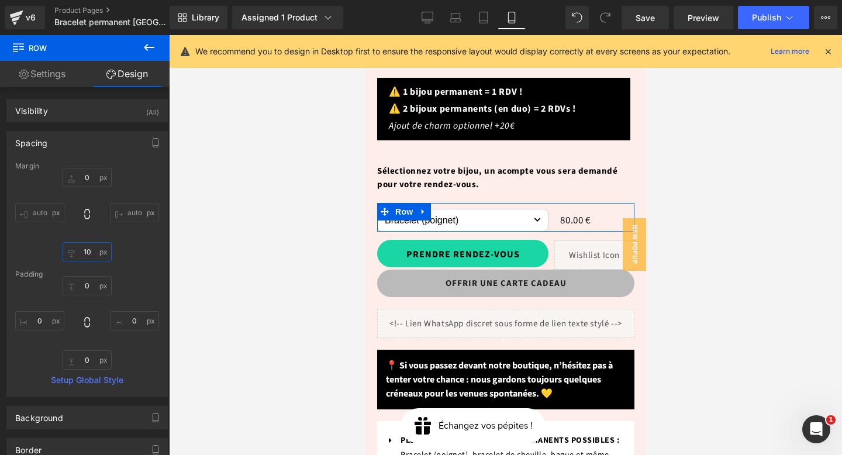
type input "10"
click at [126, 264] on div "Margin 0 auto 10 auto Padding 0 0 0 0 Setup Global Style" at bounding box center [87, 279] width 160 height 234
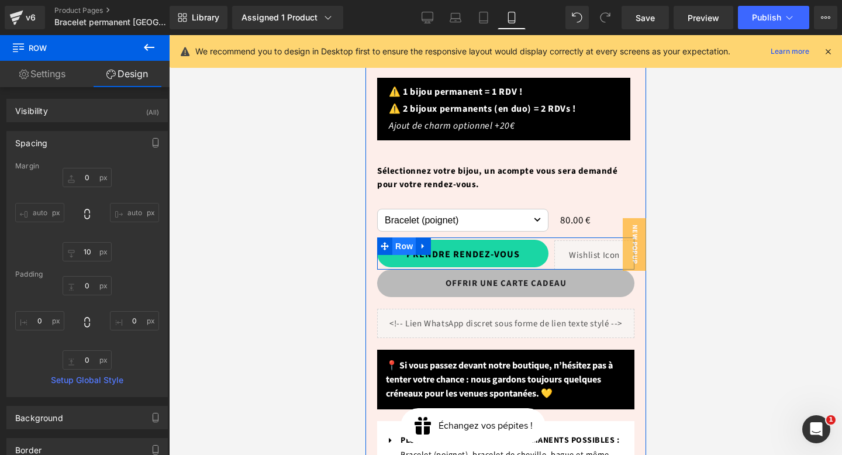
click at [404, 237] on span "Row" at bounding box center [403, 246] width 23 height 18
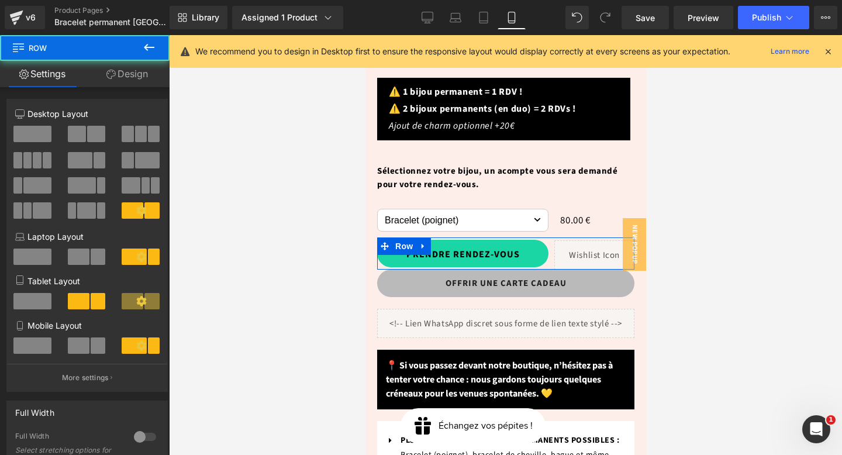
click at [124, 76] on link "Design" at bounding box center [127, 74] width 85 height 26
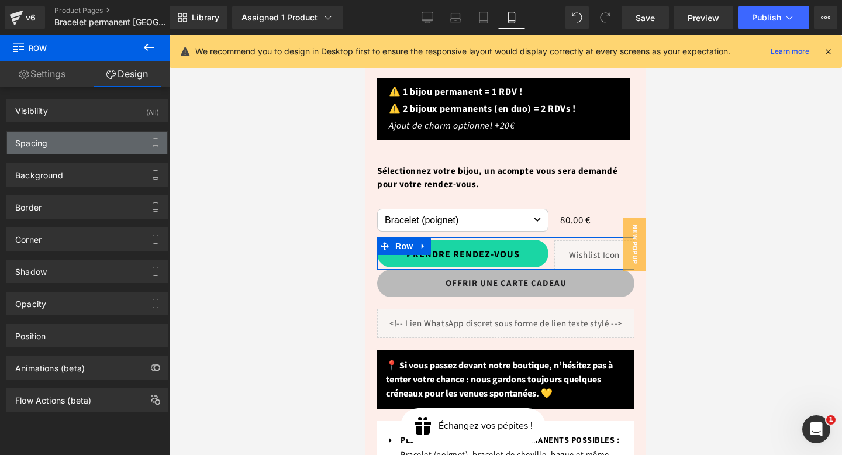
click at [85, 139] on div "Spacing" at bounding box center [87, 143] width 160 height 22
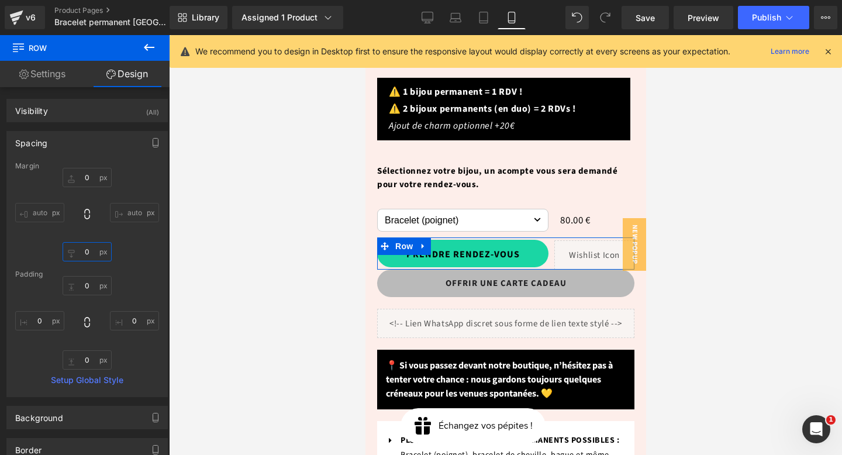
click at [87, 253] on input "0" at bounding box center [87, 251] width 49 height 19
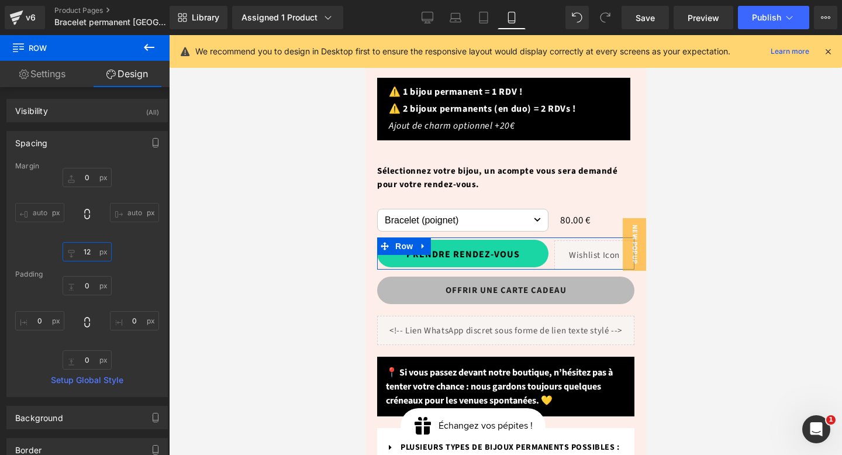
type input "1"
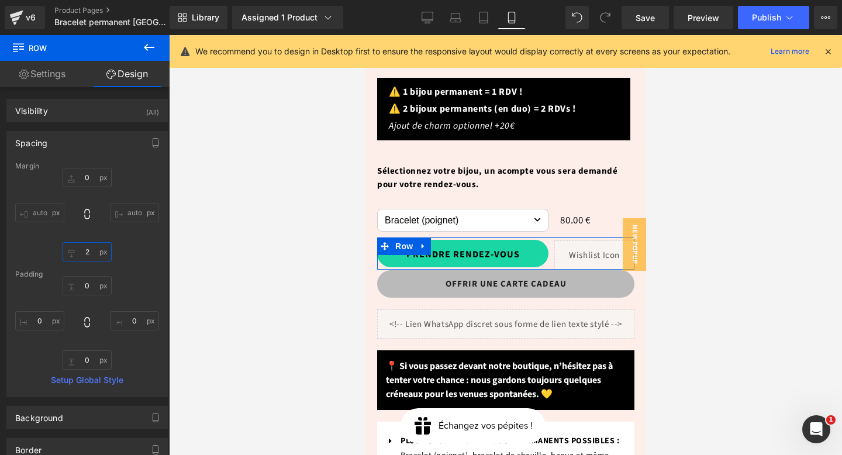
type input "20"
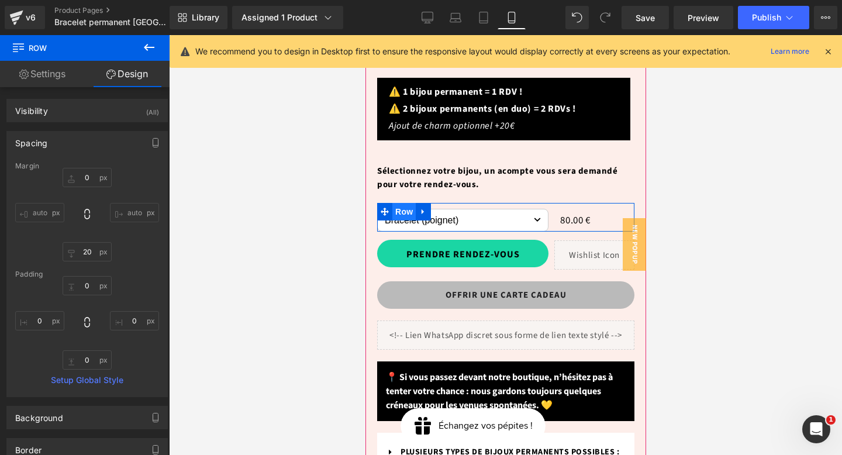
click at [404, 203] on span "Row" at bounding box center [403, 212] width 23 height 18
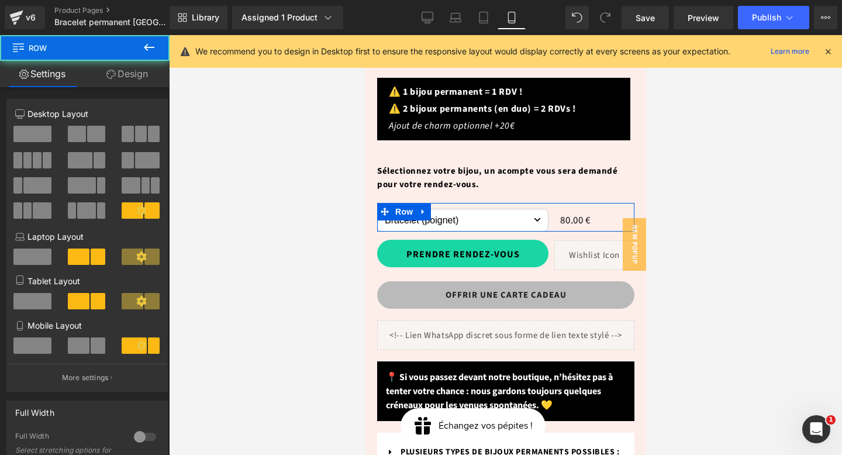
click at [129, 74] on link "Design" at bounding box center [127, 74] width 85 height 26
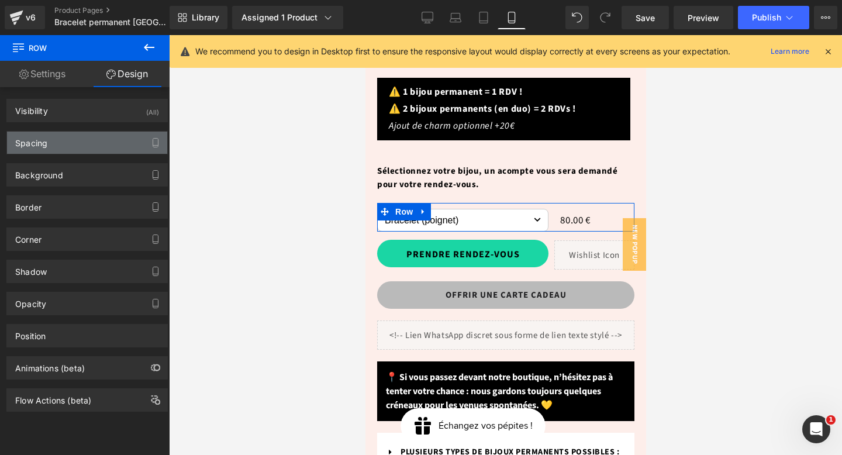
click at [78, 137] on div "Spacing" at bounding box center [87, 143] width 160 height 22
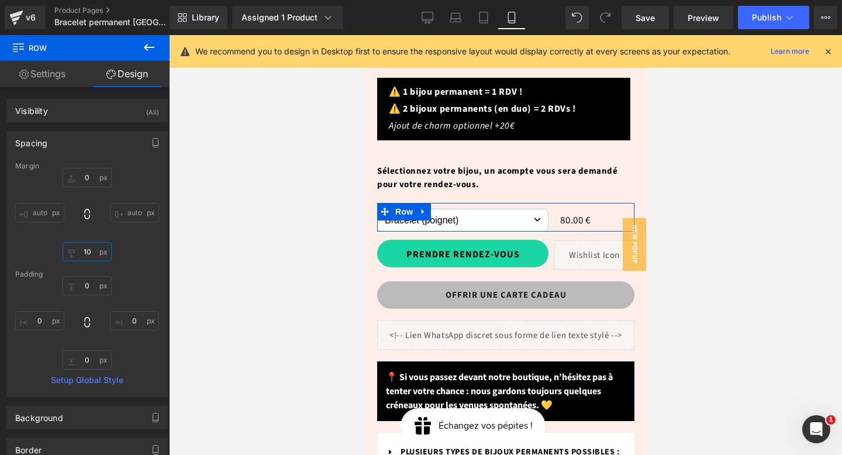
click at [87, 245] on input "10" at bounding box center [87, 251] width 49 height 19
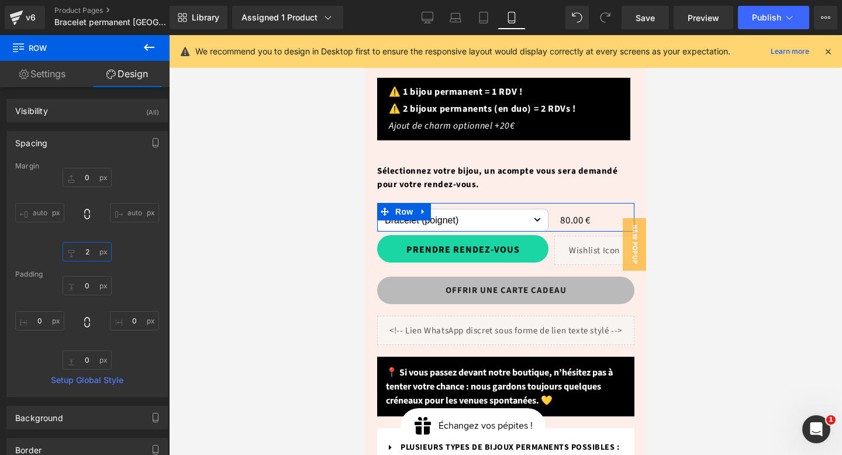
type input "20"
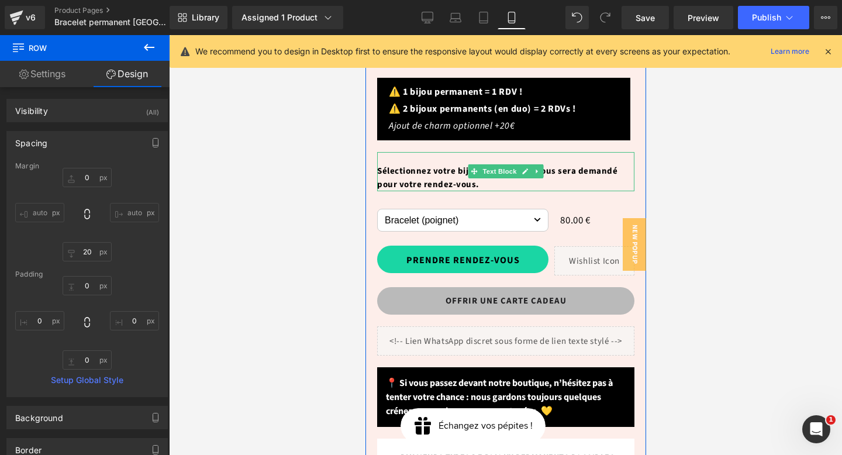
click at [566, 165] on span "Sélectionnez votre bijou, un acompte vous sera demandé pour votre rendez-vous." at bounding box center [496, 178] width 240 height 26
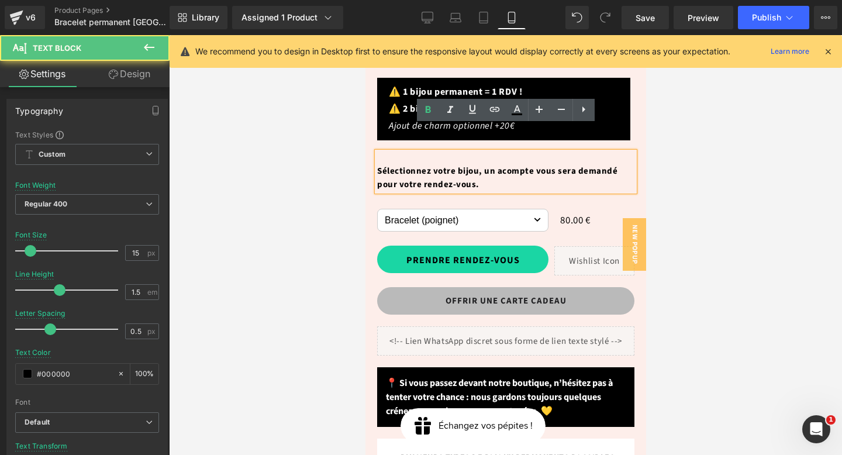
click at [376, 152] on div "Sélectionnez votre bijou, un acompte vous sera demandé pour votre rendez-vous." at bounding box center [504, 172] width 257 height 40
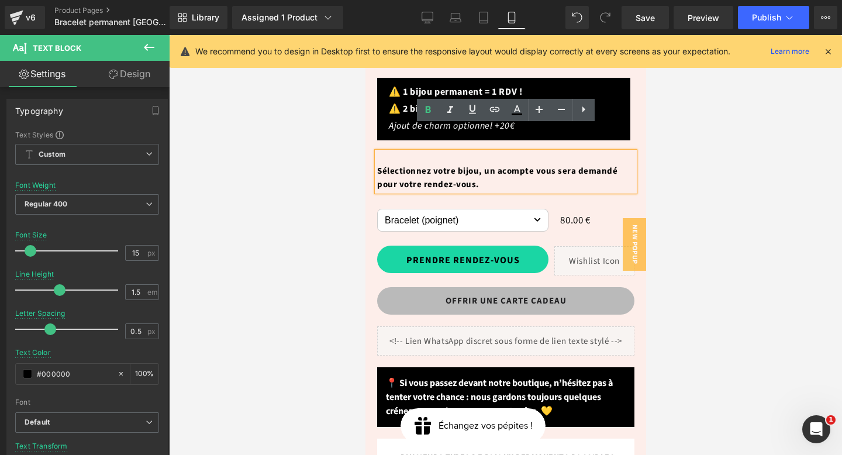
click at [378, 165] on span "Sélectionnez votre bijou, un acompte vous sera demandé pour votre rendez-vous." at bounding box center [496, 178] width 240 height 26
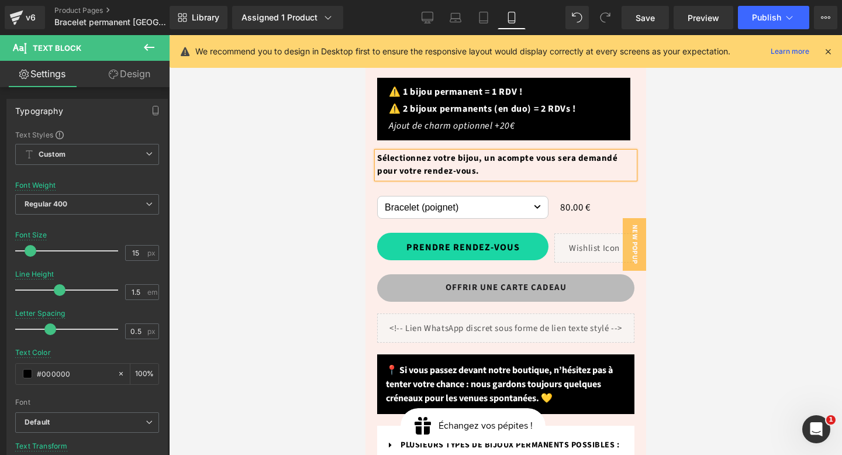
click at [700, 205] on div at bounding box center [505, 245] width 673 height 420
click at [559, 152] on p "Sélectionnez votre bijou, un acompte vous sera demandé pour votre rendez-vous." at bounding box center [504, 165] width 257 height 26
click at [136, 74] on link "Design" at bounding box center [129, 74] width 85 height 26
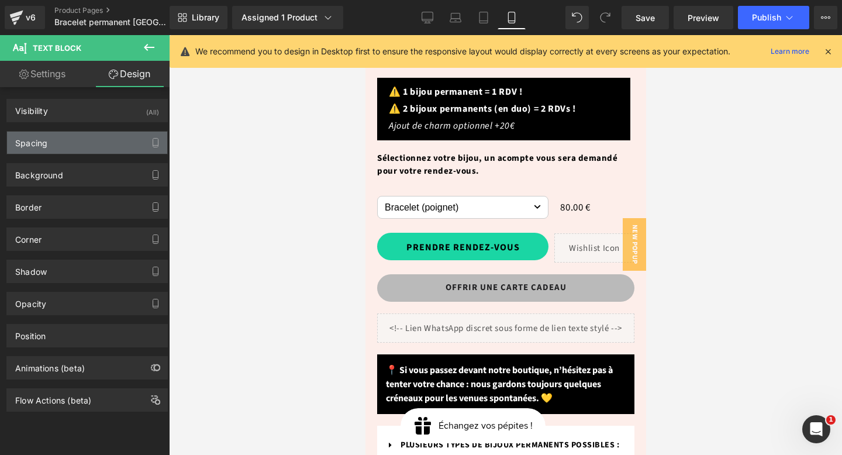
click at [80, 139] on div "Spacing" at bounding box center [87, 143] width 160 height 22
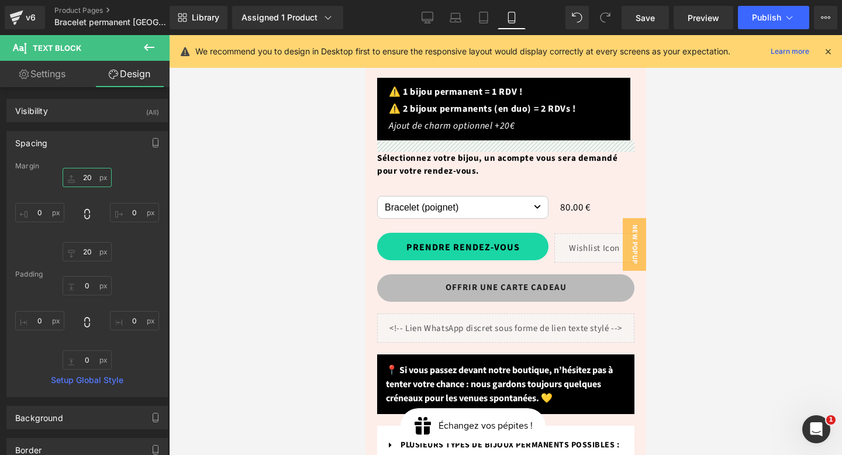
click at [84, 175] on input "text" at bounding box center [87, 177] width 49 height 19
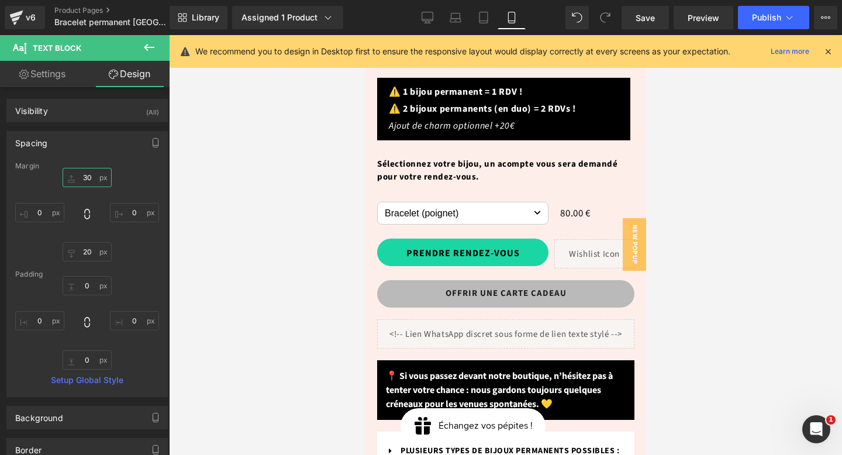
type input "3"
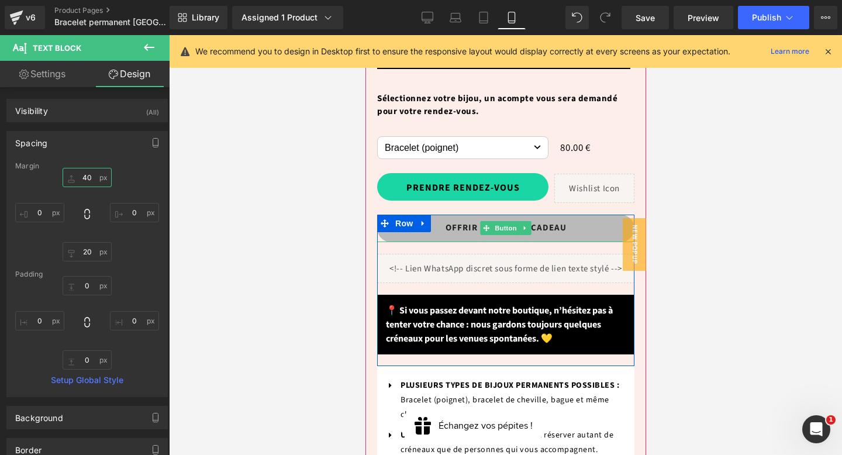
scroll to position [642, 0]
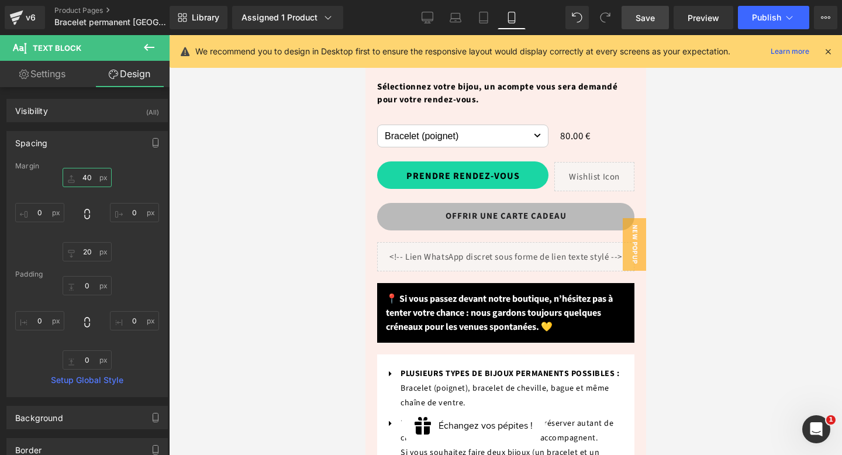
type input "40"
click at [646, 25] on link "Save" at bounding box center [644, 17] width 47 height 23
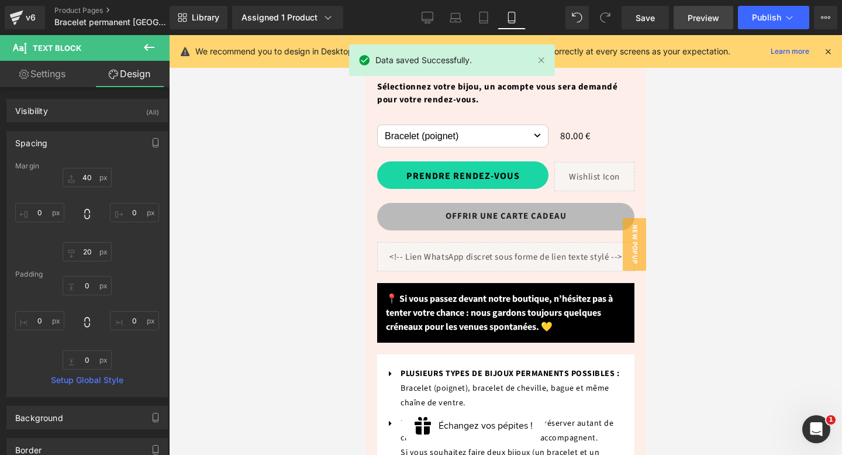
click at [716, 21] on span "Preview" at bounding box center [703, 18] width 32 height 12
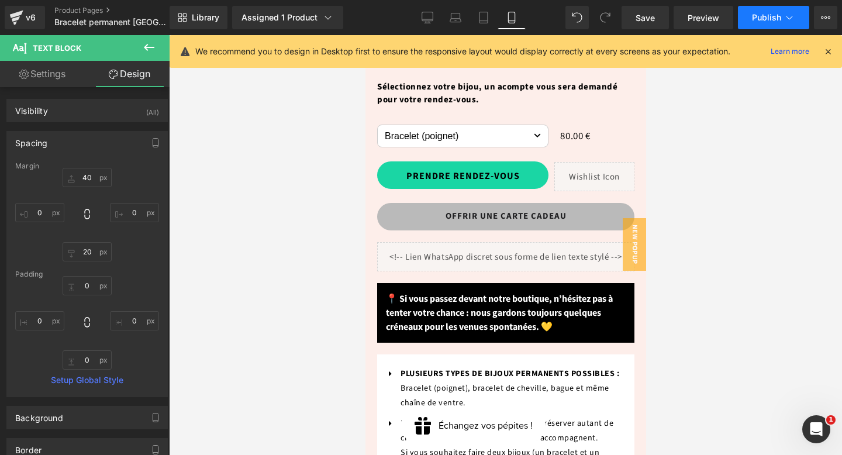
click at [763, 21] on span "Publish" at bounding box center [766, 17] width 29 height 9
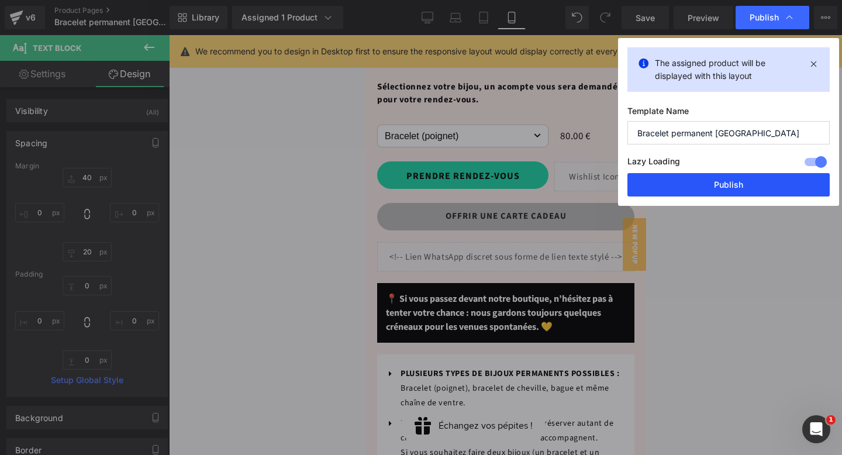
click at [728, 182] on button "Publish" at bounding box center [728, 184] width 202 height 23
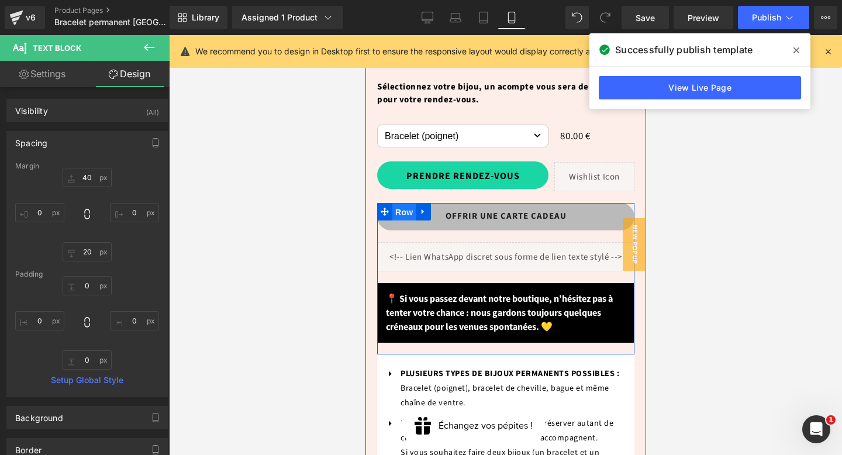
click at [403, 203] on span "Row" at bounding box center [403, 212] width 23 height 18
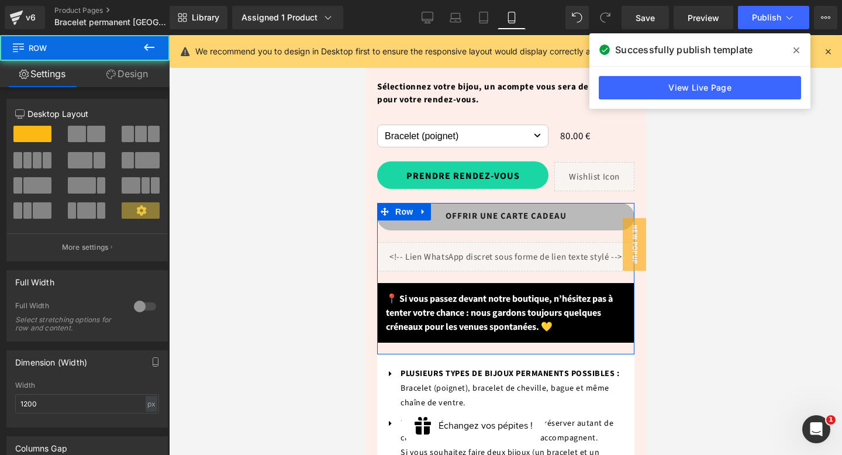
click at [126, 77] on link "Design" at bounding box center [127, 74] width 85 height 26
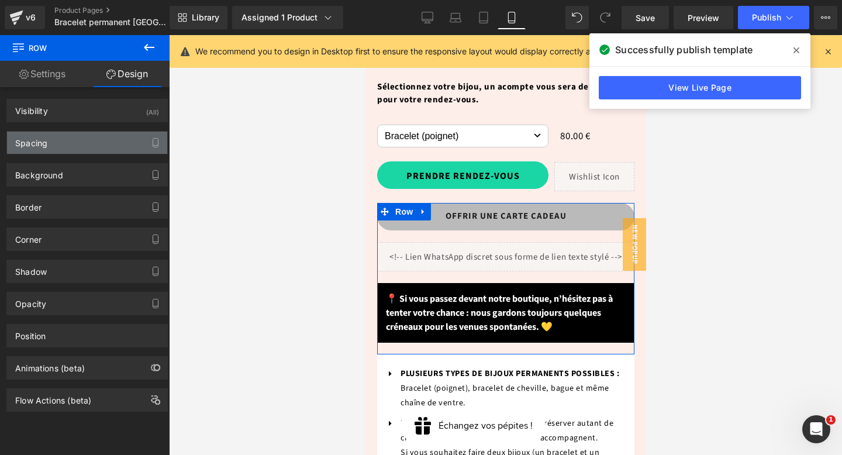
click at [89, 137] on div "Spacing" at bounding box center [87, 143] width 160 height 22
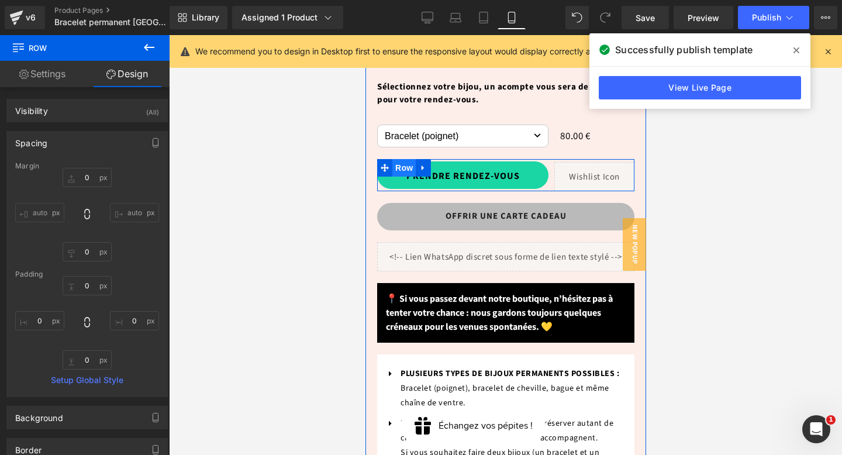
click at [397, 159] on span "Row" at bounding box center [403, 168] width 23 height 18
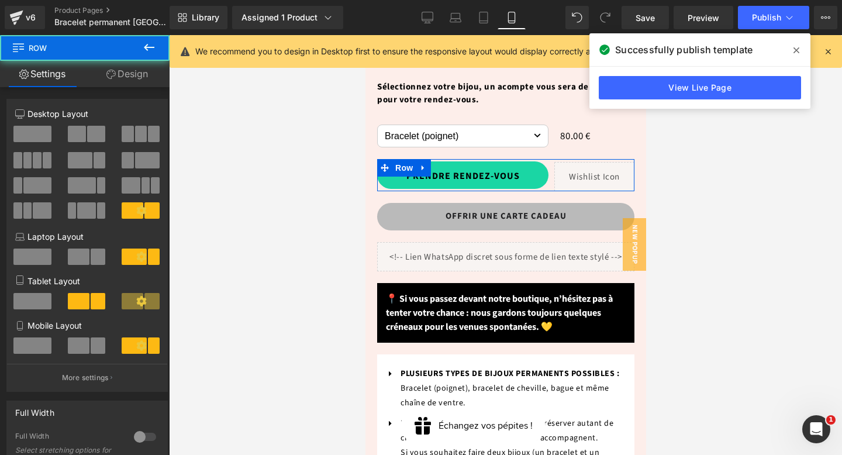
click at [130, 74] on link "Design" at bounding box center [127, 74] width 85 height 26
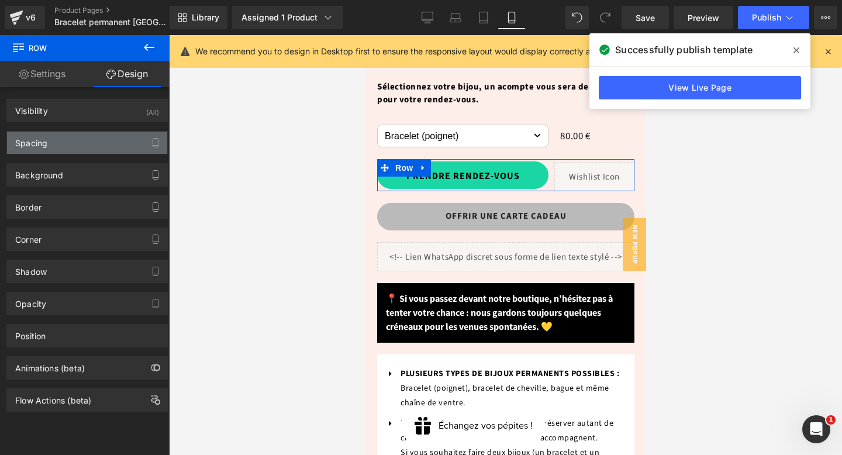
click at [91, 134] on div "Spacing" at bounding box center [87, 143] width 160 height 22
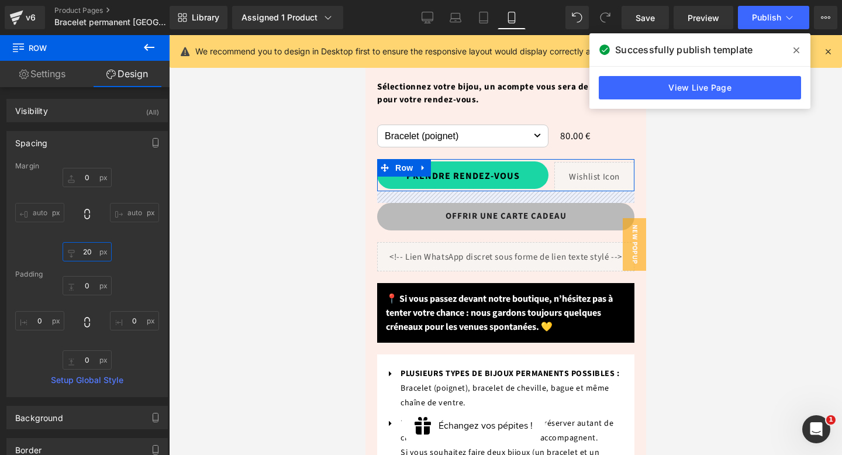
click at [88, 253] on input "20" at bounding box center [87, 251] width 49 height 19
type input "10"
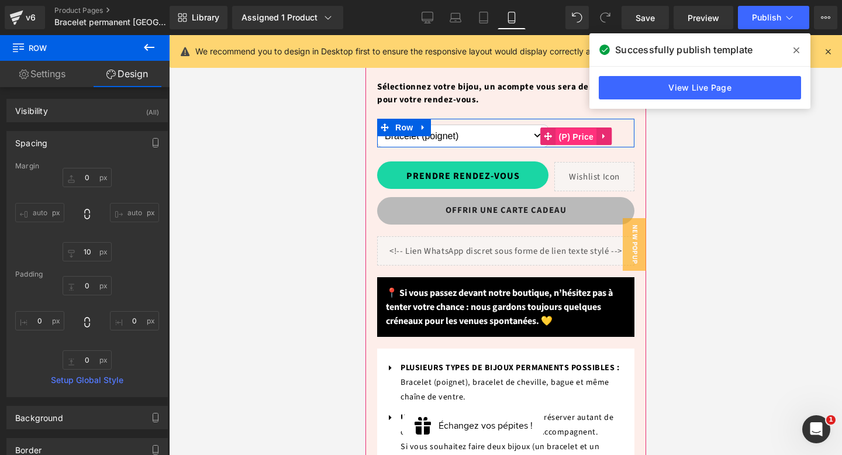
click at [569, 128] on span "(P) Price" at bounding box center [575, 137] width 41 height 18
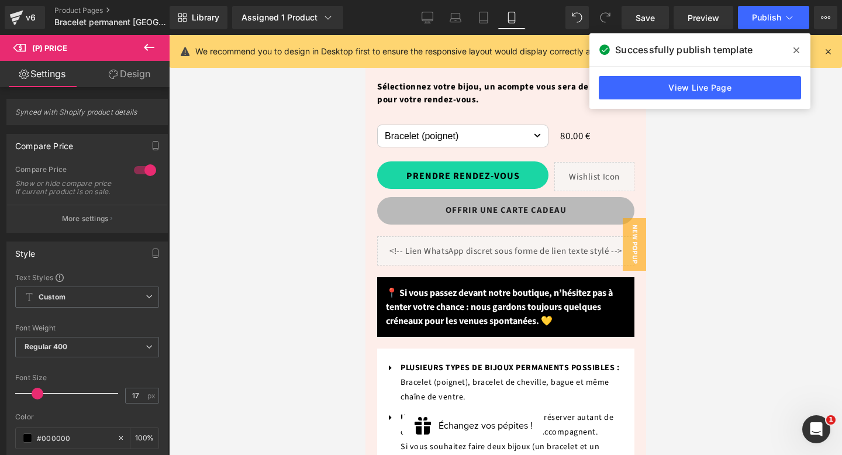
click at [140, 70] on link "Design" at bounding box center [129, 74] width 85 height 26
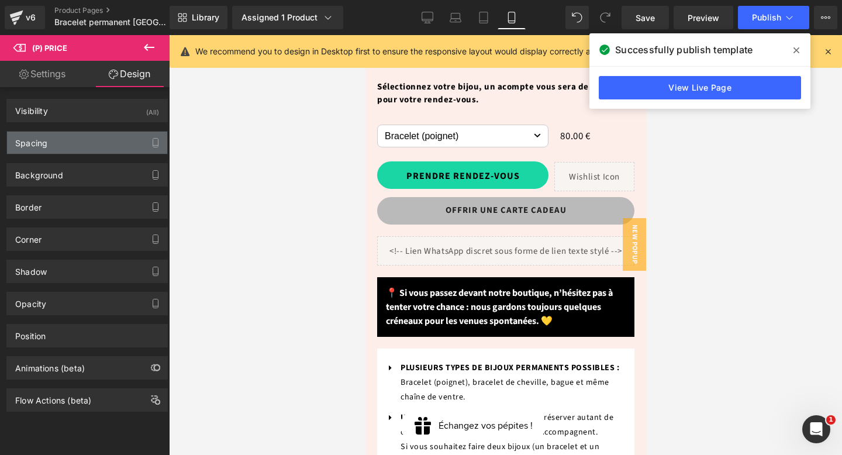
click at [88, 137] on div "Spacing" at bounding box center [87, 143] width 160 height 22
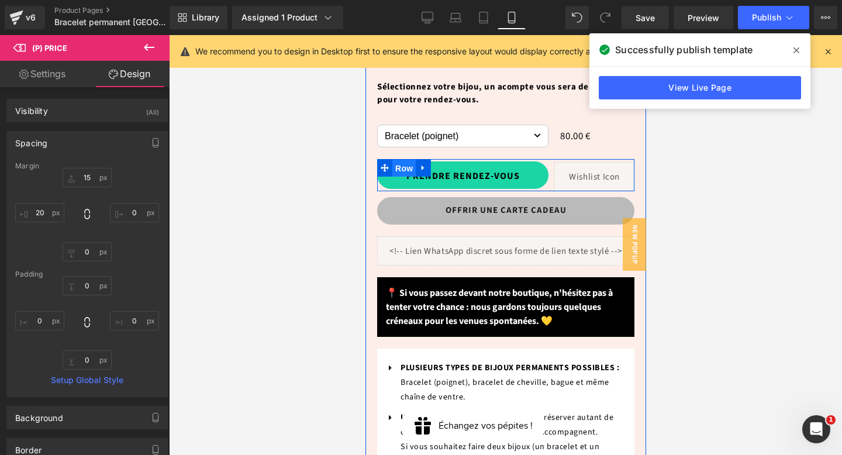
click at [404, 160] on span "Row" at bounding box center [403, 169] width 23 height 18
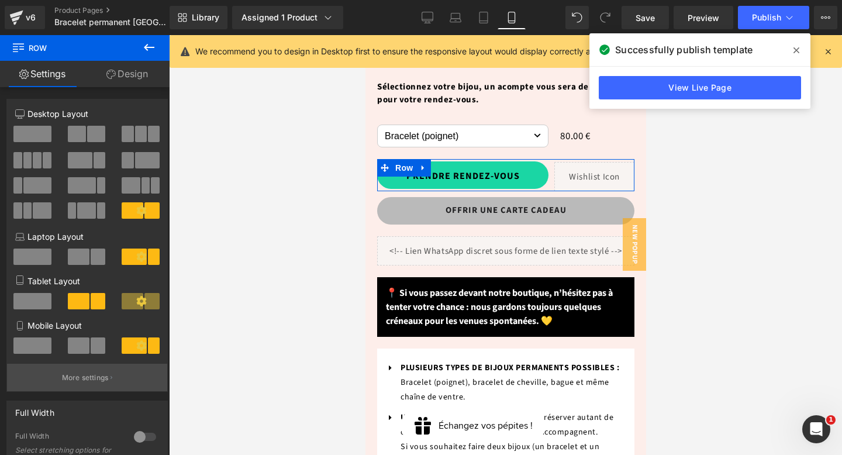
click at [98, 374] on p "More settings" at bounding box center [85, 377] width 47 height 11
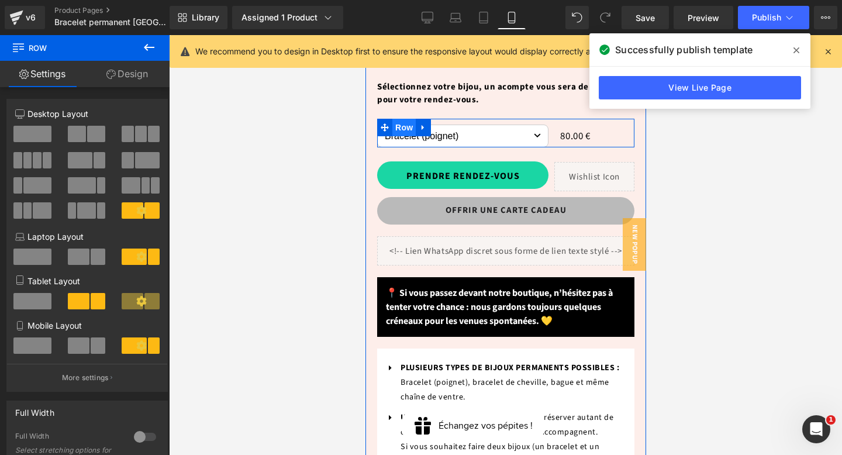
click at [406, 119] on span "Row" at bounding box center [403, 128] width 23 height 18
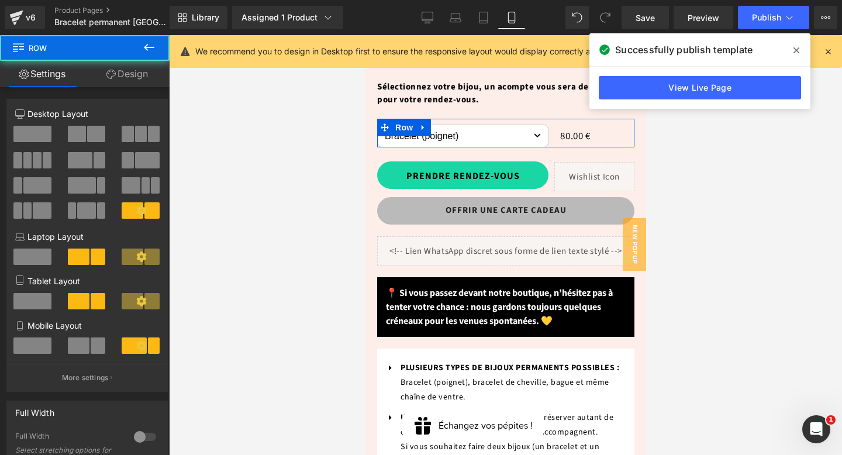
click at [52, 376] on button "More settings" at bounding box center [87, 377] width 160 height 27
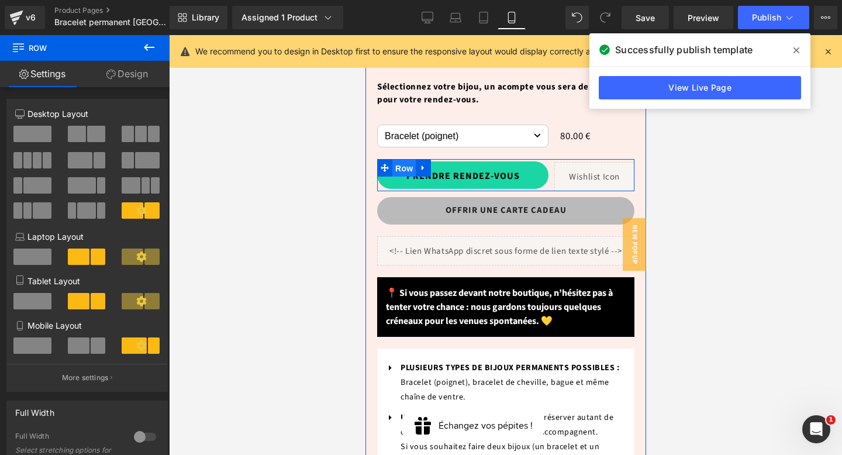
click at [407, 160] on span "Row" at bounding box center [403, 169] width 23 height 18
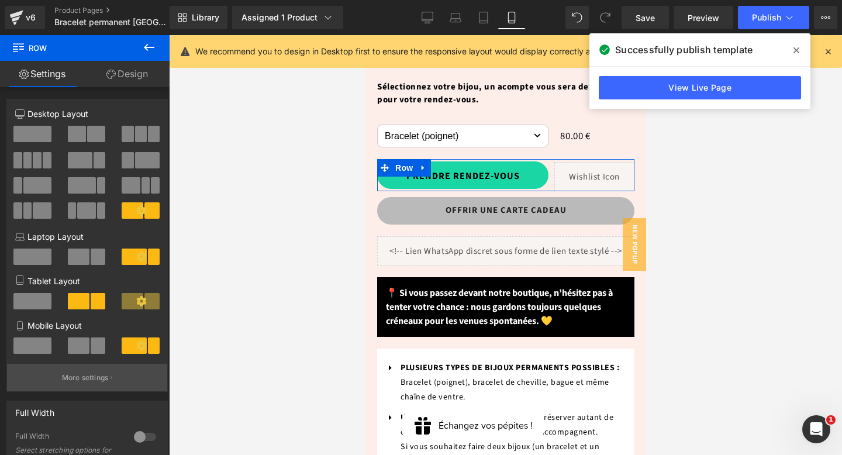
click at [111, 379] on button "More settings" at bounding box center [87, 377] width 160 height 27
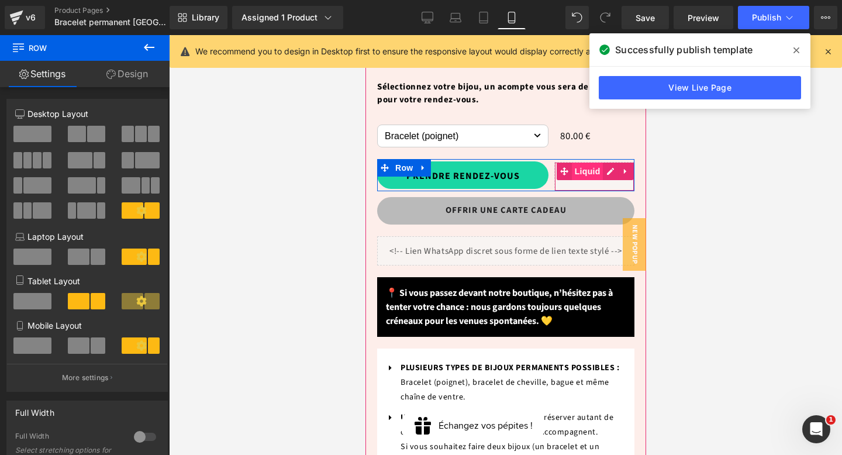
click at [587, 162] on span "Liquid" at bounding box center [587, 171] width 32 height 18
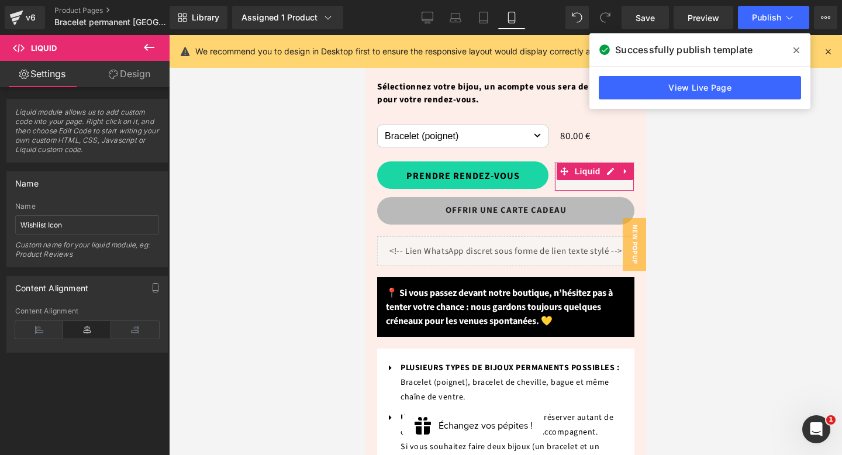
click at [132, 73] on link "Design" at bounding box center [129, 74] width 85 height 26
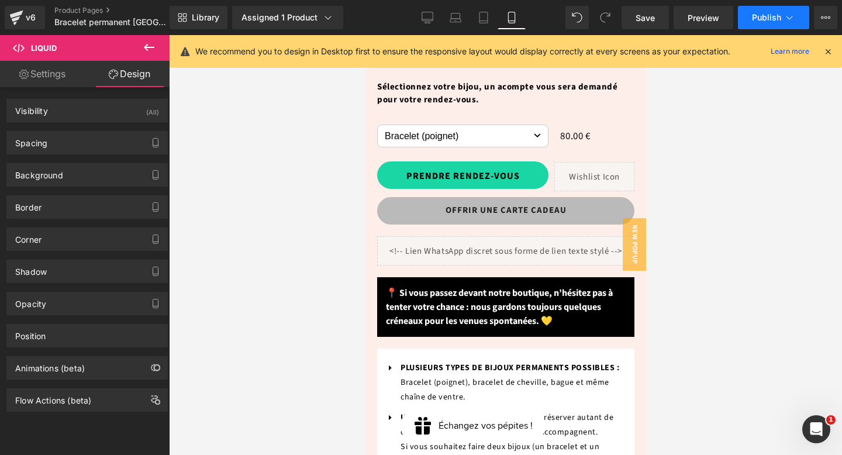
click at [745, 20] on button "Publish" at bounding box center [773, 17] width 71 height 23
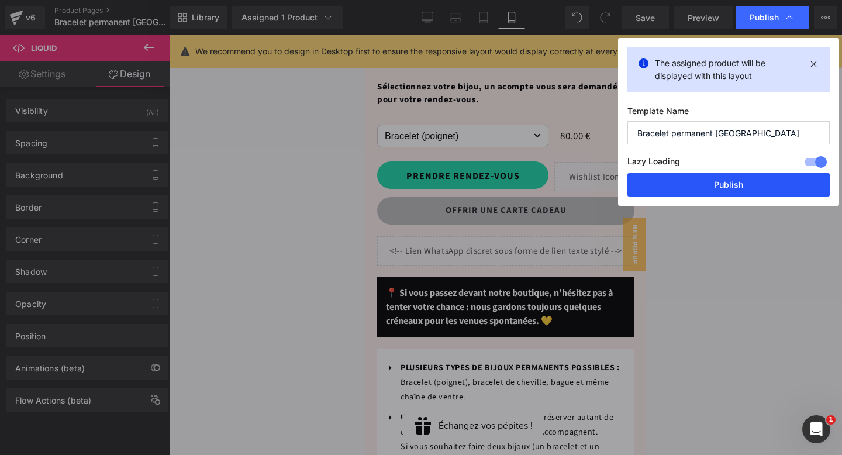
click at [708, 190] on button "Publish" at bounding box center [728, 184] width 202 height 23
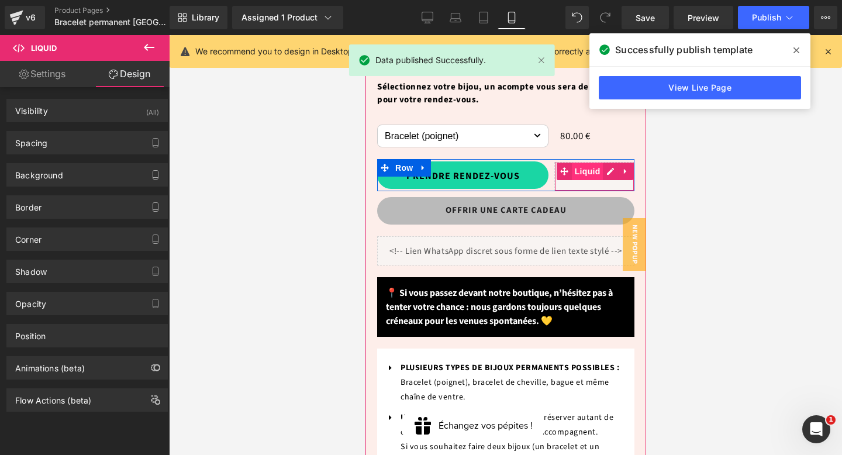
click at [590, 162] on span "Liquid" at bounding box center [587, 171] width 32 height 18
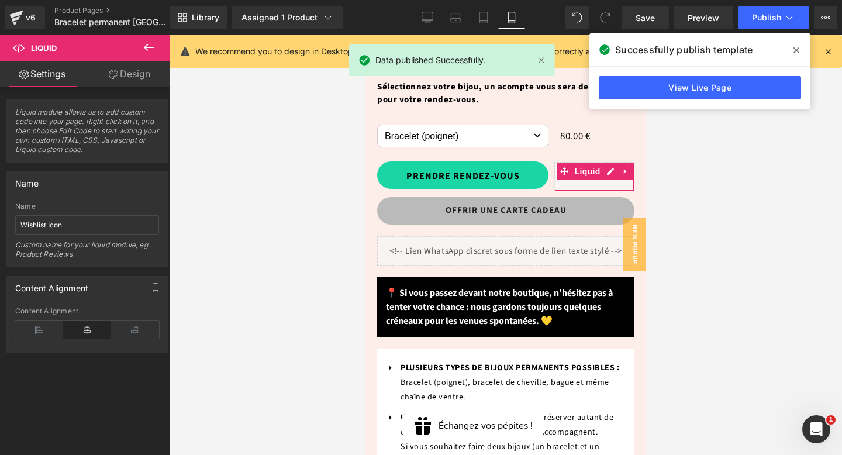
click at [146, 67] on link "Design" at bounding box center [129, 74] width 85 height 26
click at [0, 0] on div "Spacing" at bounding box center [0, 0] width 0 height 0
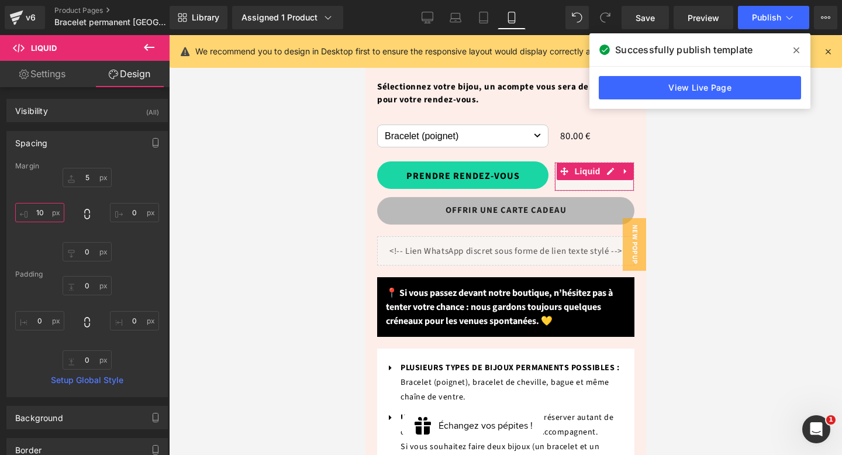
click at [43, 212] on input "10" at bounding box center [39, 212] width 49 height 19
click at [39, 211] on input "-20" at bounding box center [39, 212] width 49 height 19
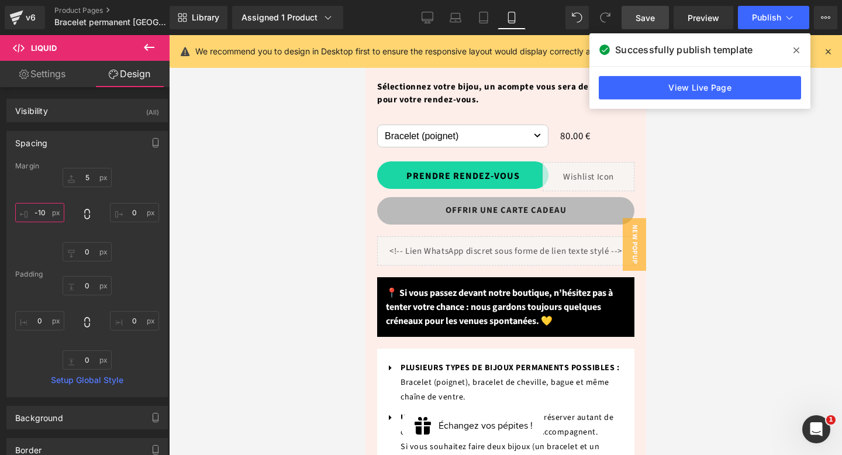
type input "-10"
click at [649, 13] on span "Save" at bounding box center [644, 18] width 19 height 12
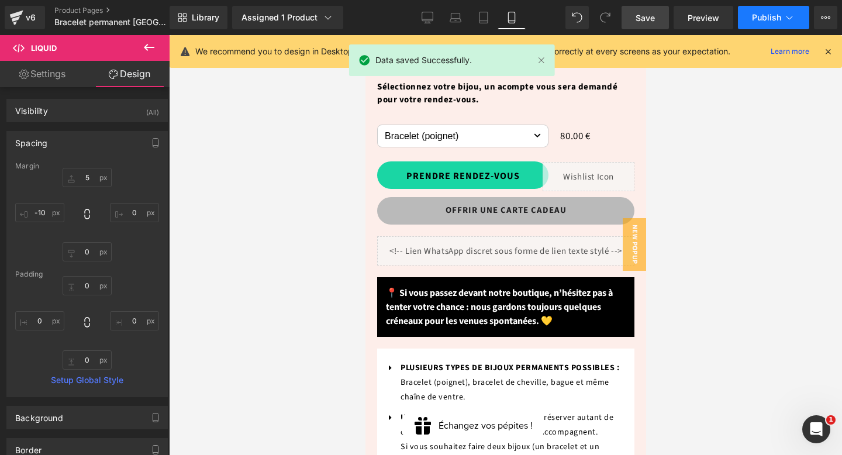
click at [781, 26] on button "Publish" at bounding box center [773, 17] width 71 height 23
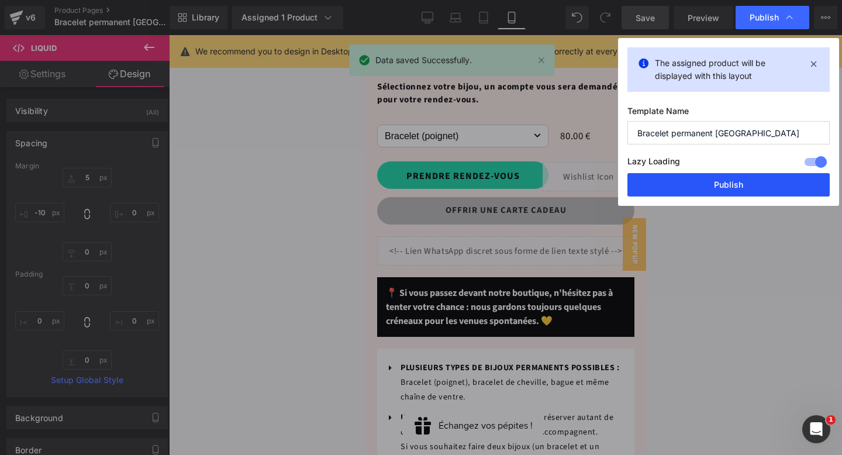
click at [733, 185] on button "Publish" at bounding box center [728, 184] width 202 height 23
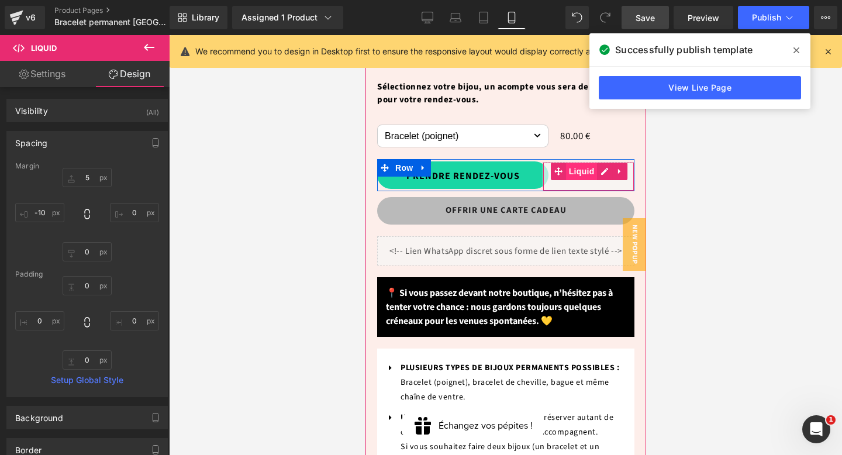
click at [579, 162] on span "Liquid" at bounding box center [581, 171] width 32 height 18
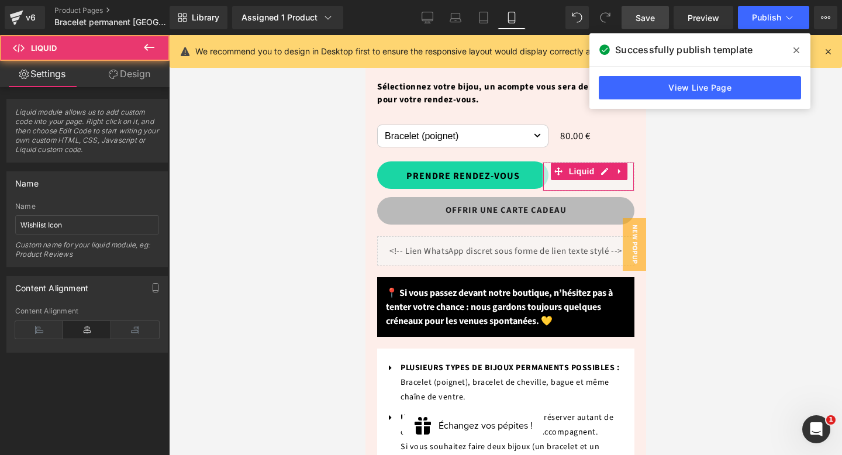
click at [111, 72] on icon at bounding box center [113, 74] width 9 height 9
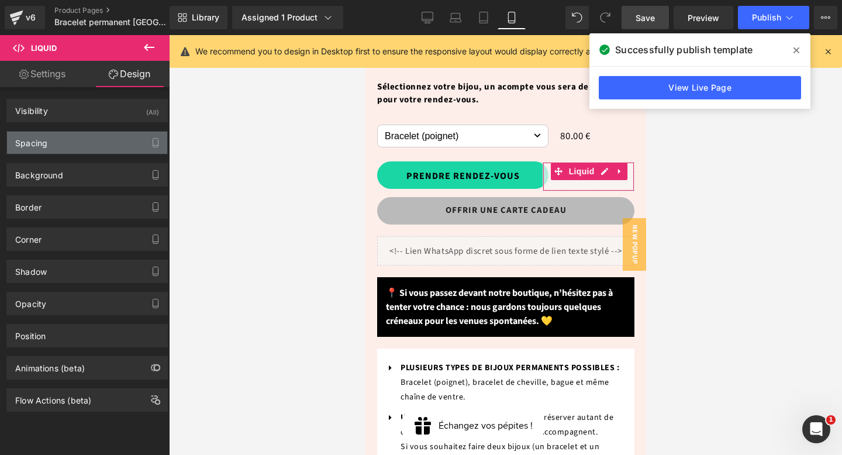
click at [35, 147] on div "Spacing" at bounding box center [31, 140] width 32 height 16
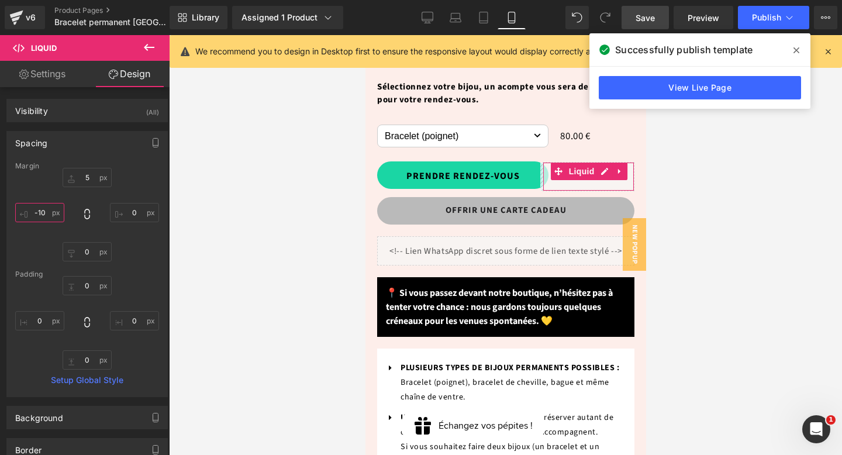
click at [36, 210] on input "text" at bounding box center [39, 212] width 49 height 19
type input "-30"
click at [639, 23] on link "Save" at bounding box center [644, 17] width 47 height 23
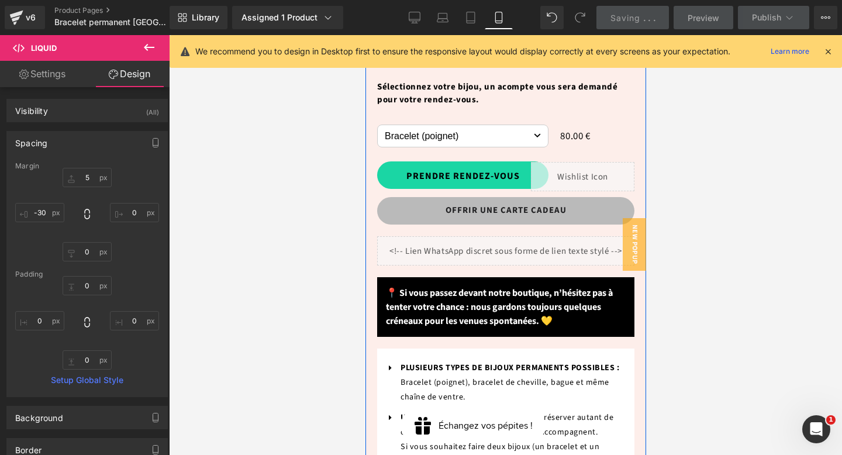
click at [501, 197] on div "OFFRIR UNE CARTE CADEAU Button" at bounding box center [504, 210] width 257 height 27
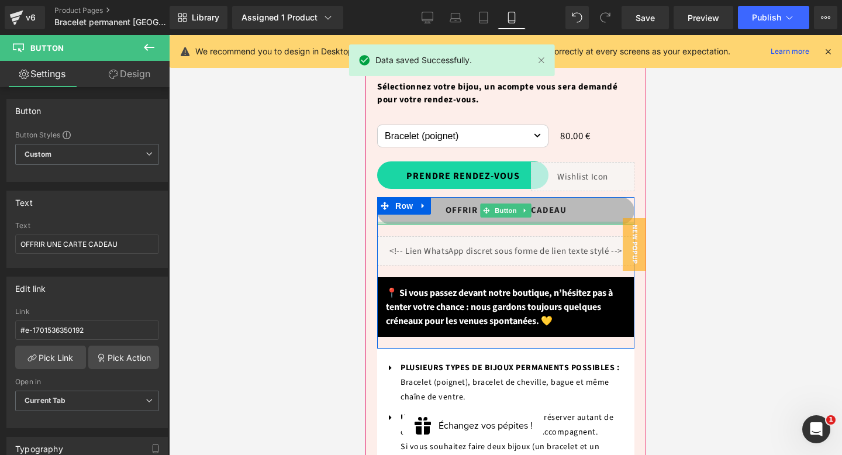
click at [472, 222] on div at bounding box center [504, 223] width 257 height 3
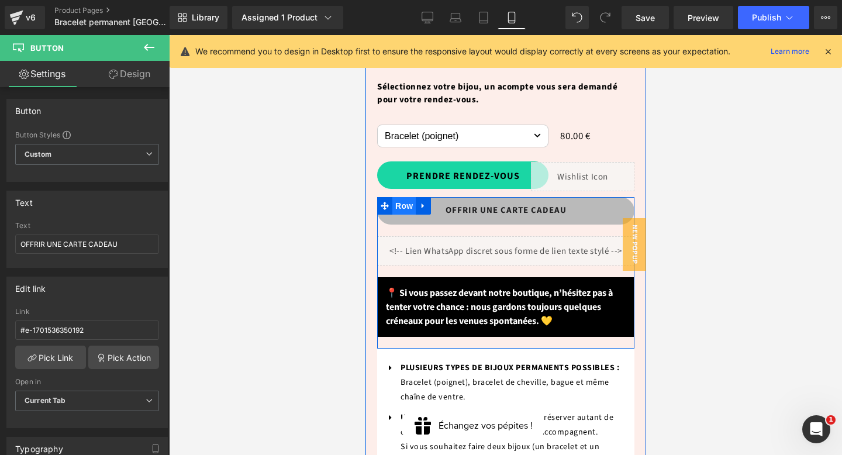
click at [400, 197] on span "Row" at bounding box center [403, 206] width 23 height 18
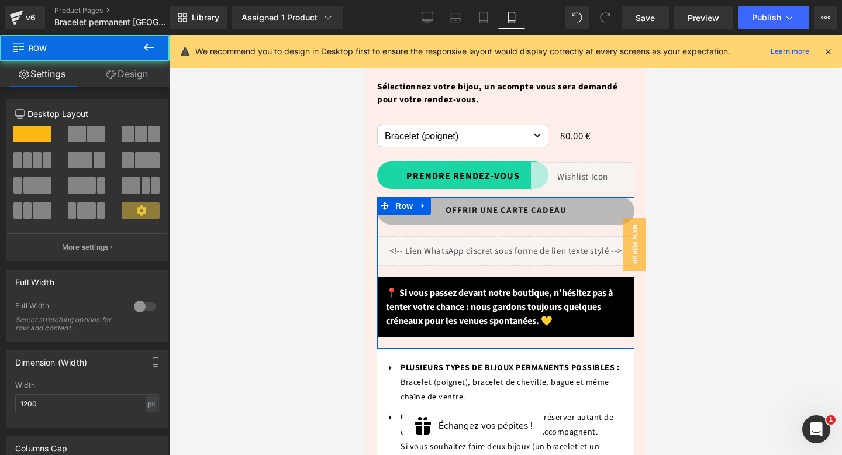
click at [123, 74] on link "Design" at bounding box center [127, 74] width 85 height 26
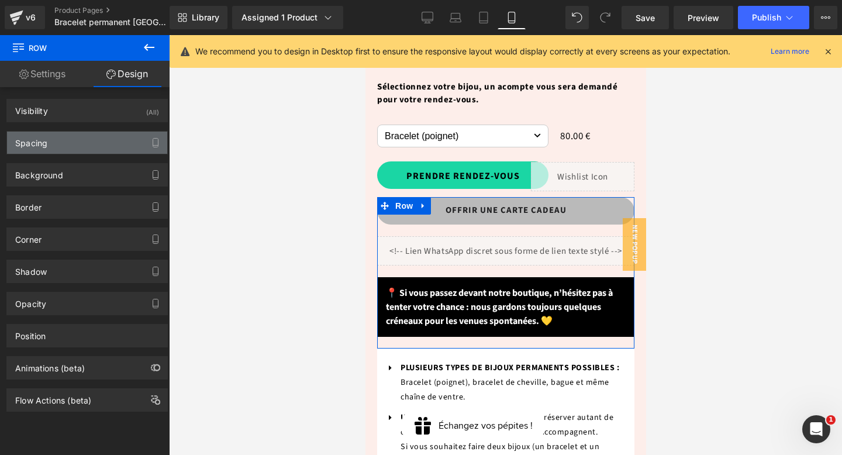
click at [76, 150] on div "Spacing" at bounding box center [87, 143] width 160 height 22
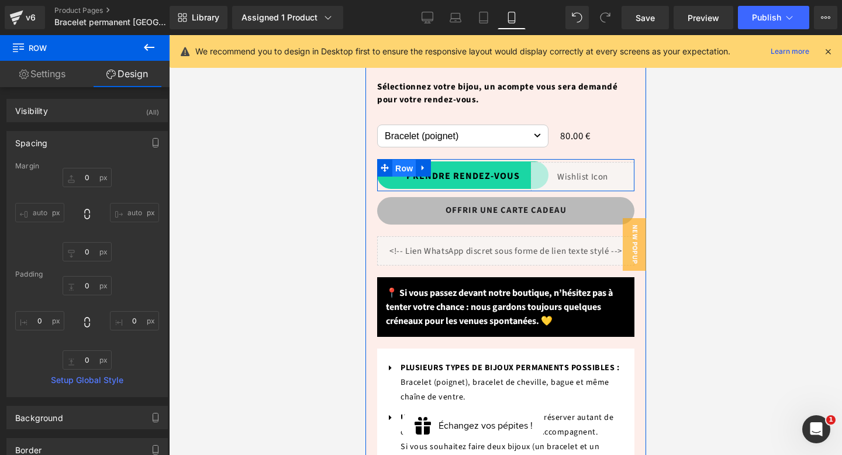
click at [404, 160] on span "Row" at bounding box center [403, 169] width 23 height 18
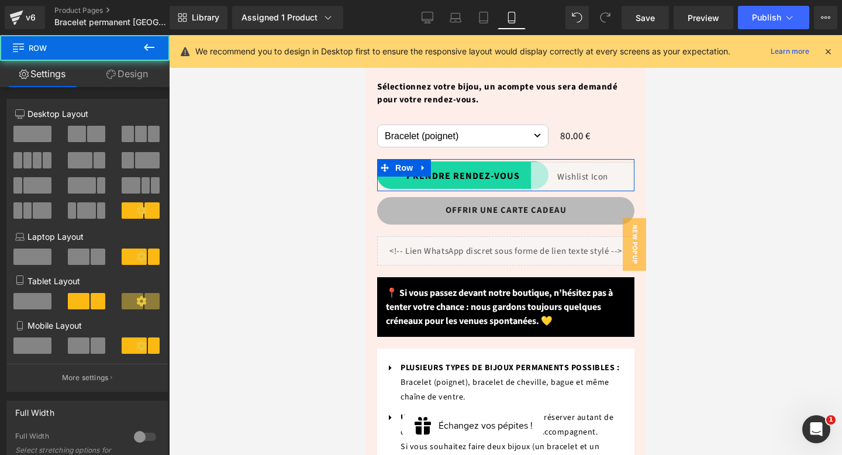
click at [131, 74] on link "Design" at bounding box center [127, 74] width 85 height 26
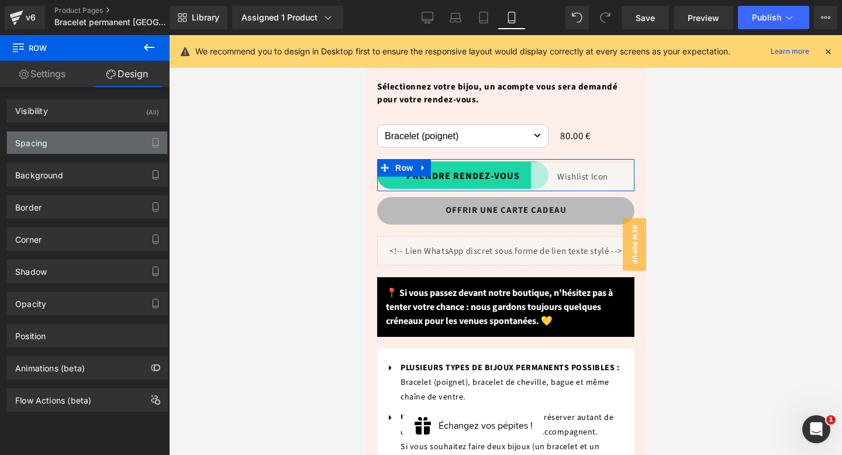
click at [74, 139] on div "Spacing" at bounding box center [87, 143] width 160 height 22
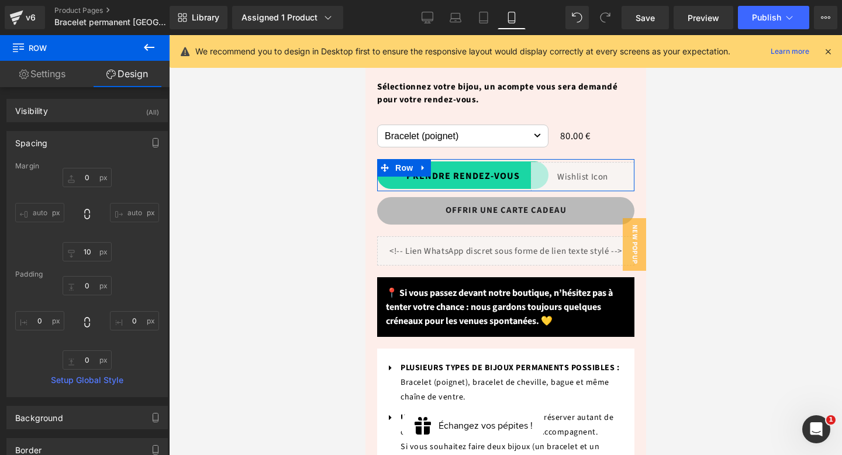
click at [88, 261] on div "Margin auto auto Padding Setup Global Style" at bounding box center [87, 279] width 160 height 234
click at [88, 255] on input "text" at bounding box center [87, 251] width 49 height 19
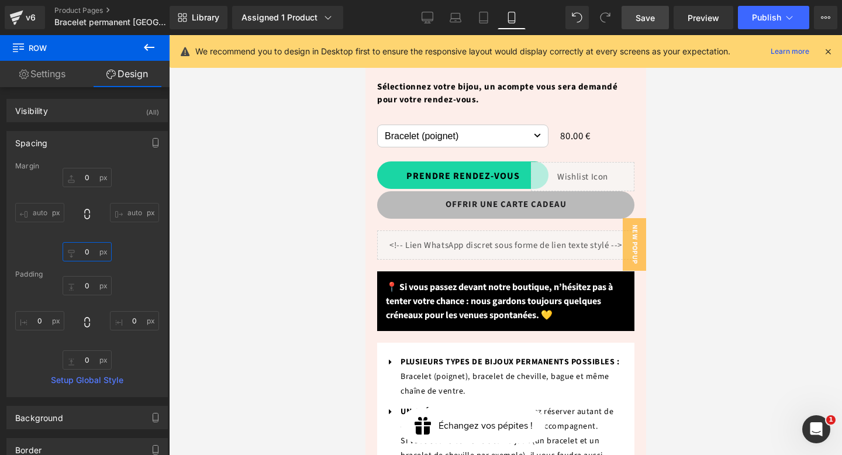
type input "0"
click at [645, 16] on span "Save" at bounding box center [644, 18] width 19 height 12
click at [645, 17] on span "Save" at bounding box center [644, 18] width 19 height 12
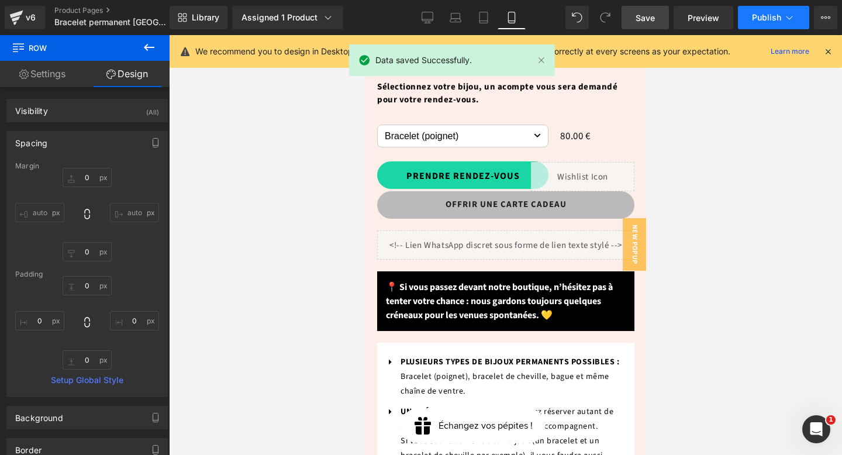
click at [774, 16] on span "Publish" at bounding box center [766, 17] width 29 height 9
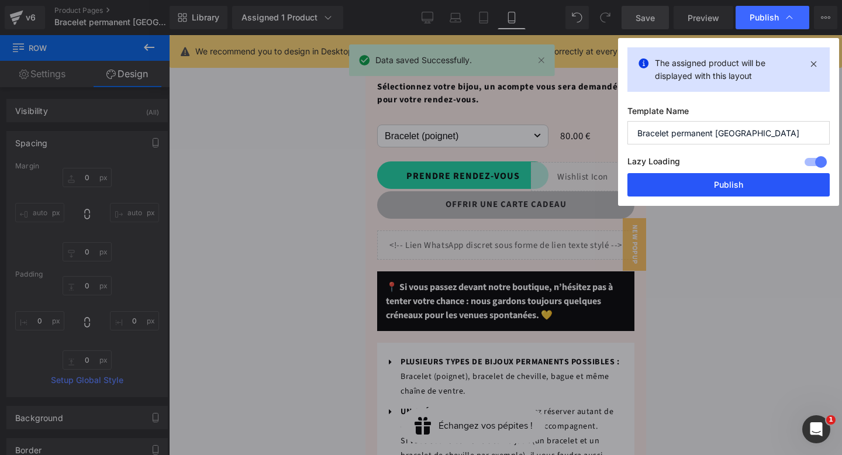
click at [738, 181] on button "Publish" at bounding box center [728, 184] width 202 height 23
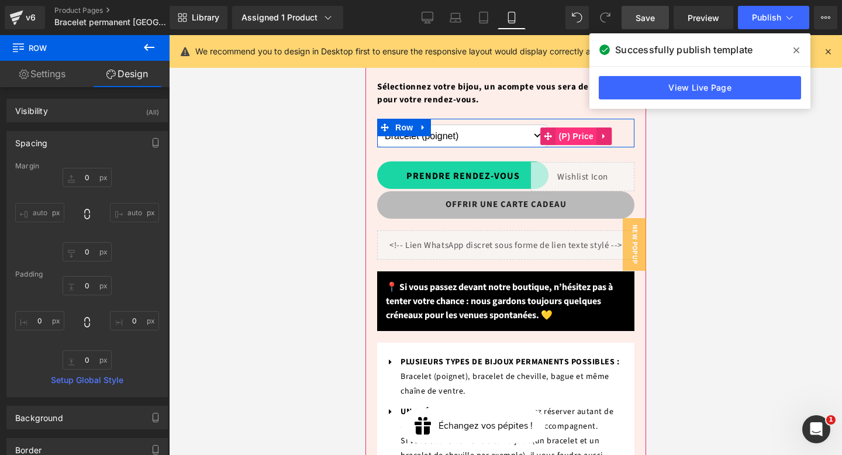
click at [576, 127] on span "(P) Price" at bounding box center [575, 136] width 41 height 18
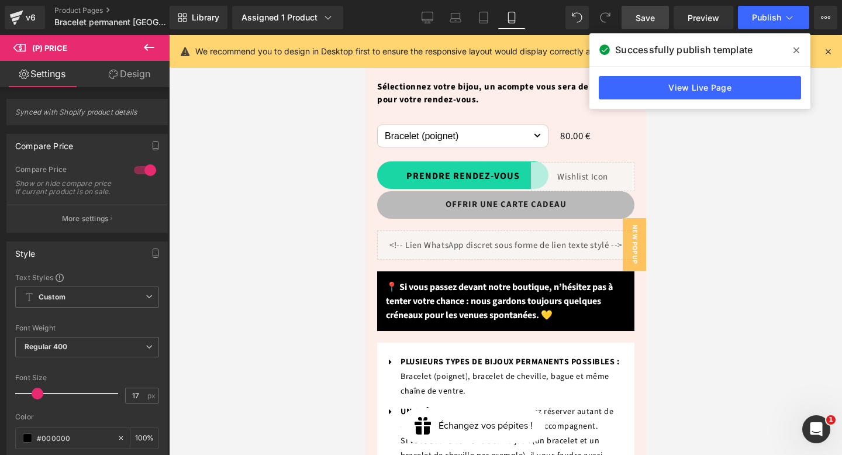
click at [127, 77] on link "Design" at bounding box center [129, 74] width 85 height 26
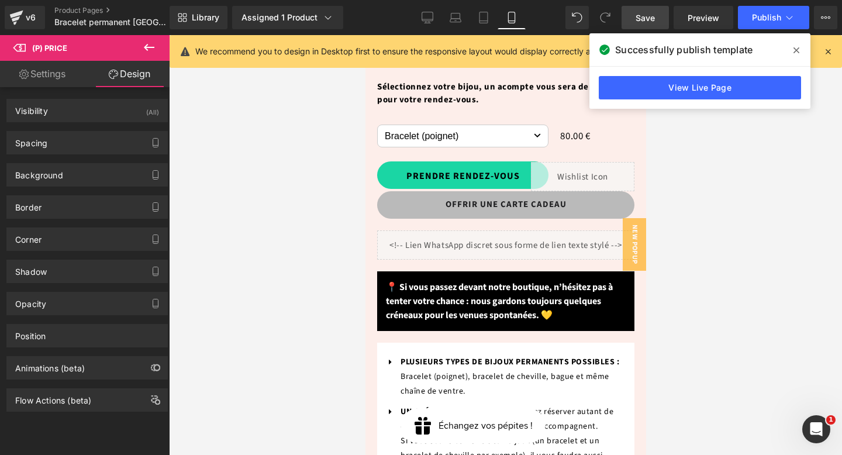
click at [79, 131] on div "Spacing Margin Padding Setup Global Style" at bounding box center [86, 142] width 161 height 23
click at [77, 140] on div "Spacing" at bounding box center [87, 143] width 160 height 22
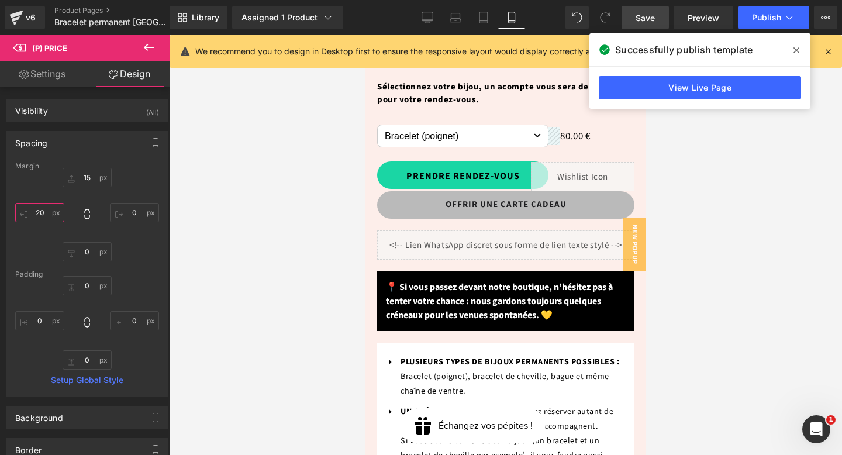
click at [44, 216] on input "text" at bounding box center [39, 212] width 49 height 19
type input "3°"
type input "30"
click at [647, 19] on span "Save" at bounding box center [644, 18] width 19 height 12
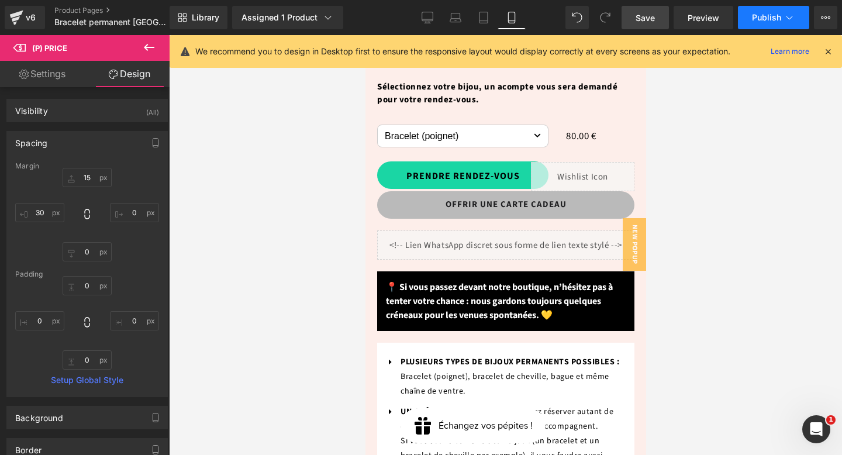
click at [787, 22] on icon at bounding box center [789, 18] width 12 height 12
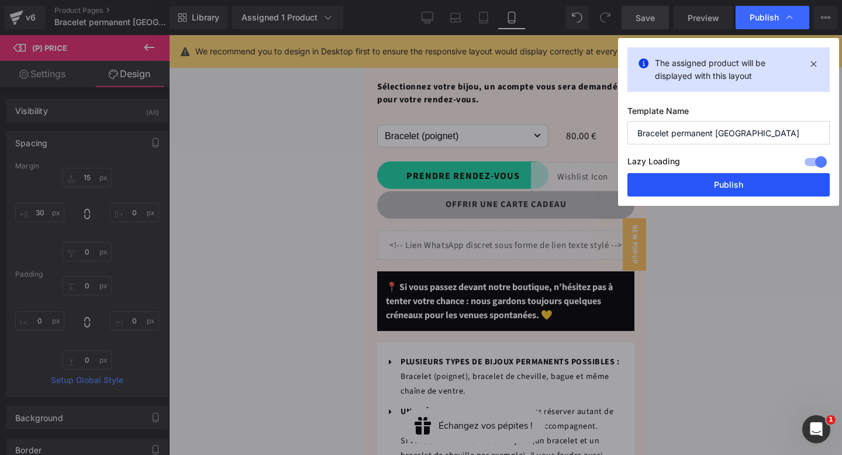
click at [745, 185] on button "Publish" at bounding box center [728, 184] width 202 height 23
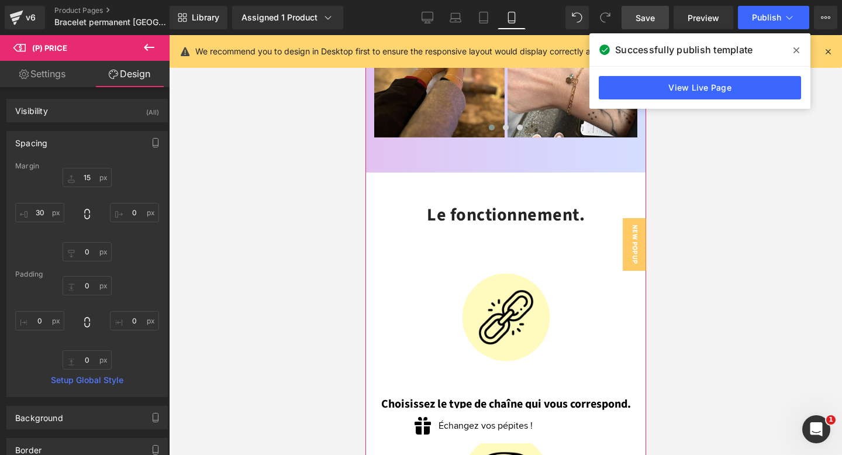
scroll to position [1570, 0]
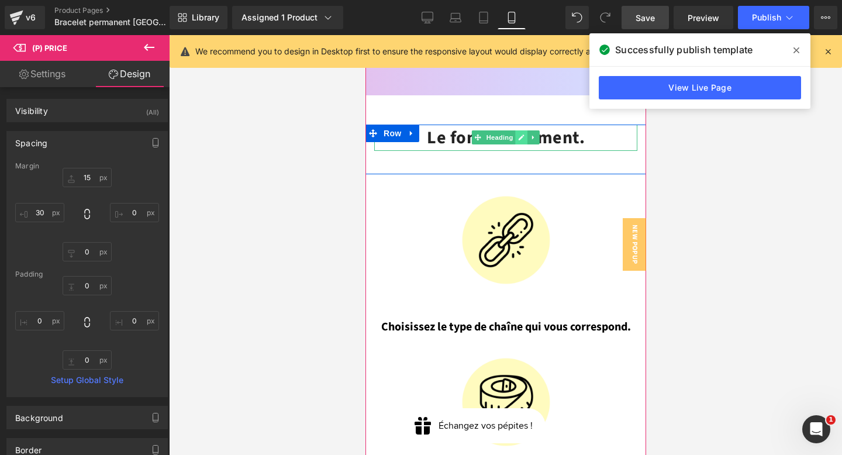
click at [518, 134] on icon at bounding box center [521, 137] width 6 height 6
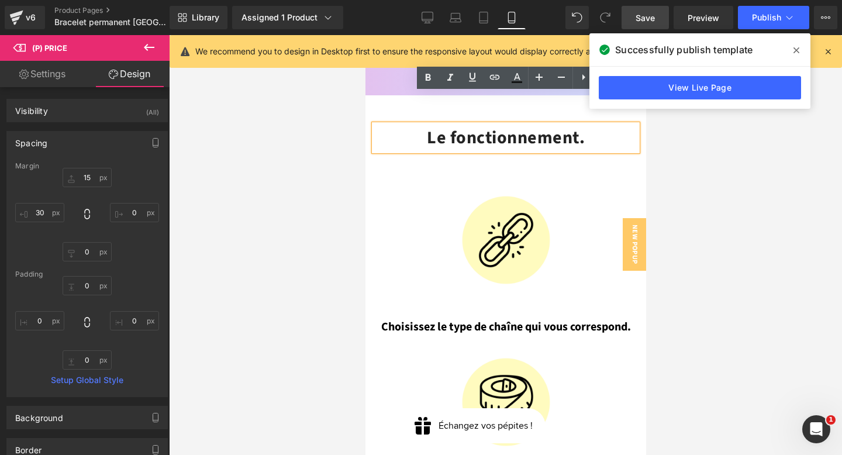
click at [551, 124] on h2 "Le fonctionnement." at bounding box center [504, 137] width 263 height 26
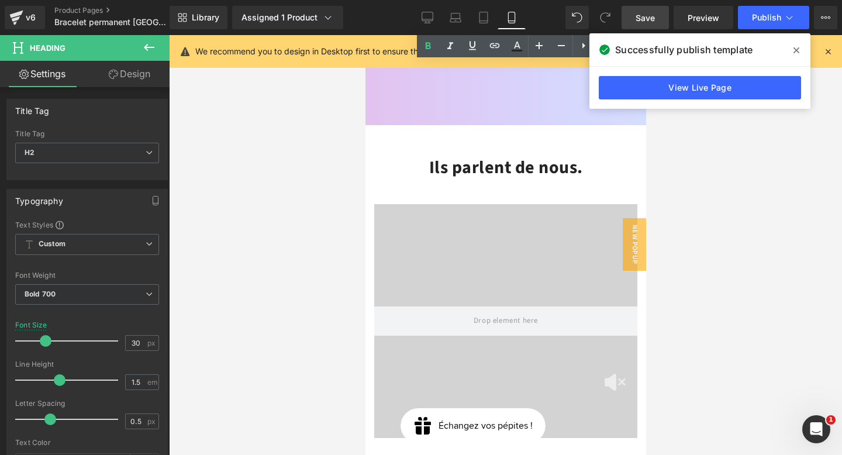
scroll to position [2688, 0]
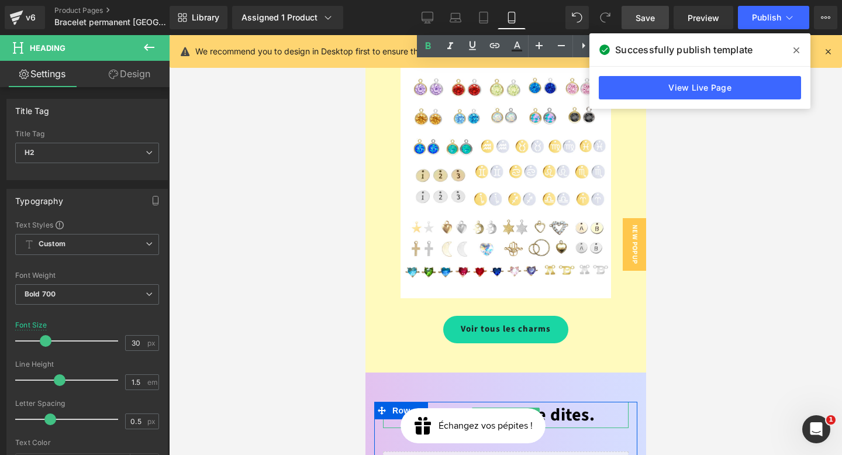
click at [469, 402] on font "C'est vous qui le dites." at bounding box center [505, 414] width 178 height 25
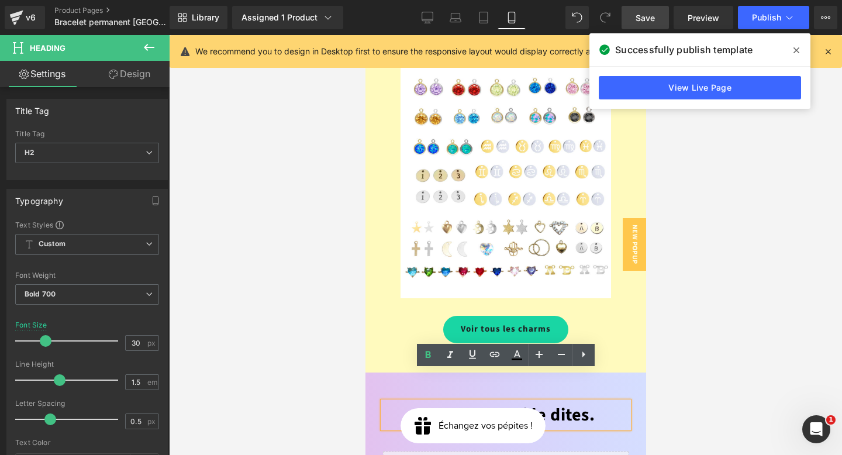
click at [469, 402] on font "C'est vous qui le dites." at bounding box center [505, 414] width 178 height 25
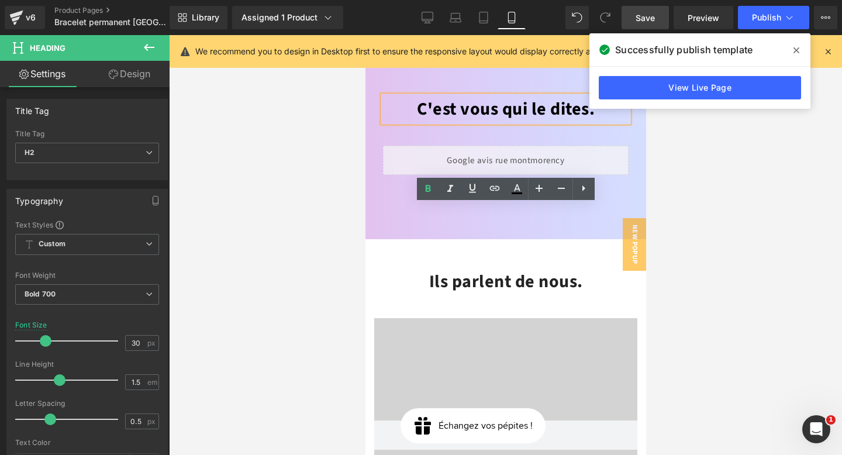
scroll to position [3112, 0]
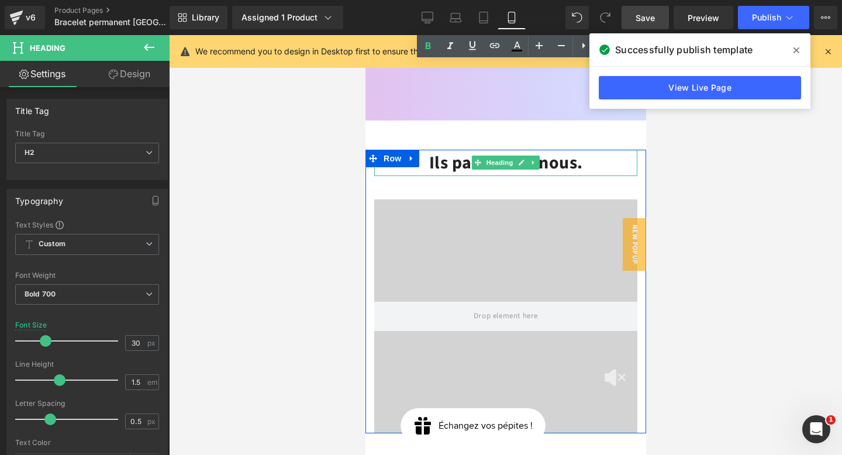
click at [444, 150] on h2 "Ils parlent de nous." at bounding box center [504, 163] width 263 height 26
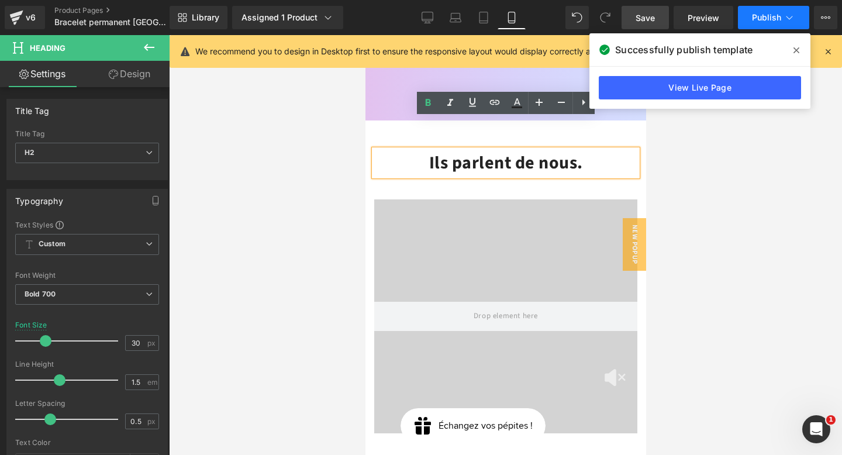
click at [775, 8] on button "Publish" at bounding box center [773, 17] width 71 height 23
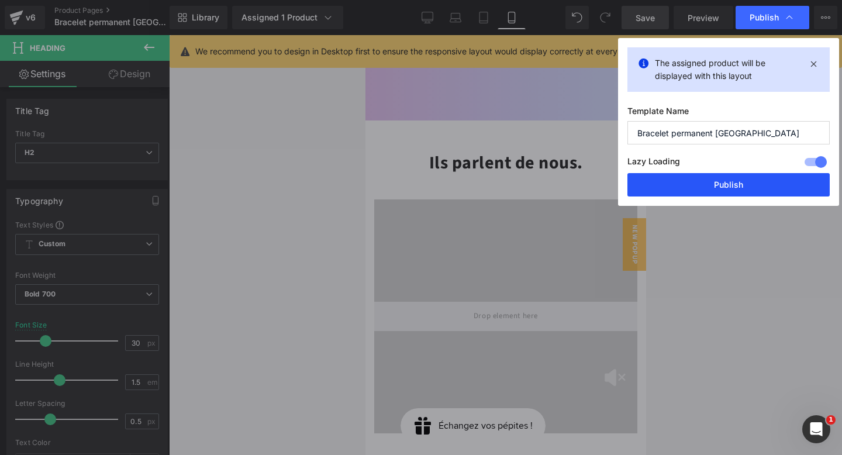
click at [734, 184] on button "Publish" at bounding box center [728, 184] width 202 height 23
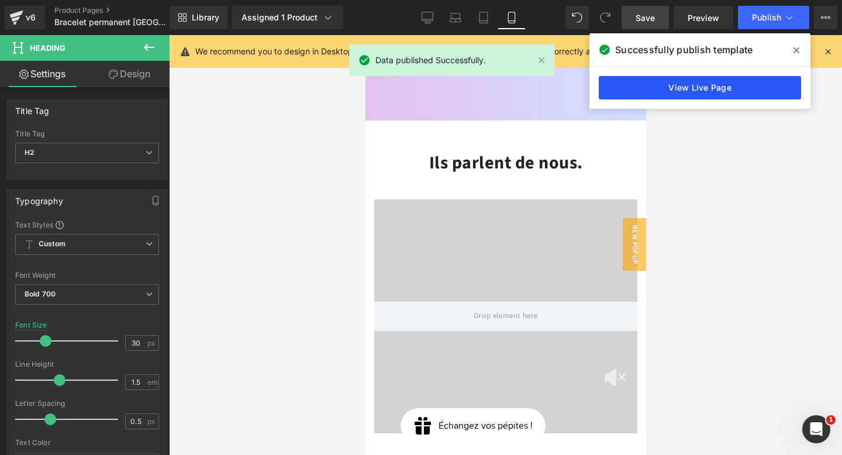
click at [677, 92] on link "View Live Page" at bounding box center [700, 87] width 202 height 23
